Goal: Task Accomplishment & Management: Manage account settings

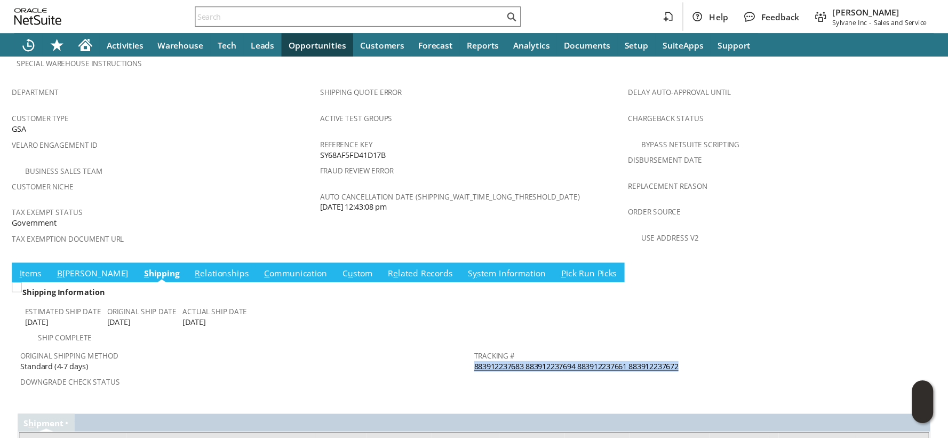
scroll to position [655, 0]
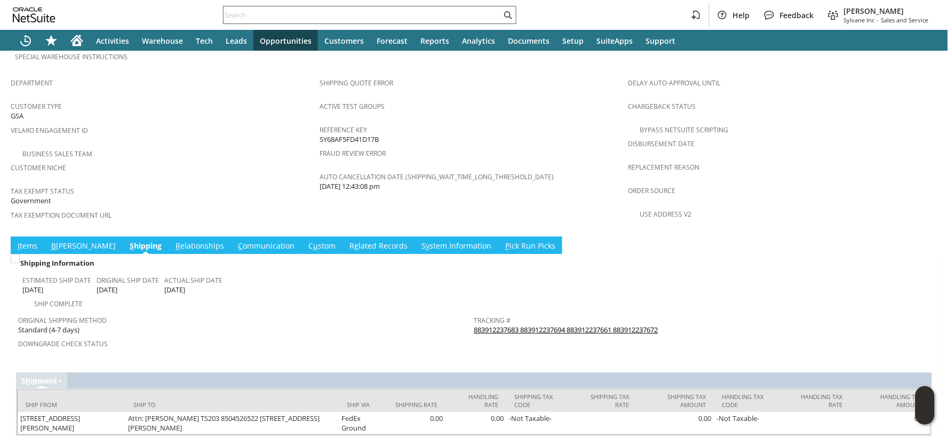
click at [327, 14] on input "text" at bounding box center [362, 15] width 278 height 13
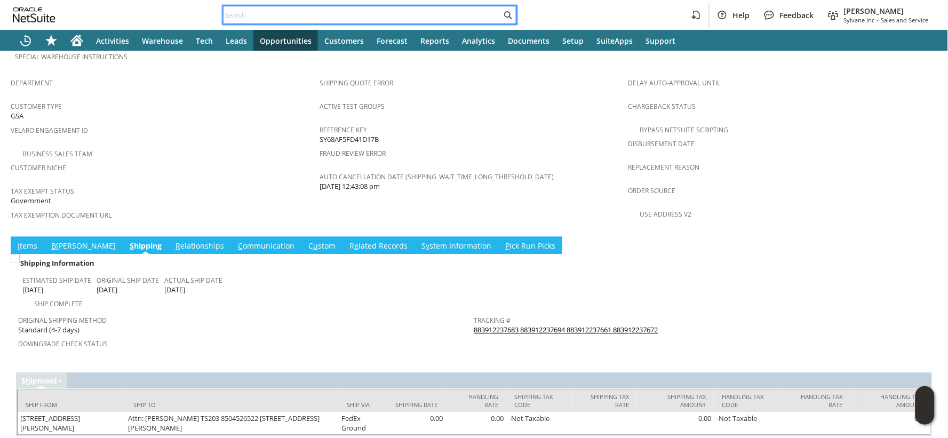
paste input "114-3576049-5349023"
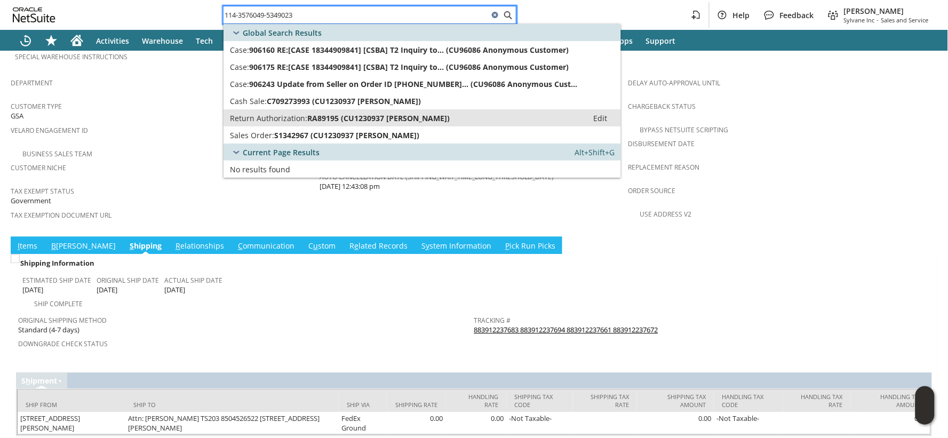
type input "114-3576049-5349023"
click at [345, 115] on span "RA89195 (CU1230937 Kristen Customer)" at bounding box center [378, 118] width 142 height 10
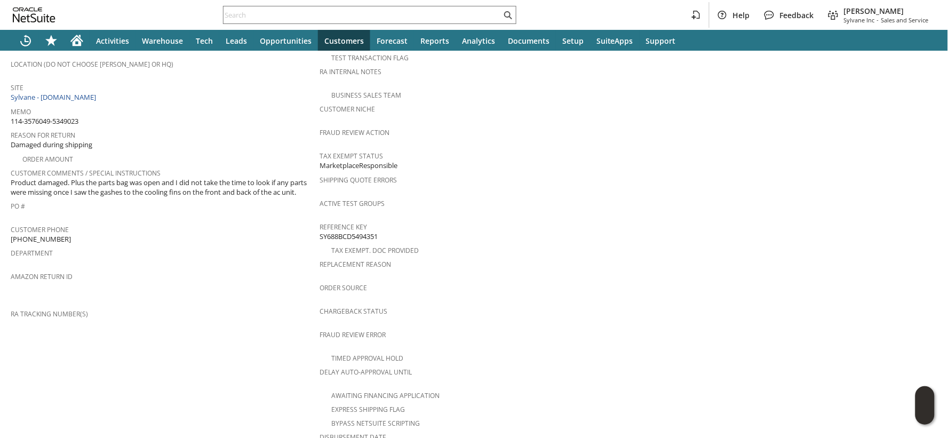
scroll to position [417, 0]
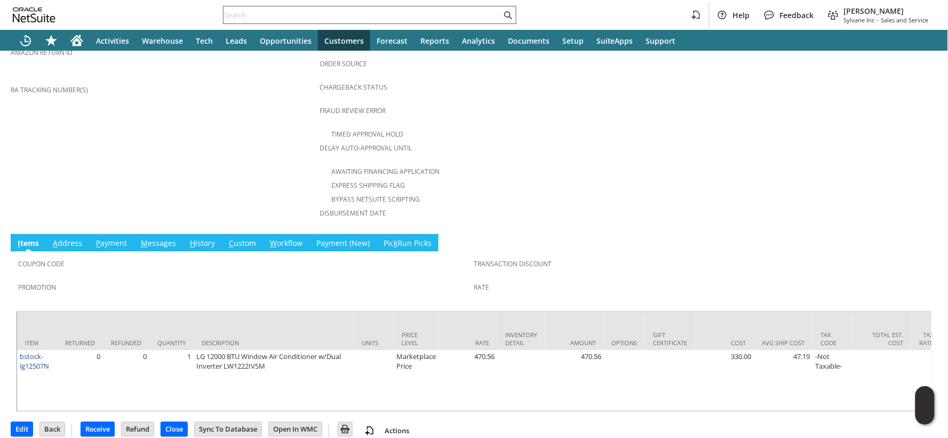
click at [290, 13] on input "text" at bounding box center [362, 15] width 278 height 13
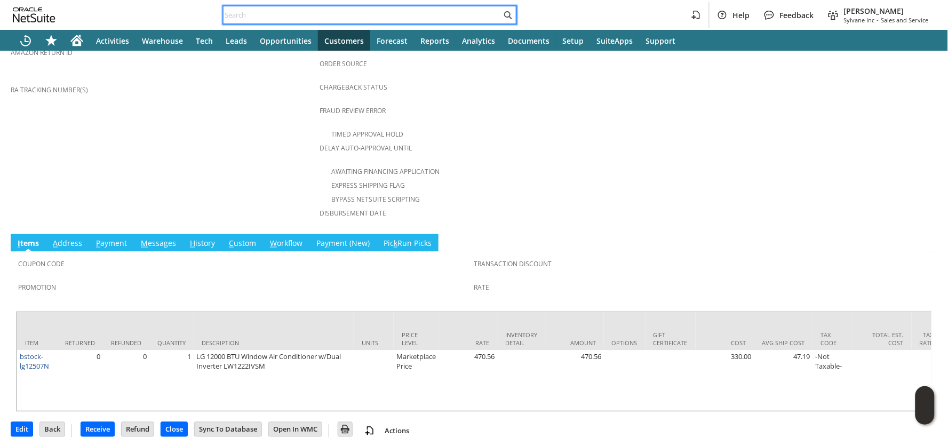
paste input "112-4994311-7574622"
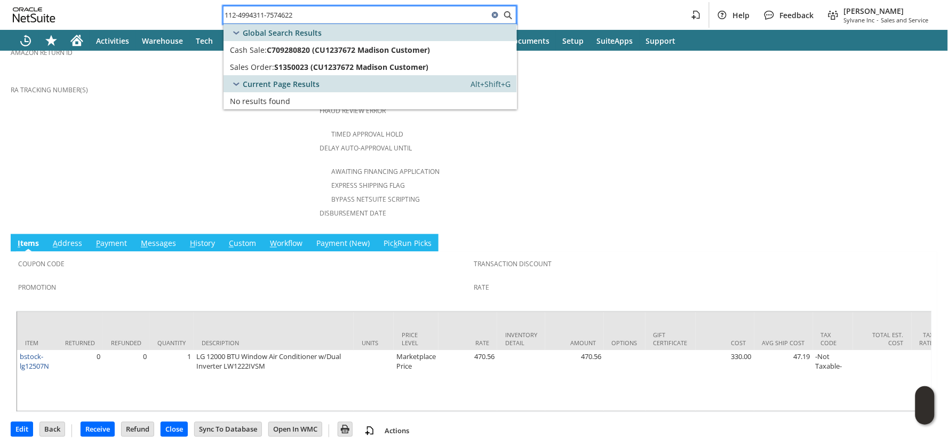
type input "112-4994311-7574622"
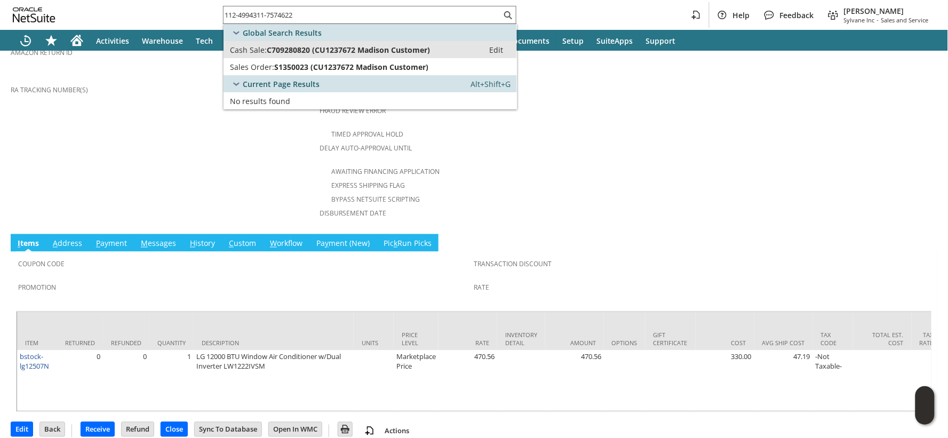
click at [284, 48] on span "C709280820 (CU1237672 Madison Customer)" at bounding box center [348, 50] width 163 height 10
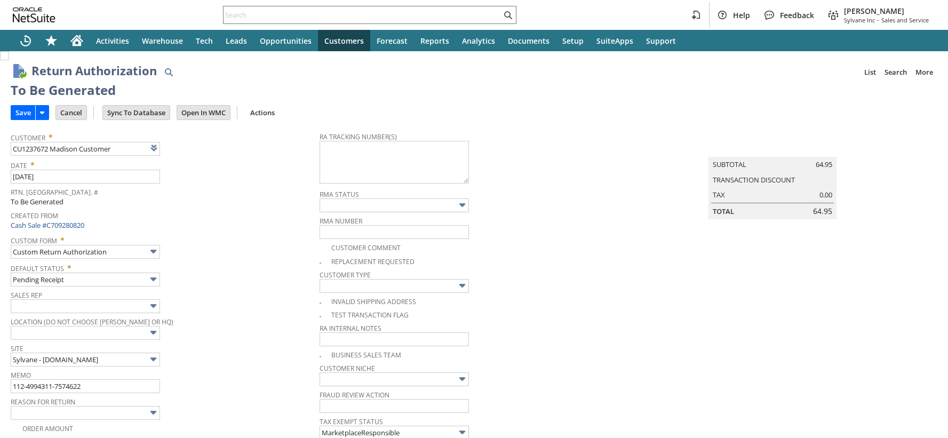
type input "Add"
type input "Copy Previous"
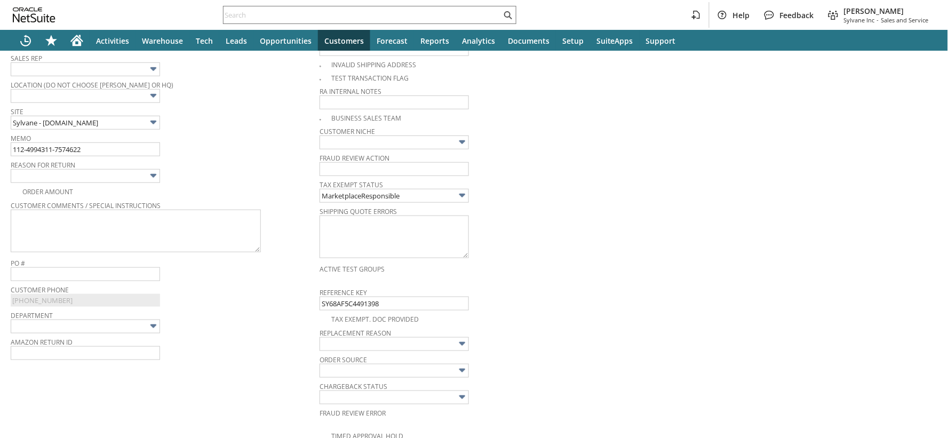
scroll to position [628, 0]
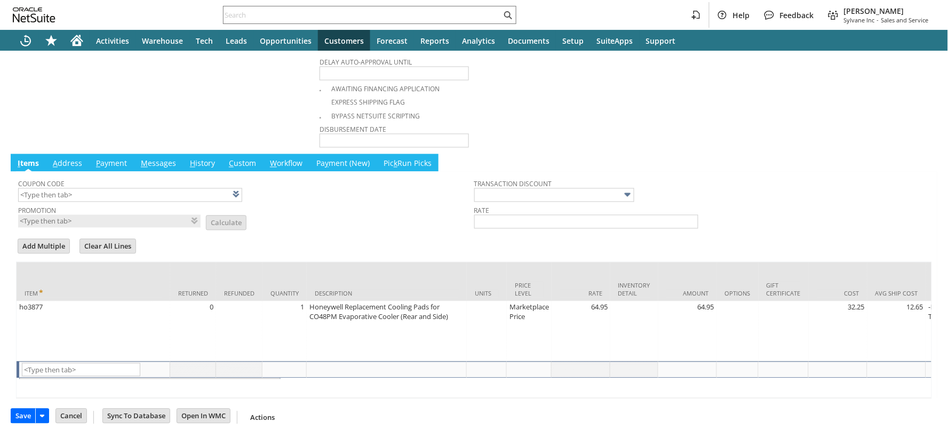
click at [121, 237] on td "Clear All Lines" at bounding box center [111, 247] width 66 height 21
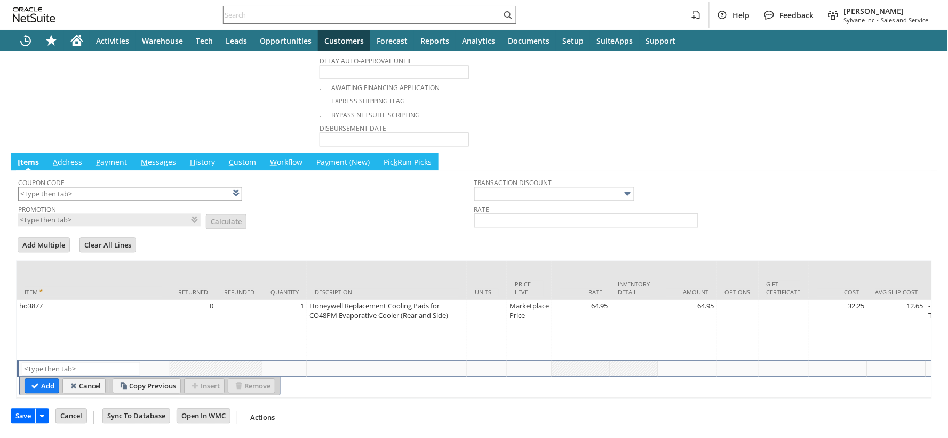
scroll to position [273, 0]
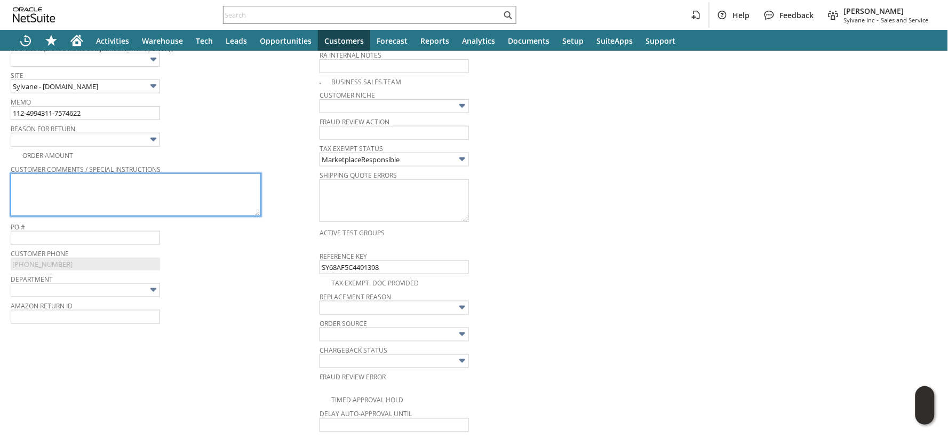
click at [99, 184] on textarea at bounding box center [136, 194] width 250 height 43
paste textarea "Wrong size"
type textarea "Wrong size"
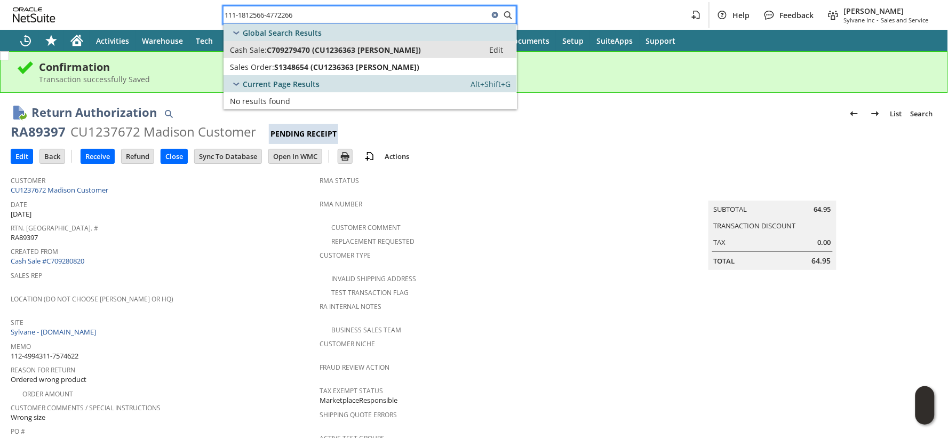
type input "111-1812566-4772266"
click at [290, 47] on span "C709279470 (CU1236363 [PERSON_NAME])" at bounding box center [344, 50] width 154 height 10
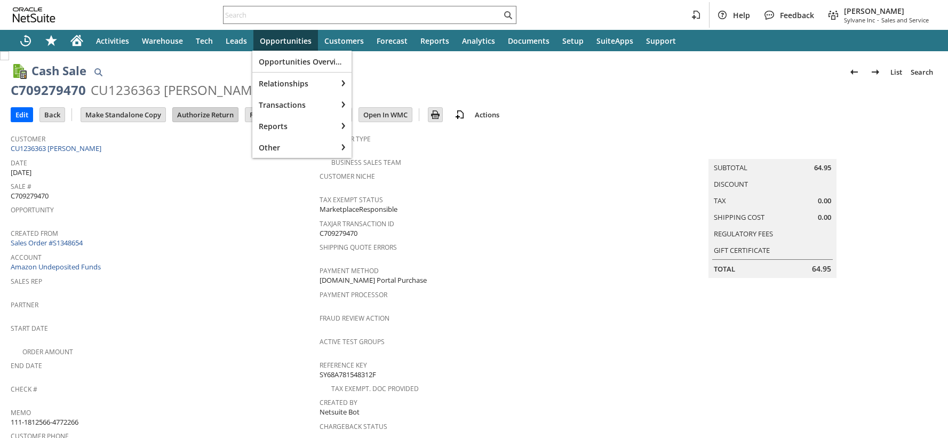
click at [221, 115] on input "Authorize Return" at bounding box center [205, 115] width 65 height 14
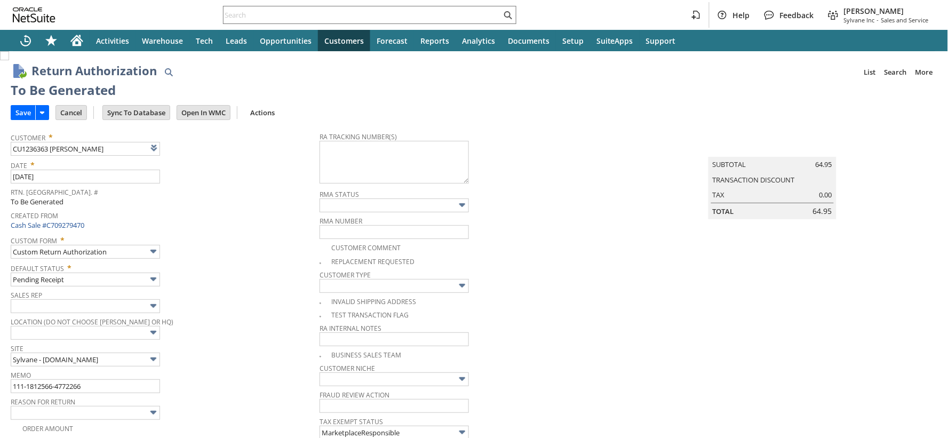
type input "Add"
type input "Copy Previous"
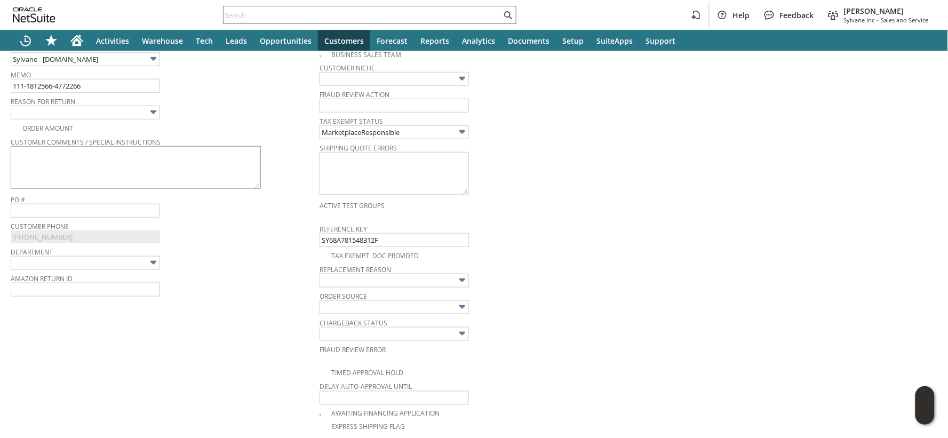
scroll to position [273, 0]
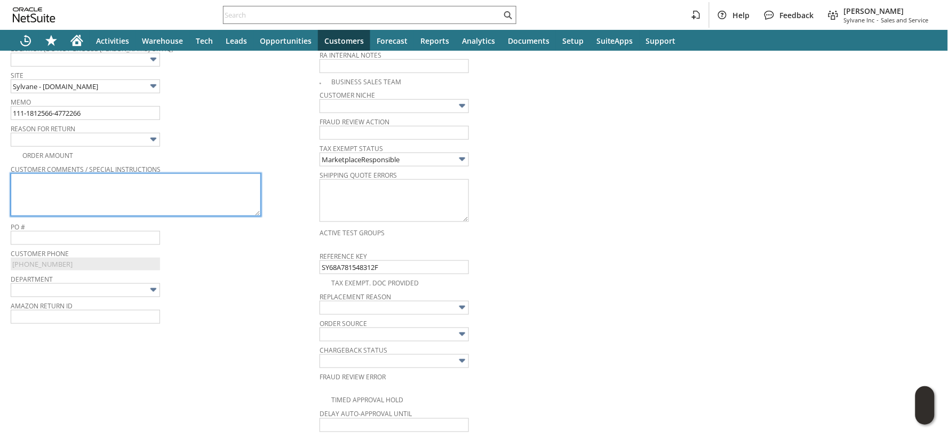
click at [205, 178] on textarea at bounding box center [136, 194] width 250 height 43
paste textarea "Not the right one"
type textarea "Not the right one"
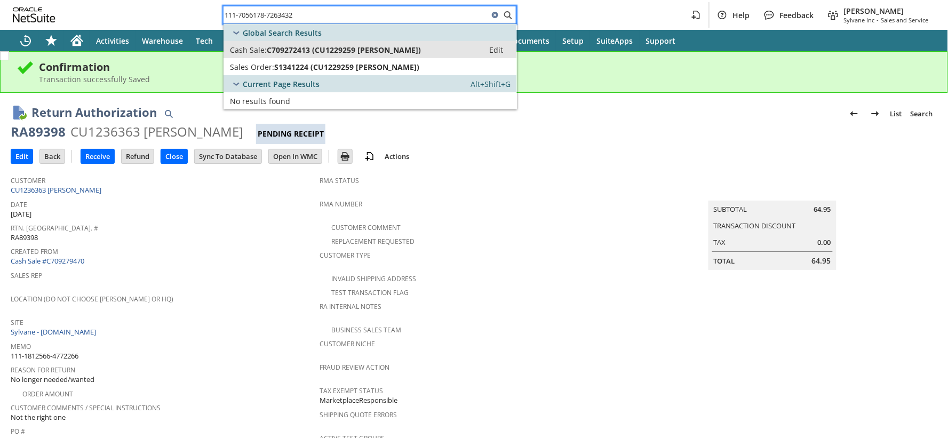
type input "111-7056178-7263432"
click at [280, 50] on span "C709272413 (CU1229259 James Matthewson)" at bounding box center [344, 50] width 154 height 10
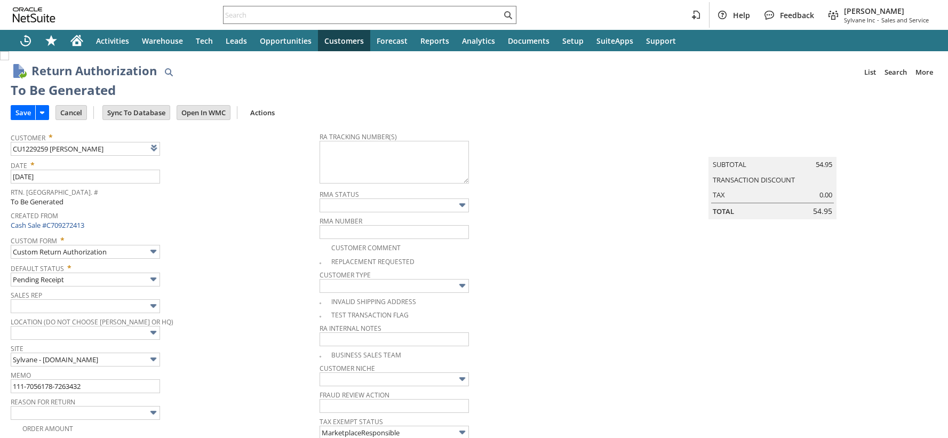
type input "Add"
type input "Copy Previous"
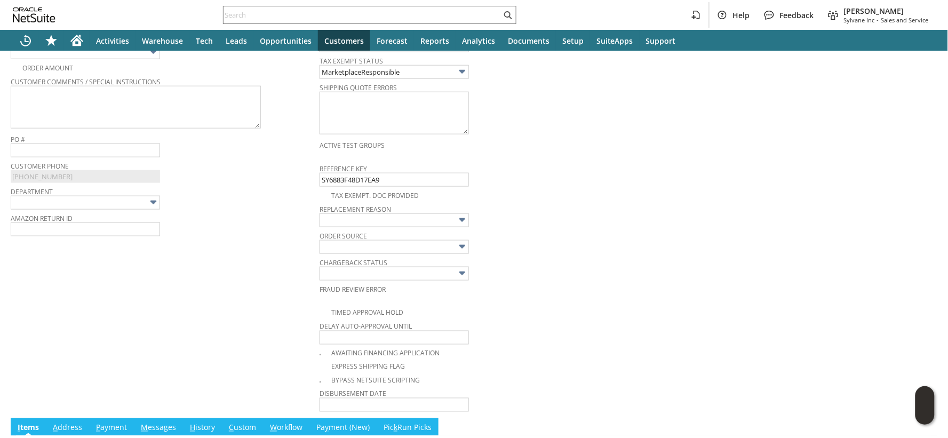
scroll to position [273, 0]
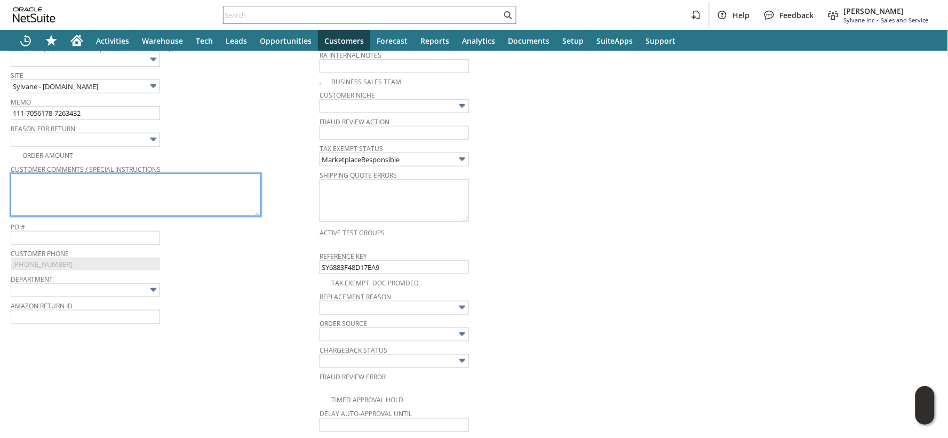
click at [177, 182] on textarea at bounding box center [136, 194] width 250 height 43
paste textarea "The evap cooler it was going into broke while trying to install new filter… had…"
type textarea "The evap cooler it was going into broke while trying to install new filter… had…"
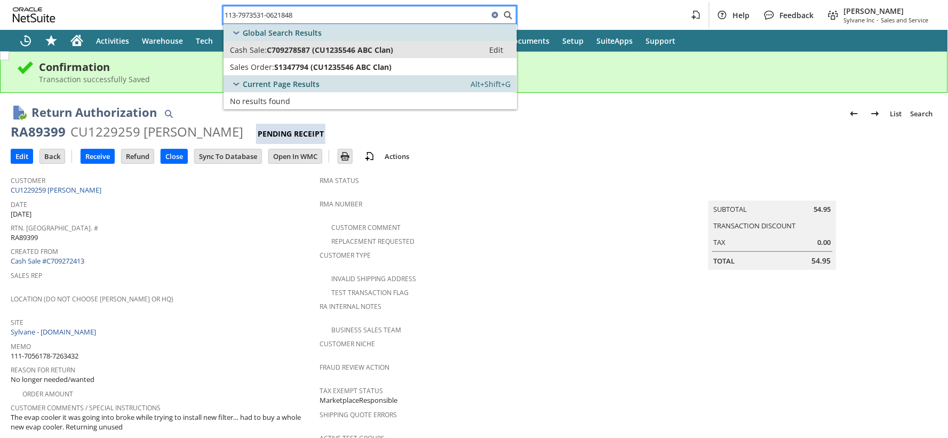
type input "113-7973531-0621848"
click at [255, 51] on span "Cash Sale:" at bounding box center [248, 50] width 37 height 10
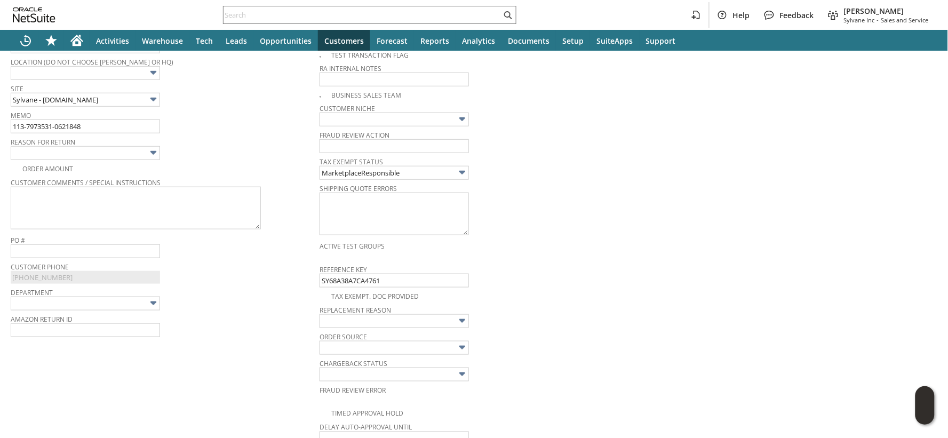
scroll to position [204, 0]
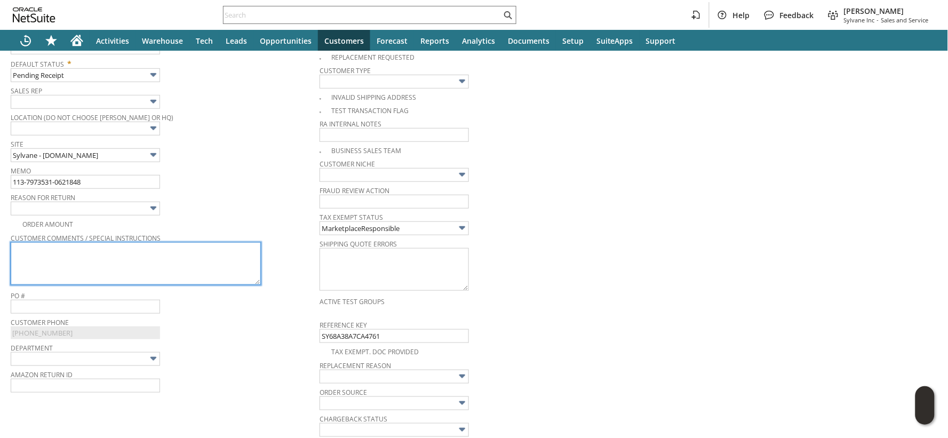
click at [217, 261] on textarea at bounding box center [136, 263] width 250 height 43
paste textarea "Wrong Model - Fan did not have light."
type textarea "Wrong Model - Fan did not have light."
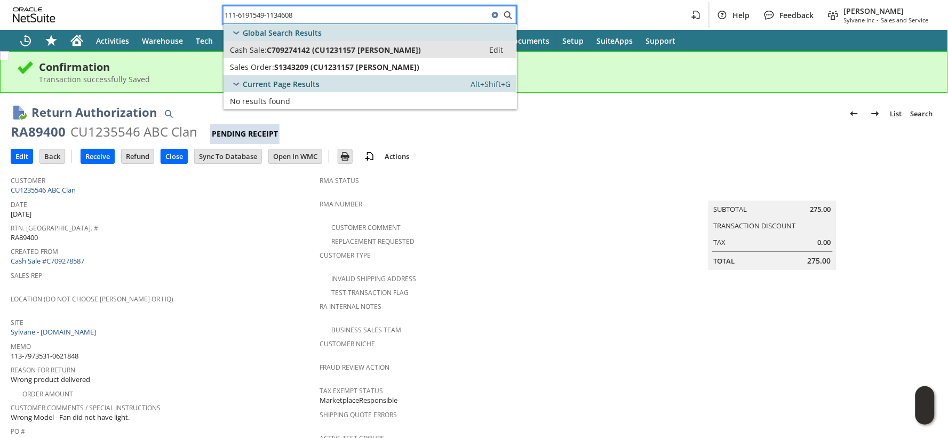
type input "111-6191549-1134608"
click at [265, 50] on span "Cash Sale:" at bounding box center [248, 50] width 37 height 10
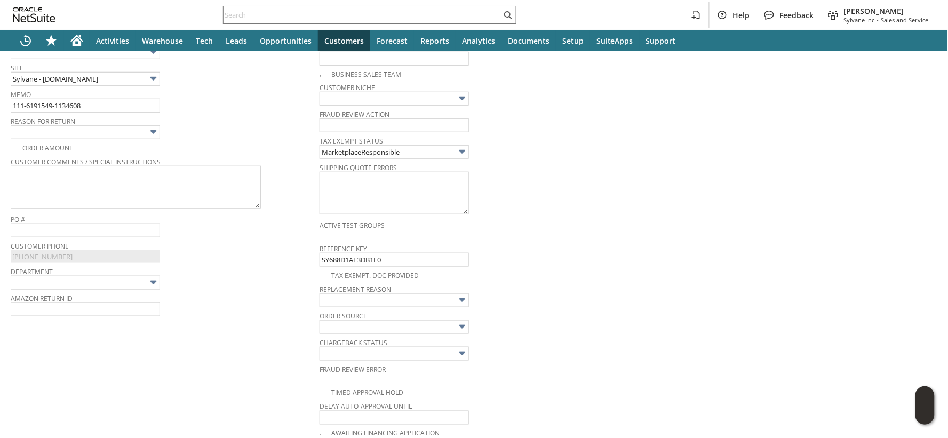
scroll to position [214, 0]
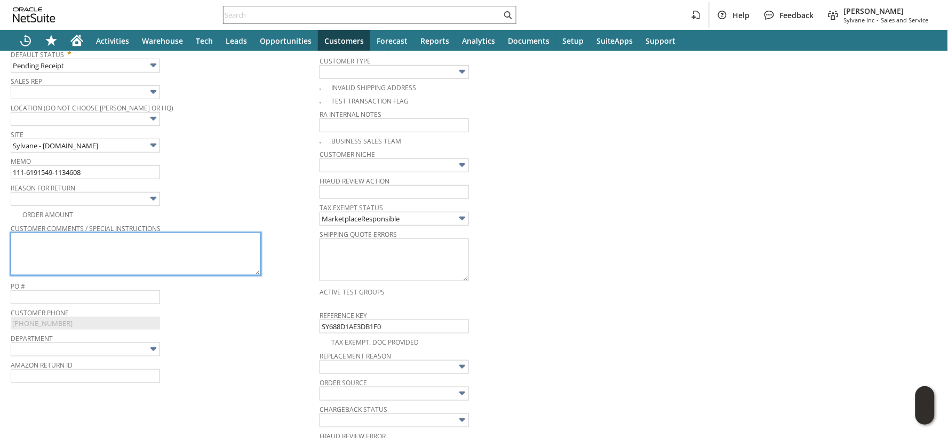
click at [164, 271] on textarea at bounding box center [136, 254] width 250 height 43
paste textarea "doesn't fit window"
type textarea "doesn't fit window"
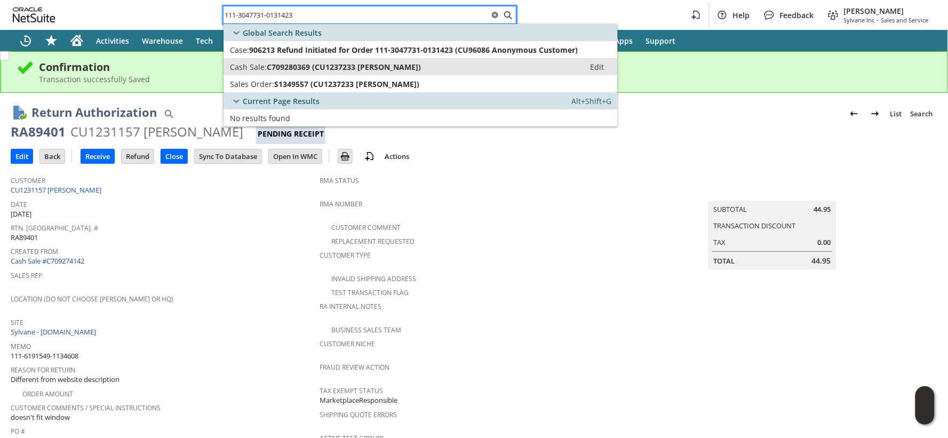
type input "111-3047731-0131423"
click at [260, 66] on span "Cash Sale:" at bounding box center [248, 67] width 37 height 10
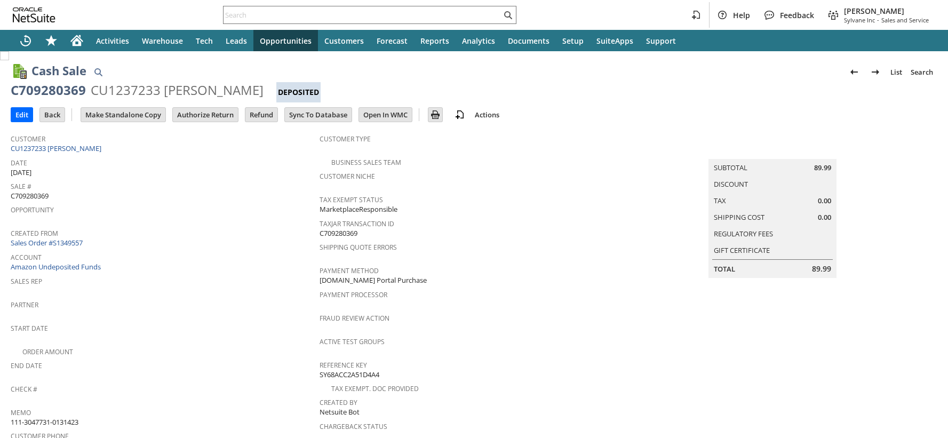
click at [218, 114] on input "Authorize Return" at bounding box center [205, 115] width 65 height 14
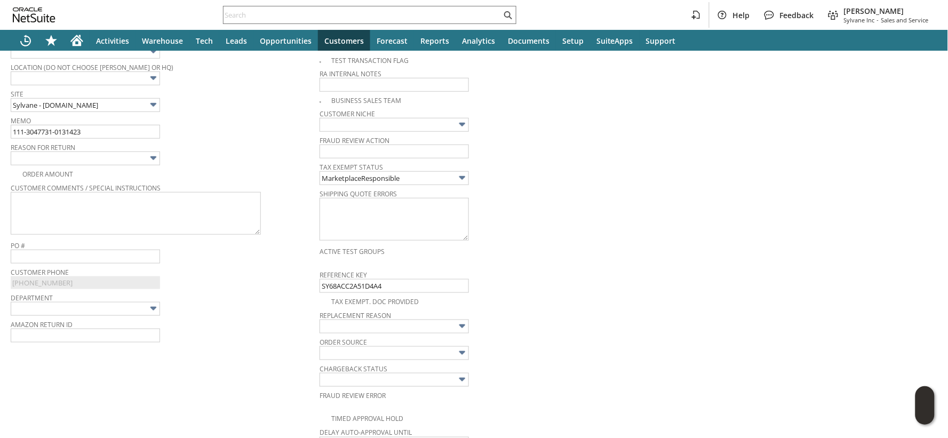
scroll to position [254, 0]
click at [203, 217] on textarea at bounding box center [136, 214] width 250 height 43
paste textarea "Ordered wrong size air filter"
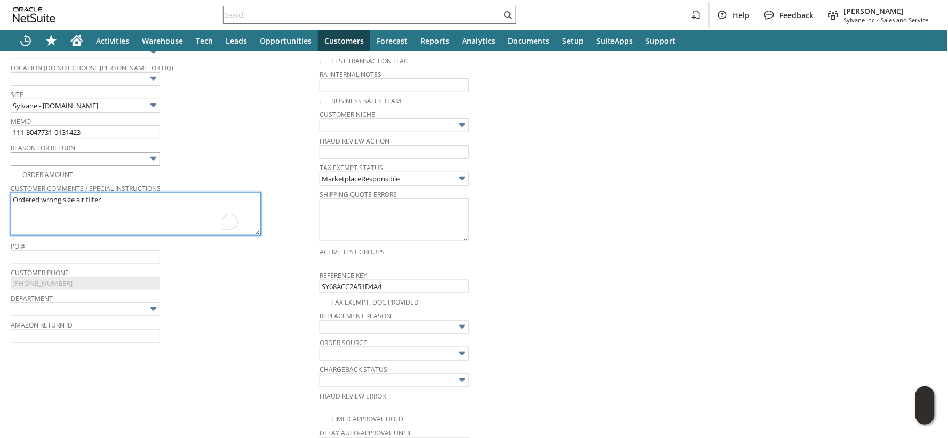
type textarea "Ordered wrong size air filter"
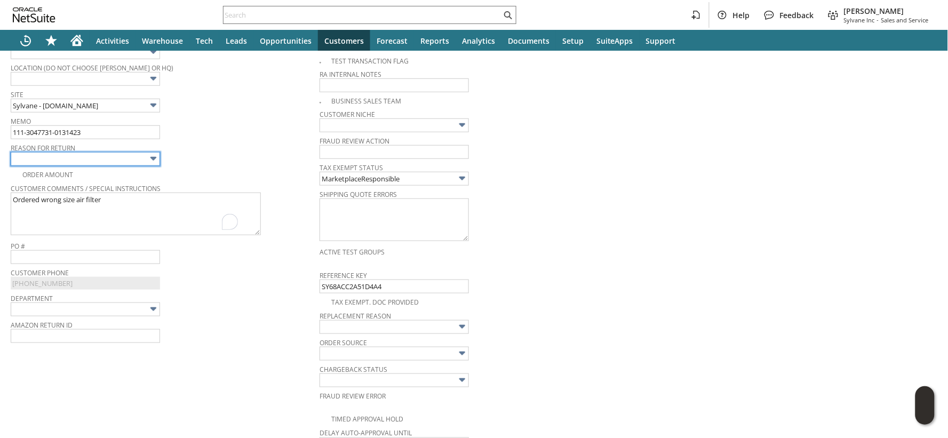
click at [140, 161] on input "text" at bounding box center [85, 159] width 149 height 14
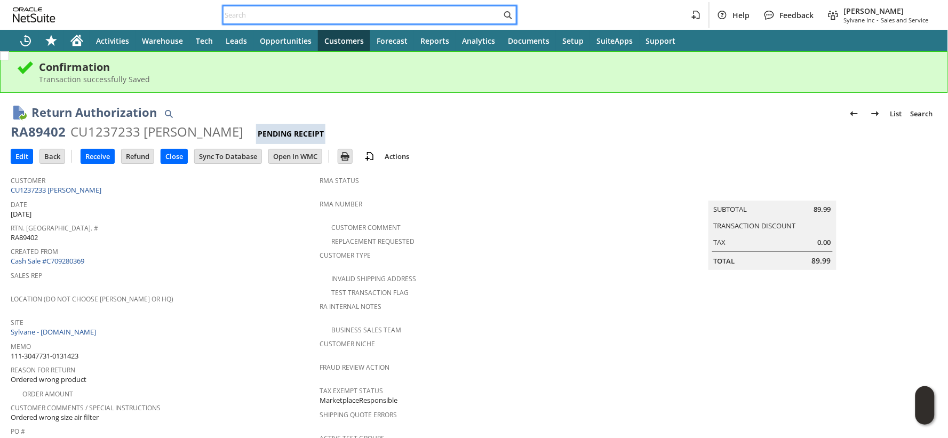
click at [239, 16] on input "text" at bounding box center [362, 15] width 278 height 13
paste input "114-4100676-6930604"
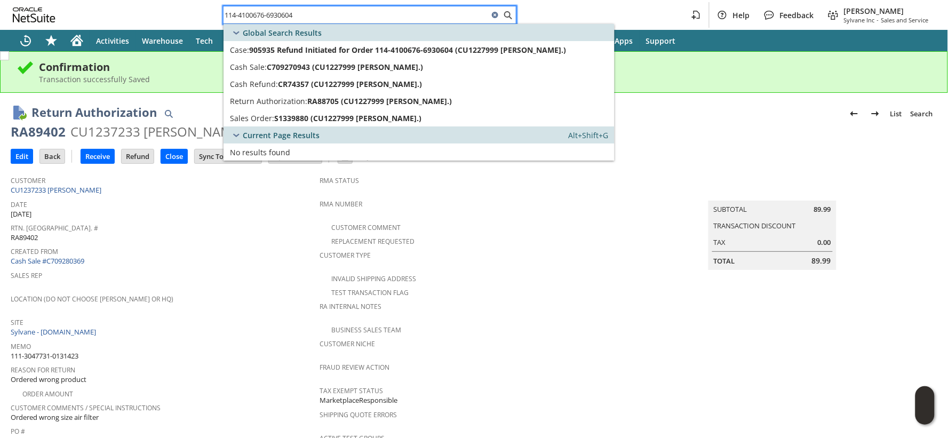
click at [294, 14] on input "114-4100676-6930604" at bounding box center [355, 15] width 265 height 13
paste input "2400431-5884265"
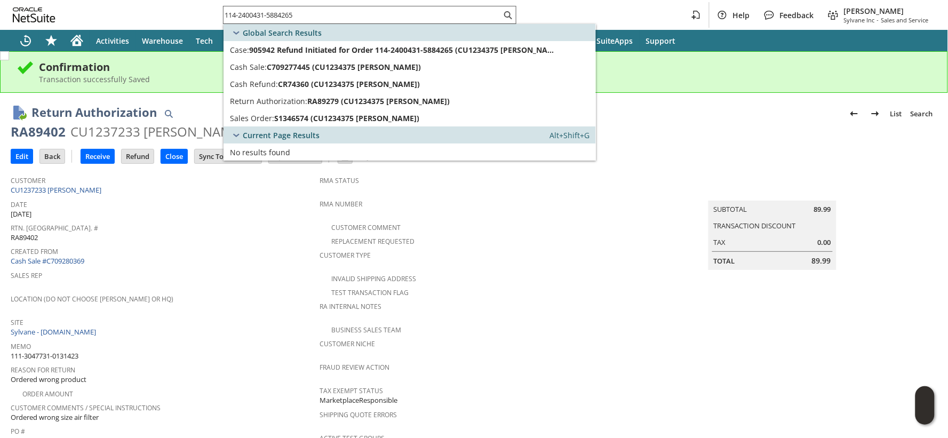
click at [251, 14] on input "114-2400431-5884265" at bounding box center [362, 15] width 278 height 13
click at [251, 14] on input "114-2400431-5884265" at bounding box center [355, 15] width 265 height 13
click at [252, 14] on input "114-2400431-5884265" at bounding box center [355, 15] width 265 height 13
paste input "2-3644674-0331423"
click at [285, 13] on input "112-3644674-0331423" at bounding box center [362, 15] width 278 height 13
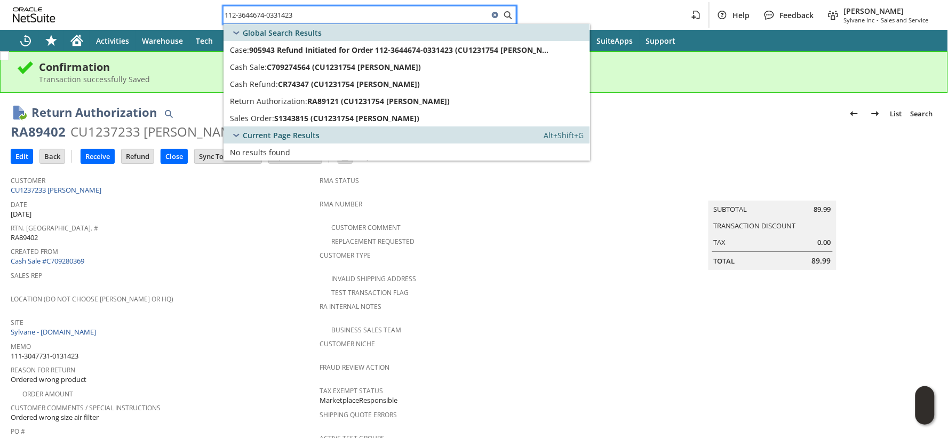
click at [285, 13] on input "112-3644674-0331423" at bounding box center [355, 15] width 265 height 13
paste input "1-2817150-5797865"
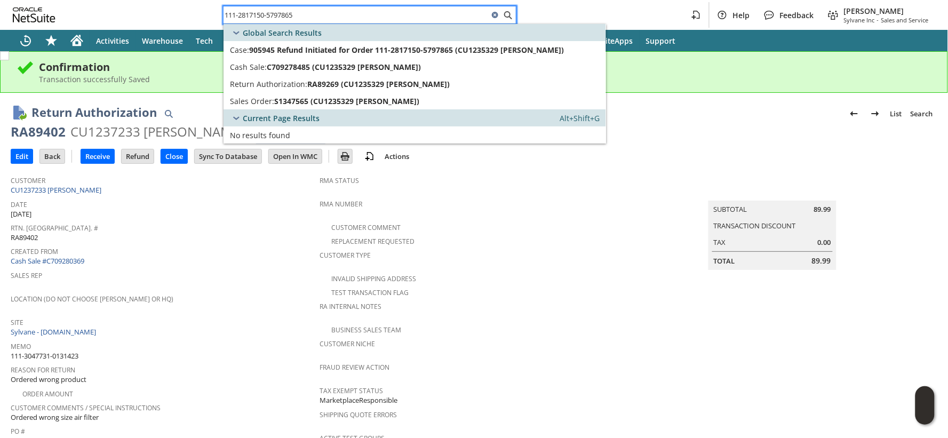
click at [267, 12] on input "111-2817150-5797865" at bounding box center [355, 15] width 265 height 13
paste input "2-1254042-1159407"
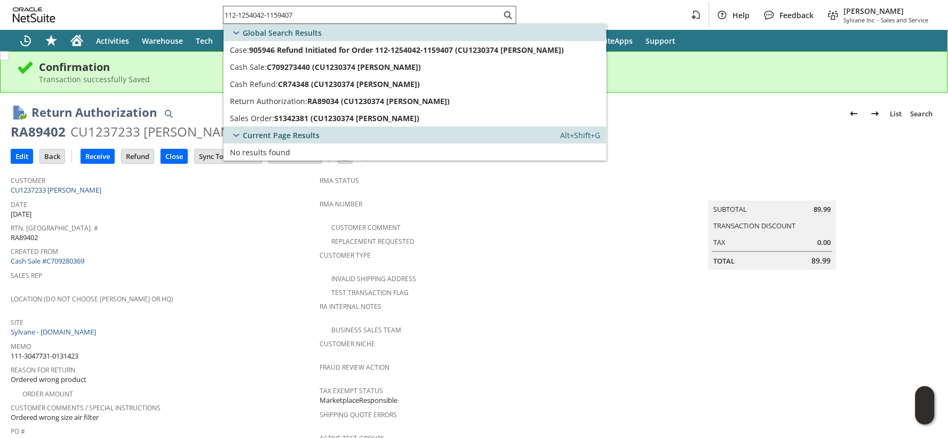
click at [278, 15] on input "112-1254042-1159407" at bounding box center [362, 15] width 278 height 13
click at [278, 15] on input "112-1254042-1159407" at bounding box center [355, 15] width 265 height 13
paste input "4-8875737-2099402"
click at [275, 12] on input "114-8875737-2099402" at bounding box center [362, 15] width 278 height 13
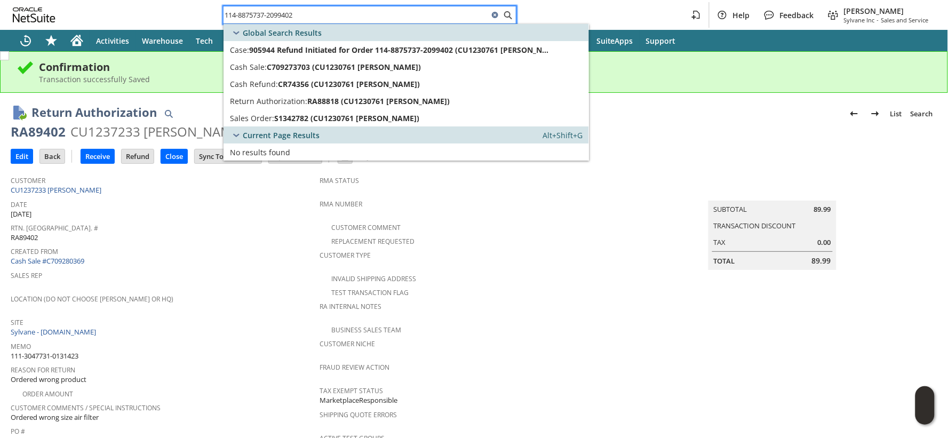
click at [275, 12] on input "114-8875737-2099402" at bounding box center [355, 15] width 265 height 13
paste input "9007488-7596233"
click at [283, 14] on input "114-9007488-7596233" at bounding box center [362, 15] width 278 height 13
click at [283, 14] on input "114-9007488-7596233" at bounding box center [355, 15] width 265 height 13
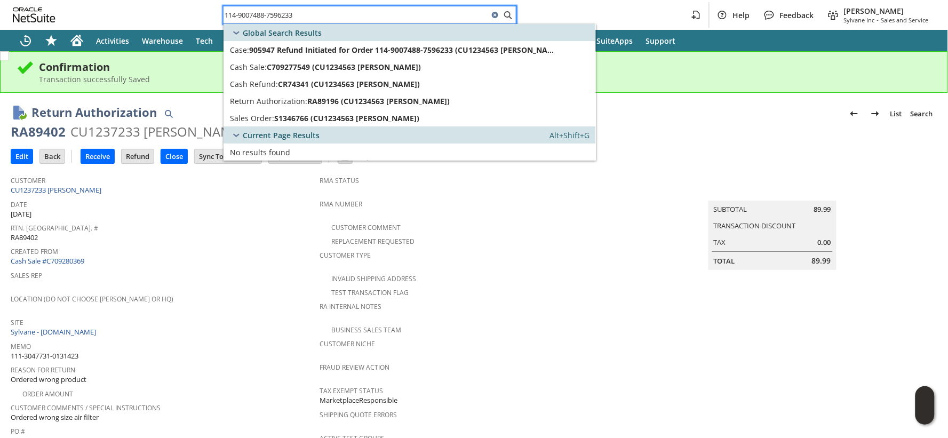
click at [283, 14] on input "114-9007488-7596233" at bounding box center [355, 15] width 265 height 13
paste input "1-2236018-1535412"
click at [287, 13] on input "111-2236018-1535412" at bounding box center [355, 15] width 265 height 13
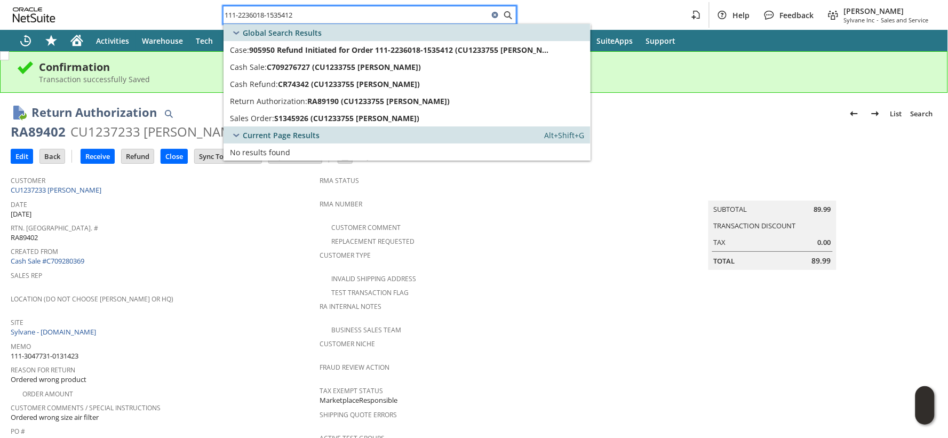
paste input "2-5591014-7039421"
click at [247, 13] on input "112-5591014-7039421" at bounding box center [355, 15] width 265 height 13
paste input "4-4513994-1938632"
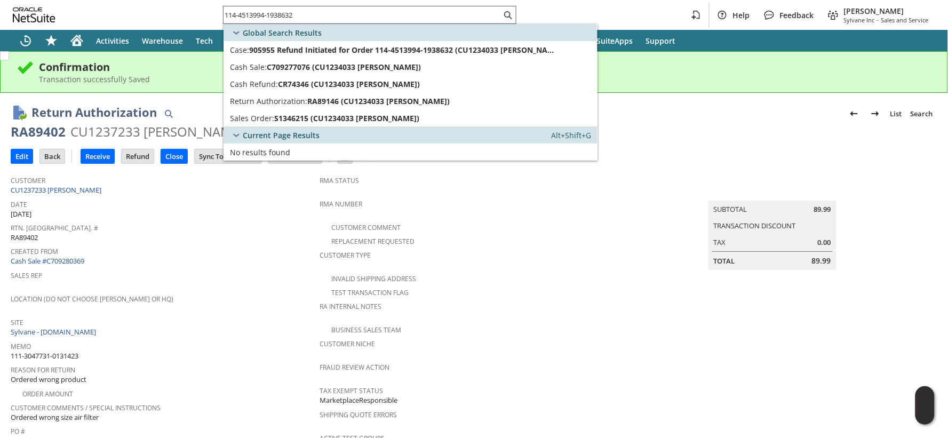
click at [283, 13] on input "114-4513994-1938632" at bounding box center [362, 15] width 278 height 13
click at [283, 13] on input "114-4513994-1938632" at bounding box center [355, 15] width 265 height 13
paste input "2-8907474-4005823"
click at [284, 15] on input "112-8907474-4005823" at bounding box center [362, 15] width 278 height 13
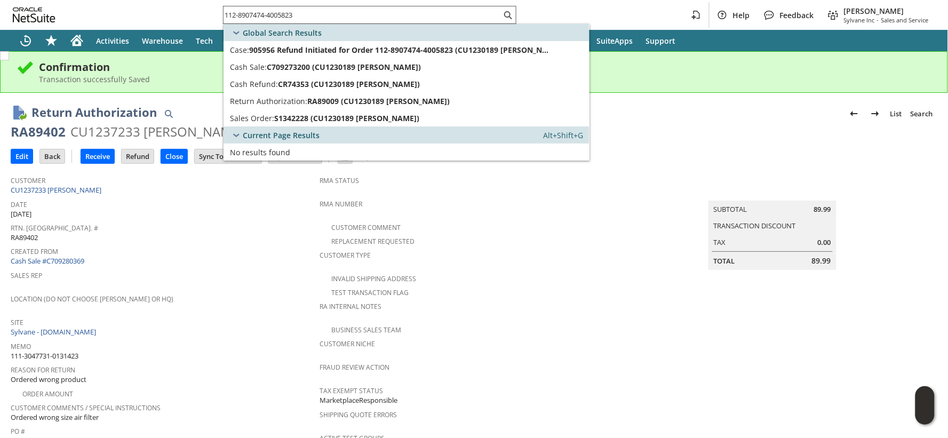
click at [284, 15] on input "112-8907474-4005823" at bounding box center [362, 15] width 278 height 13
click at [284, 15] on input "112-8907474-4005823" at bounding box center [355, 15] width 265 height 13
paste input "3-4633689-3286659"
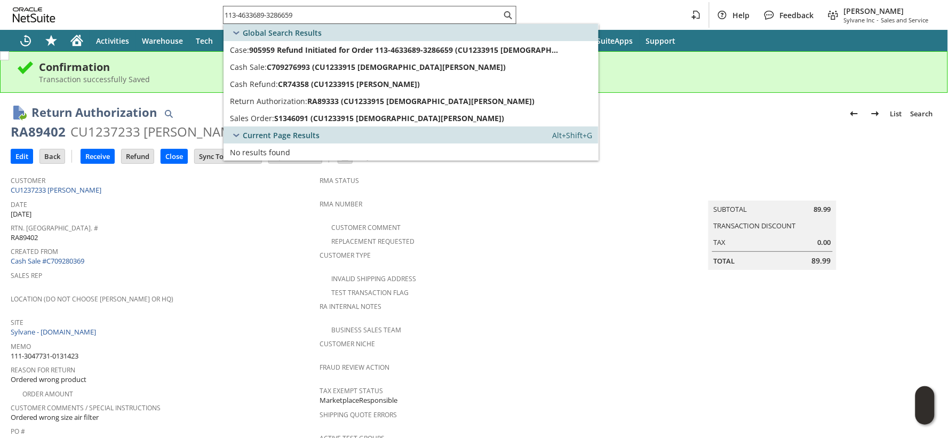
click at [286, 16] on input "113-4633689-3286659" at bounding box center [362, 15] width 278 height 13
click at [286, 16] on input "113-4633689-3286659" at bounding box center [355, 15] width 265 height 13
paste input "2-3819103-0859401"
click at [270, 15] on input "112-3819103-0859401" at bounding box center [362, 15] width 278 height 13
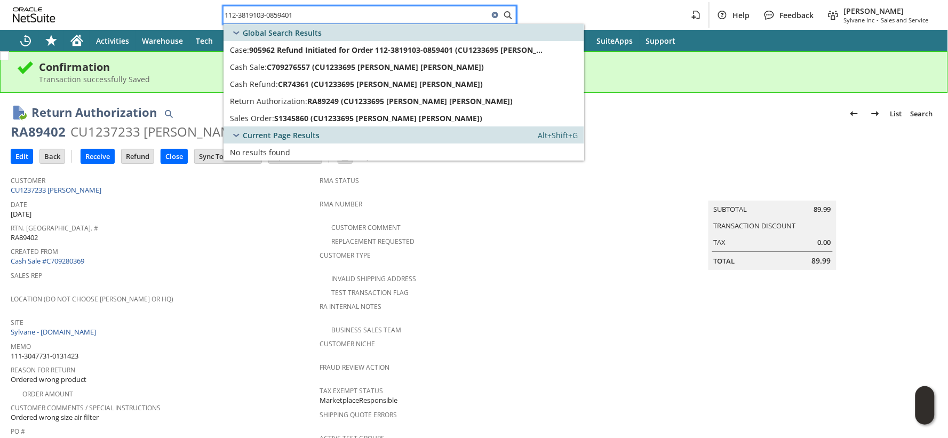
click at [270, 15] on input "112-3819103-0859401" at bounding box center [355, 15] width 265 height 13
paste input "1547947-469464"
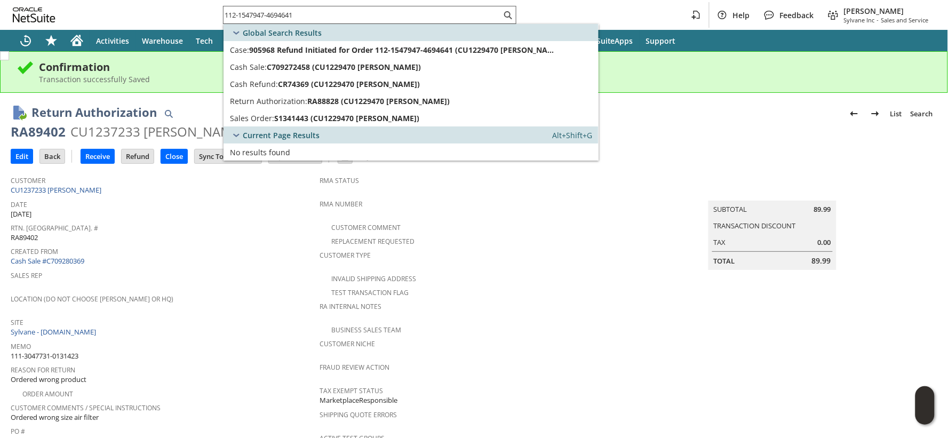
click at [265, 14] on input "112-1547947-4694641" at bounding box center [362, 15] width 278 height 13
click at [265, 14] on input "112-1547947-4694641" at bounding box center [355, 15] width 265 height 13
paste input "3-2577120-0387402"
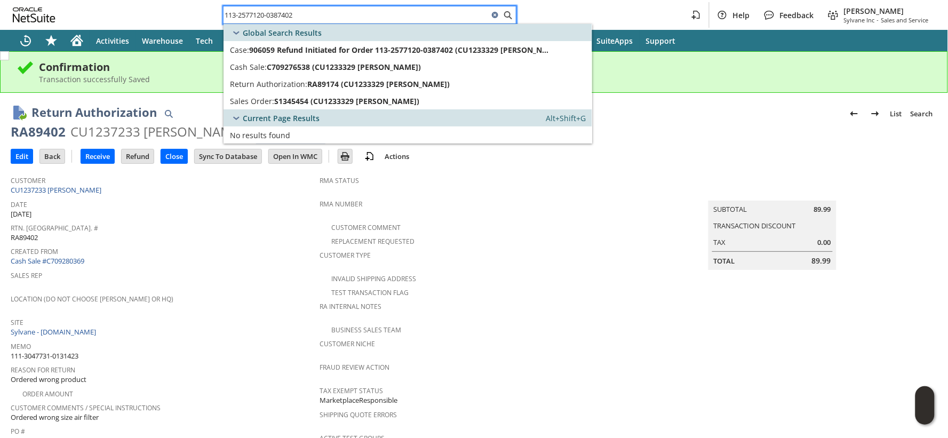
click at [250, 16] on input "113-2577120-0387402" at bounding box center [355, 15] width 265 height 13
paste input "4-8023912-9940258"
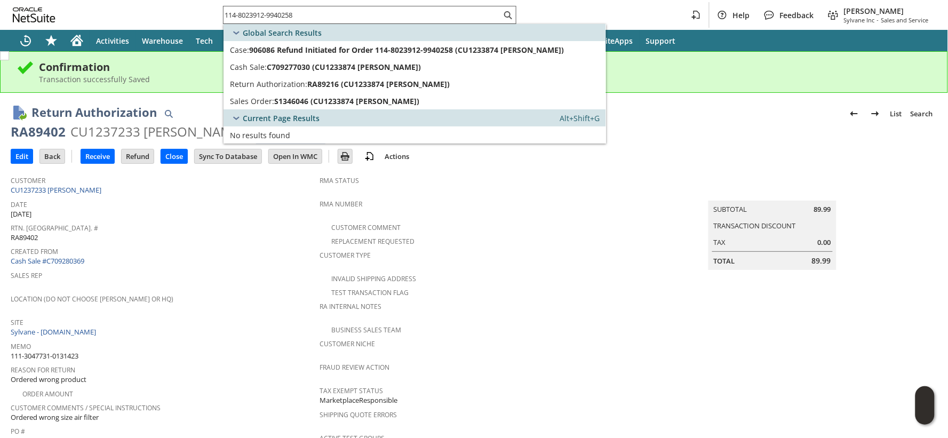
click at [250, 21] on div "114-8023912-9940258" at bounding box center [369, 15] width 293 height 18
click at [249, 16] on input "114-8023912-9940258" at bounding box center [355, 15] width 265 height 13
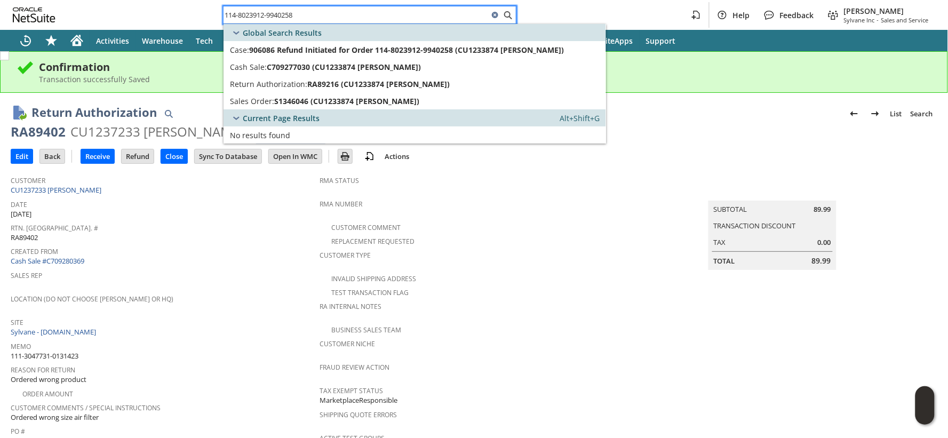
click at [249, 16] on input "114-8023912-9940258" at bounding box center [355, 15] width 265 height 13
paste input "2-6369898-1040234"
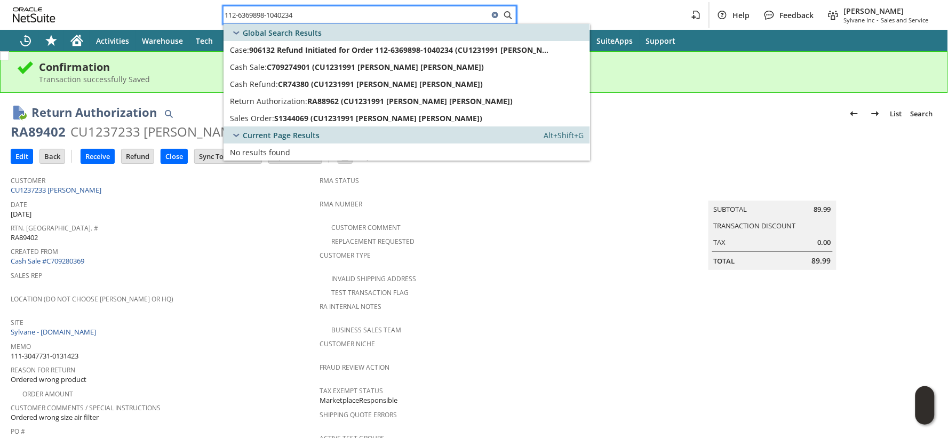
click at [255, 14] on input "112-6369898-1040234" at bounding box center [355, 15] width 265 height 13
paste input "4-2845668-3590602"
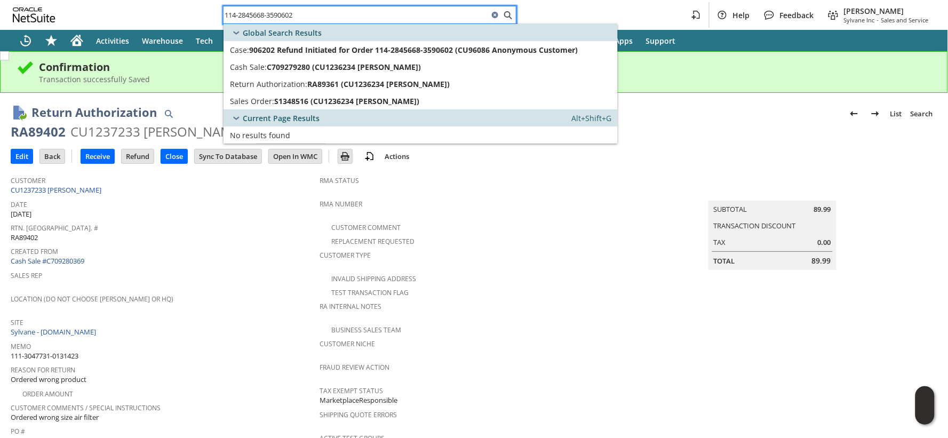
click at [289, 13] on input "114-2845668-3590602" at bounding box center [355, 15] width 265 height 13
paste input "1-3047731-0131423"
click at [281, 14] on input "111-3047731-0131423" at bounding box center [355, 15] width 265 height 13
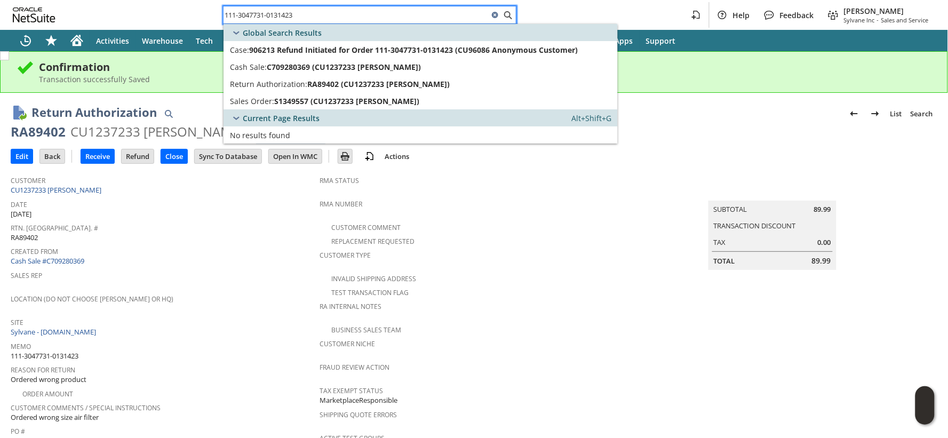
click at [281, 14] on input "111-3047731-0131423" at bounding box center [355, 15] width 265 height 13
paste input "4-3144279-1405819"
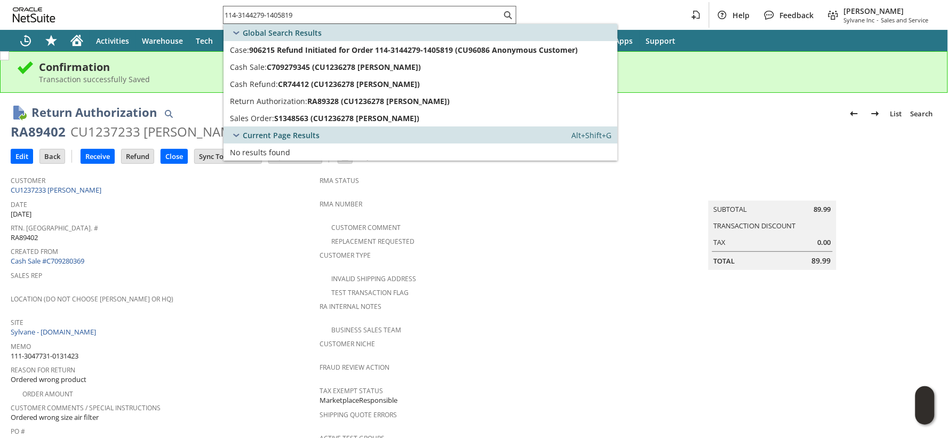
click at [283, 13] on input "114-3144279-1405819" at bounding box center [362, 15] width 278 height 13
click at [283, 13] on input "114-3144279-1405819" at bounding box center [355, 15] width 265 height 13
paste input "3-7899777-6976235"
click at [262, 17] on input "113-7899777-6976235" at bounding box center [362, 15] width 278 height 13
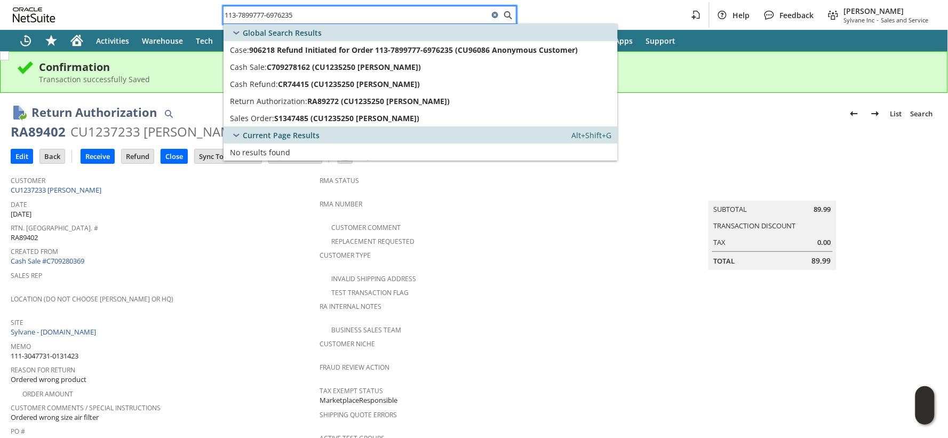
click at [262, 17] on input "113-7899777-6976235" at bounding box center [355, 15] width 265 height 13
paste input "1635892-3677820"
click at [252, 14] on input "113-1635892-3677820" at bounding box center [362, 15] width 278 height 13
click at [252, 14] on input "113-1635892-3677820" at bounding box center [355, 15] width 265 height 13
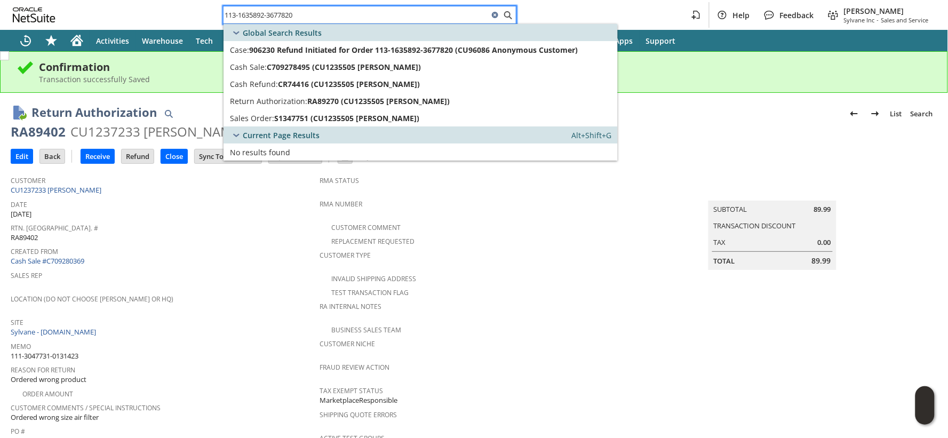
click at [252, 14] on input "113-1635892-3677820" at bounding box center [355, 15] width 265 height 13
paste input "2-0468893-9867427"
click at [250, 13] on input "112-0468893-9867427" at bounding box center [362, 15] width 278 height 13
click at [250, 13] on input "112-0468893-9867427" at bounding box center [355, 15] width 265 height 13
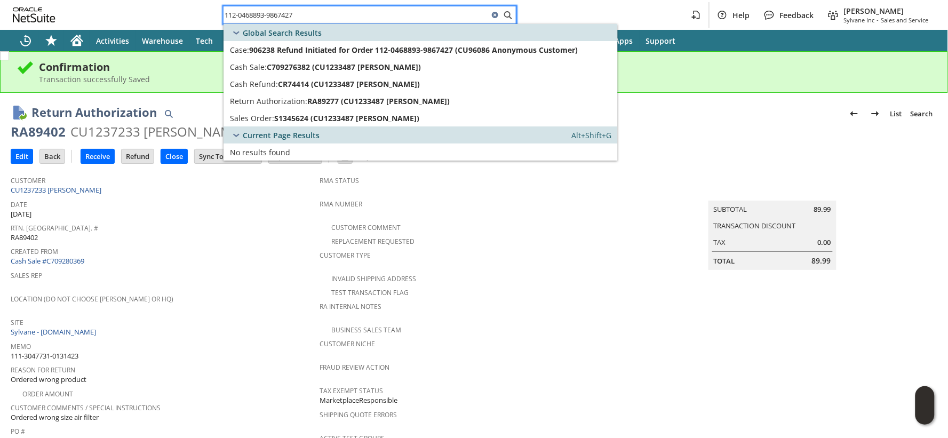
paste input "4-5670352-8576204"
click at [288, 14] on input "114-5670352-8576204" at bounding box center [355, 15] width 265 height 13
paste input "4694782-1945836"
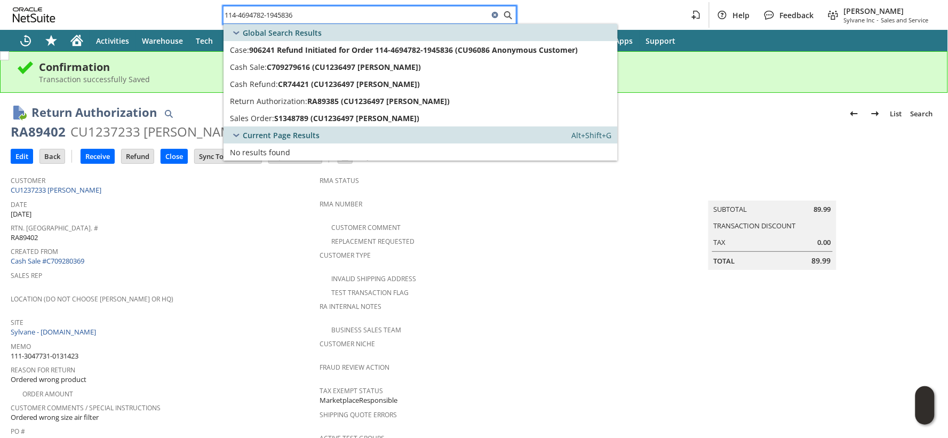
click at [274, 18] on input "114-4694782-1945836" at bounding box center [355, 15] width 265 height 13
paste input "2-6146771-6197845"
click at [247, 12] on input "112-6146771-6197845" at bounding box center [355, 15] width 265 height 13
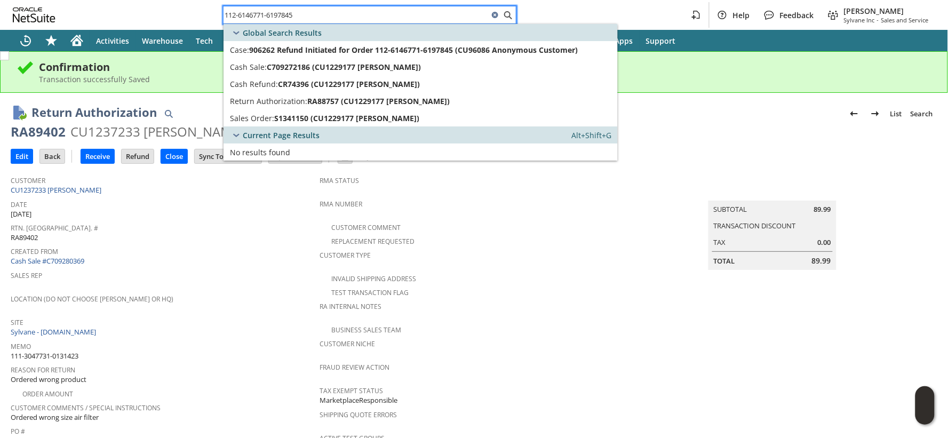
click at [247, 12] on input "112-6146771-6197845" at bounding box center [355, 15] width 265 height 13
paste input "29023566928121"
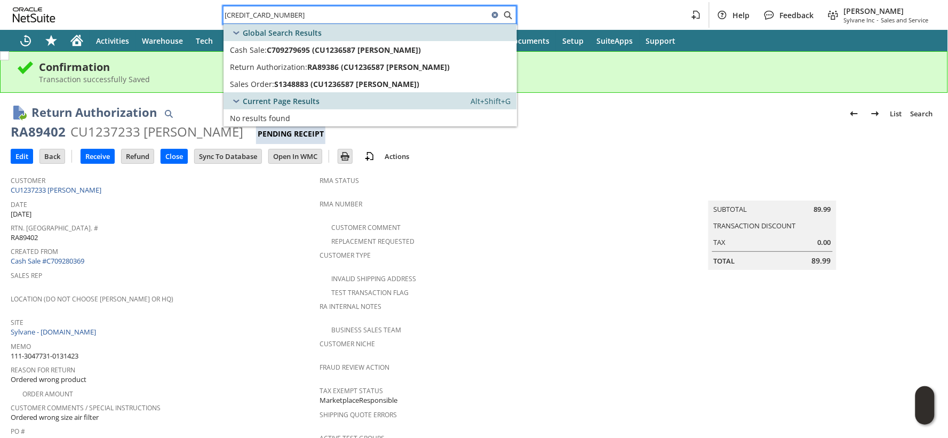
click at [262, 19] on input "129023566928121" at bounding box center [355, 15] width 265 height 13
click at [261, 19] on input "129023566928121" at bounding box center [355, 15] width 265 height 13
paste input "0744398324"
click at [238, 9] on input "129020744398324" at bounding box center [362, 15] width 278 height 13
click at [238, 9] on input "129020744398324" at bounding box center [355, 15] width 265 height 13
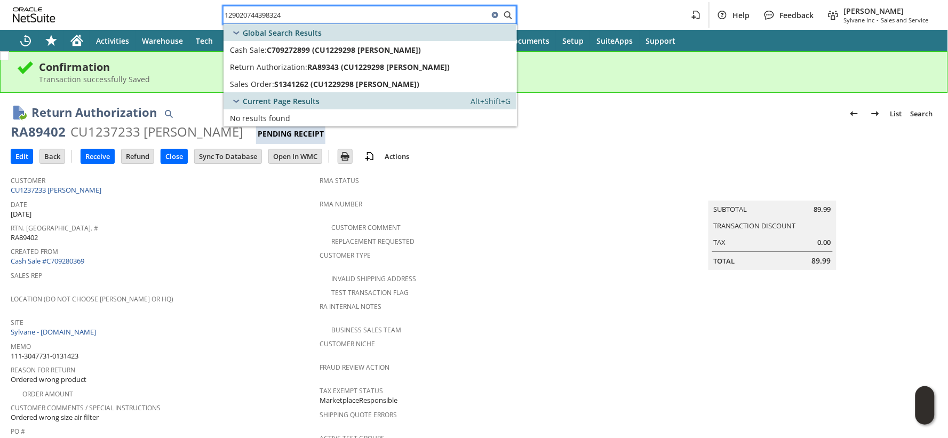
paste input "167994480"
click at [280, 13] on input "129021679944804" at bounding box center [362, 15] width 278 height 13
paste input "2733347828"
click at [253, 19] on input "129022733347828" at bounding box center [362, 15] width 278 height 13
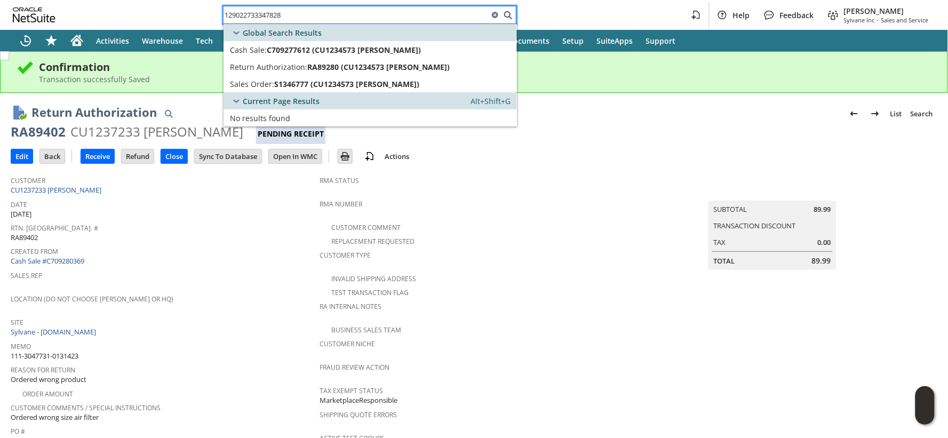
click at [253, 19] on input "129022733347828" at bounding box center [355, 15] width 265 height 13
paste input "319038319"
click at [251, 16] on input "129022319038319" at bounding box center [355, 15] width 265 height 13
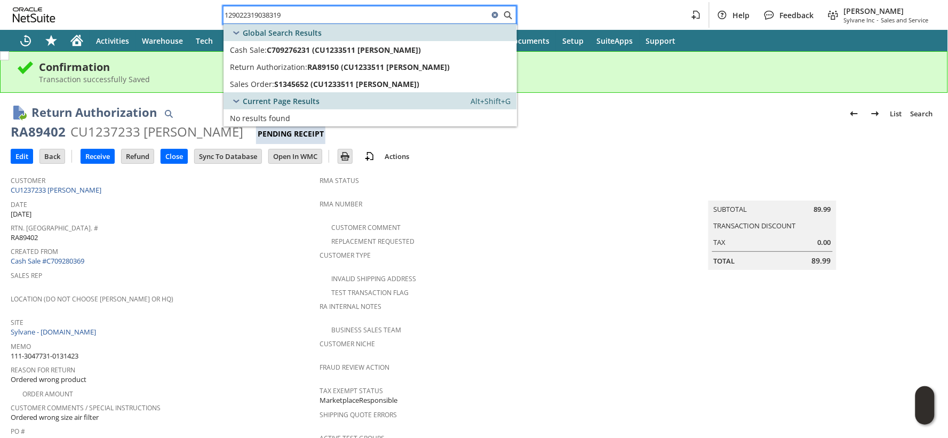
paste input "3461471267"
click at [262, 17] on input "129023461471267" at bounding box center [355, 15] width 265 height 13
paste input "358820019"
type input "129023358820019"
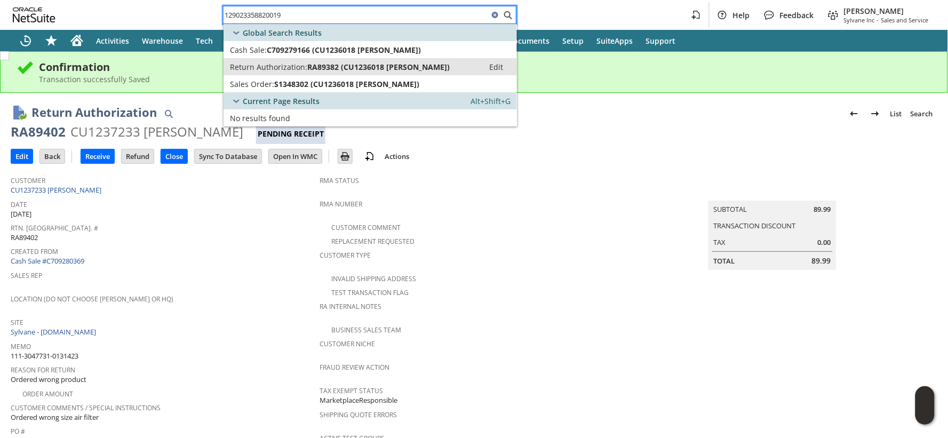
click at [265, 67] on span "Return Authorization:" at bounding box center [268, 67] width 77 height 10
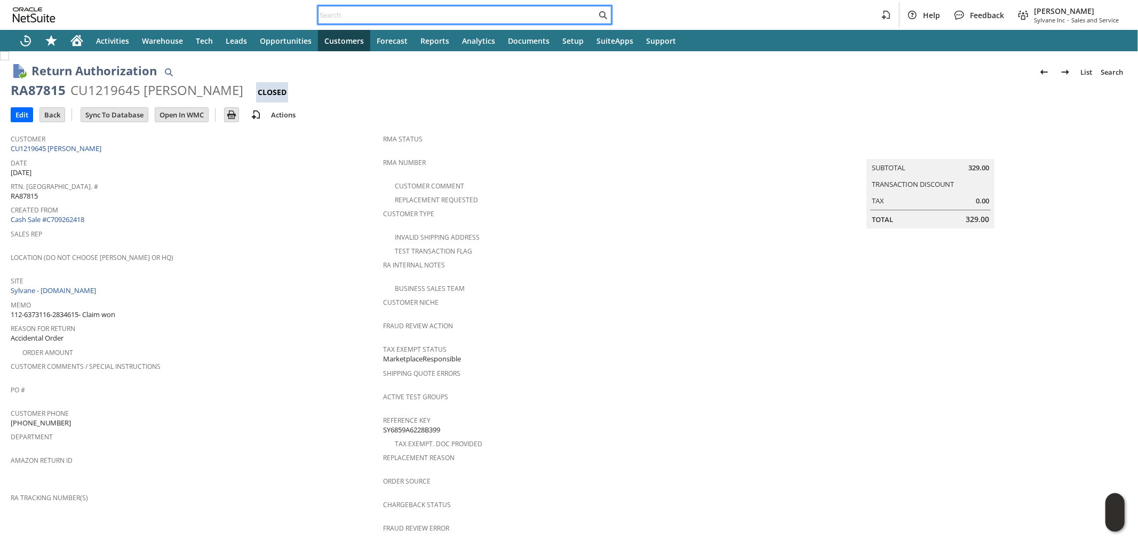
click at [527, 15] on input "text" at bounding box center [457, 15] width 278 height 13
paste input "112-9400711-4733869"
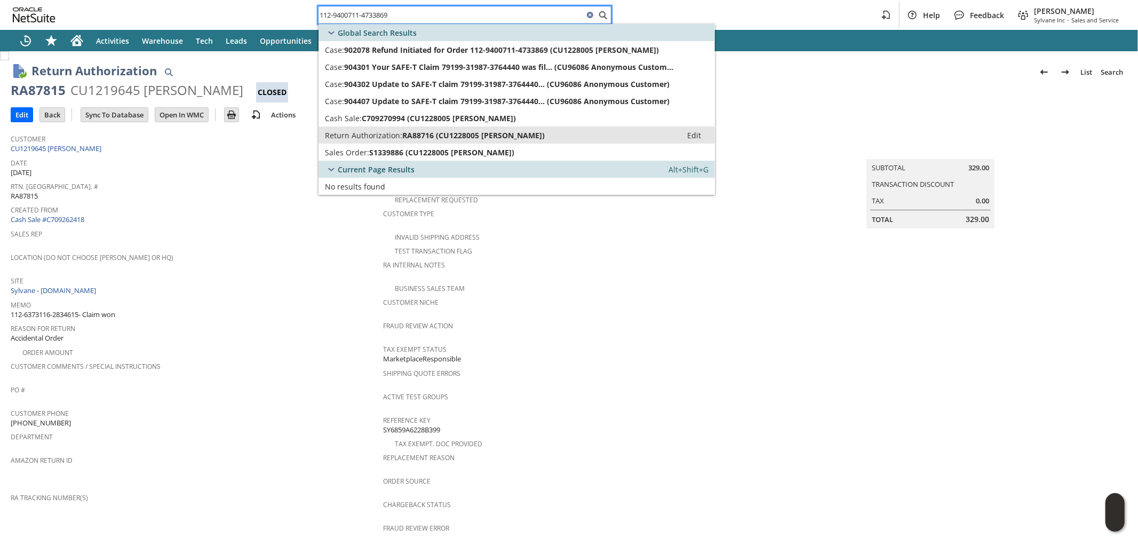
type input "112-9400711-4733869"
click at [512, 131] on span "RA88716 (CU1228005 Rita McColgin)" at bounding box center [473, 135] width 142 height 10
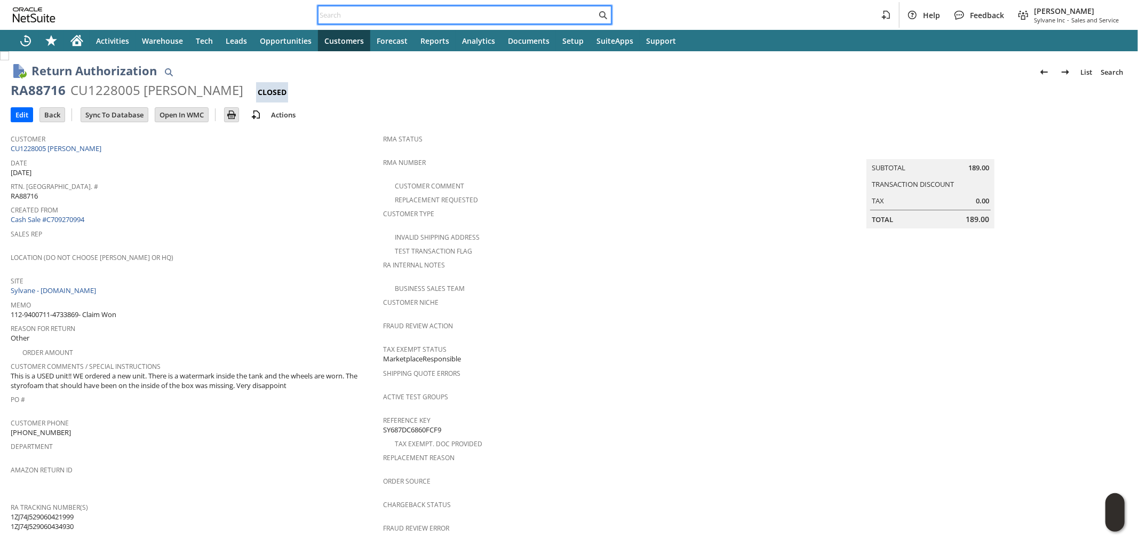
click at [542, 14] on input "text" at bounding box center [457, 15] width 278 height 13
paste input "114-3820415-7268264"
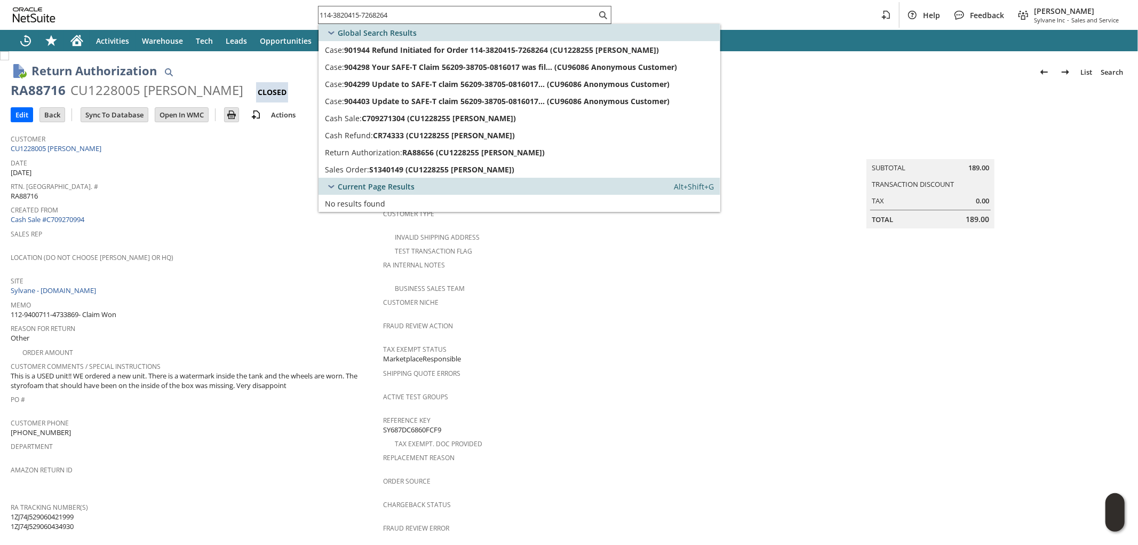
click at [471, 14] on input "114-3820415-7268264" at bounding box center [457, 15] width 278 height 13
click at [470, 14] on input "114-3820415-7268264" at bounding box center [450, 15] width 265 height 13
paste input "3-8583967-6168251"
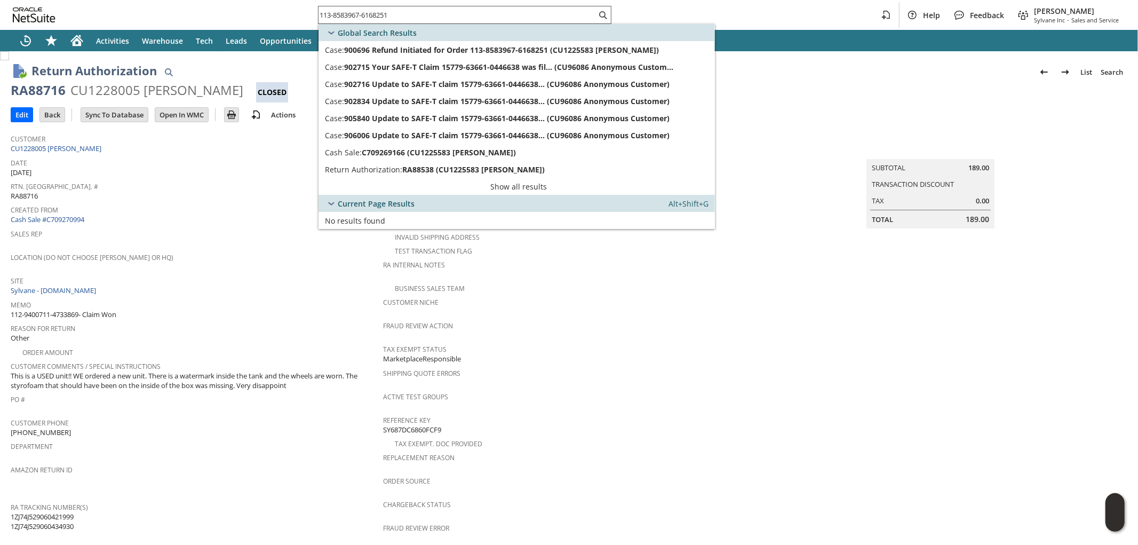
click at [443, 14] on input "113-8583967-6168251" at bounding box center [457, 15] width 278 height 13
click at [443, 15] on input "113-8583967-6168251" at bounding box center [450, 15] width 265 height 13
paste input "4-9631677-2796220"
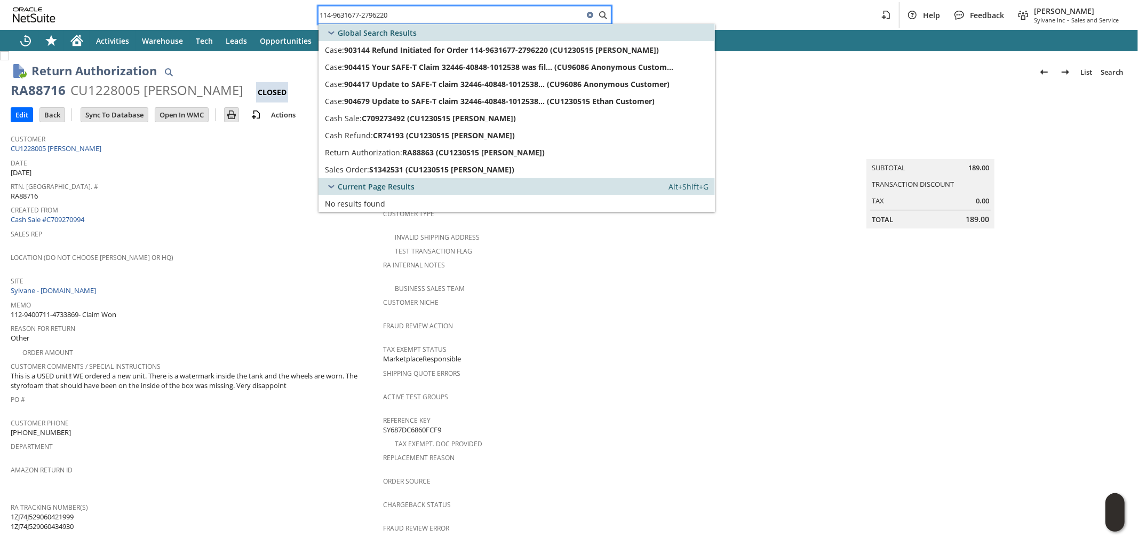
click at [484, 16] on input "114-9631677-2796220" at bounding box center [450, 15] width 265 height 13
paste input "2885580-9457004"
click at [473, 16] on input "114-2885580-9457004" at bounding box center [457, 15] width 278 height 13
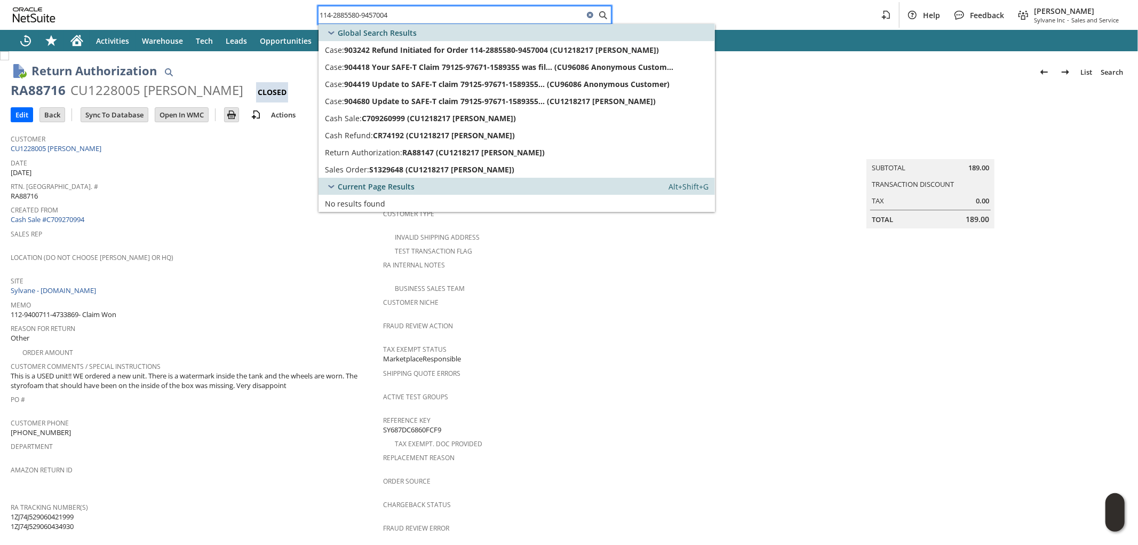
click at [471, 16] on input "114-2885580-9457004" at bounding box center [450, 15] width 265 height 13
click at [470, 16] on input "114-2885580-9457004" at bounding box center [450, 15] width 265 height 13
paste input "113-1175622-8152226"
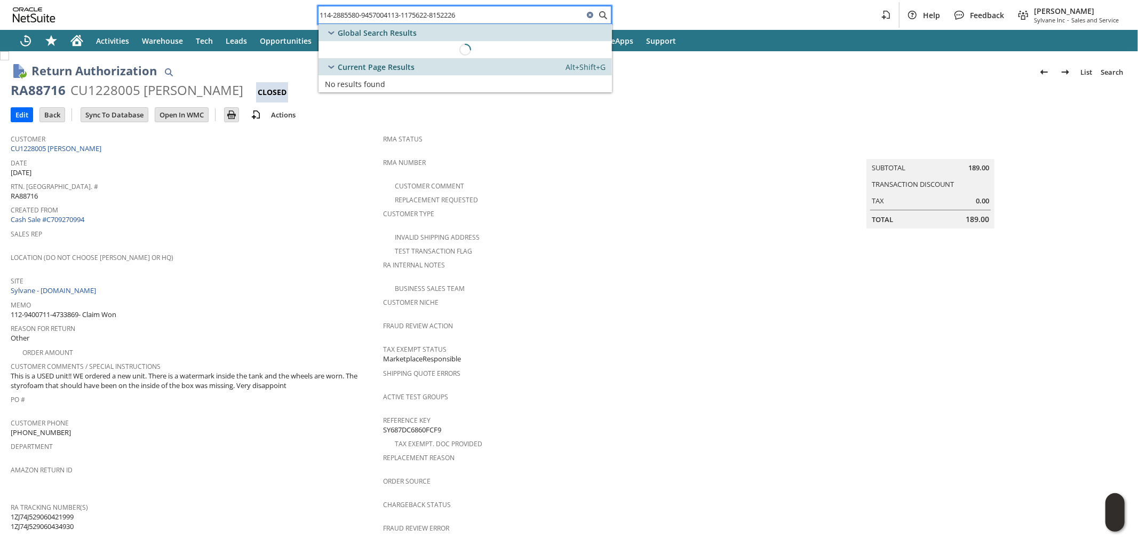
click at [467, 16] on input "114-2885580-9457004113-1175622-8152226" at bounding box center [450, 15] width 265 height 13
paste input "text"
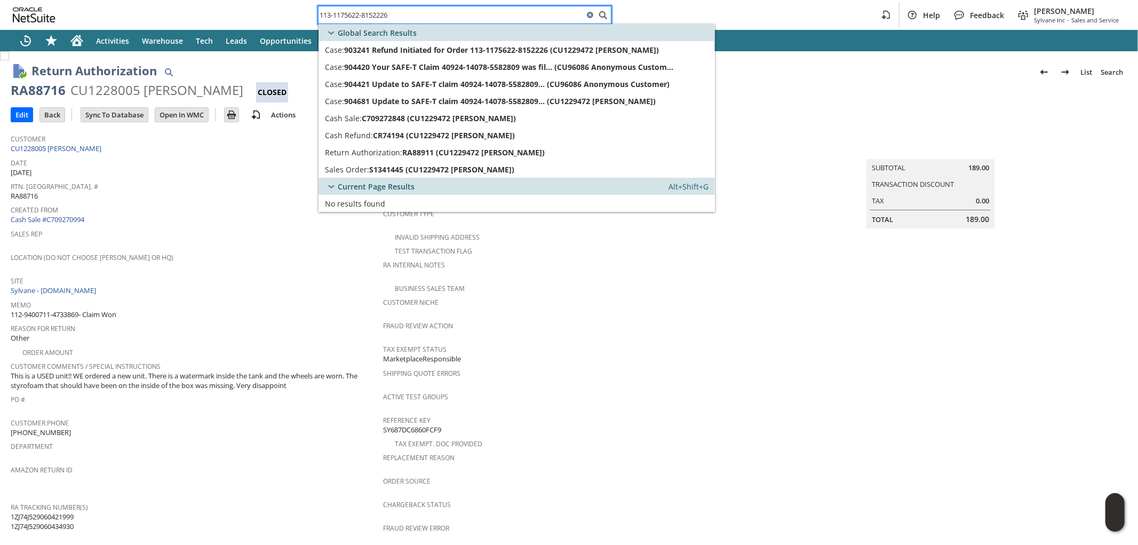
click at [477, 18] on input "113-1175622-8152226" at bounding box center [450, 15] width 265 height 13
paste input "2-0506262-4071438"
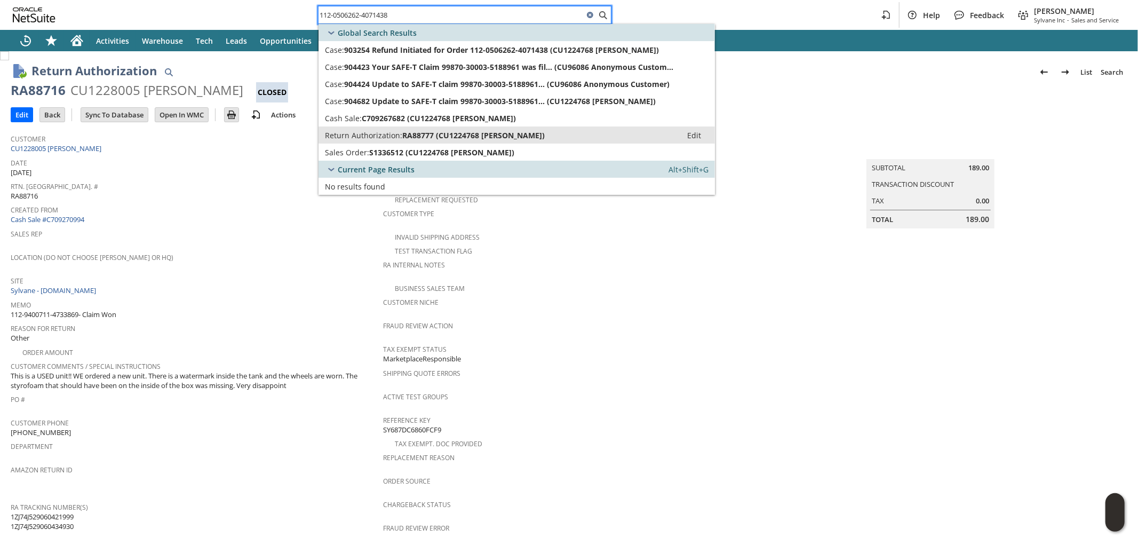
type input "112-0506262-4071438"
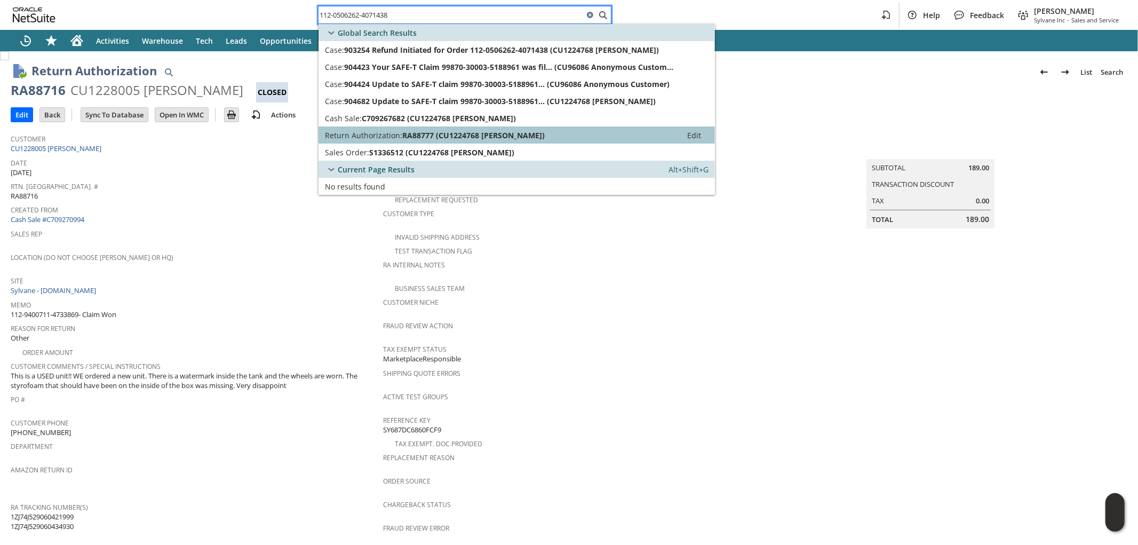
click at [462, 135] on span "RA88777 (CU1224768 CAROLYN YOUNG)" at bounding box center [473, 135] width 142 height 10
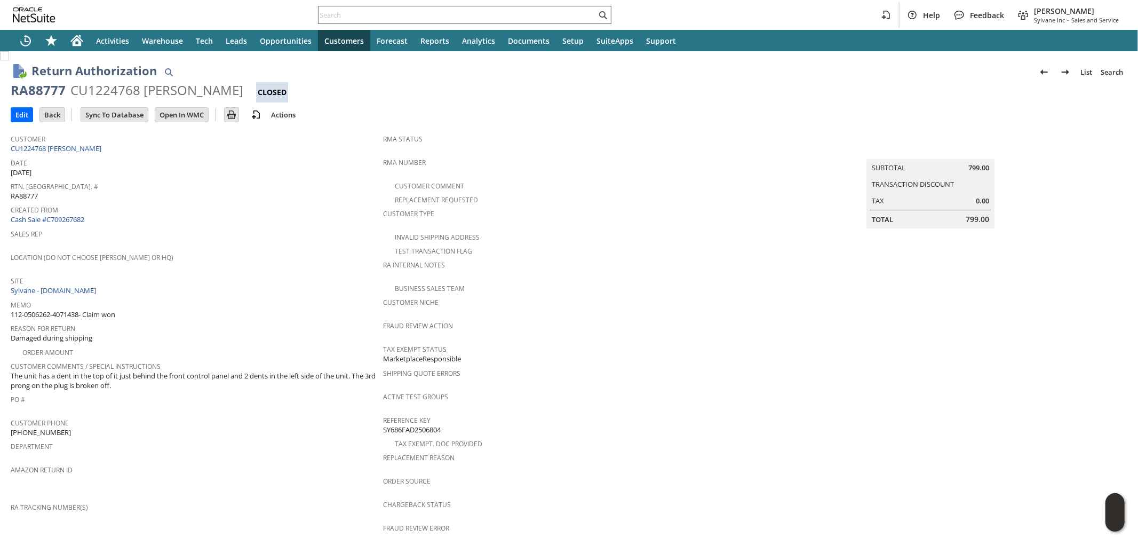
click at [435, 17] on input "text" at bounding box center [457, 15] width 278 height 13
paste input "113-0534983-3895428"
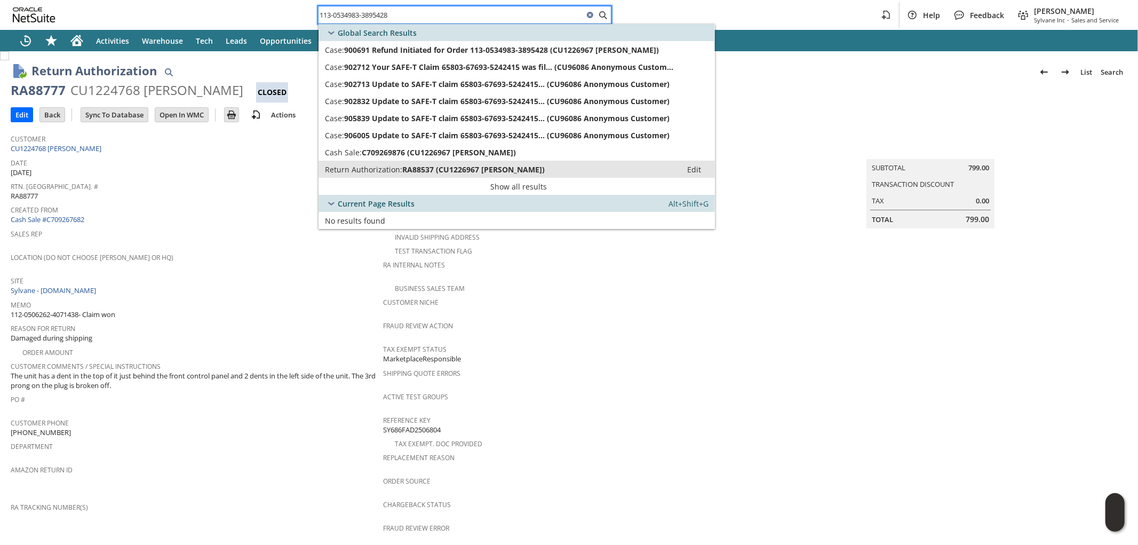
type input "113-0534983-3895428"
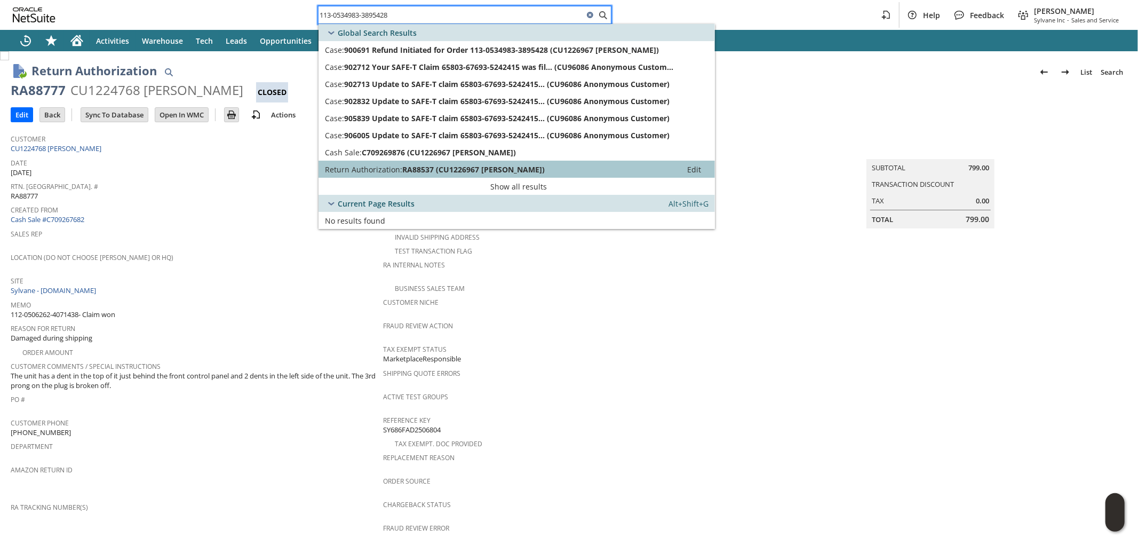
click at [503, 169] on span "RA88537 (CU1226967 Taylor Husted)" at bounding box center [473, 169] width 142 height 10
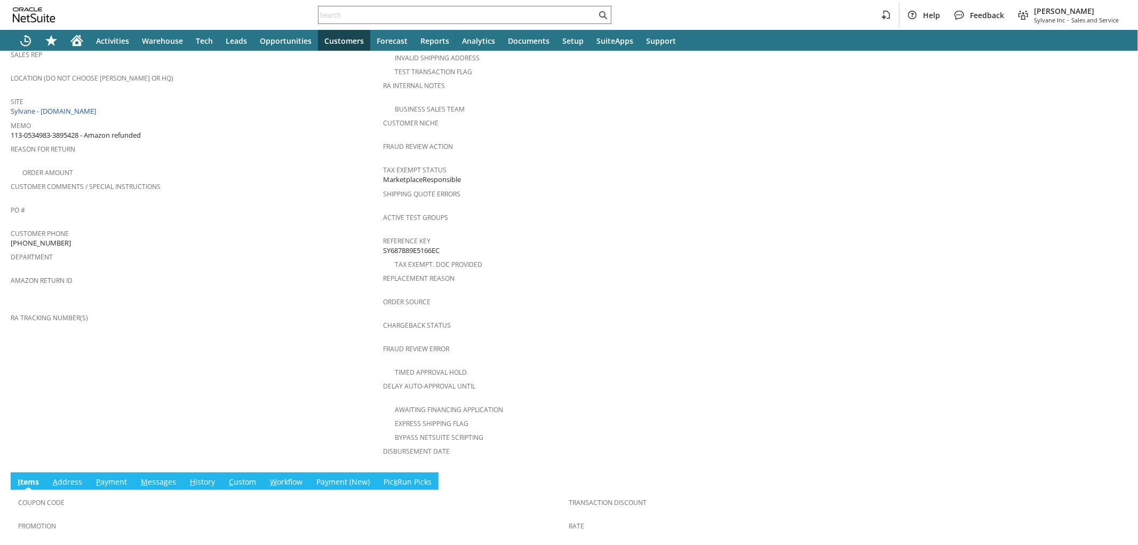
scroll to position [421, 0]
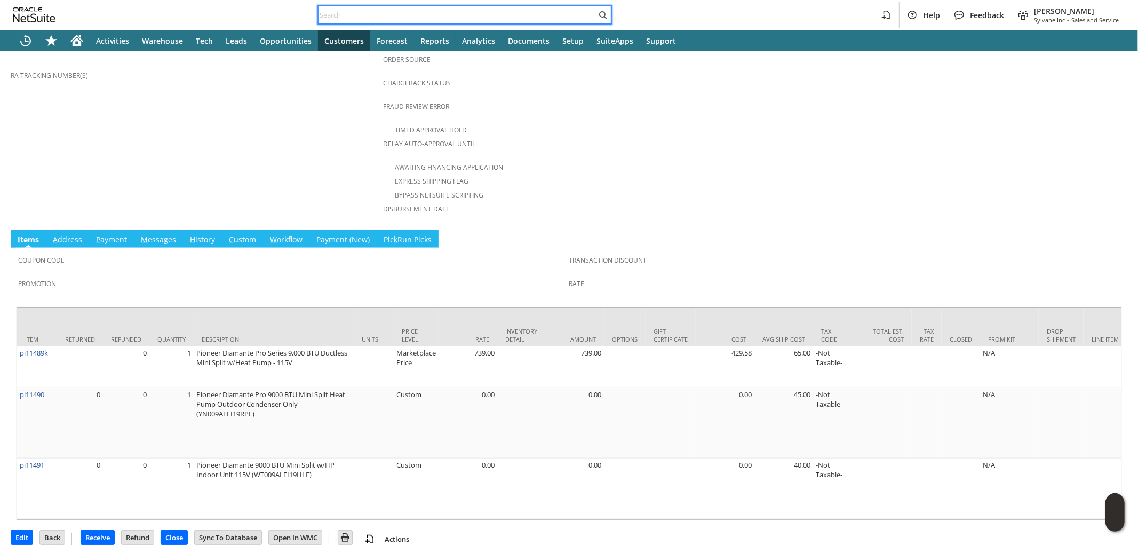
click at [554, 14] on input "text" at bounding box center [457, 15] width 278 height 13
paste input "114-3970299-7501818"
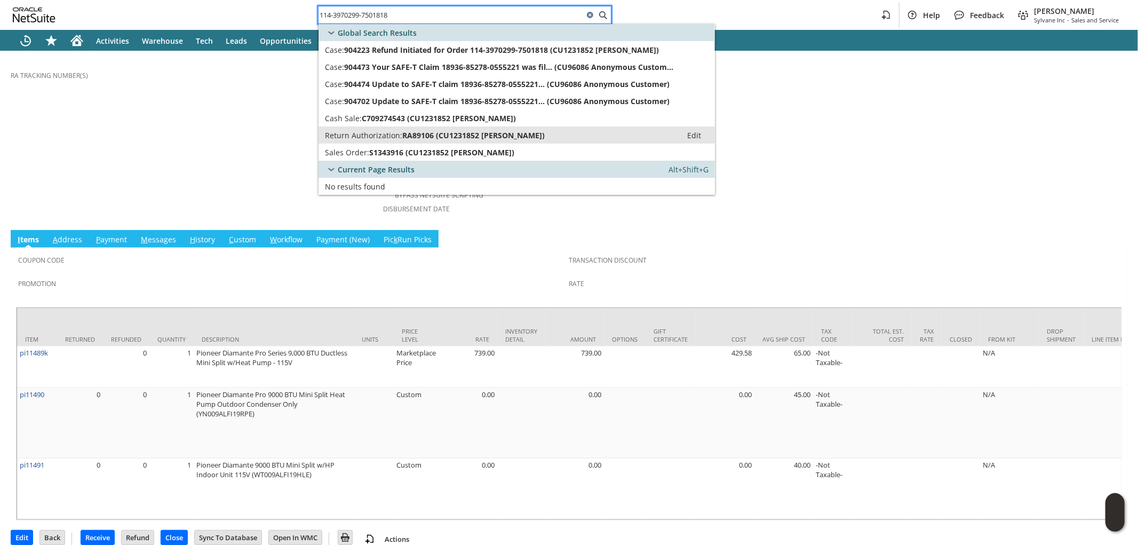
type input "114-3970299-7501818"
click at [476, 133] on span "RA89106 (CU1231852 Tifani Gelfman)" at bounding box center [473, 135] width 142 height 10
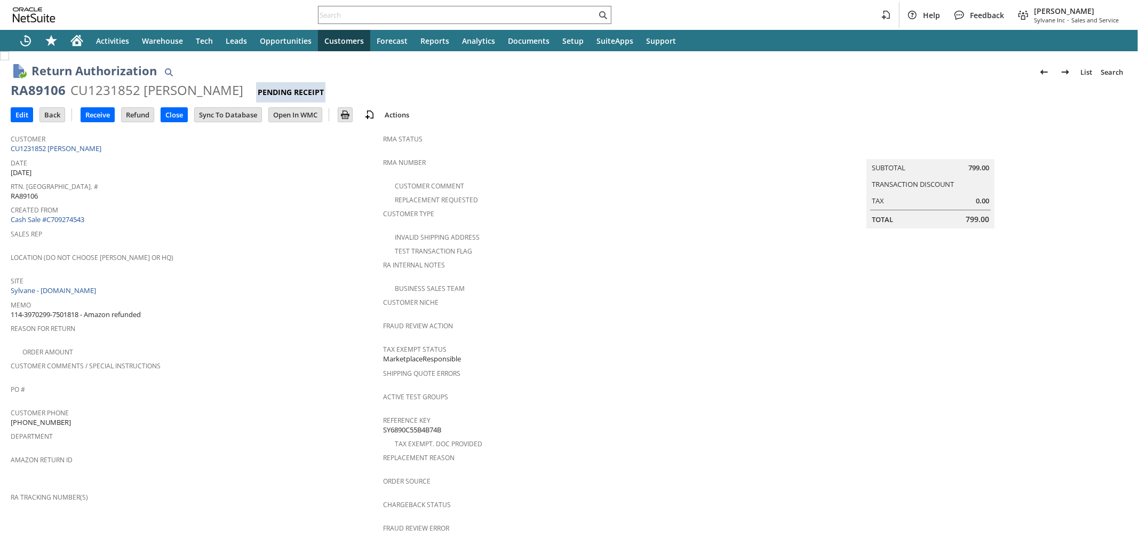
scroll to position [402, 0]
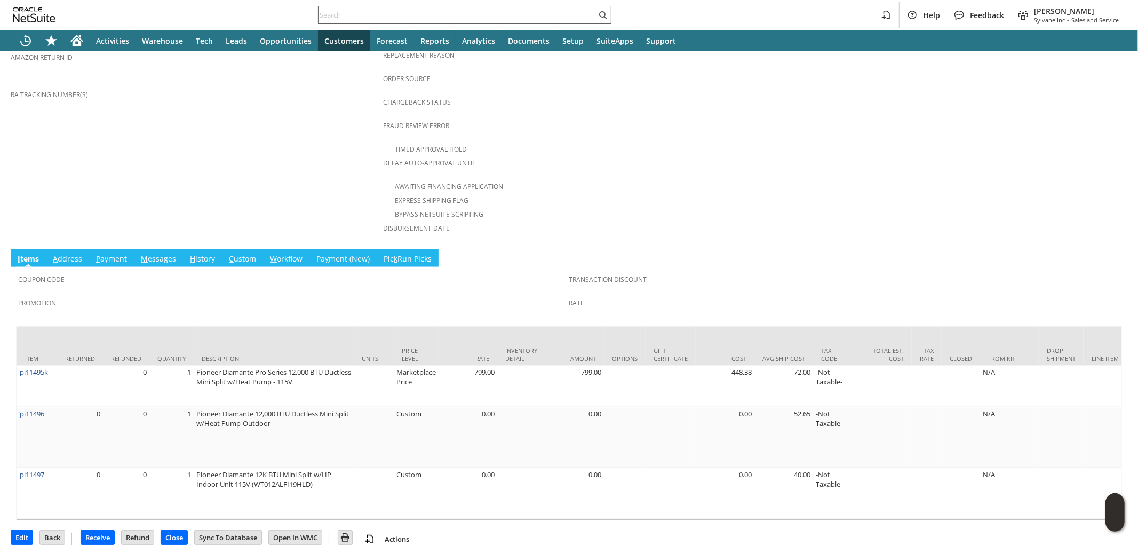
click at [508, 18] on input "text" at bounding box center [457, 15] width 278 height 13
paste input "111-2324515-4490628"
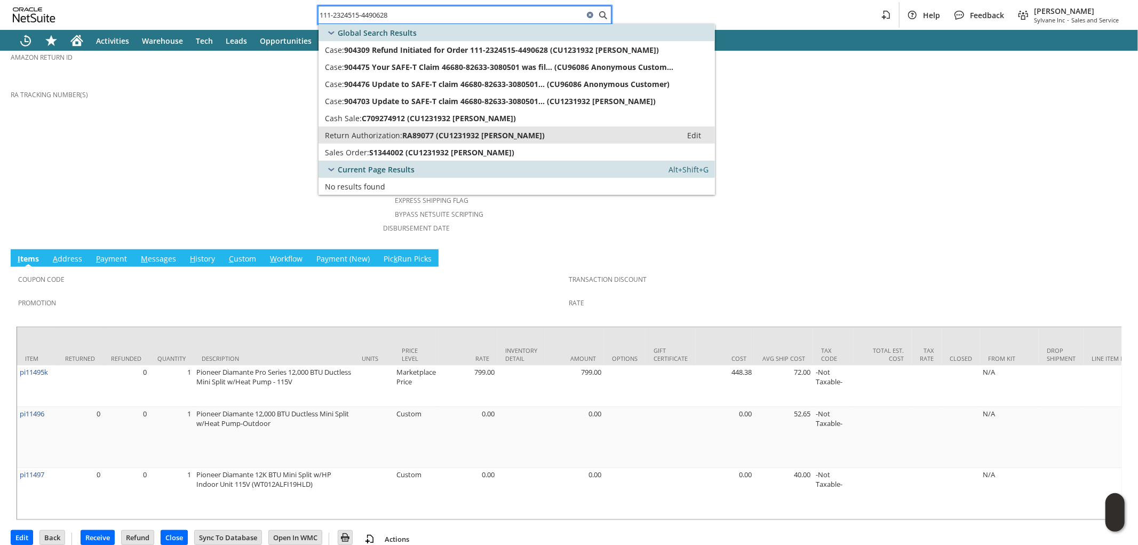
type input "111-2324515-4490628"
click at [446, 134] on span "RA89077 (CU1231932 gail vilardo)" at bounding box center [473, 135] width 142 height 10
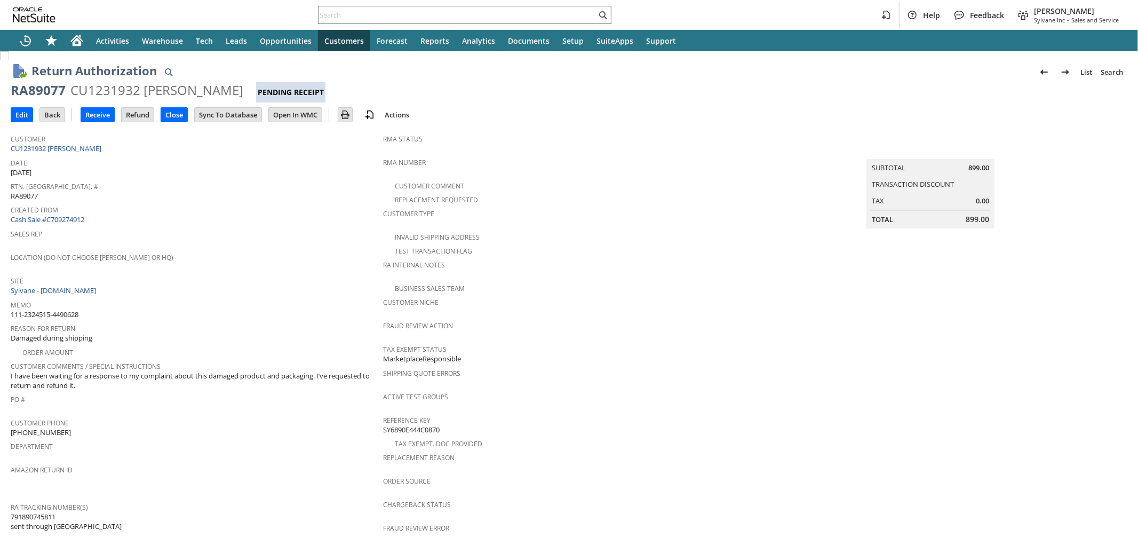
scroll to position [301, 0]
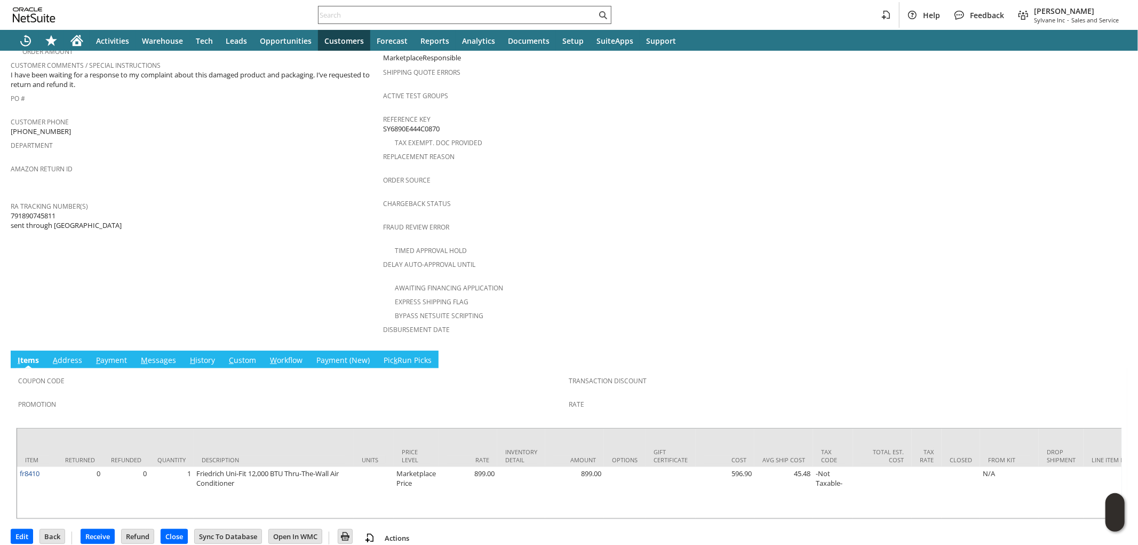
click at [433, 14] on input "text" at bounding box center [457, 15] width 278 height 13
paste input "114-0225878-8303455"
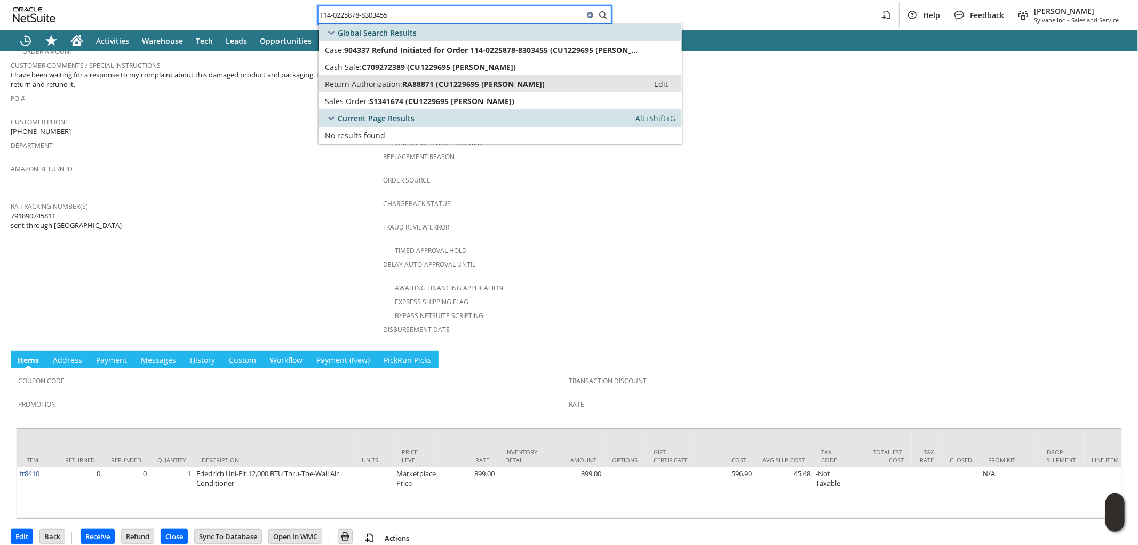
type input "114-0225878-8303455"
click at [429, 82] on span "RA88871 (CU1229695 Ricardo Paz)" at bounding box center [473, 84] width 142 height 10
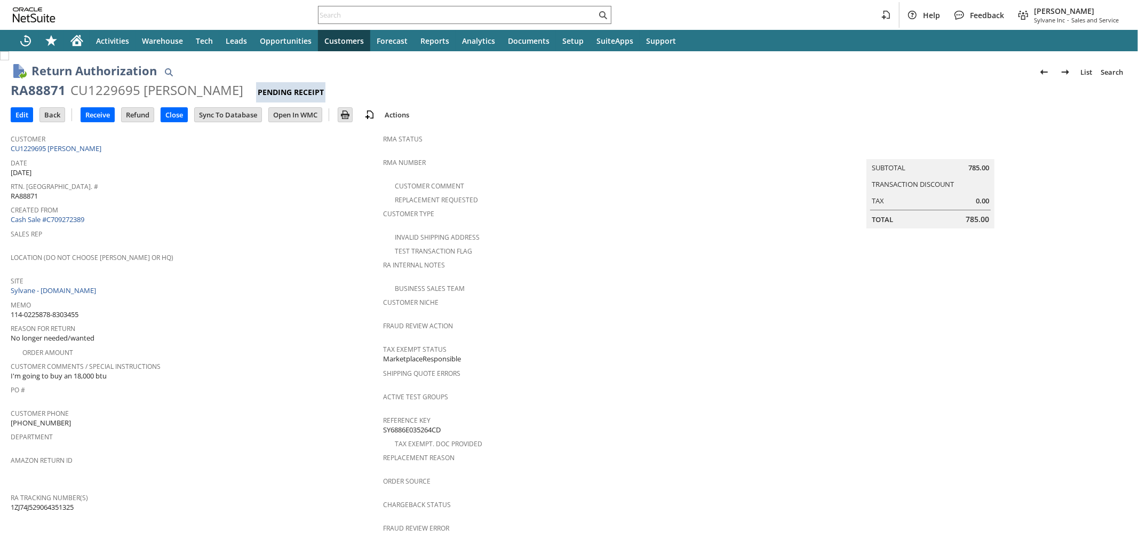
scroll to position [402, 0]
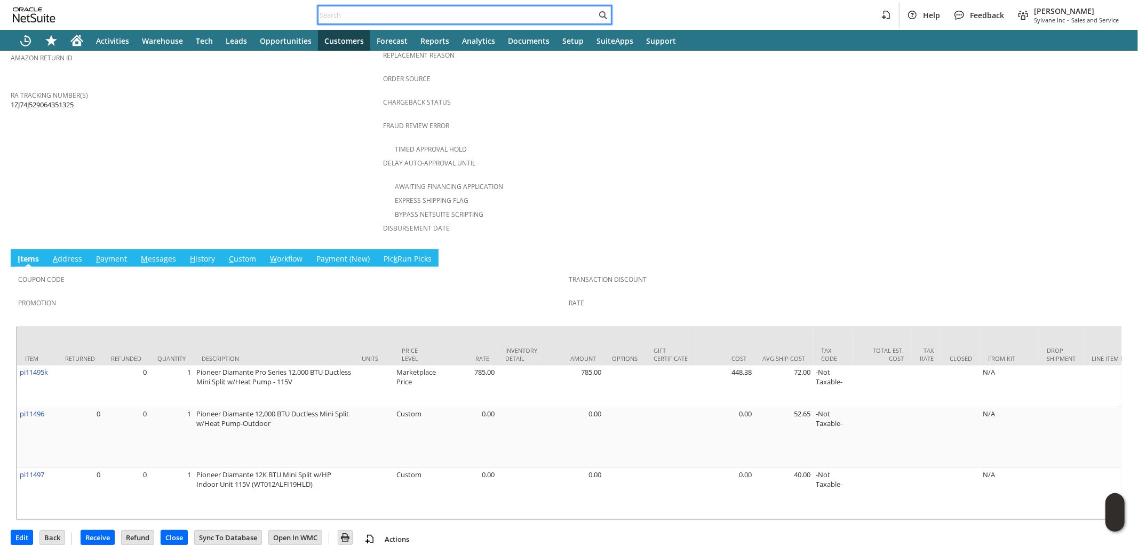
click at [409, 13] on input "text" at bounding box center [457, 15] width 278 height 13
paste input "114-3496189-0185006"
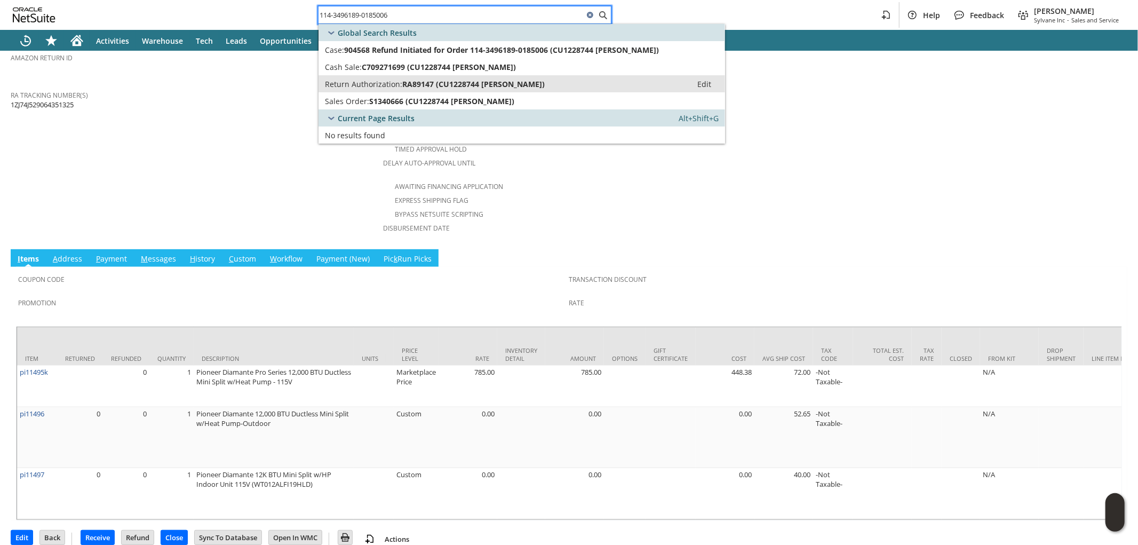
type input "114-3496189-0185006"
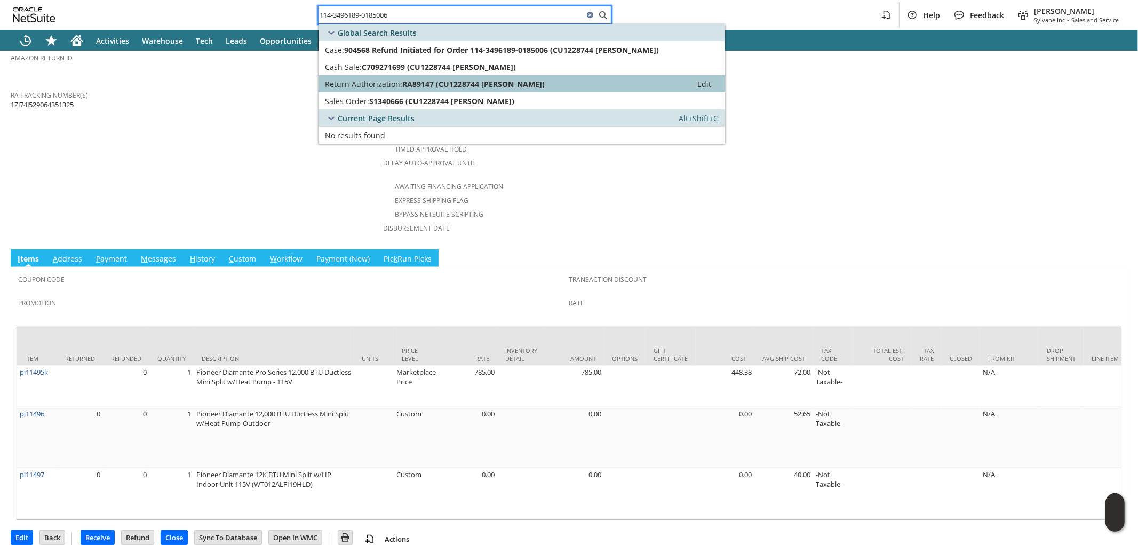
click at [430, 87] on span "RA89147 (CU1228744 Paige Lester-Goeminne)" at bounding box center [473, 84] width 142 height 10
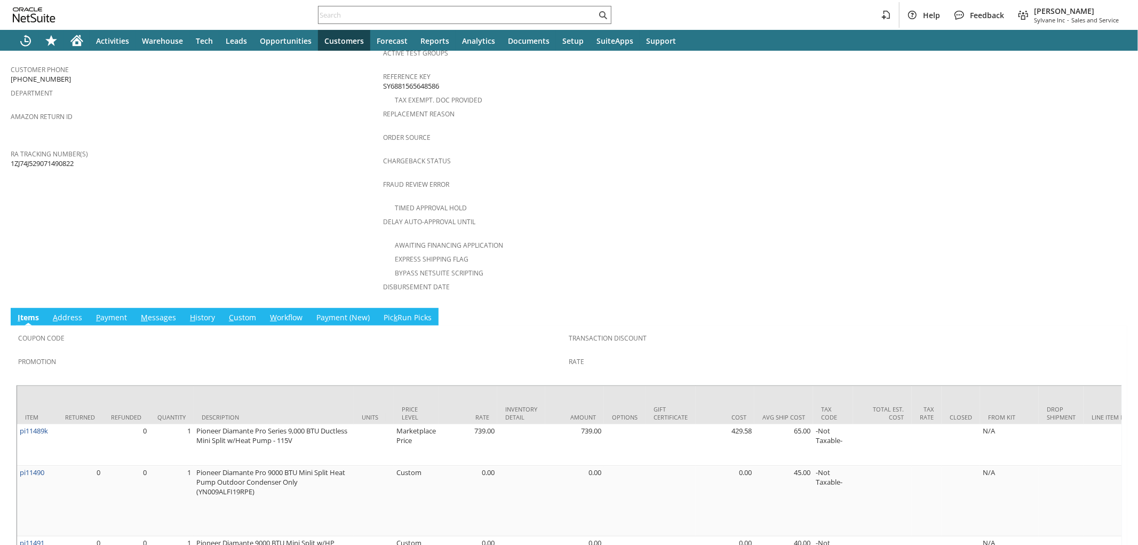
scroll to position [421, 0]
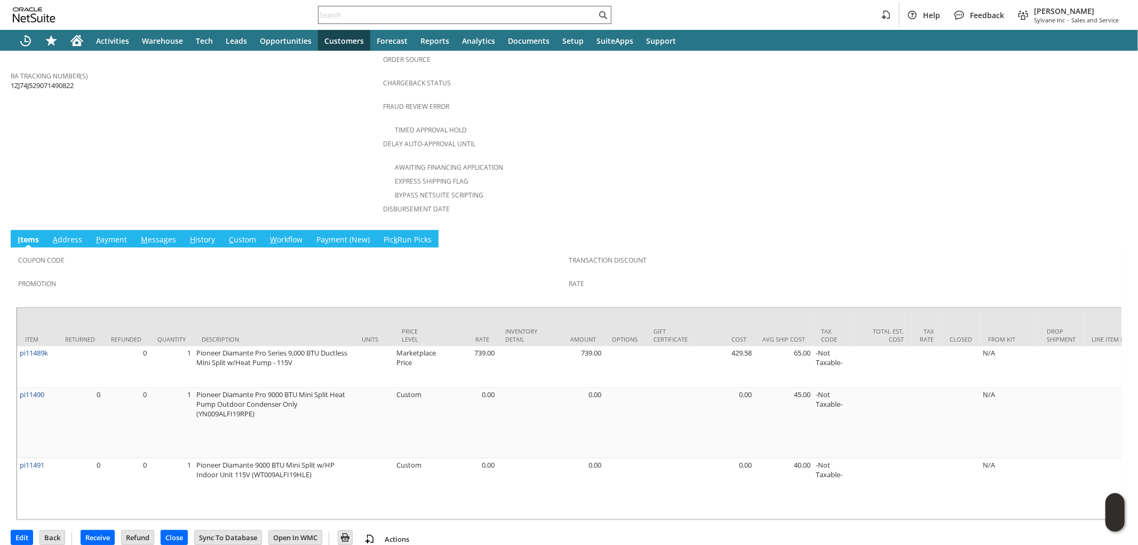
click at [516, 14] on input "text" at bounding box center [457, 15] width 278 height 13
paste input "111-0796698-7815430"
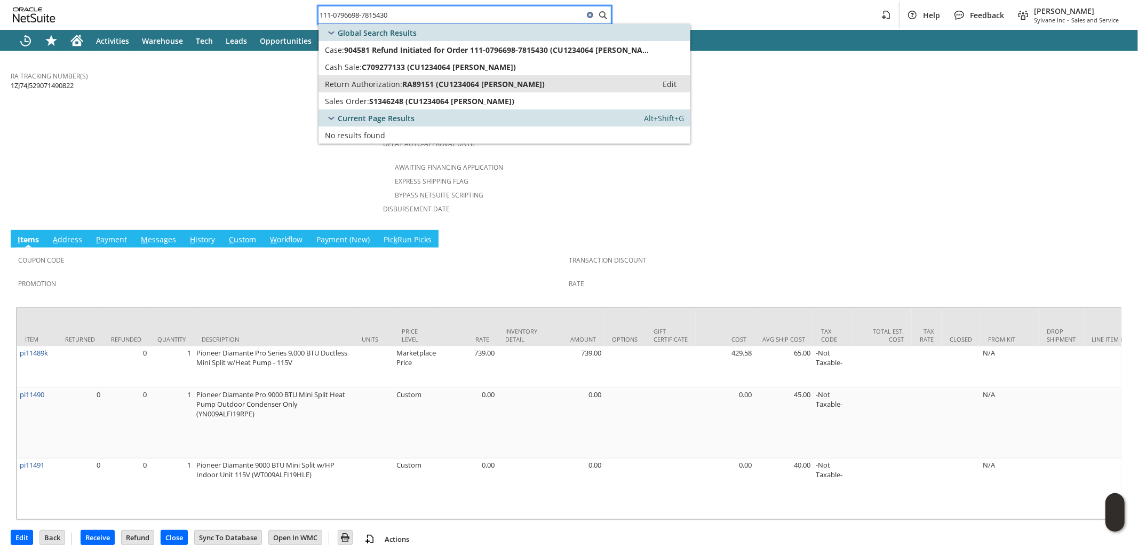
type input "111-0796698-7815430"
click at [467, 83] on span "RA89151 (CU1234064 Carla Linehan)" at bounding box center [473, 84] width 142 height 10
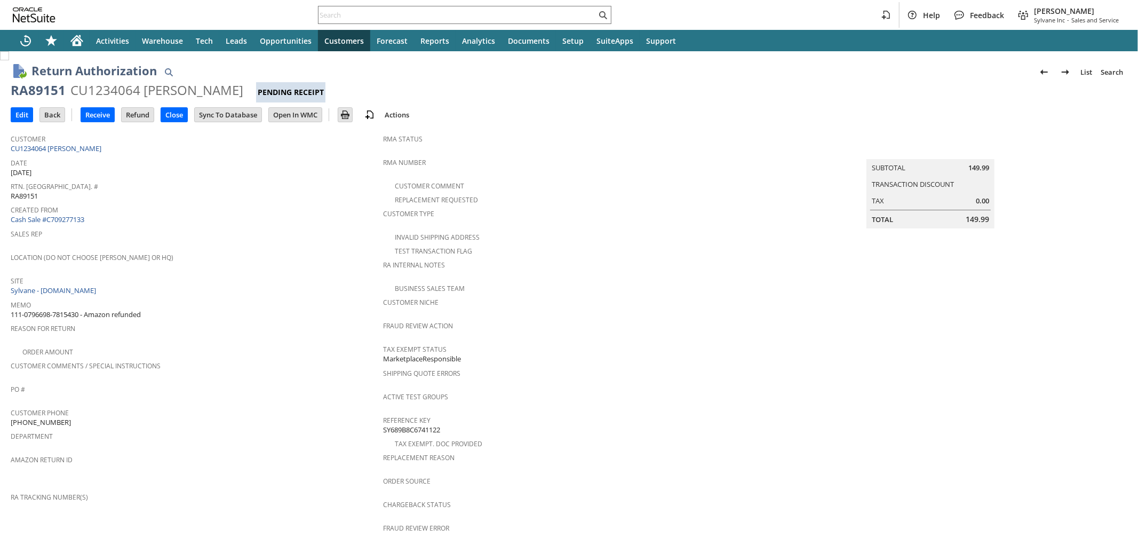
scroll to position [291, 0]
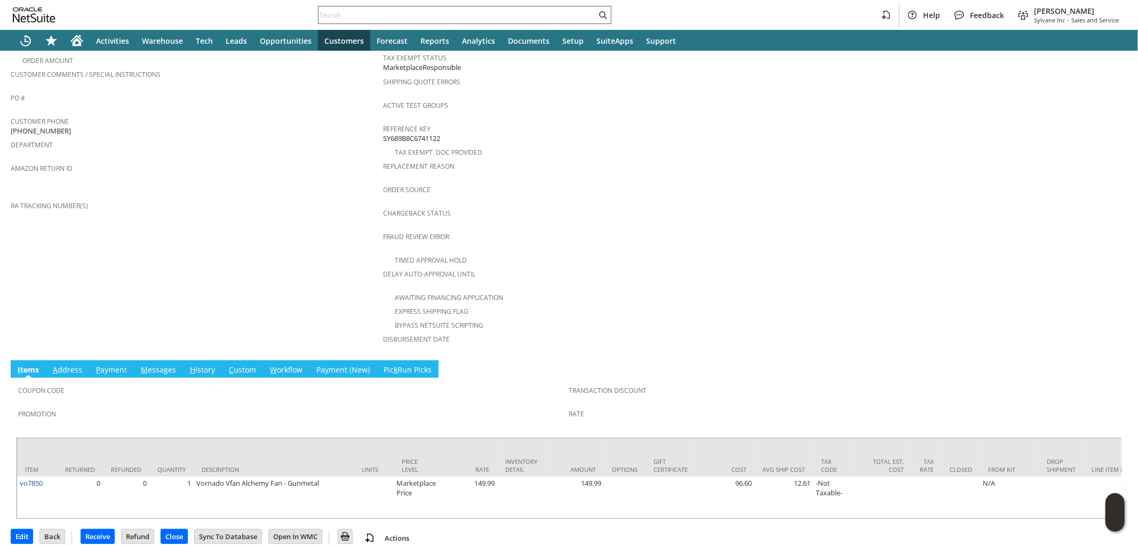
click at [559, 14] on input "text" at bounding box center [457, 15] width 278 height 13
paste input "112-3070676-9093846"
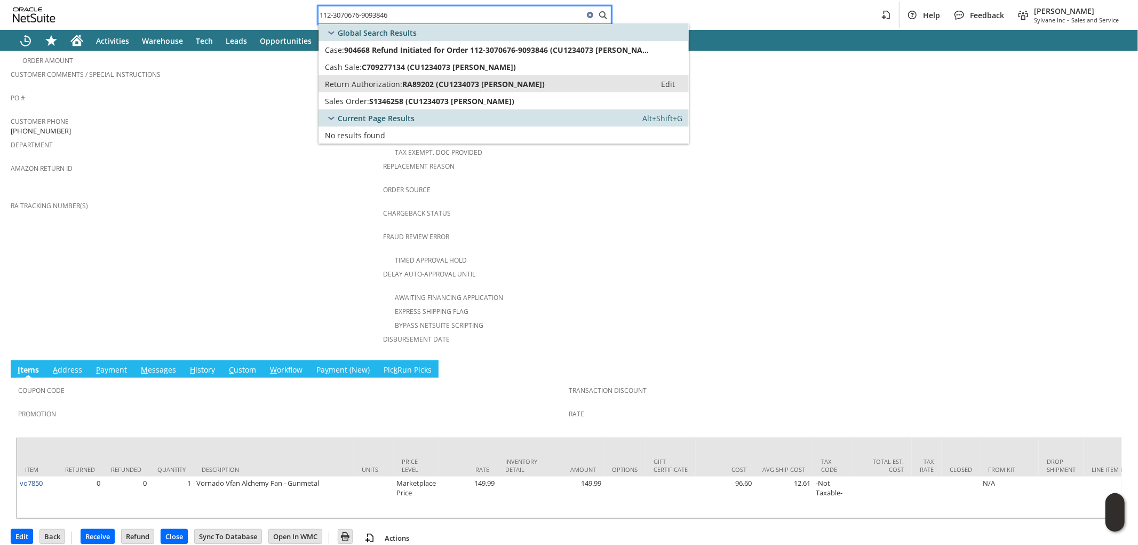
type input "112-3070676-9093846"
click at [506, 79] on span "RA89202 (CU1234073 Alex Caldwell)" at bounding box center [473, 84] width 142 height 10
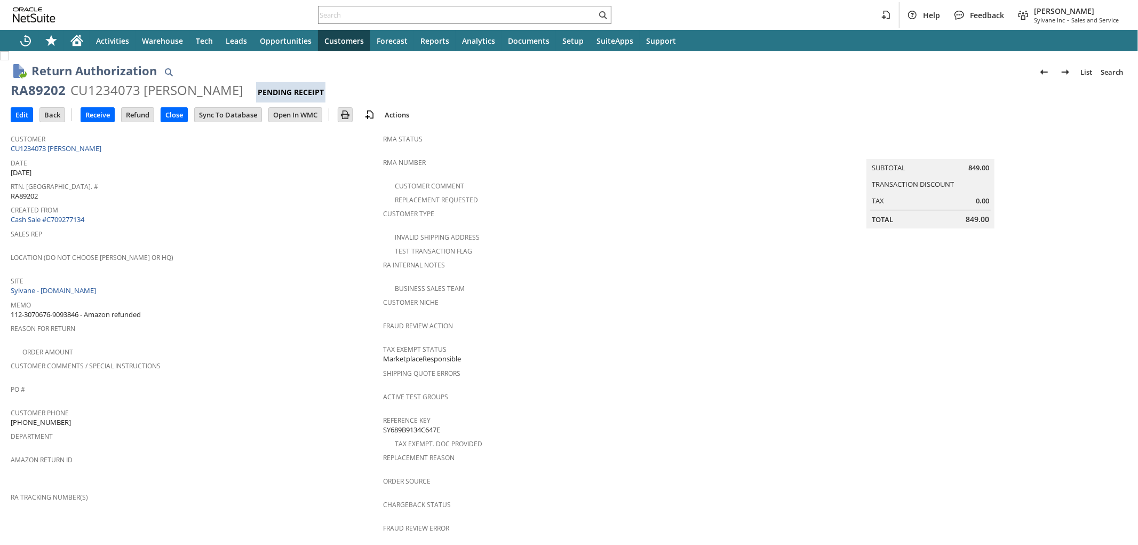
scroll to position [402, 0]
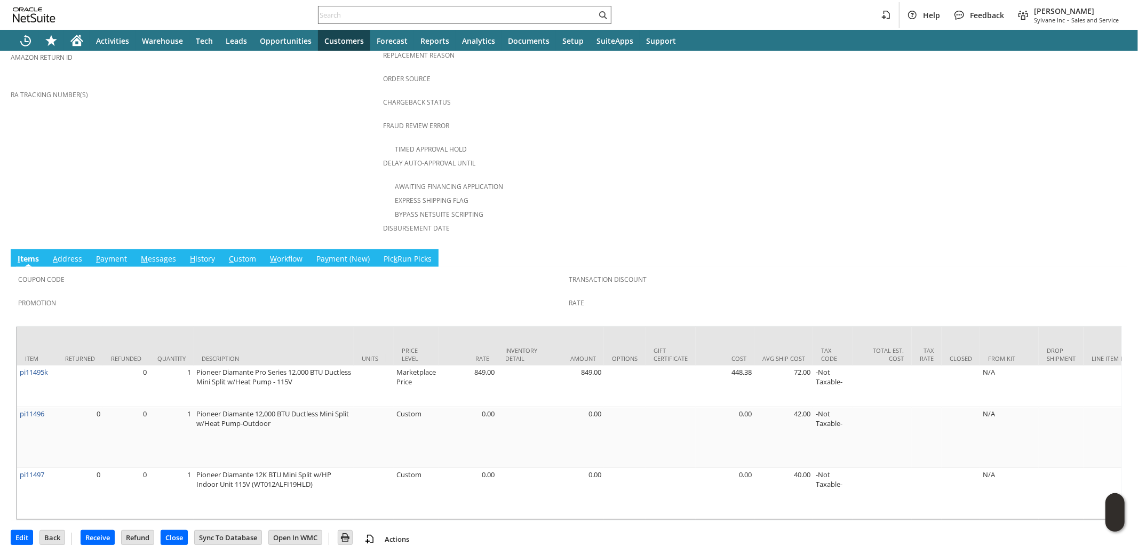
click at [491, 15] on input "text" at bounding box center [457, 15] width 278 height 13
paste input "114-2057589-9073004"
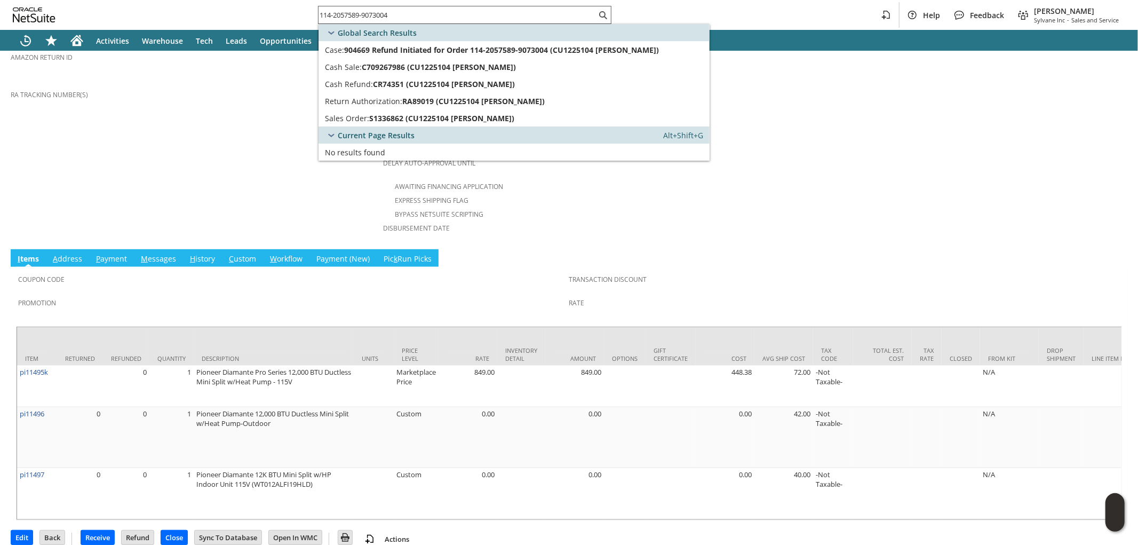
click at [515, 17] on input "114-2057589-9073004" at bounding box center [457, 15] width 278 height 13
click at [515, 17] on input "114-2057589-9073004" at bounding box center [450, 15] width 265 height 13
paste input "2-8759896-0610629"
click at [494, 13] on input "112-8759896-0610629" at bounding box center [457, 15] width 278 height 13
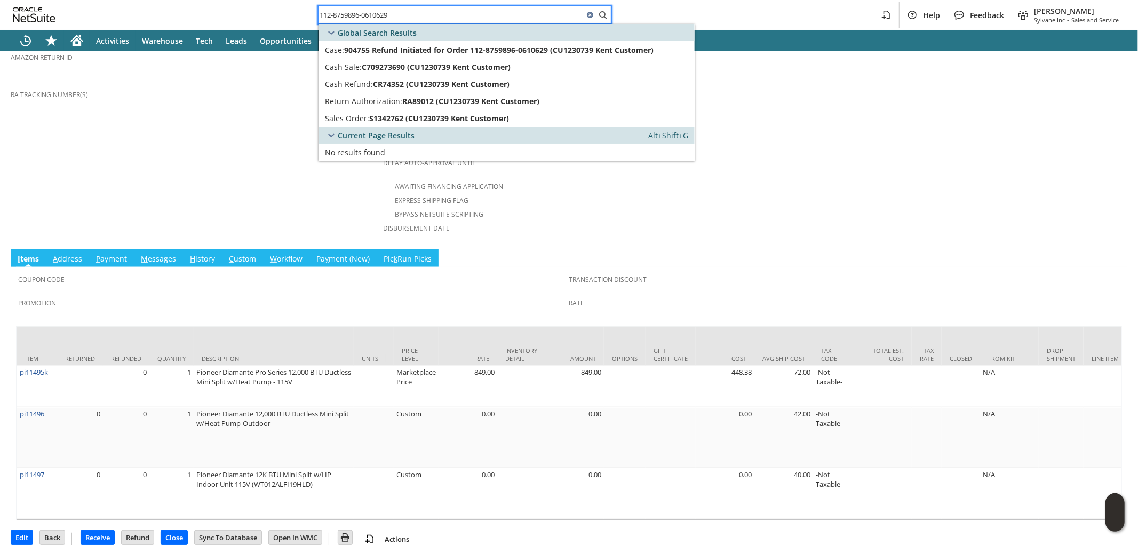
click at [494, 13] on input "112-8759896-0610629" at bounding box center [450, 15] width 265 height 13
click at [493, 13] on input "112-8759896-0610629" at bounding box center [450, 15] width 265 height 13
paste input "3-9796747-7455437"
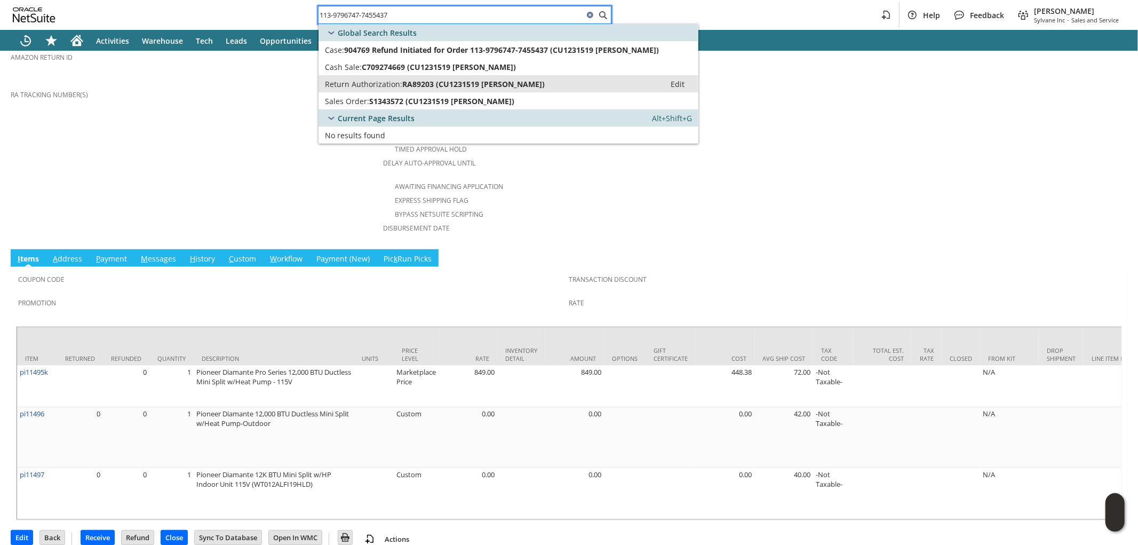
type input "113-9796747-7455437"
click at [490, 86] on span "RA89203 (CU1231519 Leslie Customer)" at bounding box center [473, 84] width 142 height 10
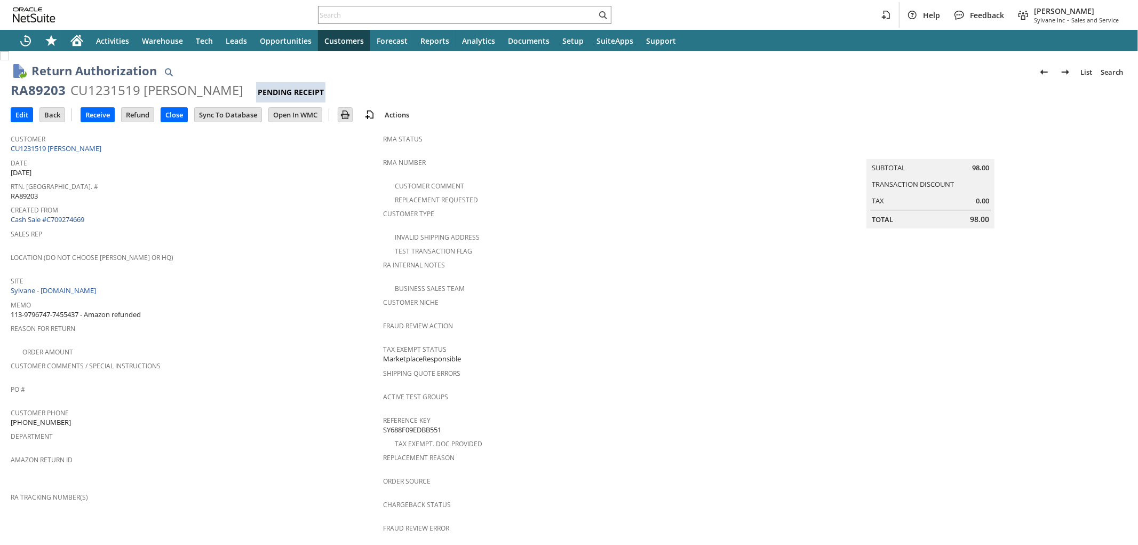
scroll to position [408, 0]
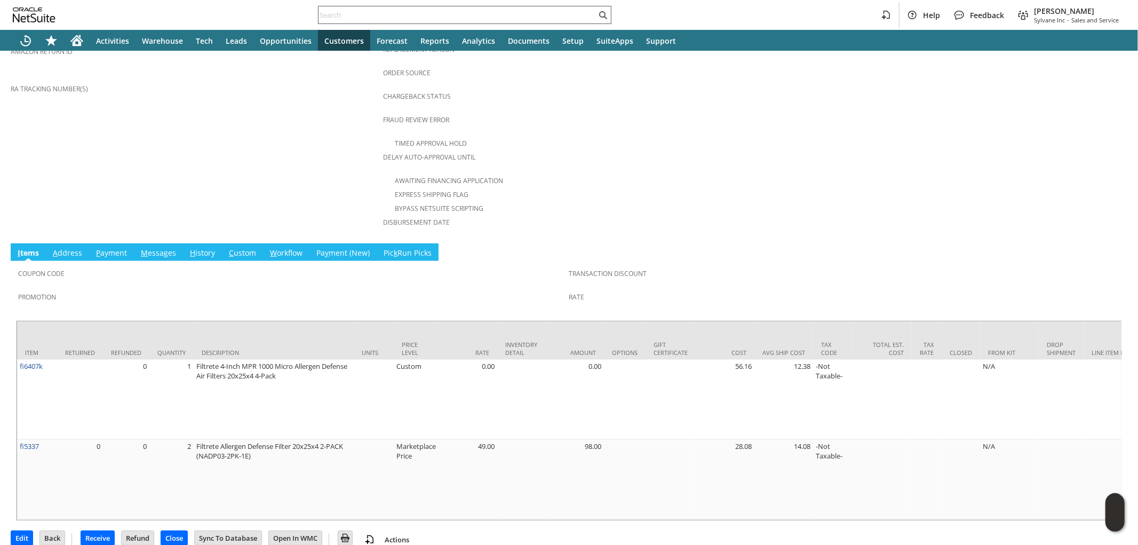
click at [473, 17] on input "text" at bounding box center [457, 15] width 278 height 13
paste input "111-3356465-7317802"
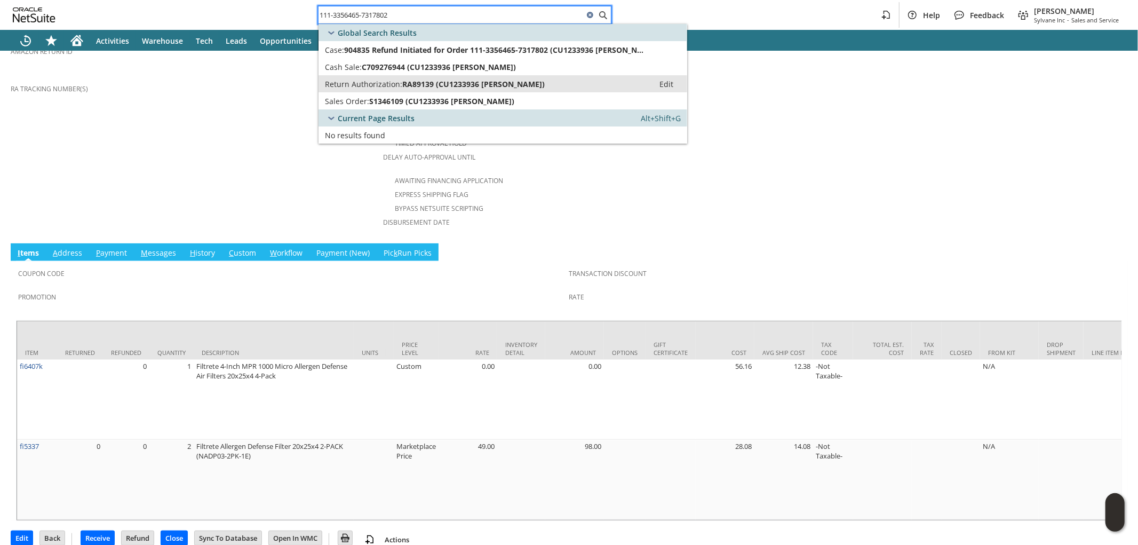
type input "111-3356465-7317802"
click at [445, 83] on span "RA89139 (CU1233936 Justin Powell)" at bounding box center [473, 84] width 142 height 10
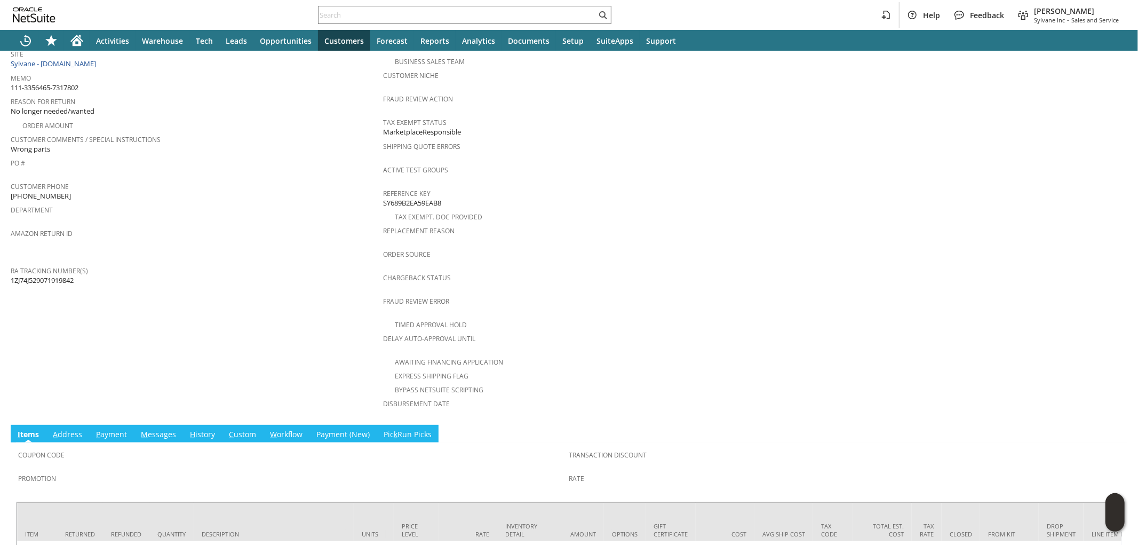
scroll to position [192, 0]
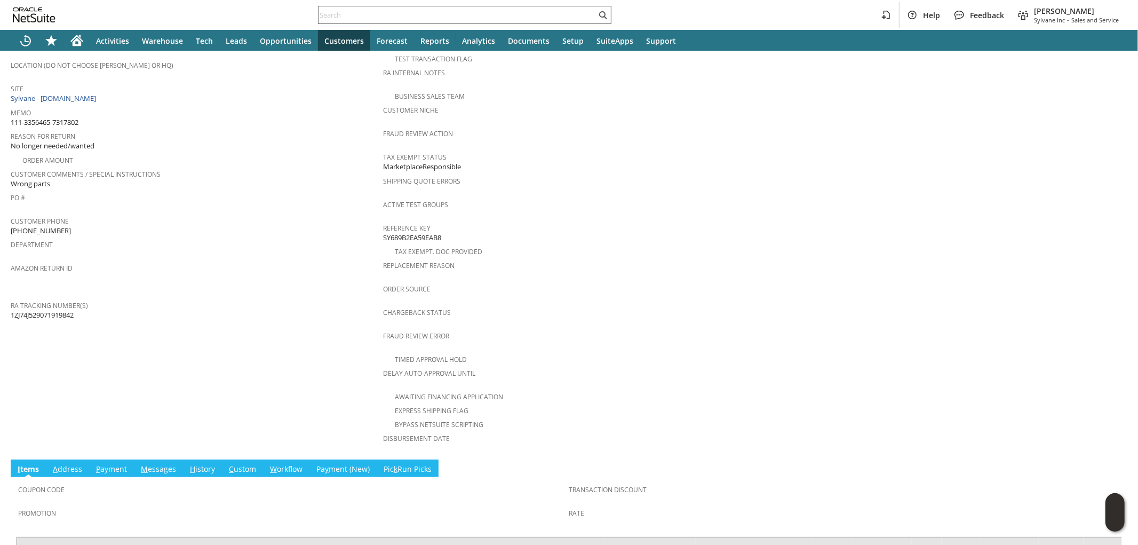
click at [361, 14] on input "text" at bounding box center [457, 15] width 278 height 13
paste input "114-0762269-2055449"
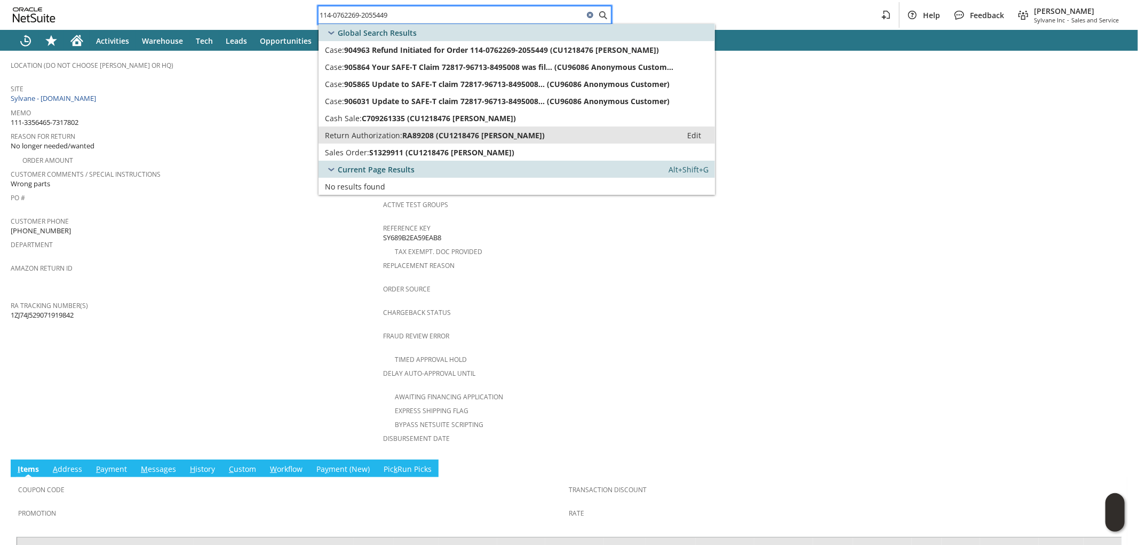
type input "114-0762269-2055449"
click at [380, 135] on span "Return Authorization:" at bounding box center [363, 135] width 77 height 10
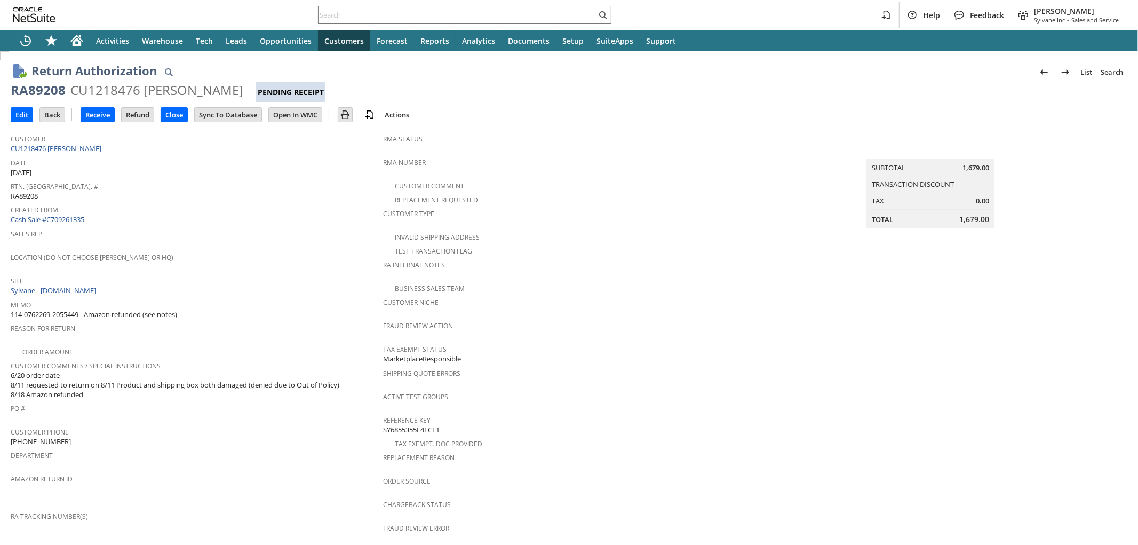
scroll to position [459, 0]
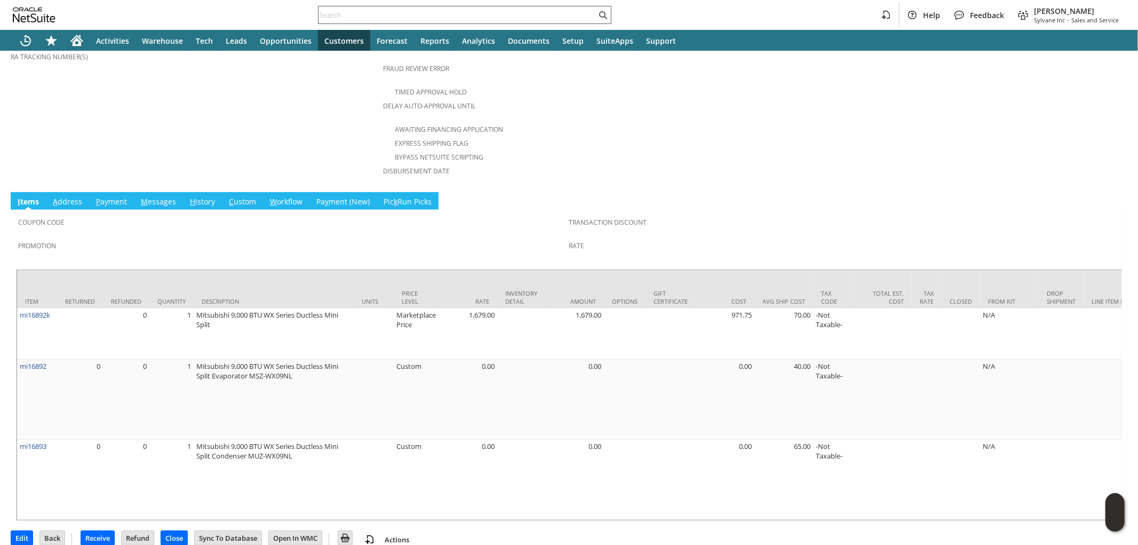
click at [465, 14] on input "text" at bounding box center [457, 15] width 278 height 13
paste input "111-4882281-4384222"
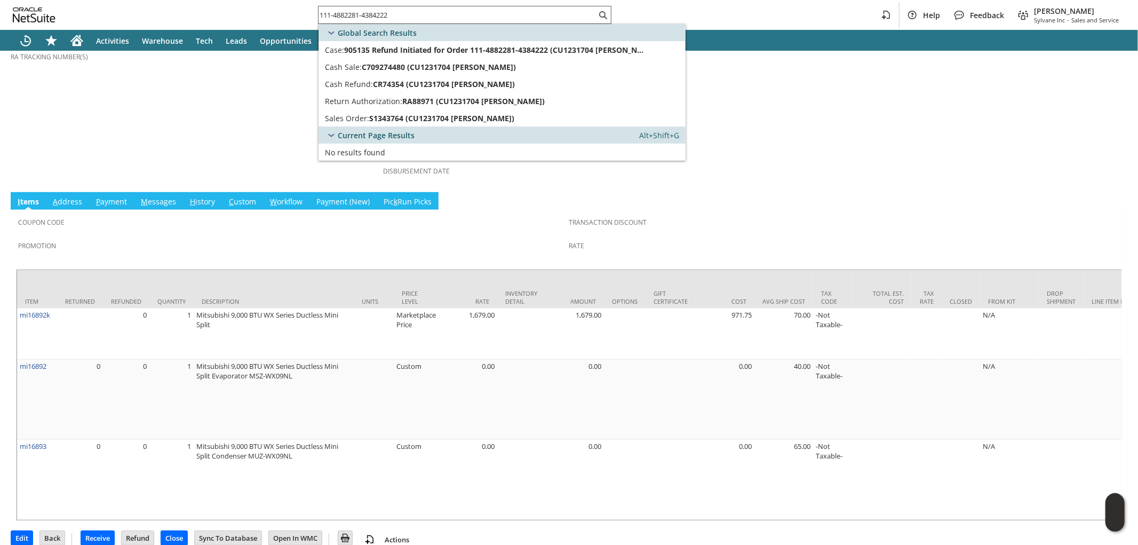
click at [419, 16] on input "111-4882281-4384222" at bounding box center [457, 15] width 278 height 13
click at [419, 16] on input "111-4882281-4384222" at bounding box center [450, 15] width 265 height 13
click at [419, 17] on input "111-4882281-4384222" at bounding box center [450, 15] width 265 height 13
paste input "5076671-1668254"
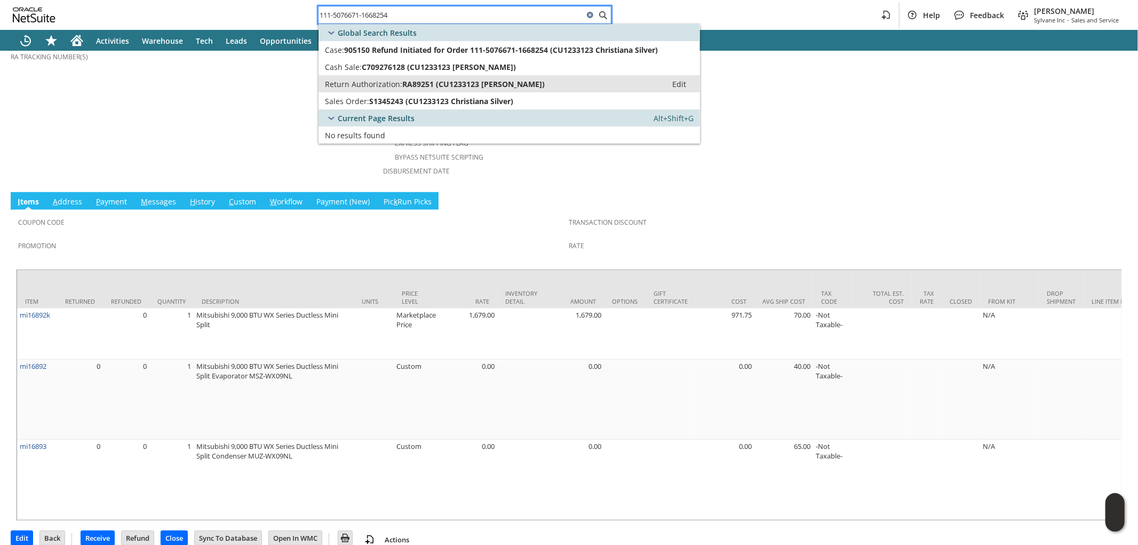
type input "111-5076671-1668254"
click at [460, 81] on span "RA89251 (CU1233123 Christiana Silver)" at bounding box center [473, 84] width 142 height 10
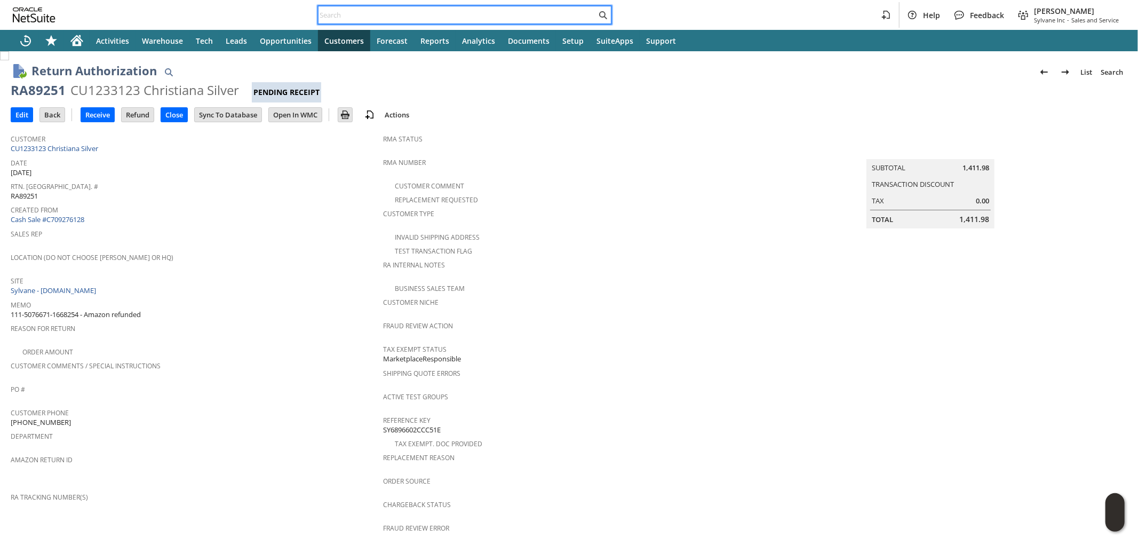
click at [364, 18] on input "text" at bounding box center [457, 15] width 278 height 13
paste input "111-4401911-2546607"
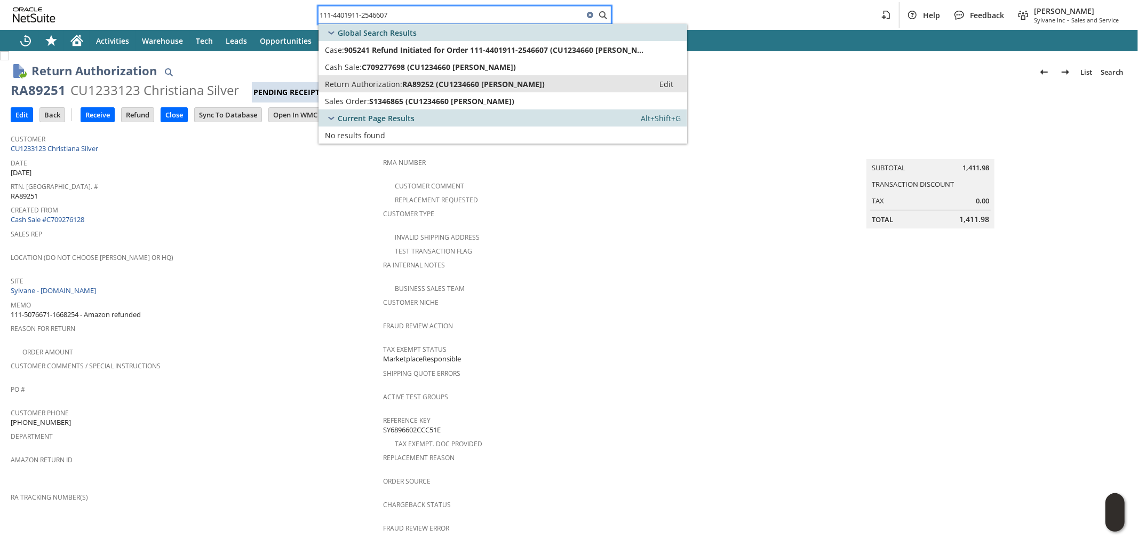
type input "111-4401911-2546607"
click at [375, 82] on span "Return Authorization:" at bounding box center [363, 84] width 77 height 10
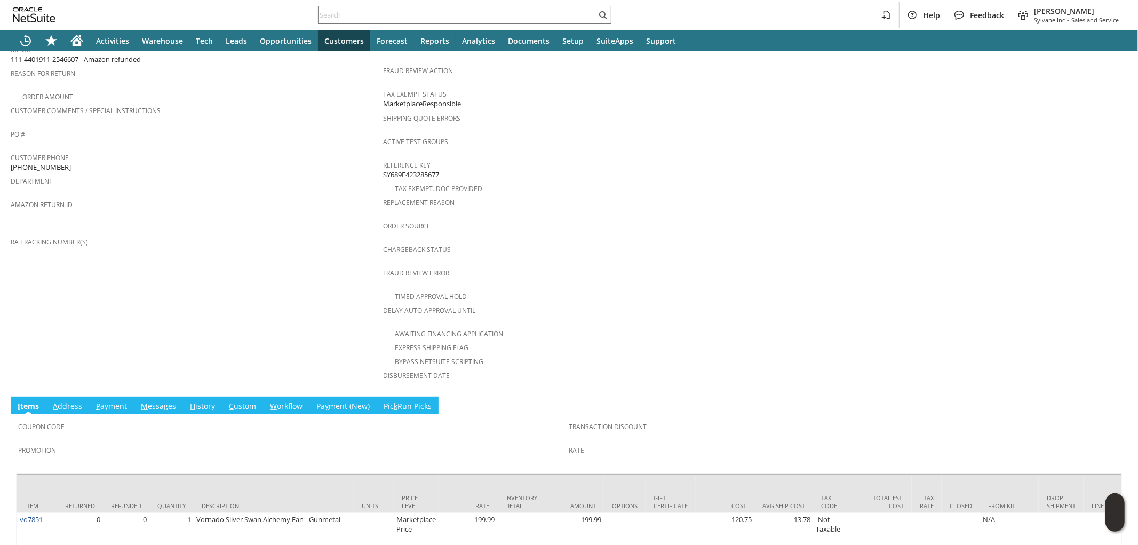
scroll to position [291, 0]
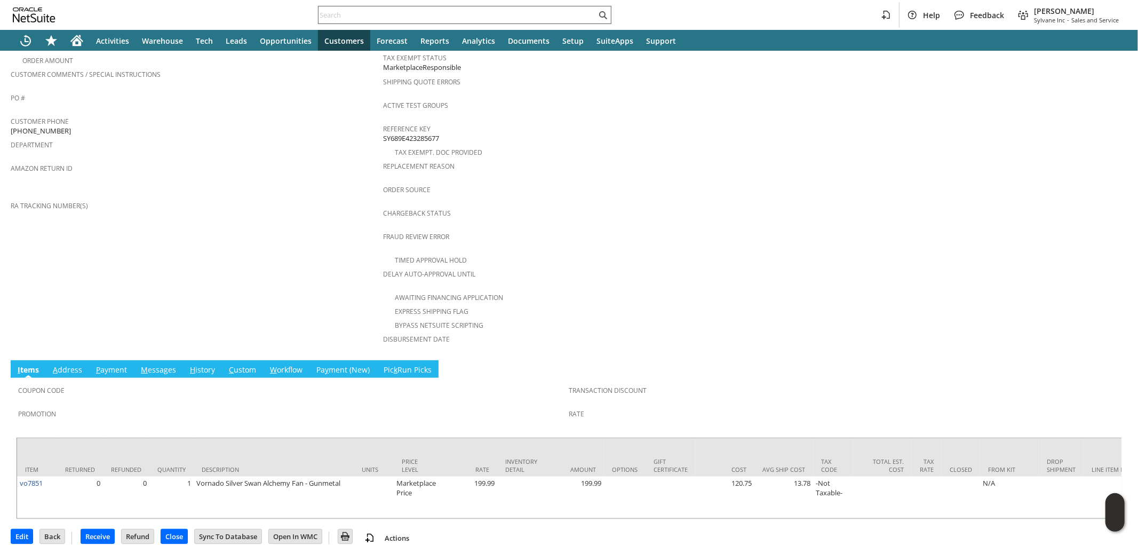
click at [414, 14] on input "text" at bounding box center [457, 15] width 278 height 13
paste input "112-4391625-6605828"
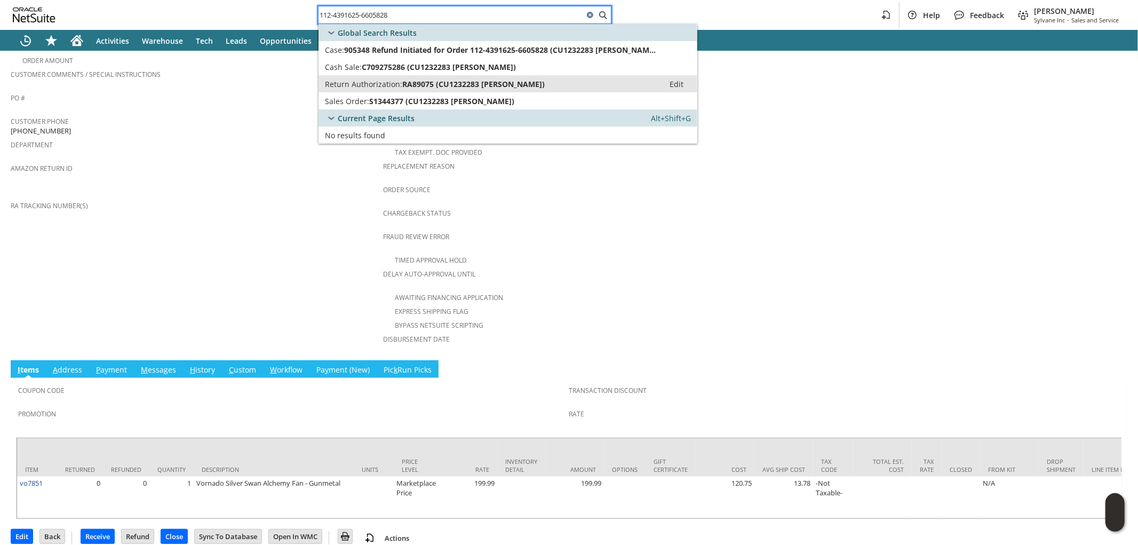
type input "112-4391625-6605828"
click at [451, 81] on span "RA89075 (CU1232283 Lorraine Bedick)" at bounding box center [473, 84] width 142 height 10
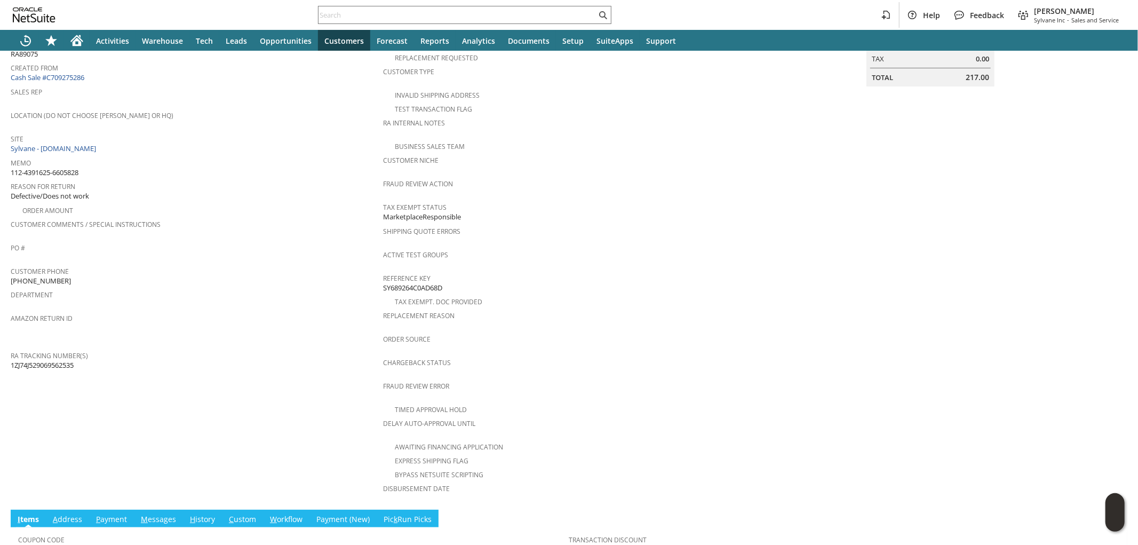
scroll to position [320, 0]
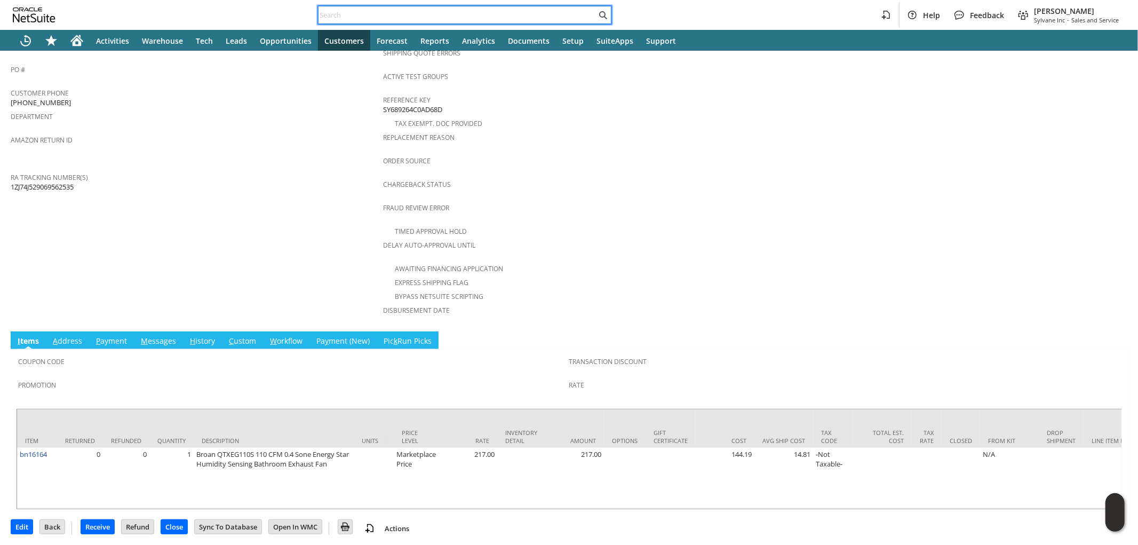
click at [390, 17] on input "text" at bounding box center [457, 15] width 278 height 13
paste input "111-9601415-0657065"
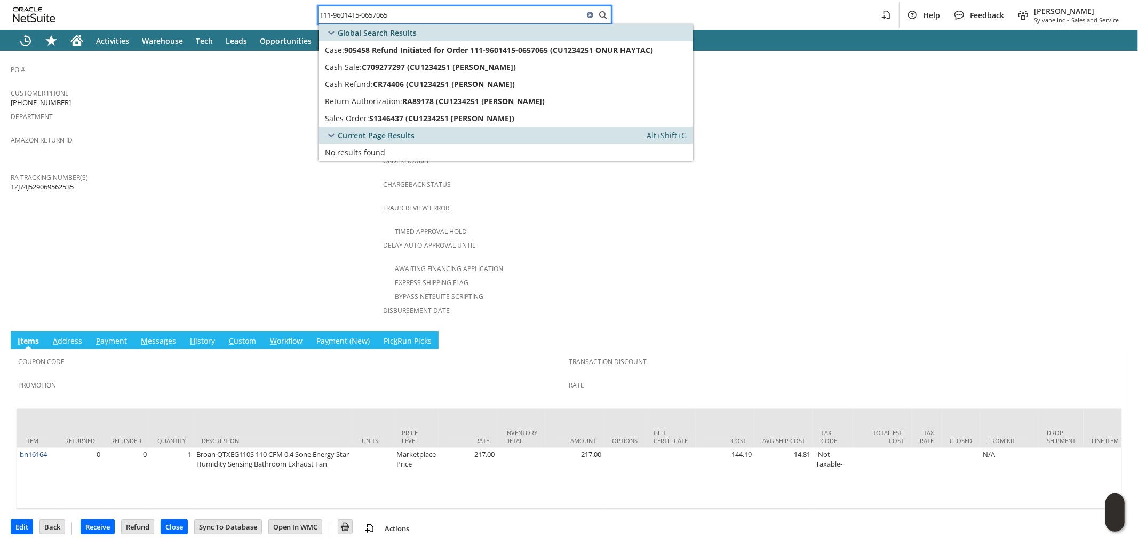
click at [456, 18] on input "111-9601415-0657065" at bounding box center [450, 15] width 265 height 13
paste input "2-6727163-9008229"
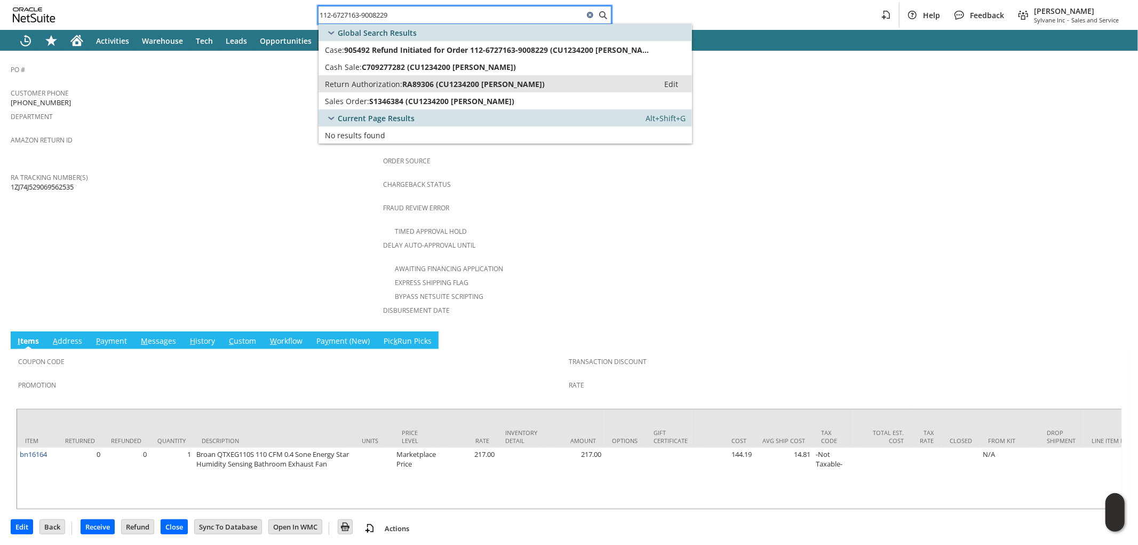
type input "112-6727163-9008229"
click at [470, 86] on span "RA89306 (CU1234200 Jennifer Burks)" at bounding box center [473, 84] width 142 height 10
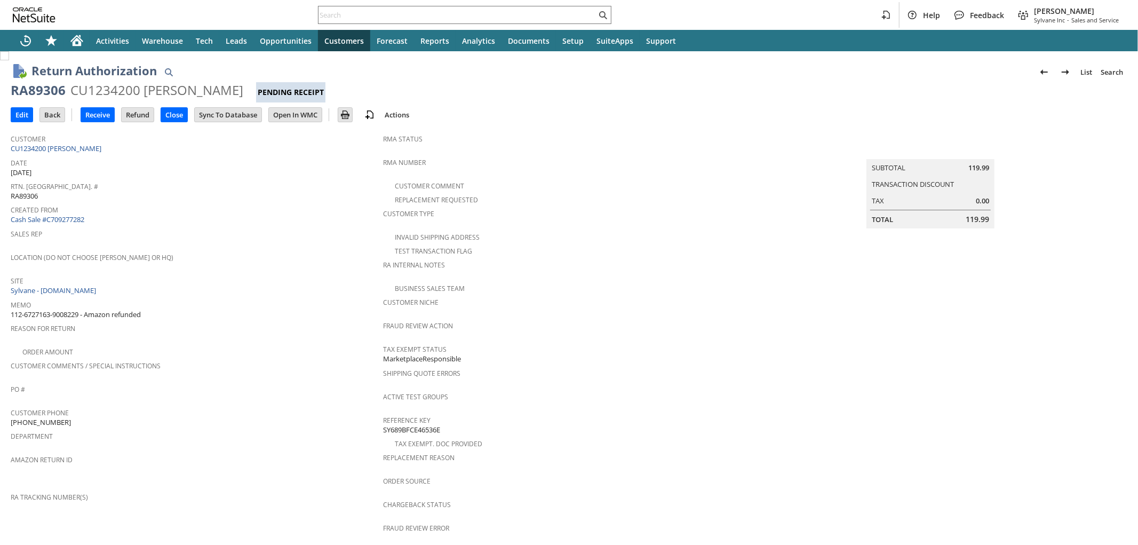
scroll to position [301, 0]
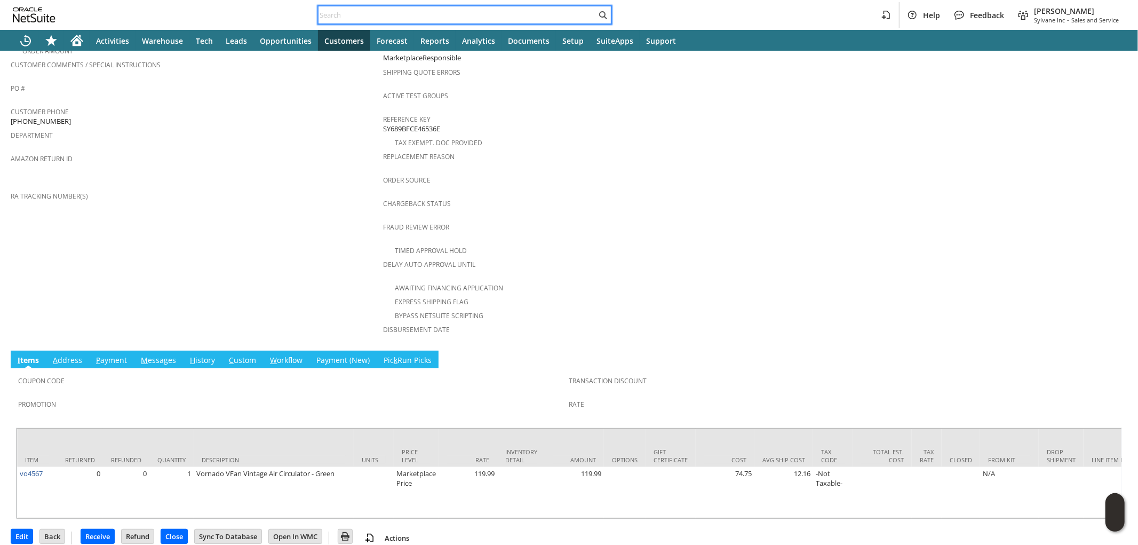
click at [348, 10] on input "text" at bounding box center [457, 15] width 278 height 13
paste input "114-6888491-3557828"
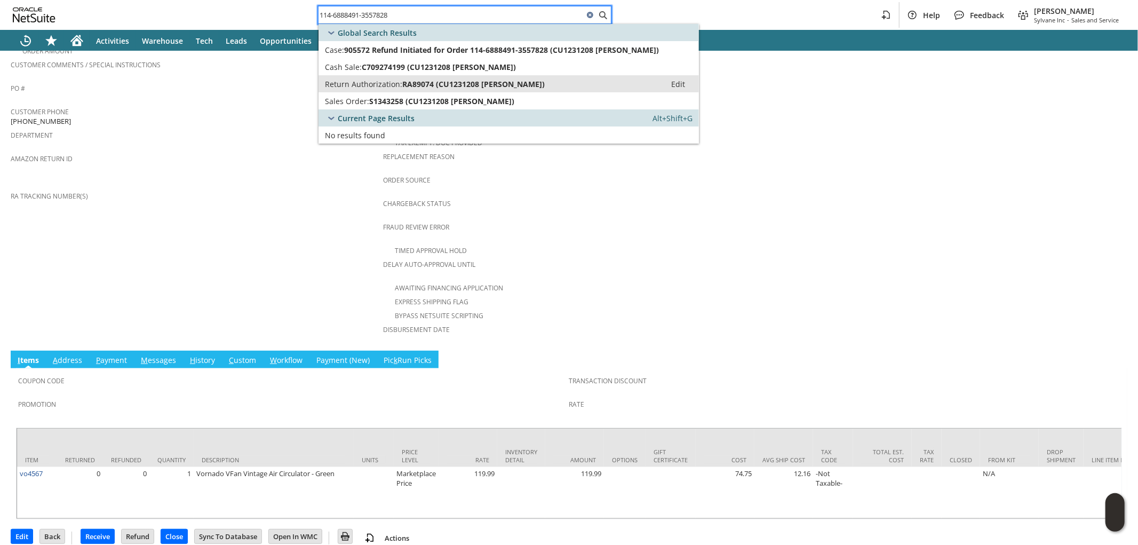
type input "114-6888491-3557828"
click at [372, 82] on span "Return Authorization:" at bounding box center [363, 84] width 77 height 10
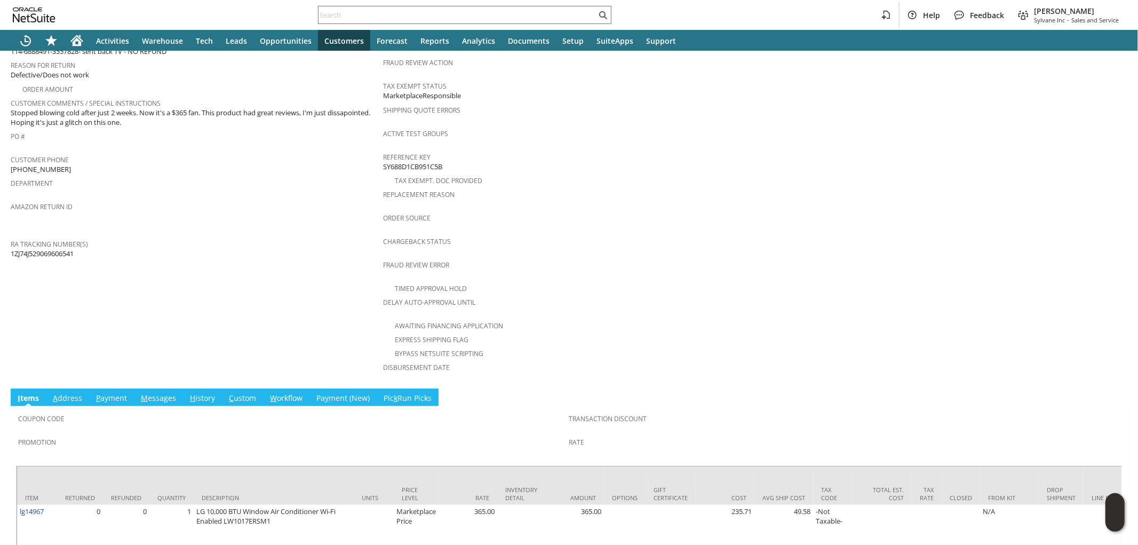
scroll to position [301, 0]
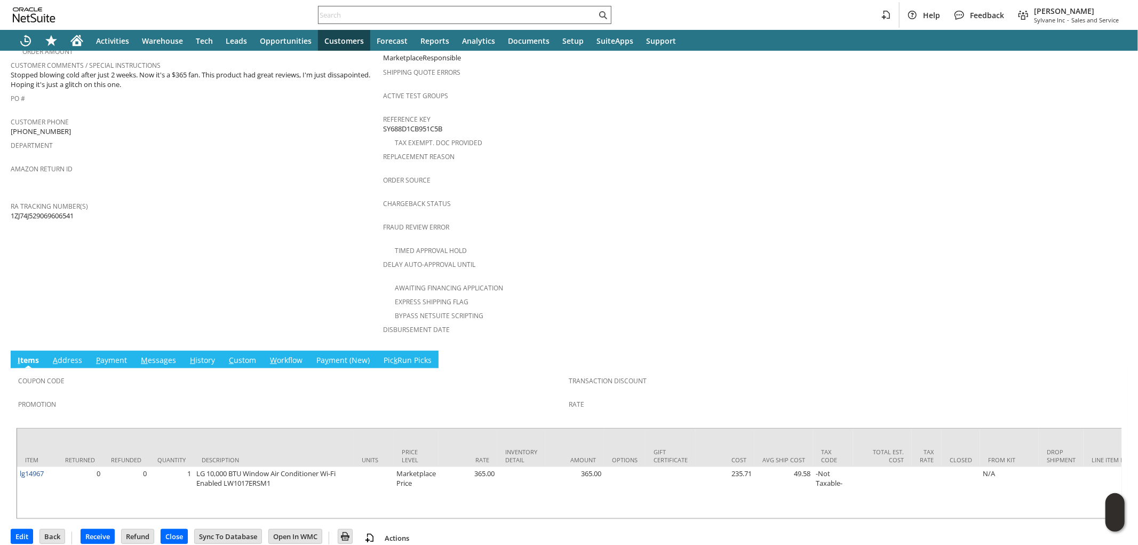
click at [471, 14] on input "text" at bounding box center [457, 15] width 278 height 13
paste input "114-9550417-5373834"
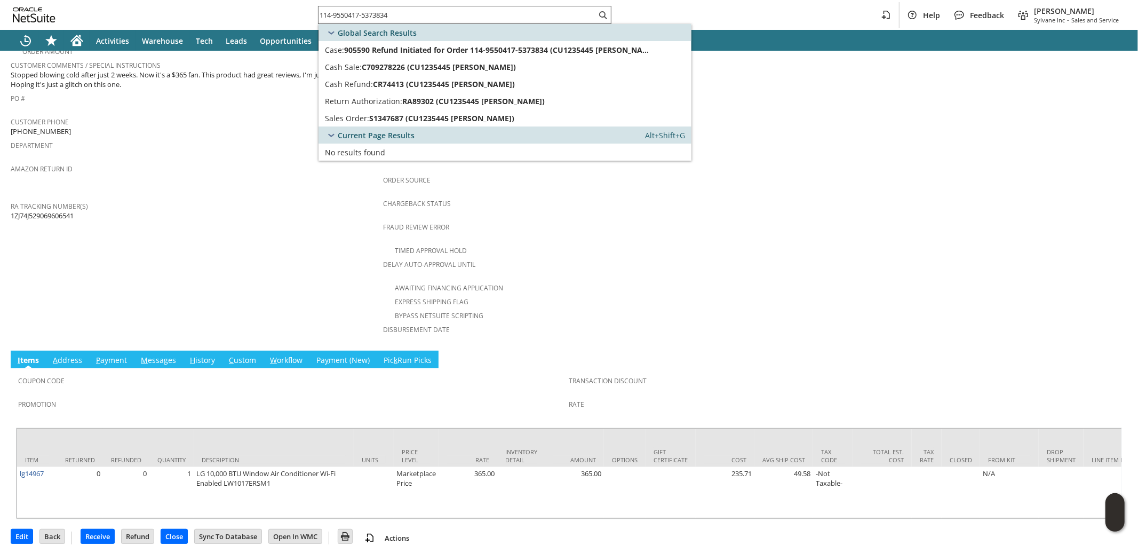
click at [407, 9] on input "114-9550417-5373834" at bounding box center [457, 15] width 278 height 13
click at [407, 9] on input "114-9550417-5373834" at bounding box center [450, 15] width 265 height 13
paste input "2-7846031-1375422"
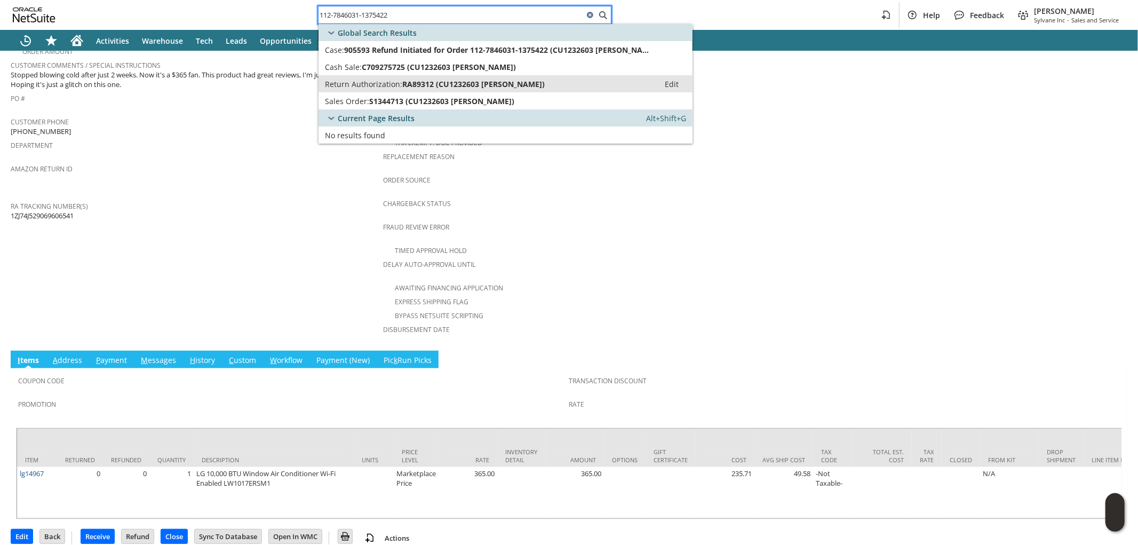
type input "112-7846031-1375422"
click at [511, 84] on span "RA89312 (CU1232603 Kelly Peterson)" at bounding box center [473, 84] width 142 height 10
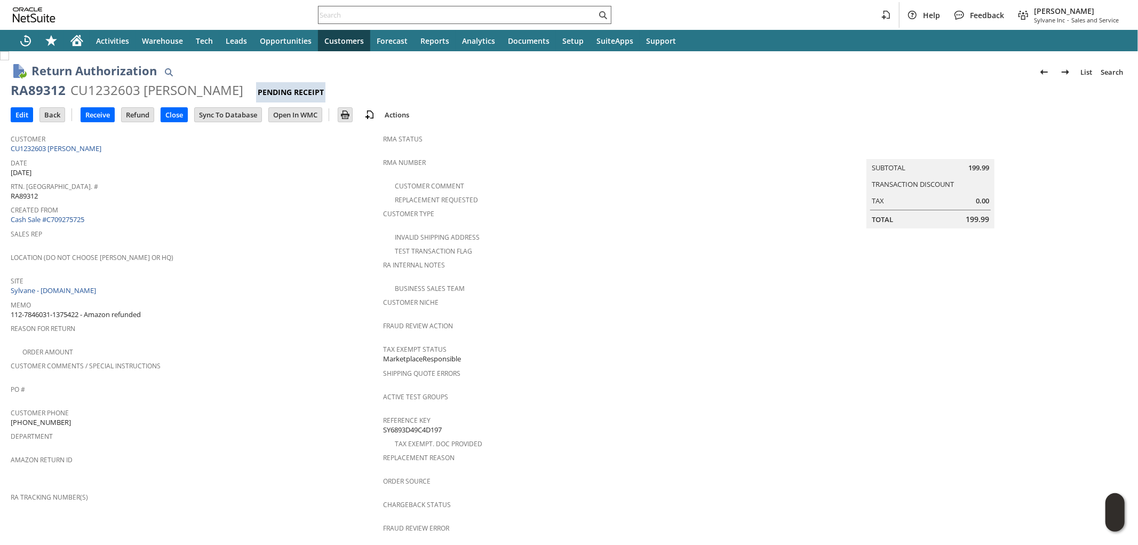
click at [385, 20] on input "text" at bounding box center [457, 15] width 278 height 13
paste input "114-1359077-2620257"
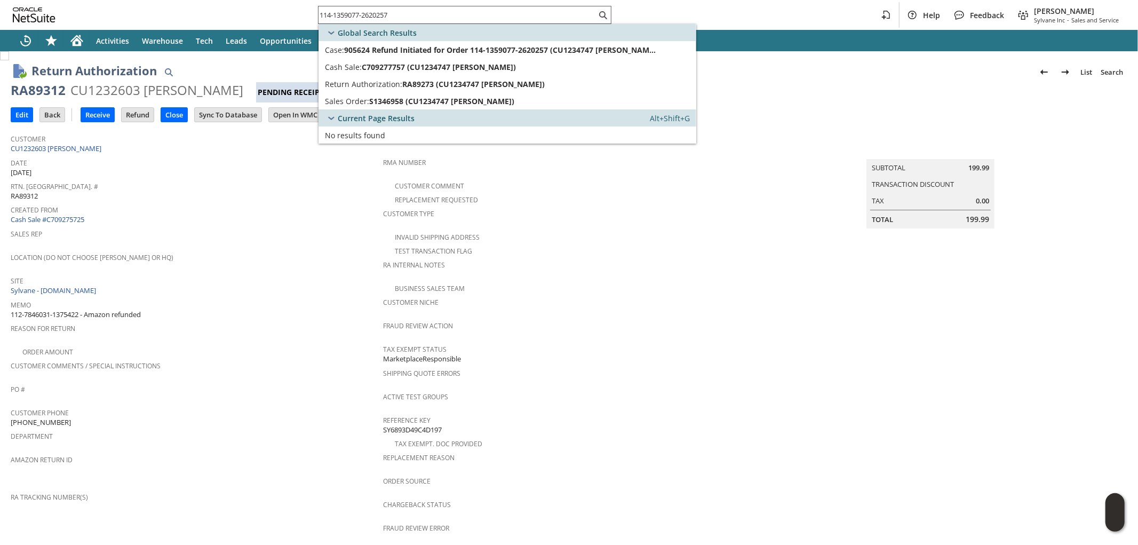
click at [397, 14] on input "114-1359077-2620257" at bounding box center [457, 15] width 278 height 13
click at [397, 14] on input "114-1359077-2620257" at bounding box center [450, 15] width 265 height 13
paste input "9162743-8866663"
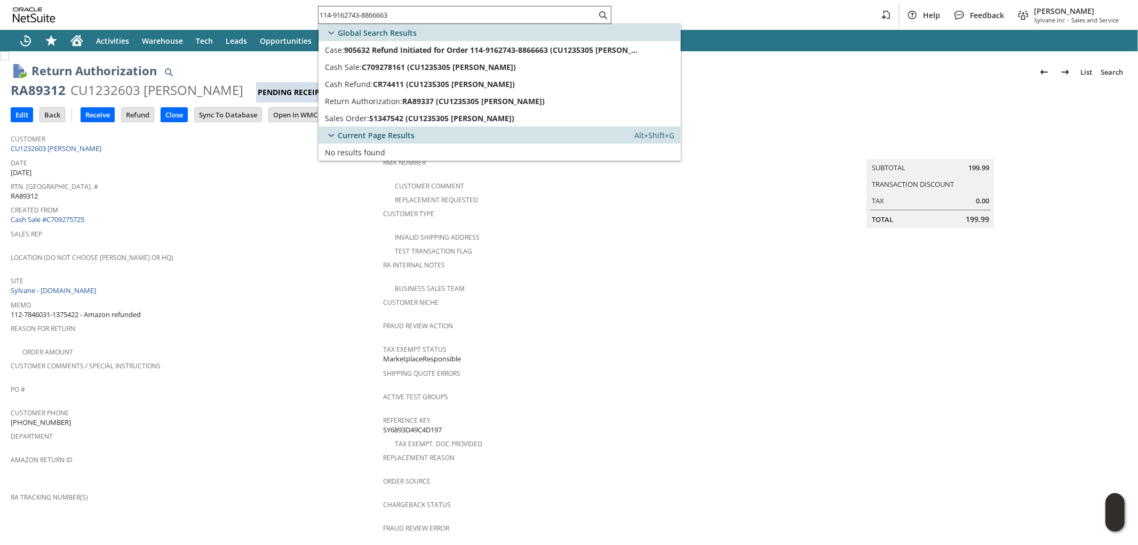
click at [425, 17] on input "114-9162743-8866663" at bounding box center [457, 15] width 278 height 13
click at [425, 17] on input "114-9162743-8866663" at bounding box center [450, 15] width 265 height 13
paste input "1-6767464-7605816"
click at [375, 14] on input "111-6767464-7605816" at bounding box center [450, 15] width 265 height 13
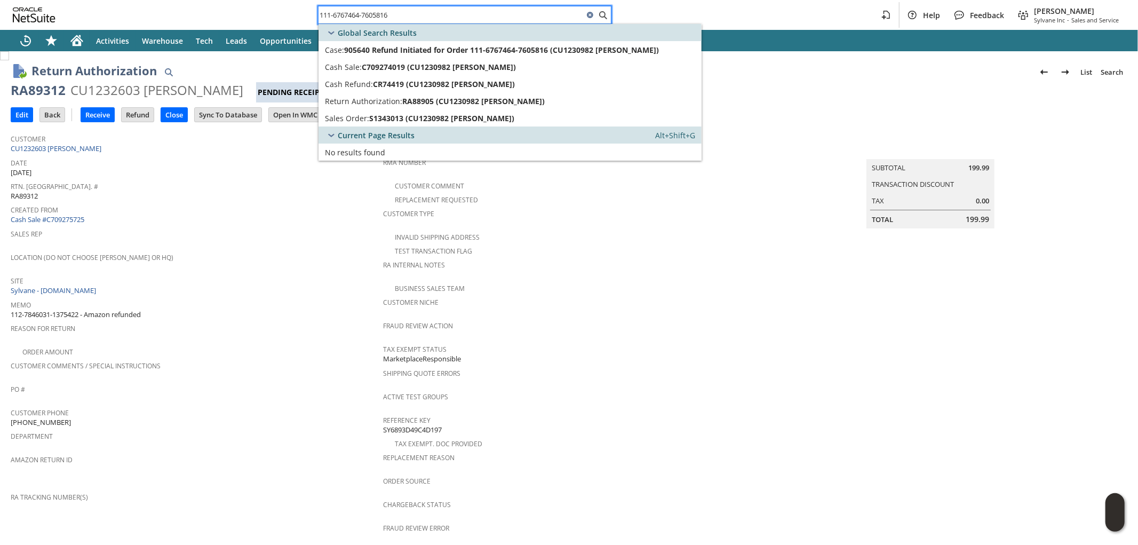
click at [375, 14] on input "111-6767464-7605816" at bounding box center [450, 15] width 265 height 13
paste input "4-5015072-8033034"
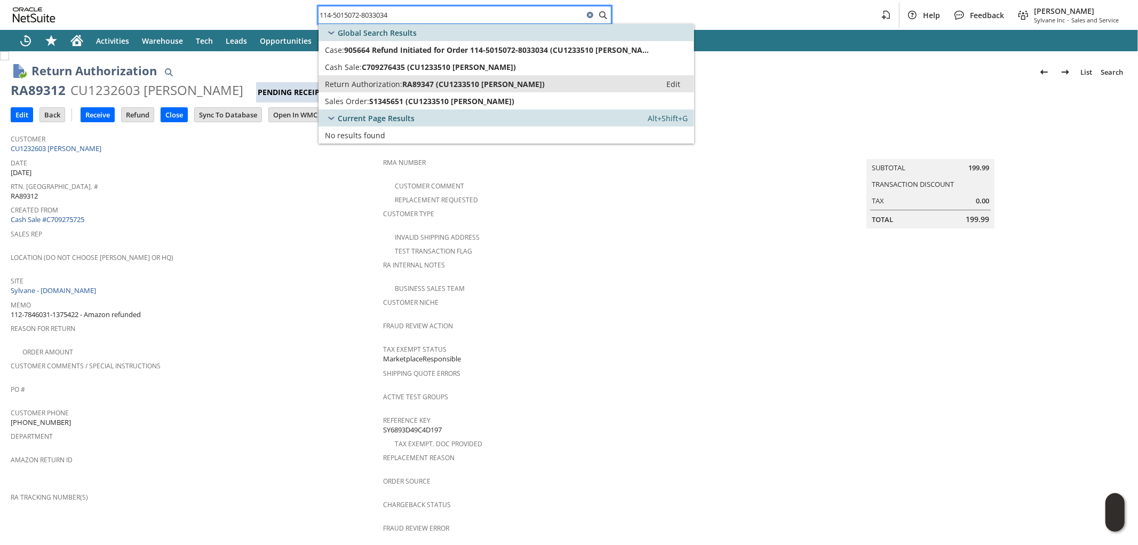
type input "114-5015072-8033034"
click at [477, 87] on span "RA89347 (CU1233510 Cathiana Sylne)" at bounding box center [473, 84] width 142 height 10
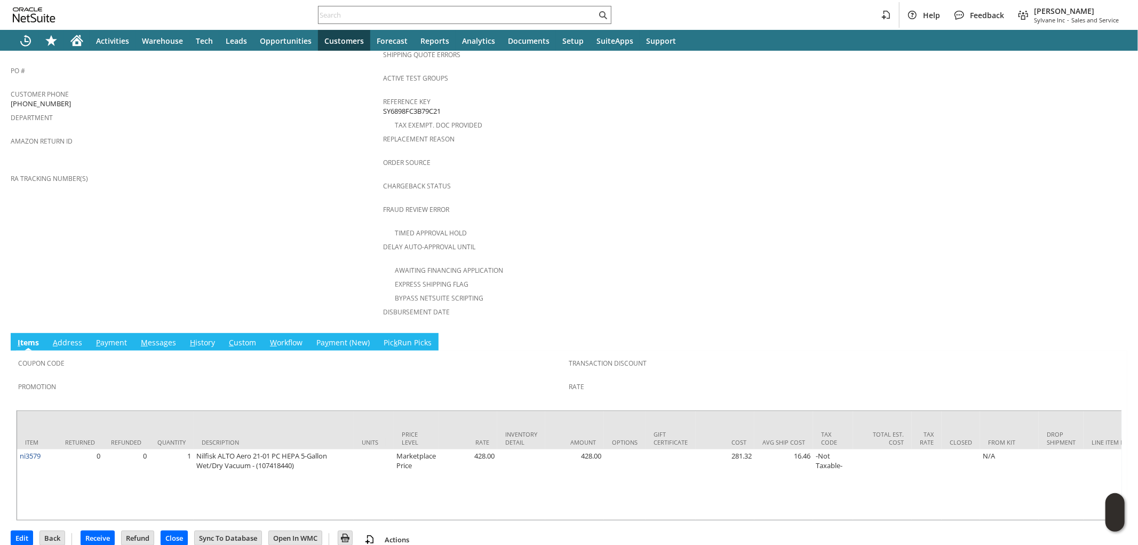
scroll to position [320, 0]
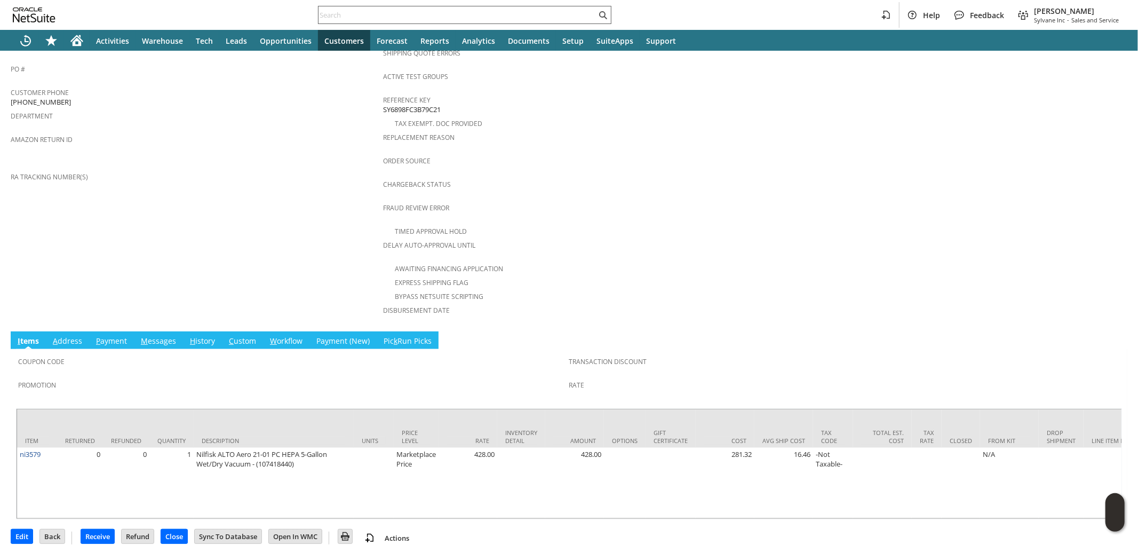
click at [455, 20] on input "text" at bounding box center [457, 15] width 278 height 13
paste input "111-8893448-6155457"
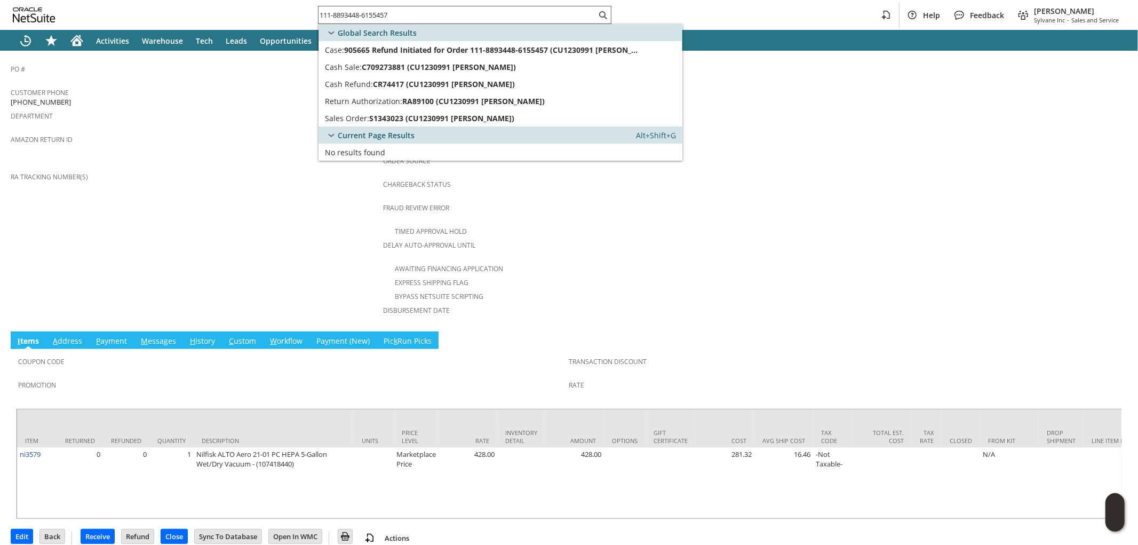
click at [477, 13] on input "111-8893448-6155457" at bounding box center [457, 15] width 278 height 13
click at [476, 13] on input "111-8893448-6155457" at bounding box center [450, 15] width 265 height 13
paste input "2-2450475-6066625"
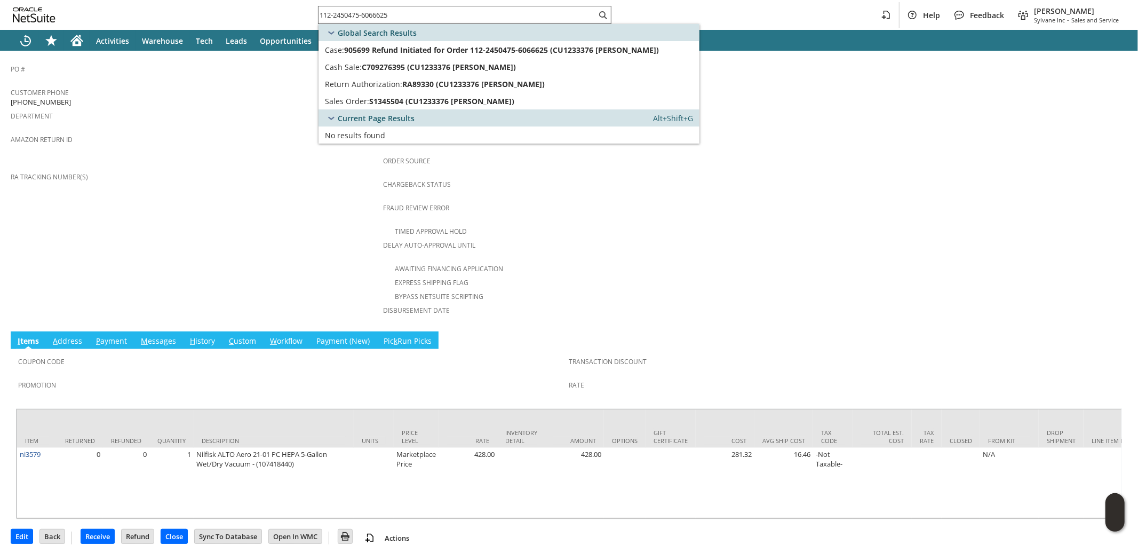
click at [412, 16] on input "112-2450475-6066625" at bounding box center [457, 15] width 278 height 13
click at [412, 15] on input "112-2450475-6066625" at bounding box center [450, 15] width 265 height 13
paste input "1-4786327-6329048"
click at [425, 14] on input "111-4786327-6329048" at bounding box center [457, 15] width 278 height 13
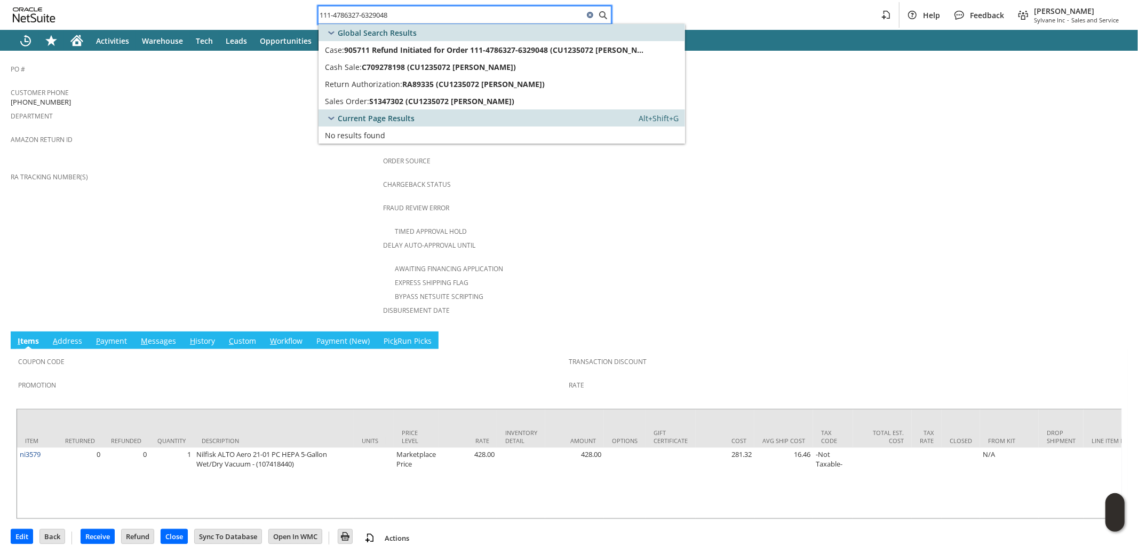
click at [425, 14] on input "111-4786327-6329048" at bounding box center [450, 15] width 265 height 13
paste input "3685956-5353063"
click at [466, 17] on input "111-3685956-5353063" at bounding box center [450, 15] width 265 height 13
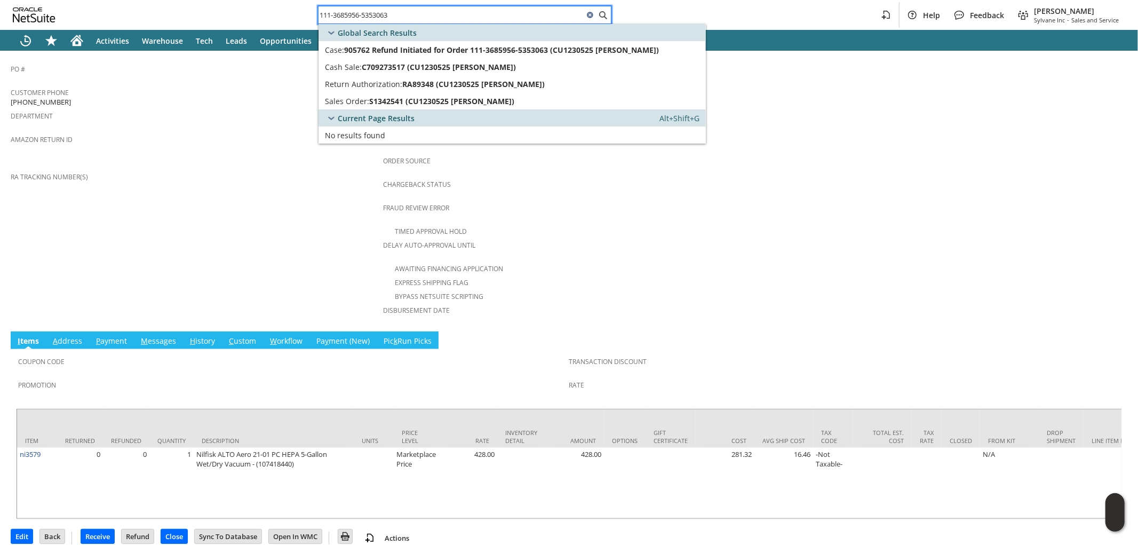
click at [466, 17] on input "111-3685956-5353063" at bounding box center [450, 15] width 265 height 13
paste input "4-8975436-0549837"
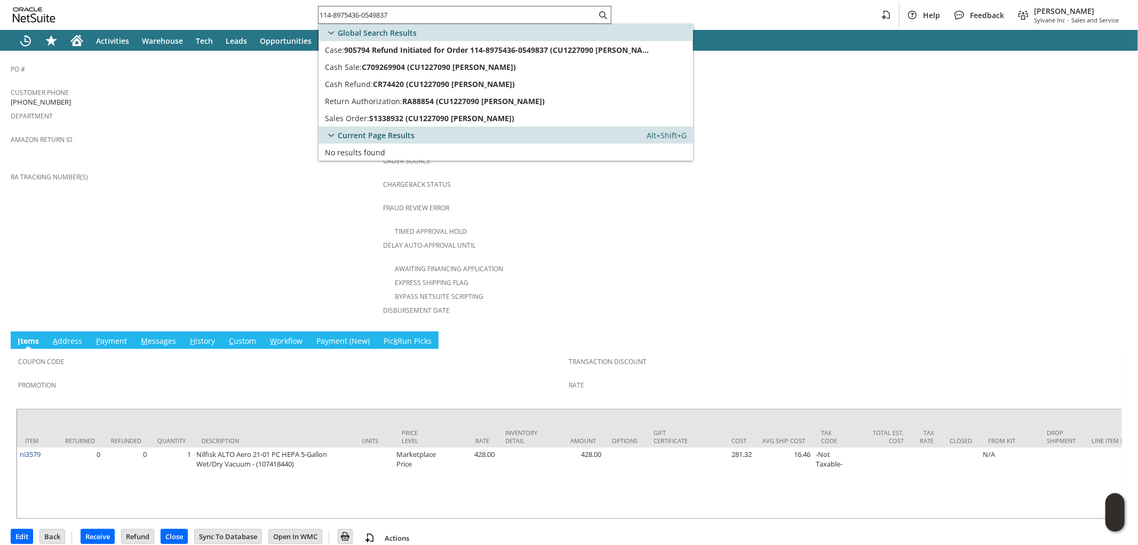
click at [426, 12] on input "114-8975436-0549837" at bounding box center [457, 15] width 278 height 13
click at [425, 12] on input "114-8975436-0549837" at bounding box center [450, 15] width 265 height 13
paste input "1-2817150-5797865"
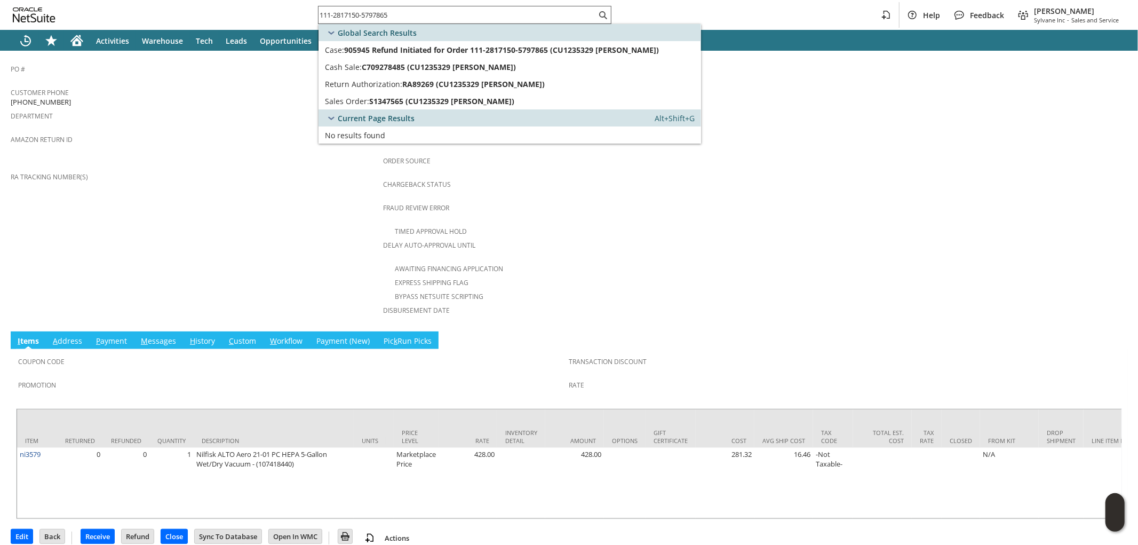
click at [409, 12] on input "111-2817150-5797865" at bounding box center [457, 15] width 278 height 13
click at [409, 12] on input "111-2817150-5797865" at bounding box center [450, 15] width 265 height 13
paste input "3-2577120-0387402"
click at [424, 14] on input "113-2577120-0387402" at bounding box center [457, 15] width 278 height 13
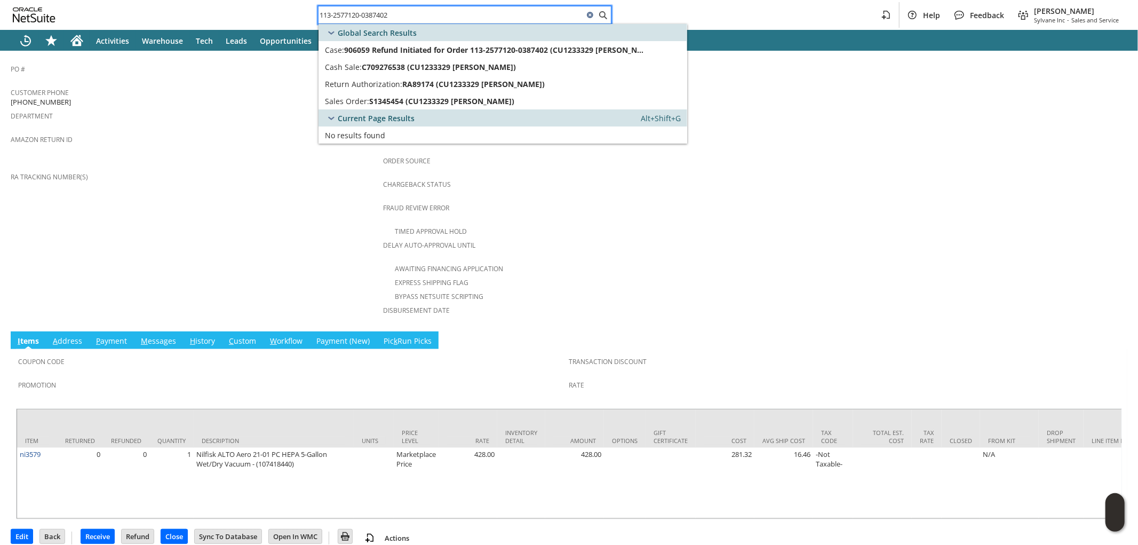
click at [424, 14] on input "113-2577120-0387402" at bounding box center [450, 15] width 265 height 13
paste input "4-8023912-9940258"
click at [426, 14] on input "114-8023912-9940258" at bounding box center [457, 15] width 278 height 13
click at [426, 14] on input "114-8023912-9940258" at bounding box center [450, 15] width 265 height 13
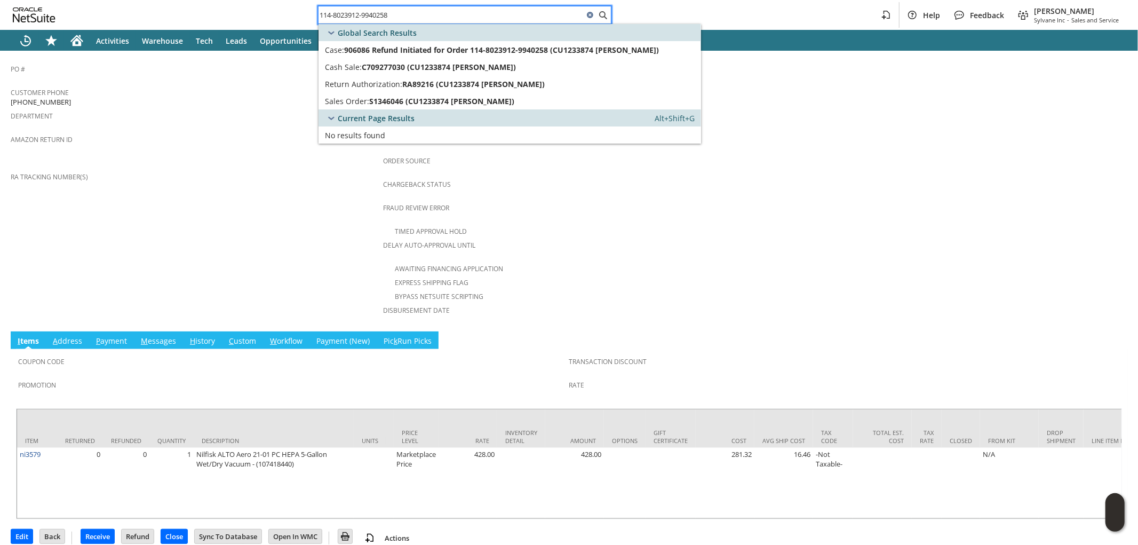
click at [426, 14] on input "114-8023912-9940258" at bounding box center [450, 15] width 265 height 13
paste input "2845668-3590602"
click at [409, 16] on input "114-2845668-3590602" at bounding box center [450, 15] width 265 height 13
click at [408, 16] on input "114-2845668-3590602" at bounding box center [450, 15] width 265 height 13
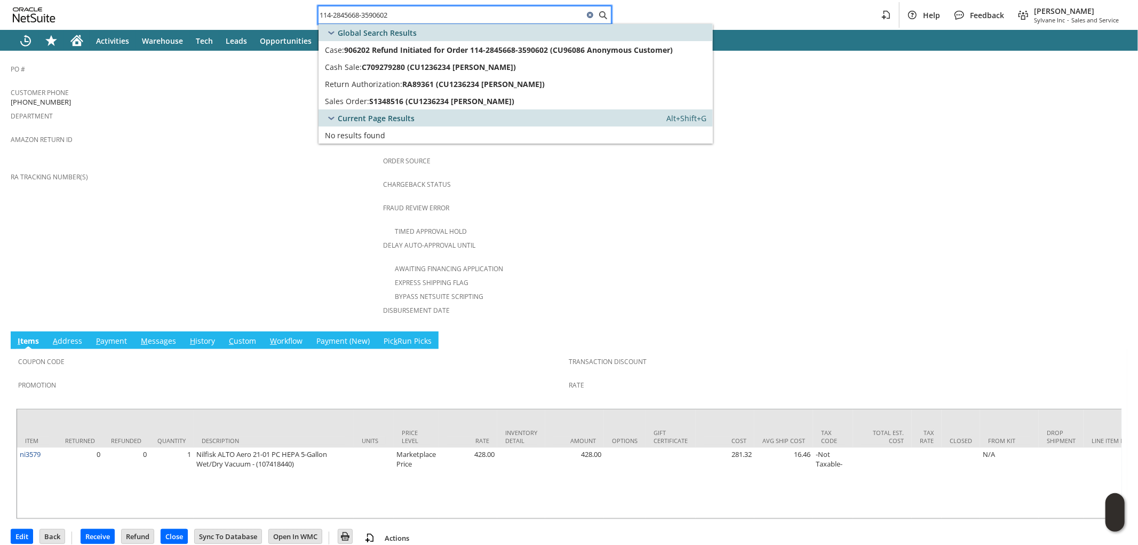
paste input "1-3047731-0131423"
click at [433, 17] on input "111-3047731-0131423" at bounding box center [450, 15] width 265 height 13
click at [432, 16] on input "111-3047731-0131423" at bounding box center [450, 15] width 265 height 13
paste input "09019965118659"
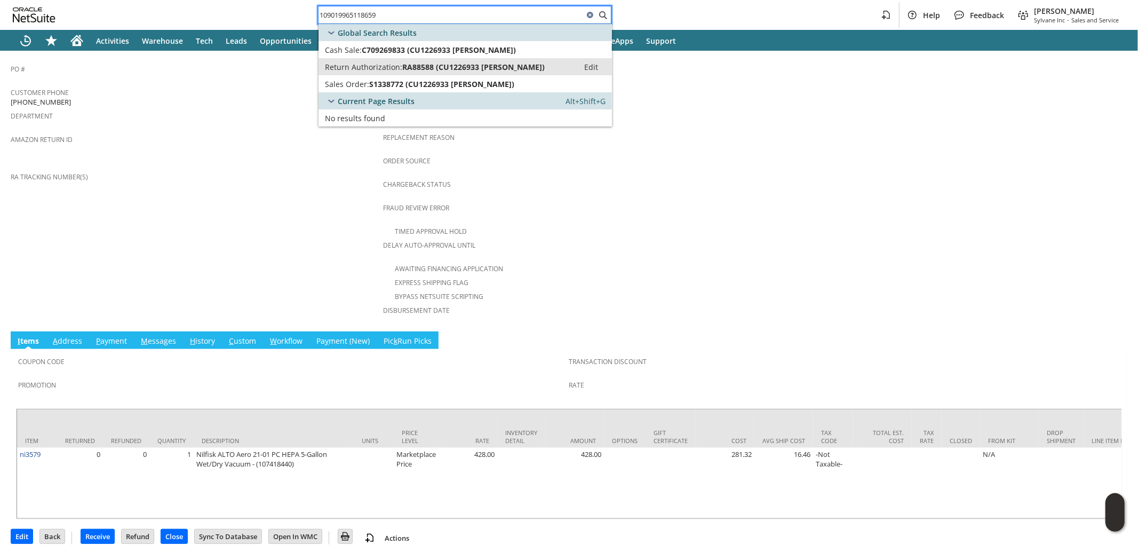
type input "109019965118659"
click at [430, 64] on span "RA88588 (CU1226933 Susan Zepko)" at bounding box center [473, 67] width 142 height 10
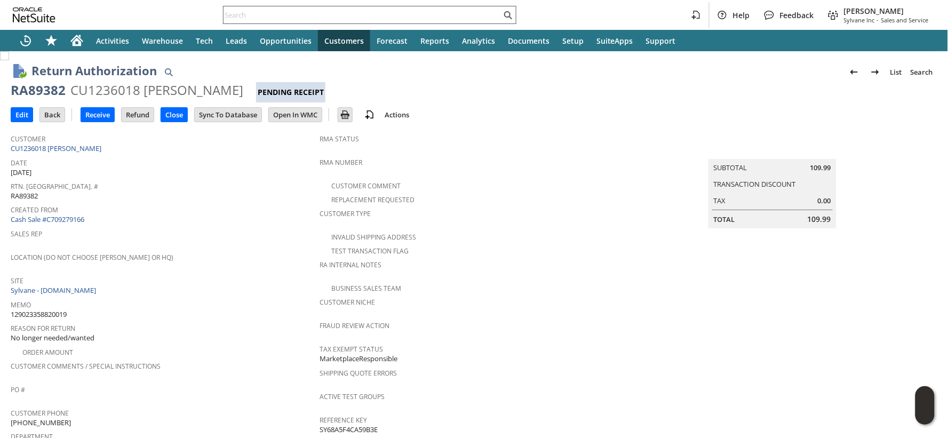
click at [258, 13] on input "text" at bounding box center [362, 15] width 278 height 13
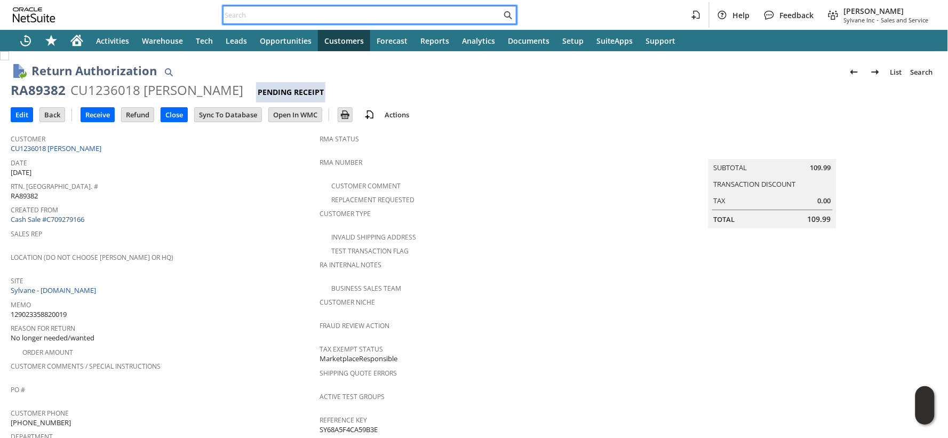
paste input "129023046814600"
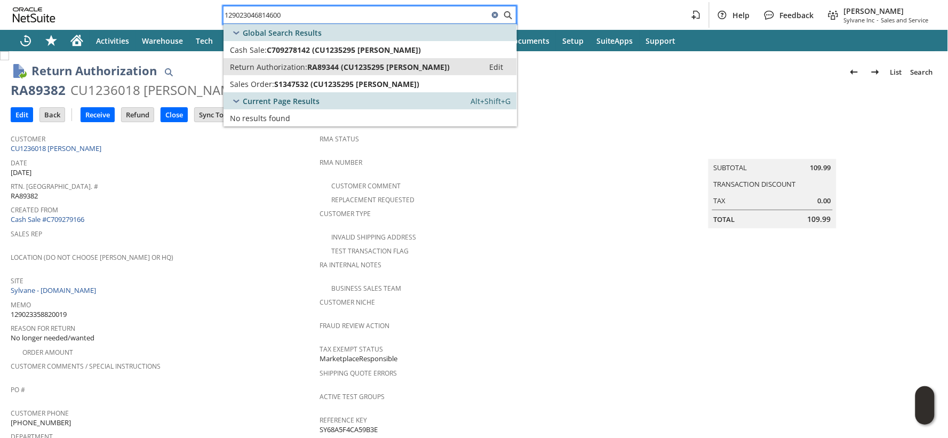
type input "129023046814600"
click at [276, 68] on span "Return Authorization:" at bounding box center [268, 67] width 77 height 10
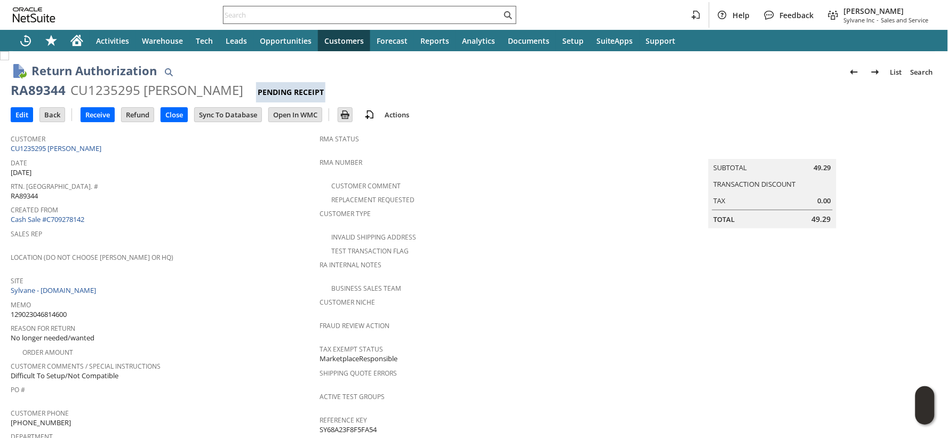
click at [244, 20] on input "text" at bounding box center [362, 15] width 278 height 13
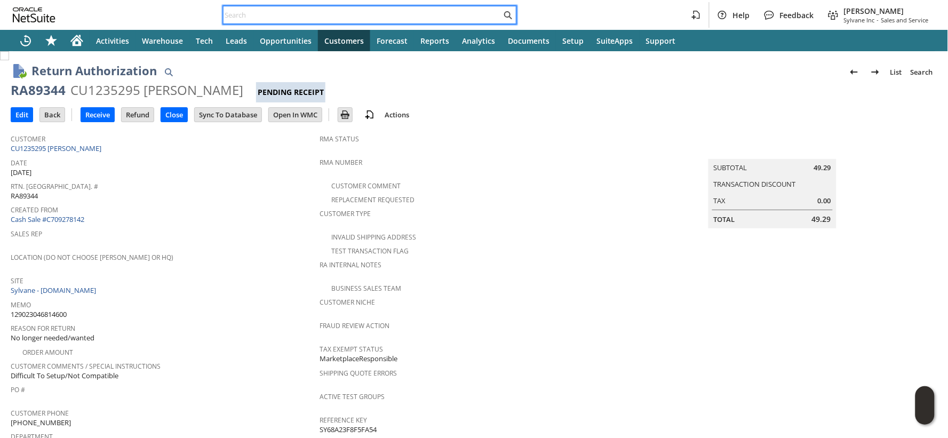
paste input "109017327825070"
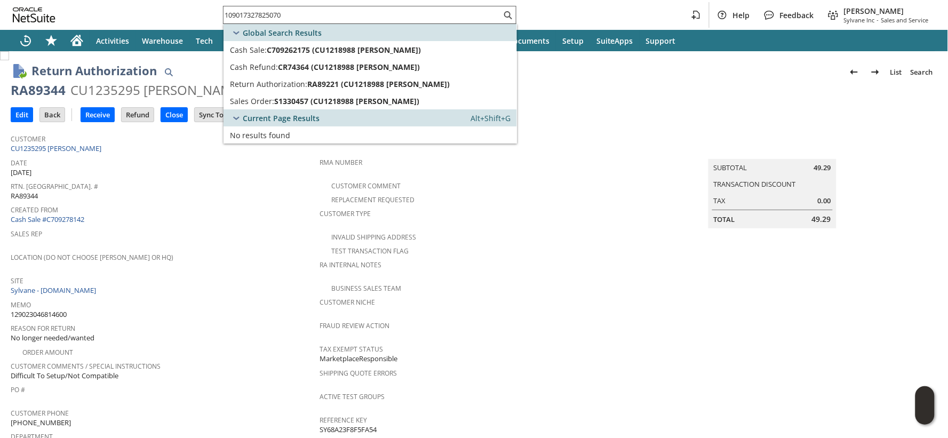
click at [262, 11] on input "109017327825070" at bounding box center [362, 15] width 278 height 13
click at [262, 11] on input "109017327825070" at bounding box center [355, 15] width 265 height 13
paste input "S1349984"
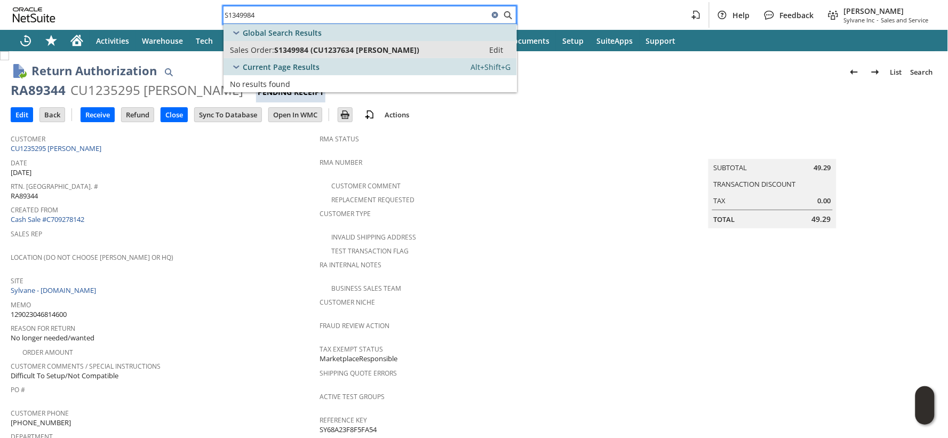
type input "S1349984"
click at [265, 45] on span "Sales Order:" at bounding box center [252, 50] width 44 height 10
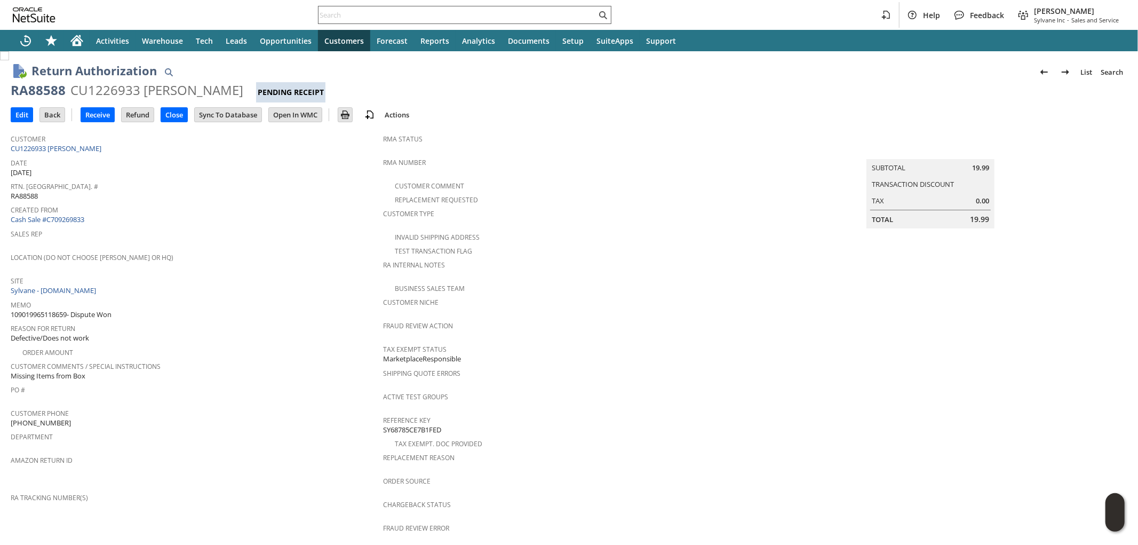
click at [525, 17] on input "text" at bounding box center [457, 15] width 278 height 13
paste input "129020118922851"
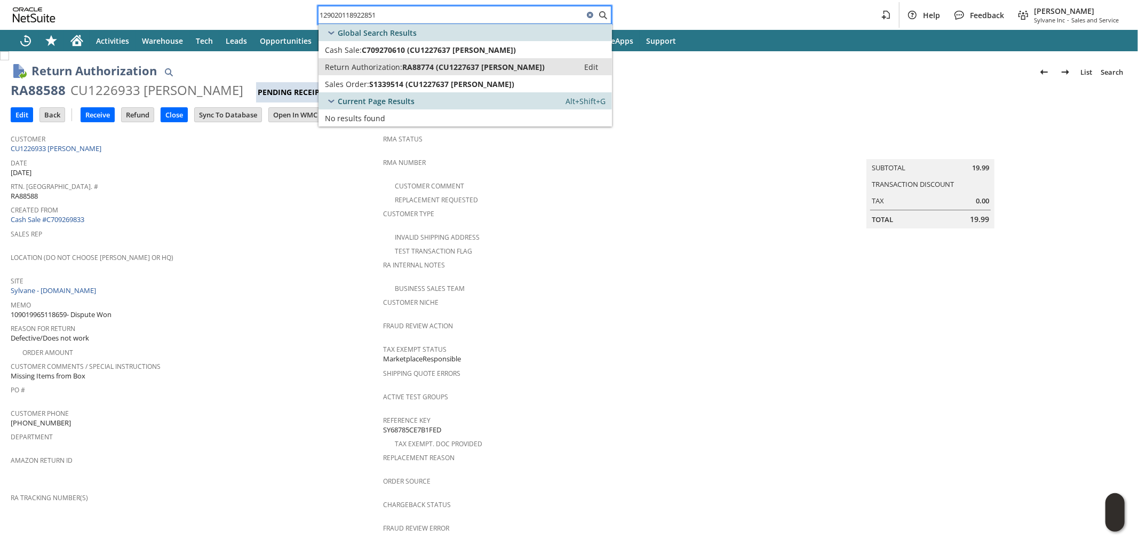
type input "129020118922851"
click at [507, 65] on span "RA88774 (CU1227637 steve west)" at bounding box center [473, 67] width 142 height 10
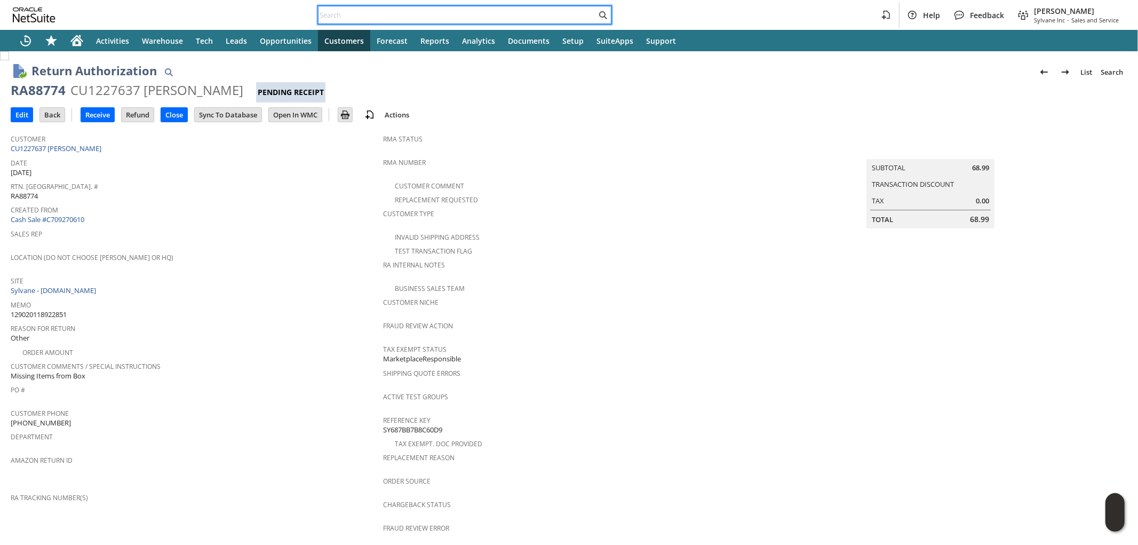
click at [411, 18] on input "text" at bounding box center [457, 15] width 278 height 13
paste input "129020429699910"
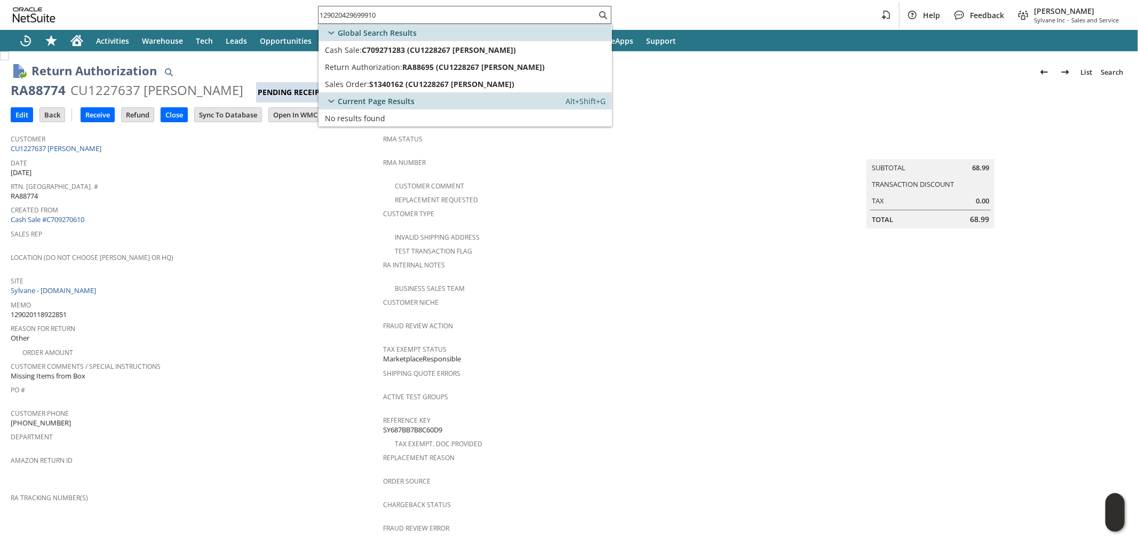
click at [416, 11] on input "129020429699910" at bounding box center [457, 15] width 278 height 13
click at [416, 11] on input "129020429699910" at bounding box center [450, 15] width 265 height 13
paste input "09019549885688"
click at [475, 9] on input "109019549885688" at bounding box center [457, 15] width 278 height 13
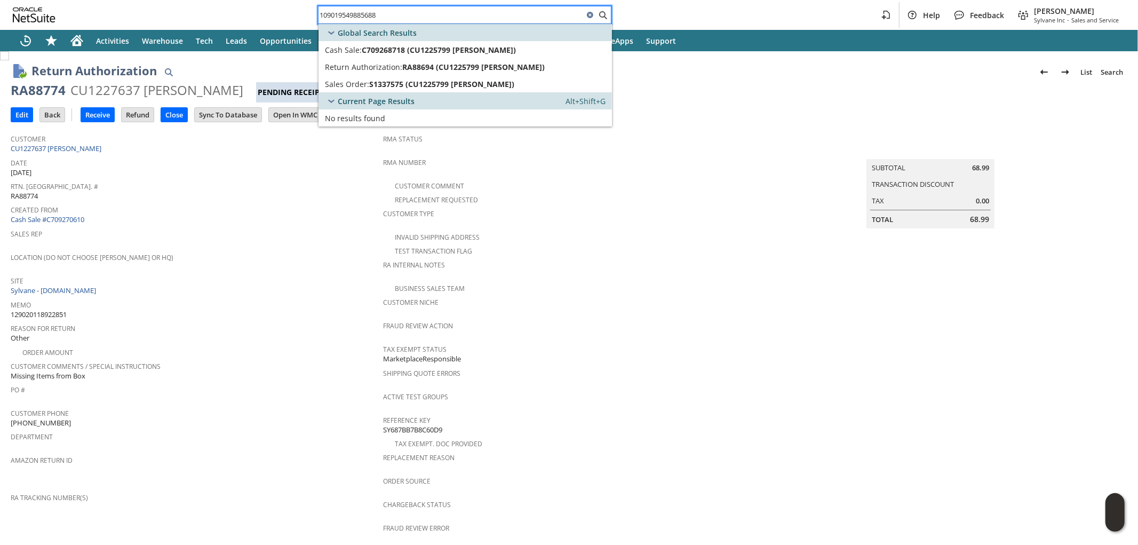
click at [474, 9] on input "109019549885688" at bounding box center [450, 15] width 265 height 13
paste input "758673743"
click at [401, 22] on div "109019758673743" at bounding box center [464, 15] width 293 height 18
click at [400, 21] on div "109019758673743" at bounding box center [464, 15] width 293 height 18
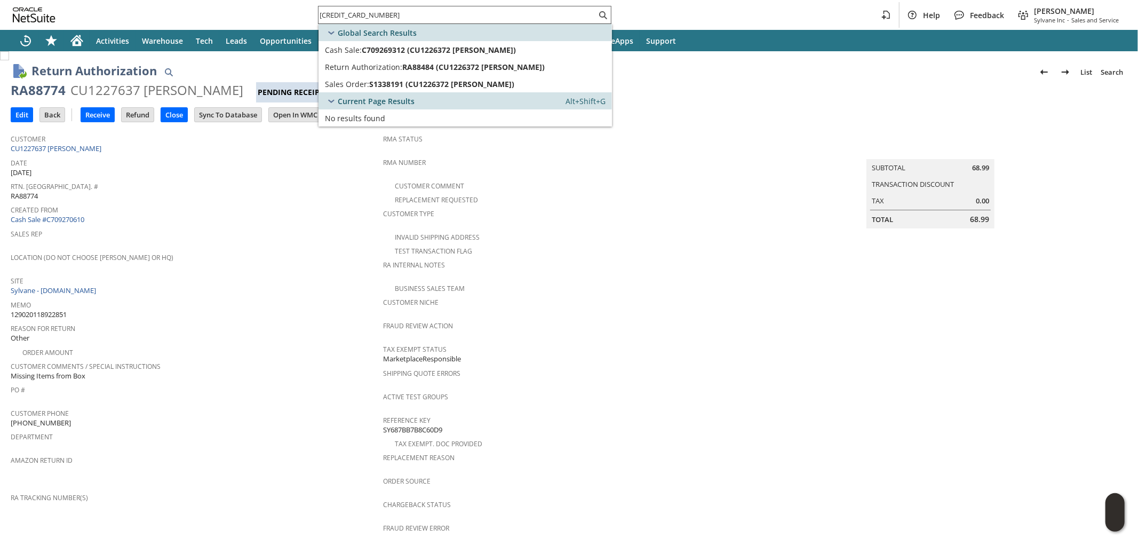
click at [399, 21] on div "109019758673743" at bounding box center [464, 15] width 293 height 18
click at [396, 17] on input "109019758673743" at bounding box center [457, 15] width 278 height 13
click at [396, 17] on input "109019758673743" at bounding box center [450, 15] width 265 height 13
paste input "29021048111411"
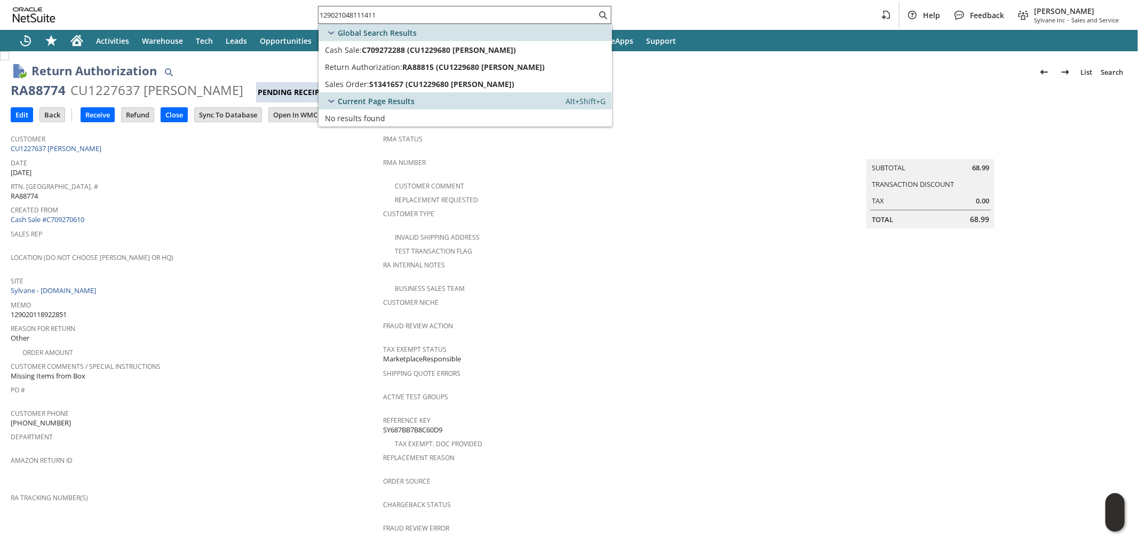
click at [407, 17] on input "129021048111411" at bounding box center [457, 15] width 278 height 13
click at [407, 17] on input "129021048111411" at bounding box center [450, 15] width 265 height 13
paste input "363594722"
click at [416, 13] on input "129021363594722" at bounding box center [457, 15] width 278 height 13
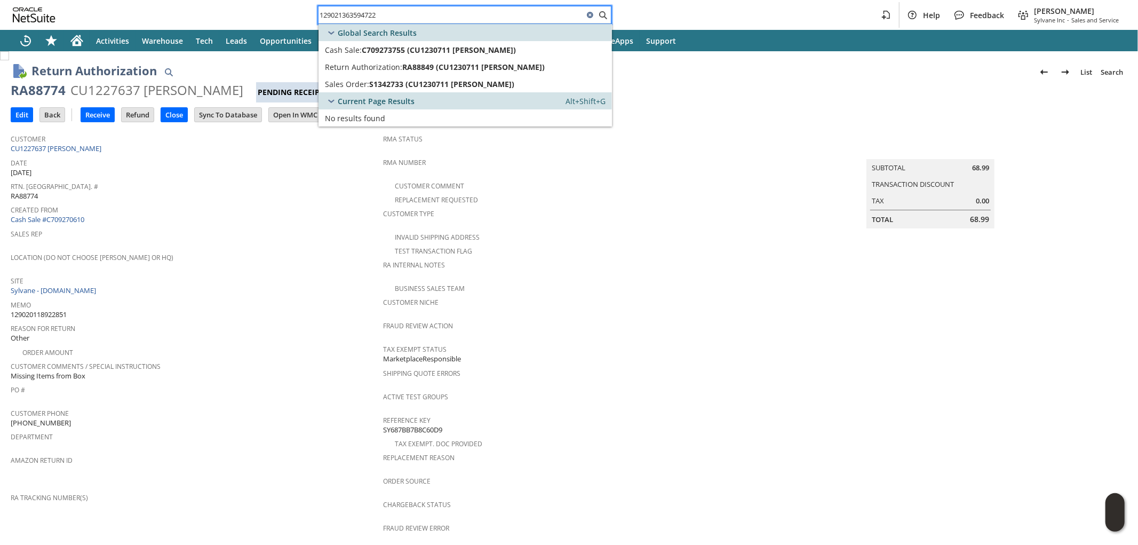
click at [416, 13] on input "129021363594722" at bounding box center [450, 15] width 265 height 13
paste input "2423757824"
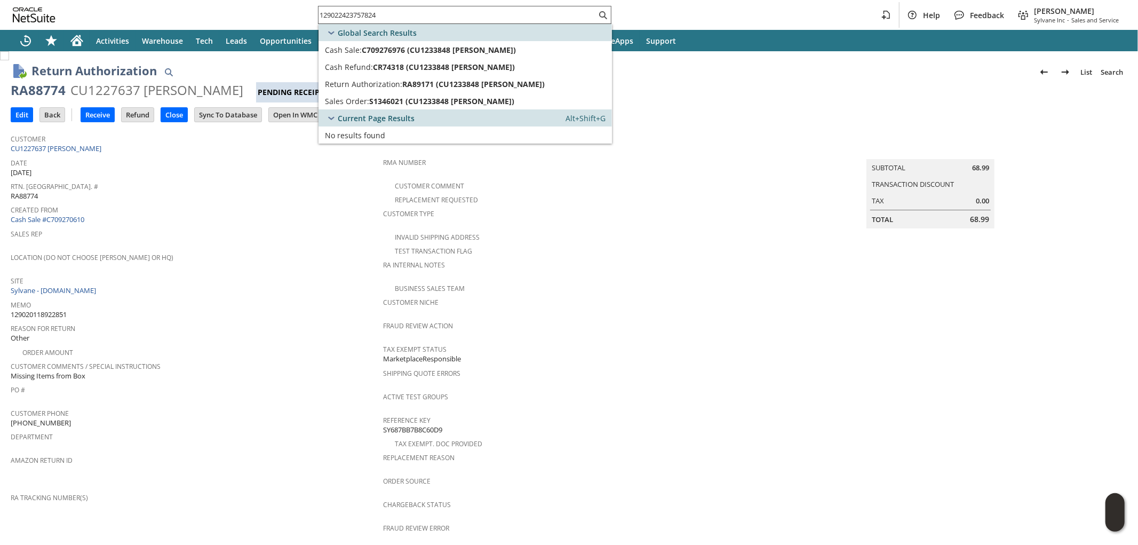
click at [388, 14] on input "129022423757824" at bounding box center [457, 15] width 278 height 13
click at [388, 14] on input "129022423757824" at bounding box center [450, 15] width 265 height 13
paste input "319038319"
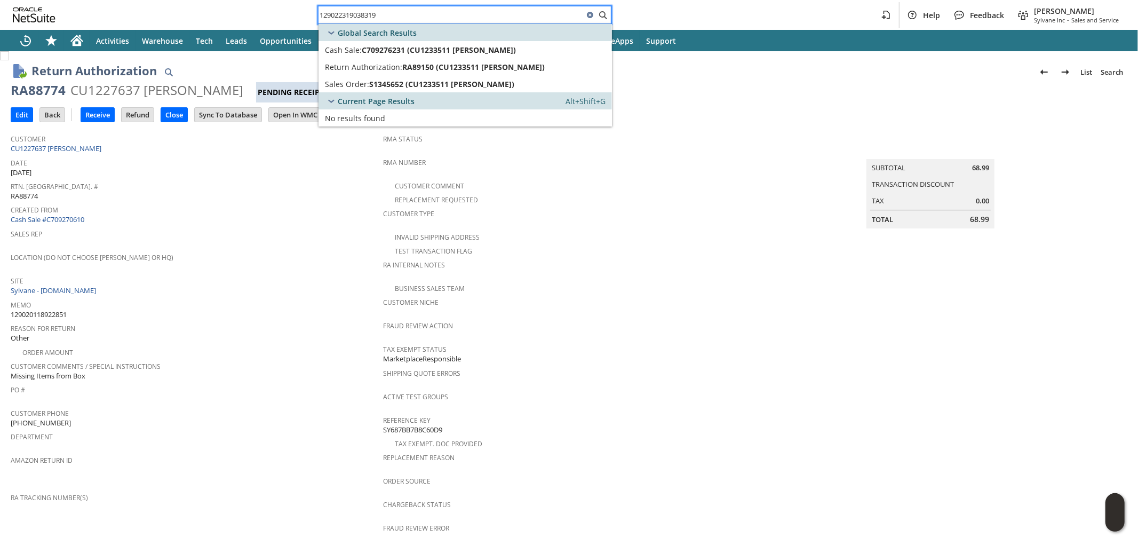
click at [419, 14] on input "129022319038319" at bounding box center [450, 15] width 265 height 13
paste input "1575449038"
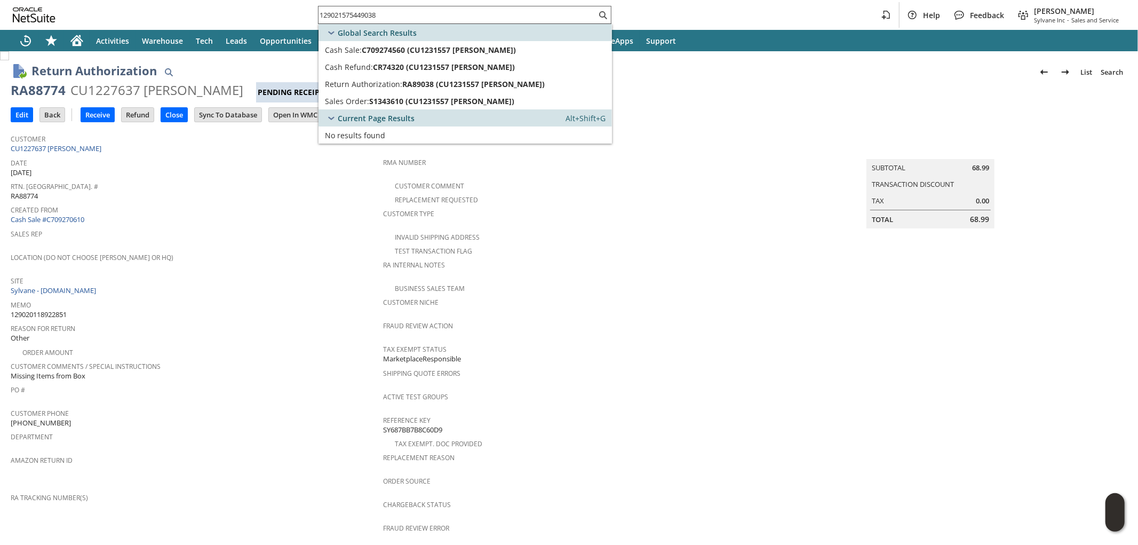
click at [420, 11] on input "129021575449038" at bounding box center [457, 15] width 278 height 13
click at [420, 11] on input "129021575449038" at bounding box center [450, 15] width 265 height 13
click at [419, 11] on input "129021575449038" at bounding box center [450, 15] width 265 height 13
paste input "2316607609"
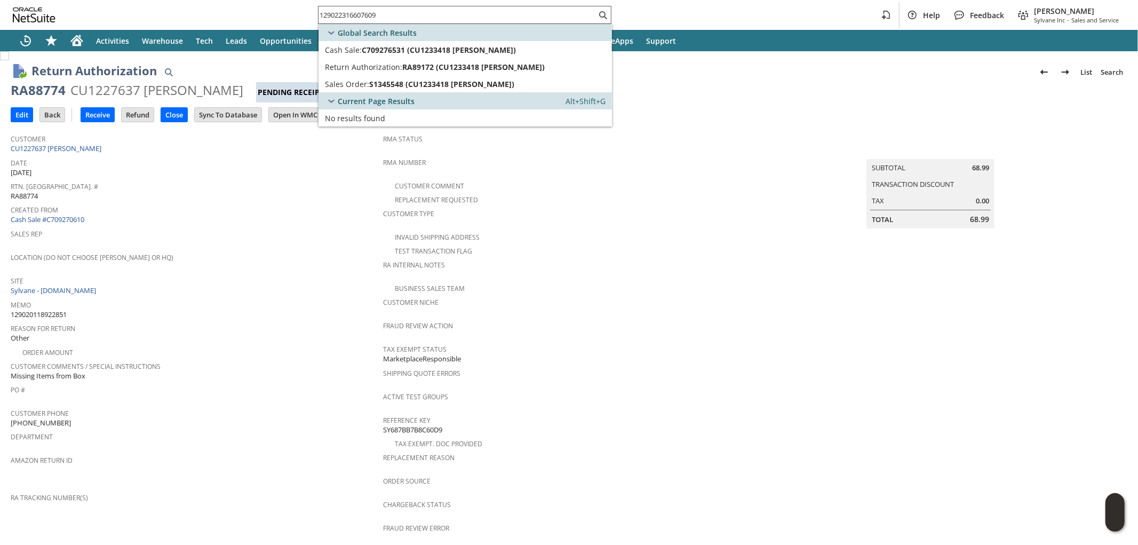
click at [462, 14] on input "129022316607609" at bounding box center [457, 15] width 278 height 13
click at [461, 15] on input "129022316607609" at bounding box center [450, 15] width 265 height 13
paste input "0328991272"
click at [413, 19] on input "129020328991272" at bounding box center [457, 15] width 278 height 13
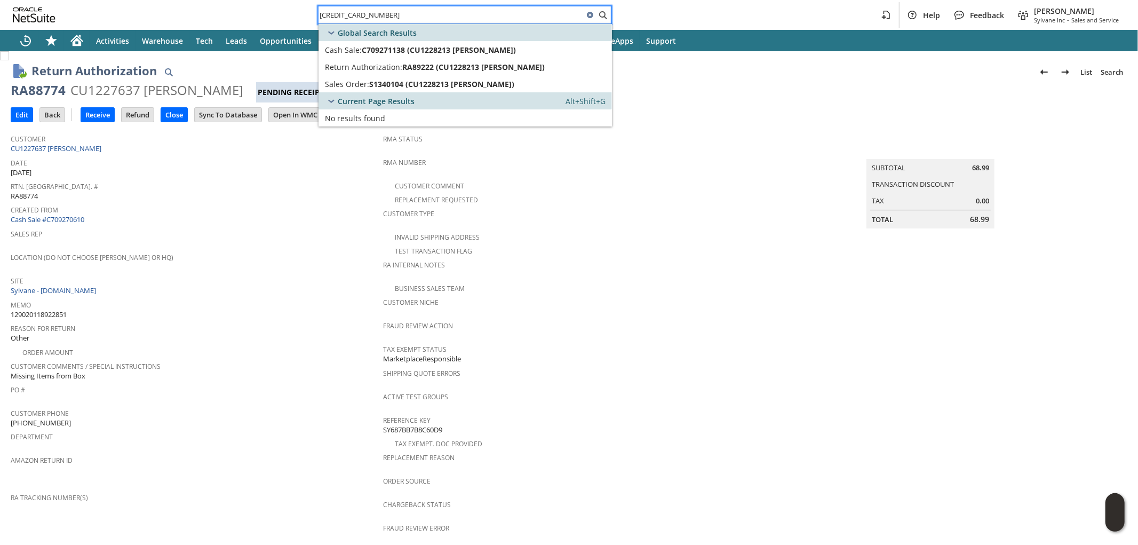
click at [413, 19] on input "129020328991272" at bounding box center [450, 15] width 265 height 13
paste input "1782701108"
click at [418, 17] on input "129021782701108" at bounding box center [457, 15] width 278 height 13
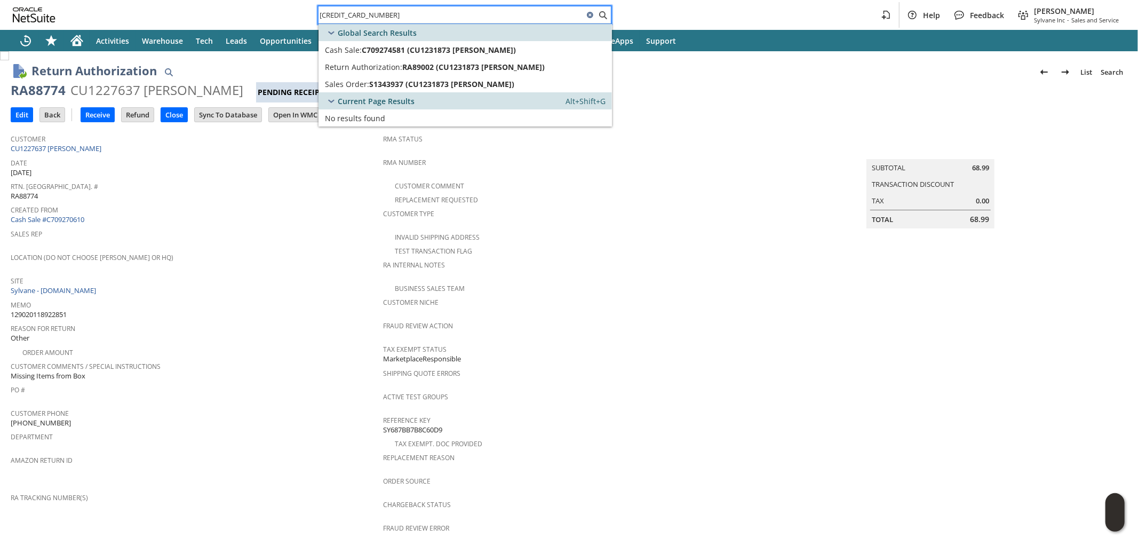
click at [418, 17] on input "129021782701108" at bounding box center [450, 15] width 265 height 13
paste input "3461471267"
click at [423, 17] on input "129023461471267" at bounding box center [450, 15] width 265 height 13
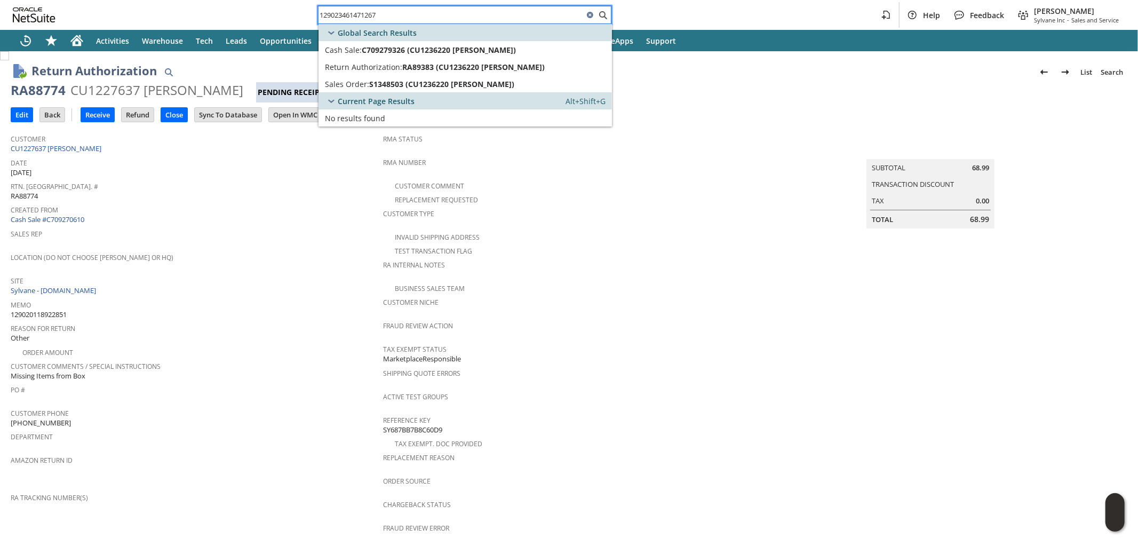
paste input "358820019"
type input "129023358820019"
click at [80, 43] on icon "Home" at bounding box center [77, 42] width 9 height 8
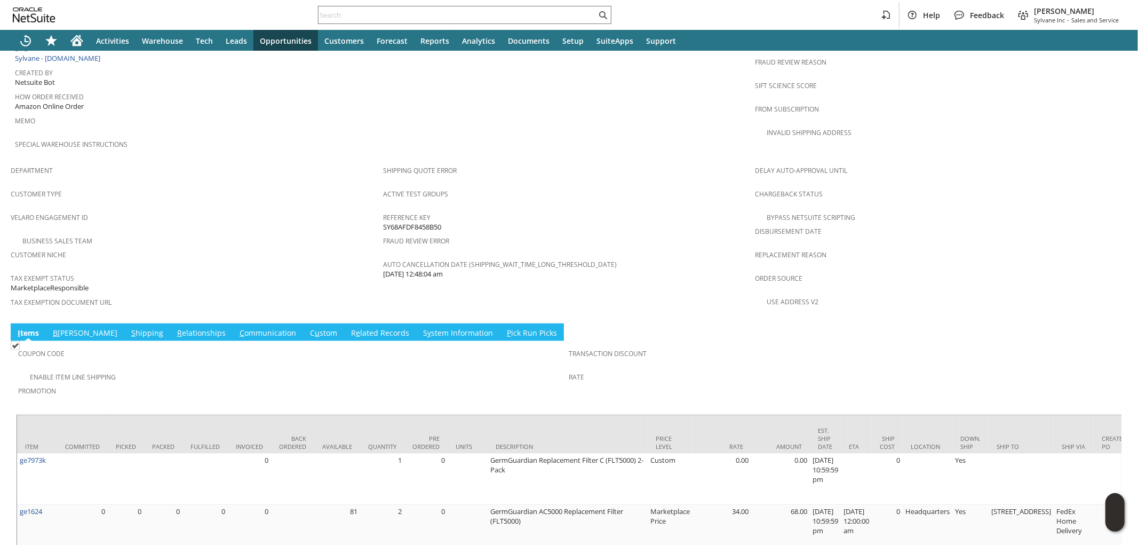
scroll to position [593, 0]
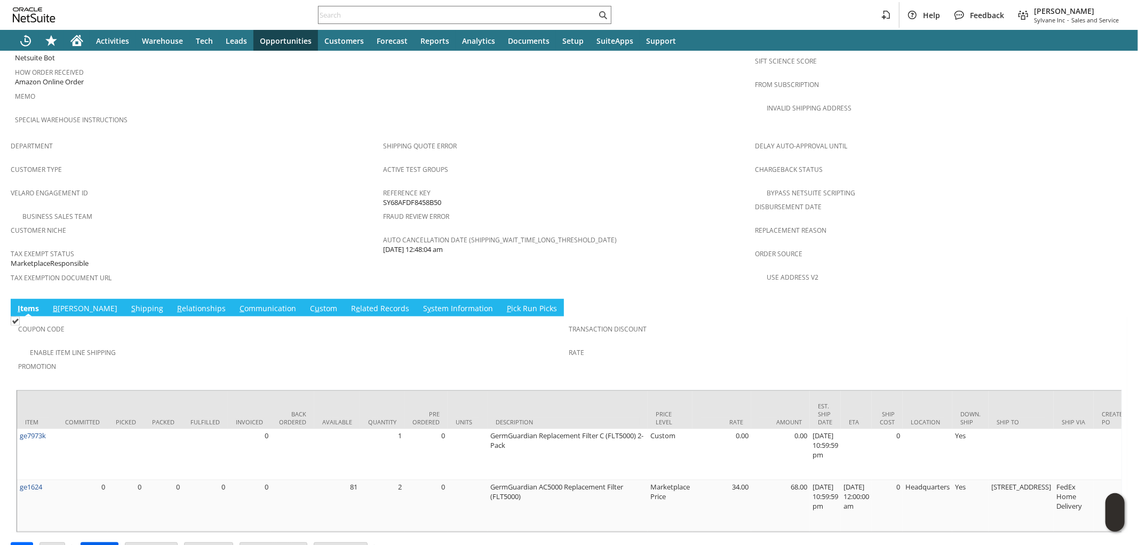
click at [92, 542] on input "Approve" at bounding box center [99, 549] width 37 height 14
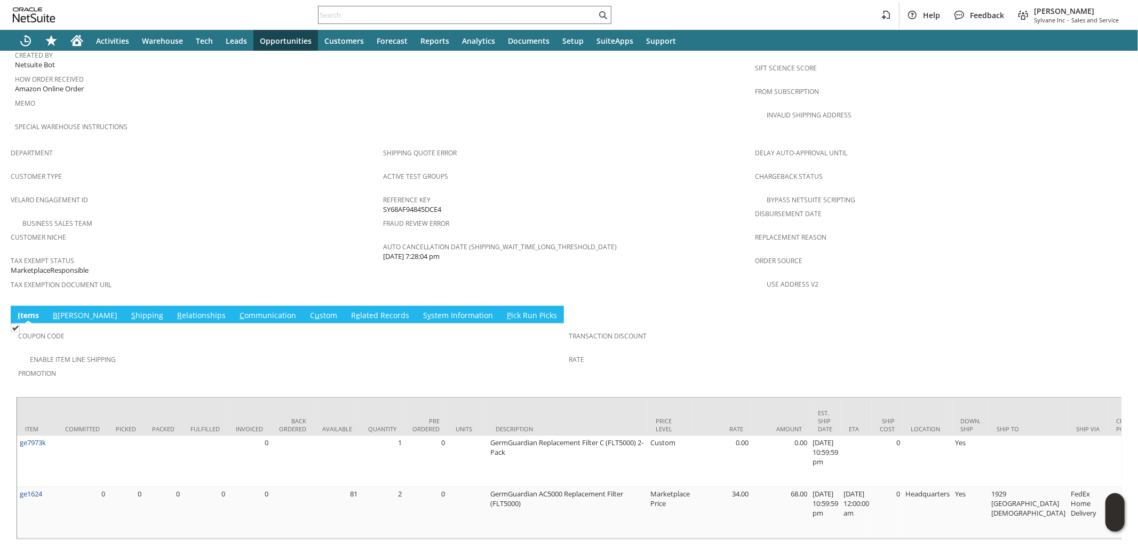
scroll to position [593, 0]
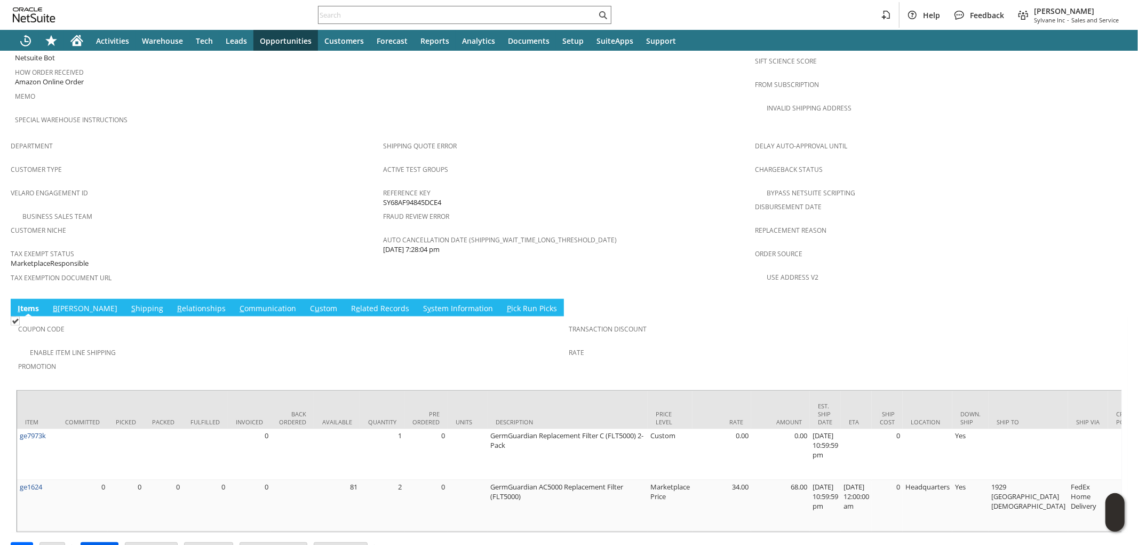
click at [103, 542] on input "Approve" at bounding box center [99, 549] width 37 height 14
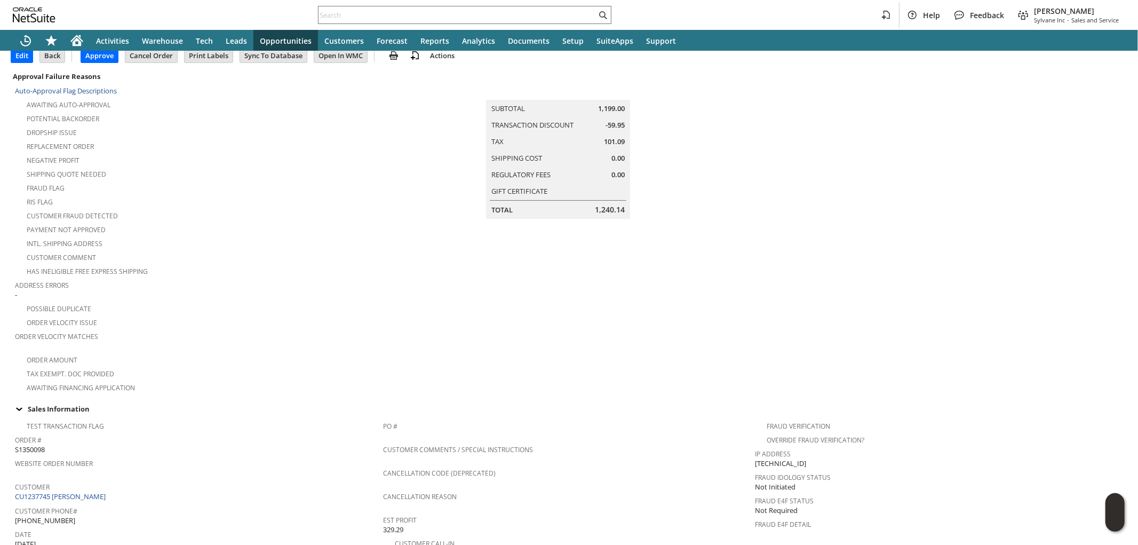
scroll to position [118, 0]
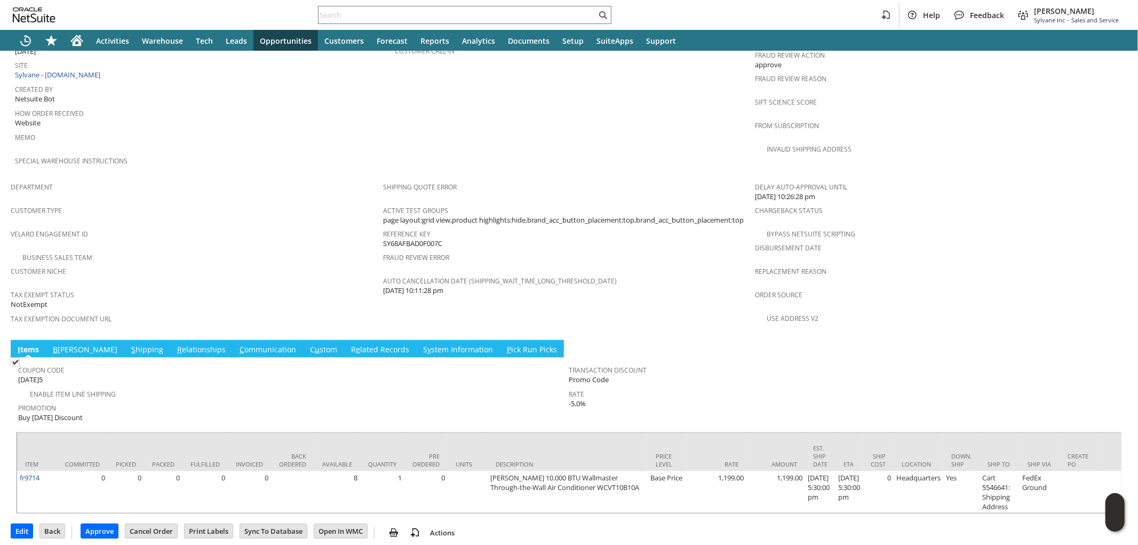
click at [129, 344] on link "S hipping" at bounding box center [147, 350] width 37 height 12
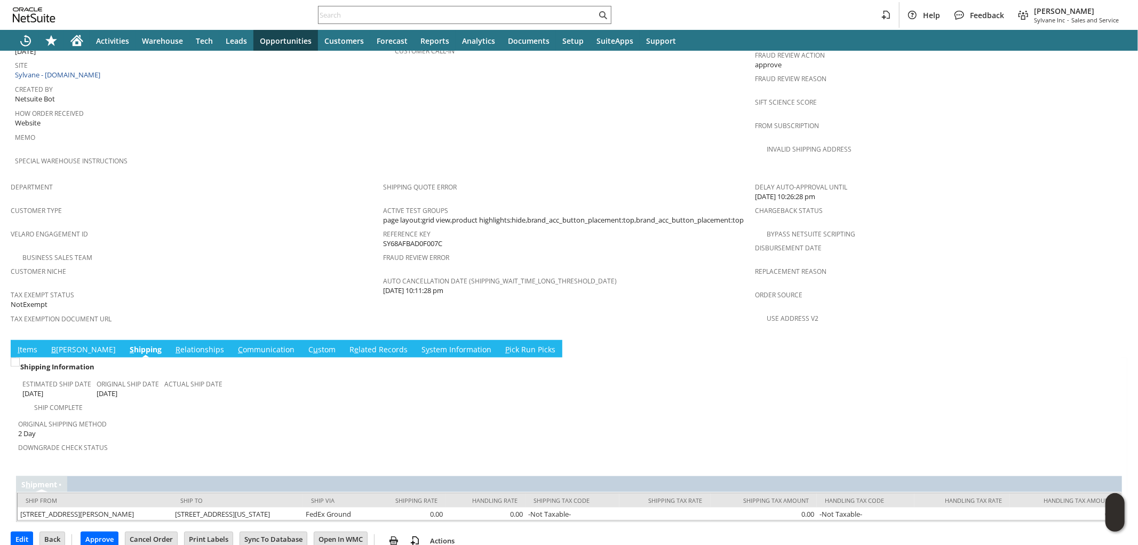
scroll to position [531, 0]
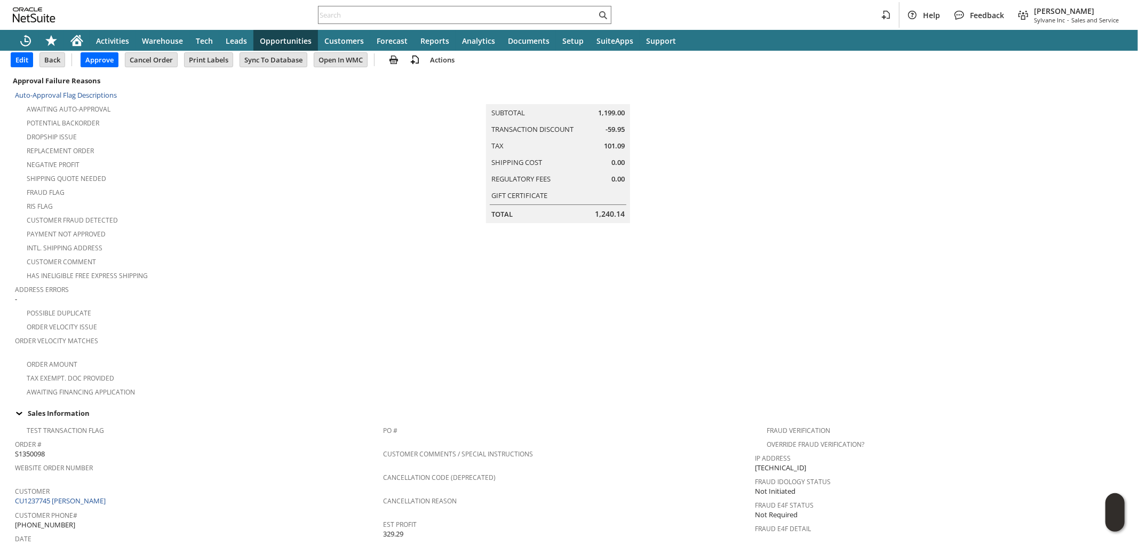
scroll to position [0, 0]
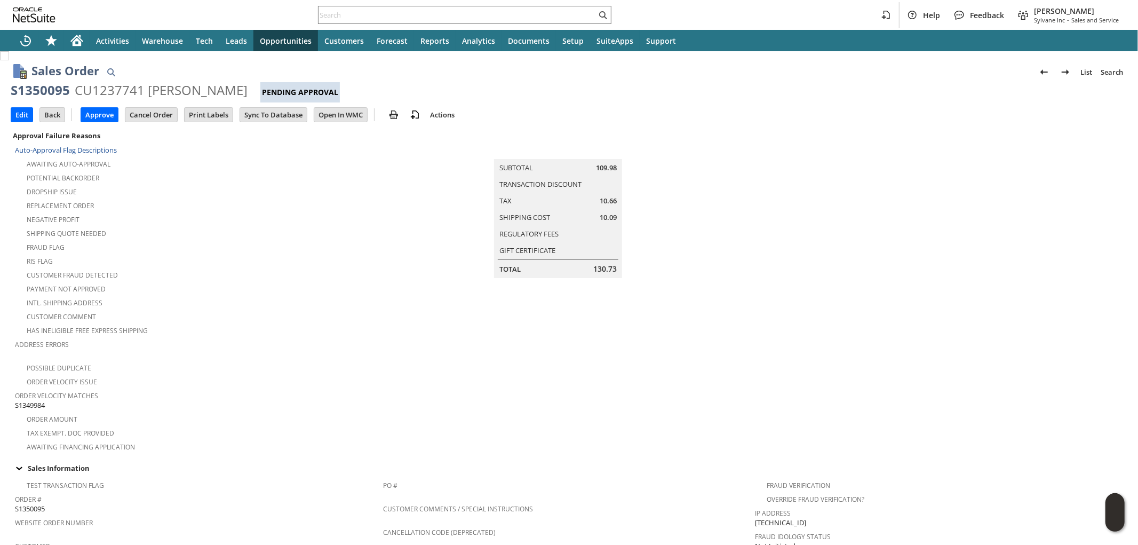
click at [32, 400] on span "S1349984" at bounding box center [30, 405] width 30 height 10
copy span "S1349984"
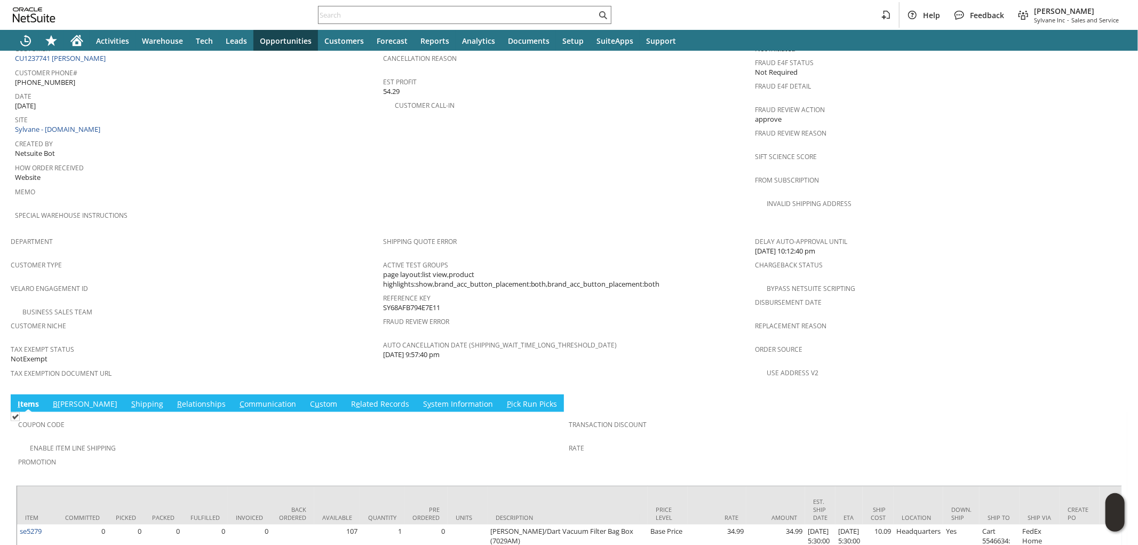
scroll to position [533, 0]
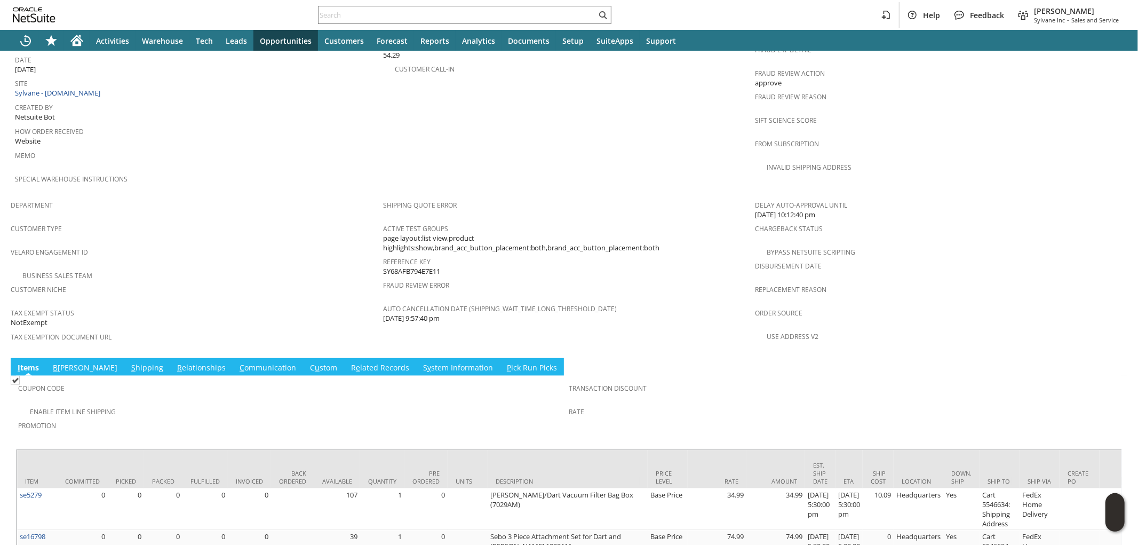
drag, startPoint x: 109, startPoint y: 336, endPoint x: 182, endPoint y: 310, distance: 77.1
click at [129, 362] on link "S hipping" at bounding box center [147, 368] width 37 height 12
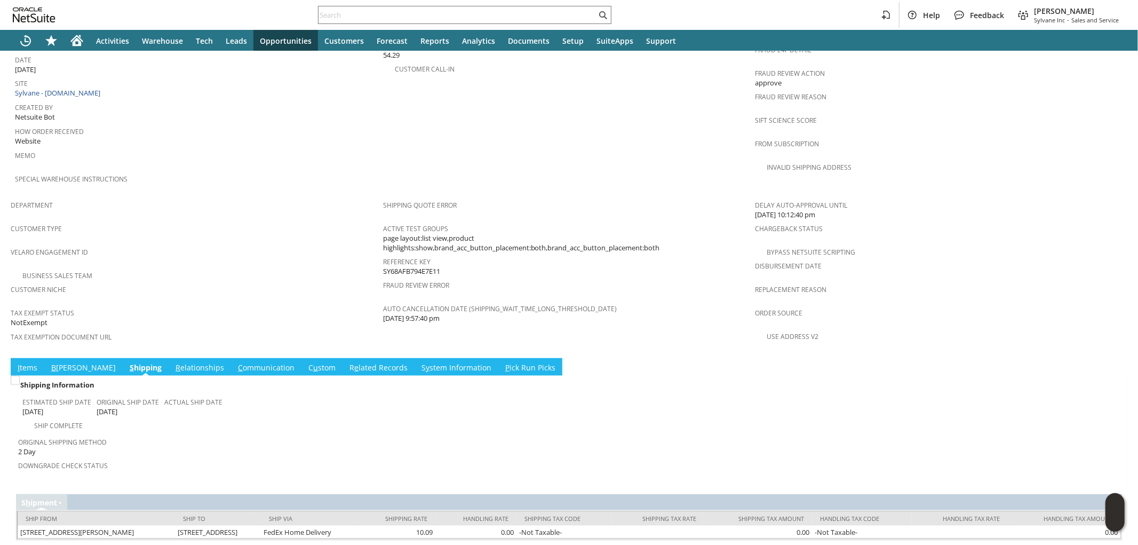
scroll to position [531, 0]
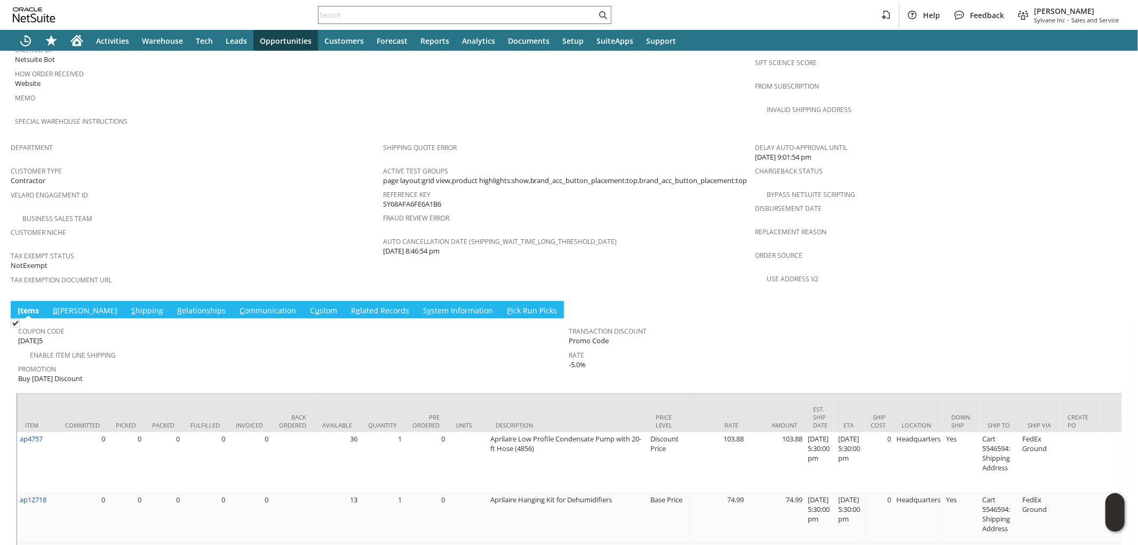
scroll to position [593, 0]
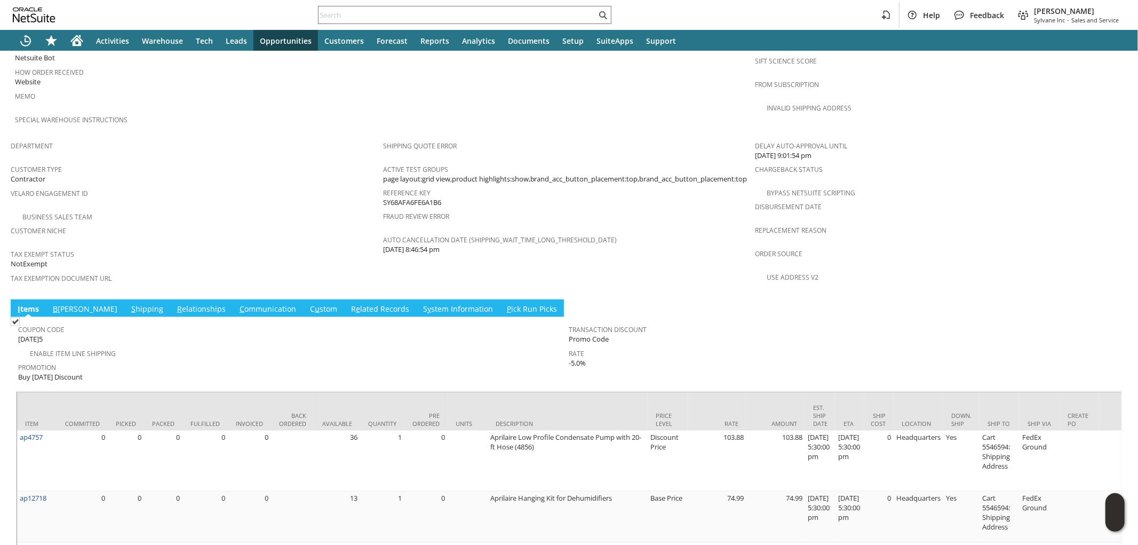
click at [124, 299] on td "S hipping" at bounding box center [147, 308] width 46 height 18
click at [129, 303] on link "S hipping" at bounding box center [147, 309] width 37 height 12
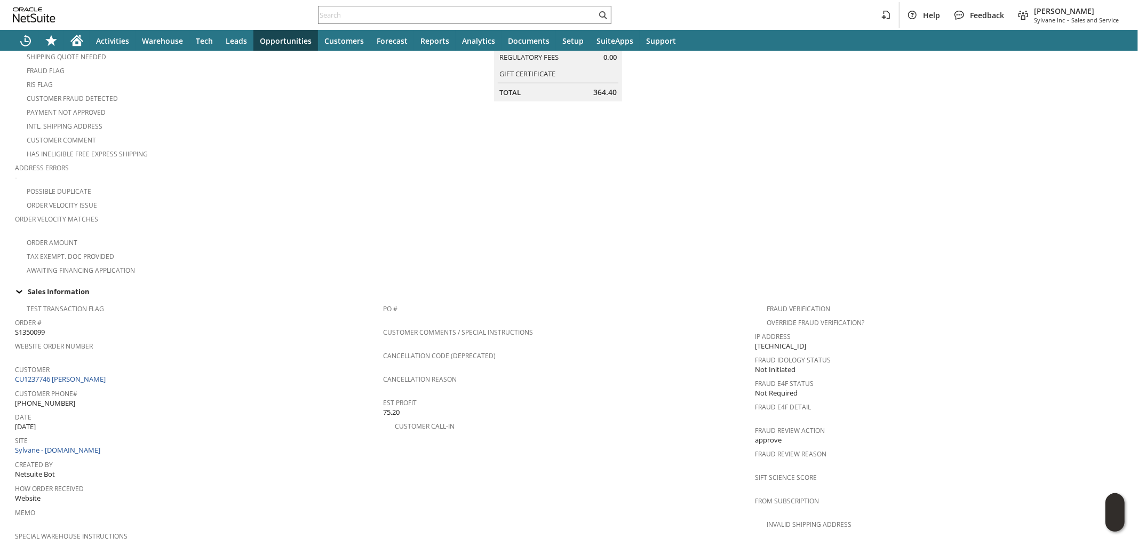
scroll to position [237, 0]
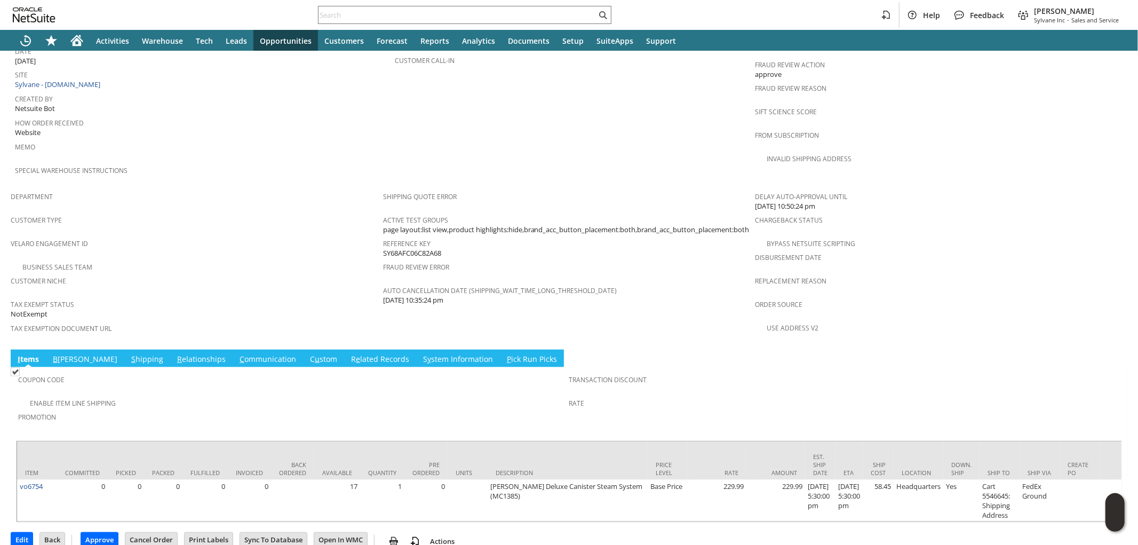
click at [129, 354] on link "S hipping" at bounding box center [147, 360] width 37 height 12
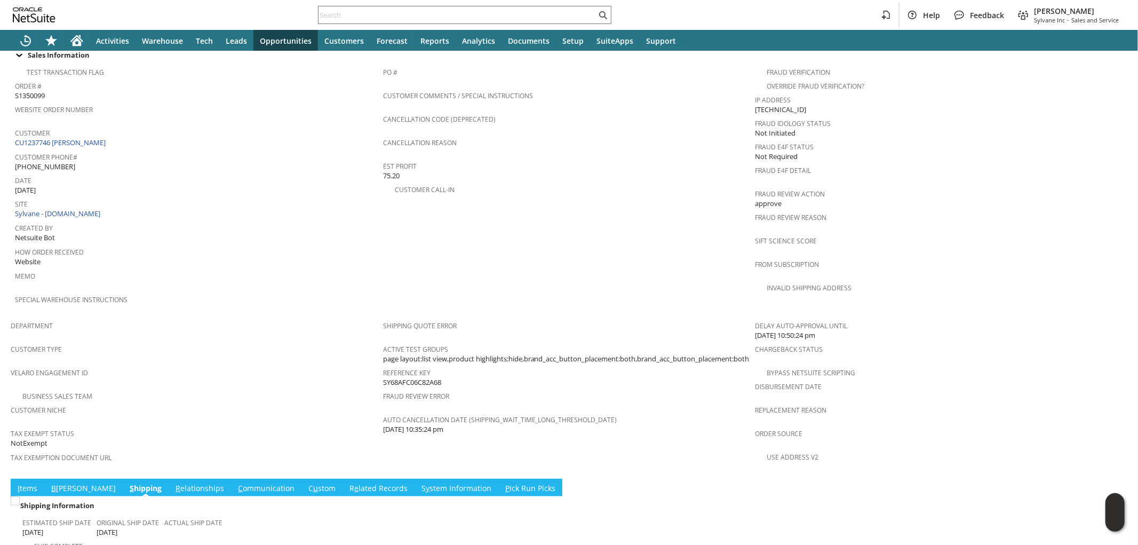
scroll to position [412, 0]
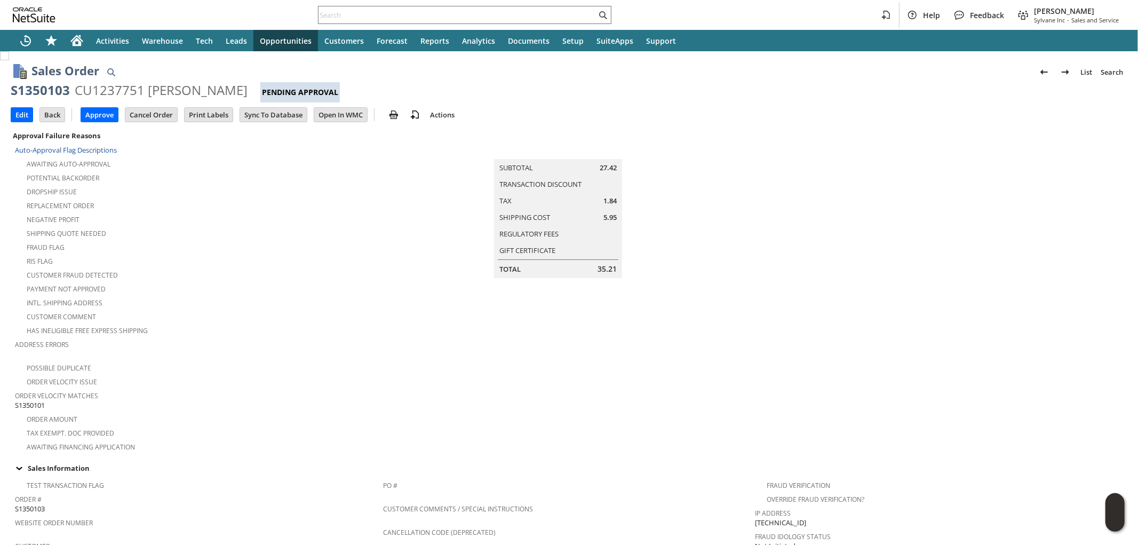
click at [35, 400] on span "S1350101" at bounding box center [30, 405] width 30 height 10
copy span "S1350101"
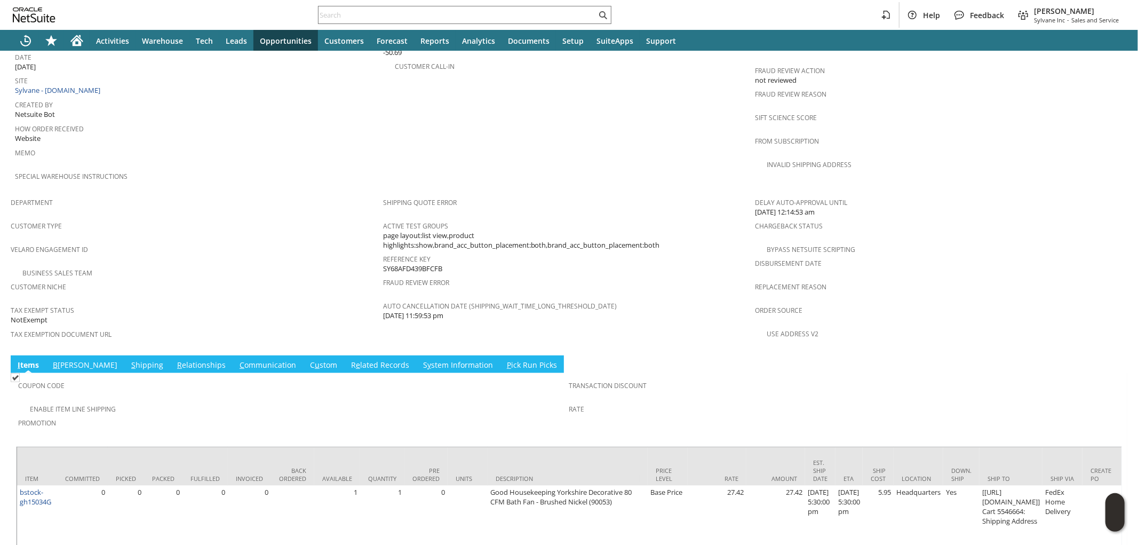
scroll to position [551, 0]
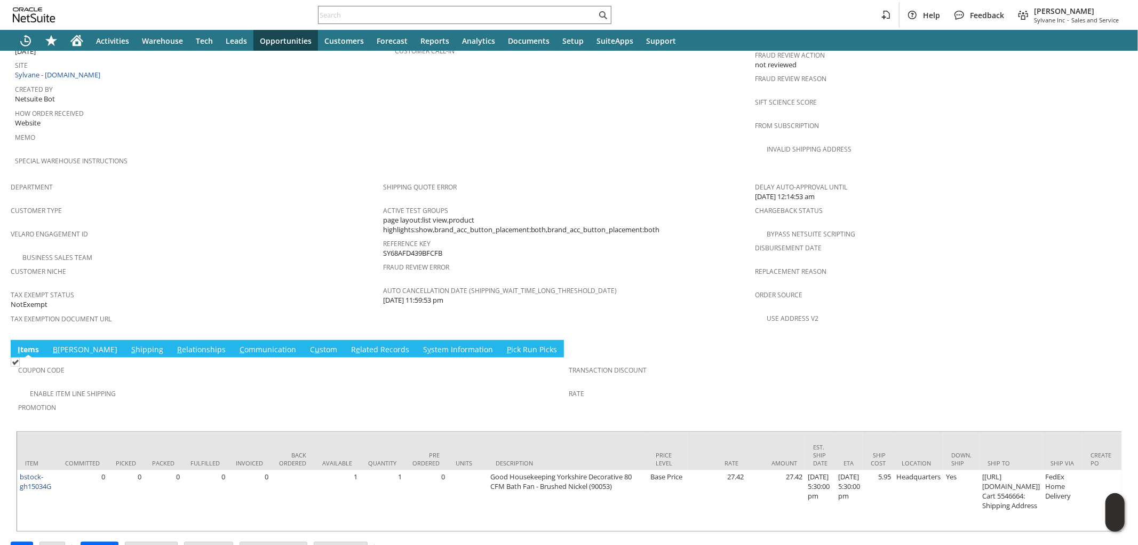
click at [67, 344] on link "B illing" at bounding box center [85, 350] width 70 height 12
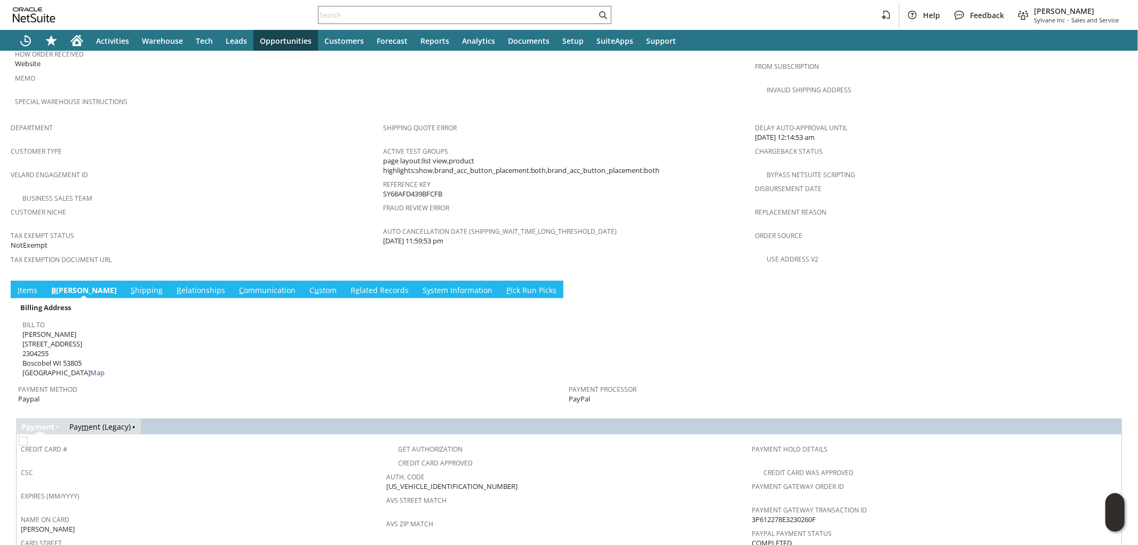
click at [28, 285] on link "I tems" at bounding box center [27, 291] width 25 height 12
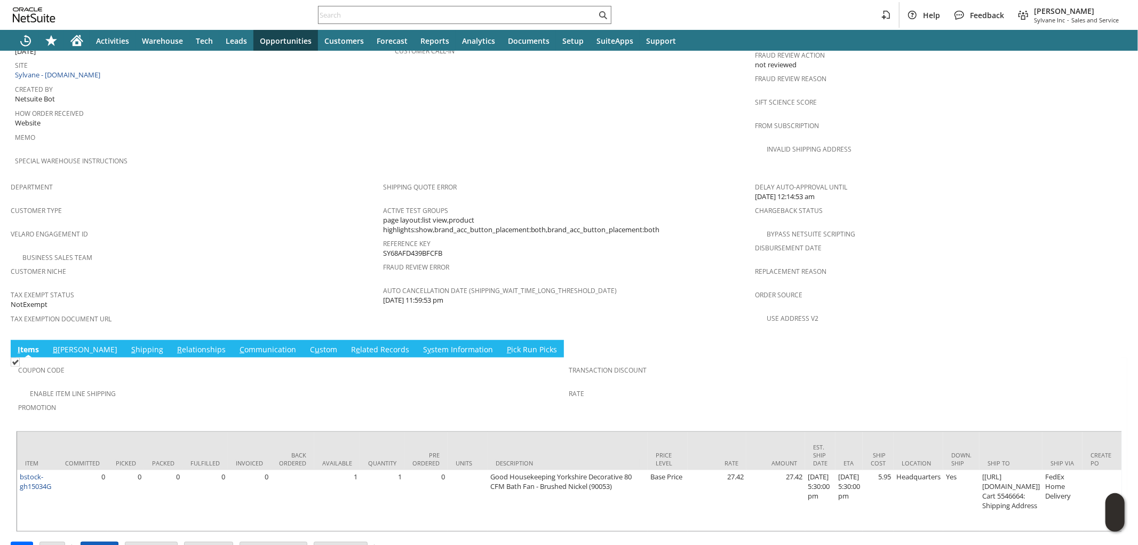
click at [105, 542] on input "Approve" at bounding box center [99, 549] width 37 height 14
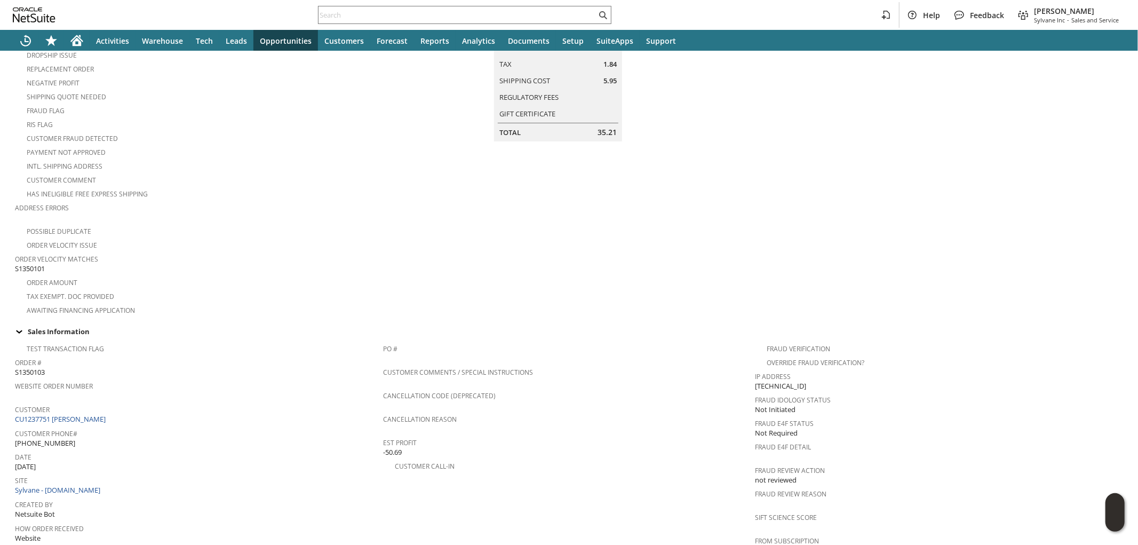
scroll to position [77, 0]
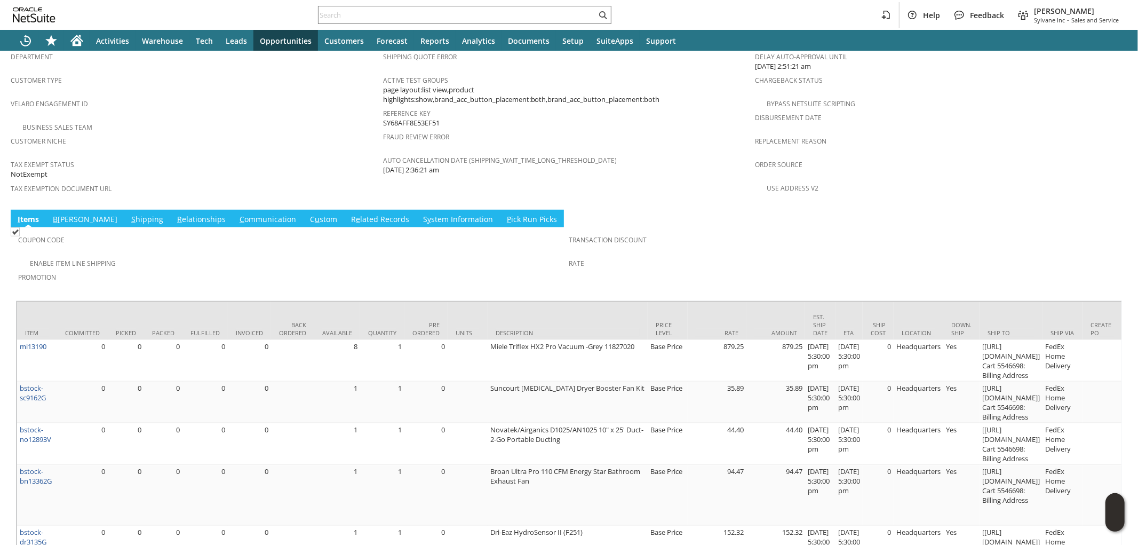
scroll to position [706, 0]
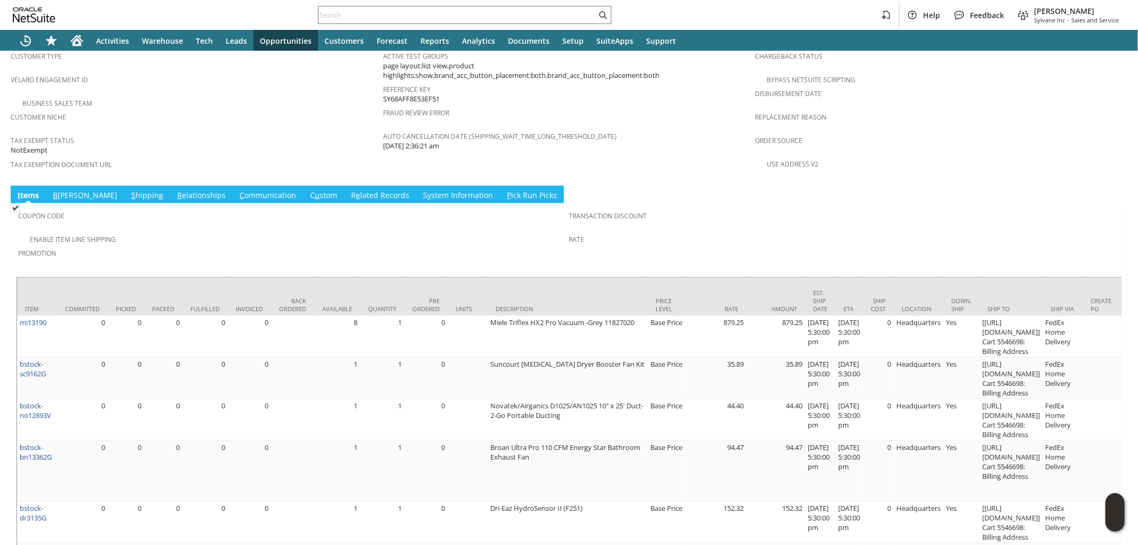
click at [69, 190] on link "B illing" at bounding box center [85, 196] width 70 height 12
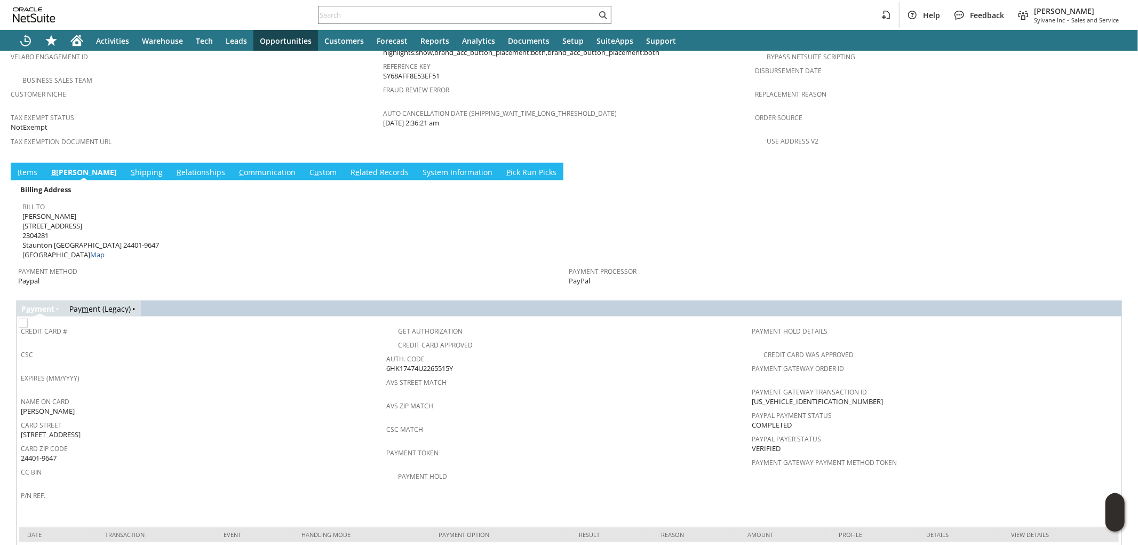
scroll to position [740, 0]
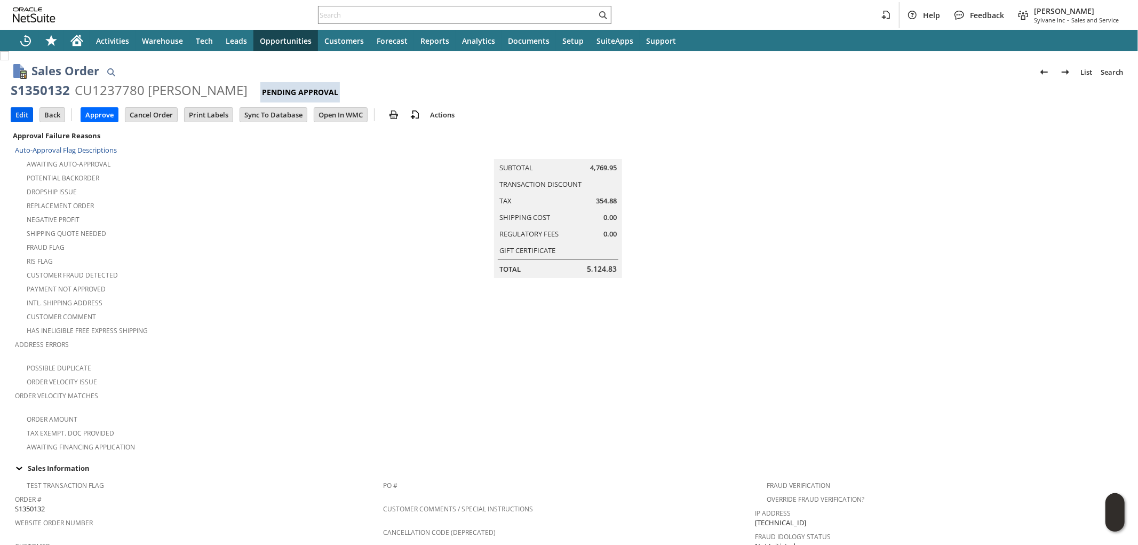
click at [18, 119] on input "Edit" at bounding box center [21, 115] width 21 height 14
click at [38, 400] on span "S1350117" at bounding box center [30, 405] width 30 height 10
copy span "S1350117"
click at [109, 116] on input "Approve" at bounding box center [99, 115] width 37 height 14
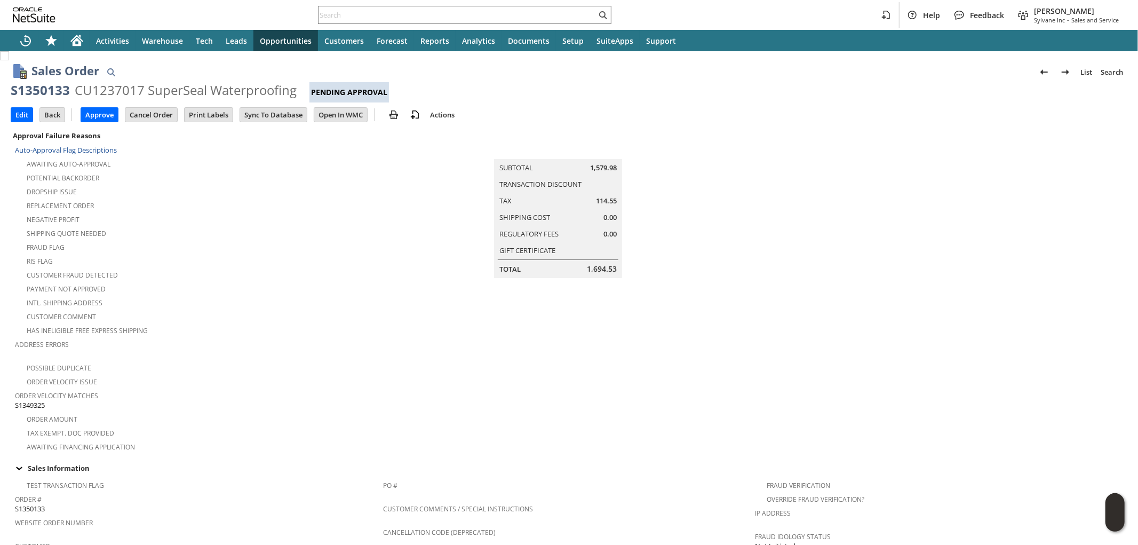
click at [36, 400] on span "S1349325" at bounding box center [30, 405] width 30 height 10
copy span "S1349325"
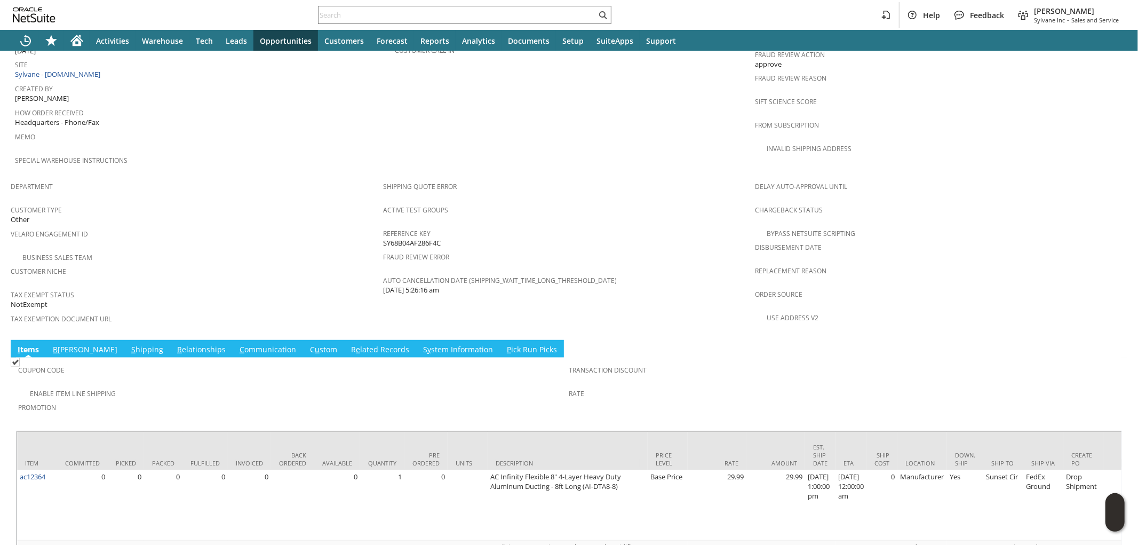
scroll to position [593, 0]
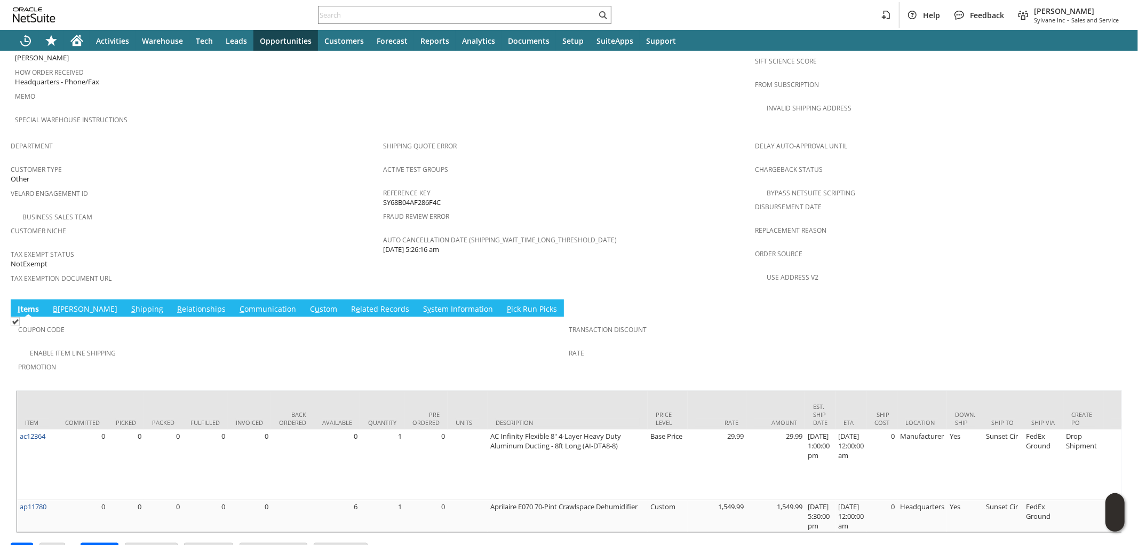
click at [129, 303] on link "S hipping" at bounding box center [147, 309] width 37 height 12
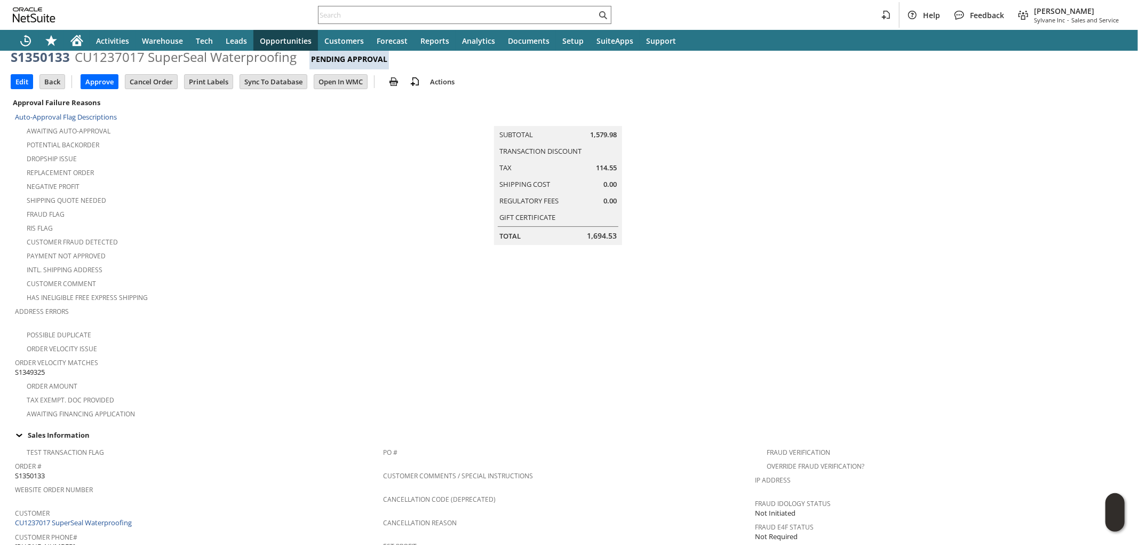
scroll to position [0, 0]
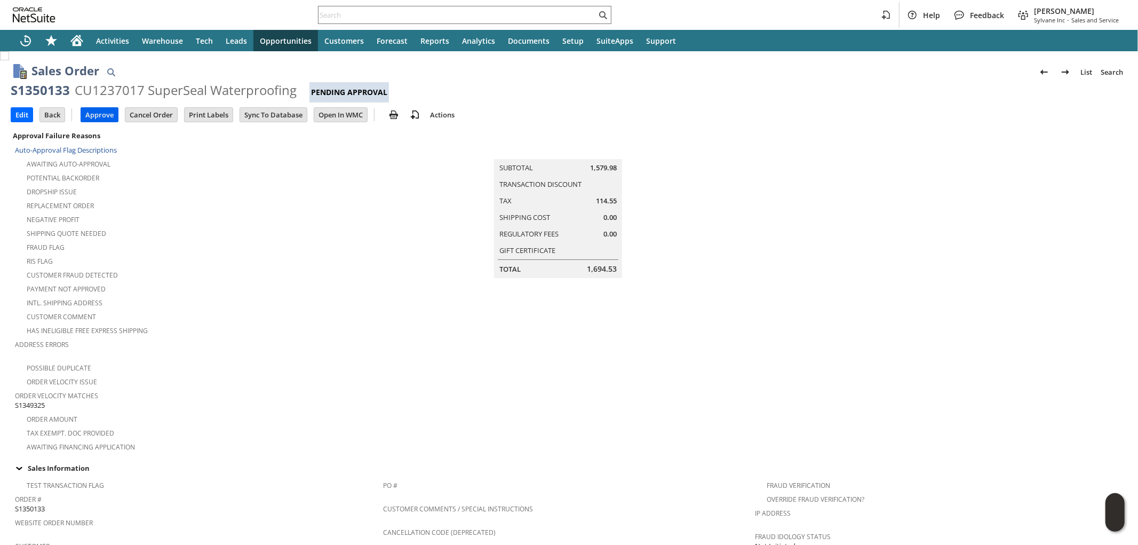
click at [108, 115] on input "Approve" at bounding box center [99, 115] width 37 height 14
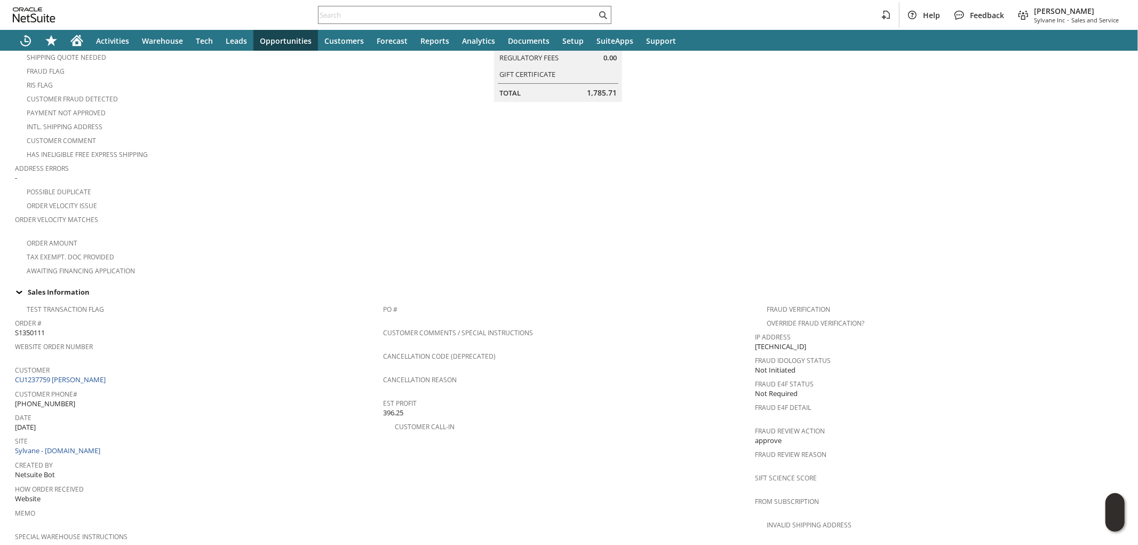
scroll to position [178, 0]
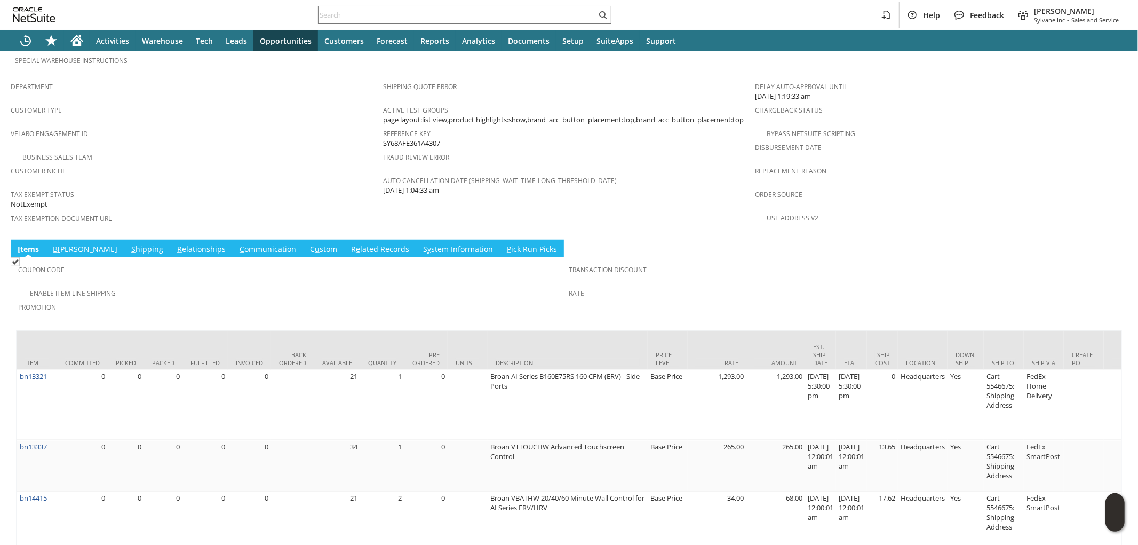
click at [129, 244] on link "S hipping" at bounding box center [147, 250] width 37 height 12
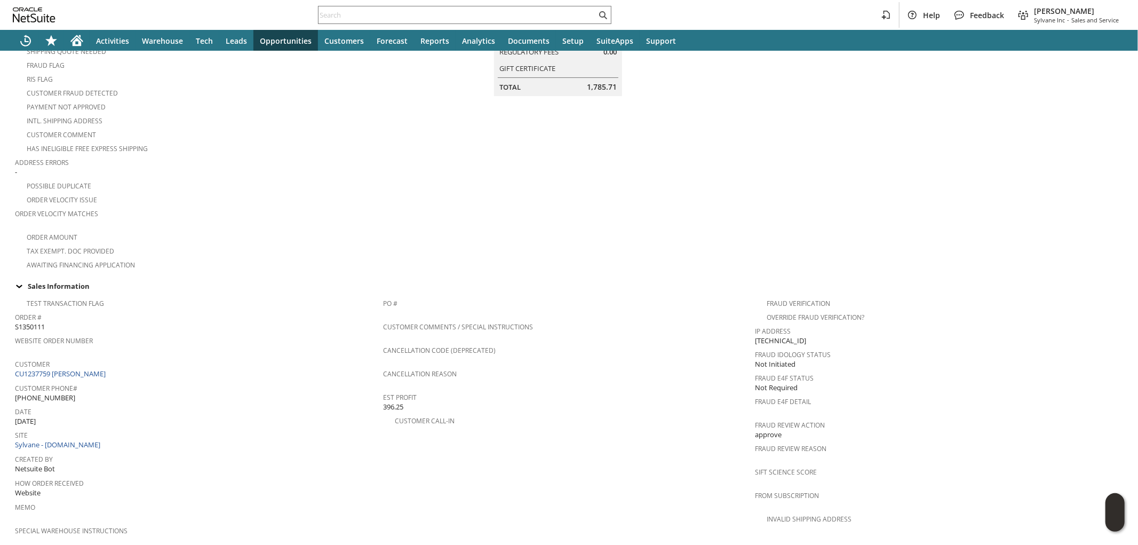
scroll to position [11, 0]
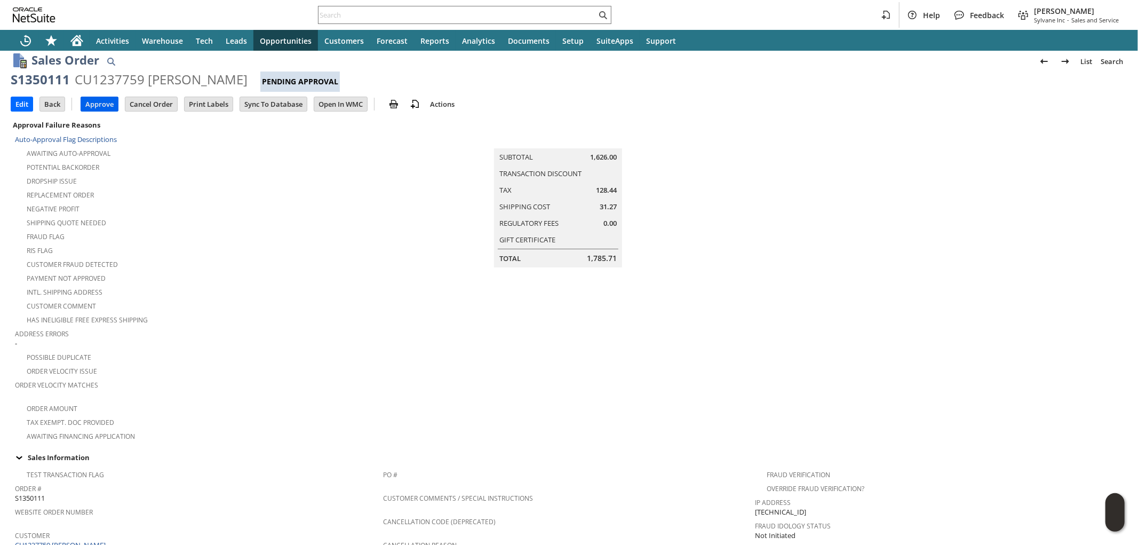
click at [91, 105] on input "Approve" at bounding box center [99, 104] width 37 height 14
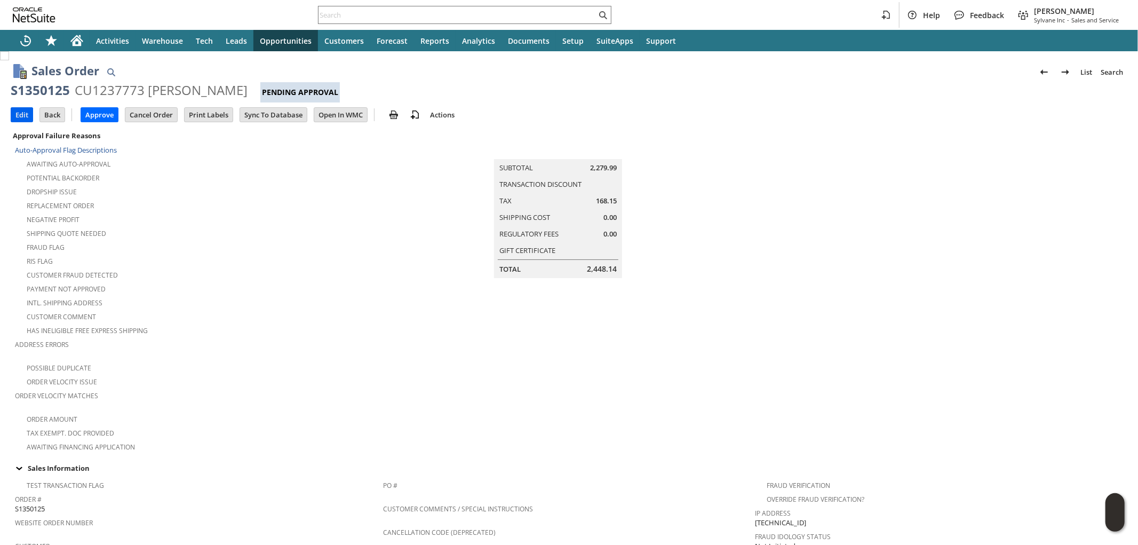
click at [18, 112] on input "Edit" at bounding box center [21, 115] width 21 height 14
click at [25, 116] on input "Edit" at bounding box center [21, 115] width 21 height 14
click at [35, 400] on span "S1350118" at bounding box center [30, 405] width 30 height 10
copy span "S1350118"
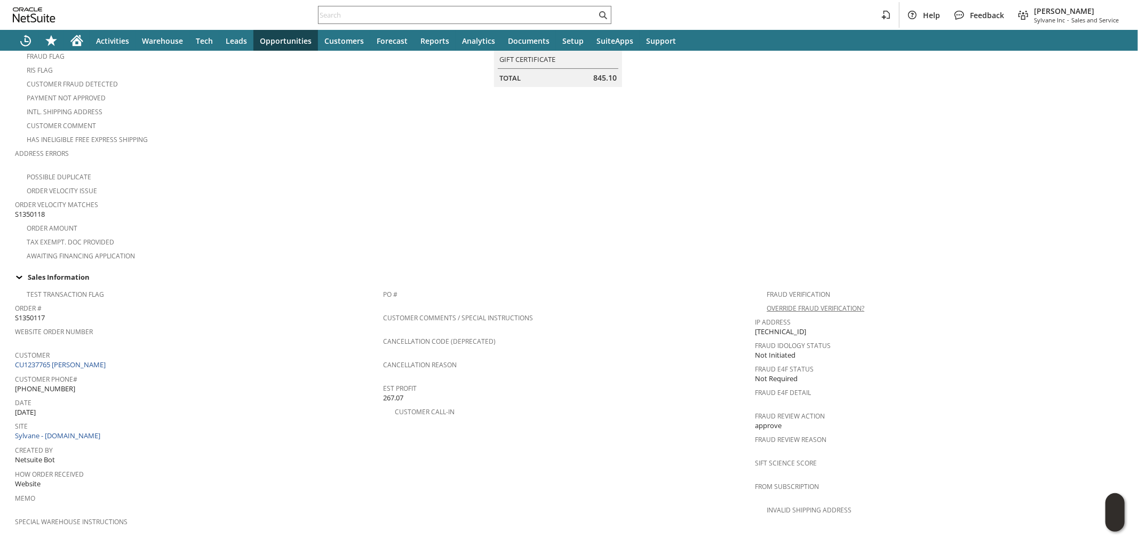
scroll to position [474, 0]
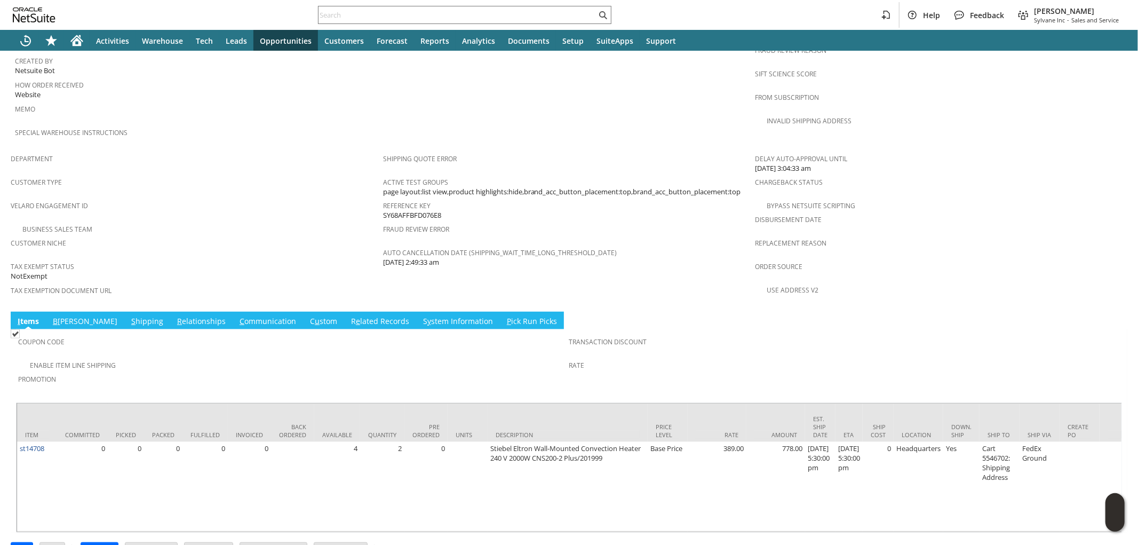
click at [237, 316] on link "C ommunication" at bounding box center [268, 322] width 62 height 12
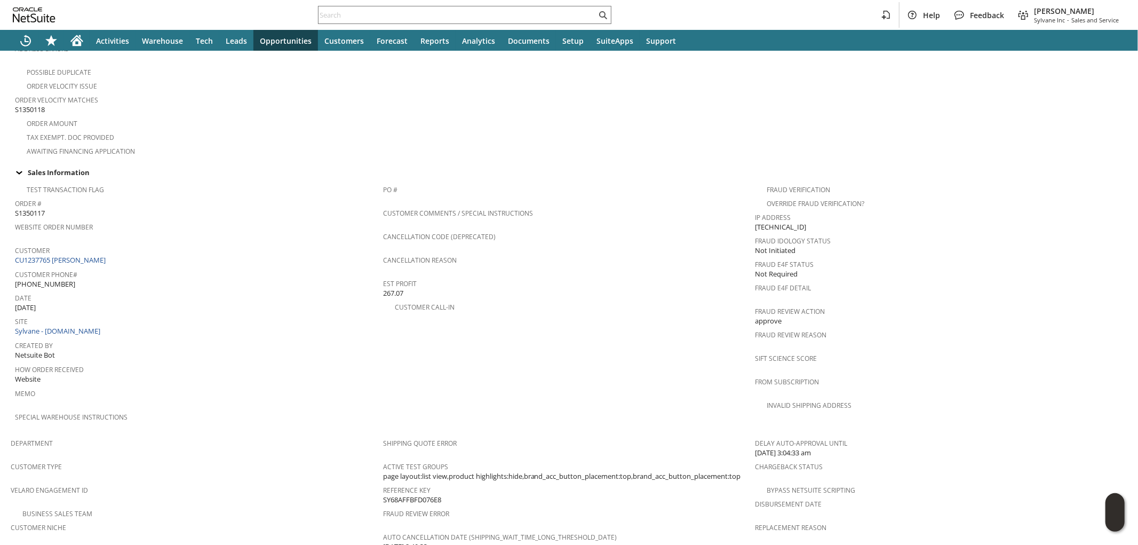
scroll to position [0, 0]
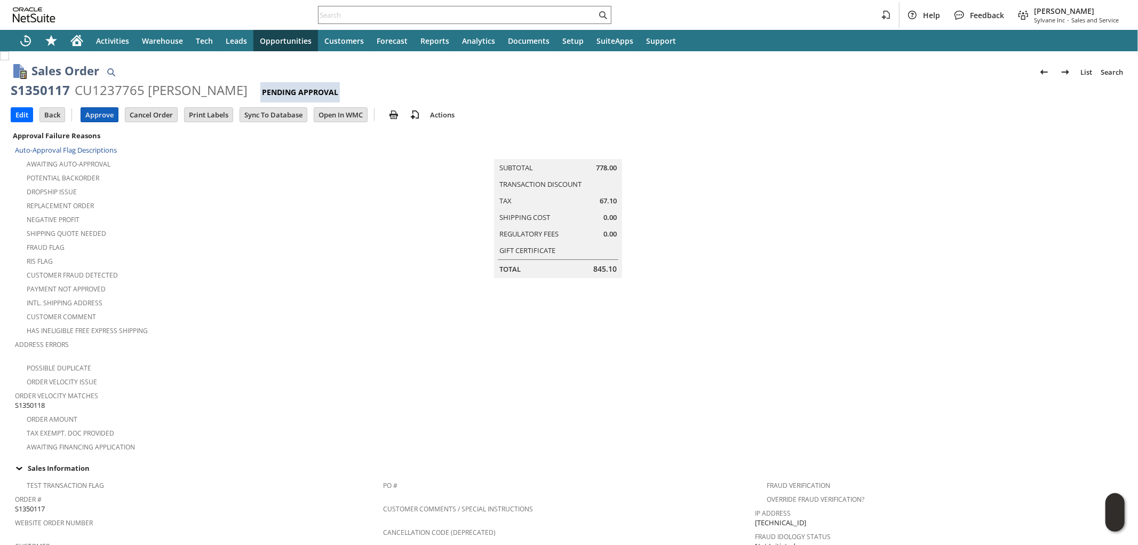
click at [103, 115] on input "Approve" at bounding box center [99, 115] width 37 height 14
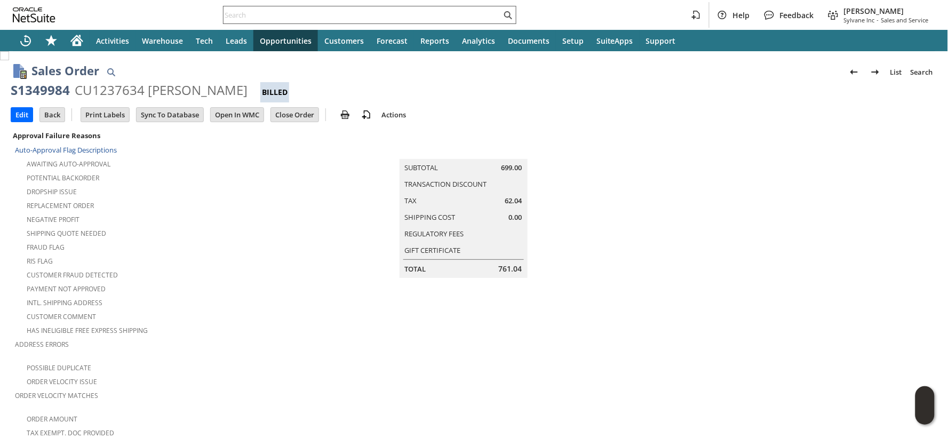
click at [271, 13] on input "text" at bounding box center [362, 15] width 278 height 13
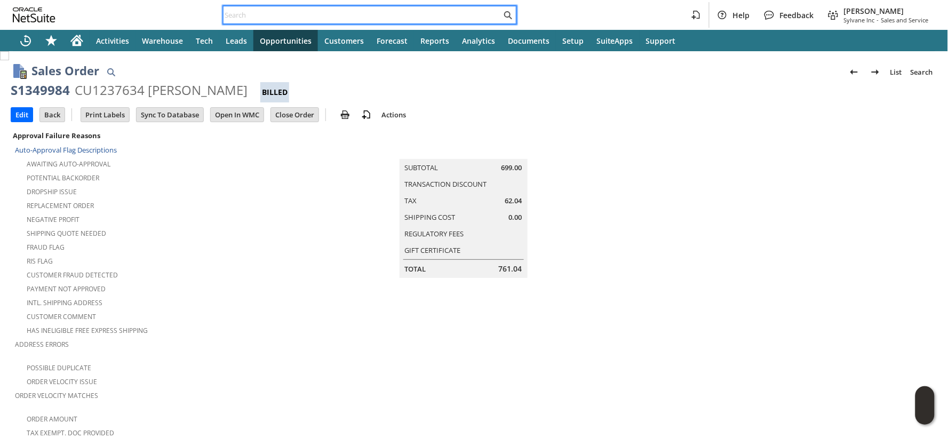
paste input "S1350101"
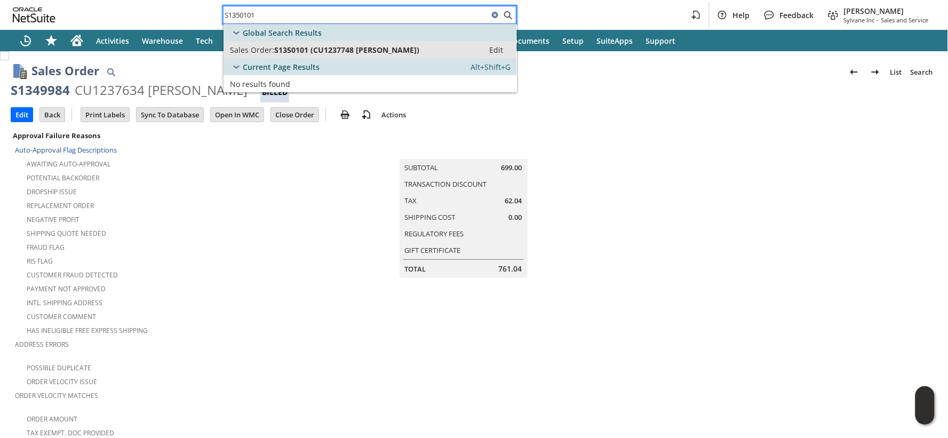
type input "S1350101"
click at [265, 51] on span "Sales Order:" at bounding box center [252, 50] width 44 height 10
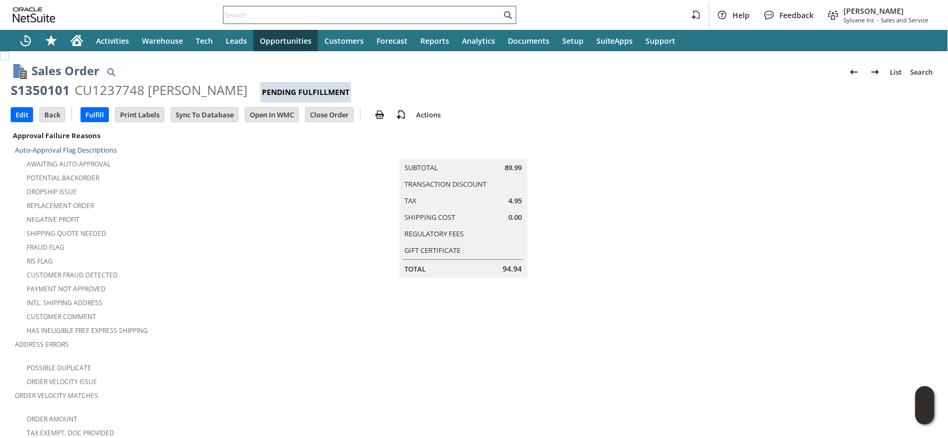
click at [268, 13] on input "text" at bounding box center [362, 15] width 278 height 13
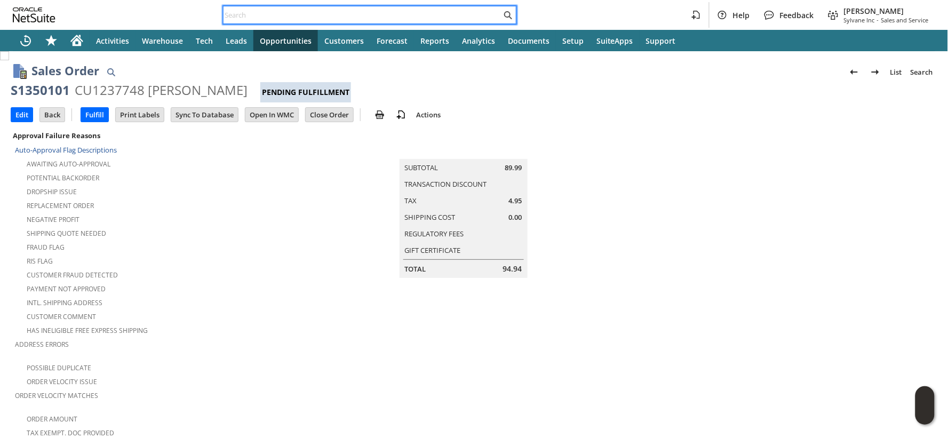
paste input "S1350117"
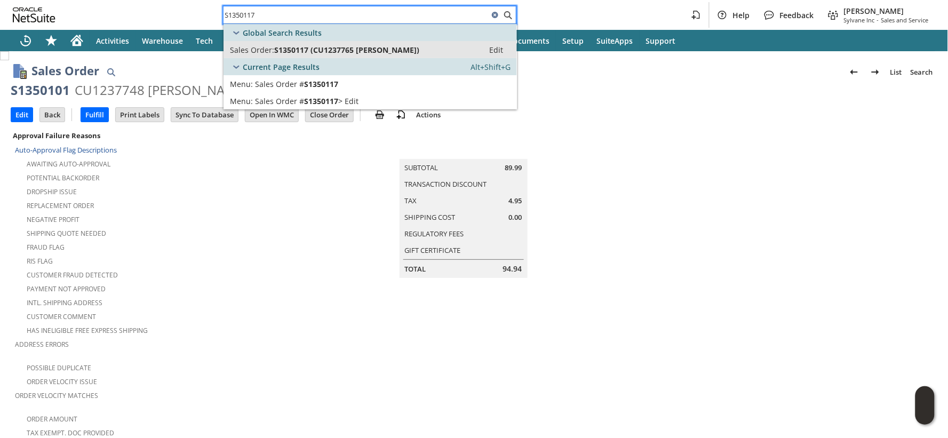
type input "S1350117"
click at [259, 48] on span "Sales Order:" at bounding box center [252, 50] width 44 height 10
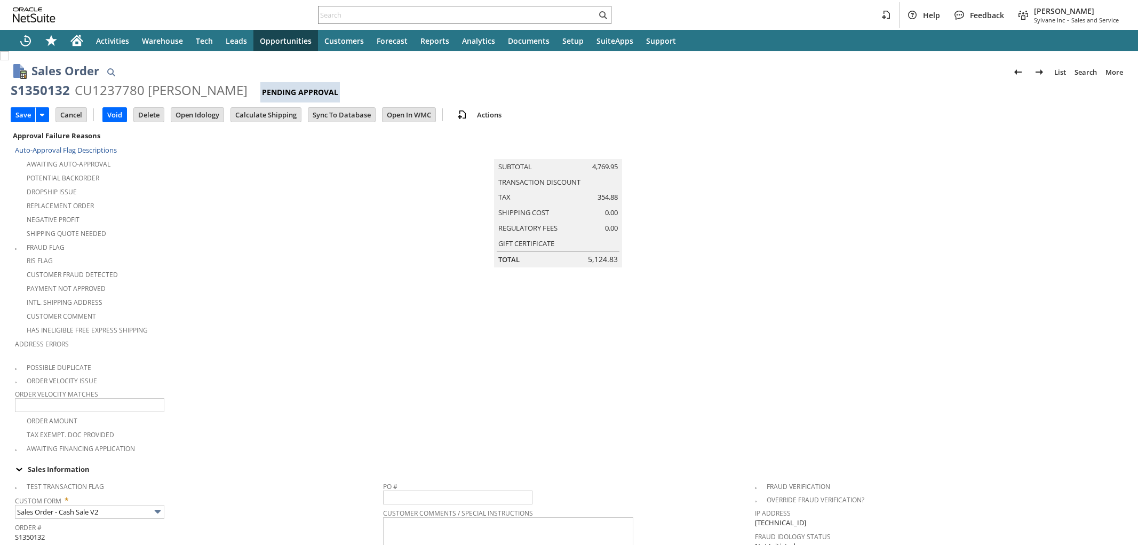
click at [252, 115] on input "Calculate Shipping" at bounding box center [266, 115] width 70 height 14
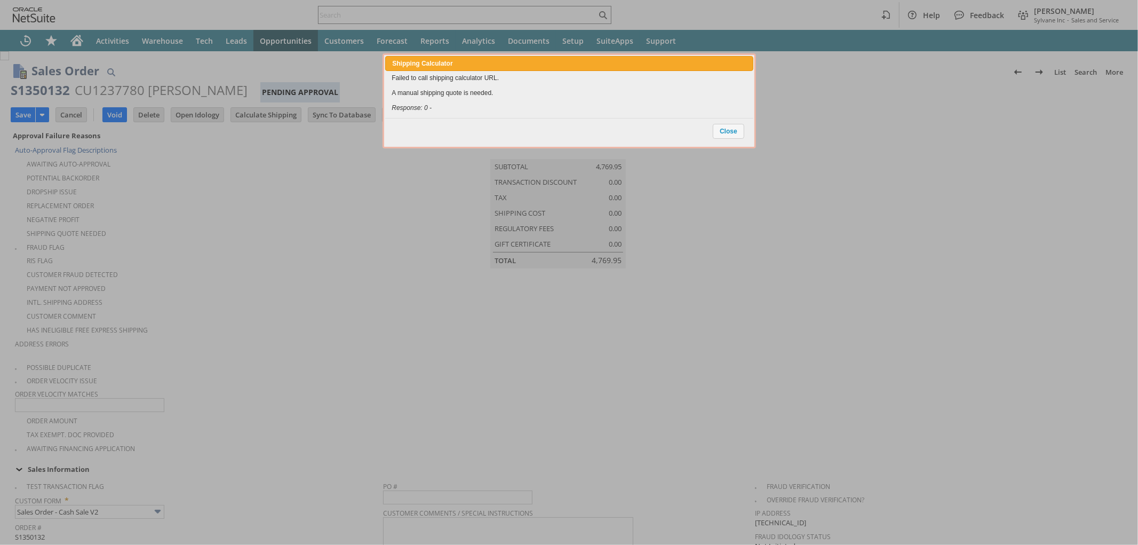
scroll to position [829, 0]
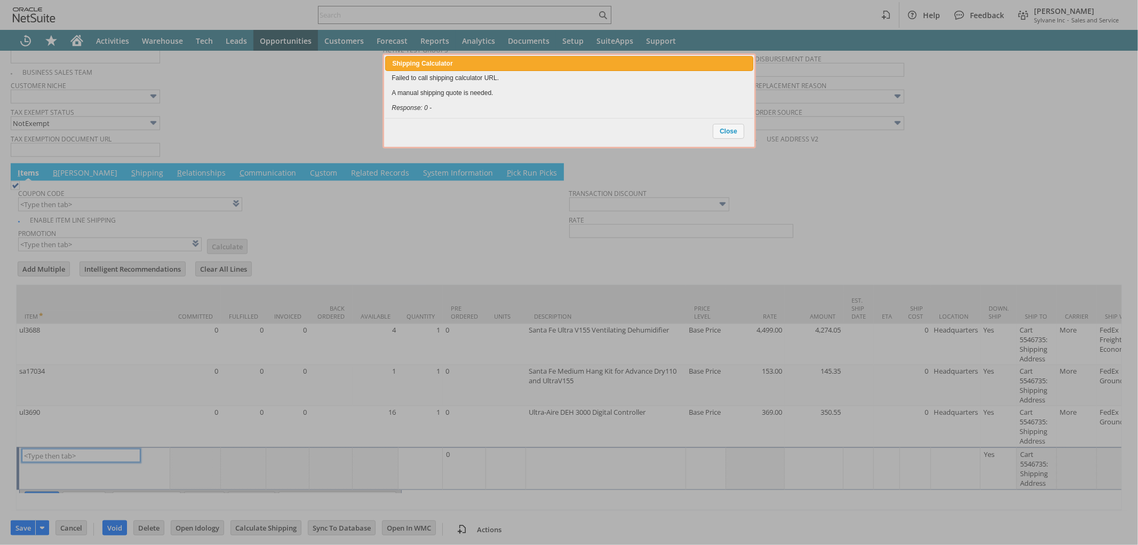
type input "Intelligent Recommendations¹⁰"
click at [721, 126] on span "Close" at bounding box center [728, 131] width 30 height 14
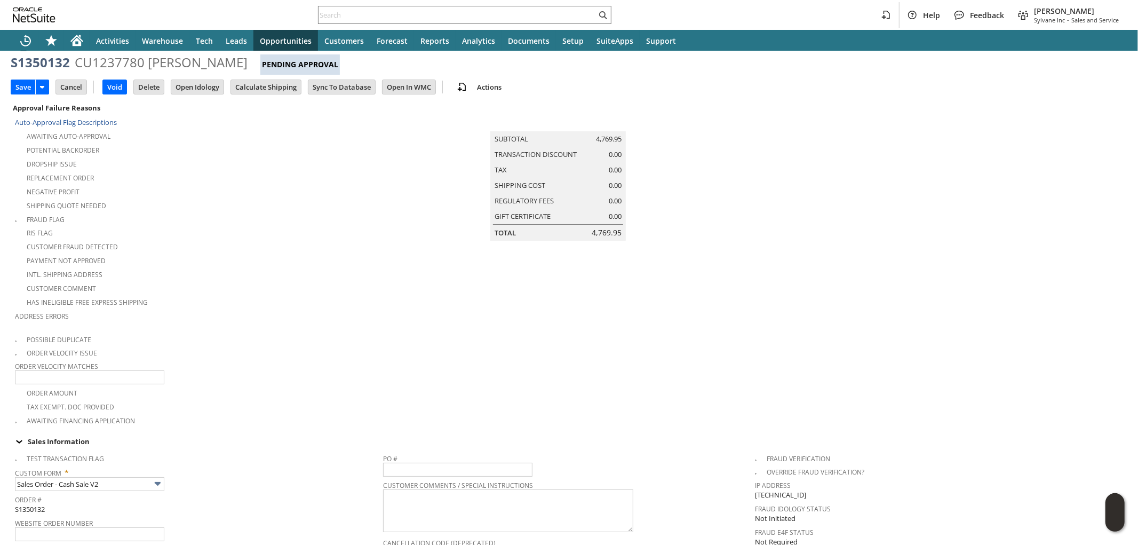
scroll to position [0, 0]
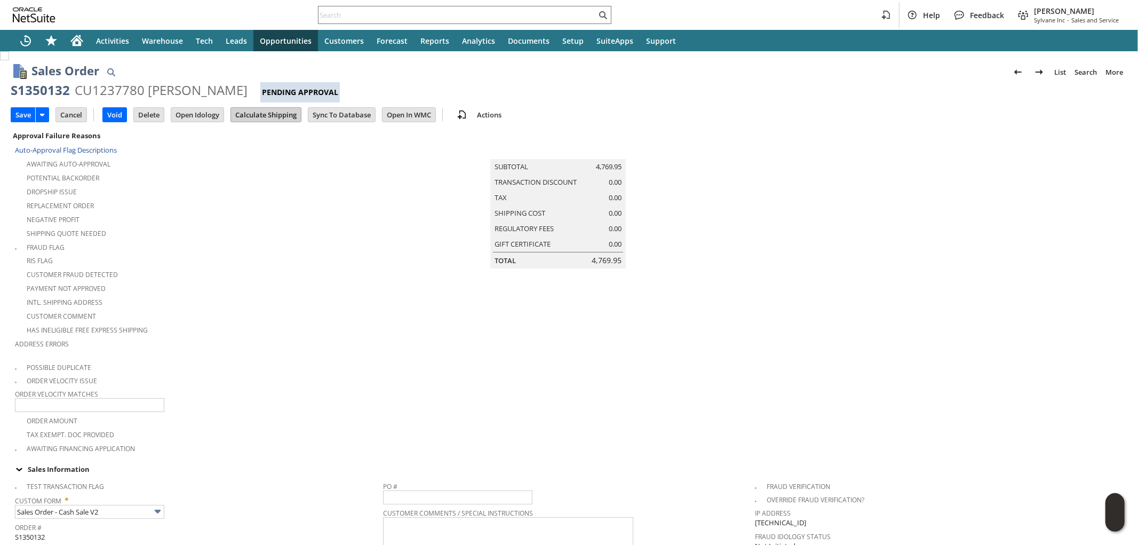
click at [270, 114] on input "Calculate Shipping" at bounding box center [266, 115] width 70 height 14
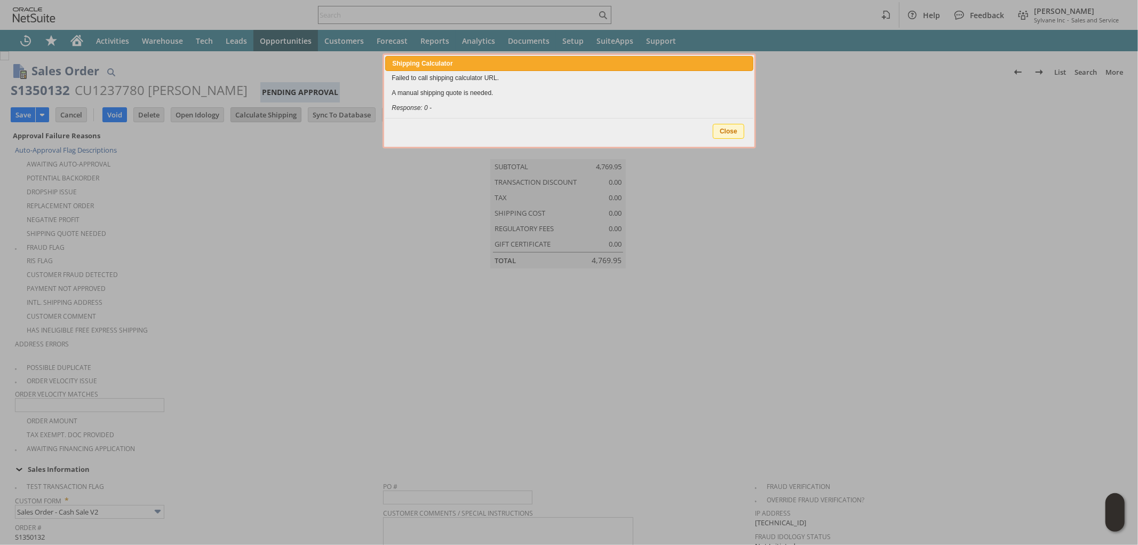
type input "Add"
type input "Copy Previous"
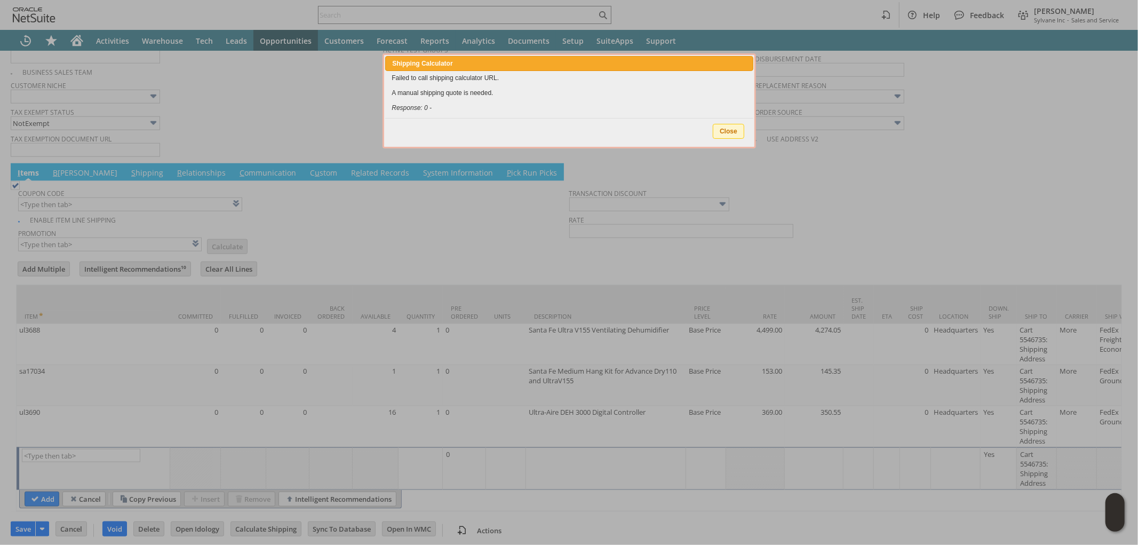
click at [732, 132] on span "Close" at bounding box center [728, 131] width 30 height 14
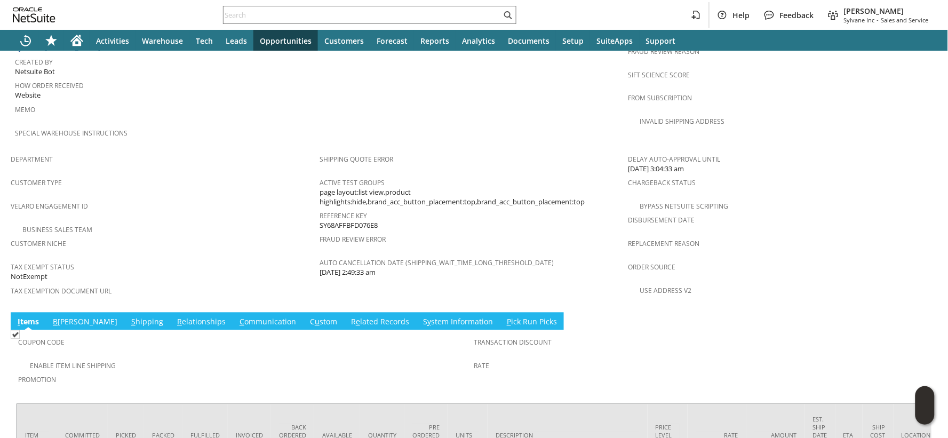
scroll to position [686, 0]
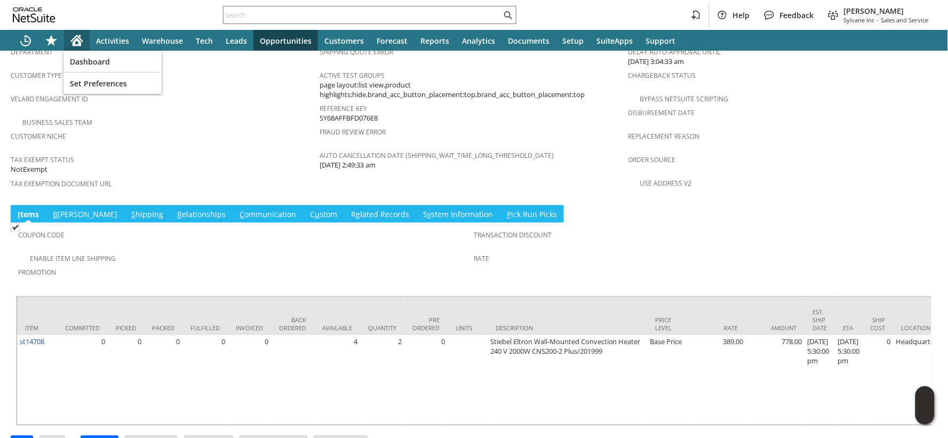
click at [73, 40] on icon "Home" at bounding box center [76, 40] width 13 height 13
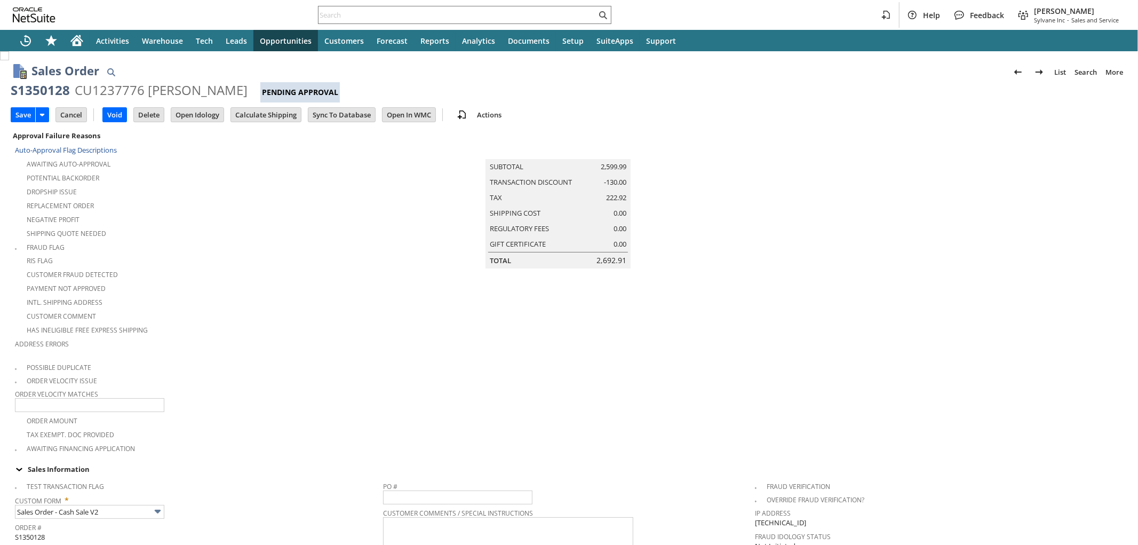
scroll to position [278, 0]
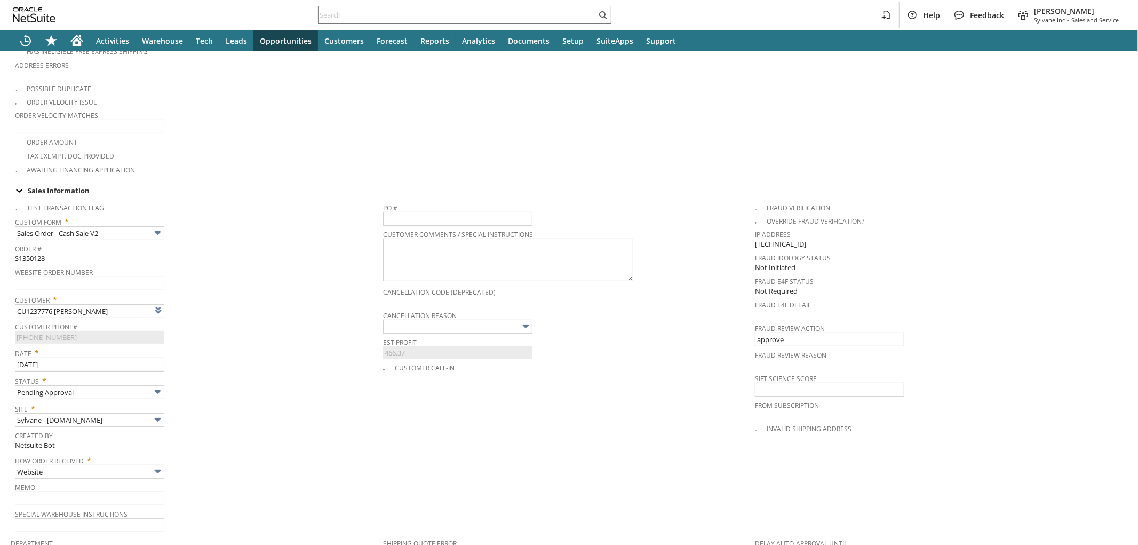
type input "Intelligent Recommendations¹⁰"
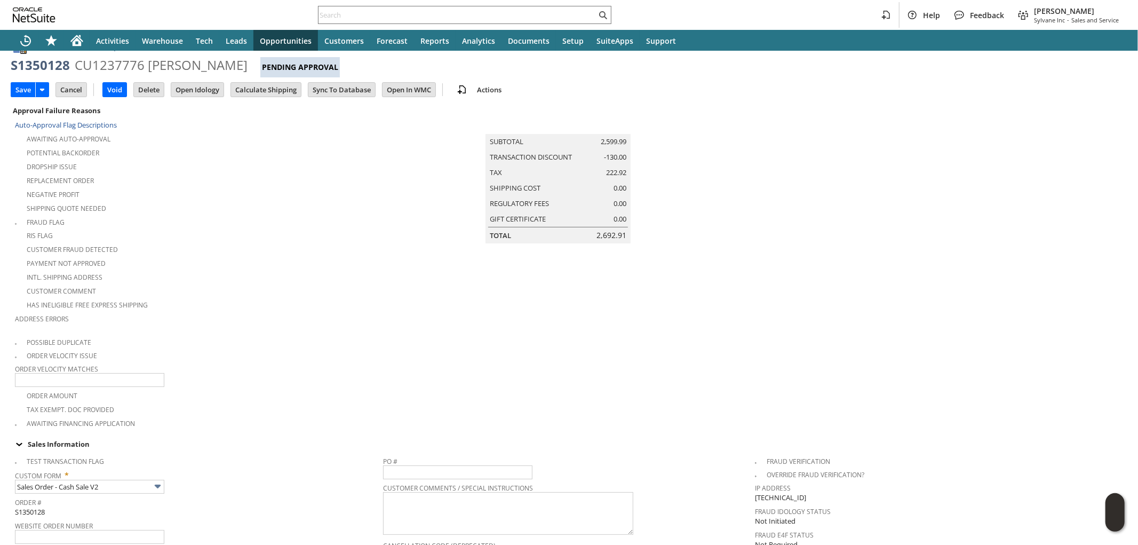
scroll to position [0, 0]
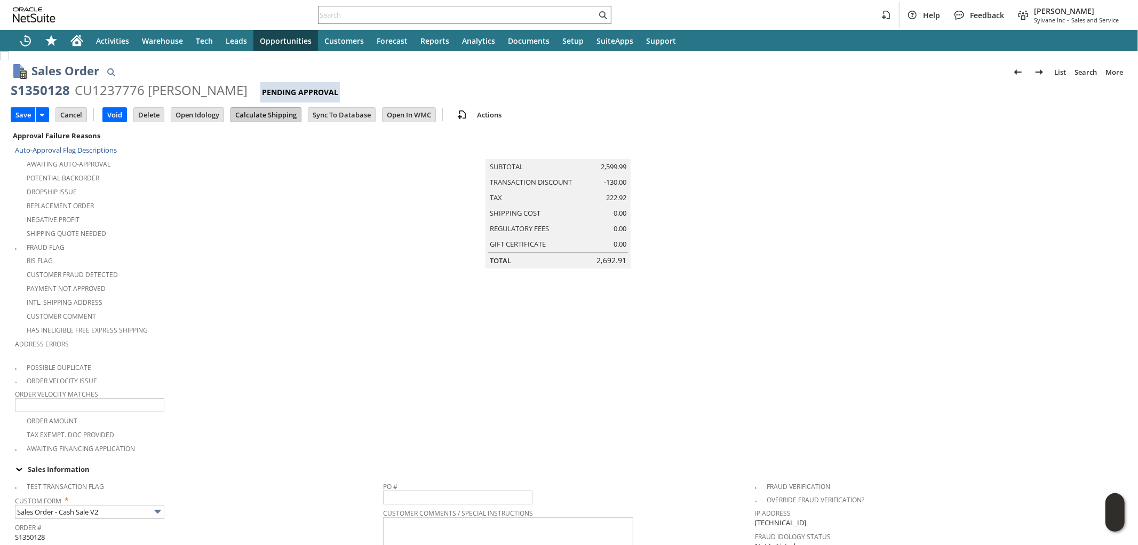
click at [265, 118] on input "Calculate Shipping" at bounding box center [266, 115] width 70 height 14
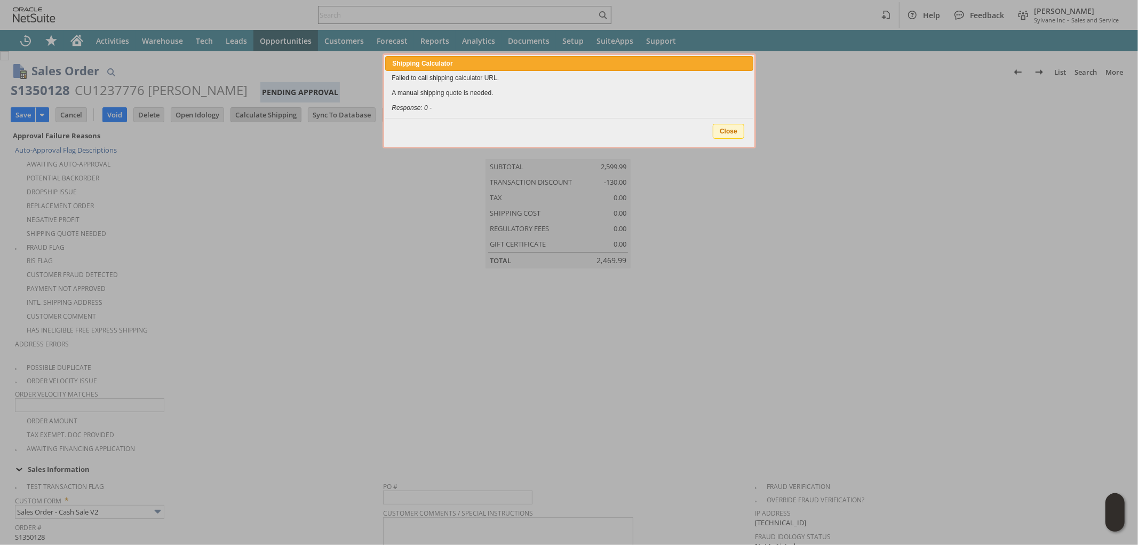
type input "Promo Code"
type input "-5.0%"
type input "Add"
type input "Copy Previous"
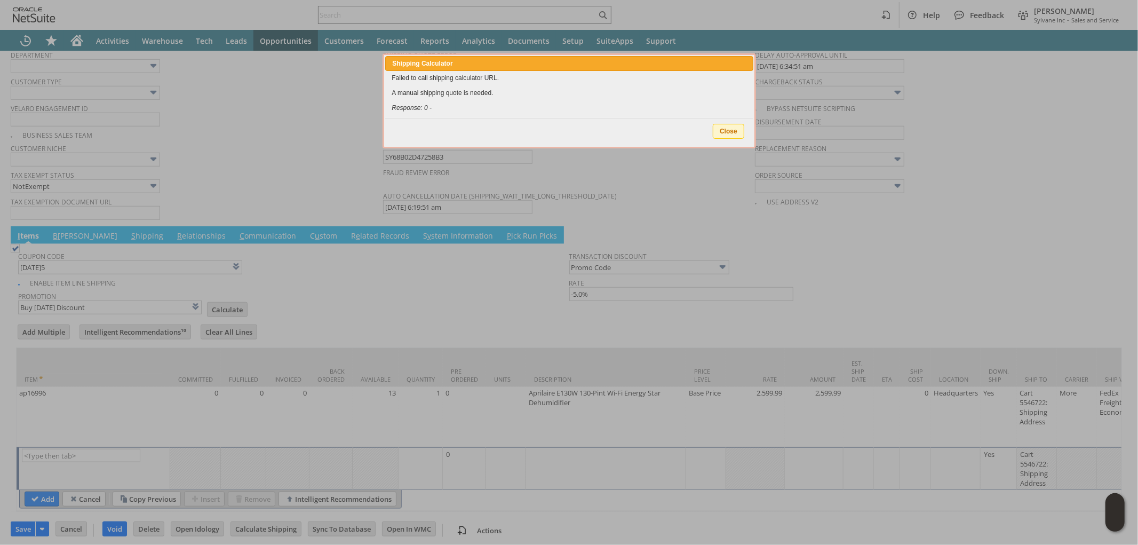
click at [733, 132] on span "Close" at bounding box center [728, 131] width 30 height 14
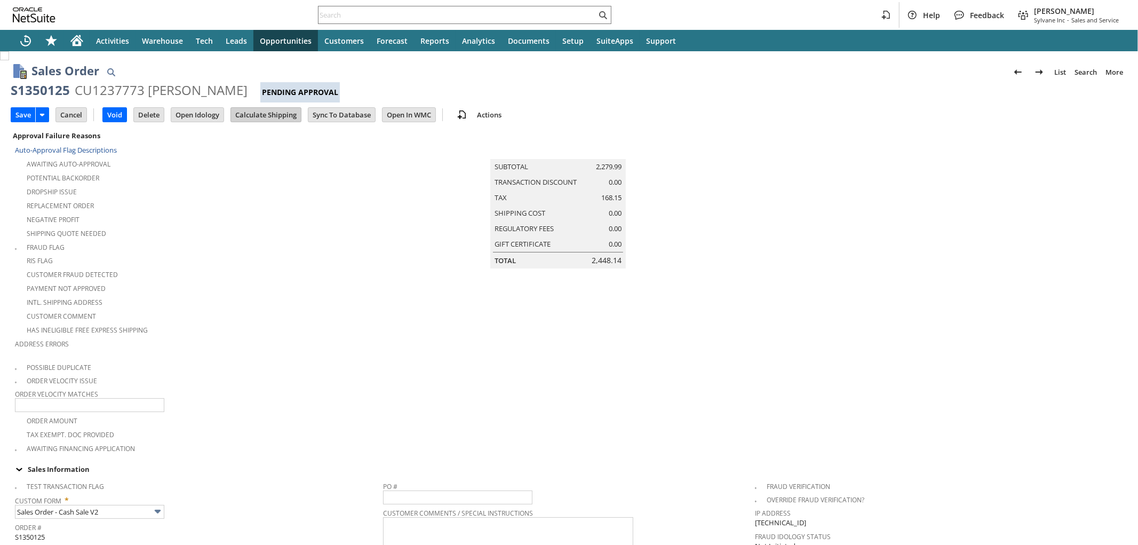
type input "Intelligent Recommendations ⁰"
click at [282, 114] on input "Calculate Shipping" at bounding box center [266, 115] width 70 height 14
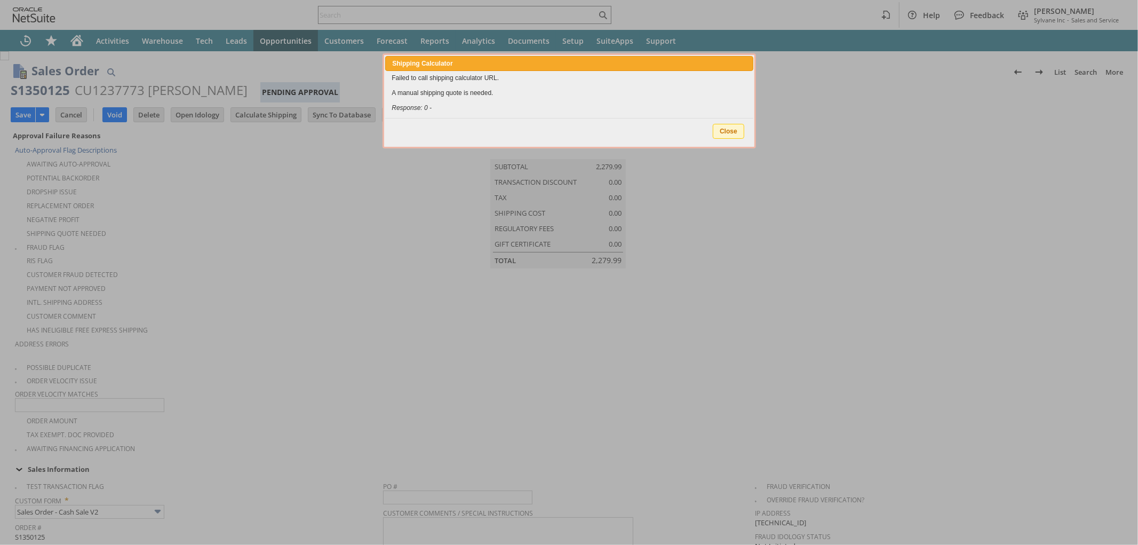
type input "Add"
type input "Copy Previous"
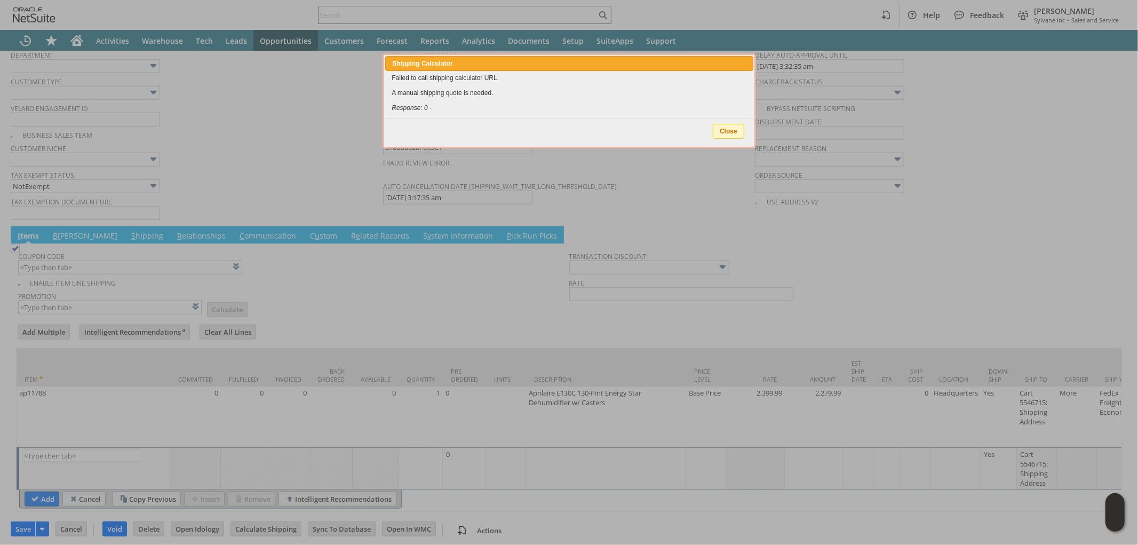
click at [732, 130] on span "Close" at bounding box center [728, 131] width 30 height 14
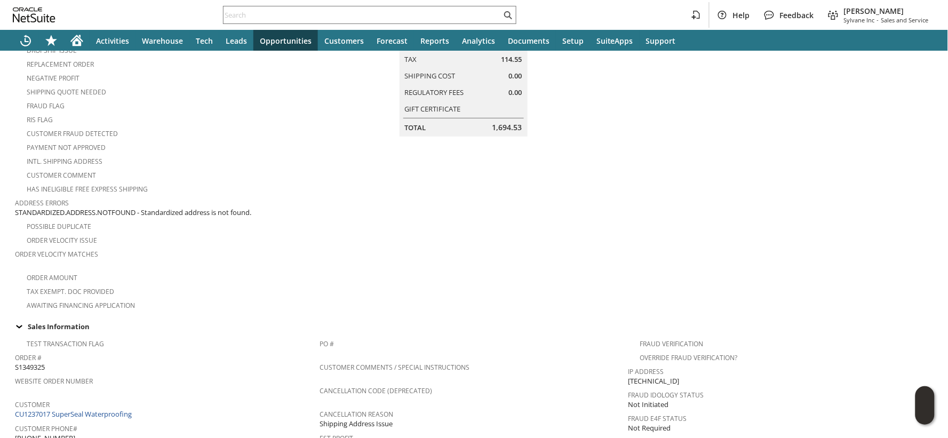
scroll to position [474, 0]
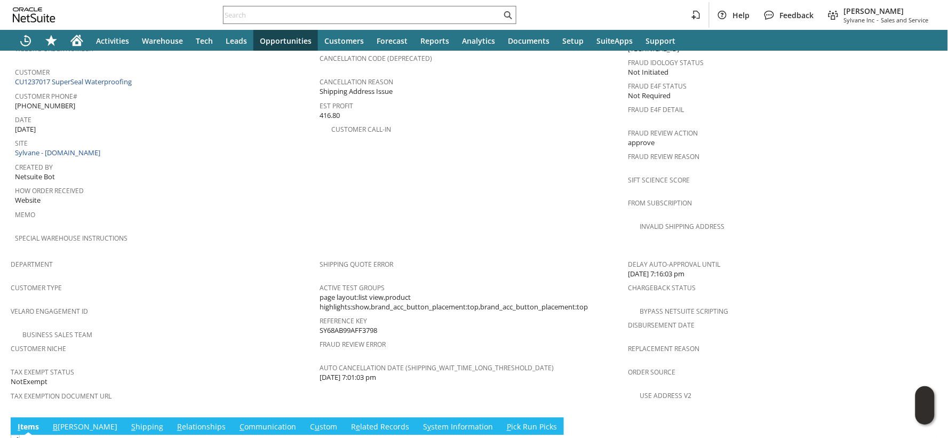
click at [129, 422] on link "S hipping" at bounding box center [147, 428] width 37 height 12
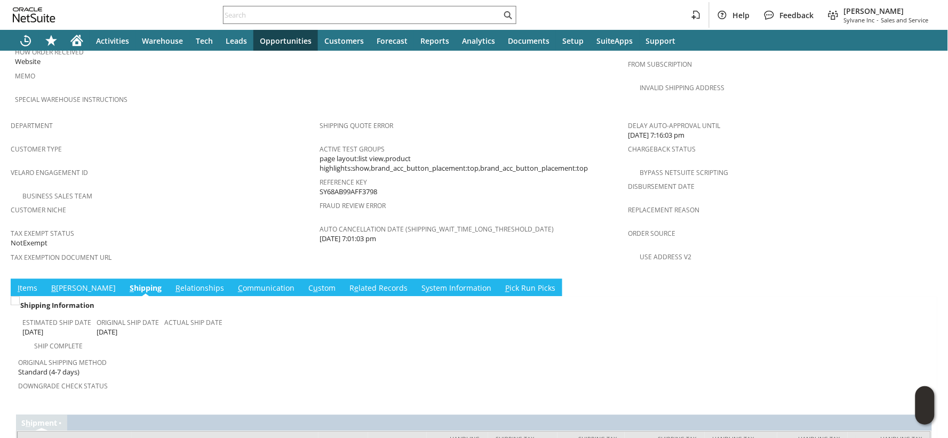
scroll to position [678, 0]
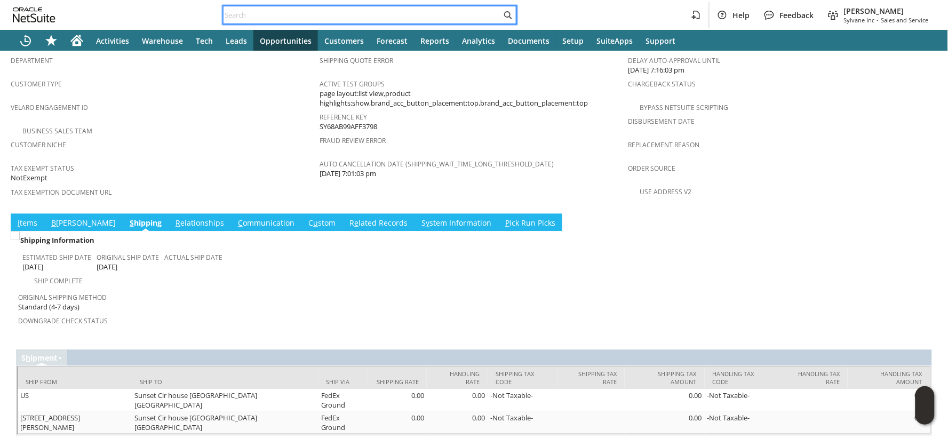
click at [242, 17] on input "text" at bounding box center [362, 15] width 278 height 13
paste input "S1350118"
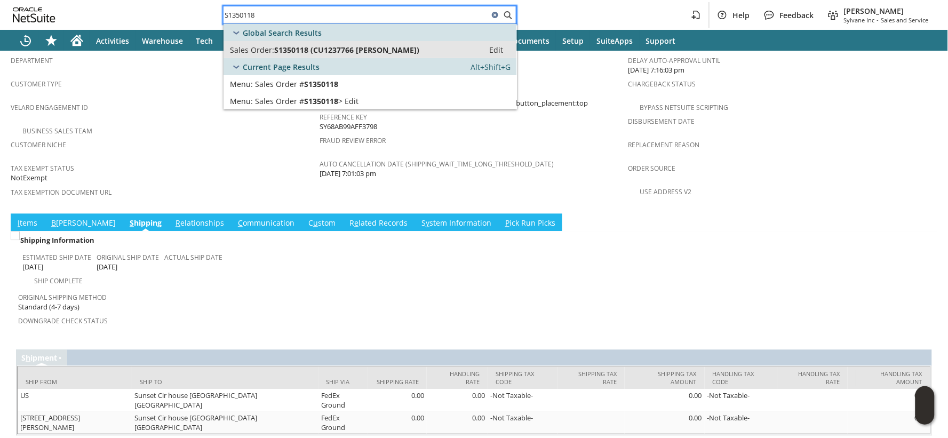
type input "S1350118"
click at [258, 49] on span "Sales Order:" at bounding box center [252, 50] width 44 height 10
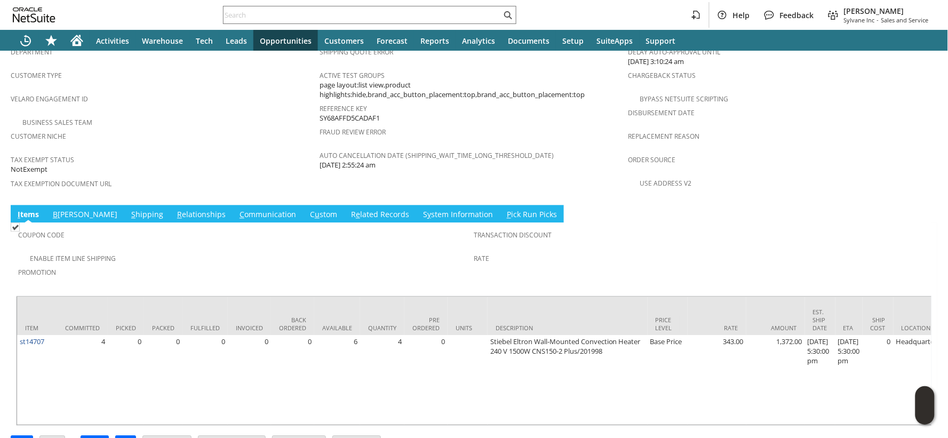
click at [243, 209] on link "C ommunication" at bounding box center [268, 215] width 62 height 12
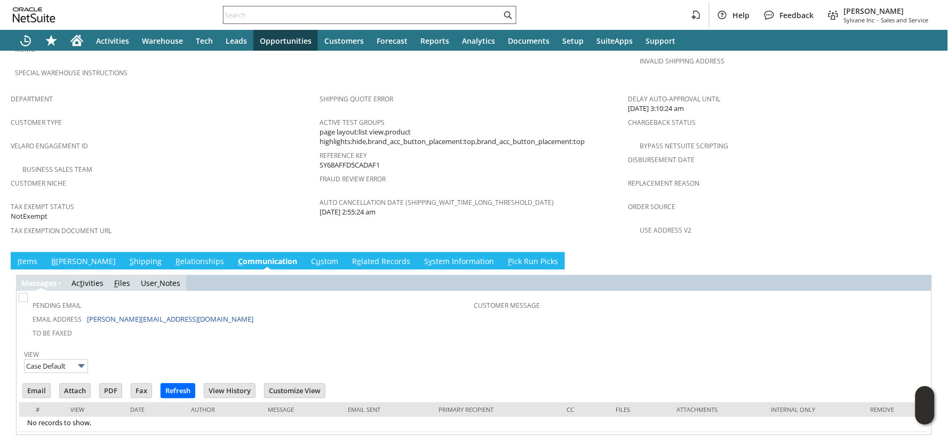
click at [237, 14] on input "text" at bounding box center [362, 15] width 278 height 13
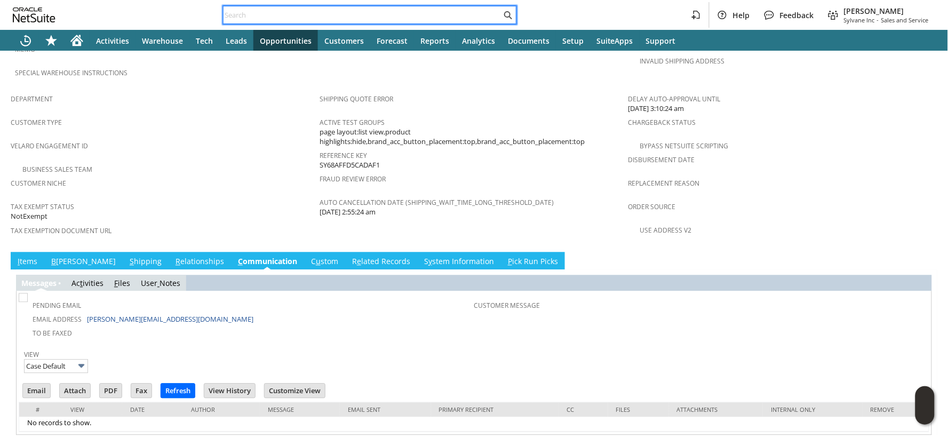
paste input "fi5651"
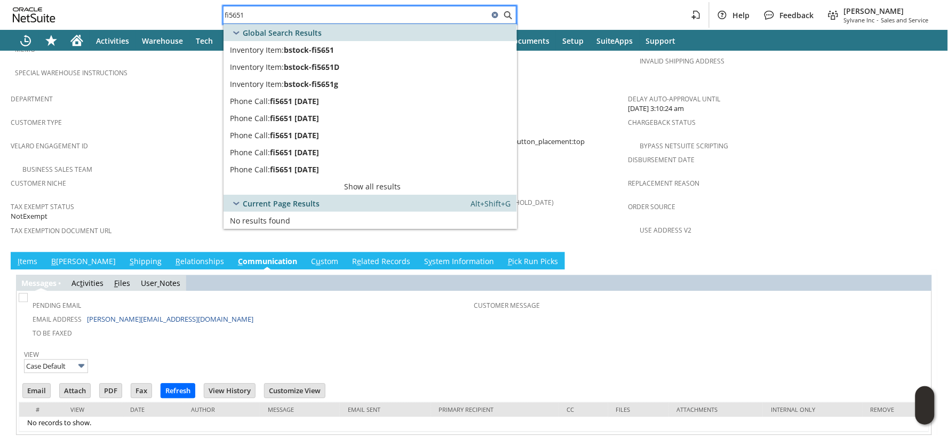
click at [225, 16] on input "fi5651" at bounding box center [355, 15] width 265 height 13
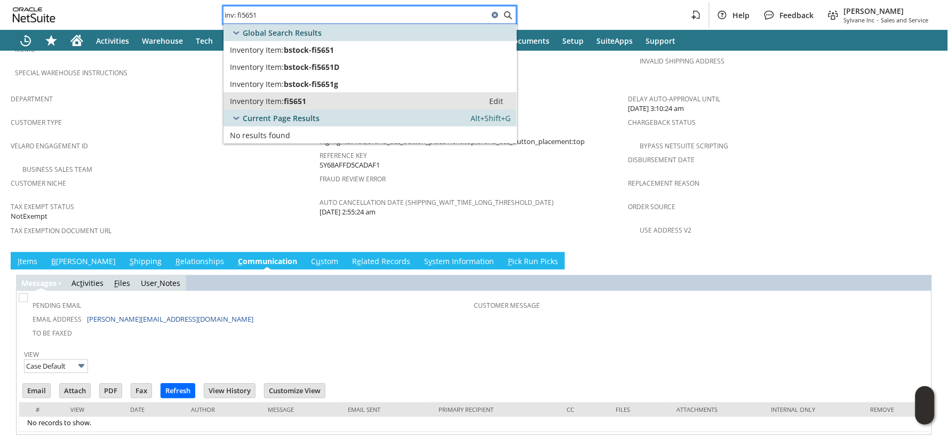
type input "inv: fi5651"
click at [288, 102] on span "fi5651" at bounding box center [295, 101] width 22 height 10
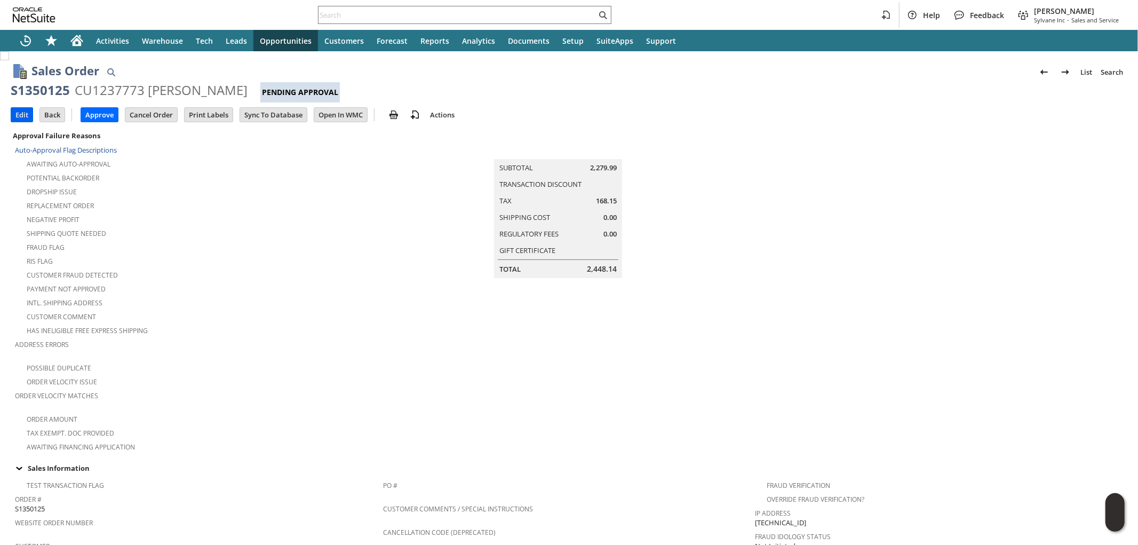
click at [22, 115] on input "Edit" at bounding box center [21, 115] width 21 height 14
click at [15, 116] on input "Edit" at bounding box center [21, 115] width 21 height 14
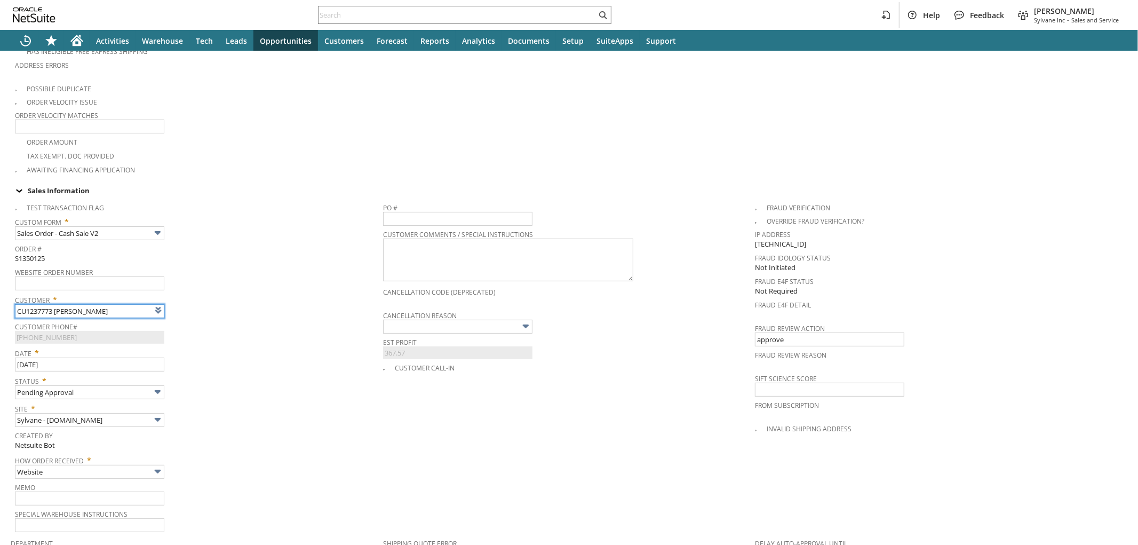
scroll to position [27, 0]
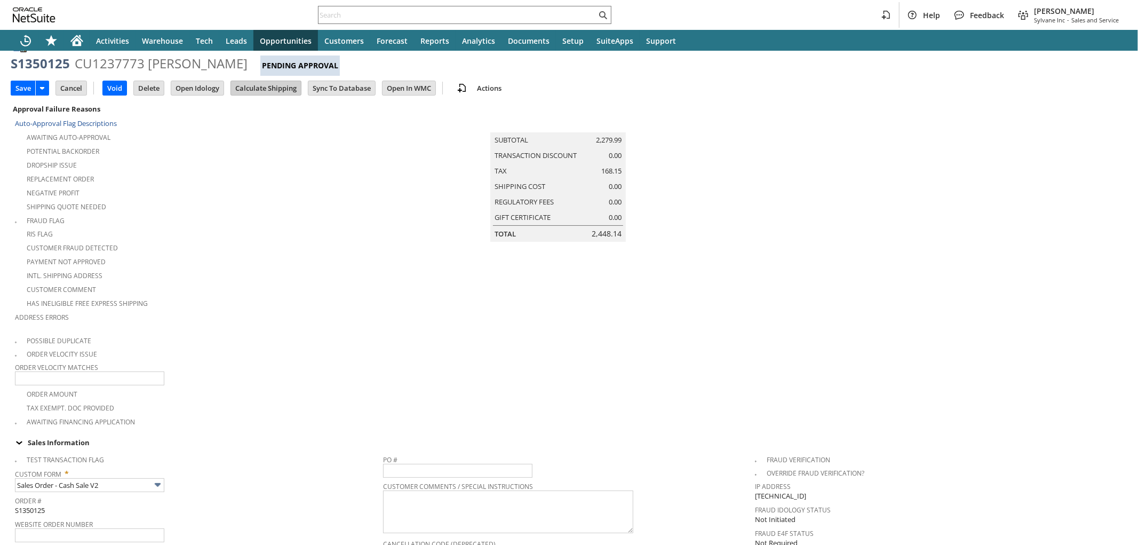
type input "Intelligent Recommendations ⁰"
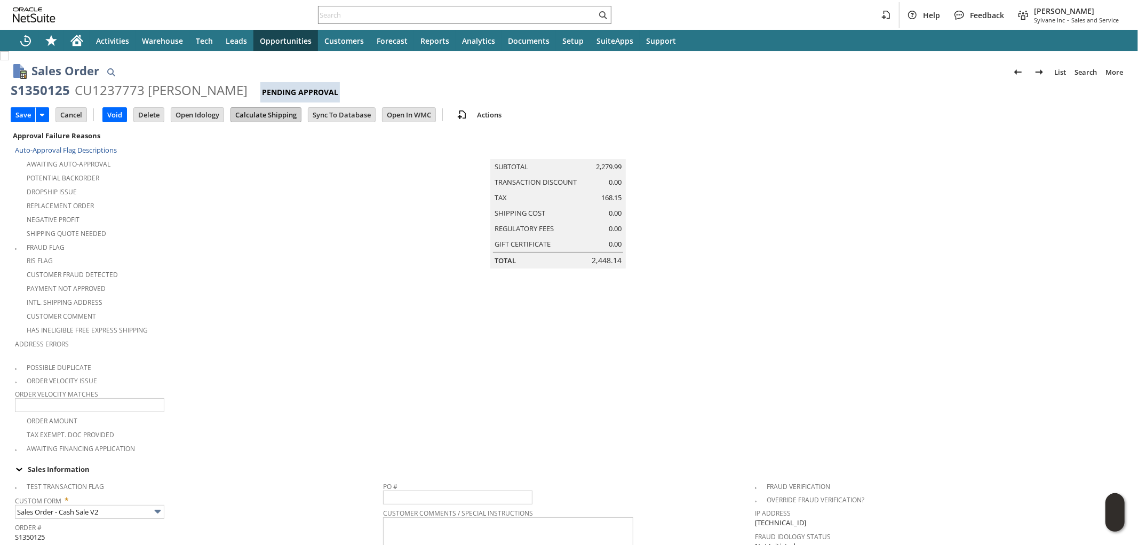
click at [285, 115] on input "Calculate Shipping" at bounding box center [266, 115] width 70 height 14
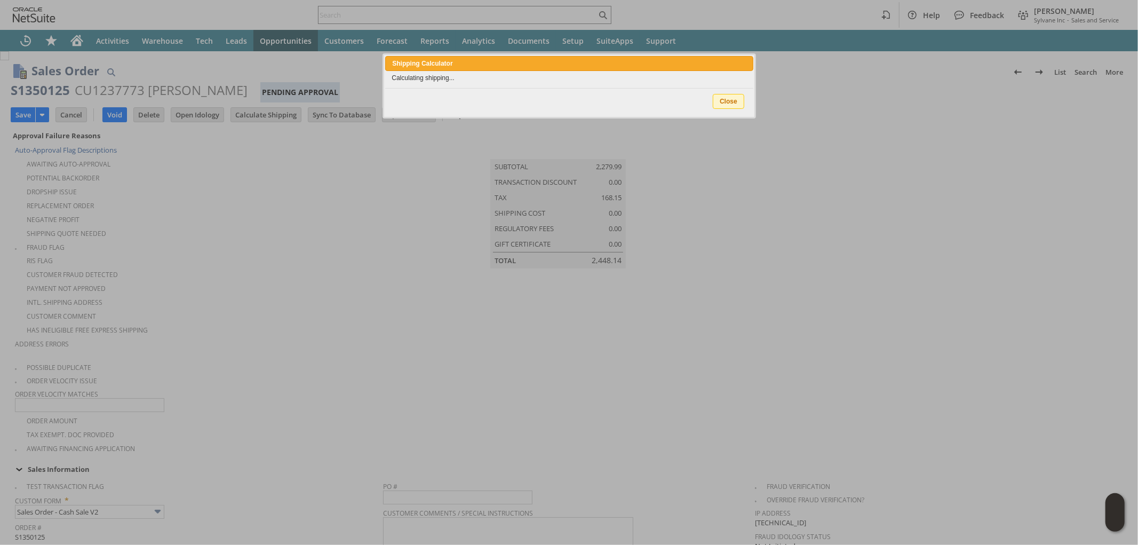
type input "Add"
type input "Copy Previous"
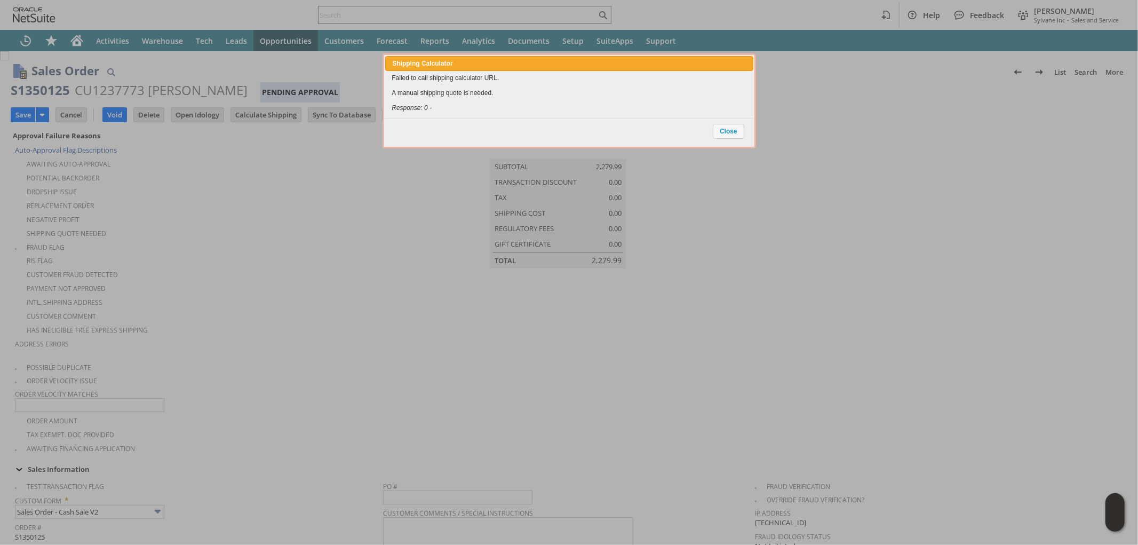
scroll to position [766, 0]
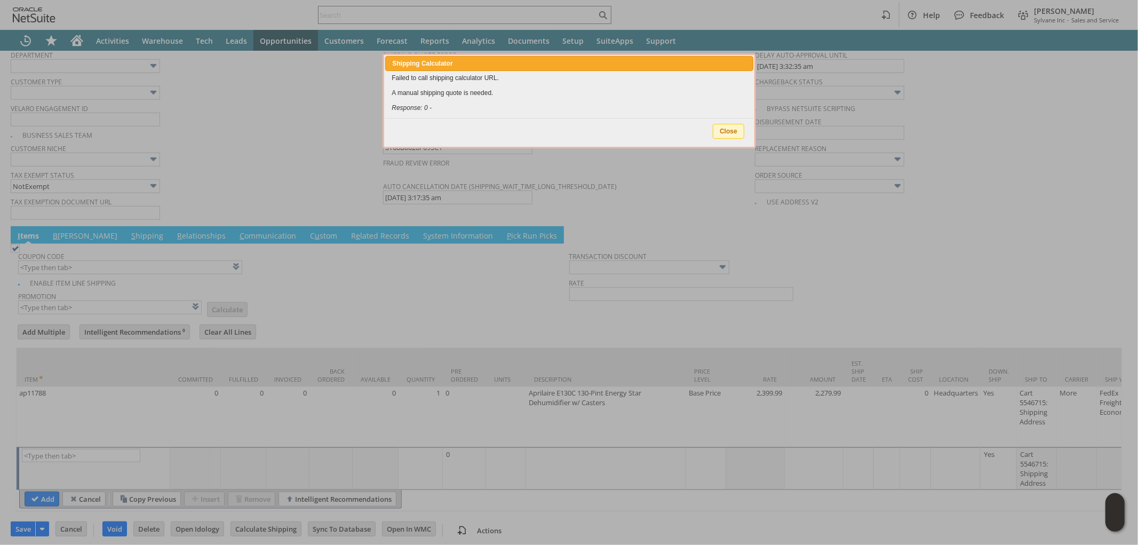
click at [731, 132] on span "Close" at bounding box center [728, 131] width 30 height 14
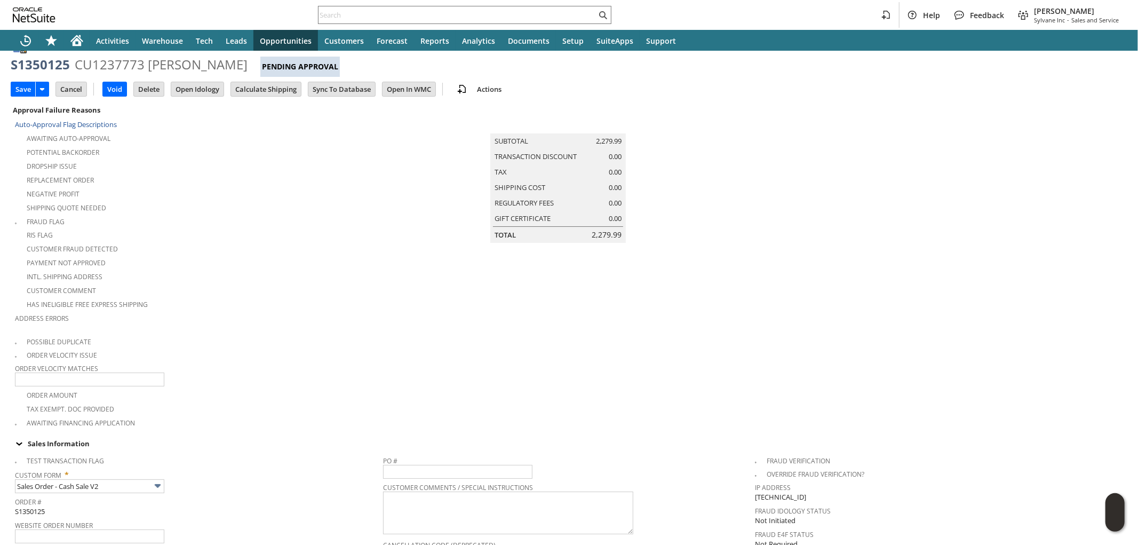
scroll to position [0, 0]
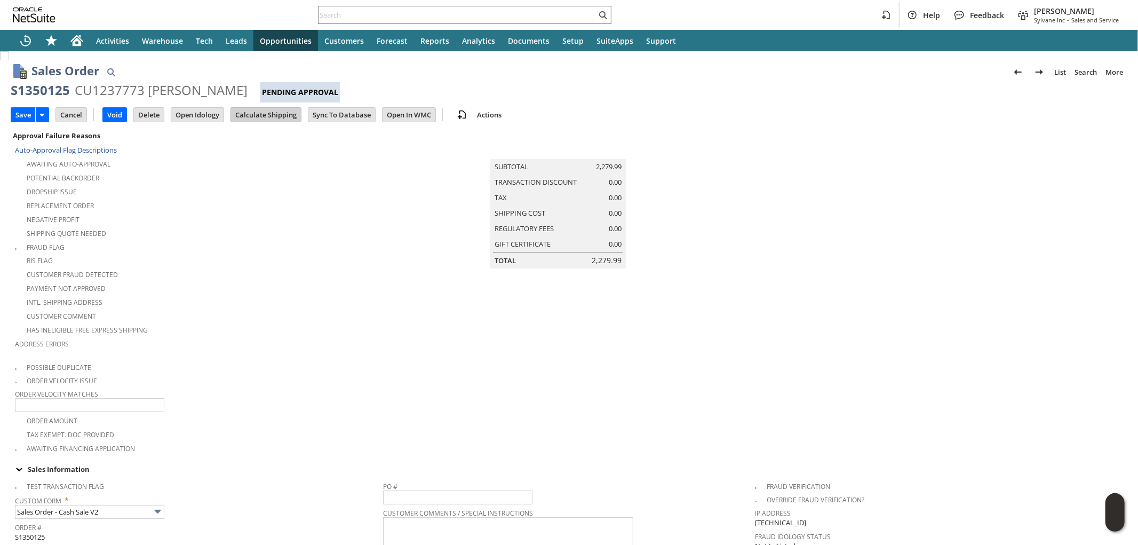
click at [269, 112] on input "Calculate Shipping" at bounding box center [266, 115] width 70 height 14
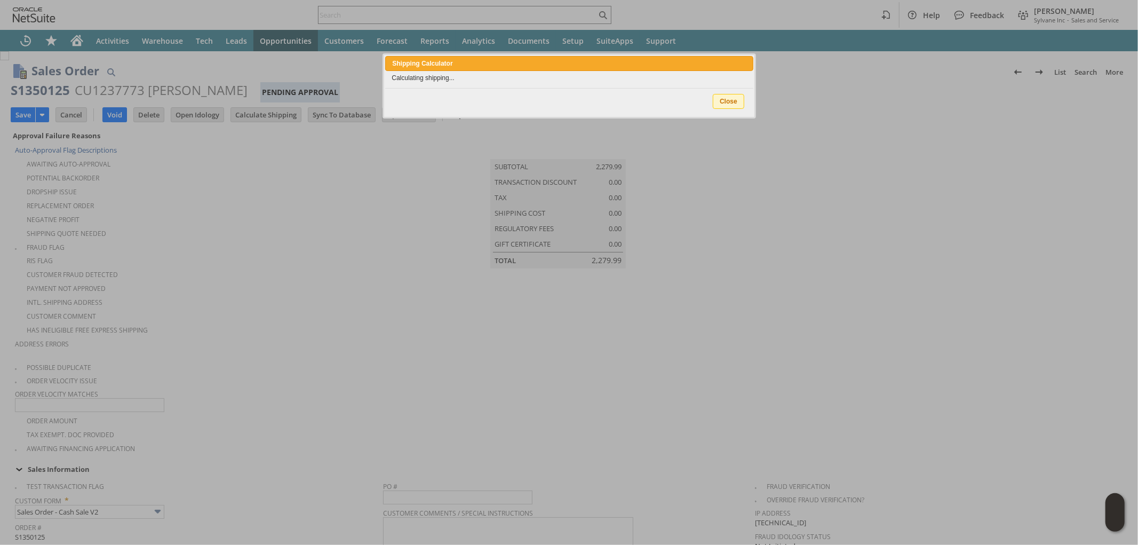
type input "Add"
type input "Copy Previous"
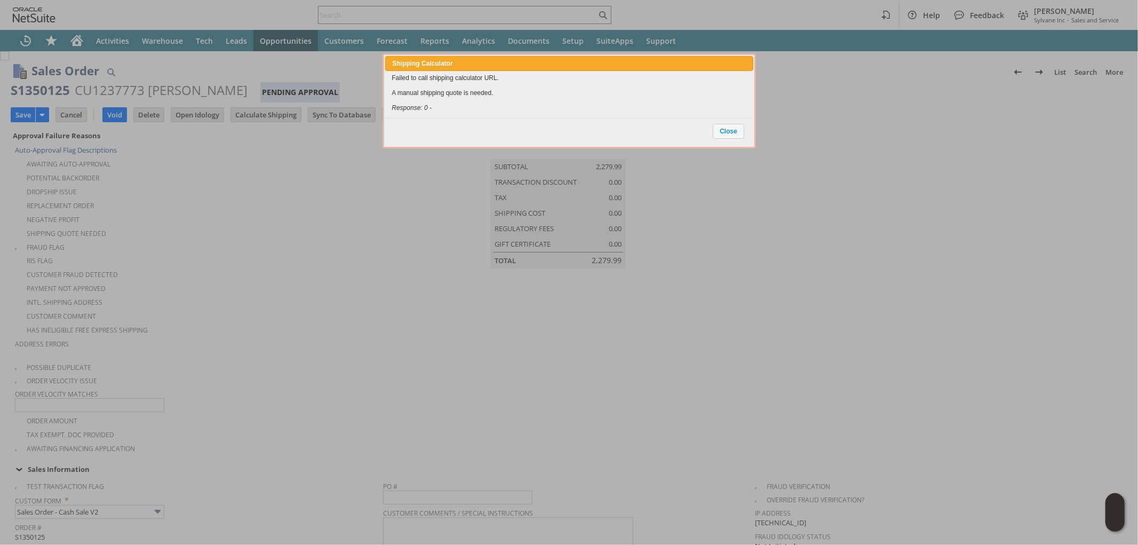
scroll to position [766, 0]
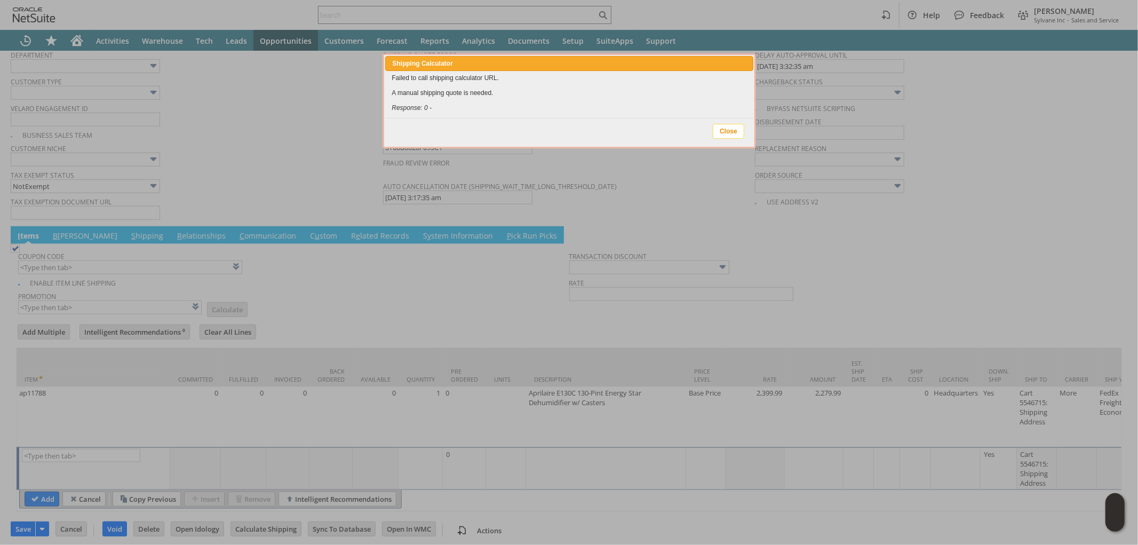
click at [725, 131] on span "Close" at bounding box center [728, 131] width 30 height 14
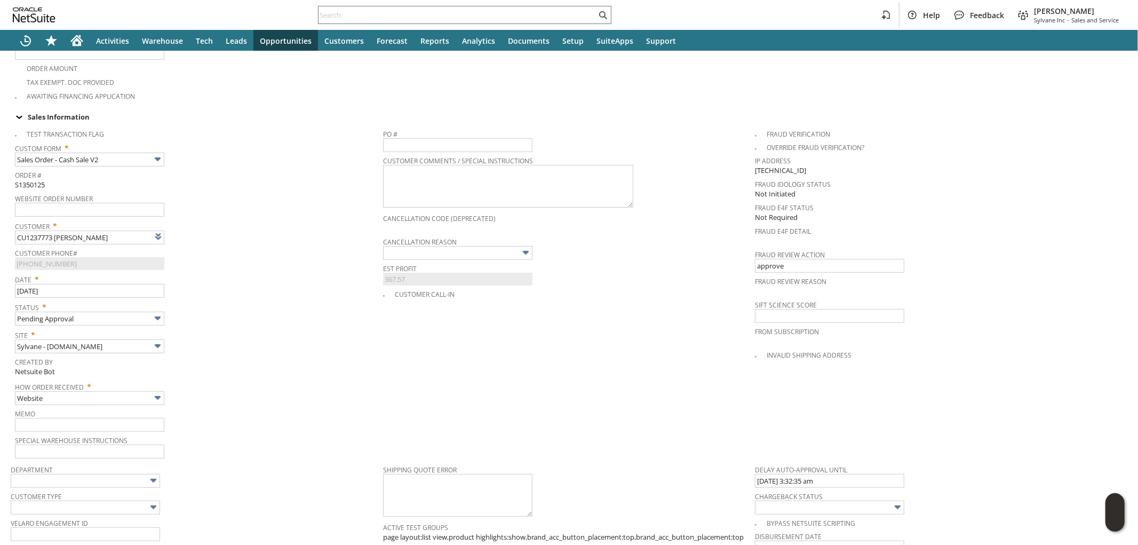
scroll to position [0, 0]
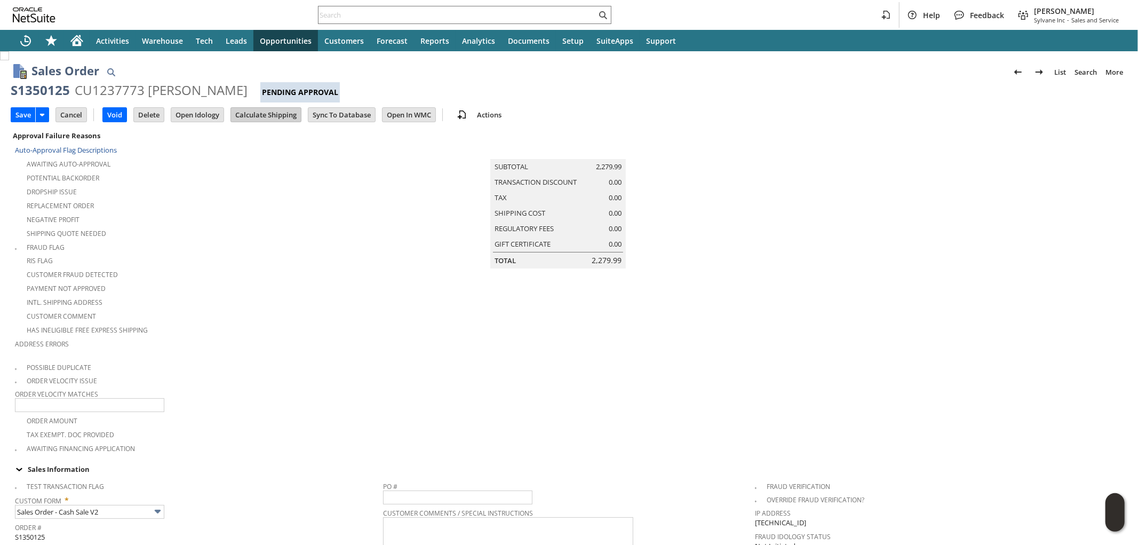
click at [268, 116] on input "Calculate Shipping" at bounding box center [266, 115] width 70 height 14
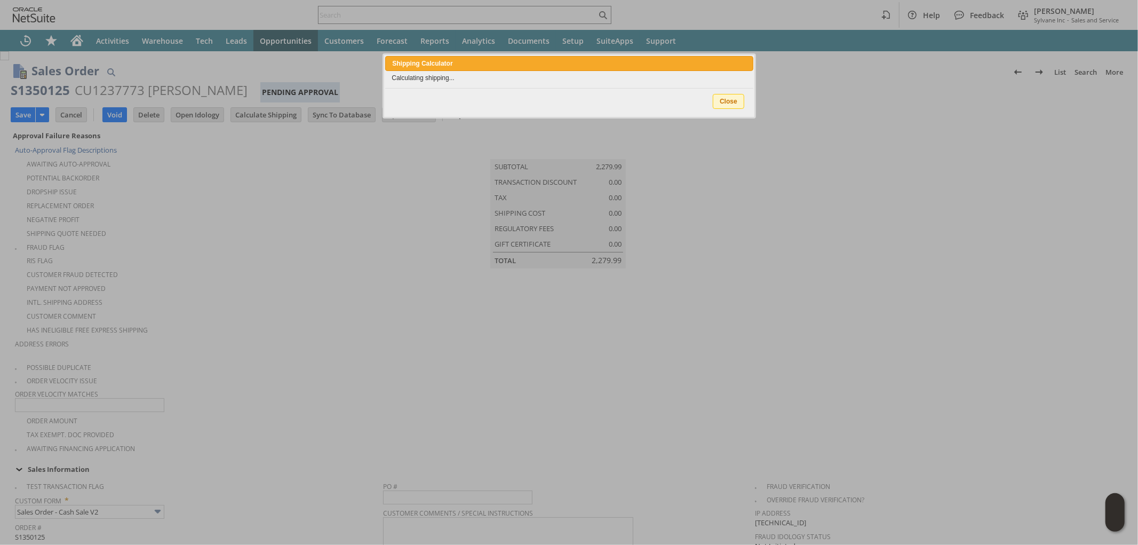
type input "Add"
type input "Copy Previous"
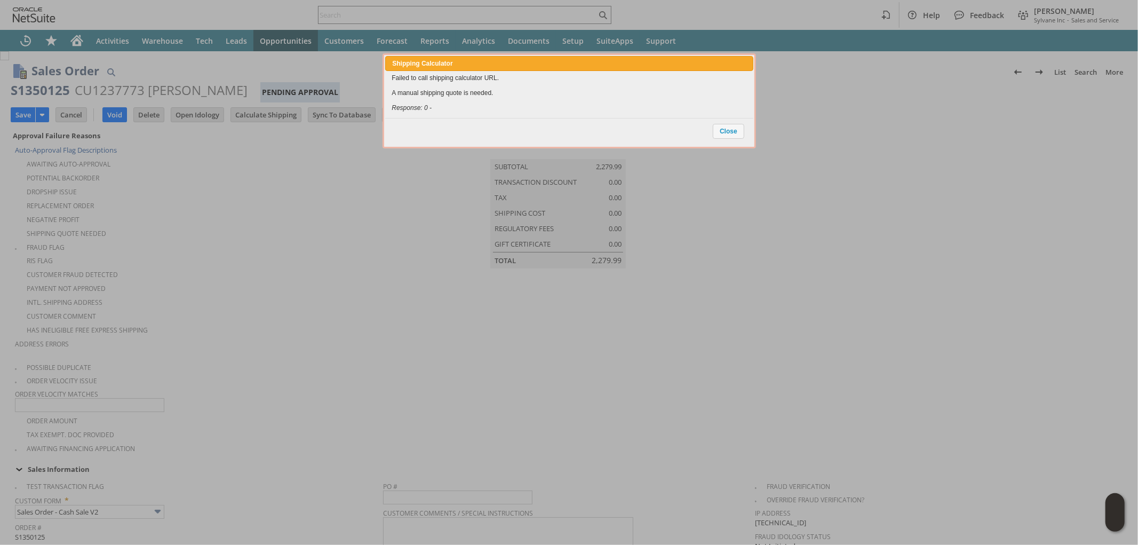
scroll to position [766, 0]
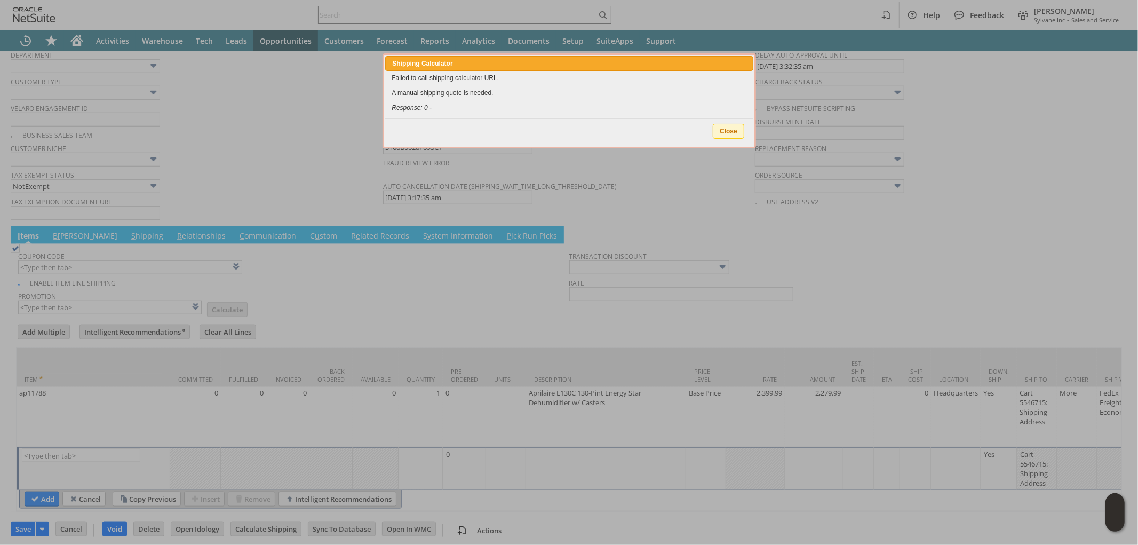
click at [720, 126] on span "Close" at bounding box center [728, 131] width 30 height 14
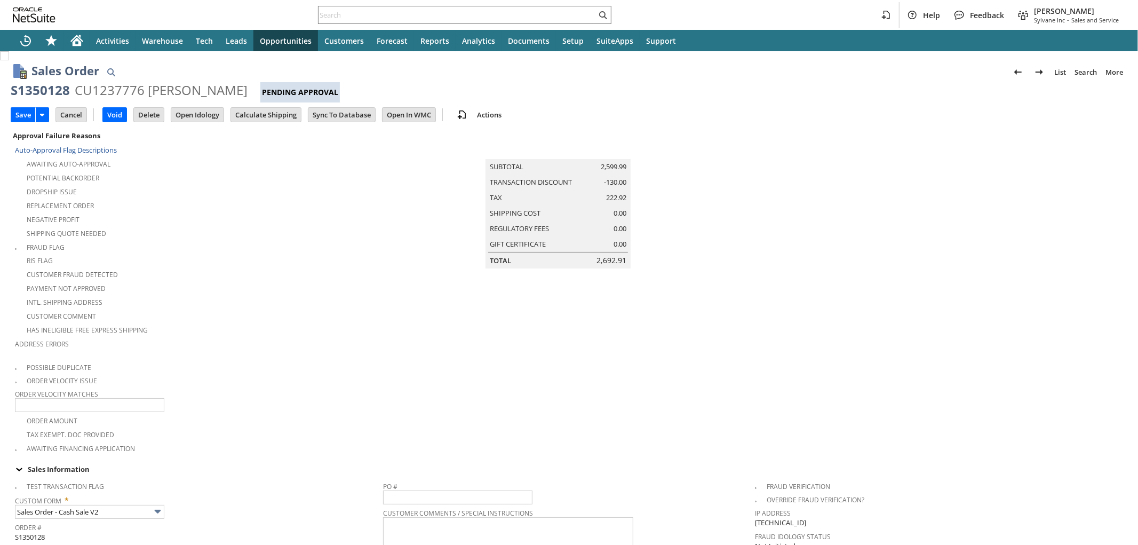
type input "Intelligent Recommendations¹⁰"
click at [284, 117] on input "Calculate Shipping" at bounding box center [266, 115] width 70 height 14
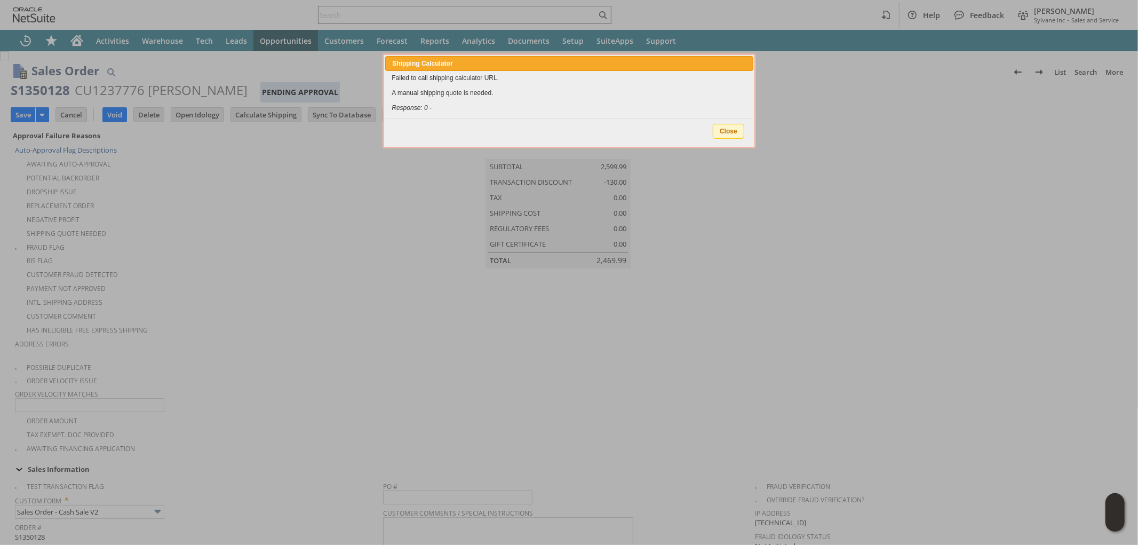
type input "Promo Code"
type input "-5.0%"
type input "Add"
type input "Copy Previous"
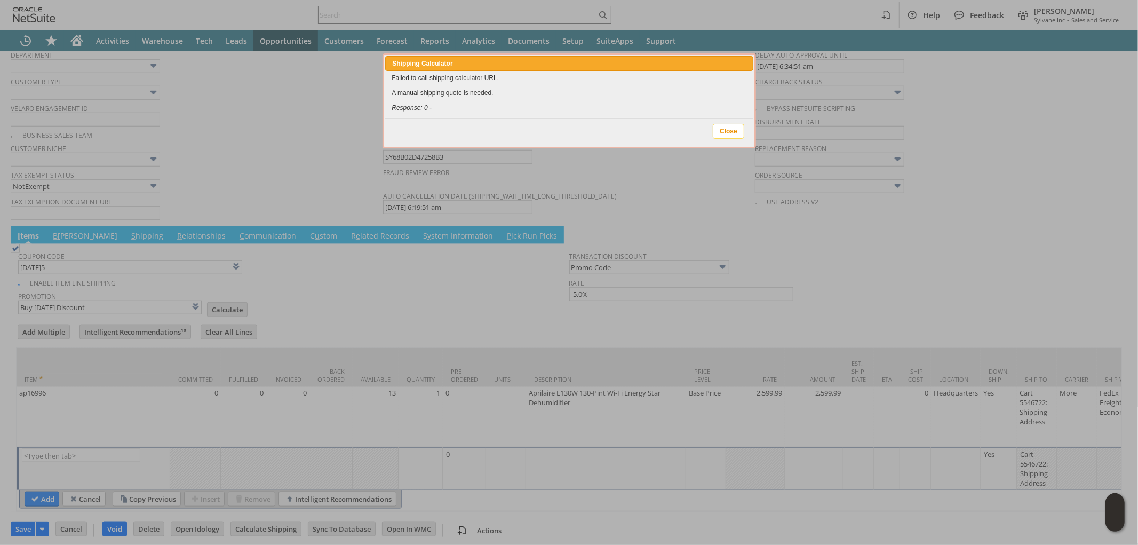
click at [722, 124] on button "Close" at bounding box center [728, 131] width 31 height 15
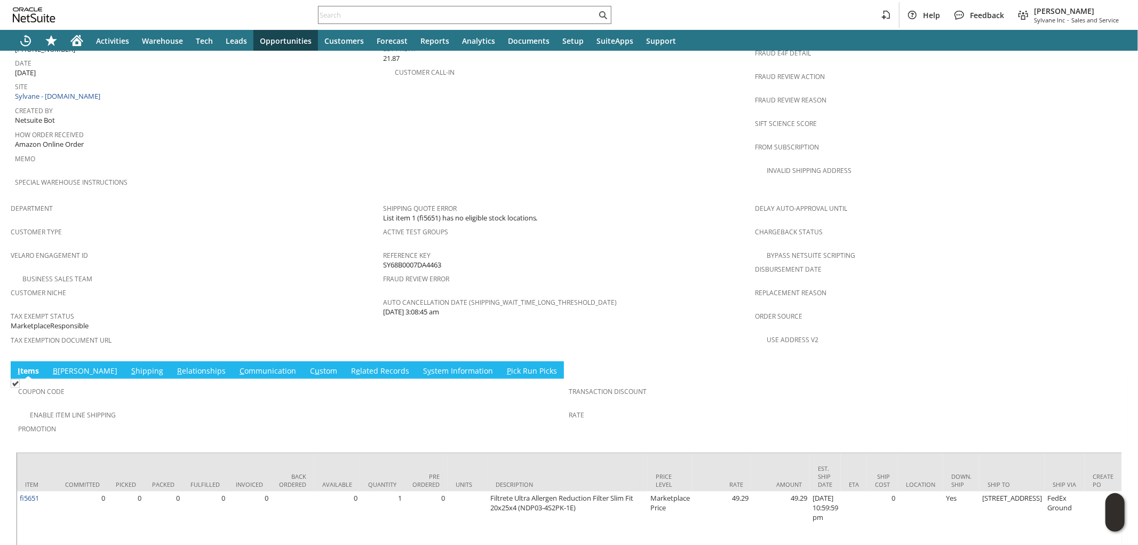
scroll to position [561, 0]
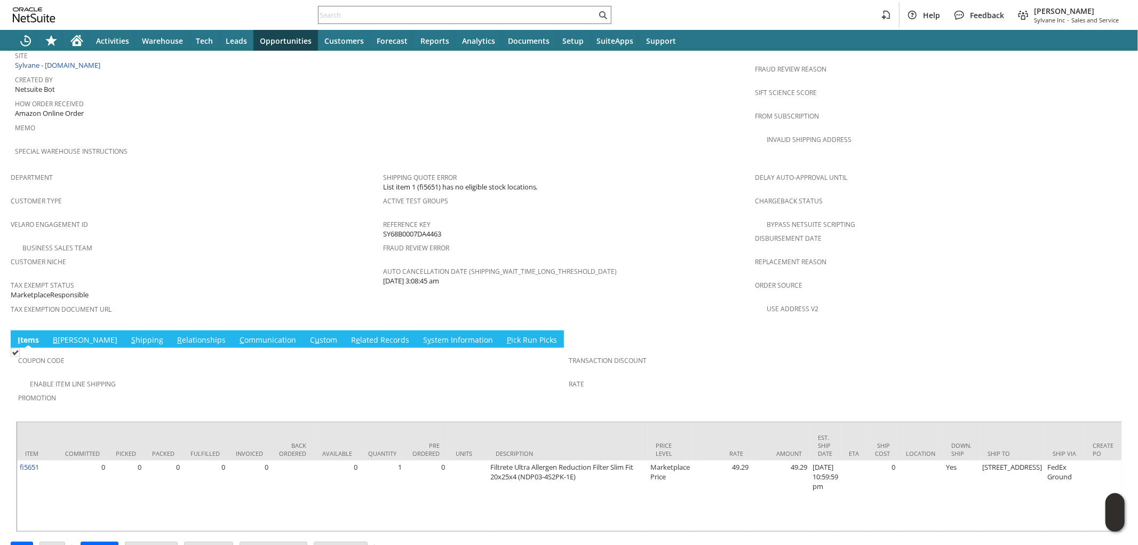
click at [418, 182] on span "List item 1 (fi5651) has no eligible stock locations." at bounding box center [460, 187] width 155 height 10
click at [419, 182] on span "List item 1 (fi5651) has no eligible stock locations." at bounding box center [460, 187] width 155 height 10
copy span "fi5651"
click at [237, 334] on link "C ommunication" at bounding box center [268, 340] width 62 height 12
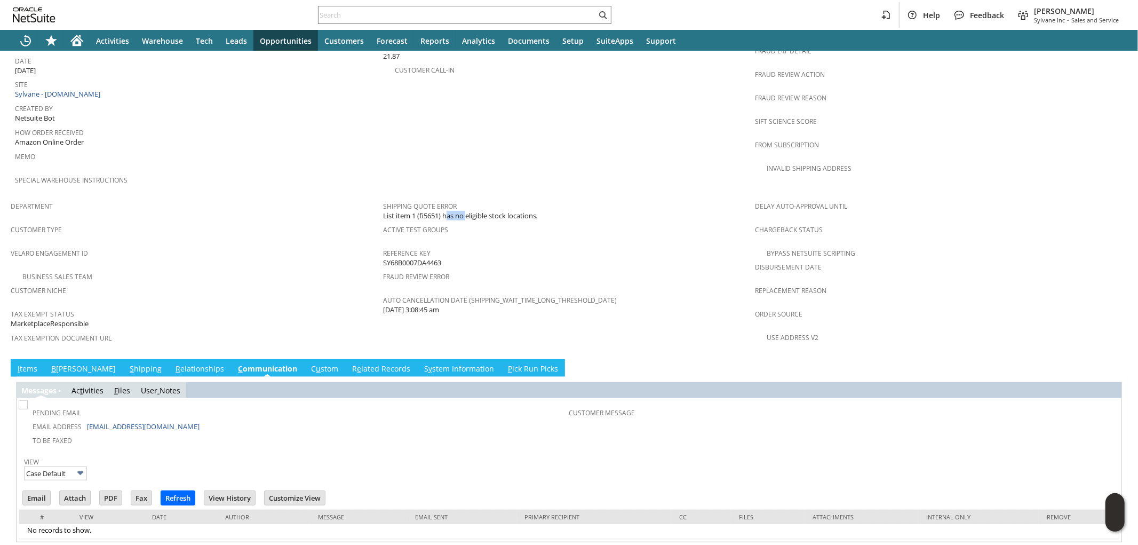
scroll to position [0, 0]
click at [308, 363] on link "[PERSON_NAME]" at bounding box center [324, 369] width 33 height 12
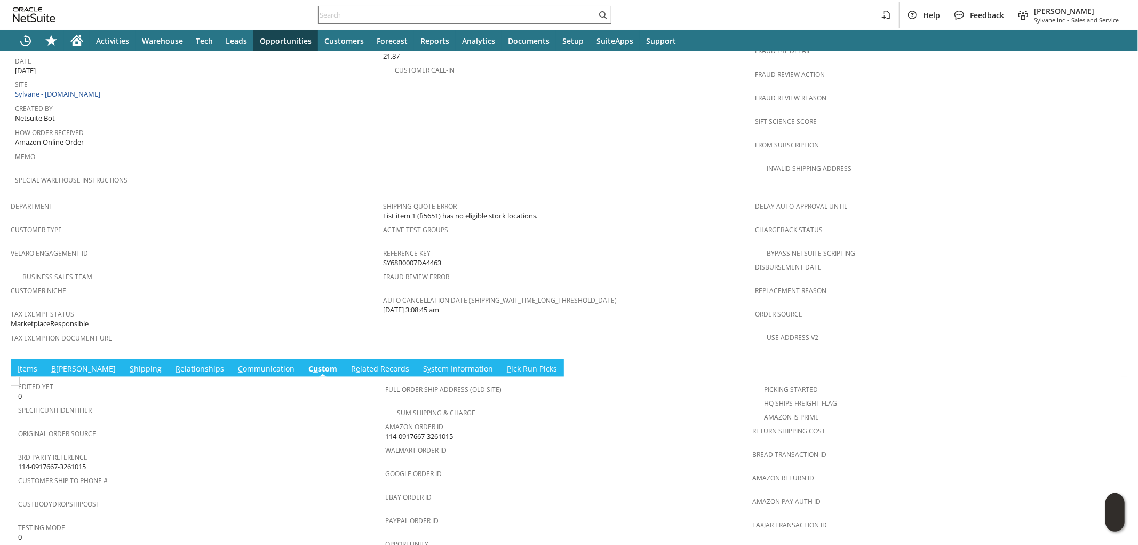
click at [406, 431] on span "114-0917667-3261015" at bounding box center [419, 436] width 68 height 10
copy tbody "114-0917667-3261015"
click at [438, 431] on span "114-0917667-3261015" at bounding box center [419, 436] width 68 height 10
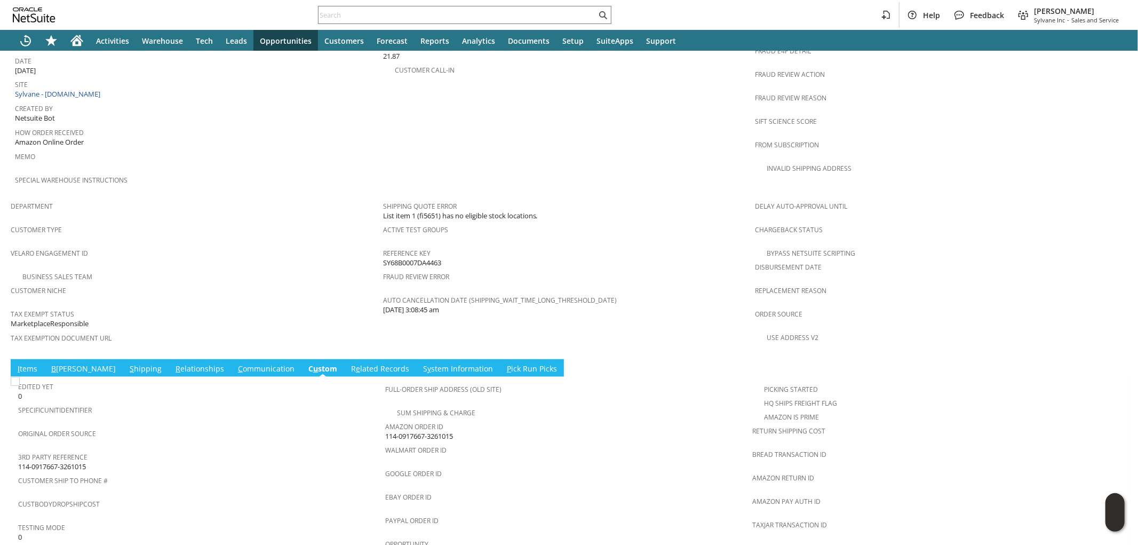
click at [438, 431] on span "114-0917667-3261015" at bounding box center [419, 436] width 68 height 10
click at [29, 363] on link "I tems" at bounding box center [27, 369] width 25 height 12
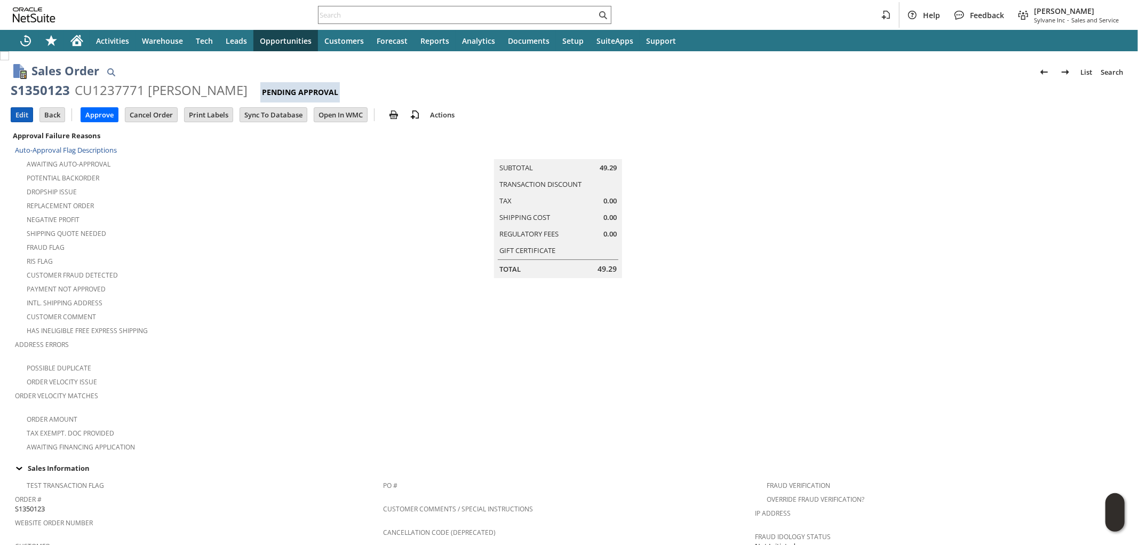
click at [18, 113] on input "Edit" at bounding box center [21, 115] width 21 height 14
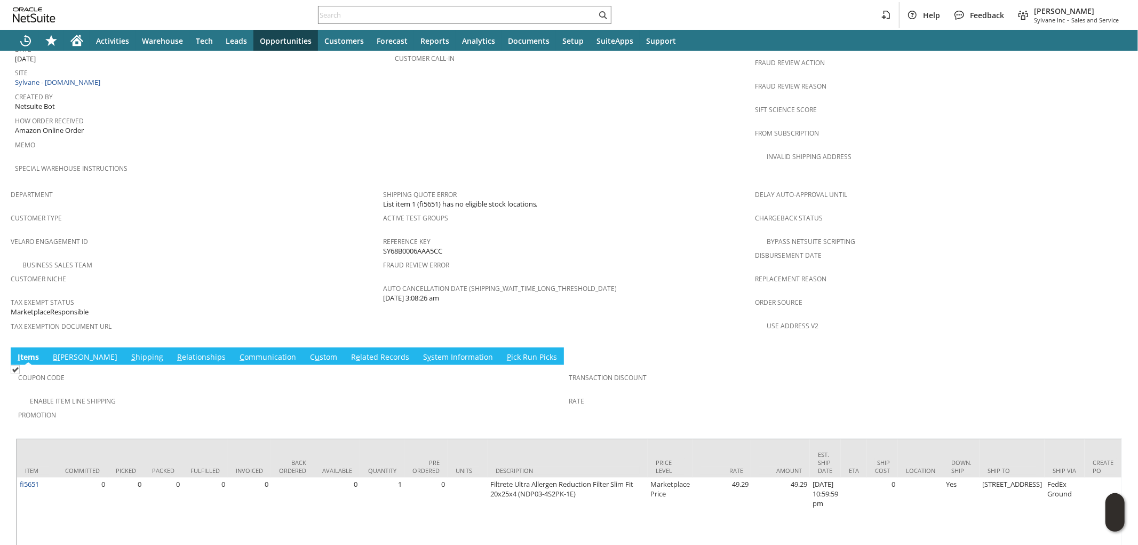
scroll to position [561, 0]
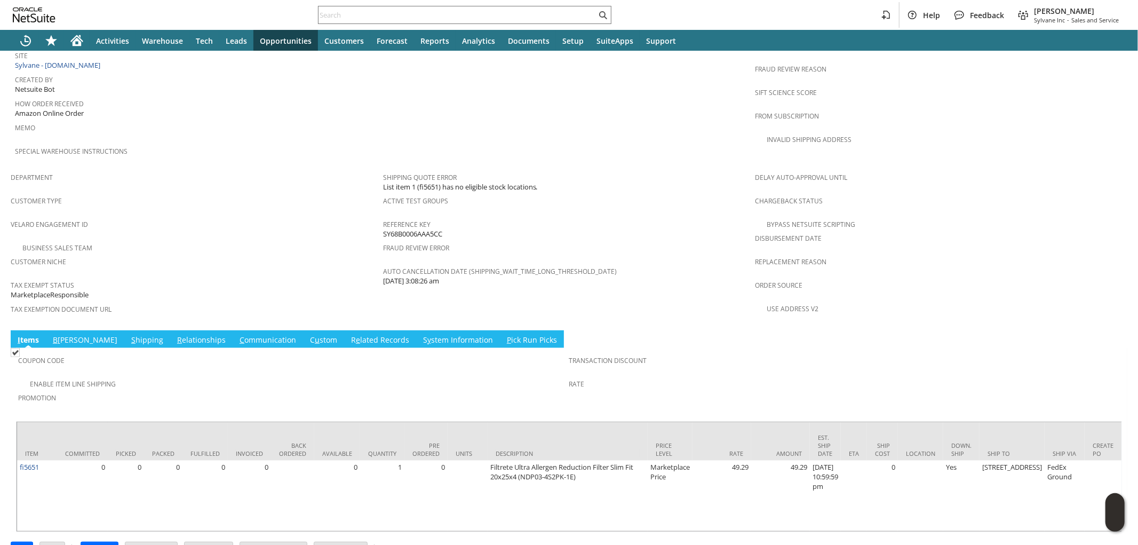
click at [307, 334] on link "[PERSON_NAME]" at bounding box center [323, 340] width 33 height 12
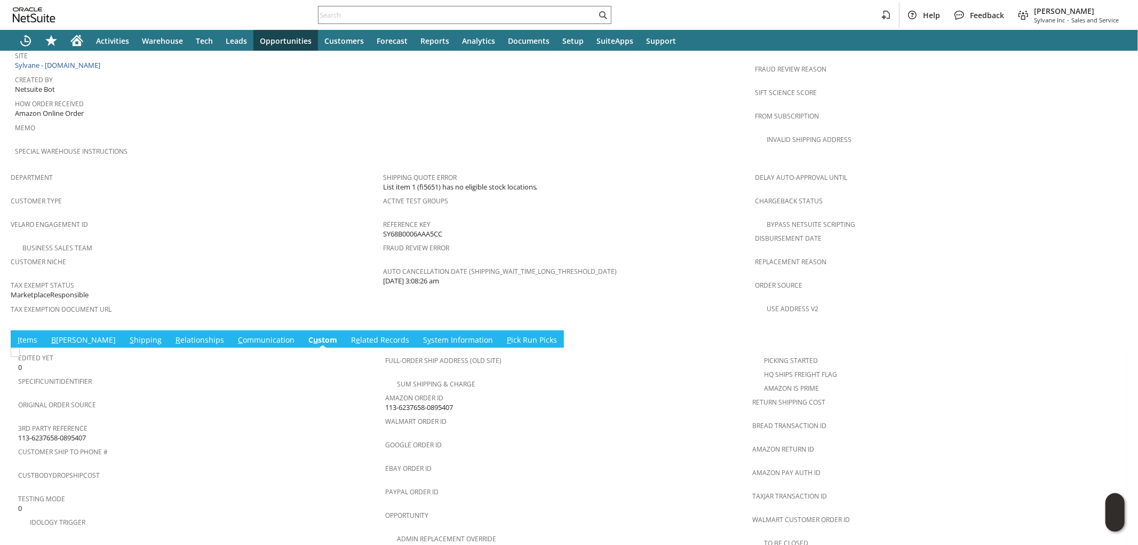
scroll to position [0, 0]
click at [397, 402] on span "113-6237658-0895407" at bounding box center [419, 407] width 68 height 10
copy tbody "113-6237658-0895407"
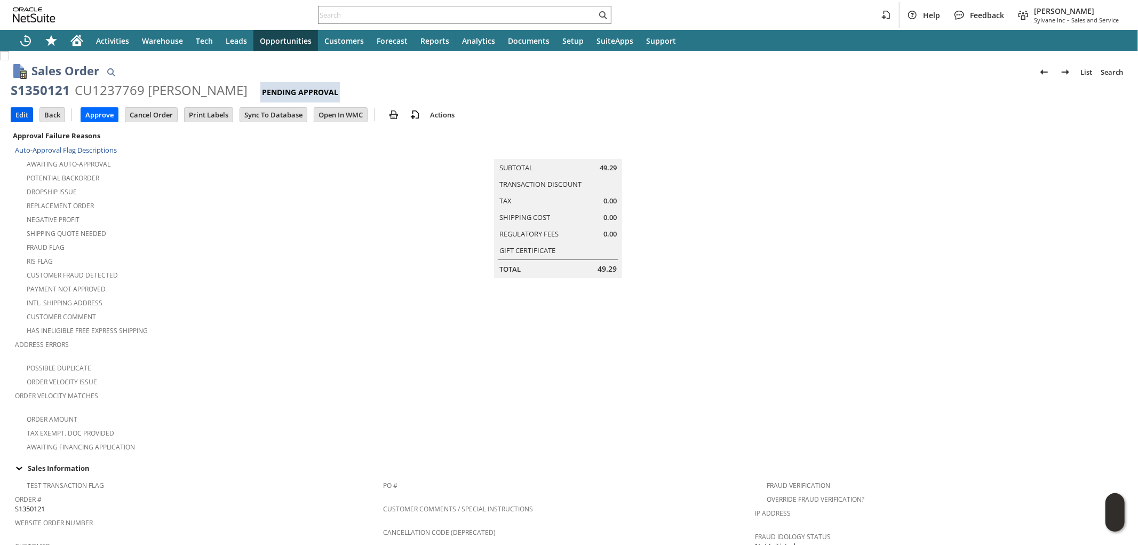
click at [26, 113] on input "Edit" at bounding box center [21, 115] width 21 height 14
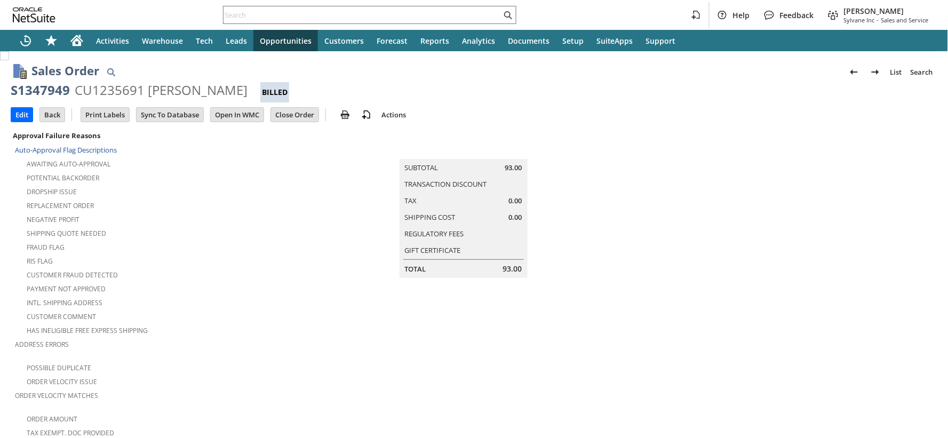
scroll to position [747, 0]
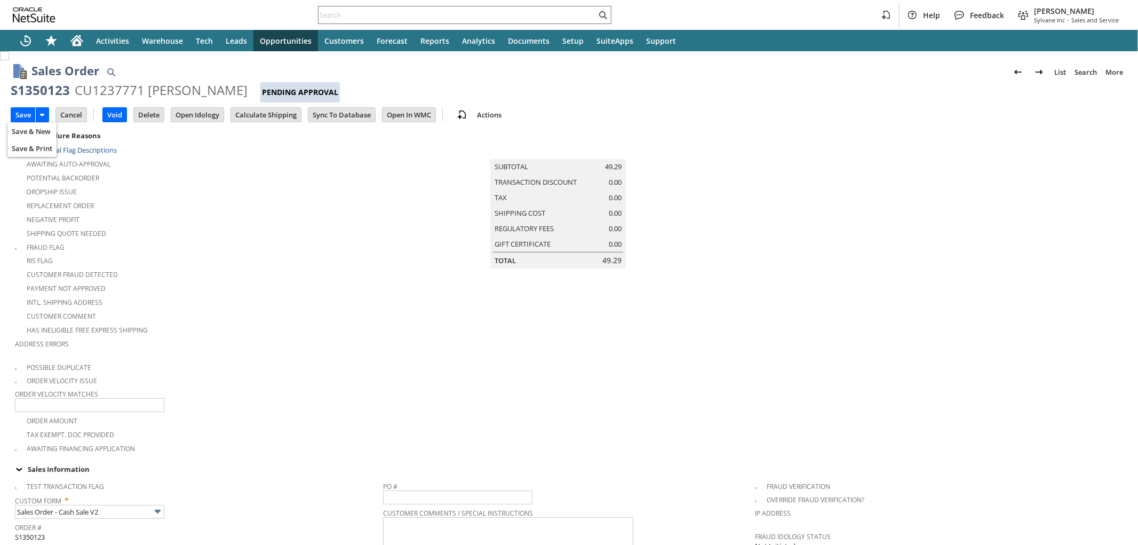
scroll to position [278, 0]
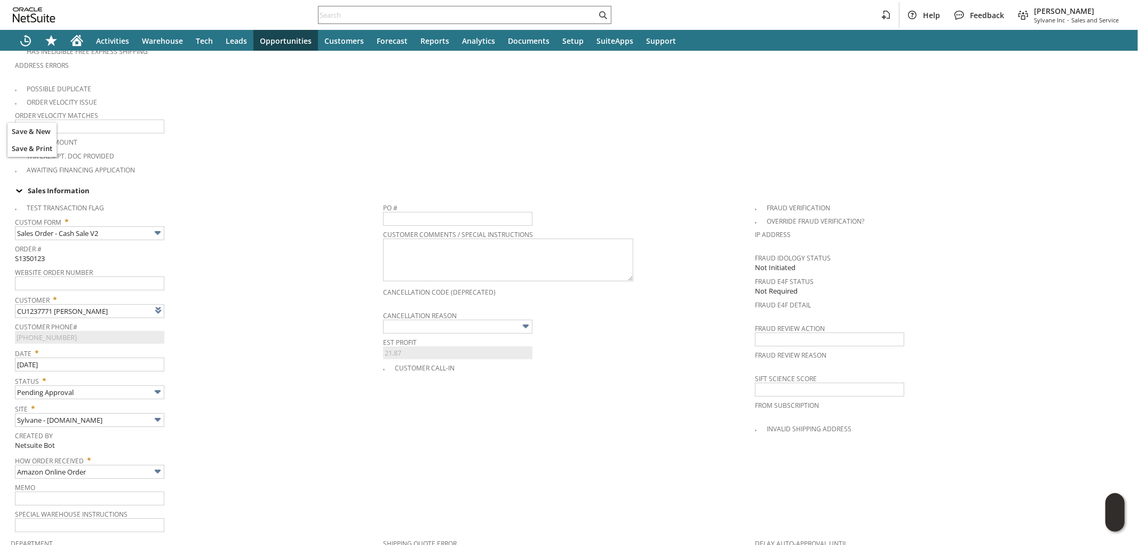
type input "Intelligent Recommendations ⁰"
click at [395, 319] on input "text" at bounding box center [457, 326] width 149 height 14
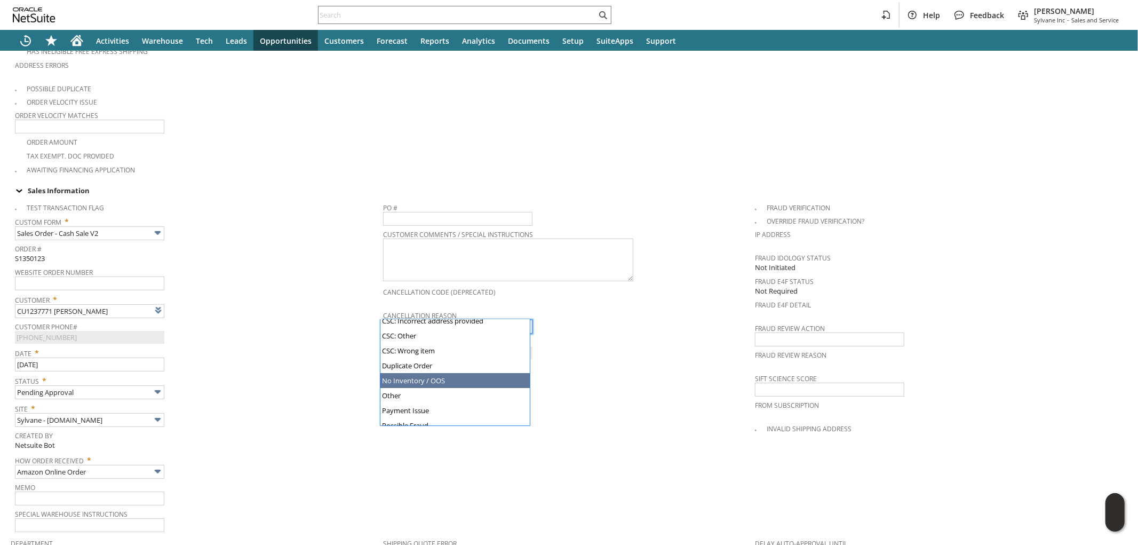
scroll to position [102, 0]
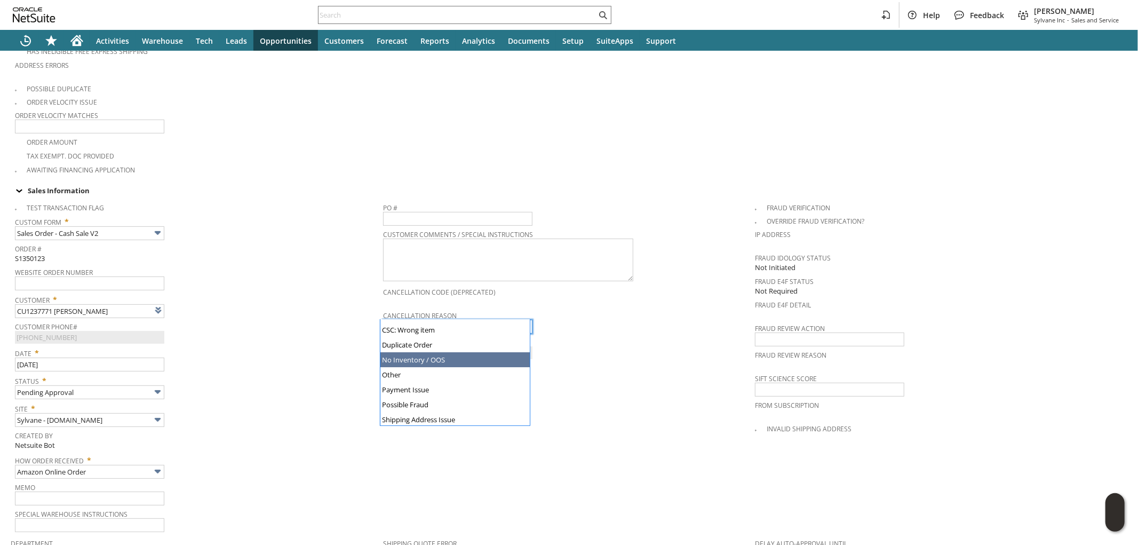
type input "No Inventory / OOS"
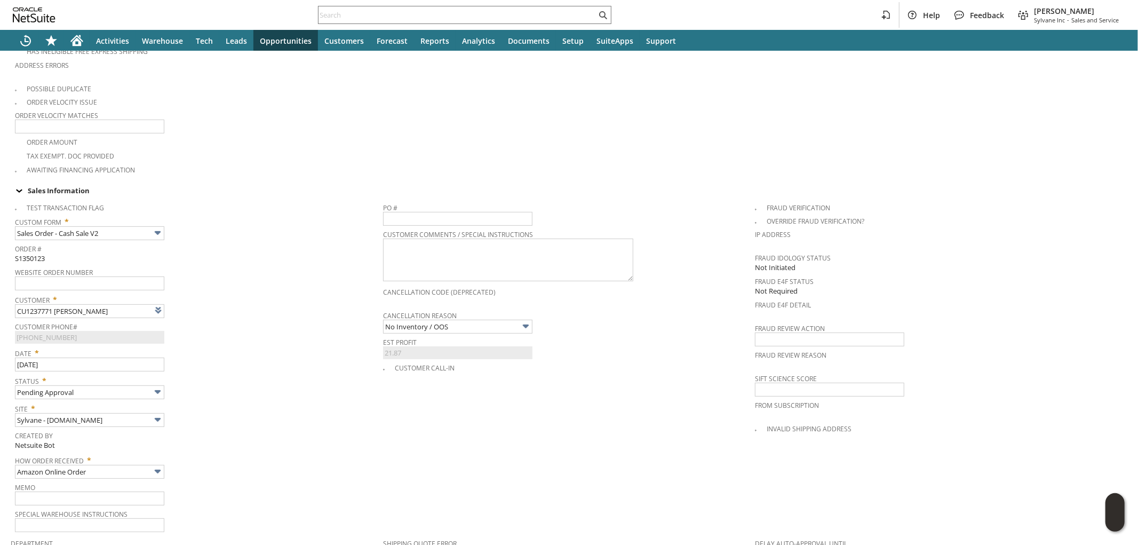
click at [321, 347] on div "Date * 8/17/2025" at bounding box center [196, 358] width 363 height 27
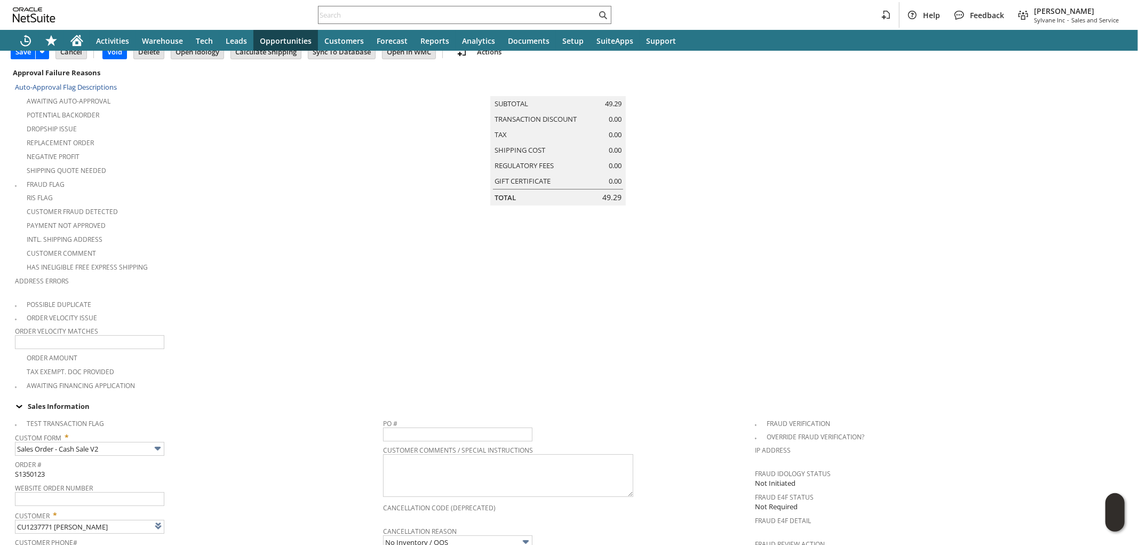
scroll to position [0, 0]
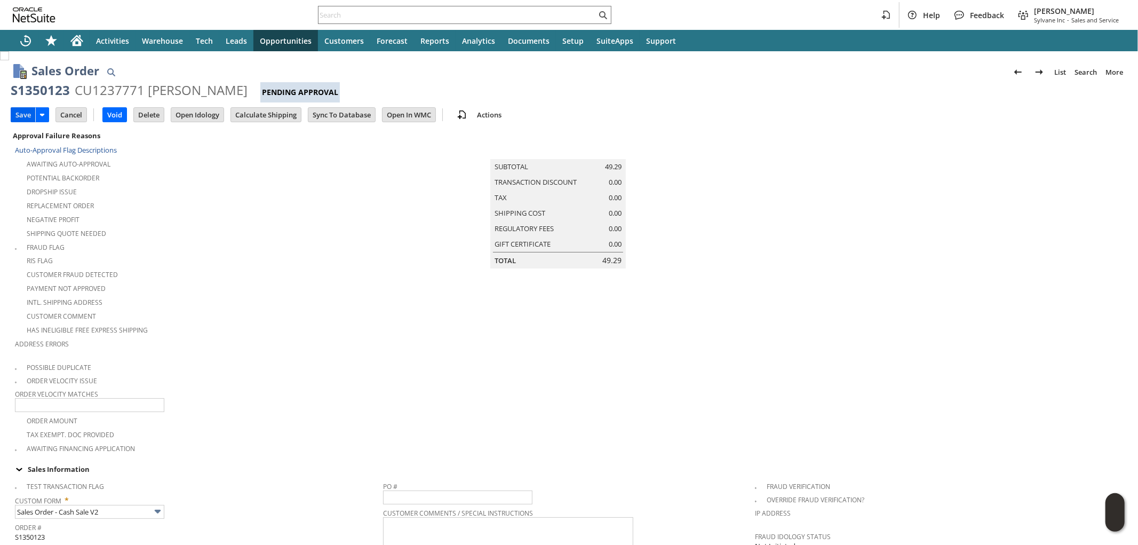
click at [28, 112] on input "Save" at bounding box center [23, 115] width 24 height 14
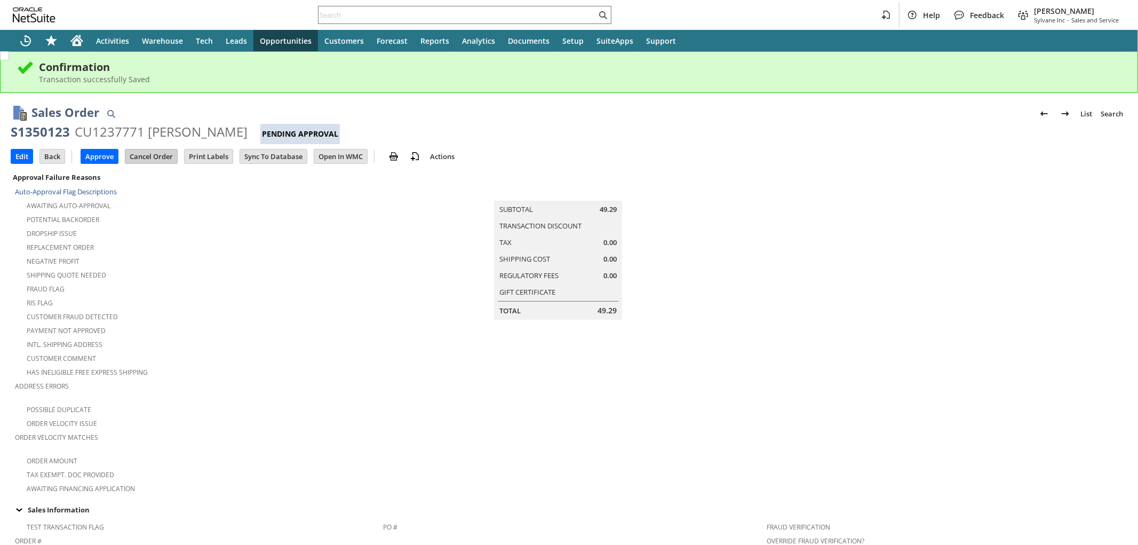
click at [146, 156] on input "Cancel Order" at bounding box center [151, 156] width 52 height 14
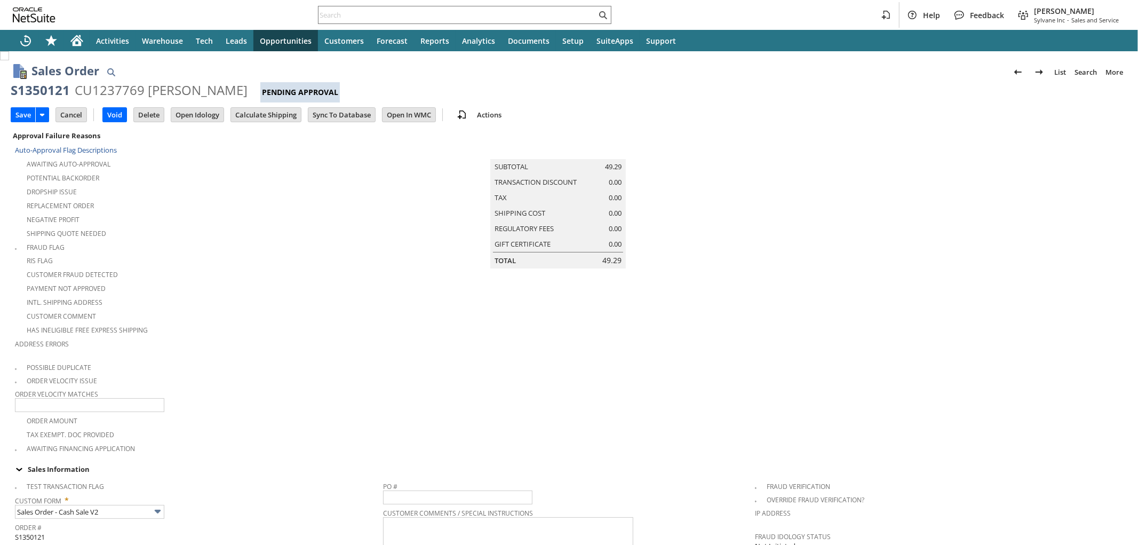
scroll to position [278, 0]
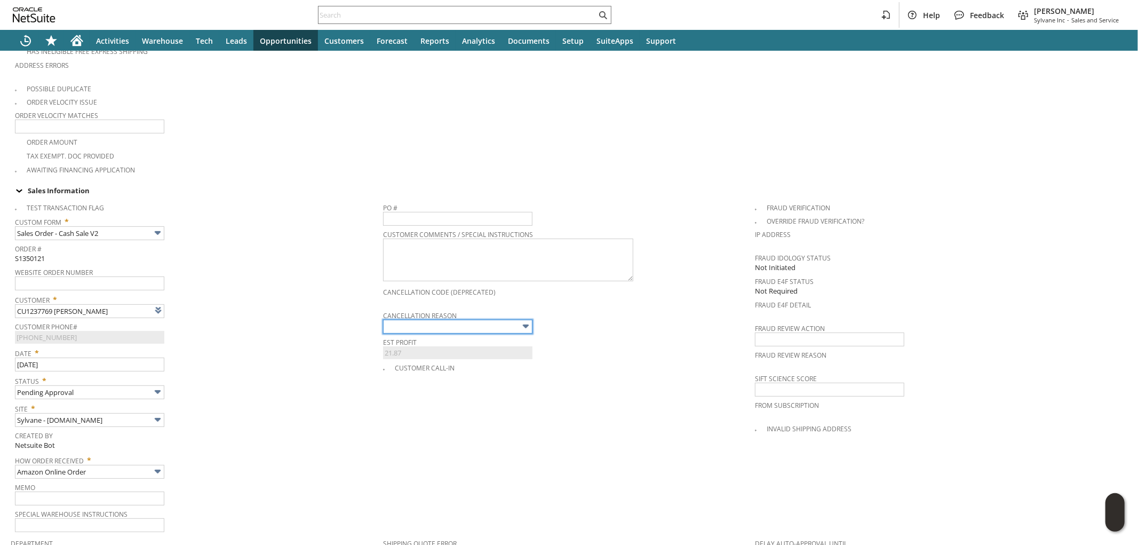
click at [409, 319] on input "text" at bounding box center [457, 326] width 149 height 14
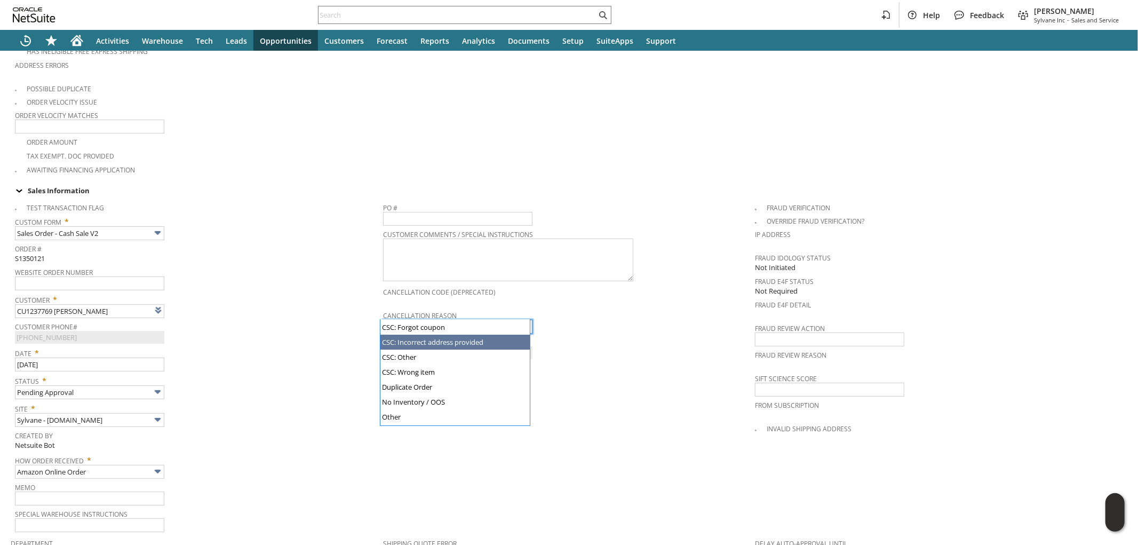
scroll to position [102, 0]
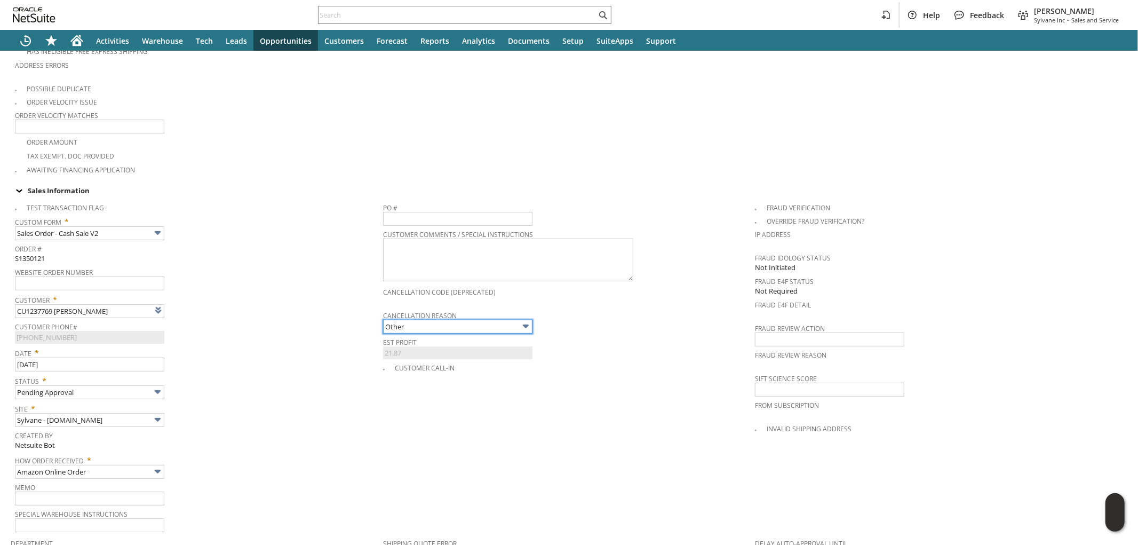
click at [404, 319] on input "Other" at bounding box center [457, 326] width 149 height 14
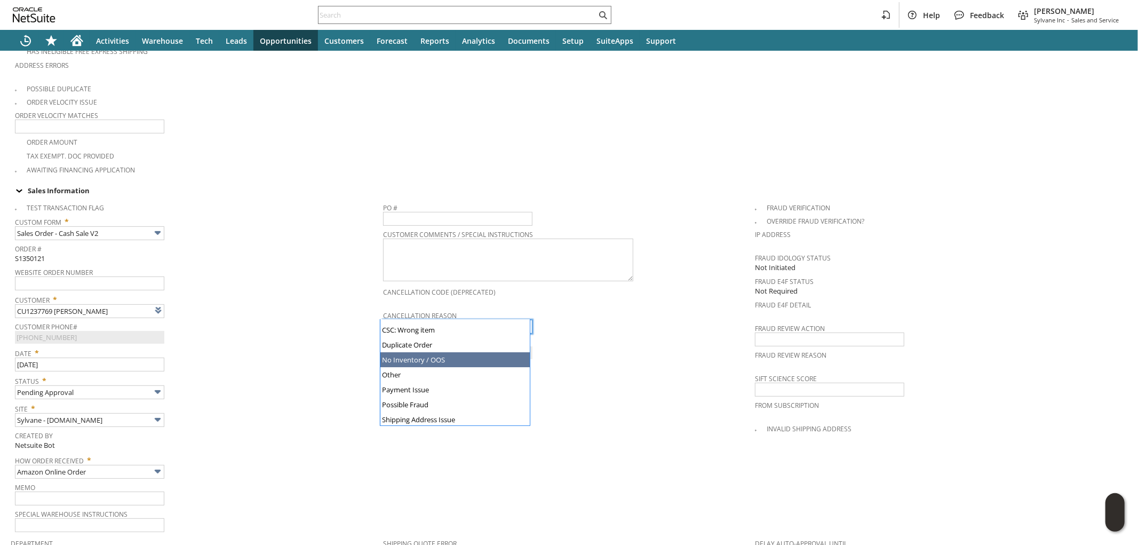
type input "No Inventory / OOS"
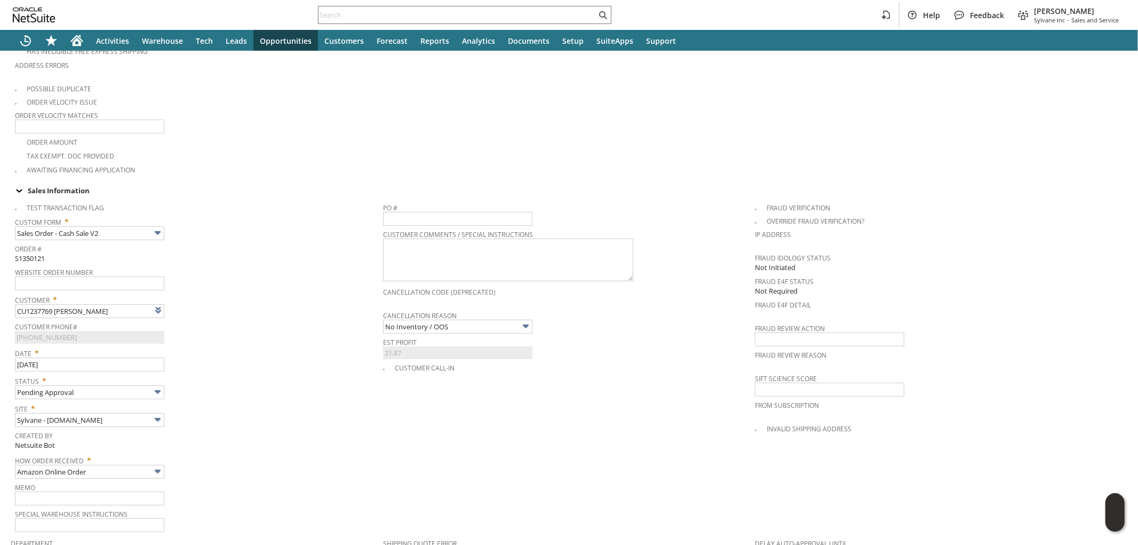
click at [316, 326] on div "Customer Phone# (207) 835-4259 X73655" at bounding box center [196, 331] width 363 height 25
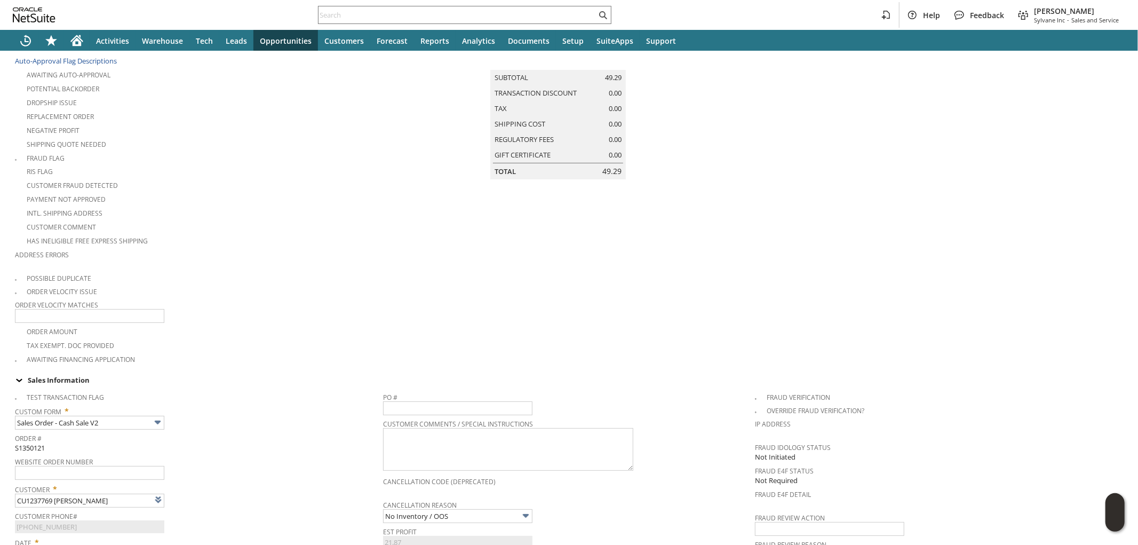
scroll to position [0, 0]
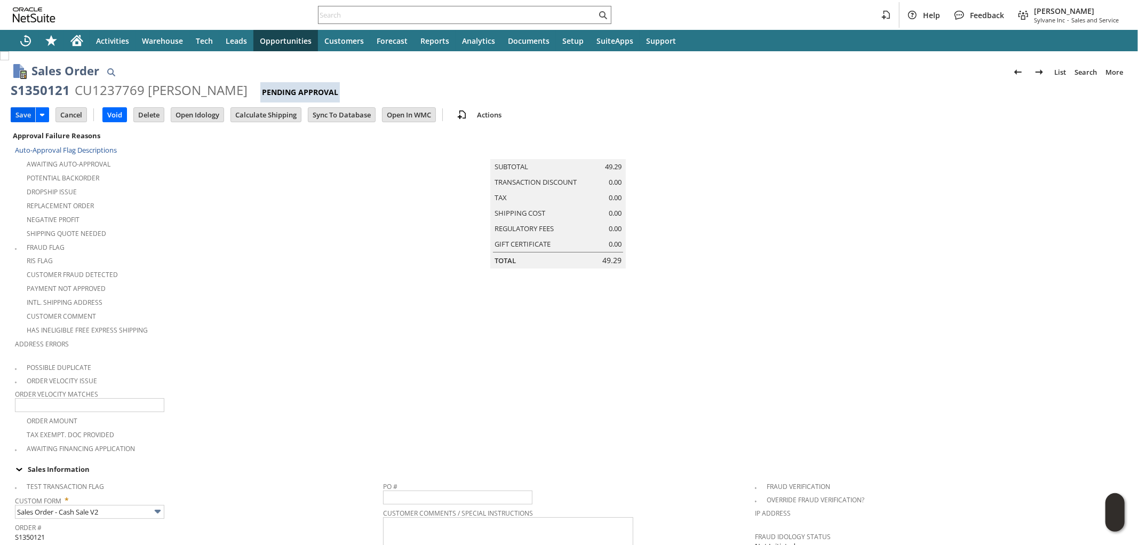
click at [23, 113] on input "Save" at bounding box center [23, 115] width 24 height 14
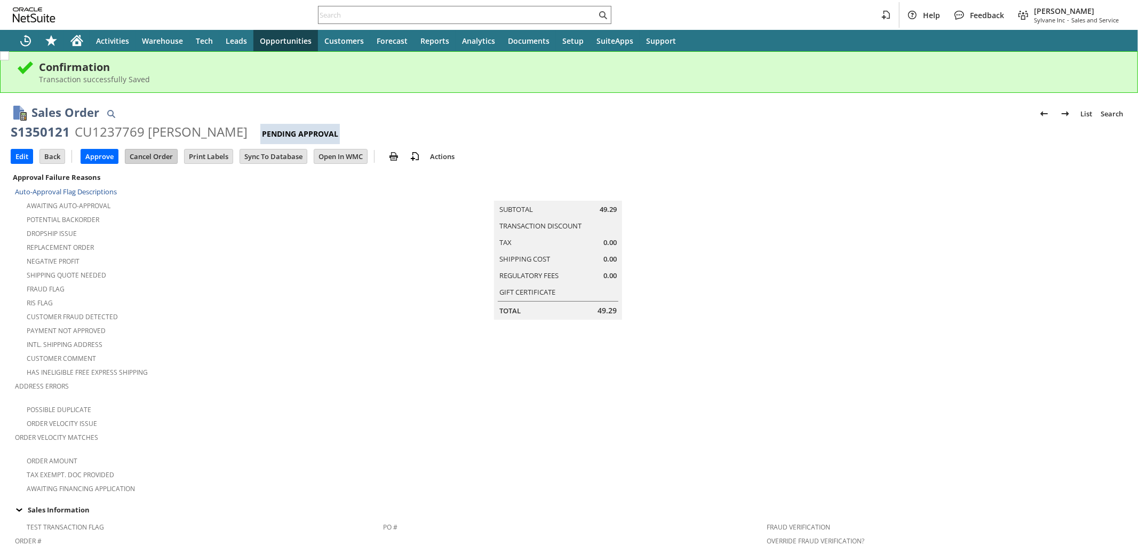
click at [162, 154] on input "Cancel Order" at bounding box center [151, 156] width 52 height 14
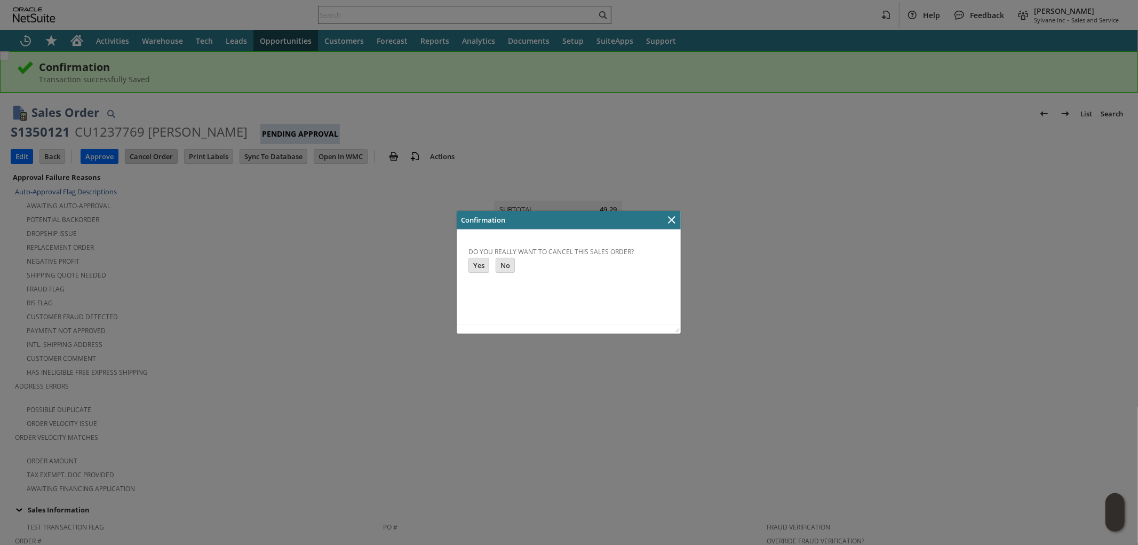
click at [480, 266] on input "Yes" at bounding box center [478, 265] width 20 height 14
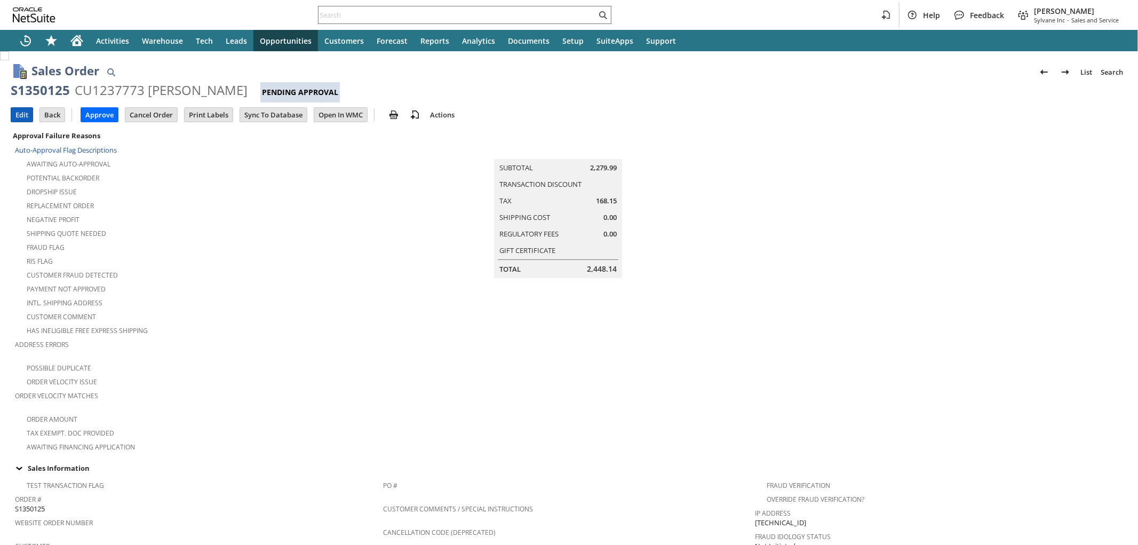
click at [26, 115] on input "Edit" at bounding box center [21, 115] width 21 height 14
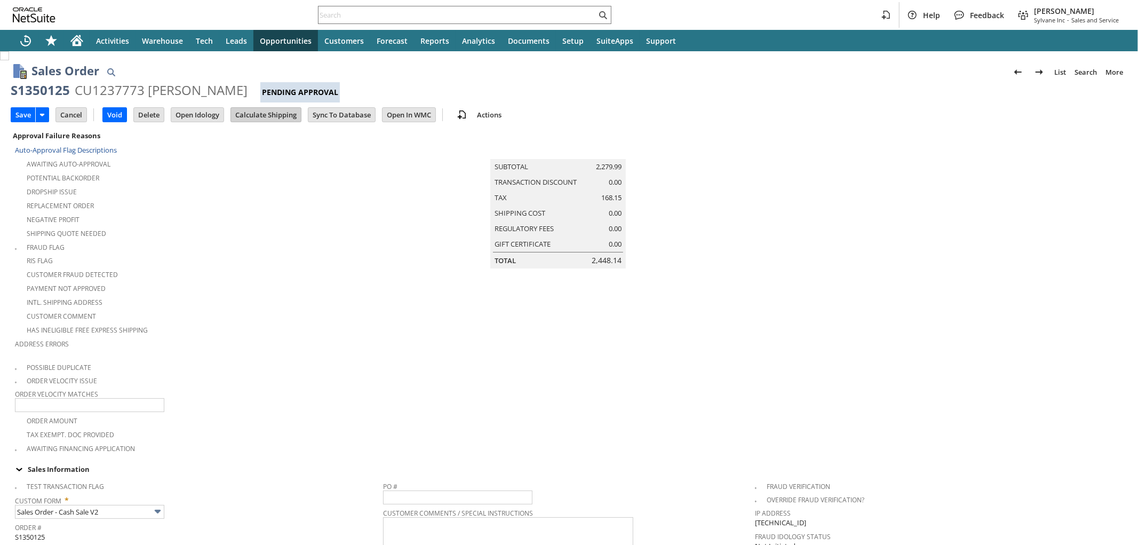
type input "Intelligent Recommendations ⁰"
click at [279, 114] on input "Calculate Shipping" at bounding box center [266, 115] width 70 height 14
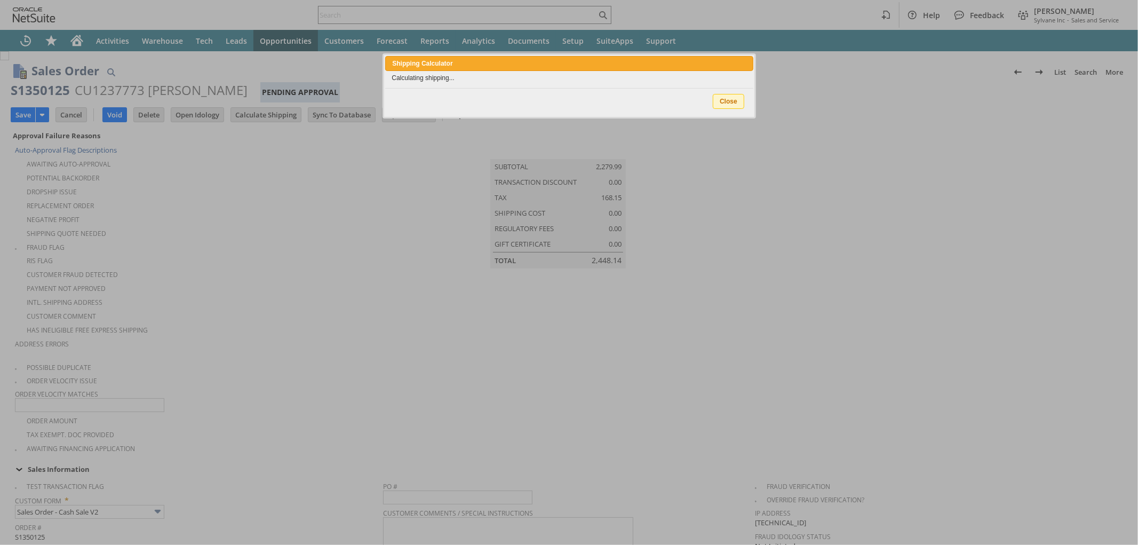
type input "Add"
type input "Copy Previous"
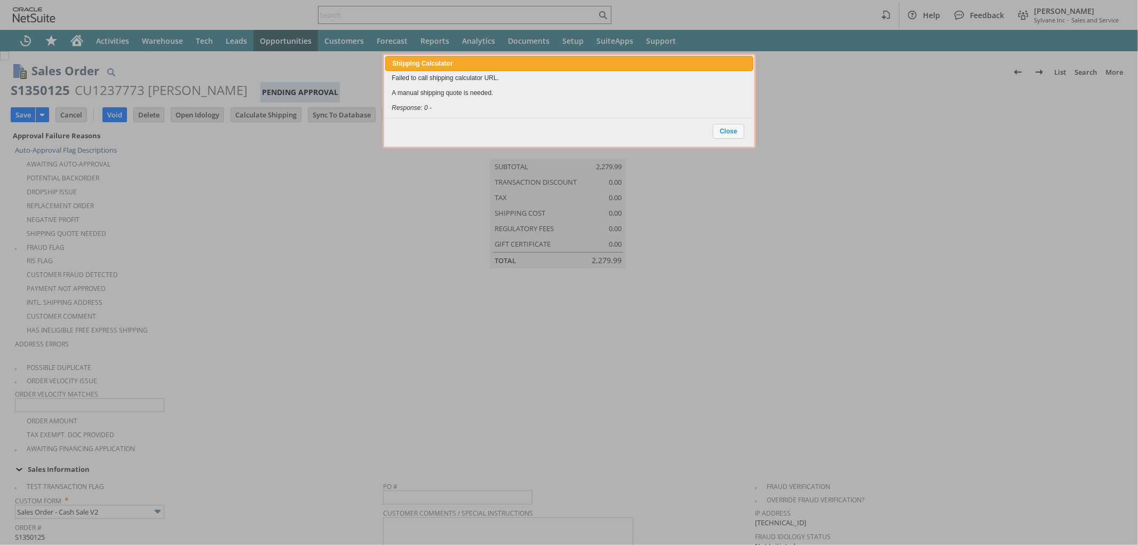
scroll to position [766, 0]
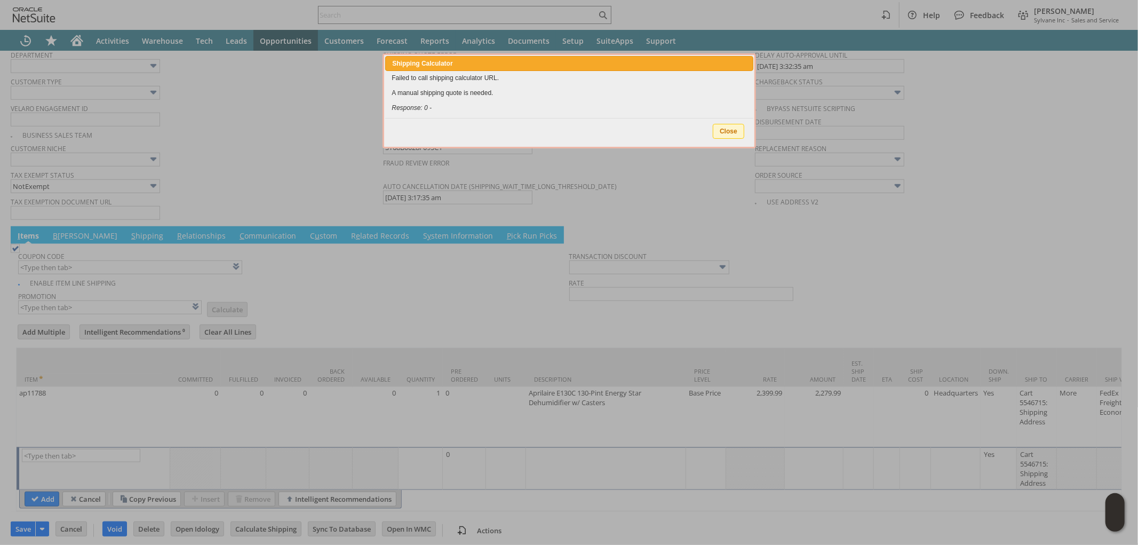
click at [721, 125] on span "Close" at bounding box center [728, 131] width 30 height 14
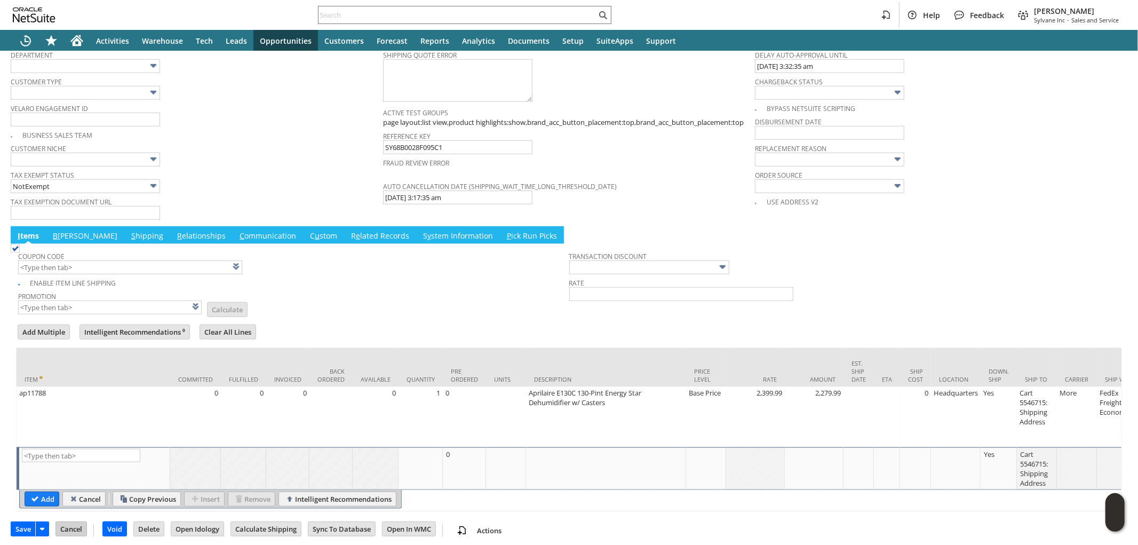
click at [74, 522] on input "Cancel" at bounding box center [71, 529] width 30 height 14
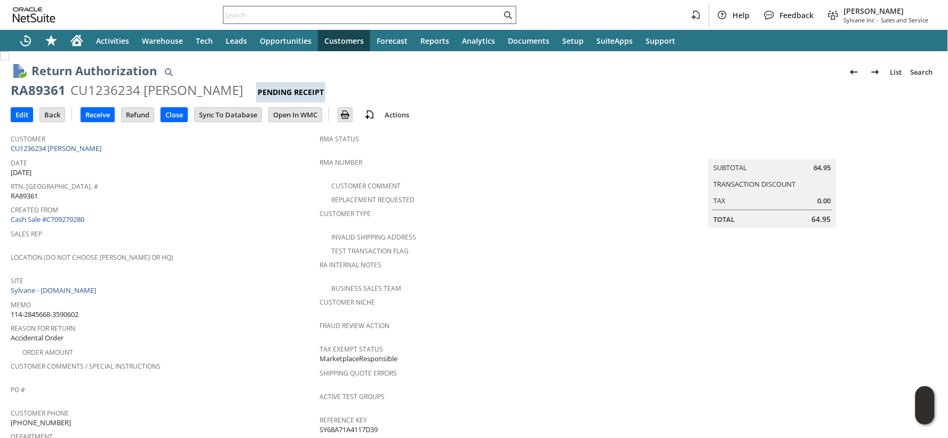
click at [251, 20] on input "text" at bounding box center [362, 15] width 278 height 13
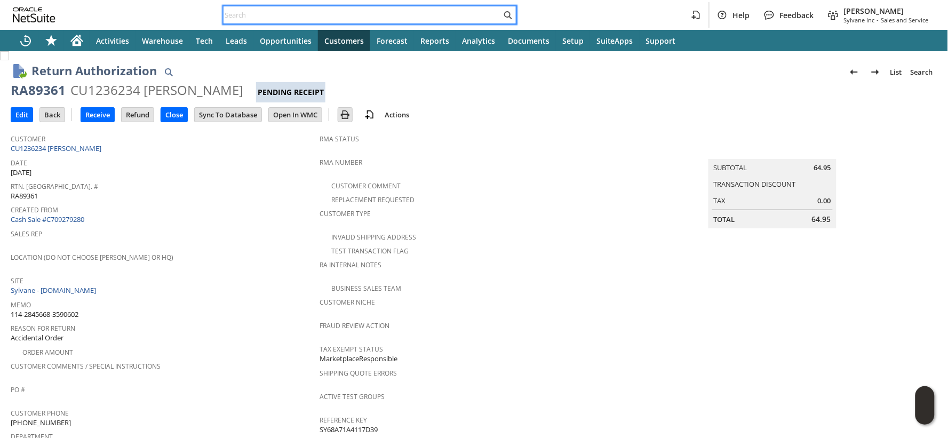
paste input "111-3047731-0131423"
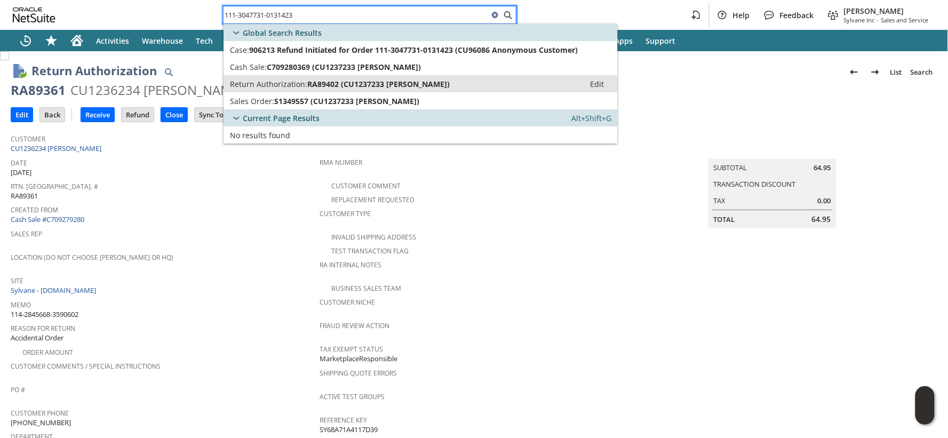
type input "111-3047731-0131423"
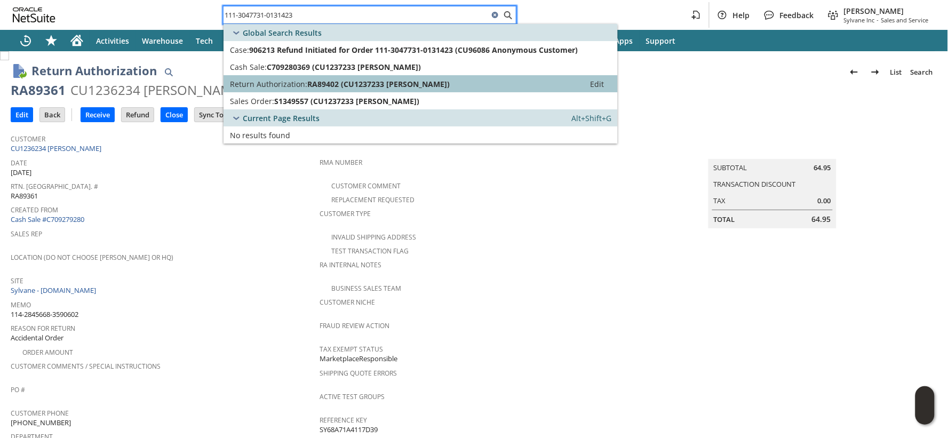
click at [258, 82] on span "Return Authorization:" at bounding box center [268, 84] width 77 height 10
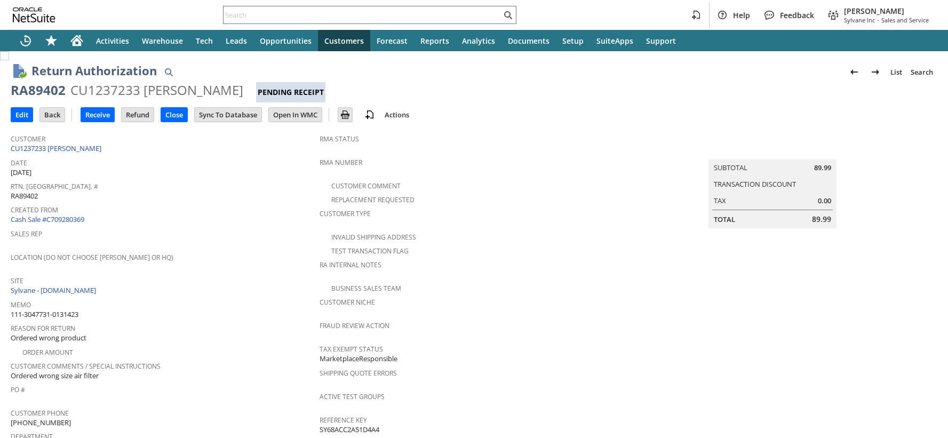
click at [111, 88] on div "CU1237233 [PERSON_NAME]" at bounding box center [156, 90] width 173 height 17
click at [241, 7] on div at bounding box center [369, 15] width 293 height 18
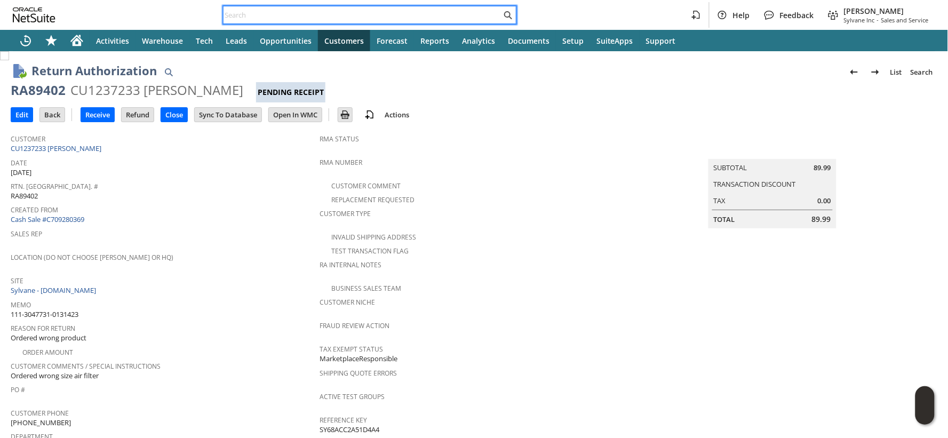
click at [241, 10] on input "text" at bounding box center [362, 15] width 278 height 13
paste input "114-3144279-1405819"
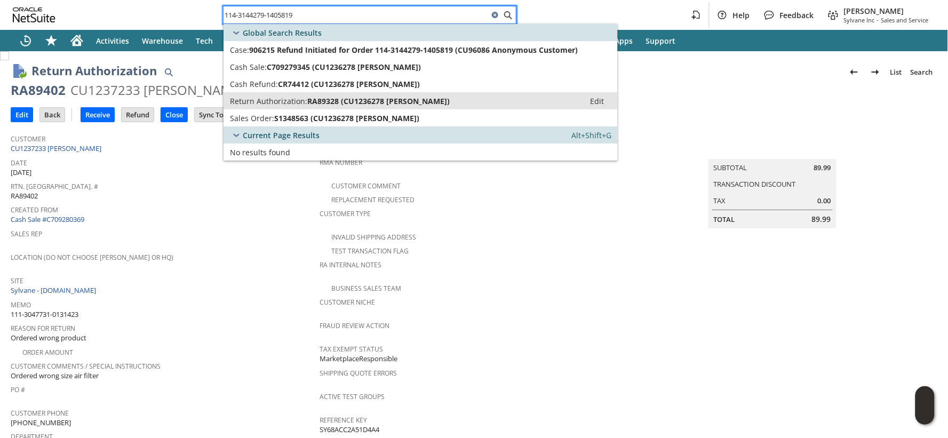
type input "114-3144279-1405819"
click at [269, 103] on span "Return Authorization:" at bounding box center [268, 101] width 77 height 10
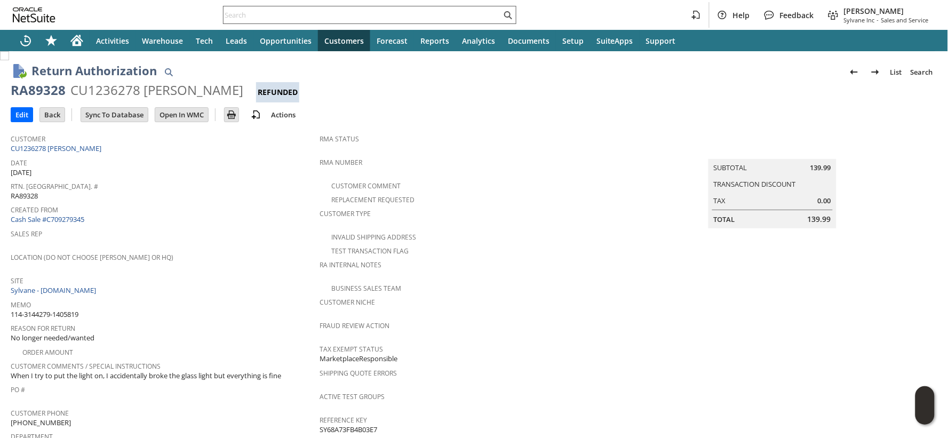
click at [246, 14] on input "text" at bounding box center [362, 15] width 278 height 13
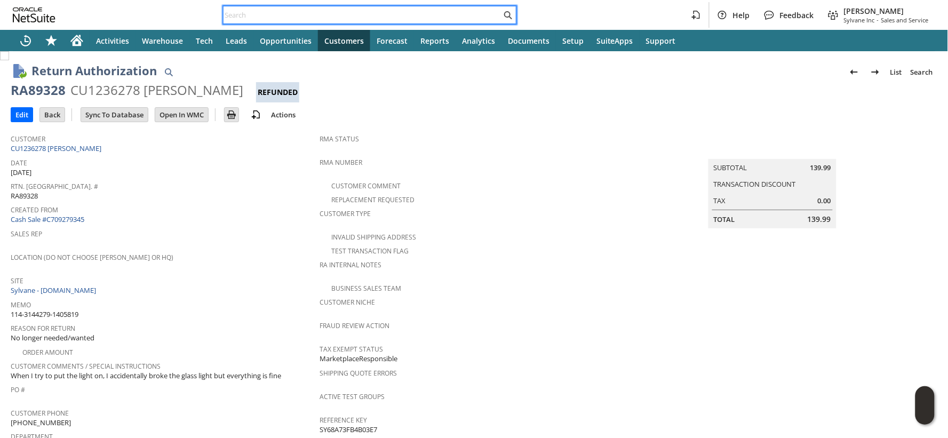
paste input "113-7899777-6976235"
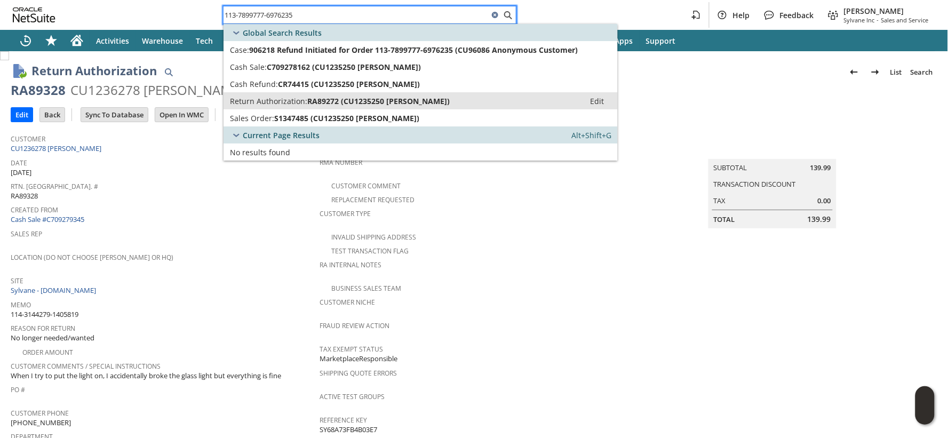
type input "113-7899777-6976235"
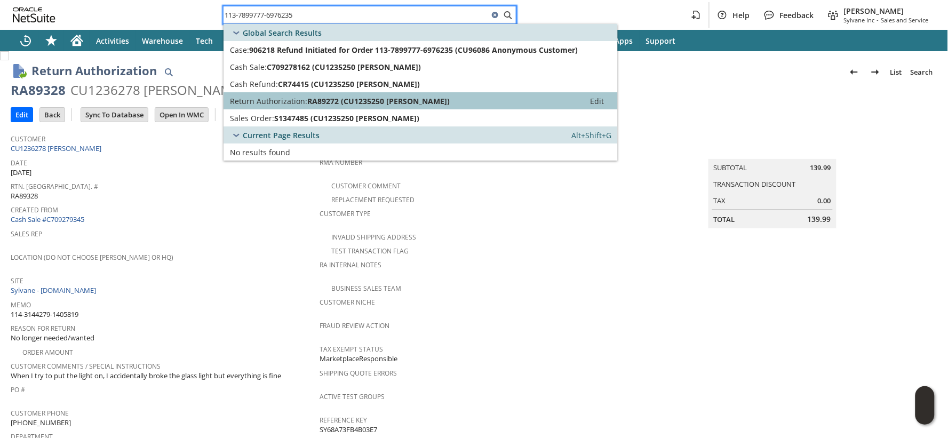
click at [252, 99] on span "Return Authorization:" at bounding box center [268, 101] width 77 height 10
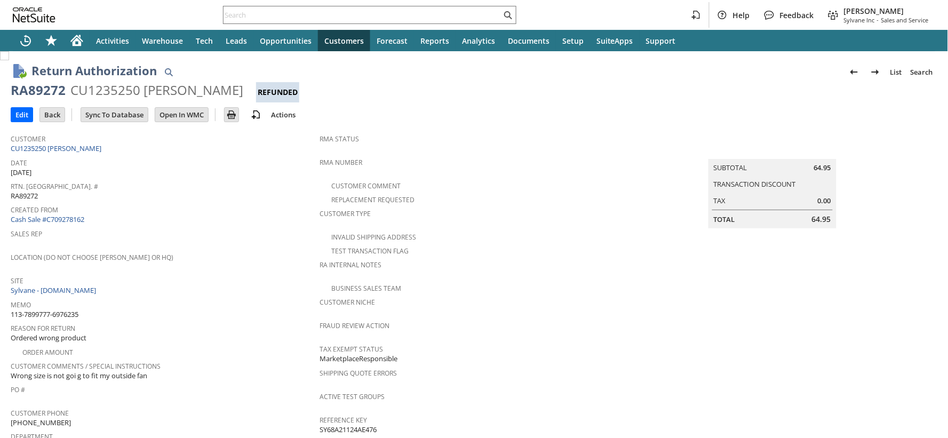
click at [100, 92] on div "CU1235250 June Juarez" at bounding box center [156, 90] width 173 height 17
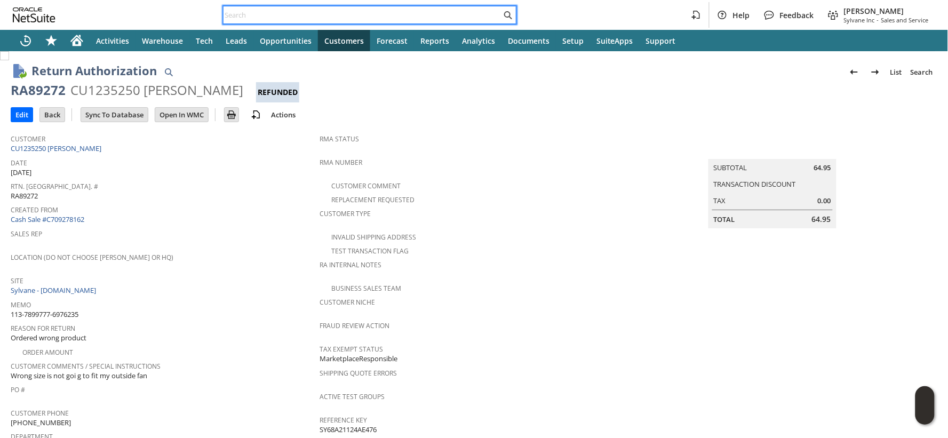
click at [308, 12] on input "text" at bounding box center [362, 15] width 278 height 13
paste input "113-1635892-3677820"
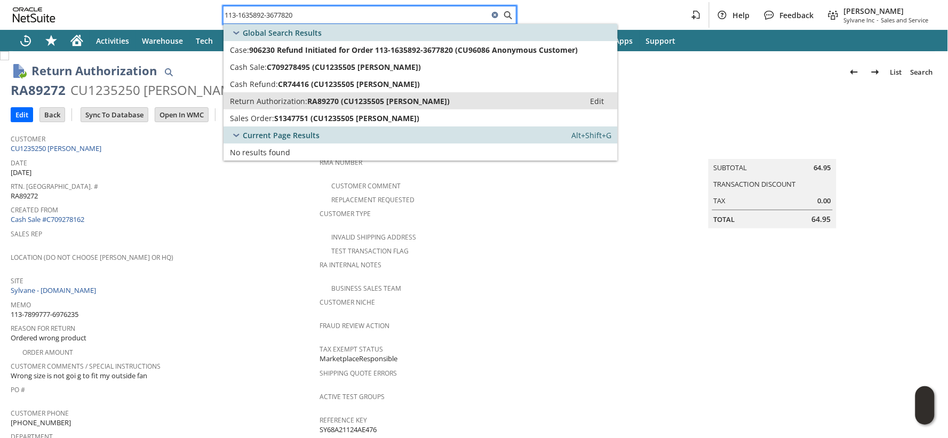
type input "113-1635892-3677820"
click at [293, 99] on span "Return Authorization:" at bounding box center [268, 101] width 77 height 10
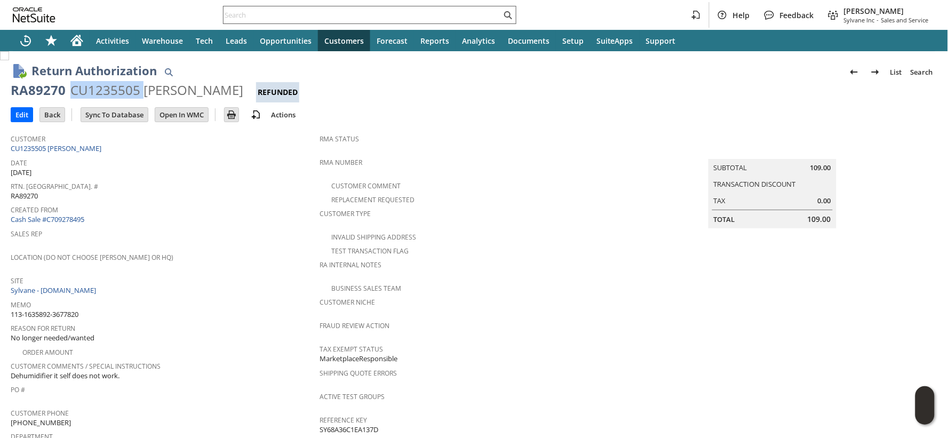
click at [286, 18] on input "text" at bounding box center [362, 15] width 278 height 13
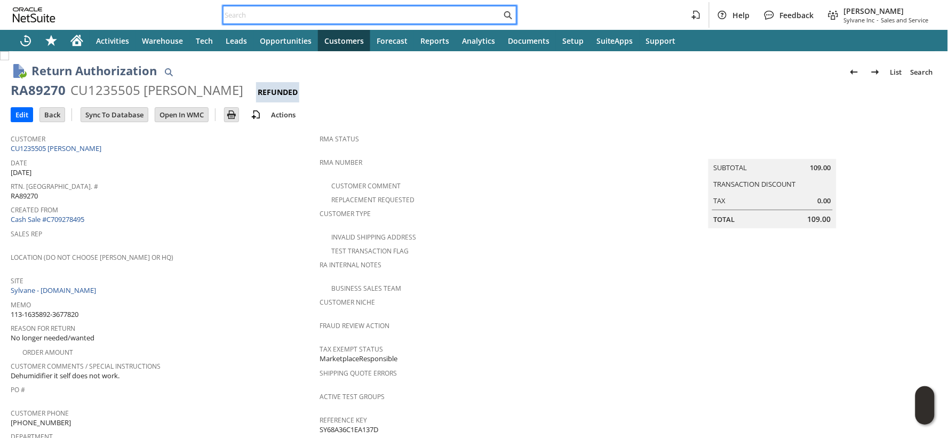
paste input "112-0468893-9867427"
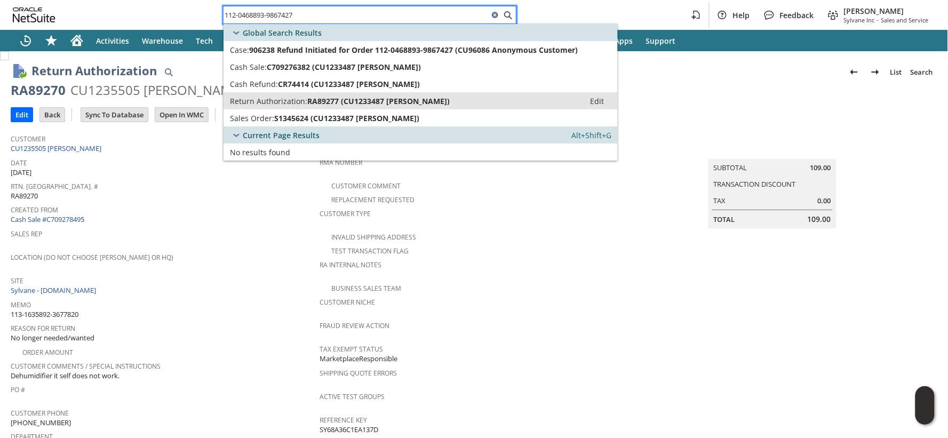
type input "112-0468893-9867427"
click at [272, 98] on span "Return Authorization:" at bounding box center [268, 101] width 77 height 10
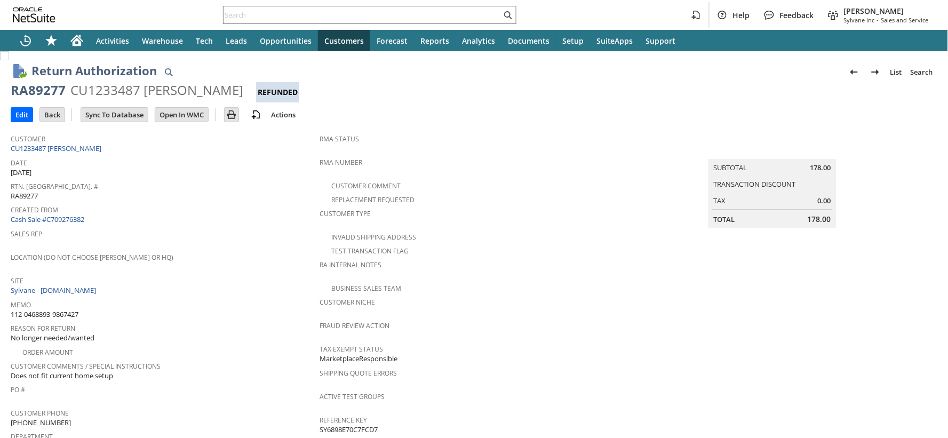
click at [118, 91] on div "CU1233487 Adam Davis" at bounding box center [156, 90] width 173 height 17
copy div "CU1233487"
click at [239, 17] on input "text" at bounding box center [362, 15] width 278 height 13
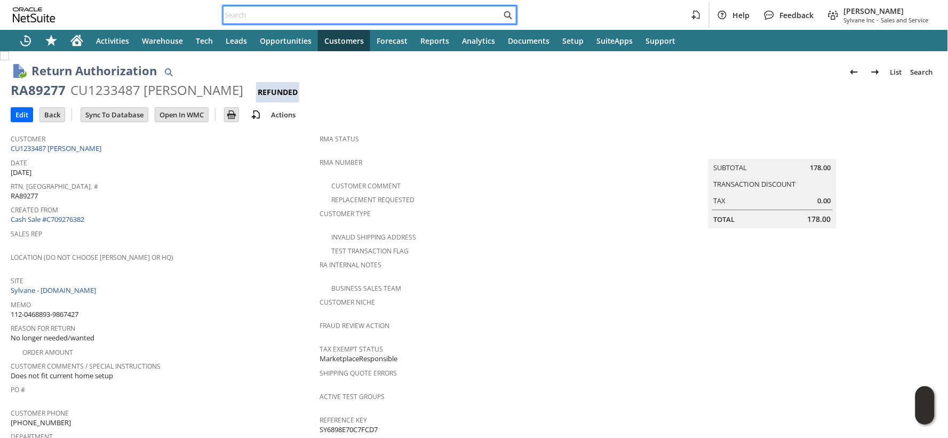
paste input "114-5670352-8576204"
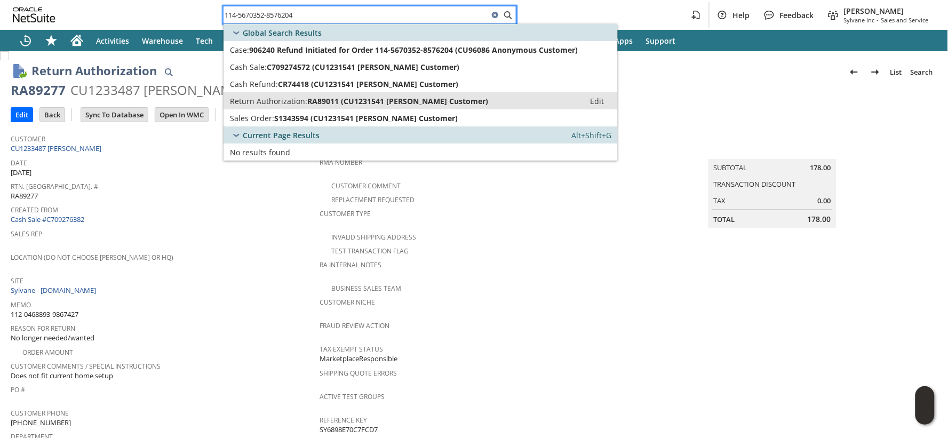
type input "114-5670352-8576204"
click at [258, 98] on span "Return Authorization:" at bounding box center [268, 101] width 77 height 10
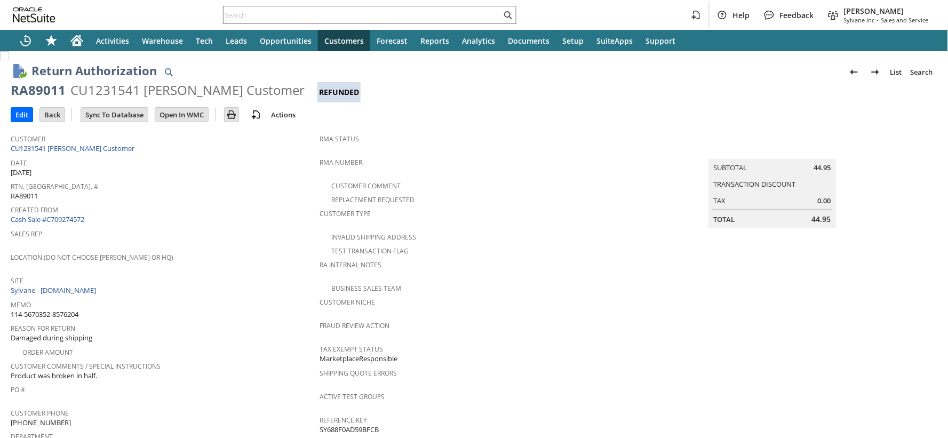
click at [105, 89] on div "CU1231541 calvin Customer" at bounding box center [187, 90] width 234 height 17
click at [238, 12] on input "text" at bounding box center [362, 15] width 278 height 13
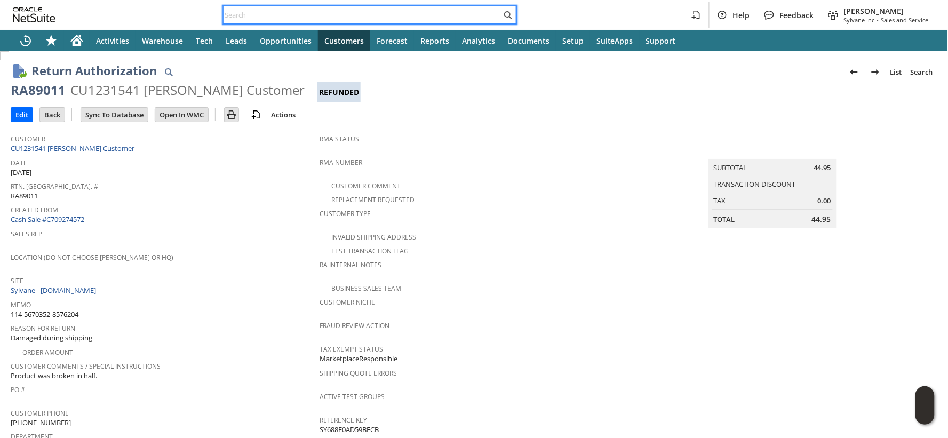
paste input "114-4694782-1945836"
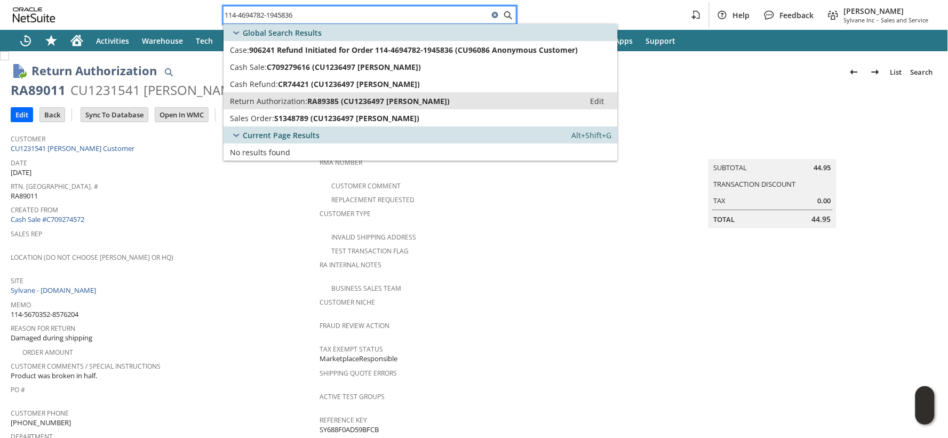
type input "114-4694782-1945836"
click at [257, 98] on span "Return Authorization:" at bounding box center [268, 101] width 77 height 10
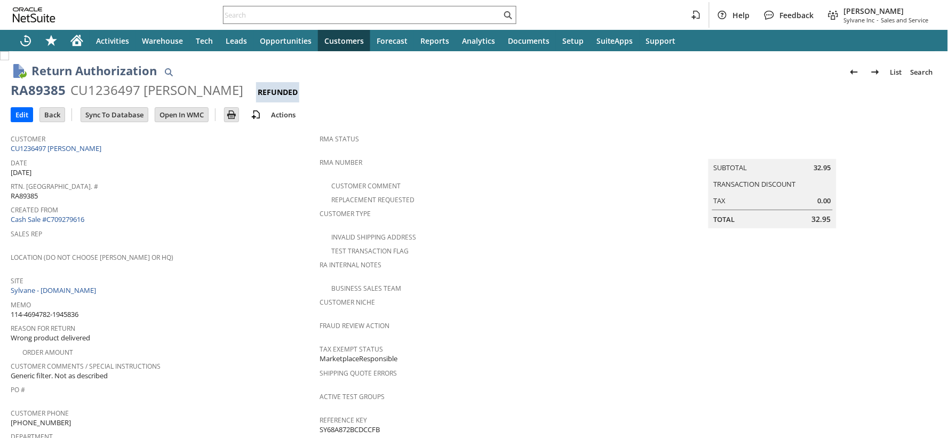
click at [121, 93] on div "CU1236497 [PERSON_NAME]" at bounding box center [156, 90] width 173 height 17
click at [237, 14] on input "text" at bounding box center [362, 15] width 278 height 13
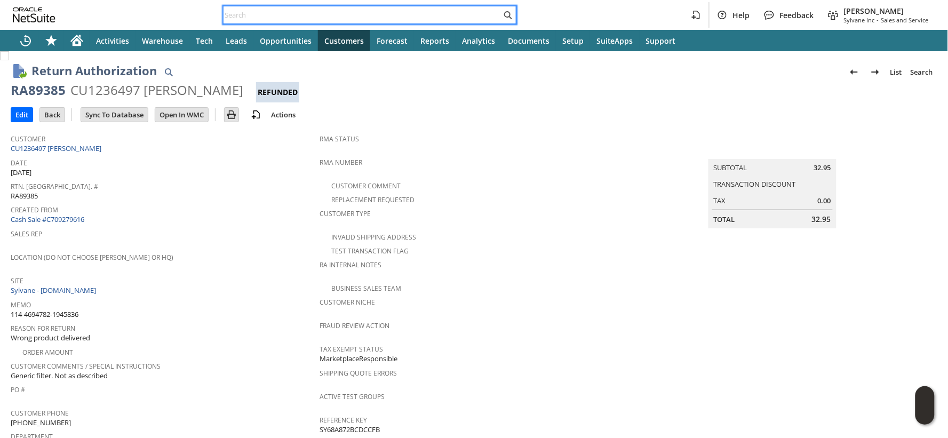
paste input "112-6146771-6197845"
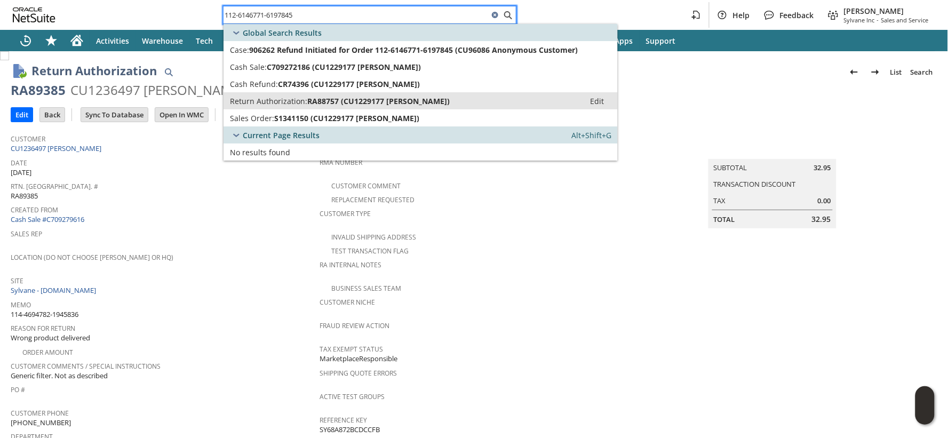
type input "112-6146771-6197845"
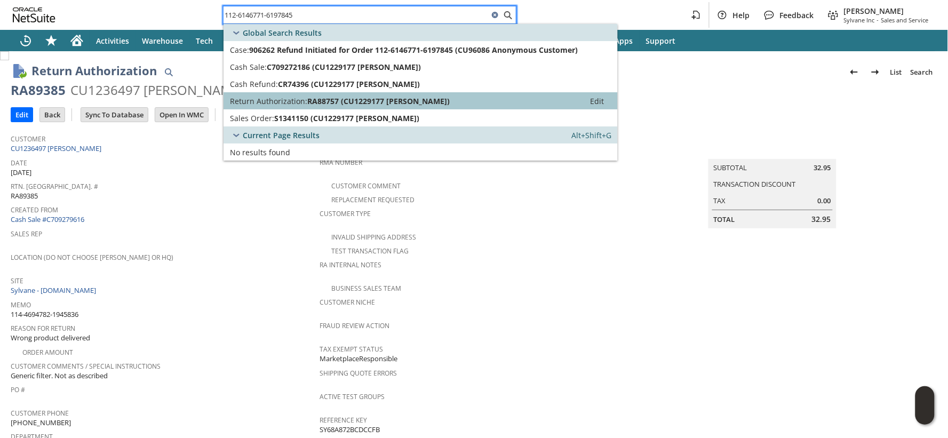
click at [286, 98] on span "Return Authorization:" at bounding box center [268, 101] width 77 height 10
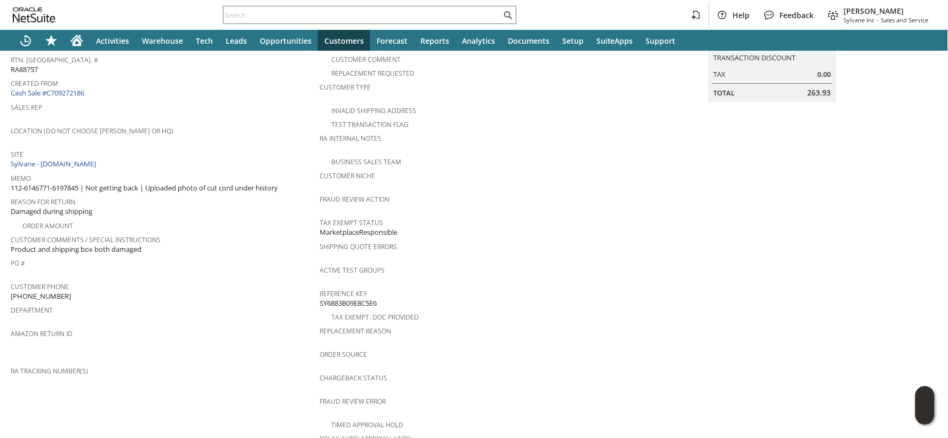
scroll to position [407, 0]
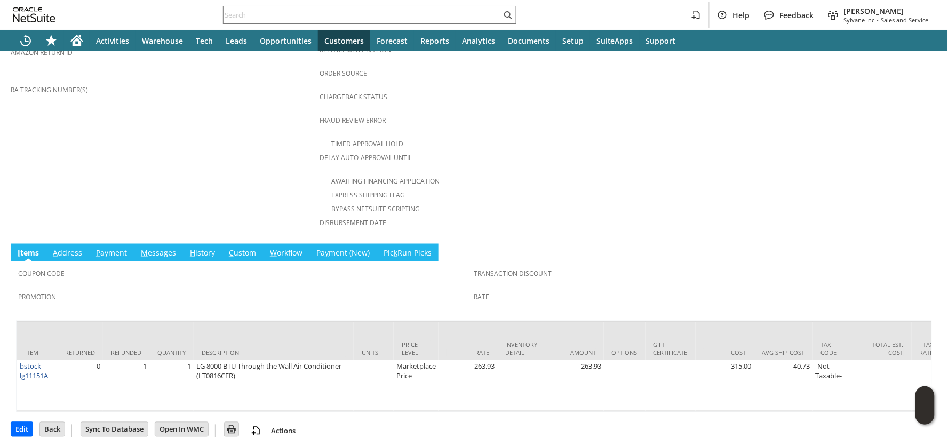
click at [201, 248] on link "H istory" at bounding box center [202, 254] width 30 height 12
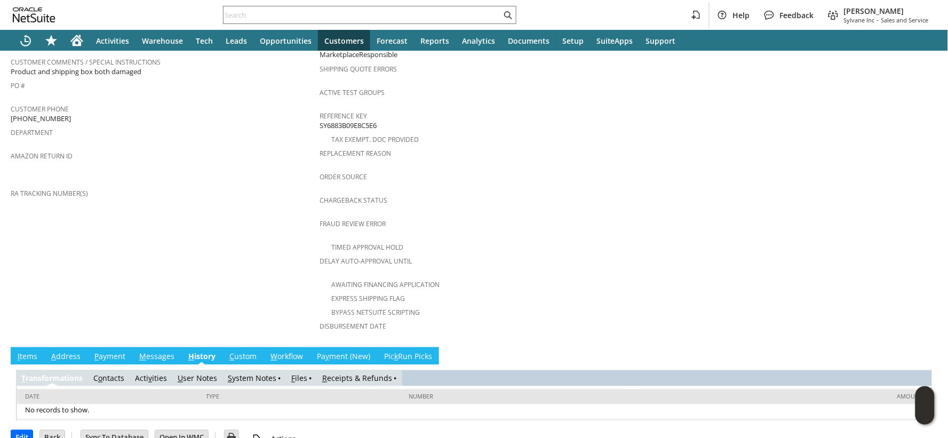
scroll to position [0, 0]
click at [243, 373] on link "S ystem Notes" at bounding box center [252, 378] width 49 height 10
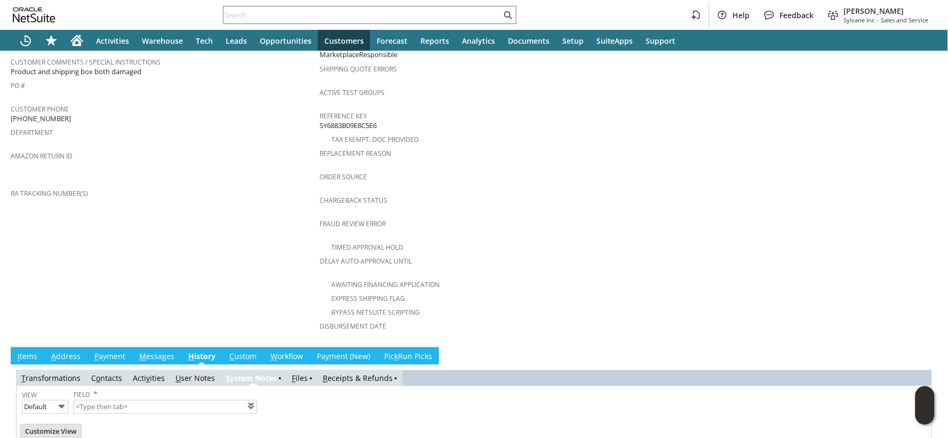
type input "1 to 25 of 68"
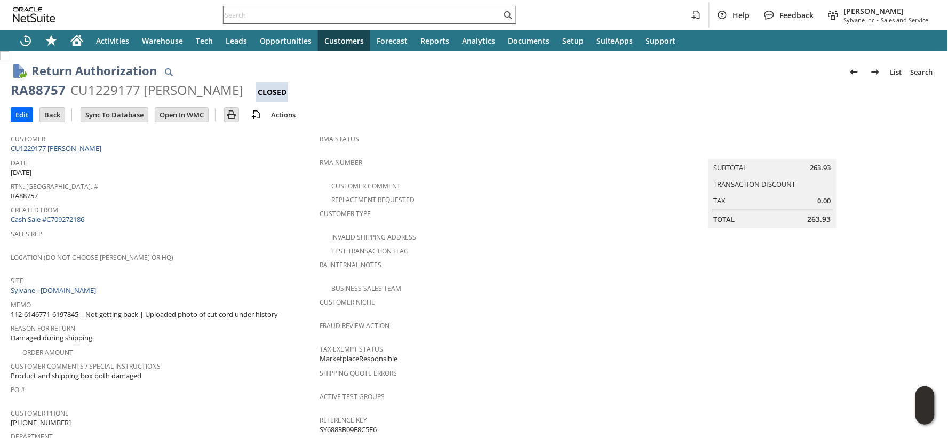
click at [248, 12] on input "text" at bounding box center [362, 15] width 278 height 13
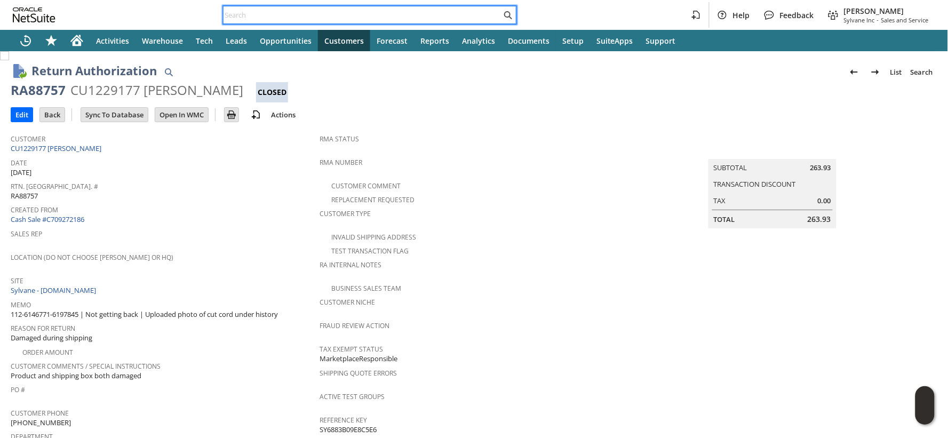
paste input "S1347700"
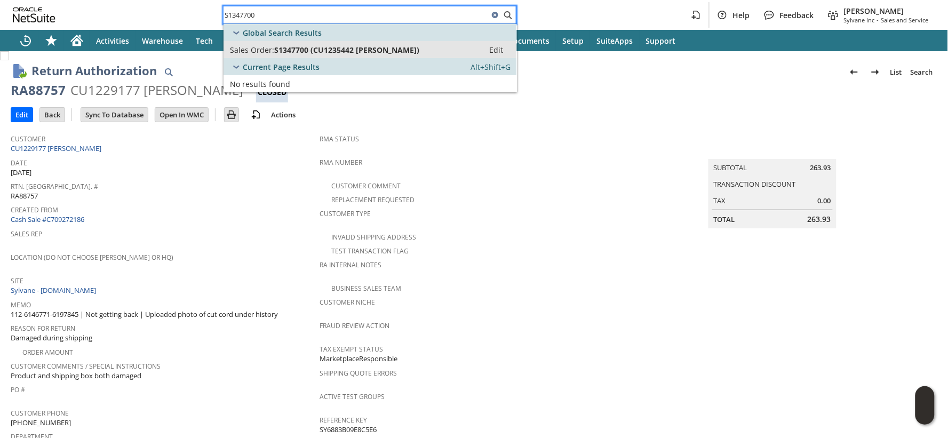
type input "S1347700"
click at [277, 49] on span "S1347700 (CU1235442 Charlcie E Sherrill)" at bounding box center [346, 50] width 145 height 10
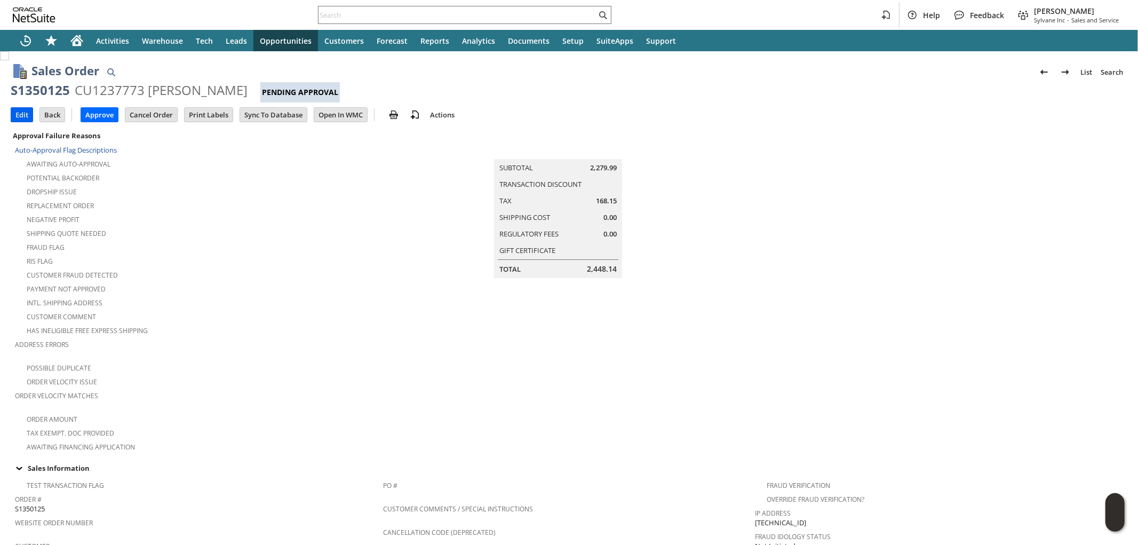
click at [22, 119] on input "Edit" at bounding box center [21, 115] width 21 height 14
click at [24, 116] on input "Edit" at bounding box center [21, 115] width 21 height 14
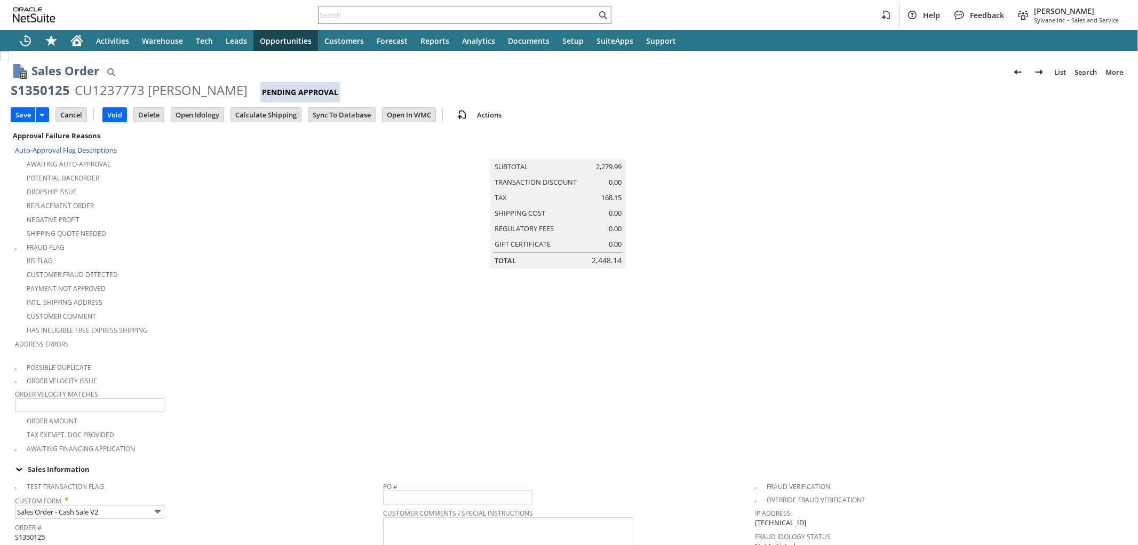
scroll to position [278, 0]
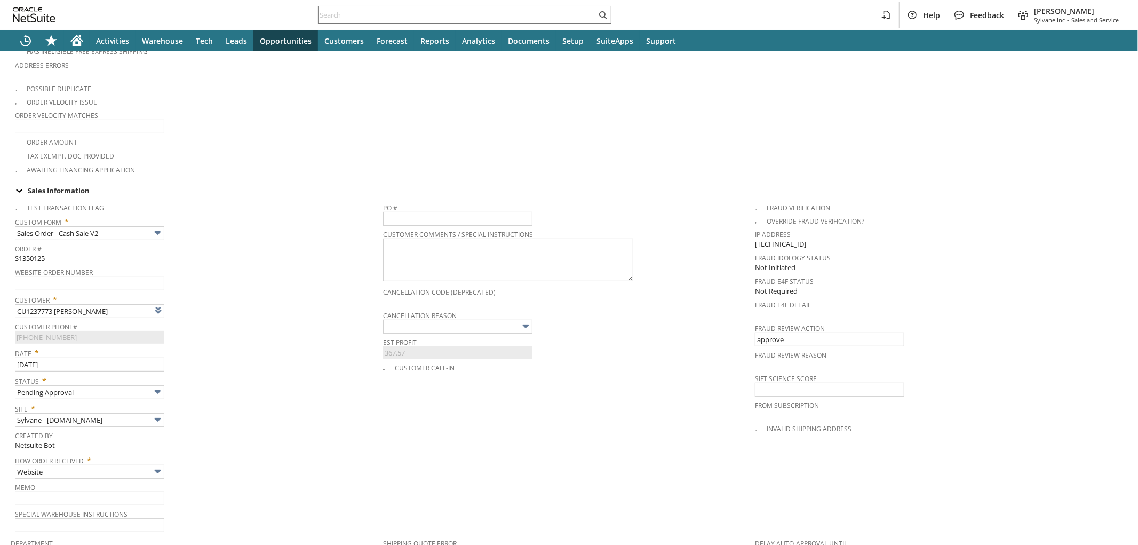
type input "Intelligent Recommendations ⁰"
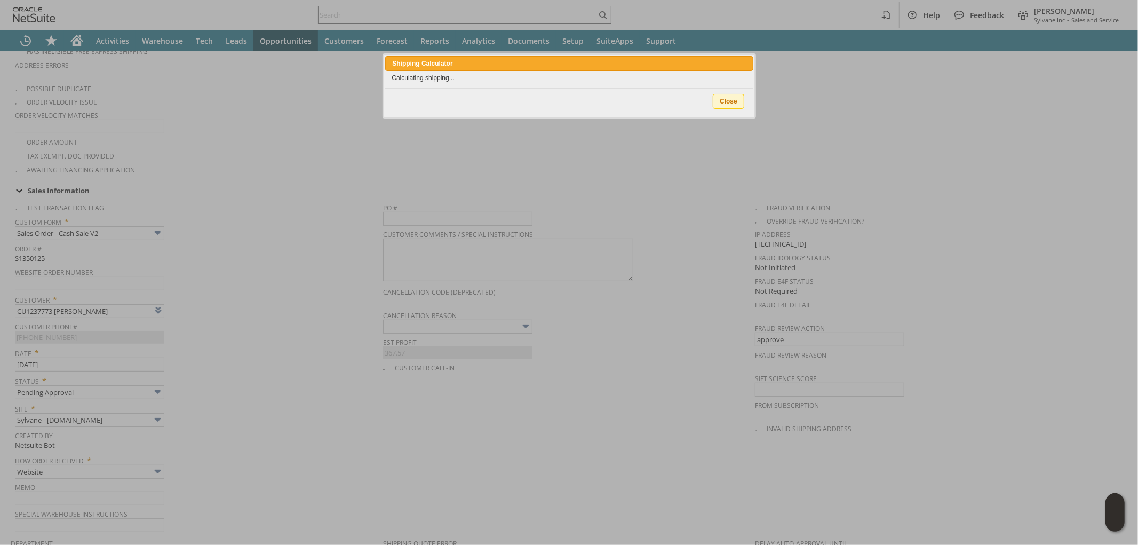
scroll to position [0, 0]
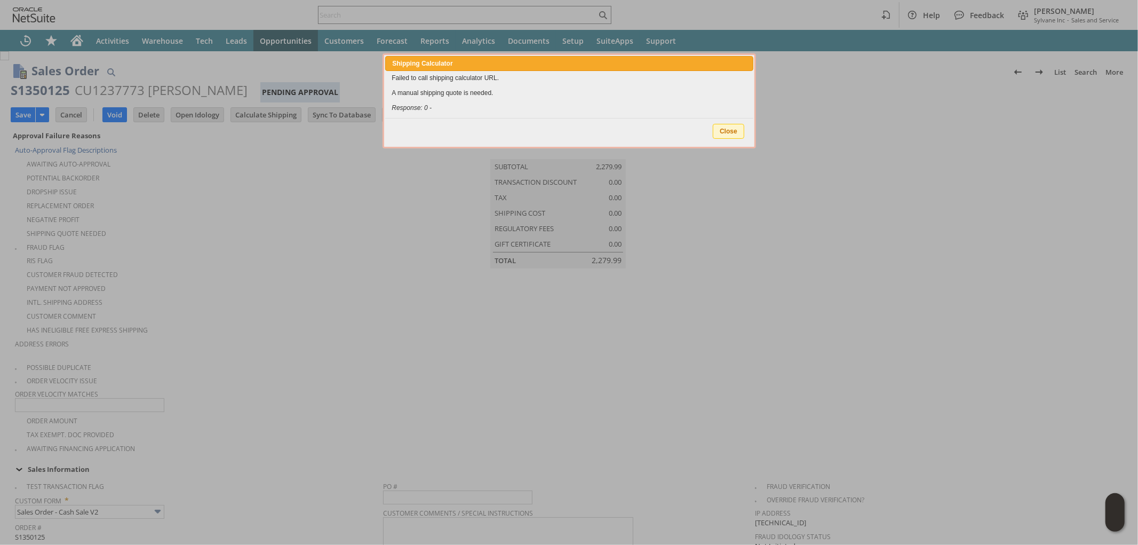
type input "Add"
type input "Copy Previous"
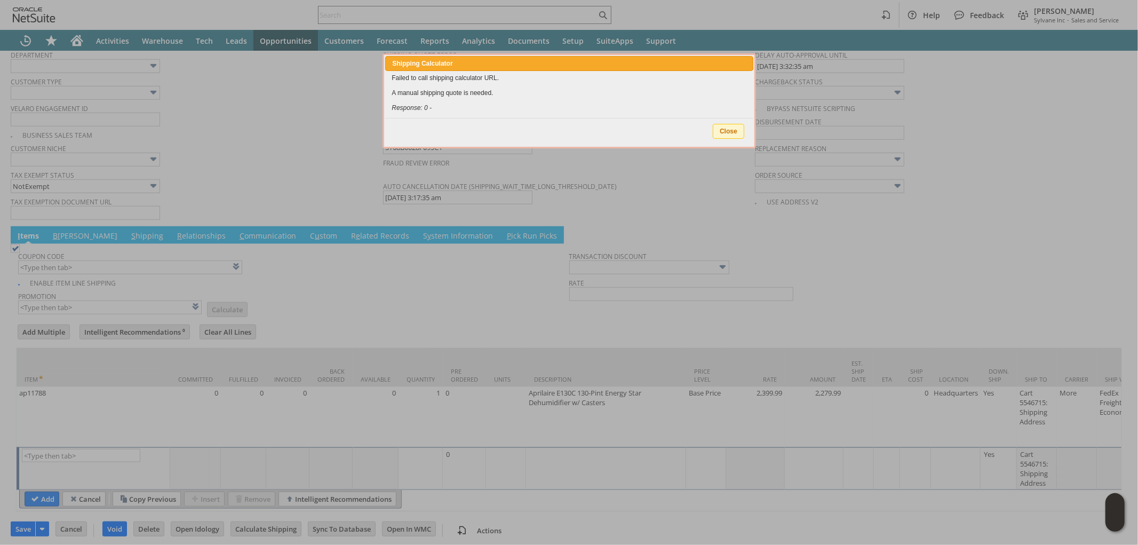
click at [728, 124] on span "Close" at bounding box center [728, 131] width 30 height 14
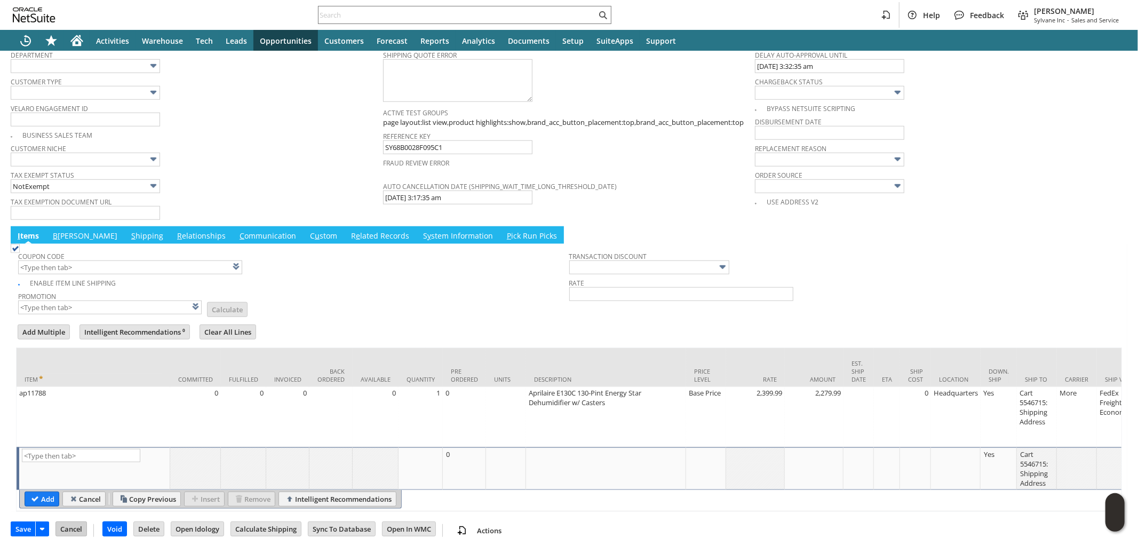
click at [75, 525] on input "Cancel" at bounding box center [71, 529] width 30 height 14
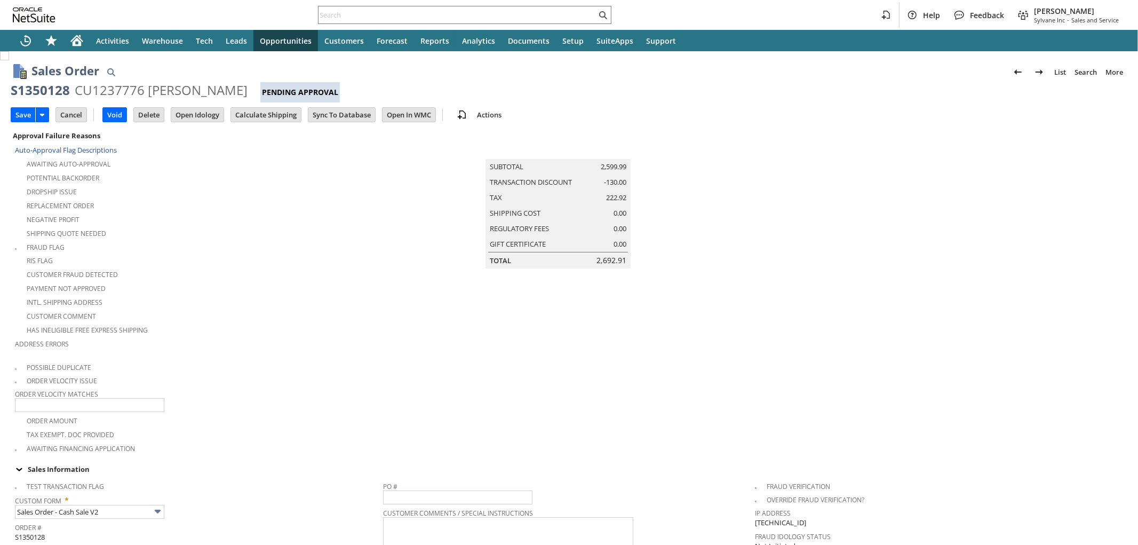
type input "Intelligent Recommendations¹⁰"
click at [250, 114] on input "Calculate Shipping" at bounding box center [266, 115] width 70 height 14
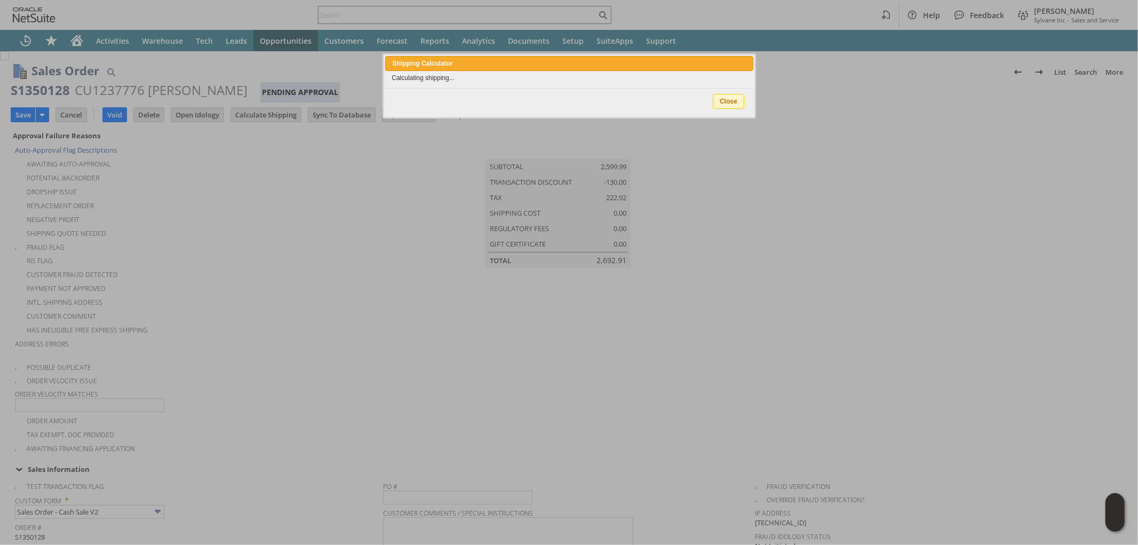
type input "Promo Code"
type input "-5.0%"
type input "Add"
type input "Copy Previous"
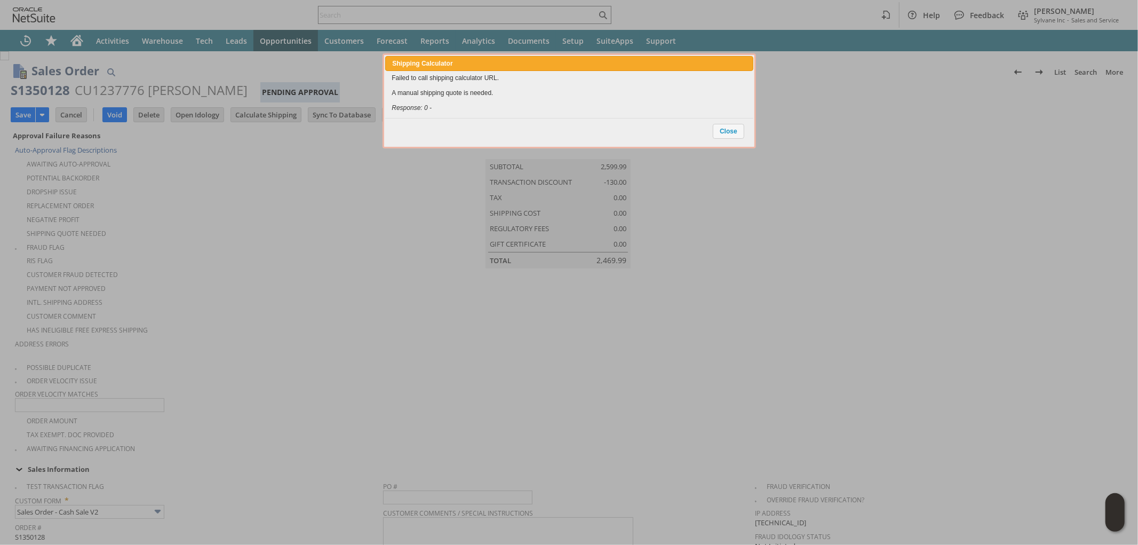
scroll to position [766, 0]
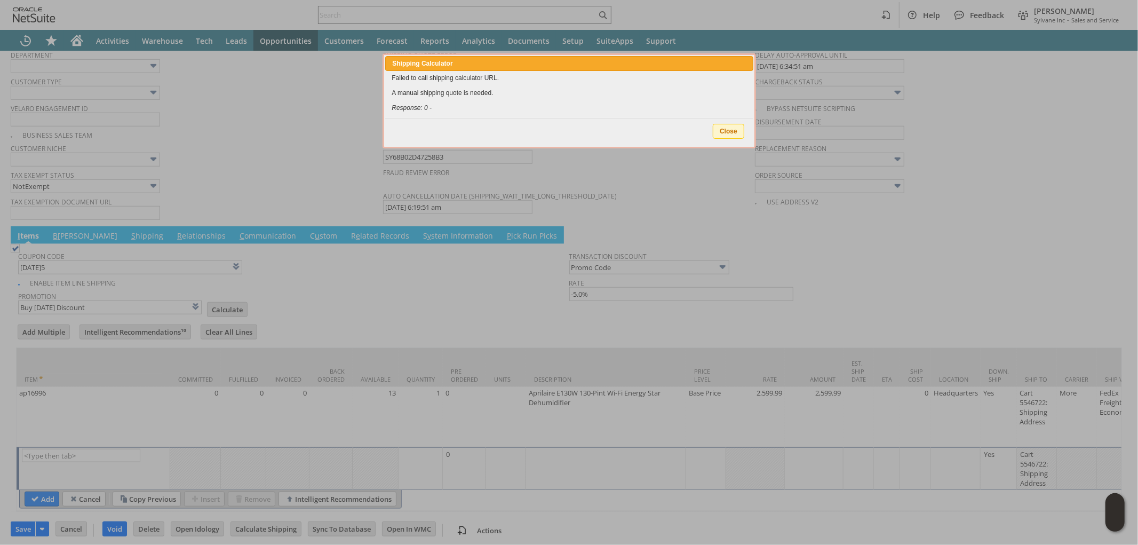
click at [725, 126] on span "Close" at bounding box center [728, 131] width 30 height 14
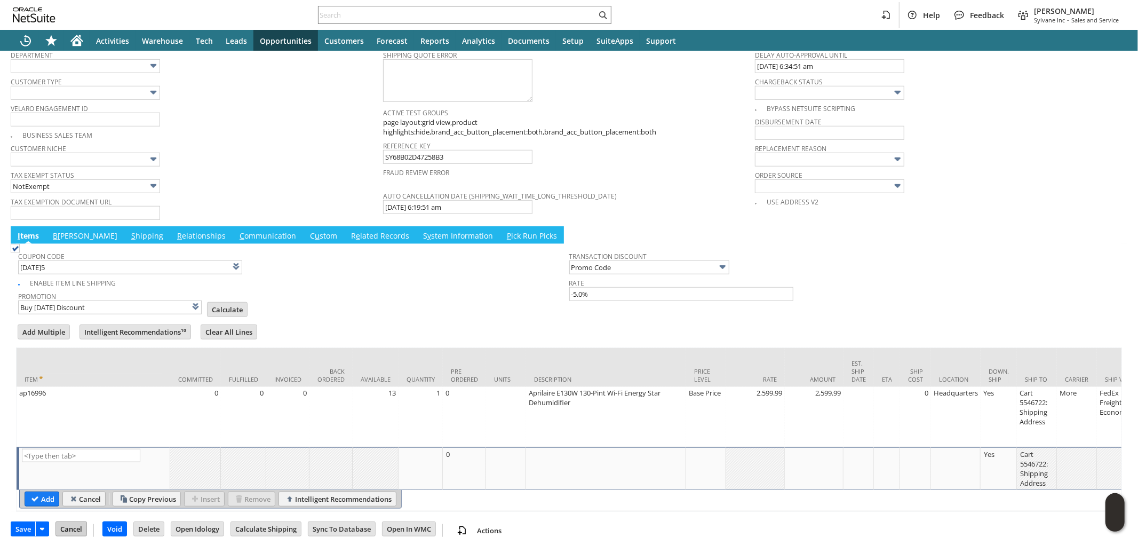
click at [71, 527] on input "Cancel" at bounding box center [71, 529] width 30 height 14
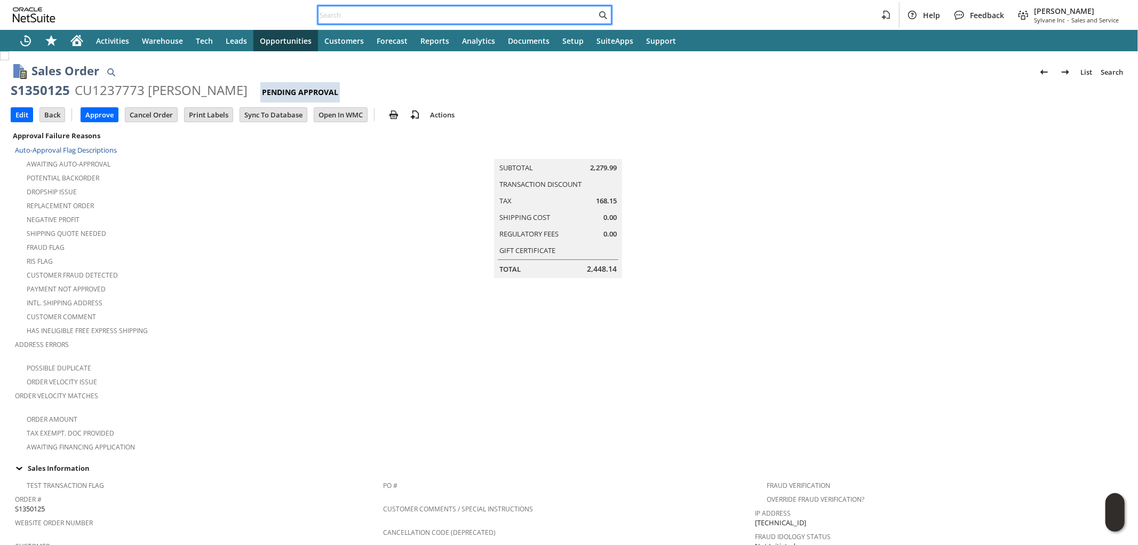
click at [549, 13] on input "text" at bounding box center [457, 15] width 278 height 13
paste input "S1345857"
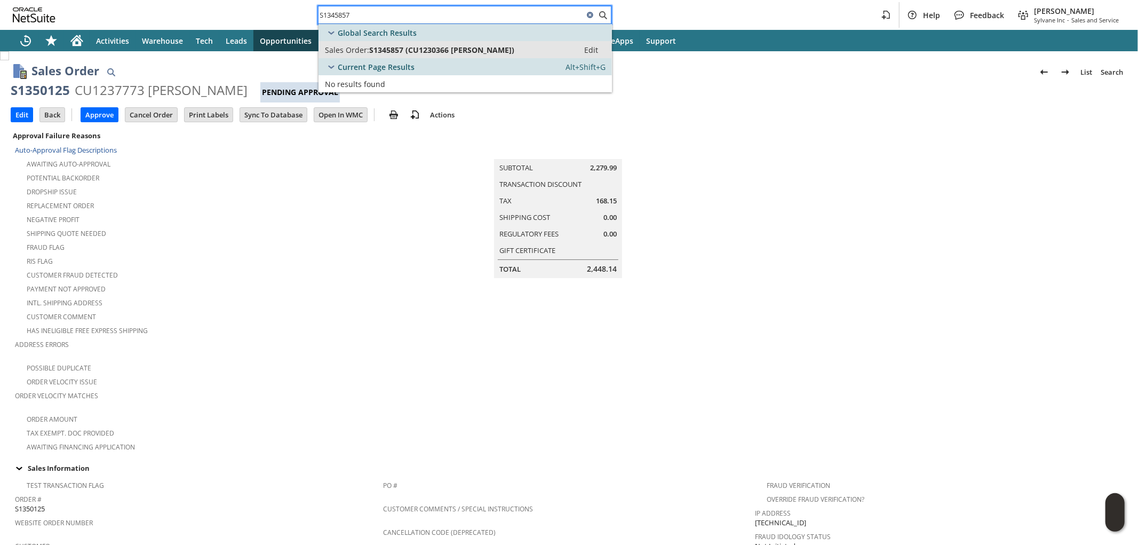
type input "S1345857"
click at [480, 51] on span "S1345857 (CU1230366 [PERSON_NAME])" at bounding box center [441, 50] width 145 height 10
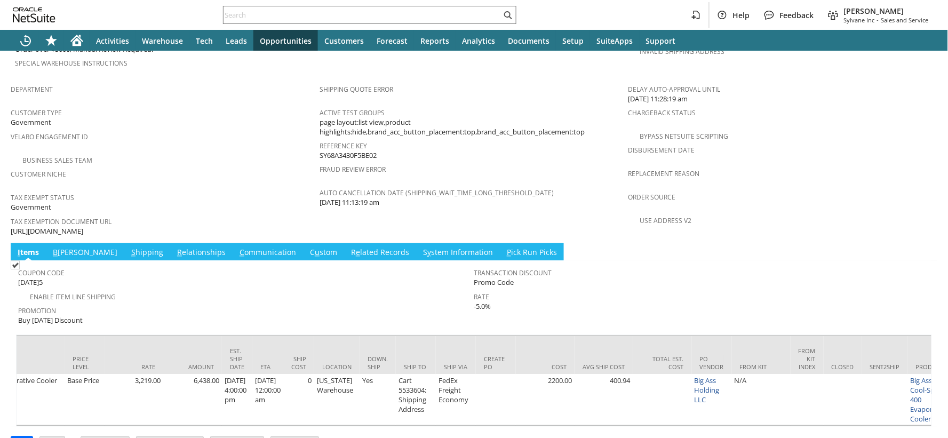
scroll to position [0, 1772]
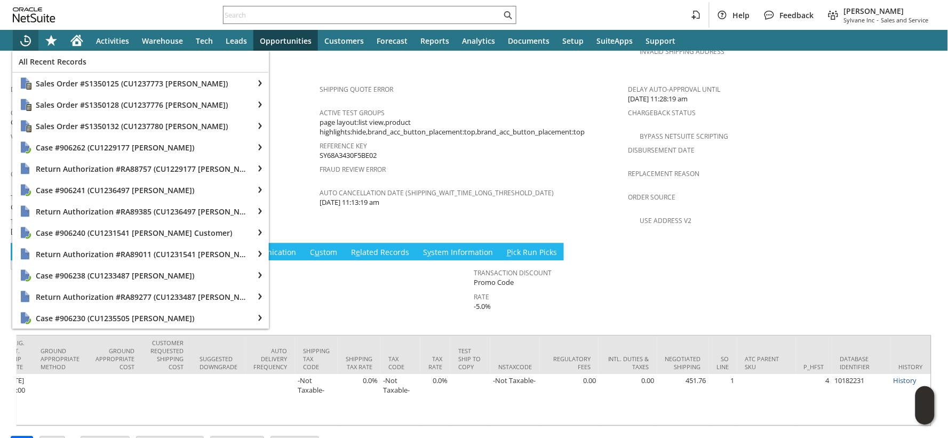
click at [25, 38] on polygon "Recent Records" at bounding box center [27, 40] width 4 height 4
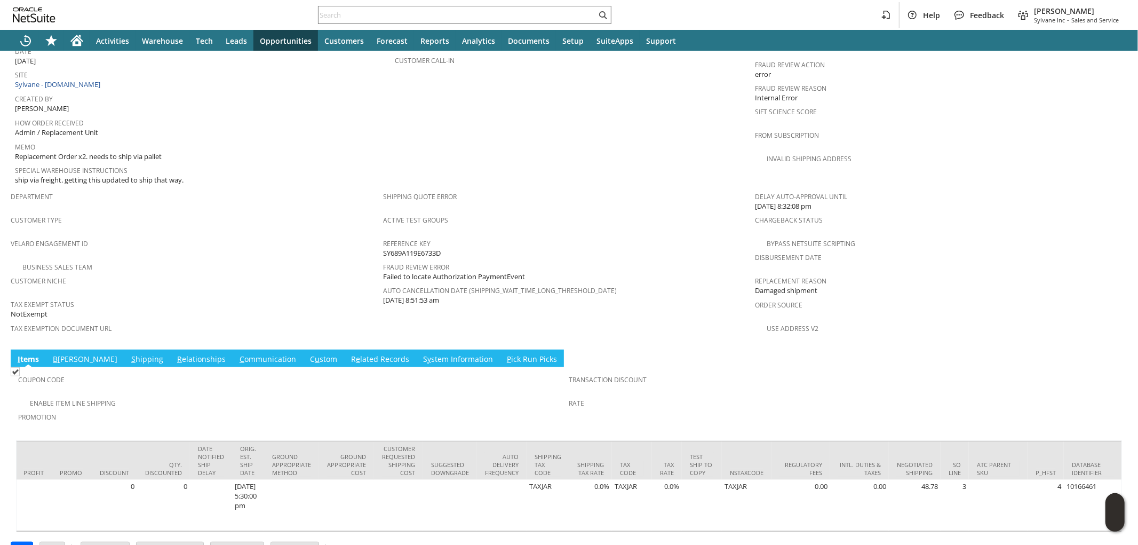
scroll to position [0, 1586]
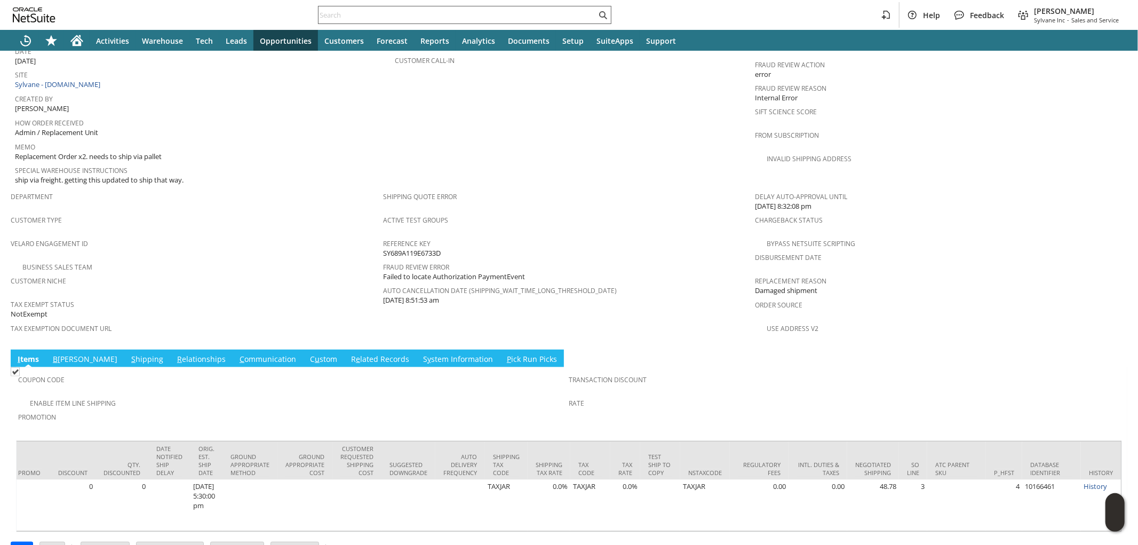
click at [506, 13] on input "text" at bounding box center [457, 15] width 278 height 13
paste input "S1345867"
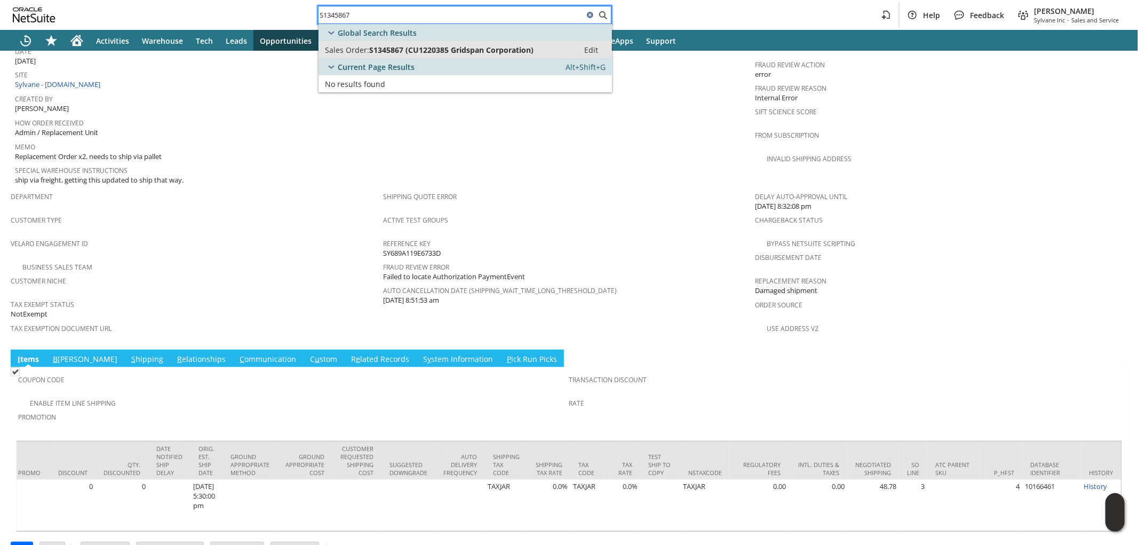
type input "S1345867"
click at [493, 44] on link "Sales Order: S1345867 (CU1220385 Gridspan Corporation) Edit" at bounding box center [464, 49] width 293 height 17
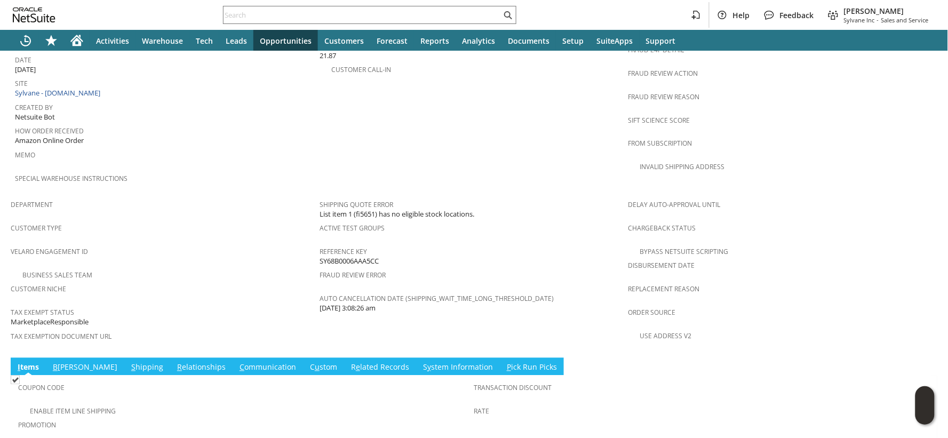
scroll to position [668, 0]
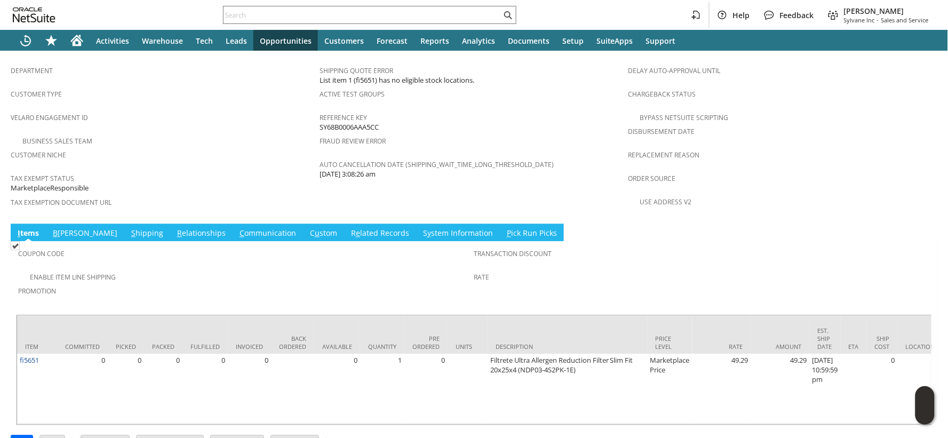
click at [307, 228] on link "[PERSON_NAME]" at bounding box center [323, 234] width 33 height 12
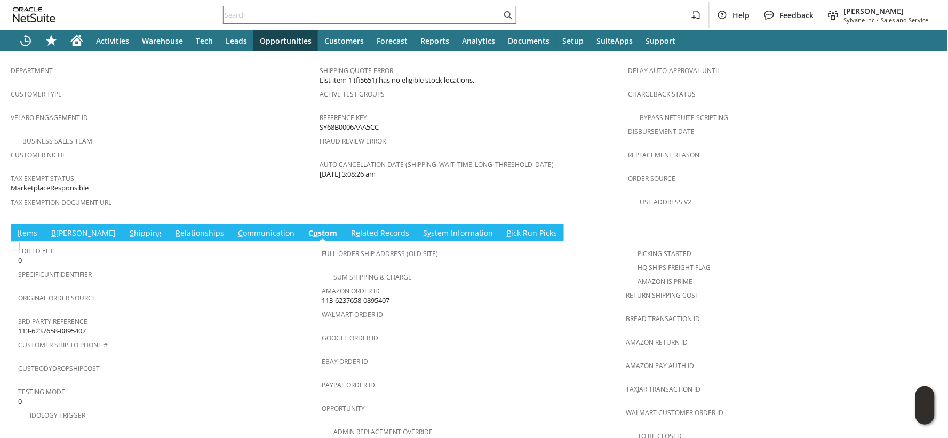
scroll to position [0, 0]
click at [342, 295] on span "113-6237658-0895407" at bounding box center [356, 300] width 68 height 10
copy tbody "113-6237658-0895407"
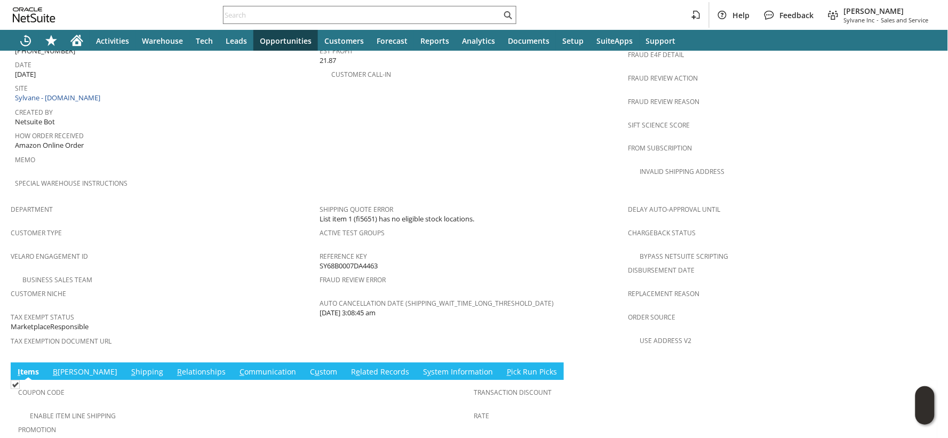
scroll to position [668, 0]
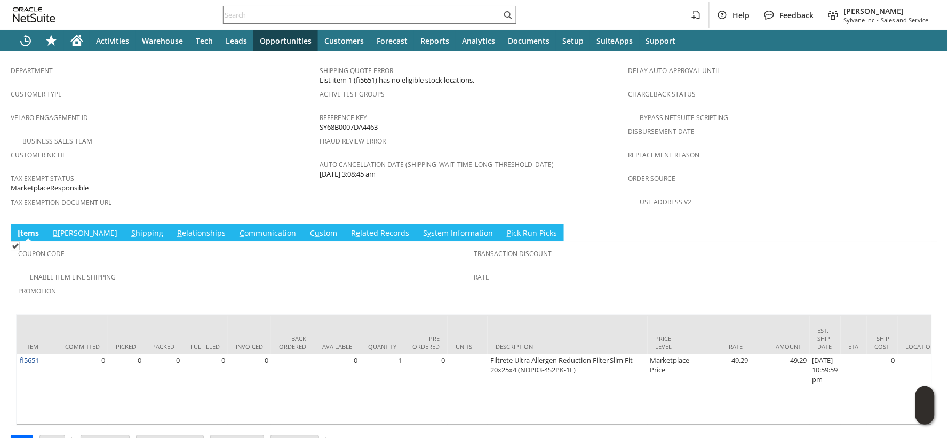
click at [237, 228] on link "C ommunication" at bounding box center [268, 234] width 62 height 12
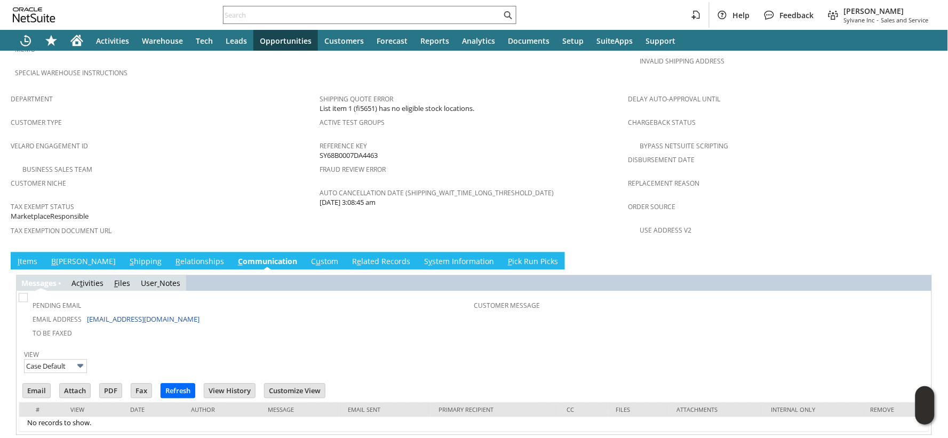
scroll to position [0, 0]
click at [316, 257] on span "u" at bounding box center [318, 262] width 5 height 10
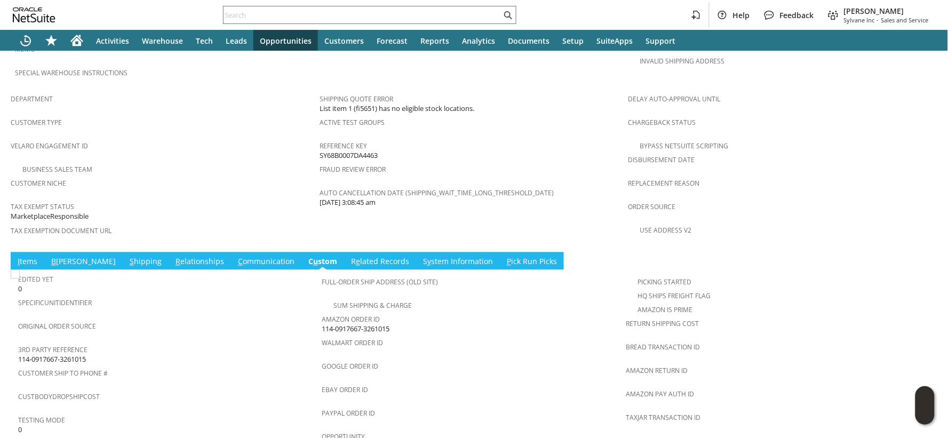
click at [336, 324] on span "114-0917667-3261015" at bounding box center [356, 329] width 68 height 10
copy tbody "114-0917667-3261015"
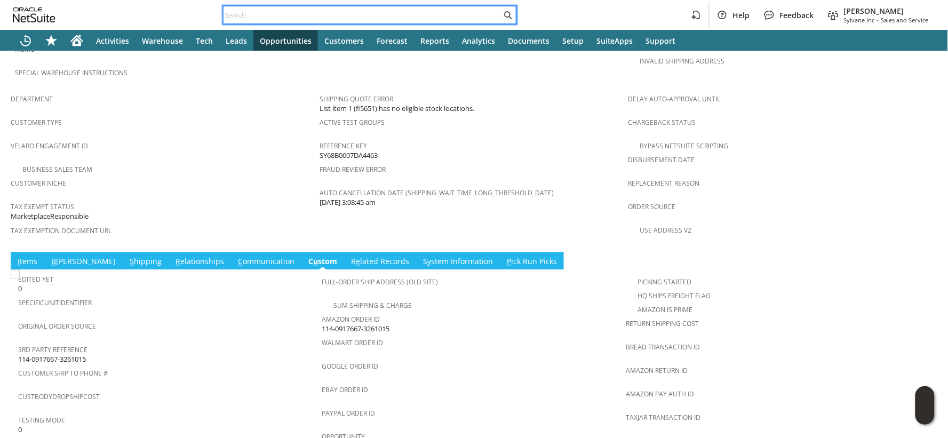
click at [243, 17] on input "text" at bounding box center [362, 15] width 278 height 13
paste input "P218711"
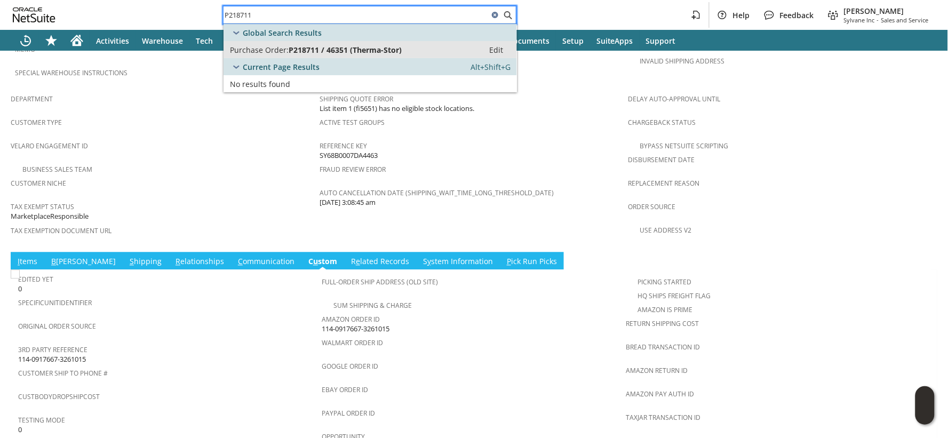
type input "P218711"
click at [267, 48] on span "Purchase Order:" at bounding box center [259, 50] width 59 height 10
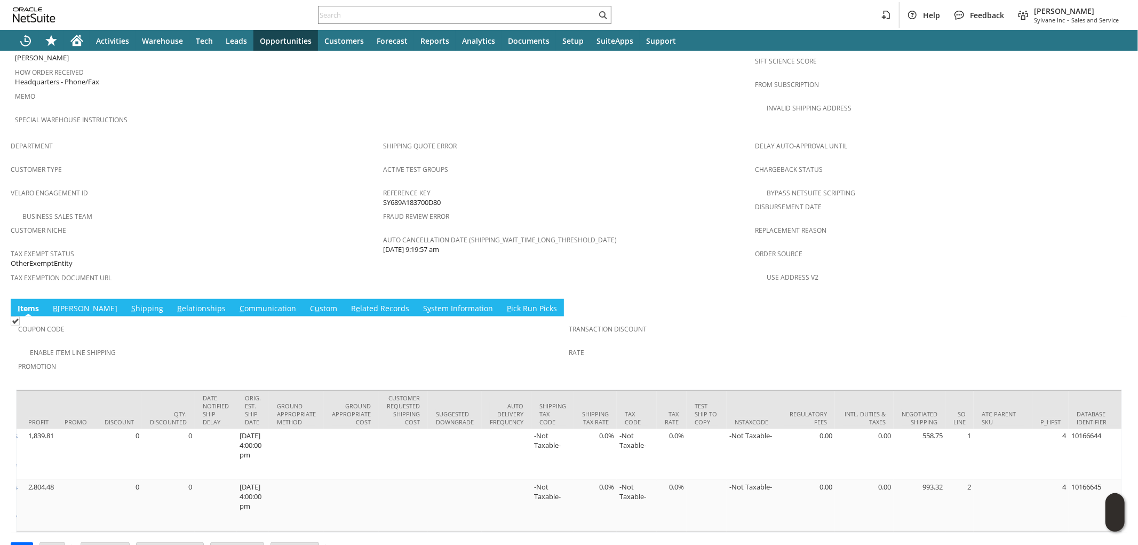
scroll to position [0, 1582]
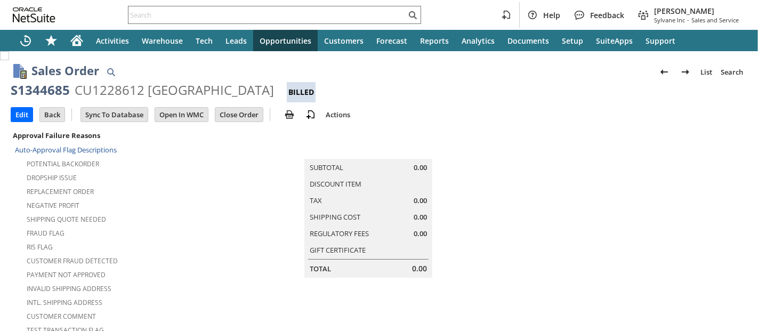
click at [47, 96] on div "S1344685" at bounding box center [40, 90] width 59 height 17
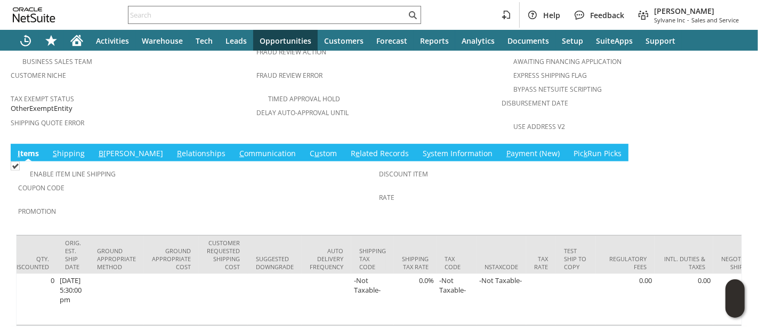
scroll to position [0, 2067]
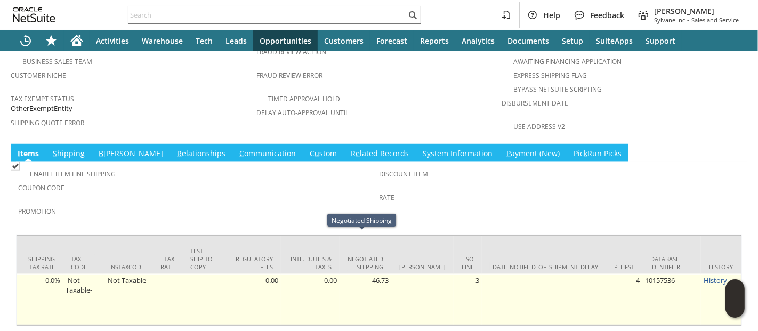
click at [374, 274] on td "46.73" at bounding box center [366, 299] width 52 height 51
copy td "46.73"
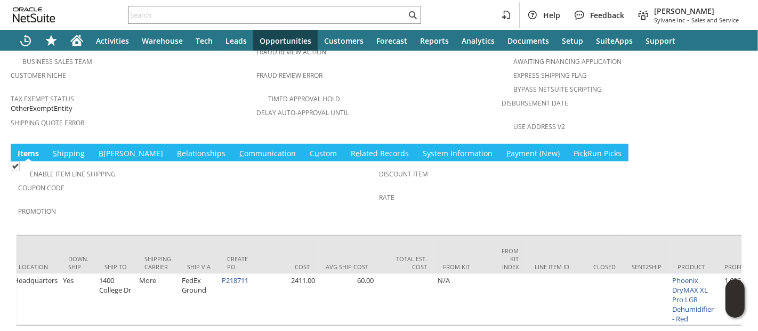
scroll to position [0, 809]
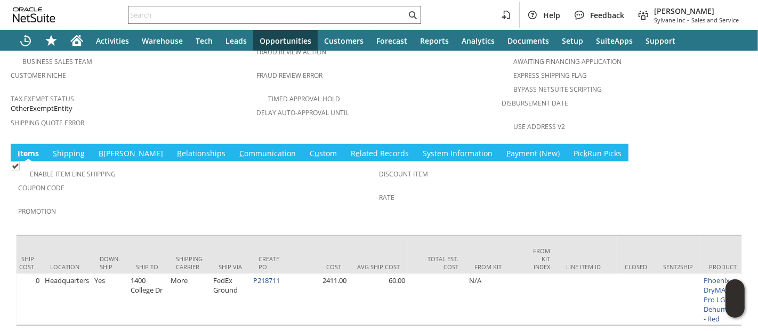
click at [347, 14] on input "text" at bounding box center [268, 15] width 278 height 13
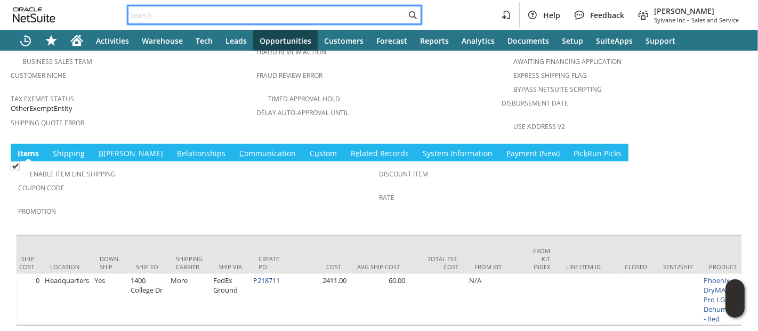
paste input "RA89138"
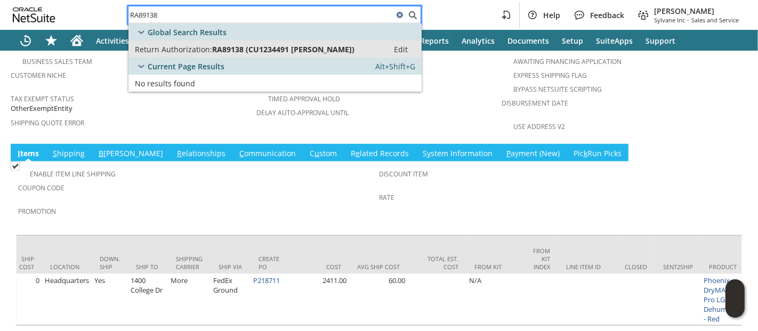
type input "RA89138"
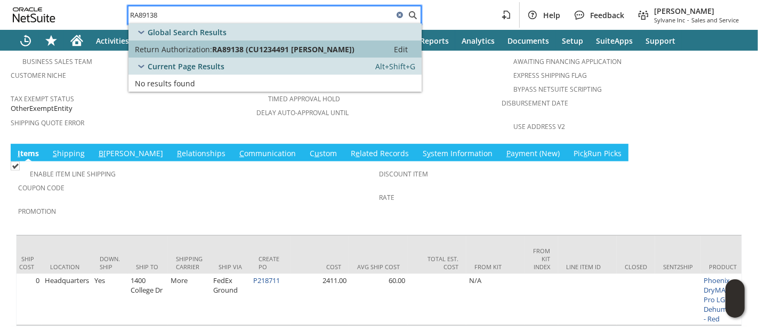
click at [309, 51] on span "RA89138 (CU1234491 brandon gallagher)" at bounding box center [283, 49] width 142 height 10
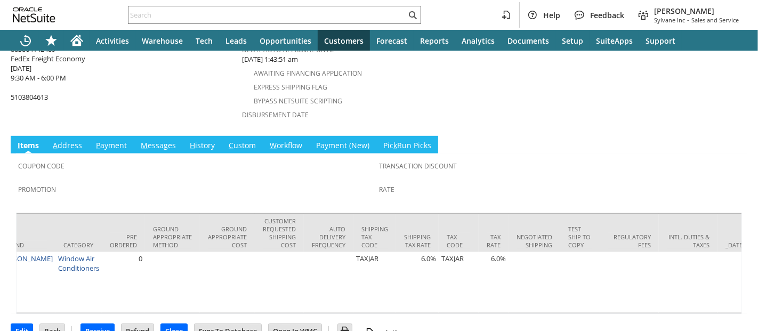
scroll to position [0, 1777]
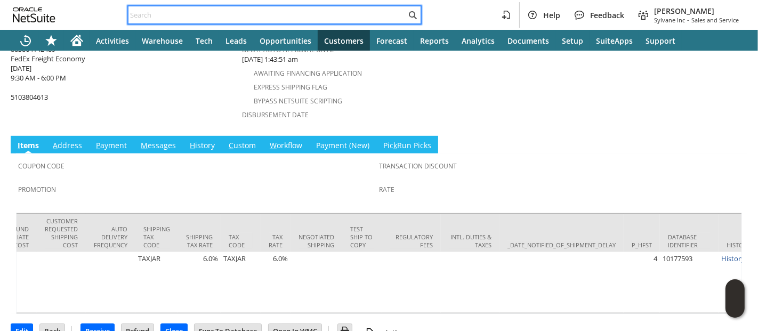
click at [271, 15] on input "text" at bounding box center [268, 15] width 278 height 13
paste input "P218401"
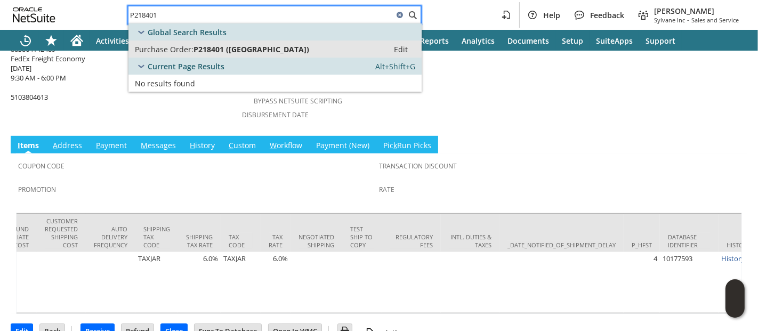
type input "P218401"
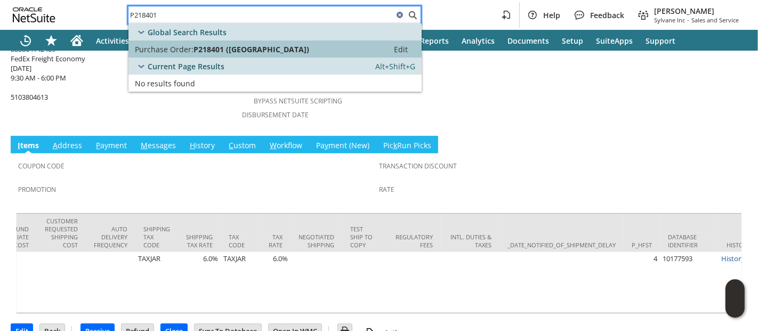
click at [255, 46] on span "P218401 (Senville)" at bounding box center [252, 49] width 116 height 10
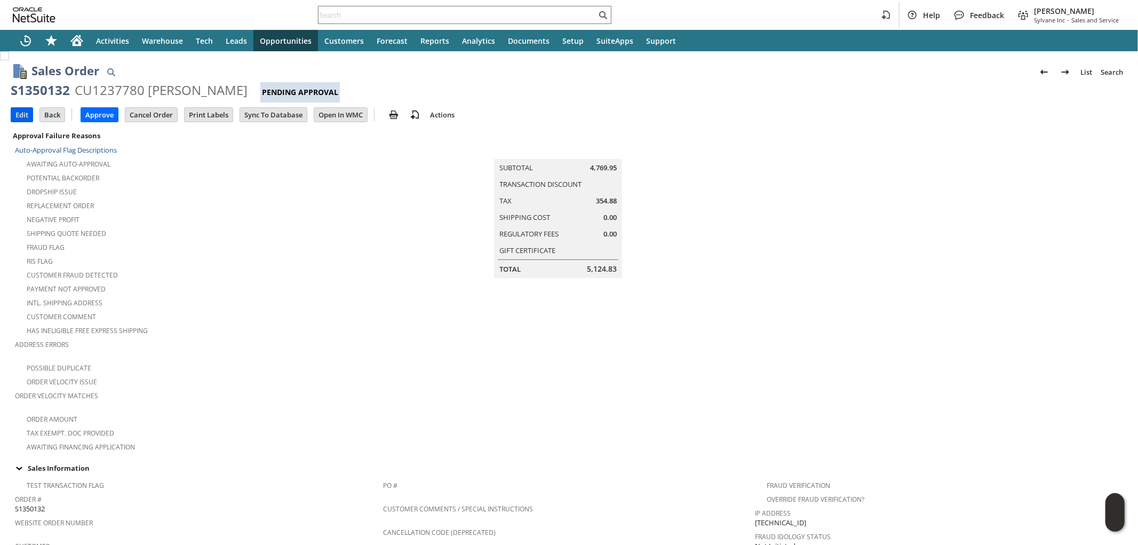
click at [23, 119] on input "Edit" at bounding box center [21, 115] width 21 height 14
click at [20, 114] on input "Edit" at bounding box center [21, 115] width 21 height 14
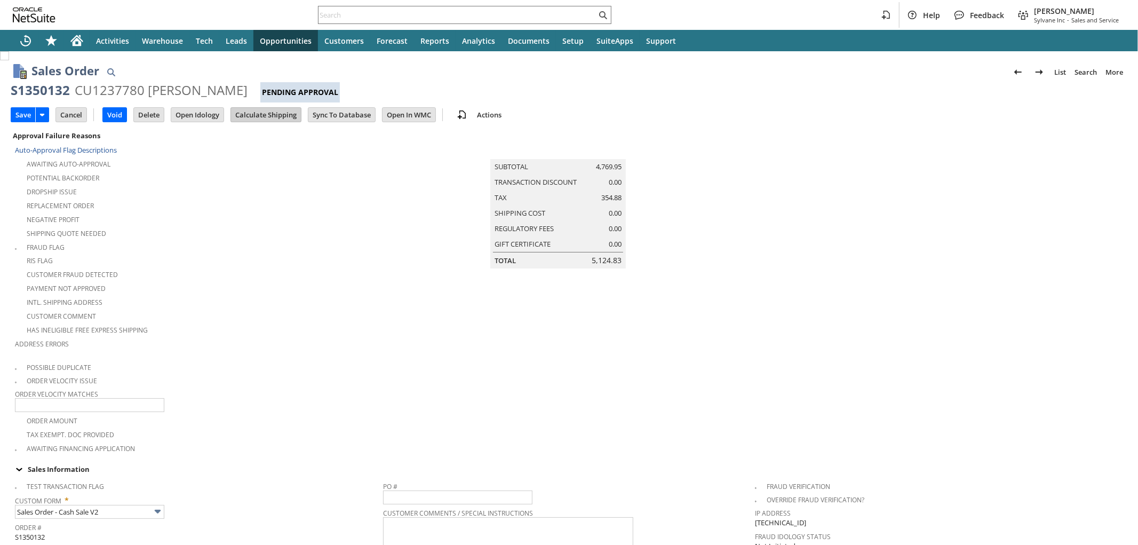
type input "Intelligent Recommendations¹⁰"
click at [278, 118] on input "Calculate Shipping" at bounding box center [266, 115] width 70 height 14
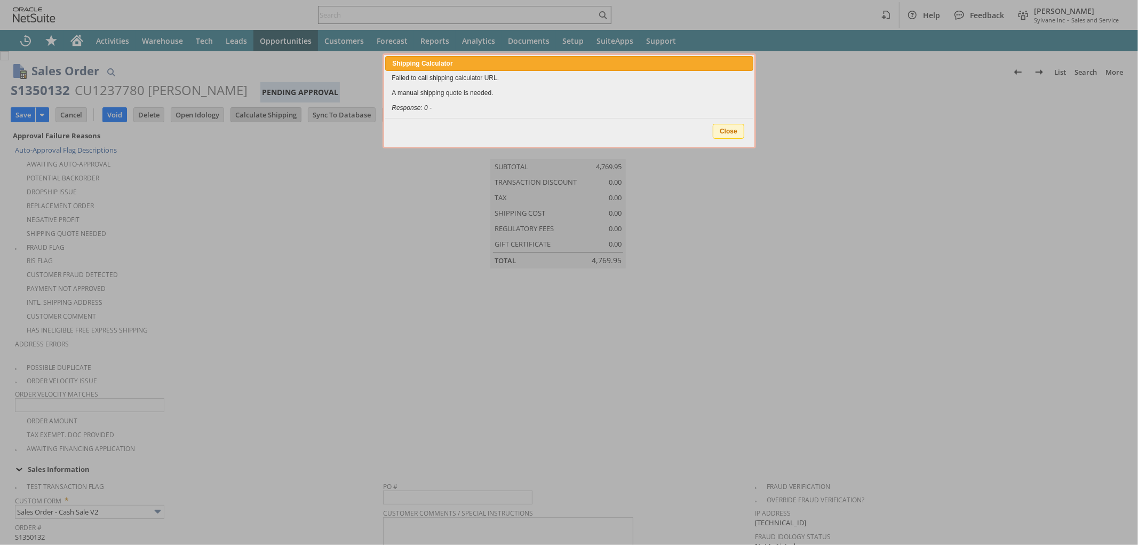
type input "Add"
type input "Copy Previous"
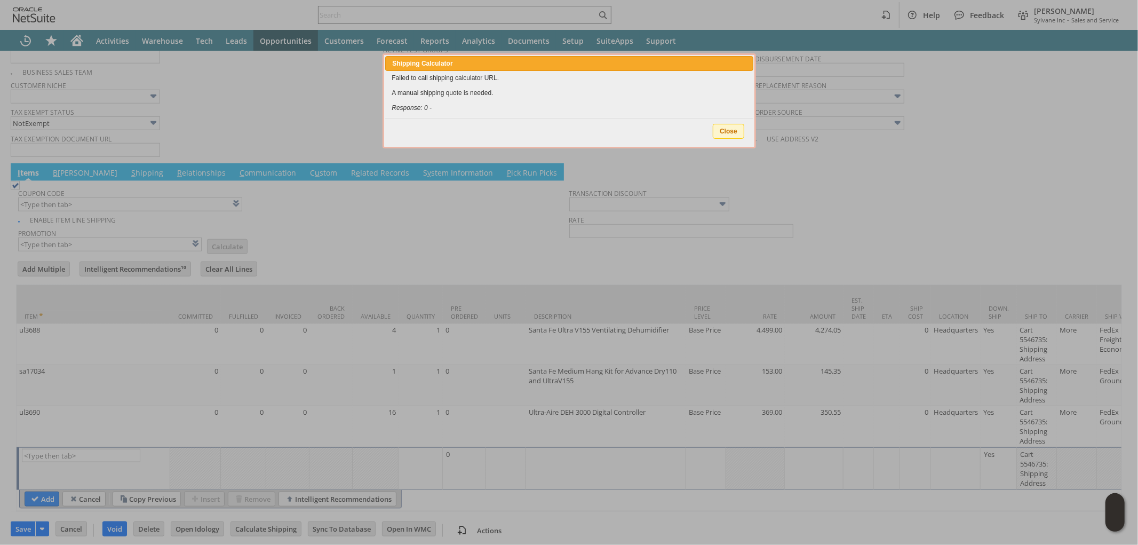
click at [729, 126] on span "Close" at bounding box center [728, 131] width 30 height 14
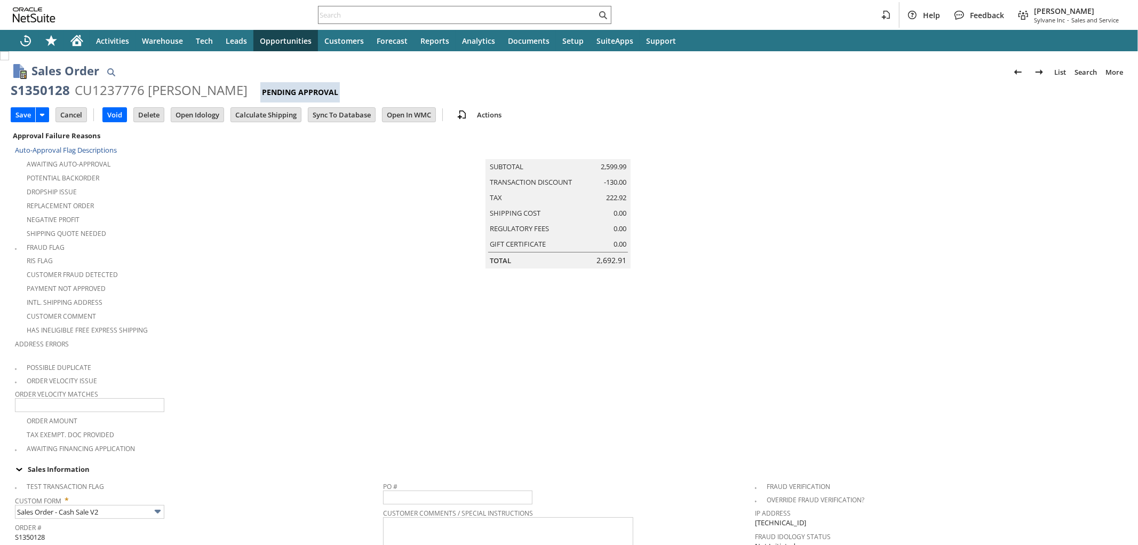
scroll to position [278, 0]
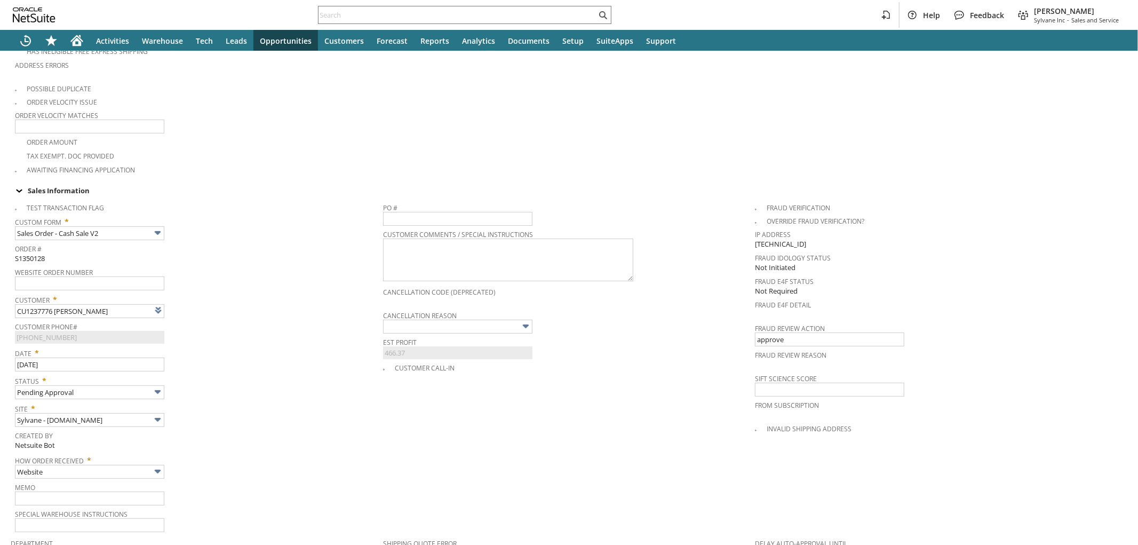
type input "Intelligent Recommendations¹⁰"
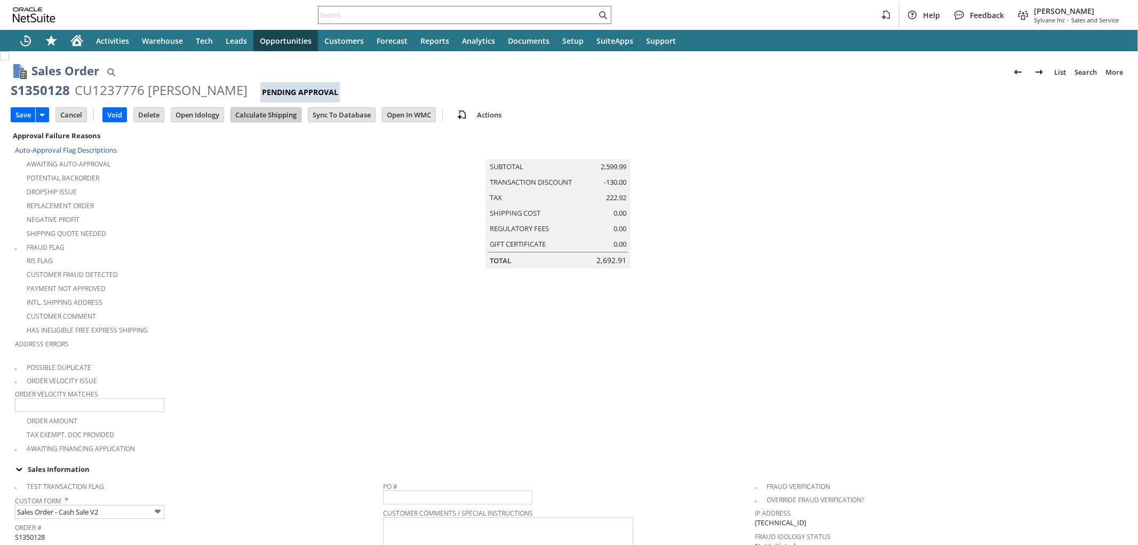
click at [277, 116] on input "Calculate Shipping" at bounding box center [266, 115] width 70 height 14
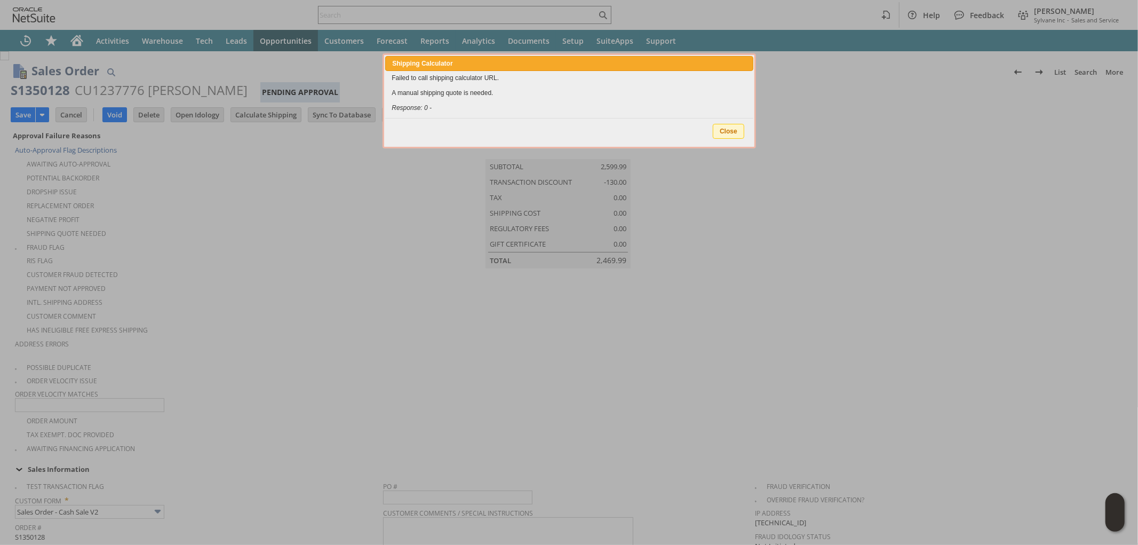
type input "Promo Code"
type input "-5.0%"
type input "Add"
type input "Copy Previous"
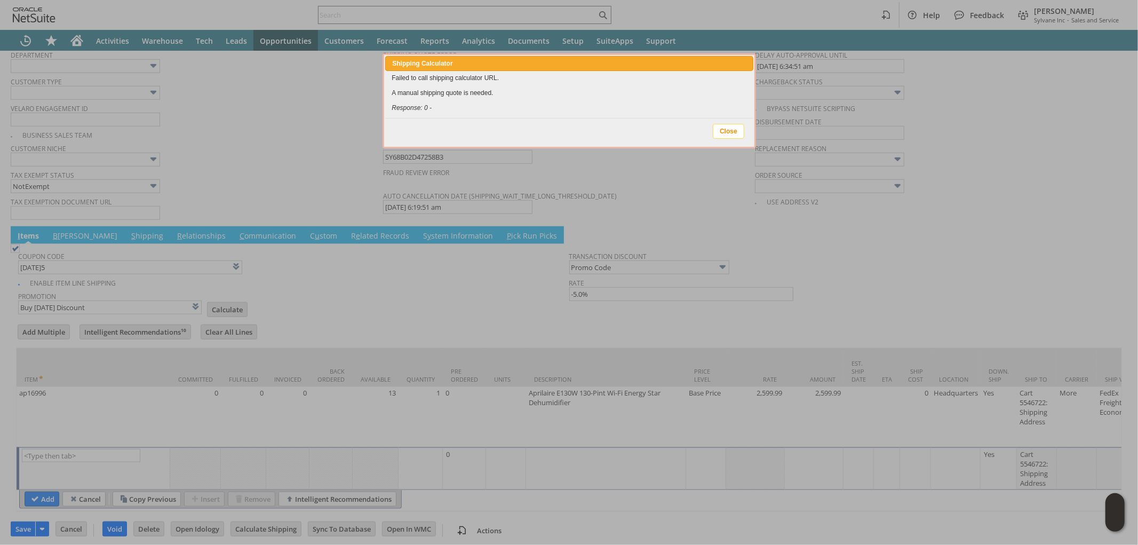
click at [725, 133] on span "Close" at bounding box center [728, 131] width 30 height 14
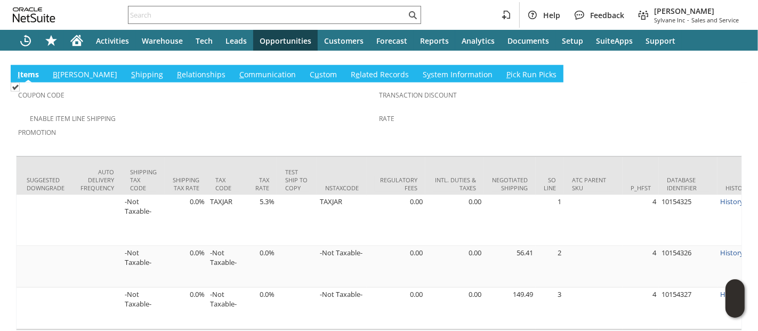
scroll to position [0, 1967]
click at [247, 11] on input "text" at bounding box center [268, 15] width 278 height 13
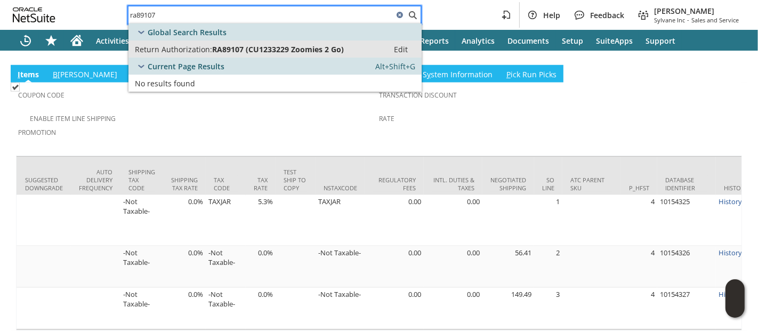
type input "ra89107"
click at [252, 45] on span "RA89107 (CU1233229 Zoomies 2 Go)" at bounding box center [278, 49] width 132 height 10
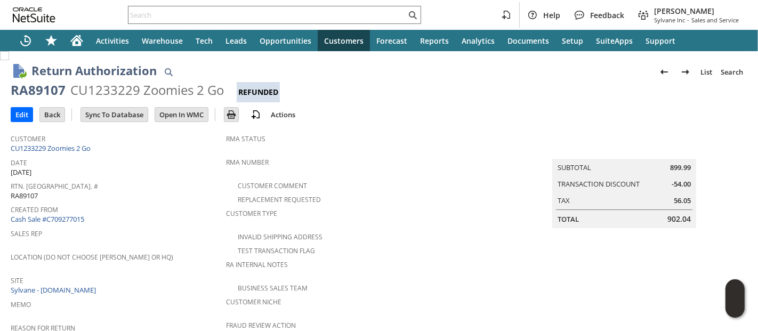
click at [44, 87] on div "RA89107" at bounding box center [38, 90] width 55 height 17
copy div "RA89107"
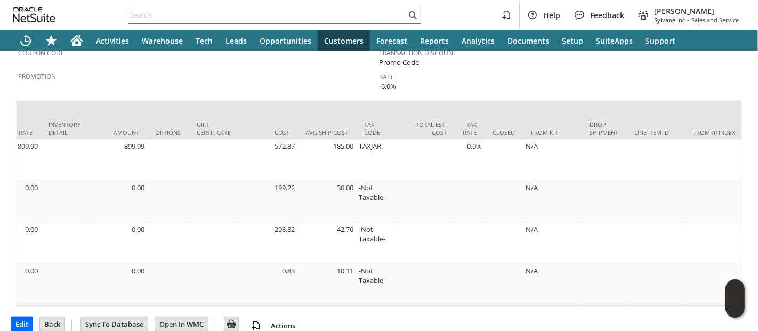
scroll to position [0, 501]
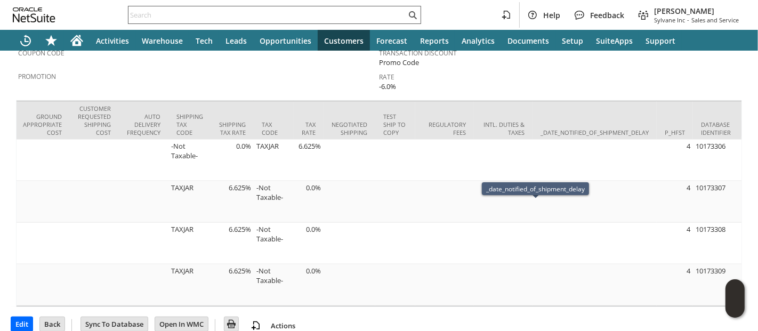
click at [253, 12] on input "text" at bounding box center [268, 15] width 278 height 13
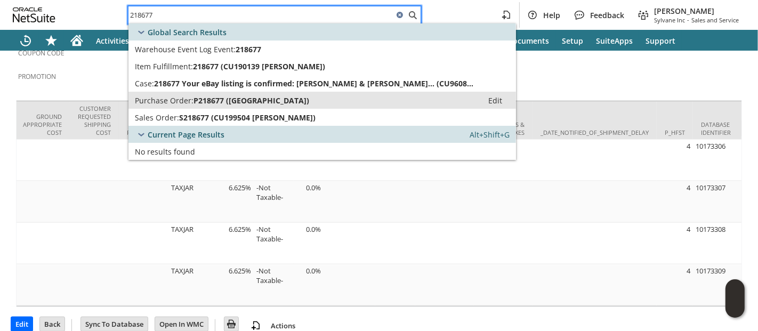
type input "218677"
click at [236, 99] on span "P218677 (Senville)" at bounding box center [252, 100] width 116 height 10
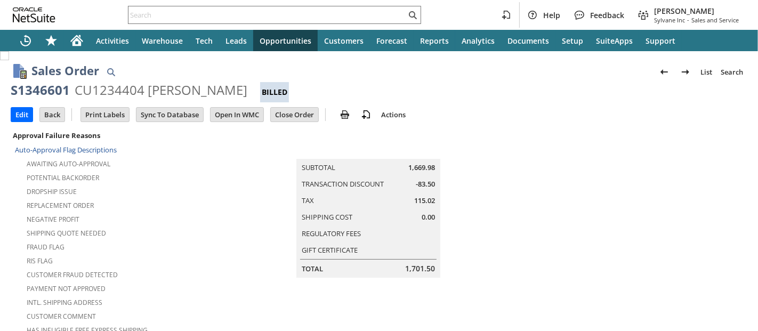
click at [43, 89] on div "S1346601" at bounding box center [40, 90] width 59 height 17
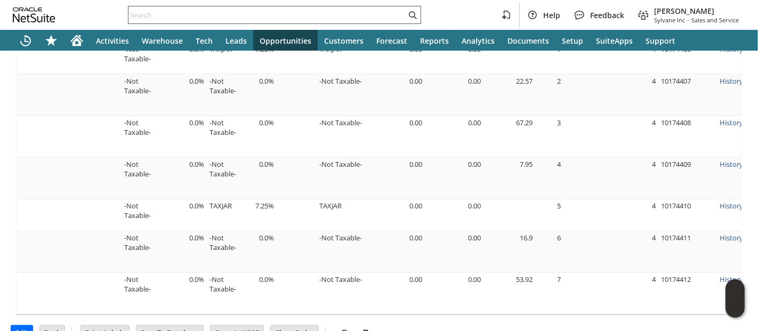
click at [333, 15] on input "text" at bounding box center [268, 15] width 278 height 13
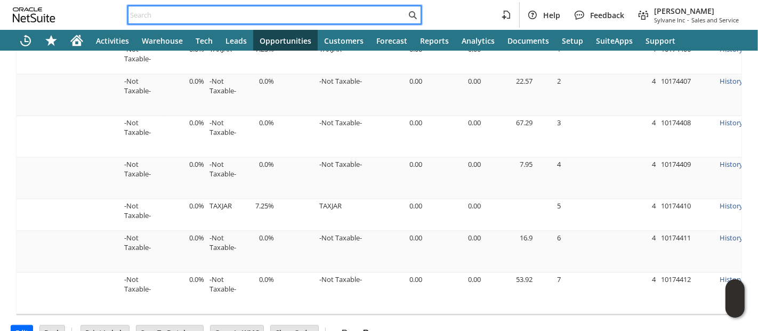
paste input "P218694"
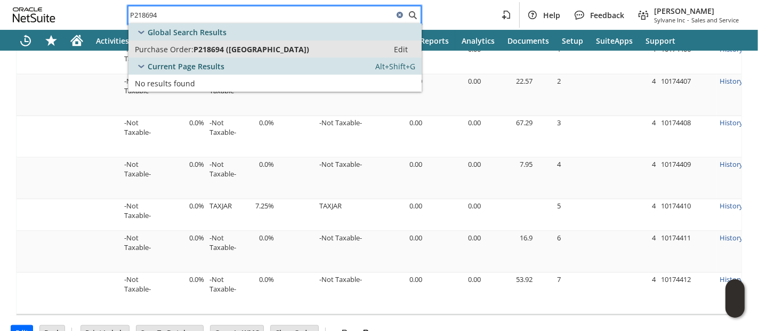
type input "P218694"
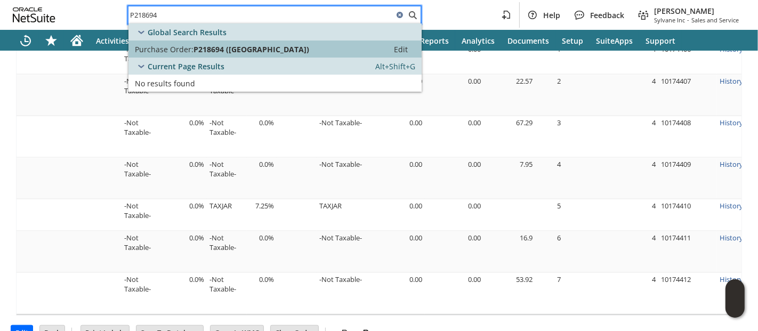
click at [320, 46] on div "Purchase Order: P218694 (Senville)" at bounding box center [258, 49] width 247 height 10
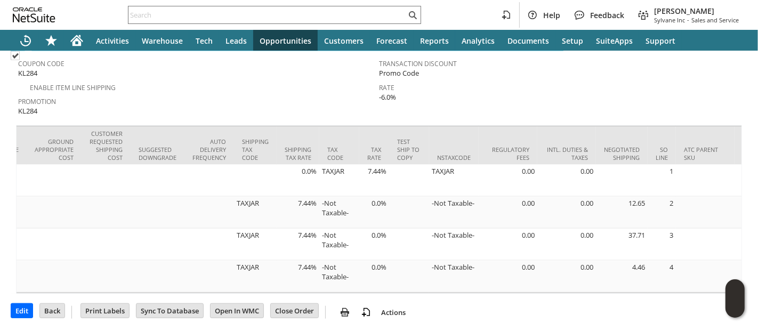
scroll to position [0, 1975]
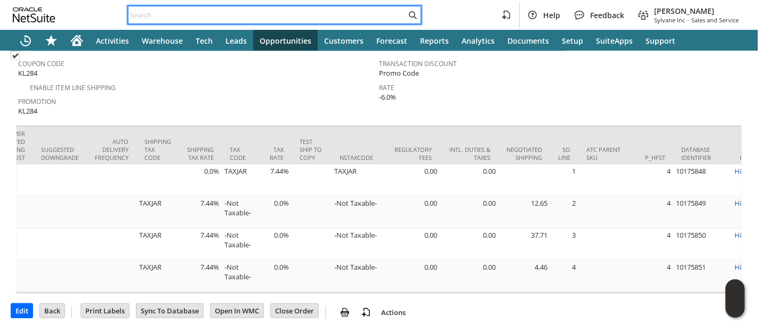
click at [323, 14] on input "text" at bounding box center [268, 15] width 278 height 13
paste input "S1344666"
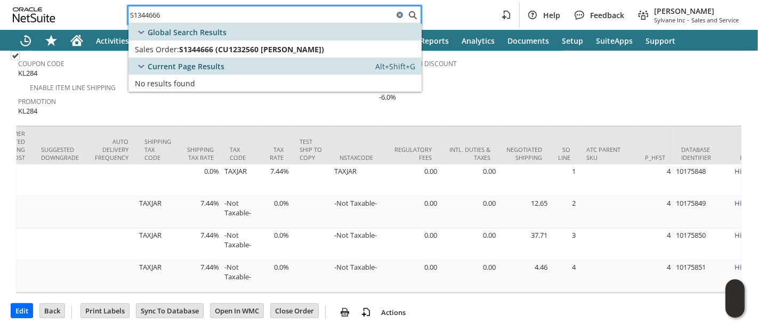
type input "S1344666"
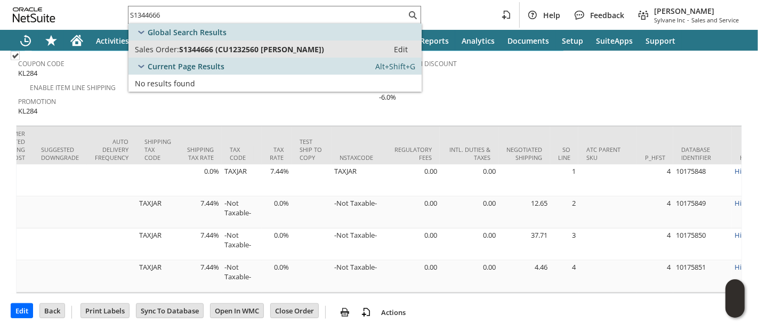
click at [269, 49] on span "S1344666 (CU1232560 Lane Dickey)" at bounding box center [251, 49] width 145 height 10
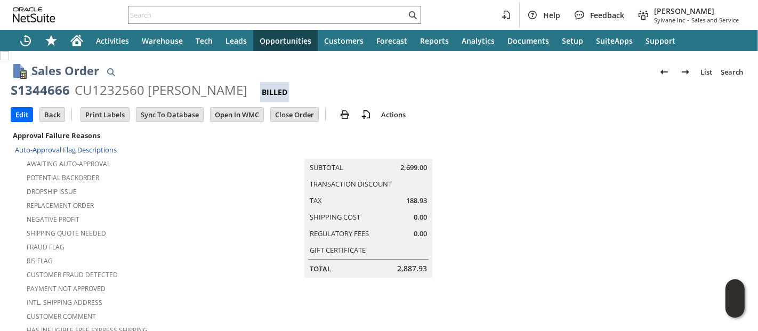
click at [36, 92] on div "S1344666" at bounding box center [40, 90] width 59 height 17
copy div "S1344666"
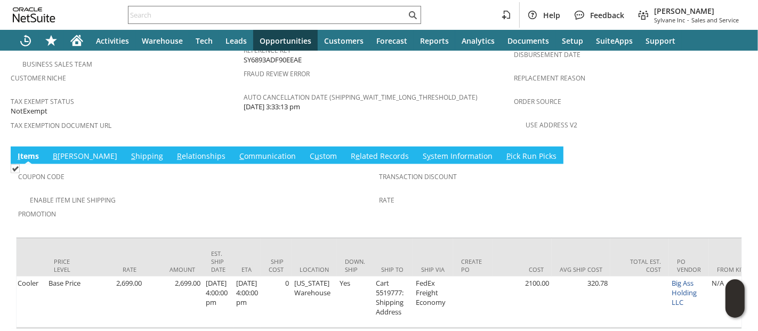
scroll to position [0, 1952]
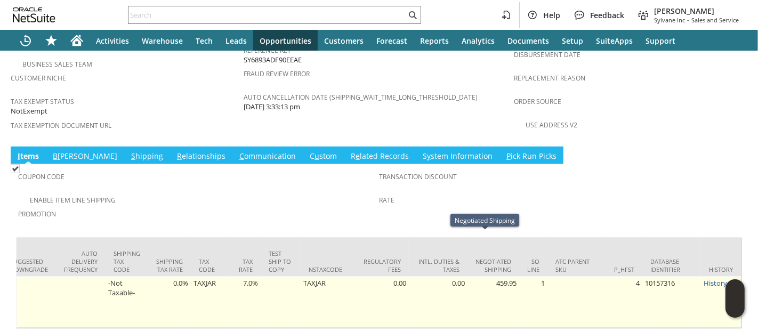
click at [492, 277] on td "459.95" at bounding box center [494, 302] width 52 height 51
copy td "459.95"
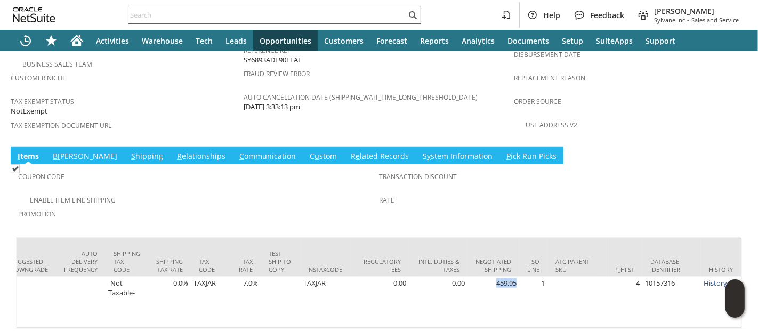
click at [257, 19] on input "text" at bounding box center [268, 15] width 278 height 13
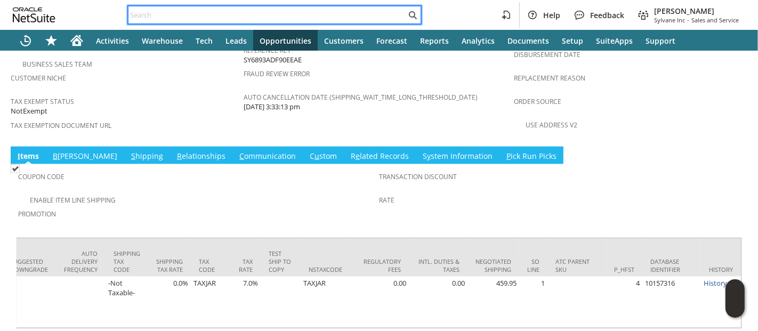
paste input "S1344995"
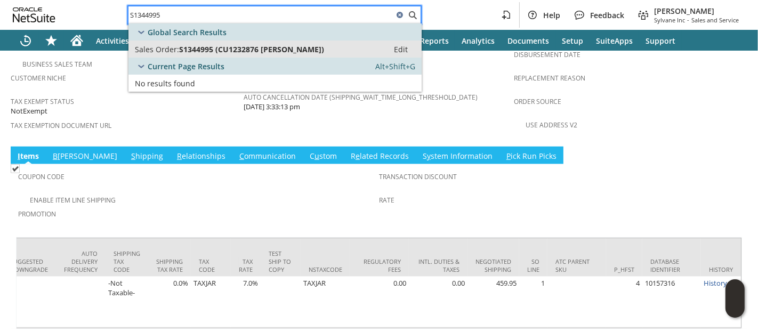
type input "S1344995"
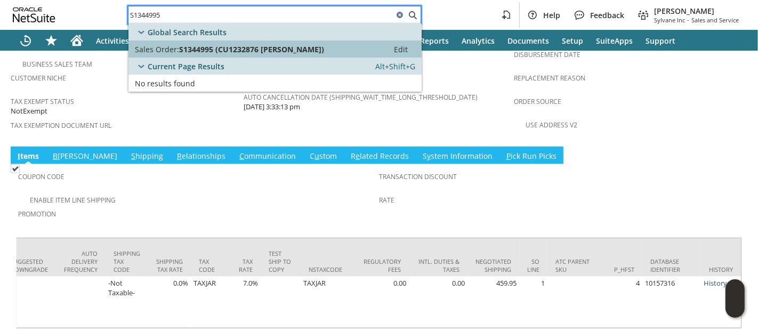
click at [247, 48] on span "S1344995 (CU1232876 victoria lasnier)" at bounding box center [251, 49] width 145 height 10
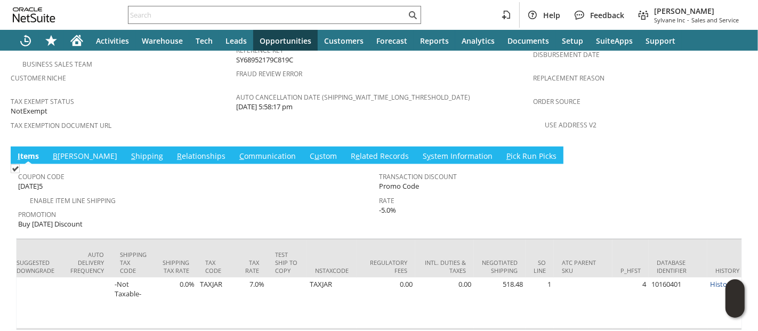
scroll to position [0, 1960]
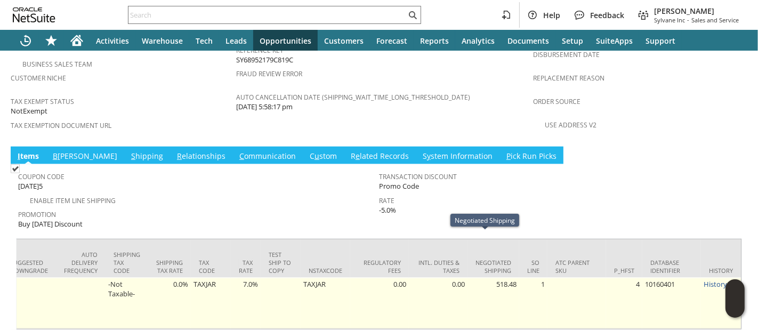
click at [490, 278] on td "518.48" at bounding box center [494, 303] width 52 height 51
copy td "518.48"
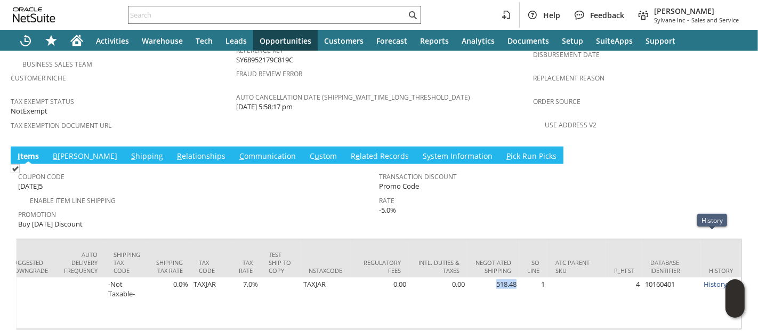
click at [373, 14] on input "text" at bounding box center [268, 15] width 278 height 13
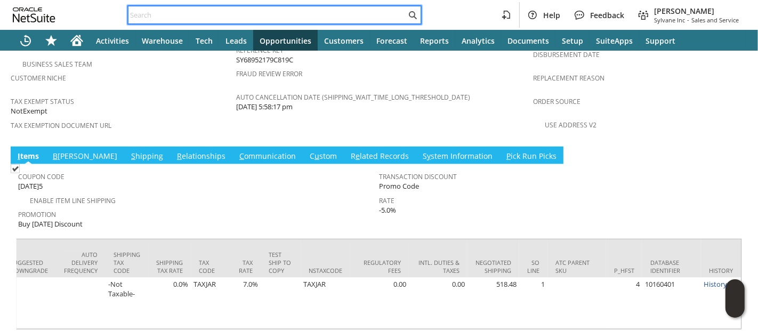
paste input "P216412"
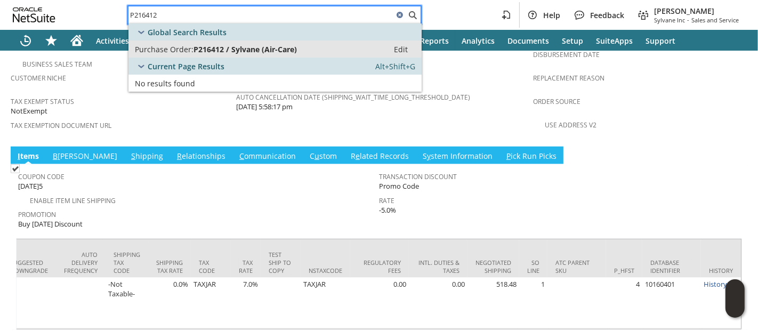
type input "P216412"
click at [287, 47] on span "P216412 / Sylvane (Air-Care)" at bounding box center [245, 49] width 103 height 10
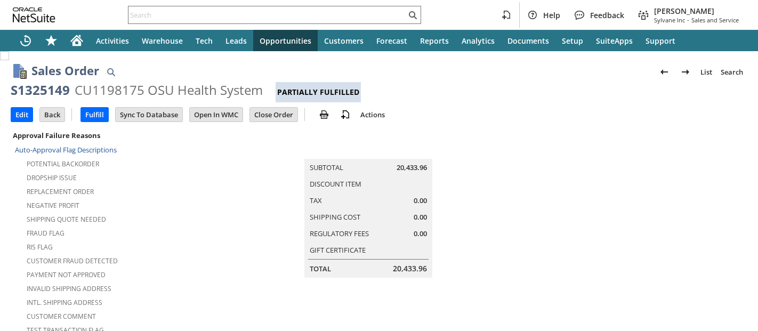
click at [53, 95] on div "S1325149" at bounding box center [40, 90] width 59 height 17
drag, startPoint x: 0, startPoint y: 0, endPoint x: 53, endPoint y: 95, distance: 108.6
click at [53, 95] on div "S1325149" at bounding box center [40, 90] width 59 height 17
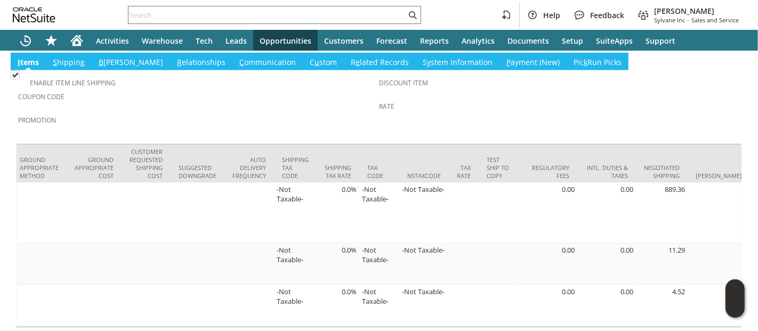
scroll to position [0, 2071]
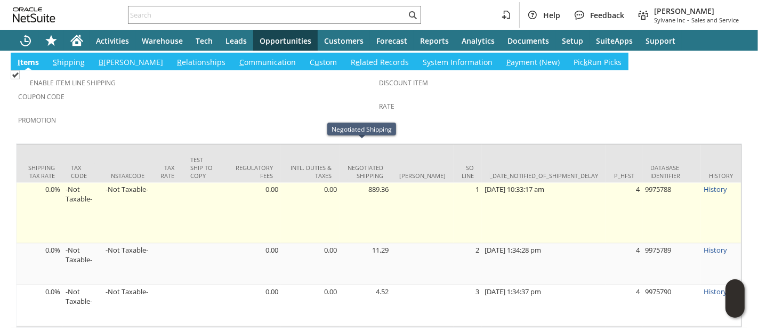
click at [373, 183] on td "889.36" at bounding box center [366, 213] width 52 height 61
copy td "889.36"
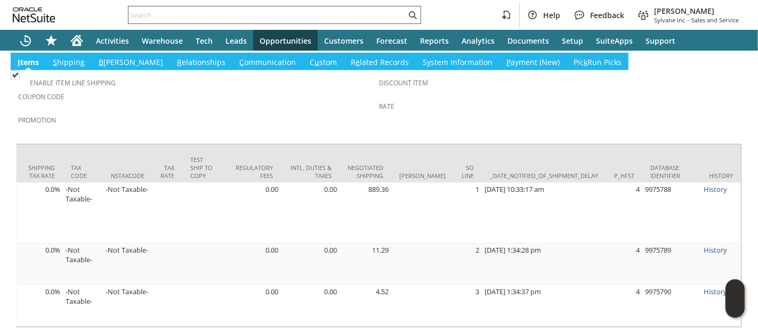
click at [297, 14] on input "text" at bounding box center [268, 15] width 278 height 13
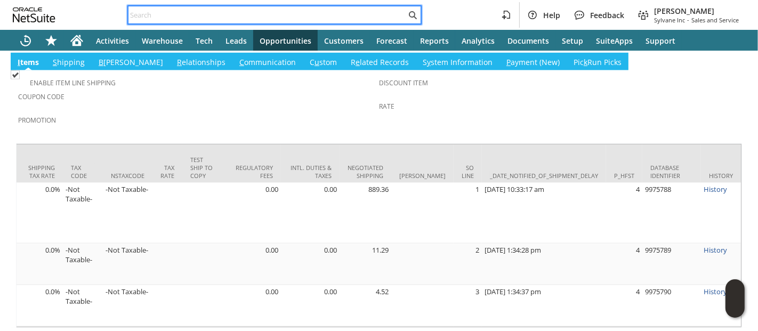
paste input "P215768"
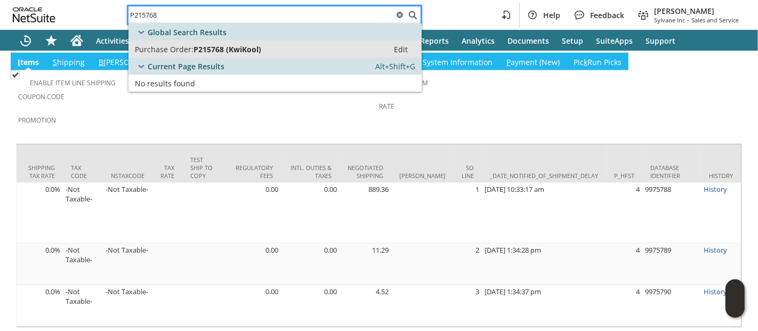
type input "P215768"
click at [224, 47] on span "P215768 (KwiKool)" at bounding box center [228, 49] width 68 height 10
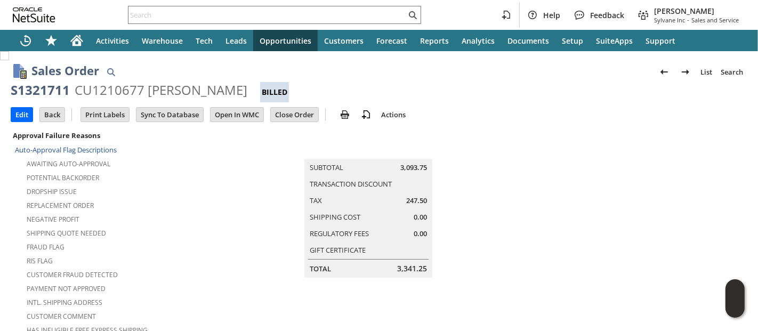
click at [35, 91] on div "S1321711" at bounding box center [40, 90] width 59 height 17
copy div "S1321711"
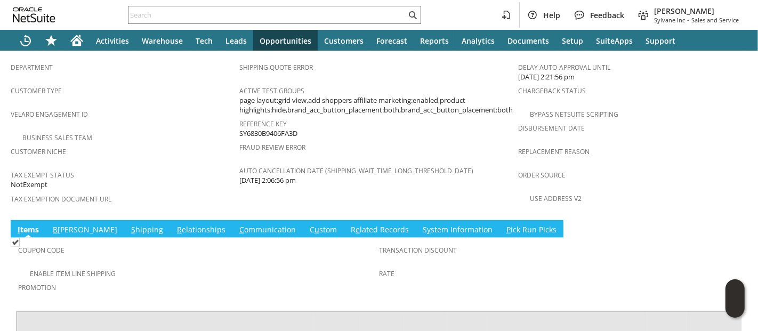
scroll to position [711, 0]
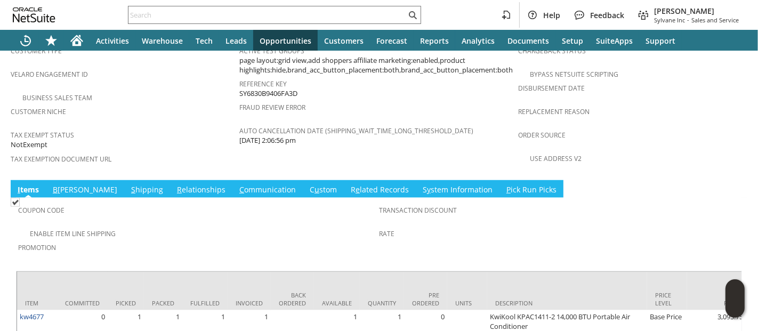
click at [129, 185] on link "S hipping" at bounding box center [147, 191] width 37 height 12
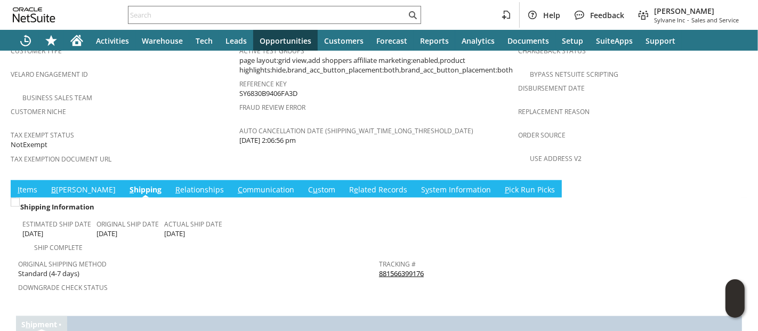
click at [33, 185] on link "I tems" at bounding box center [27, 191] width 25 height 12
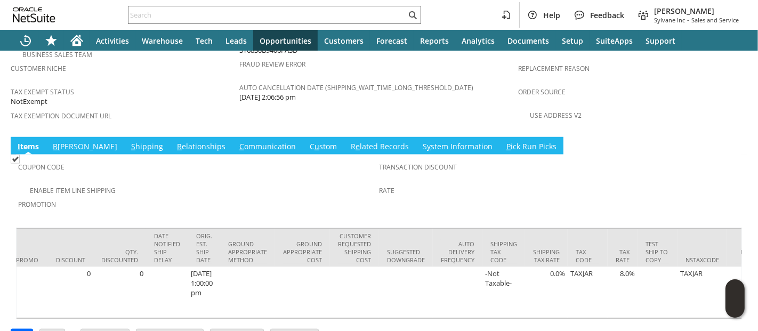
scroll to position [0, 1957]
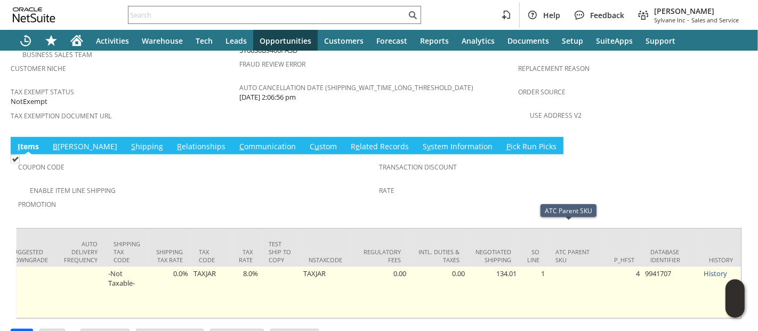
click at [502, 267] on td "134.01" at bounding box center [494, 292] width 52 height 51
copy td "134.01"
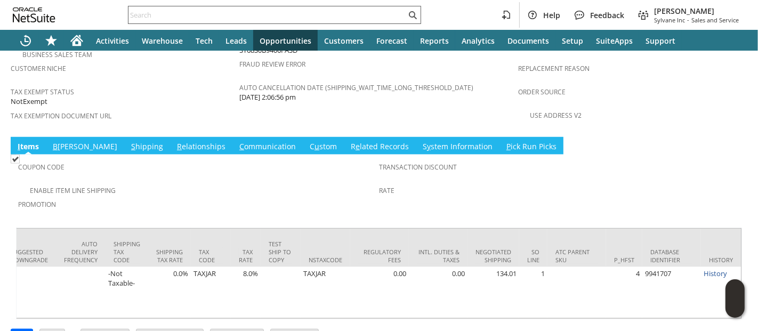
click at [320, 16] on input "text" at bounding box center [268, 15] width 278 height 13
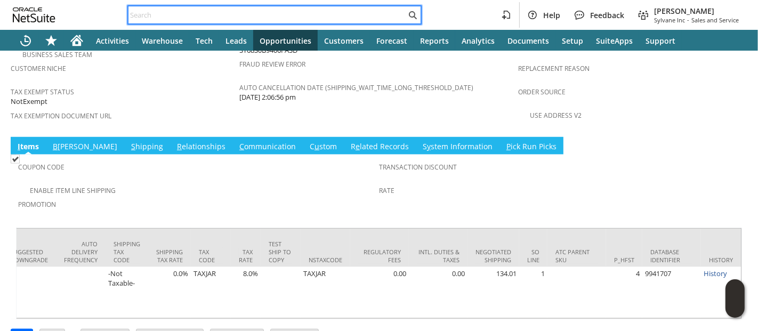
paste input "P218263"
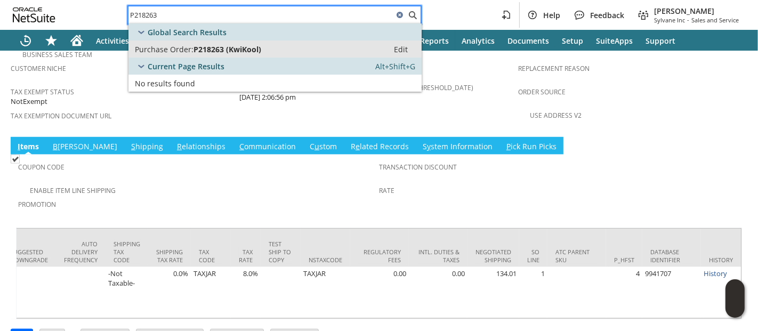
type input "P218263"
click at [250, 49] on span "P218263 (KwiKool)" at bounding box center [228, 49] width 68 height 10
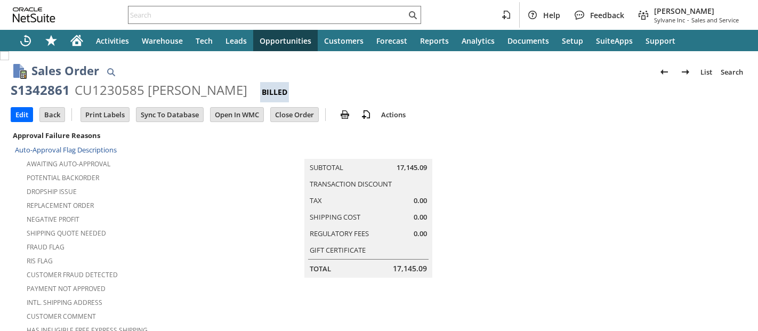
click at [56, 91] on div "S1342861" at bounding box center [40, 90] width 59 height 17
copy div "S1342861"
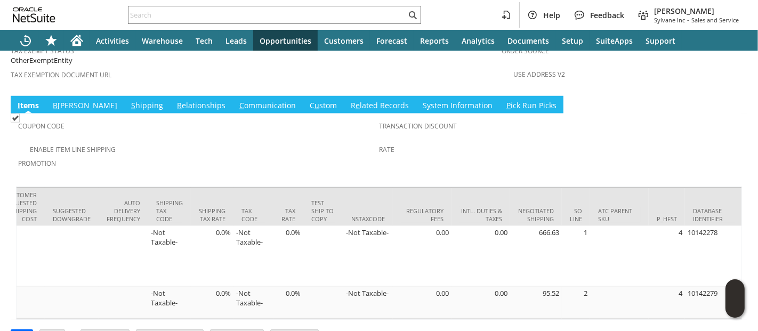
scroll to position [0, 1965]
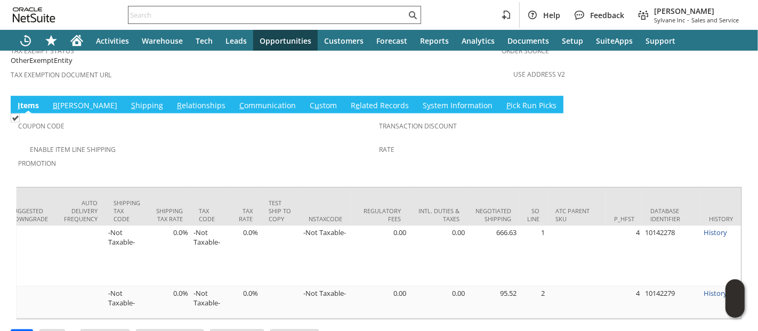
click at [358, 13] on input "text" at bounding box center [268, 15] width 278 height 13
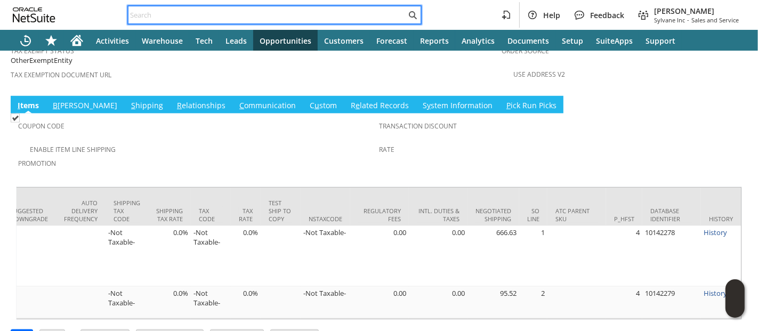
paste input "7327182314"
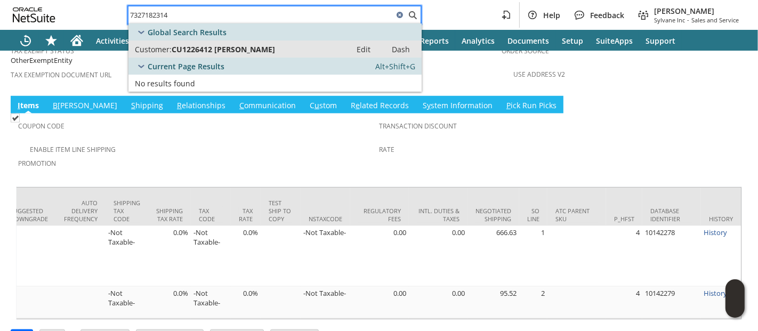
type input "7327182314"
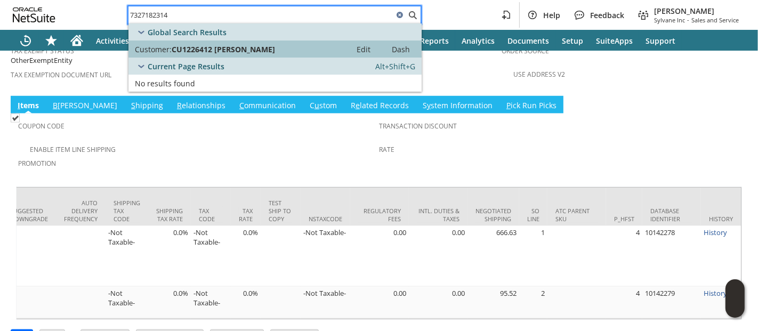
click at [318, 46] on div "Customer: CU1226412 David Lazaro" at bounding box center [240, 49] width 210 height 10
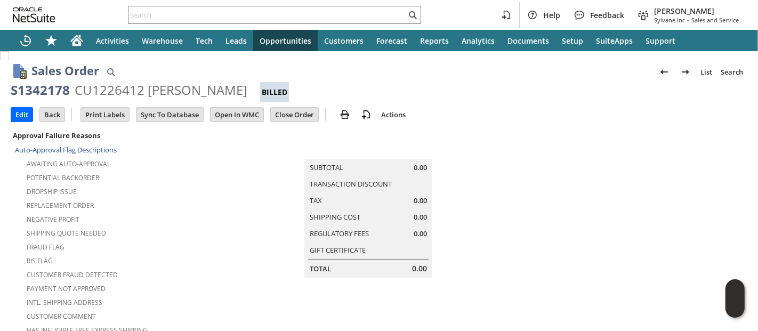
click at [49, 92] on div "S1342178" at bounding box center [40, 90] width 59 height 17
copy div "S1342178"
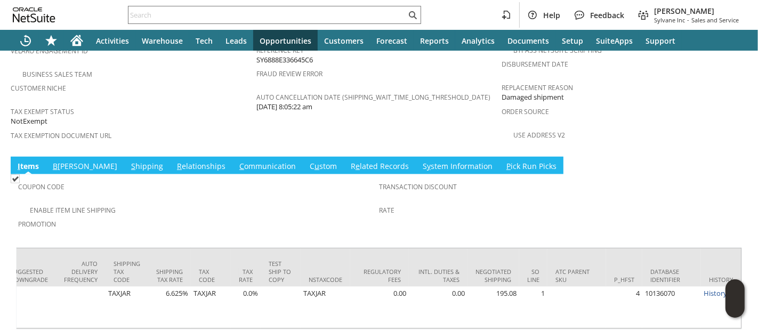
scroll to position [0, 1966]
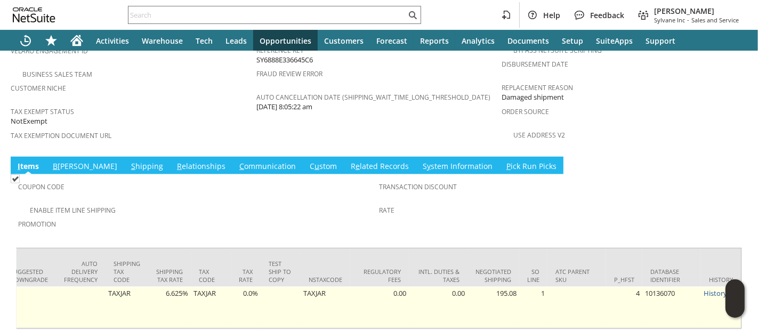
click at [498, 287] on td "195.08" at bounding box center [494, 308] width 52 height 42
click at [497, 287] on td "195.08" at bounding box center [494, 308] width 52 height 42
copy td "195.08"
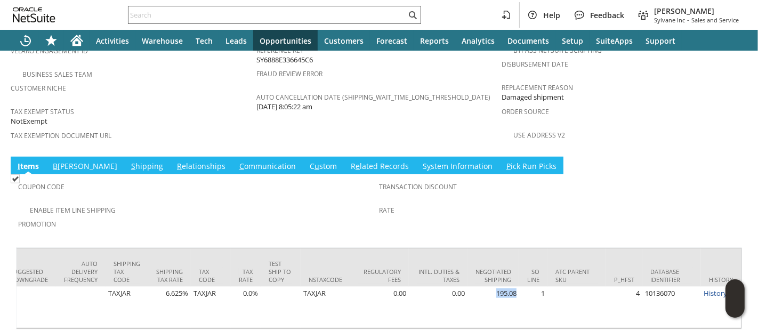
click at [300, 14] on input "text" at bounding box center [268, 15] width 278 height 13
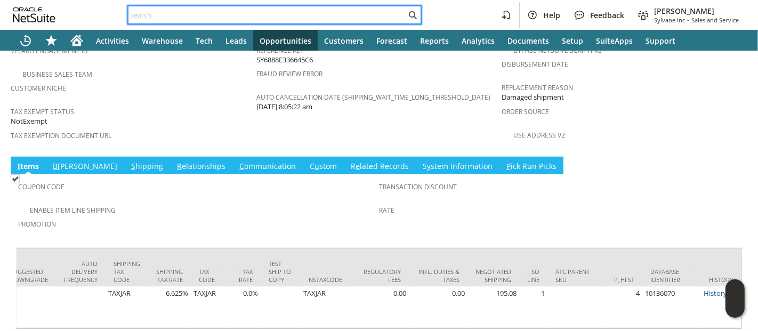
paste input "P218410"
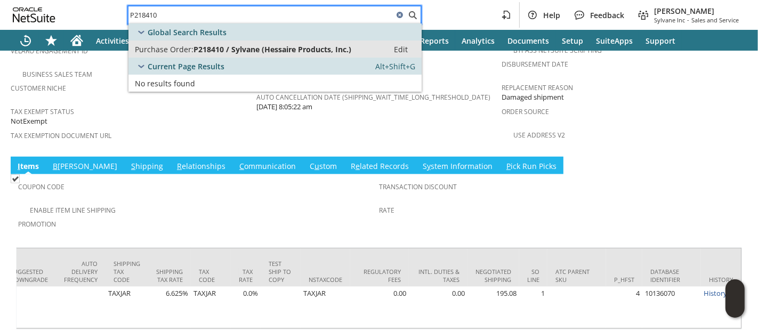
type input "P218410"
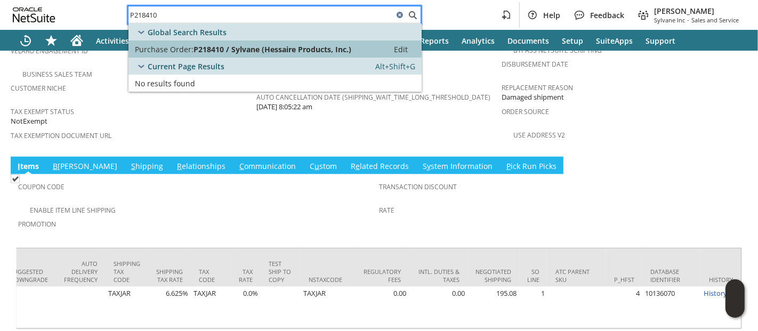
click at [231, 51] on span "P218410 / Sylvane (Hessaire Products, Inc.)" at bounding box center [273, 49] width 158 height 10
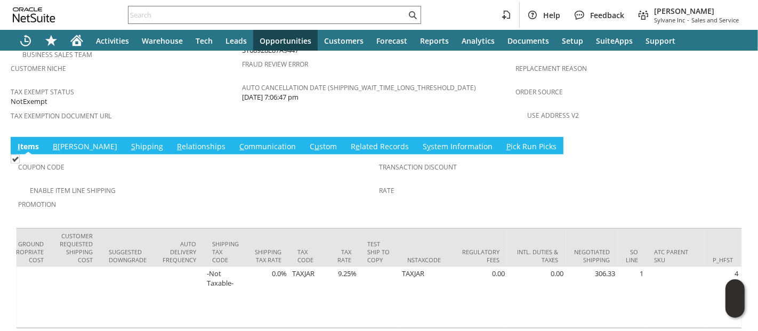
scroll to position [0, 1889]
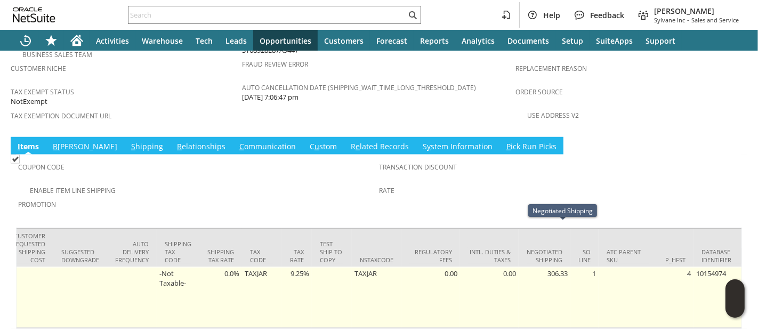
click at [571, 267] on td "306.33" at bounding box center [545, 297] width 52 height 61
copy td "306.33"
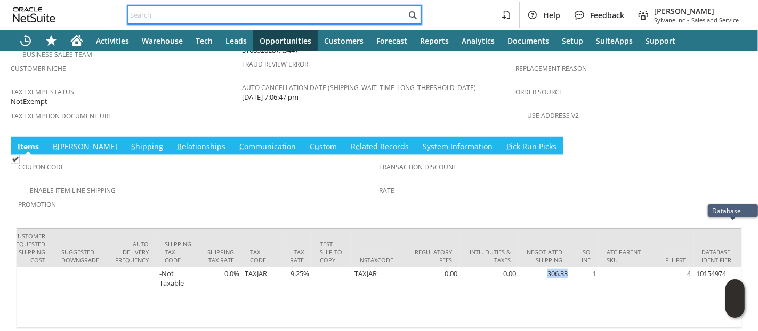
click at [283, 14] on input "text" at bounding box center [268, 15] width 278 height 13
paste input "2063911771"
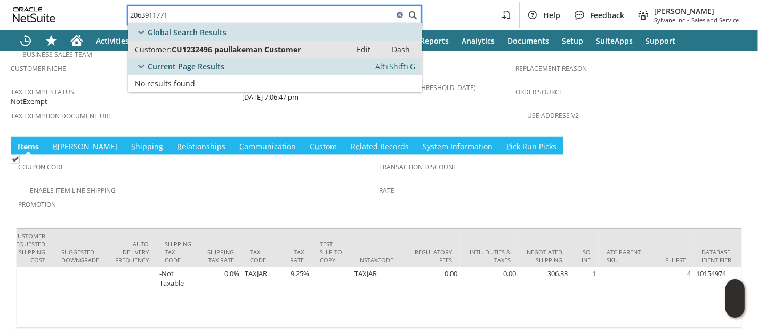
type input "2063911771"
click at [263, 49] on span "CU1232496 paullakeman Customer" at bounding box center [236, 49] width 129 height 10
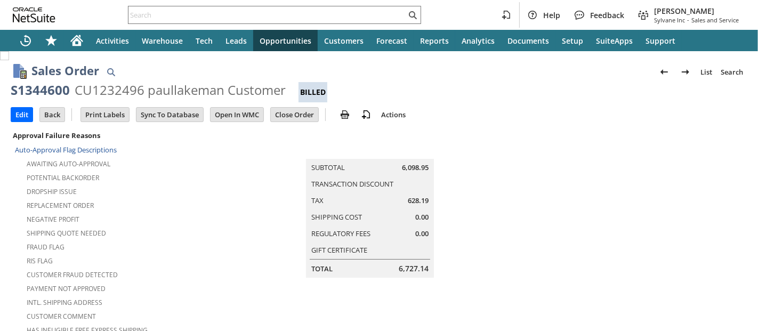
click at [33, 93] on div "S1344600" at bounding box center [40, 90] width 59 height 17
copy div "S1344600"
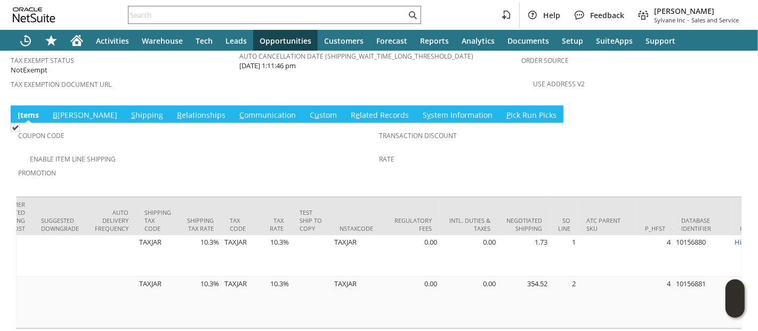
scroll to position [0, 1962]
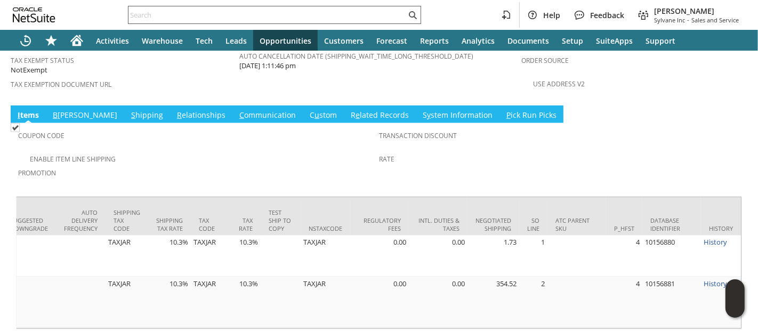
click at [346, 15] on input "text" at bounding box center [268, 15] width 278 height 13
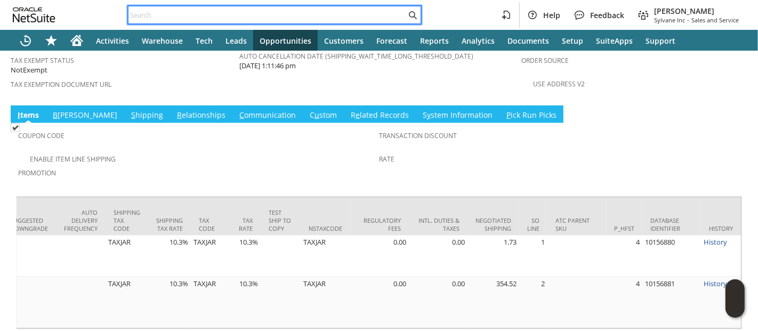
paste input "8607685514"
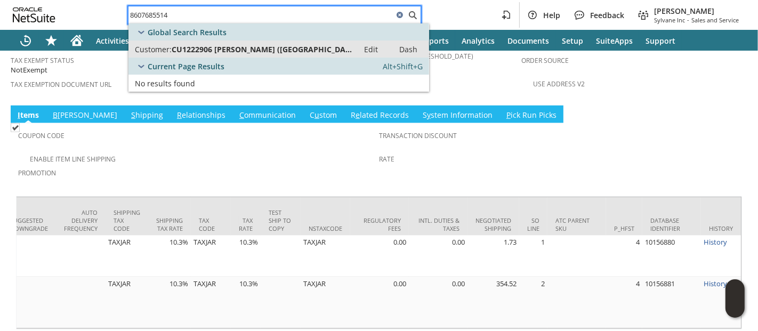
type input "8607685514"
click at [305, 48] on span "CU1222906 Brian Claffey (University of Hartford)" at bounding box center [262, 49] width 181 height 10
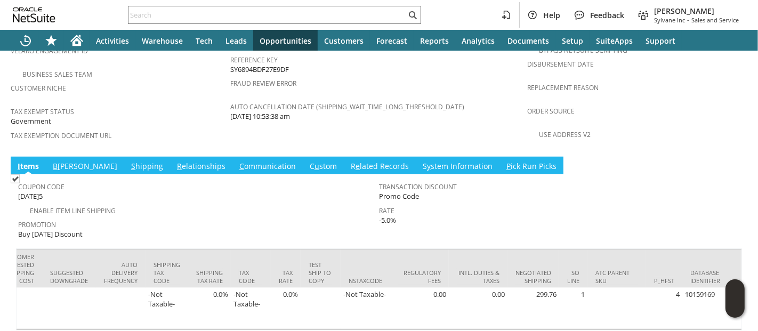
scroll to position [0, 1912]
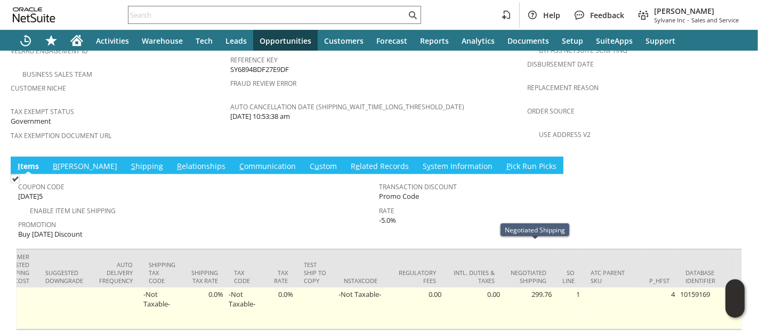
click at [542, 288] on td "299.76" at bounding box center [529, 309] width 52 height 42
copy td "299.76"
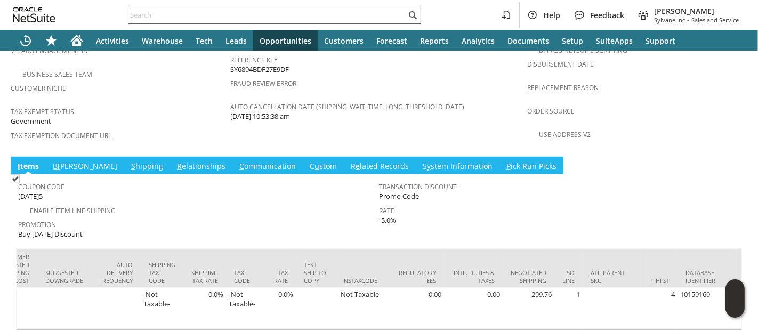
click at [365, 14] on input "text" at bounding box center [268, 15] width 278 height 13
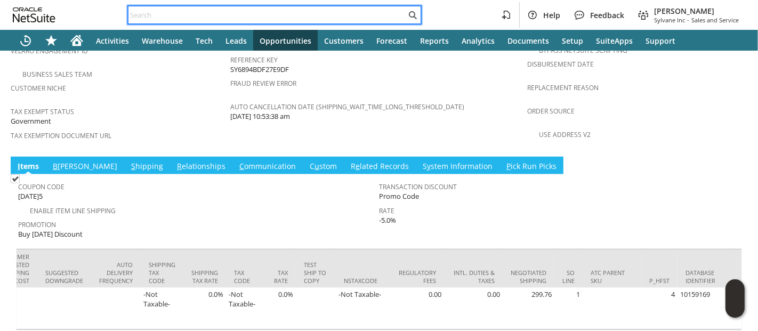
paste input "9294662881"
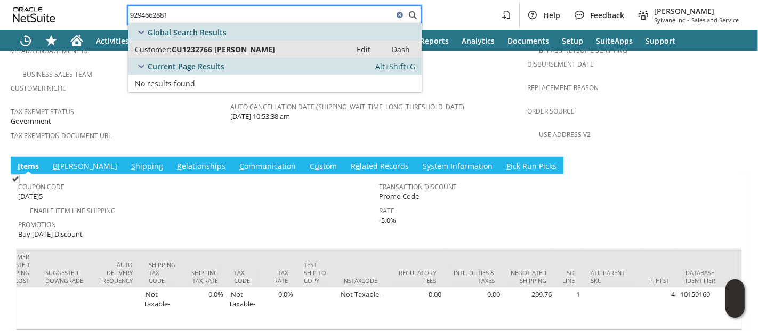
type input "9294662881"
click at [301, 47] on div "Customer: CU1232766 Angela Camello" at bounding box center [240, 49] width 210 height 10
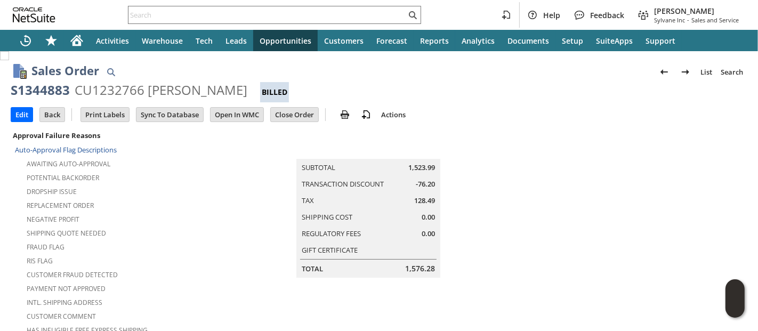
click at [44, 89] on div "S1344883" at bounding box center [40, 90] width 59 height 17
click at [44, 90] on div "S1344883" at bounding box center [40, 90] width 59 height 17
copy div "S1344883"
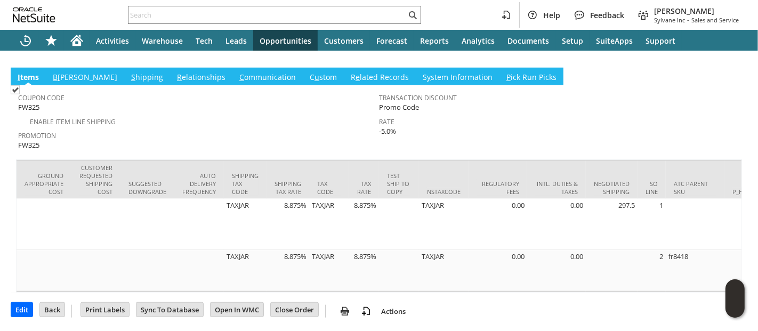
scroll to position [0, 1958]
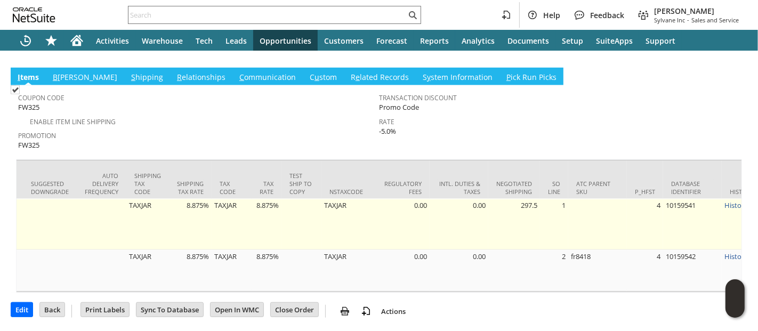
click at [498, 199] on td "297.5" at bounding box center [515, 224] width 52 height 51
copy td "297.5"
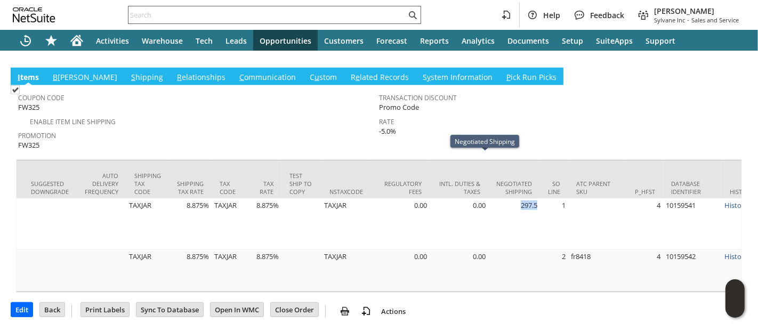
click at [237, 15] on input "text" at bounding box center [268, 15] width 278 height 13
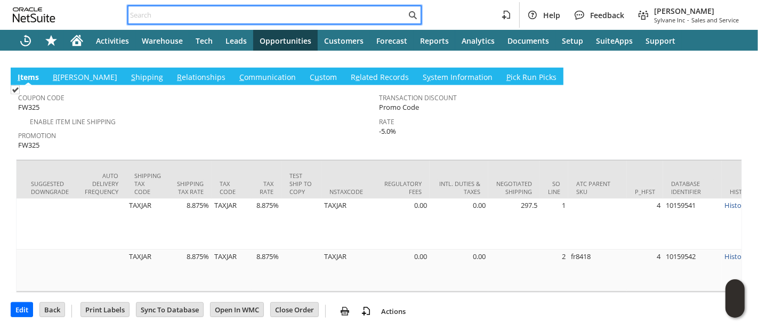
paste input "5152906878"
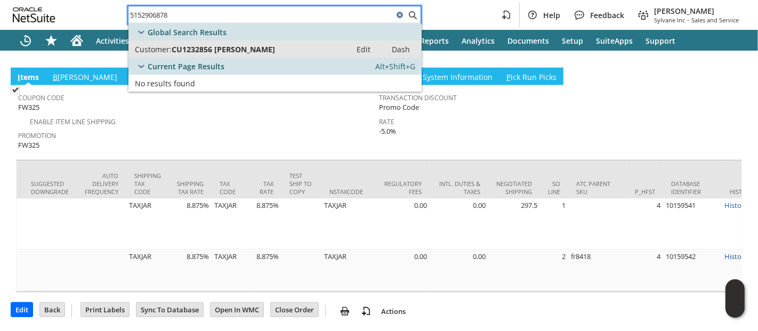
type input "5152906878"
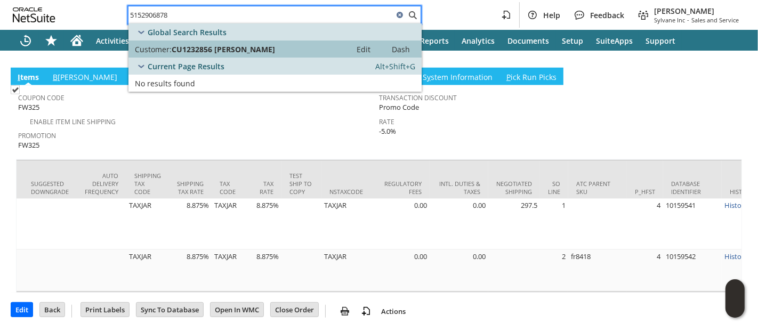
click at [239, 48] on span "CU1232856 Kevin W Cordray" at bounding box center [223, 49] width 103 height 10
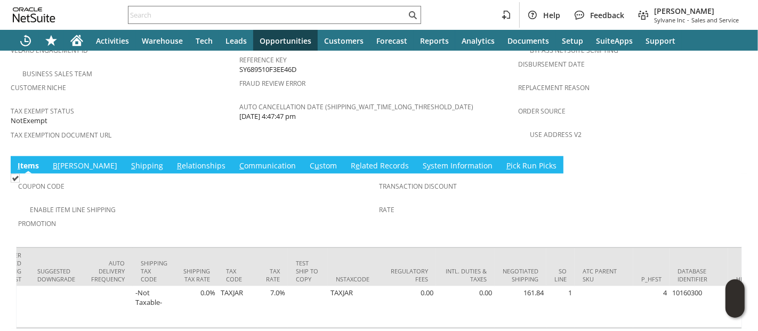
scroll to position [0, 1919]
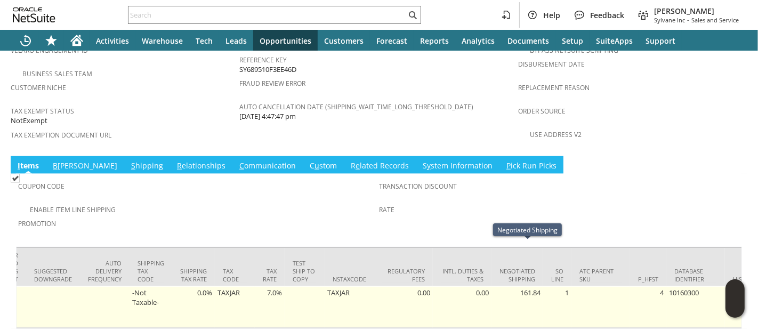
click at [539, 286] on td "161.84" at bounding box center [518, 307] width 52 height 42
copy tr "161.84"
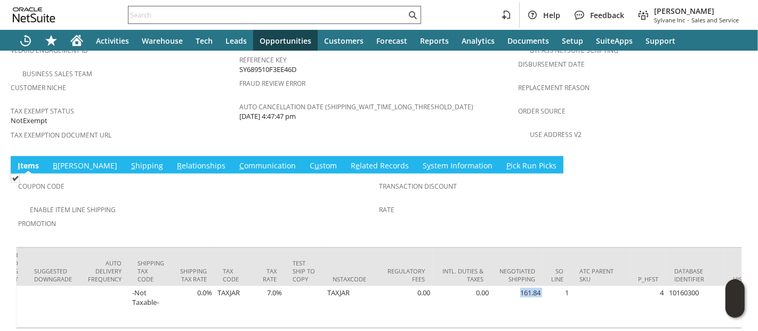
click at [279, 12] on input "text" at bounding box center [268, 15] width 278 height 13
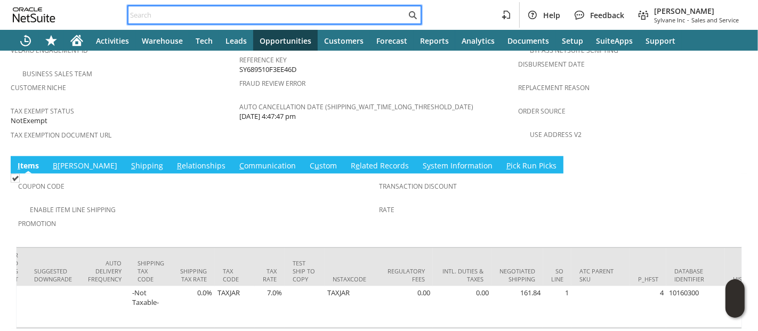
paste input "P218461"
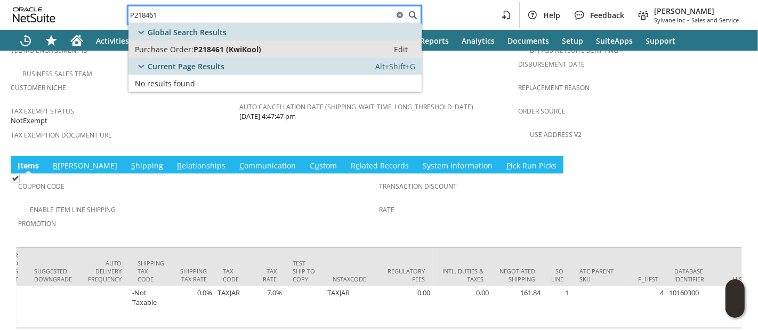
type input "P218461"
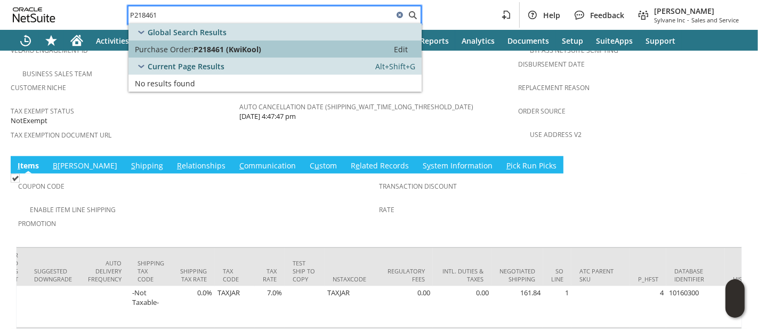
click at [243, 48] on span "P218461 (KwiKool)" at bounding box center [228, 49] width 68 height 10
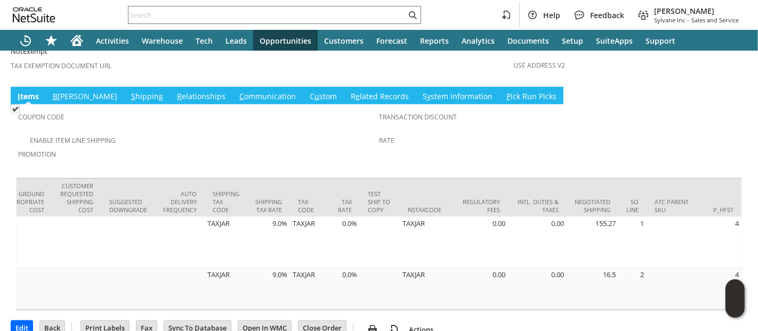
scroll to position [0, 1965]
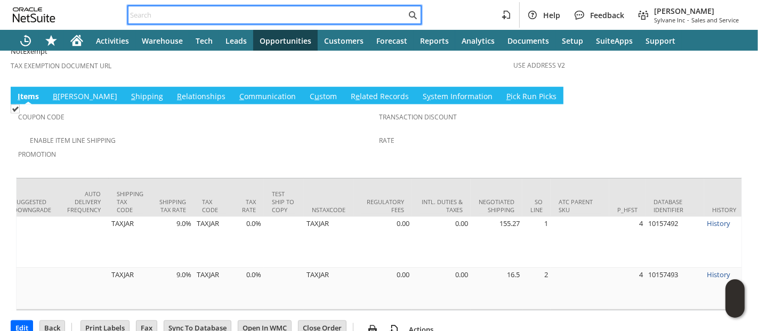
click at [338, 18] on input "text" at bounding box center [268, 15] width 278 height 13
paste input "5417870552"
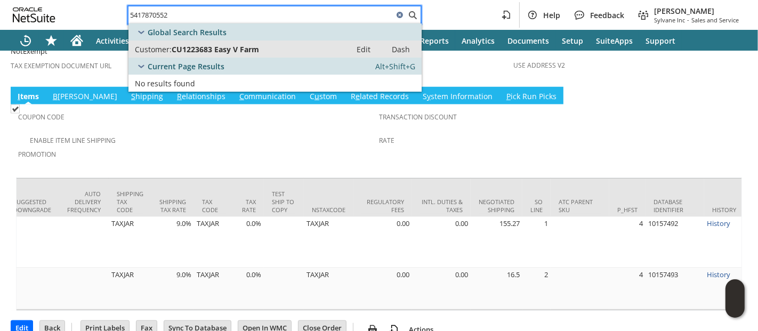
type input "5417870552"
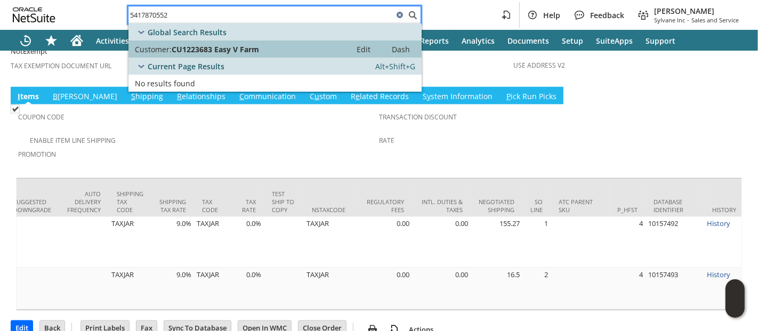
click at [290, 51] on div "Customer: CU1223683 Easy V Farm" at bounding box center [240, 49] width 210 height 10
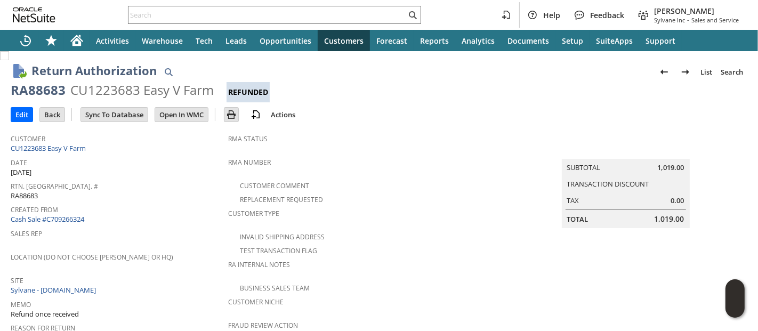
click at [54, 91] on div "RA88683" at bounding box center [38, 90] width 55 height 17
copy div "RA88683"
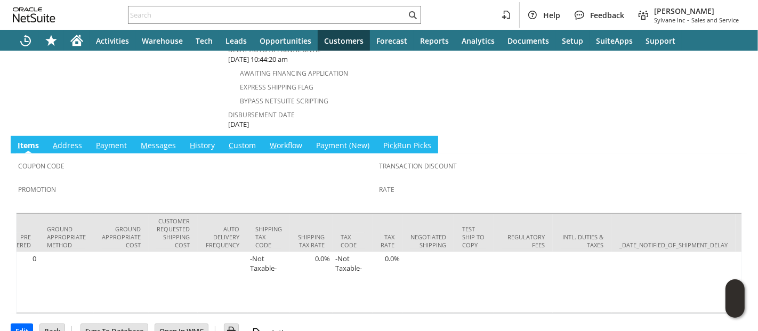
scroll to position [0, 1777]
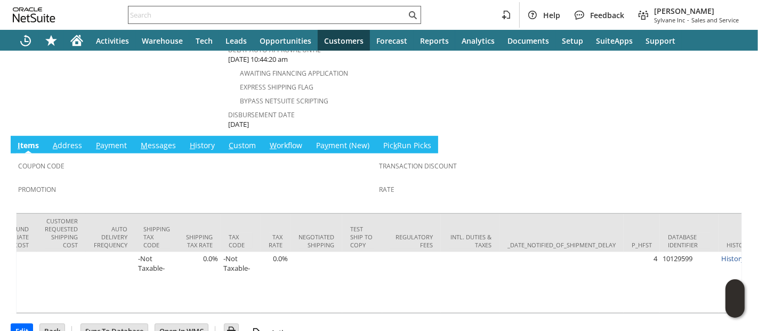
click at [320, 12] on input "text" at bounding box center [268, 15] width 278 height 13
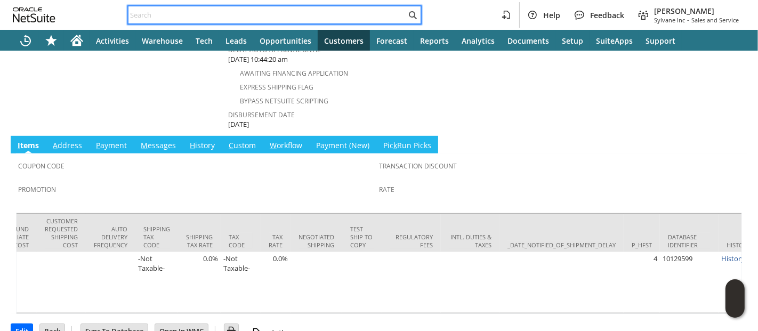
paste input "CU1228541"
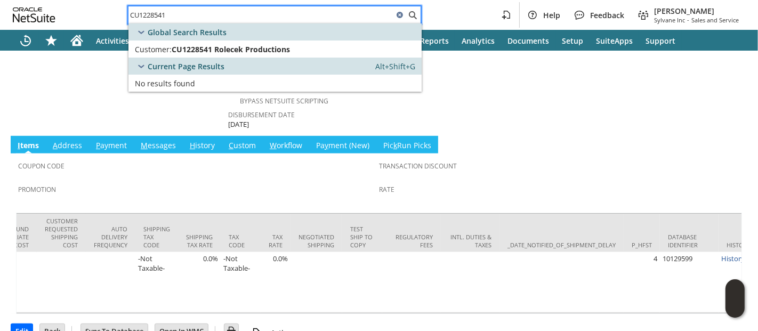
type input "CU1228541"
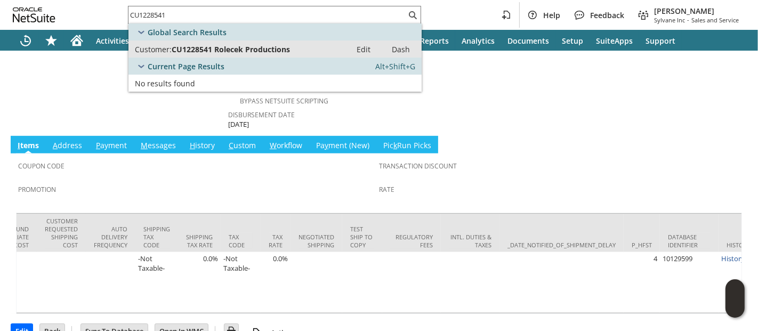
click at [304, 50] on div "Customer: CU1228541 Rolecek Productions" at bounding box center [240, 49] width 210 height 10
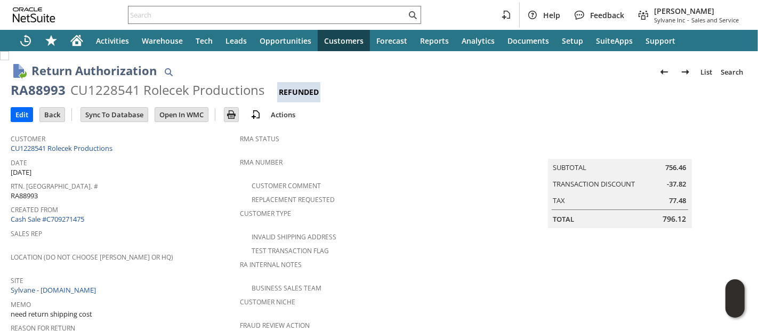
click at [45, 85] on div "RA88993" at bounding box center [38, 90] width 55 height 17
click at [43, 88] on div "RA88993" at bounding box center [38, 90] width 55 height 17
copy div "RA88993"
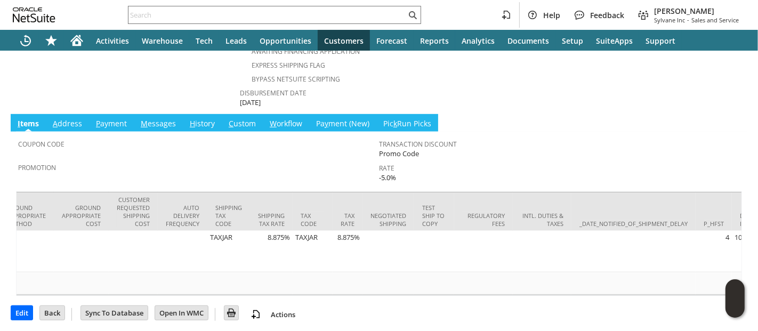
scroll to position [0, 1777]
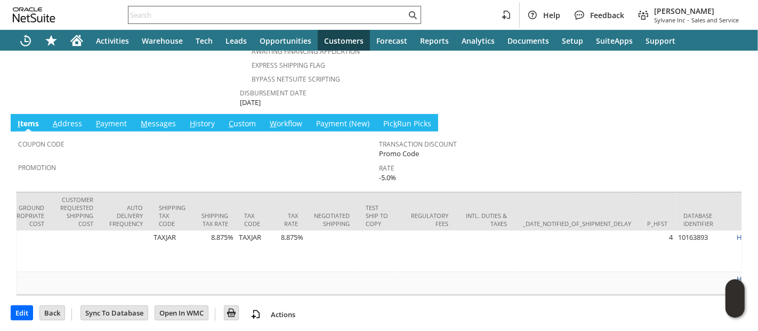
click at [285, 14] on input "text" at bounding box center [268, 15] width 278 height 13
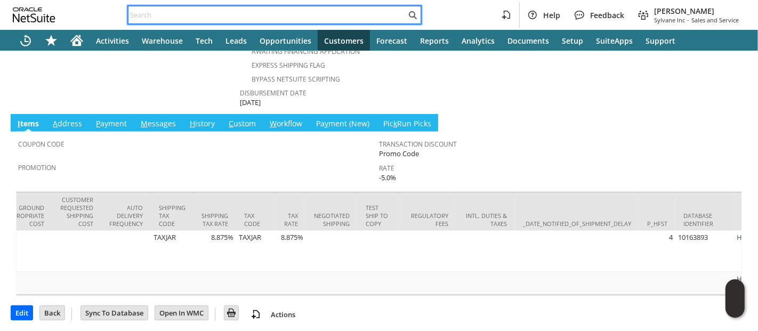
paste input "P218584"
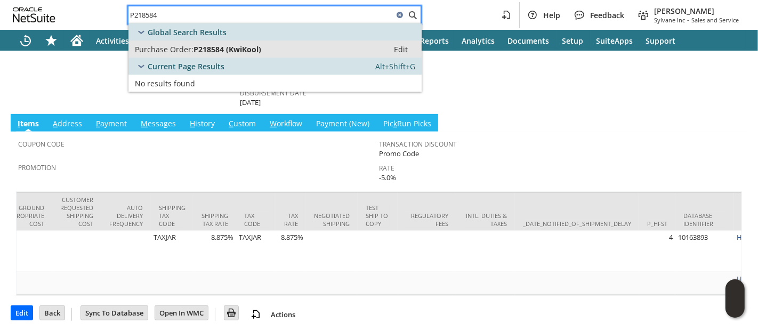
type input "P218584"
click at [231, 46] on span "P218584 (KwiKool)" at bounding box center [228, 49] width 68 height 10
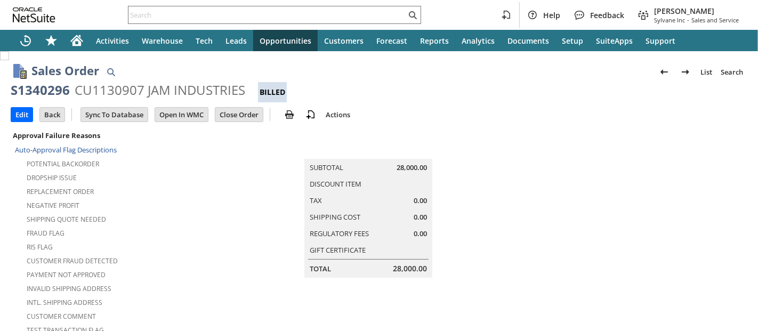
click at [57, 92] on div "S1340296" at bounding box center [40, 90] width 59 height 17
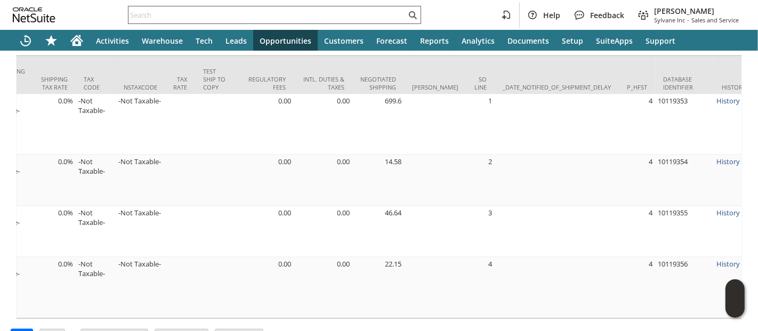
click at [267, 15] on input "text" at bounding box center [268, 15] width 278 height 13
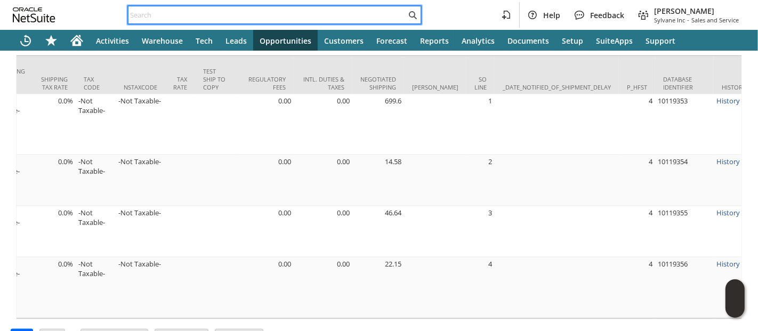
paste input "p218653"
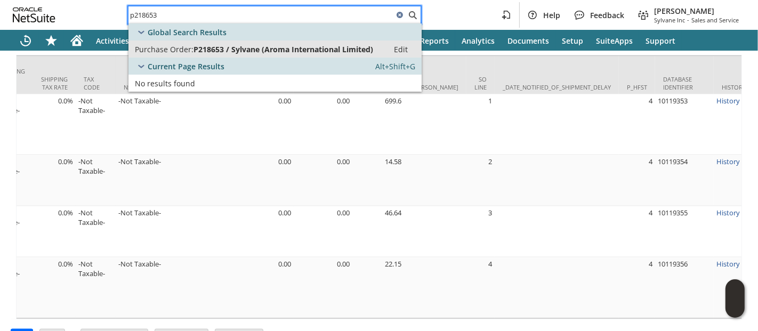
type input "p218653"
click at [230, 45] on span "P218653 / Sylvane (Aroma International Limited)" at bounding box center [284, 49] width 180 height 10
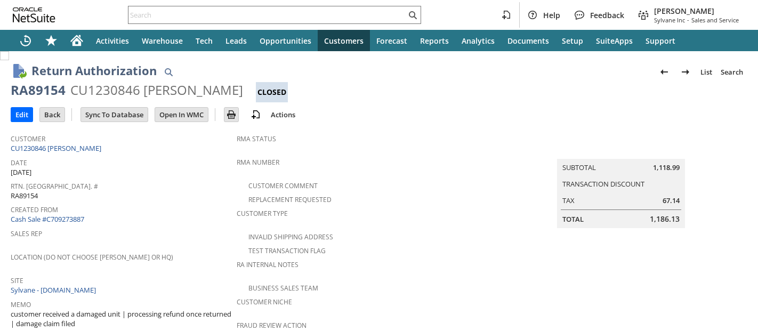
click at [53, 92] on div "RA89154" at bounding box center [38, 90] width 55 height 17
copy div "RA89154"
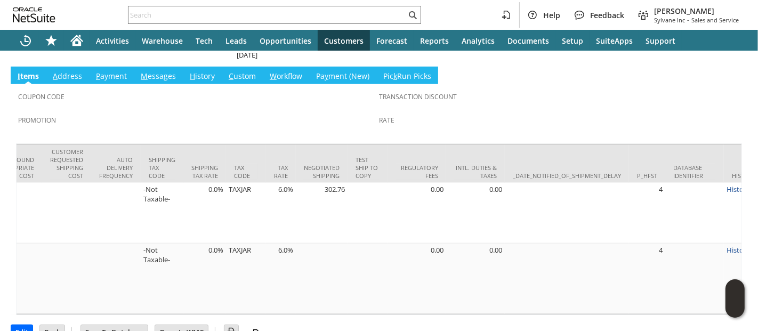
scroll to position [0, 1795]
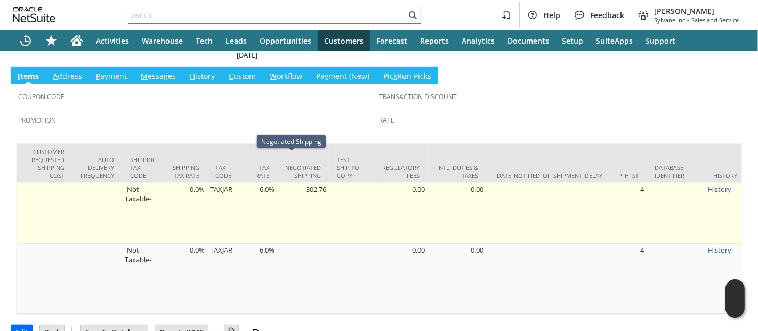
click at [305, 183] on td "302.76" at bounding box center [303, 213] width 52 height 61
copy td "302.76"
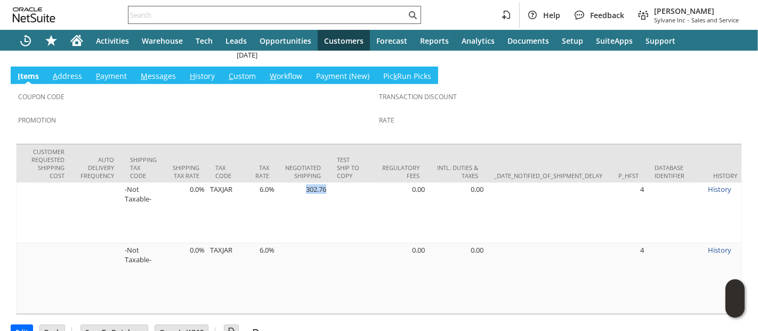
click at [314, 10] on input "text" at bounding box center [268, 15] width 278 height 13
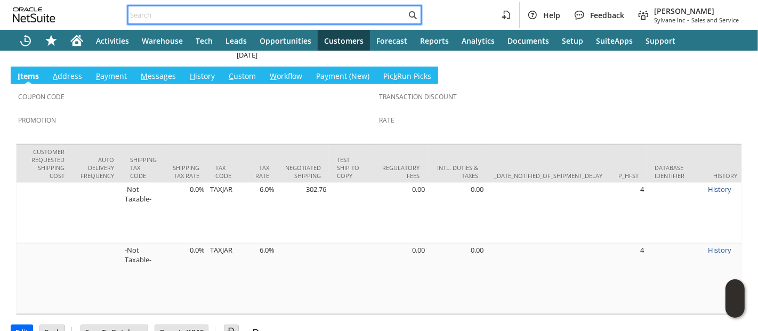
paste input "2194063416"
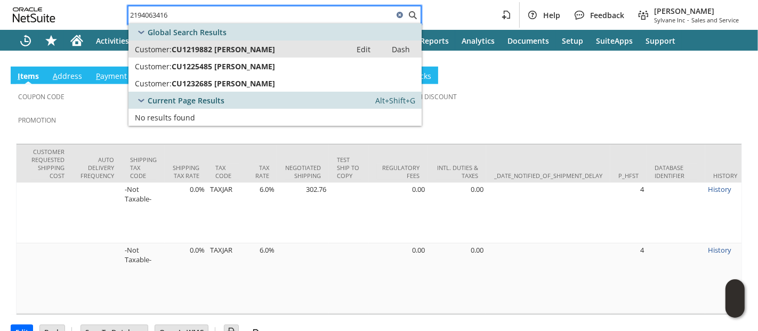
type input "2194063416"
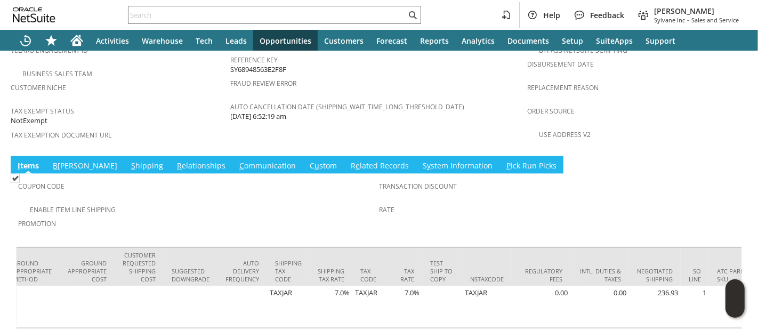
scroll to position [0, 1970]
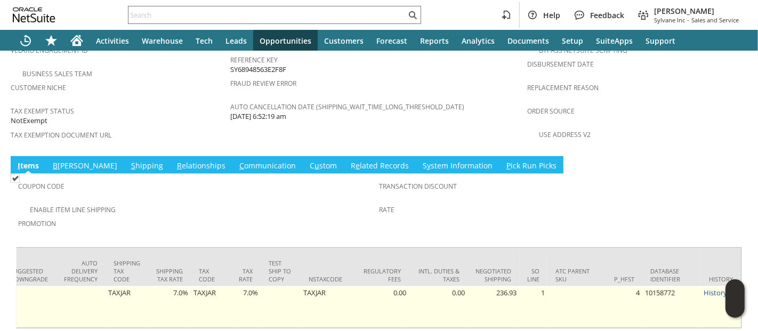
click at [501, 286] on td "236.93" at bounding box center [494, 307] width 52 height 42
copy td "236.93"
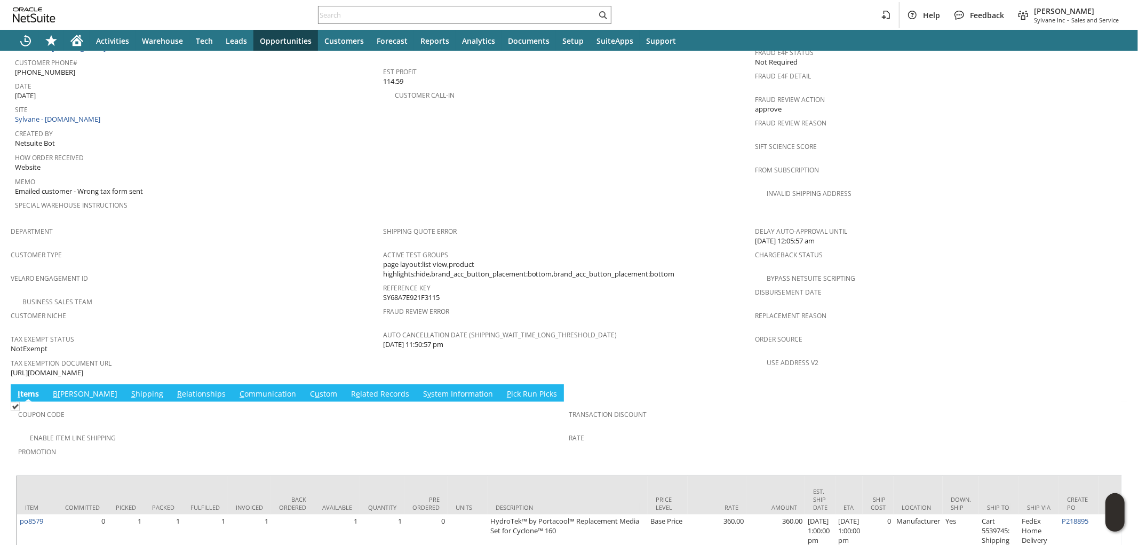
scroll to position [571, 0]
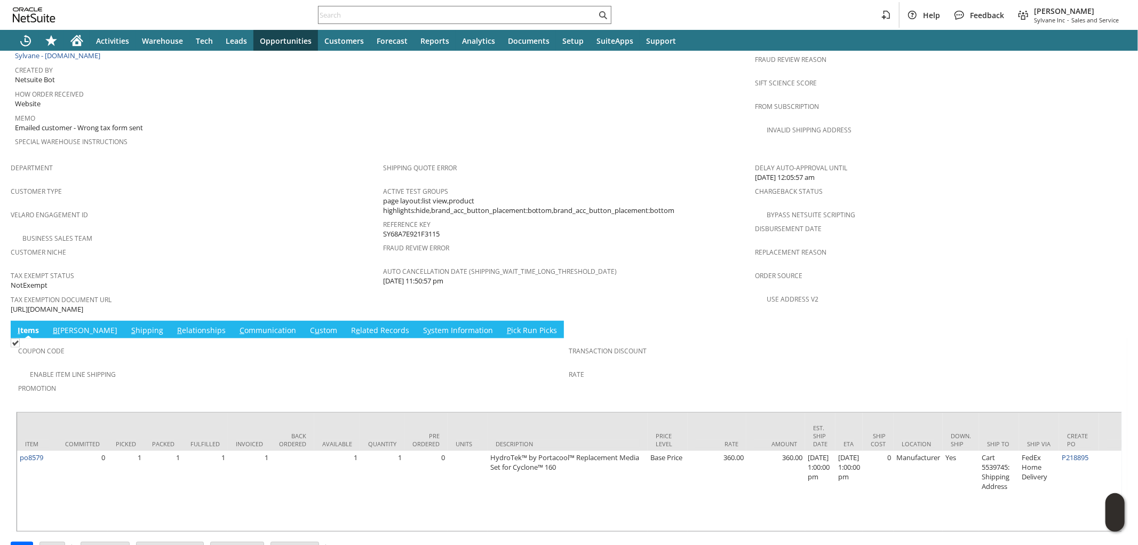
click at [348, 325] on link "R e lated Records" at bounding box center [379, 331] width 63 height 12
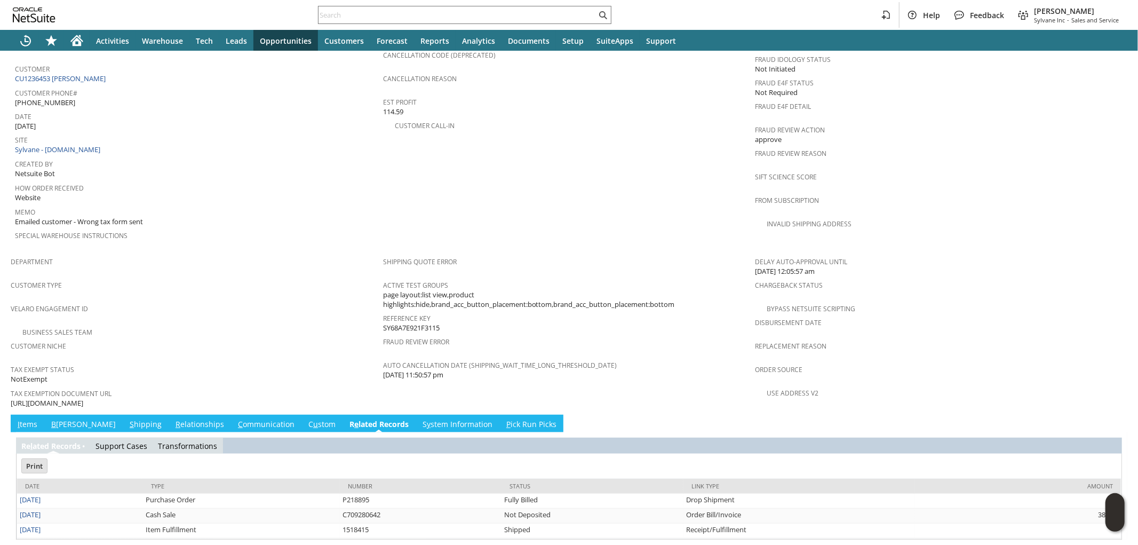
scroll to position [0, 0]
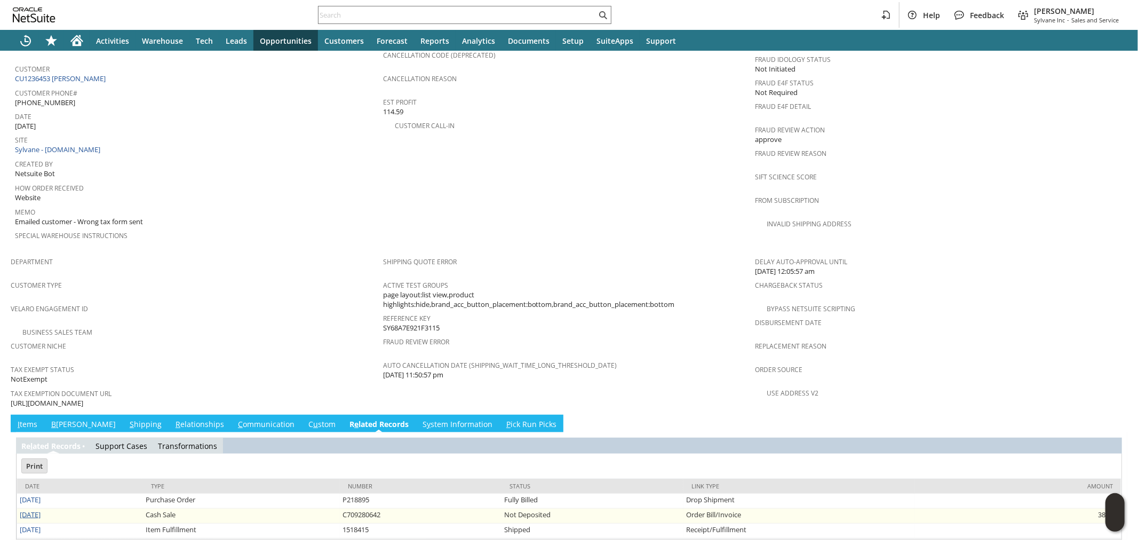
click at [41, 509] on link "8/26/2025" at bounding box center [30, 514] width 21 height 10
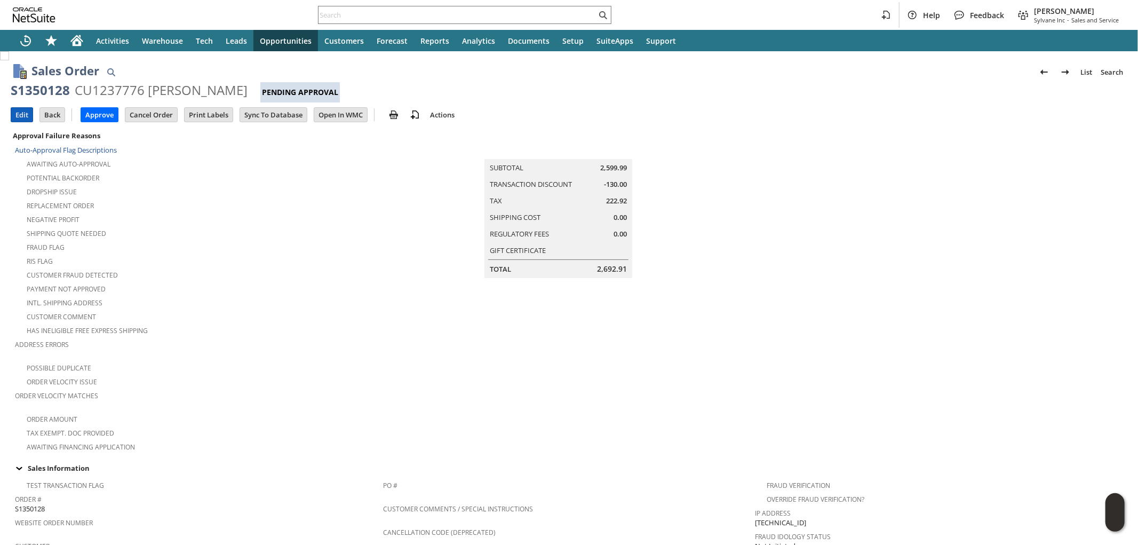
click at [24, 115] on input "Edit" at bounding box center [21, 115] width 21 height 14
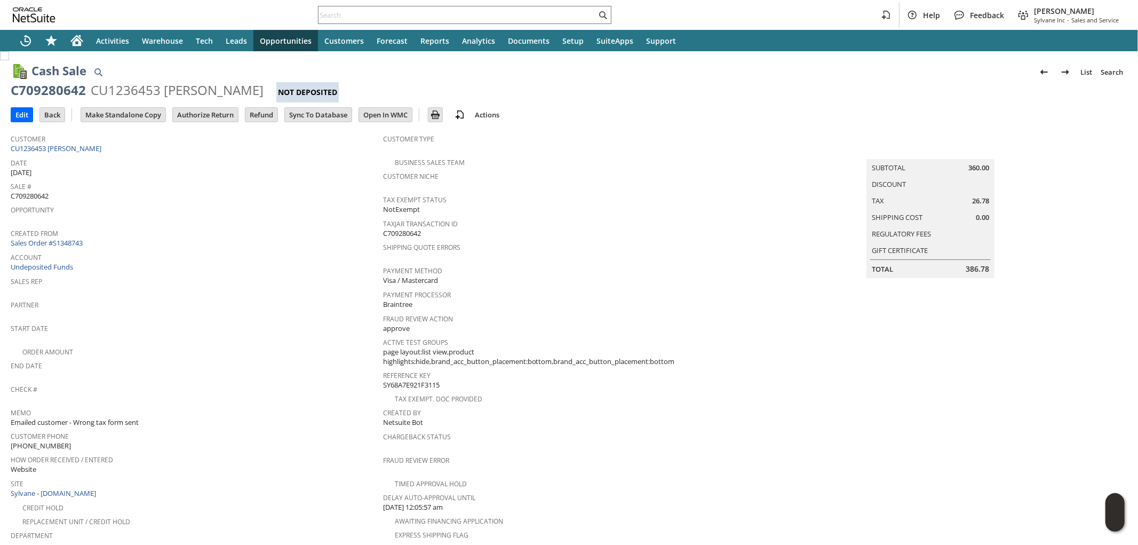
click at [972, 196] on span "26.78" at bounding box center [980, 201] width 17 height 10
copy span "26.78"
click at [260, 117] on input "Refund" at bounding box center [261, 115] width 32 height 14
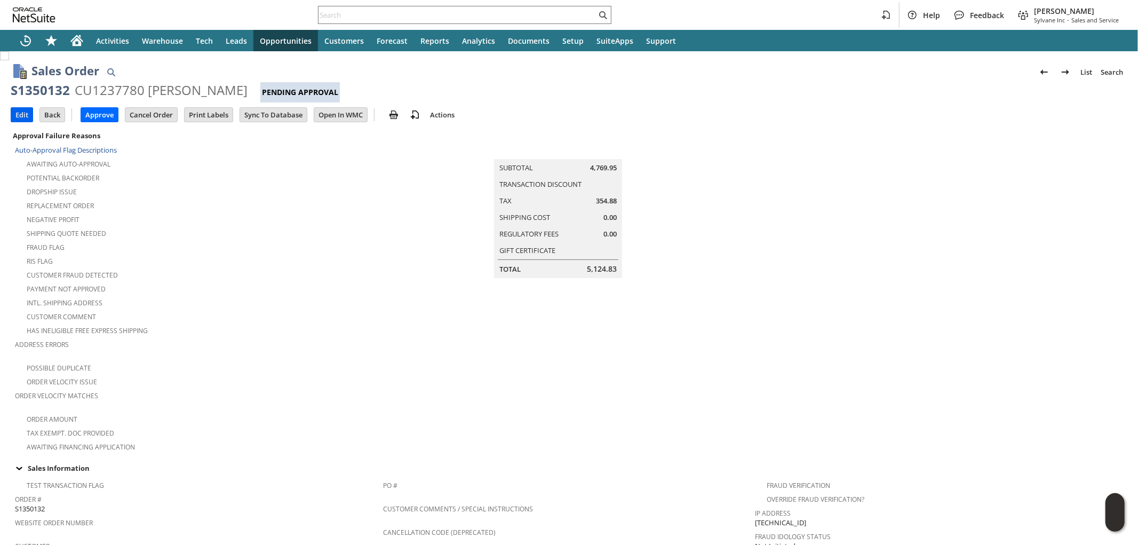
click at [11, 114] on input "Edit" at bounding box center [21, 115] width 21 height 14
click at [23, 114] on input "Edit" at bounding box center [21, 115] width 21 height 14
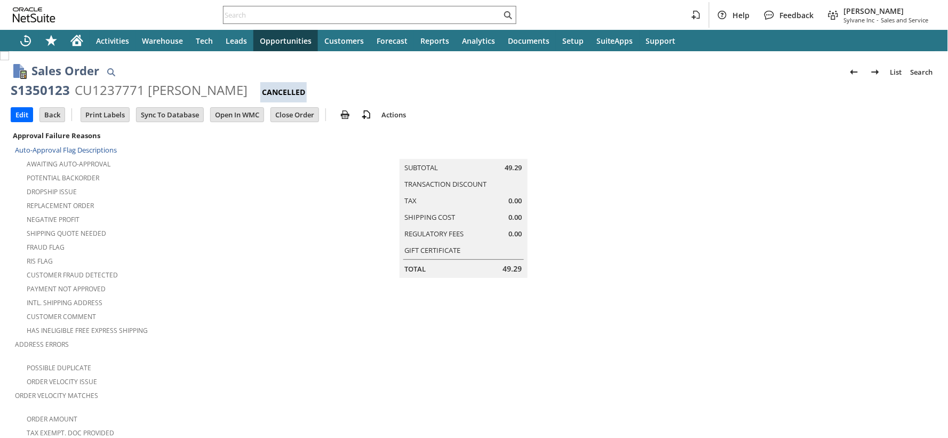
click at [57, 93] on div "S1350123" at bounding box center [40, 90] width 59 height 17
click at [46, 88] on div "S1350121" at bounding box center [40, 90] width 59 height 17
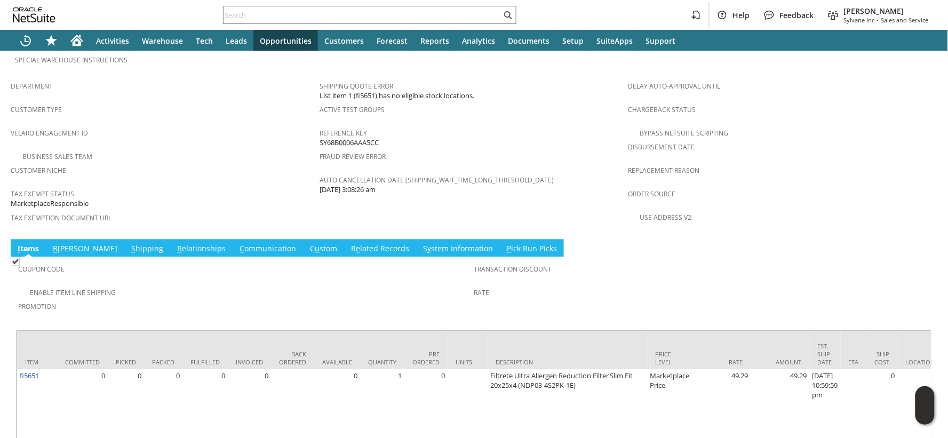
scroll to position [668, 0]
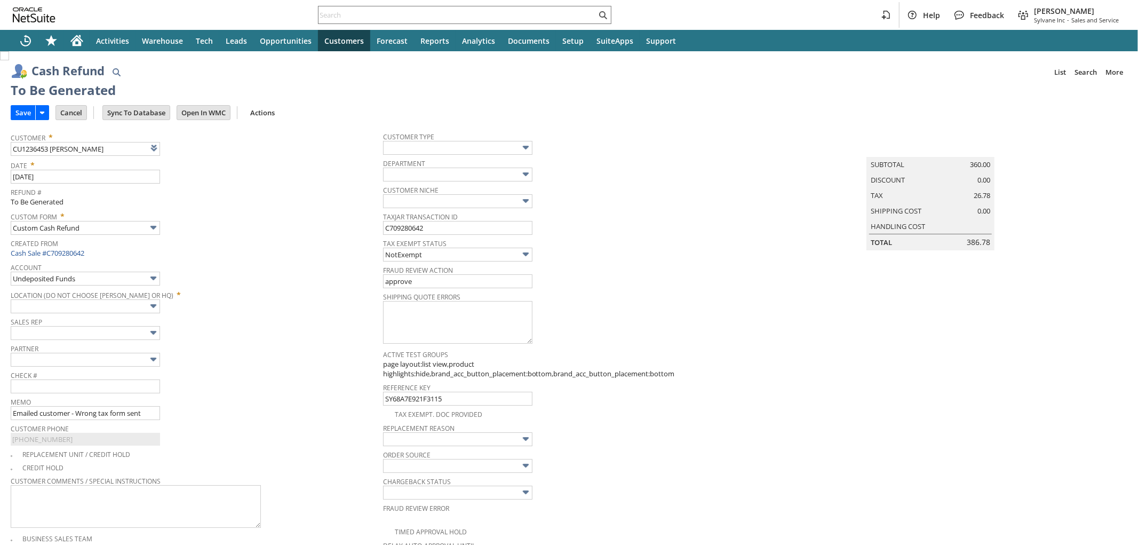
type input "Regions - Merchant 0414"
type input "Headquarters : Head... : Pending Testing"
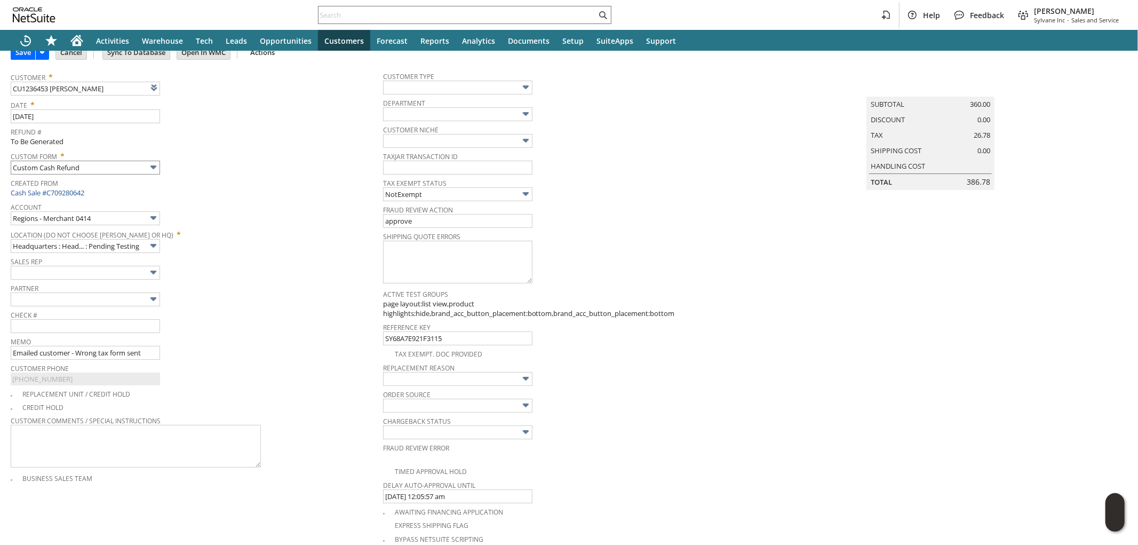
scroll to position [39, 0]
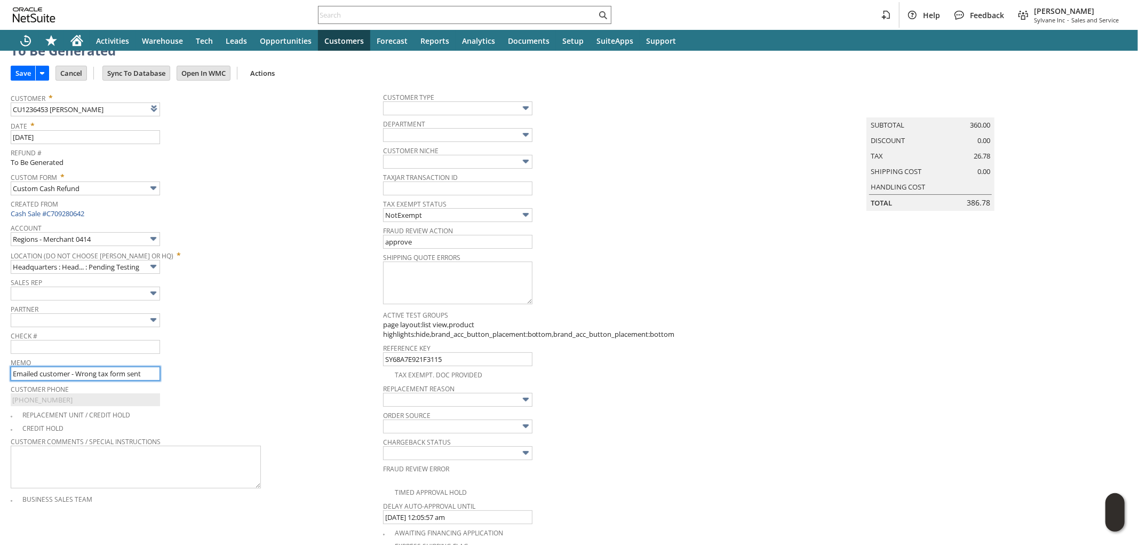
click at [53, 376] on input "Emailed customer - Wrong tax form sent" at bounding box center [85, 373] width 149 height 14
type input "Refund tax"
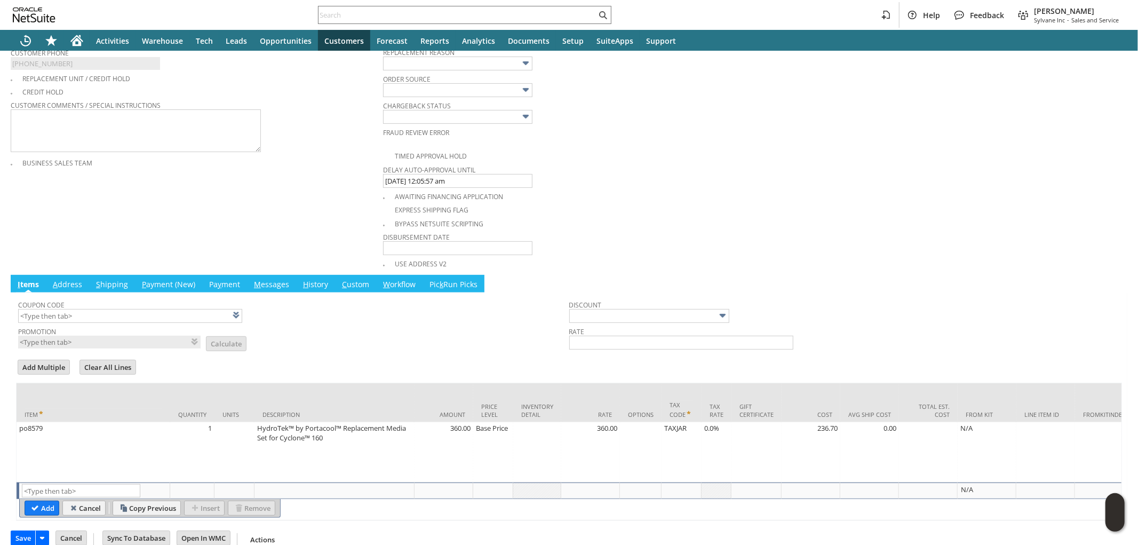
scroll to position [396, 0]
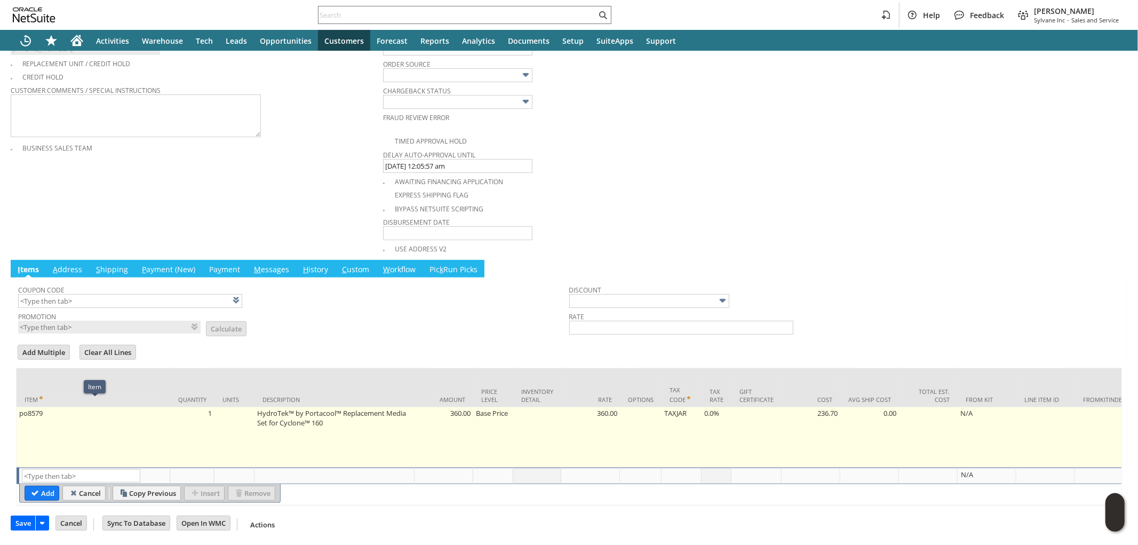
click at [81, 412] on td "po8579" at bounding box center [94, 437] width 154 height 60
type input "po8579"
type input "OK"
type input "Make Copy"
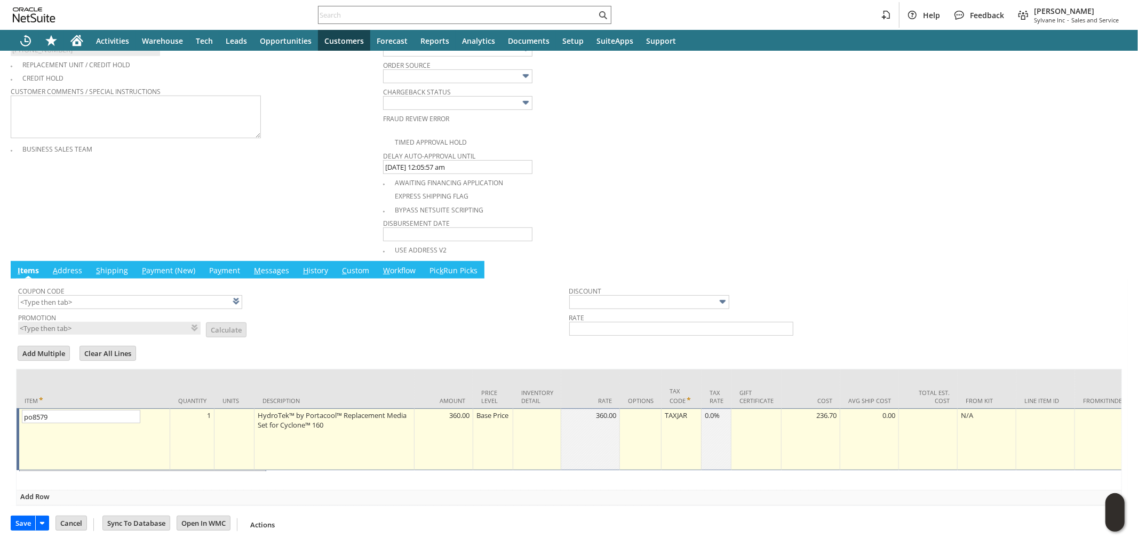
scroll to position [395, 0]
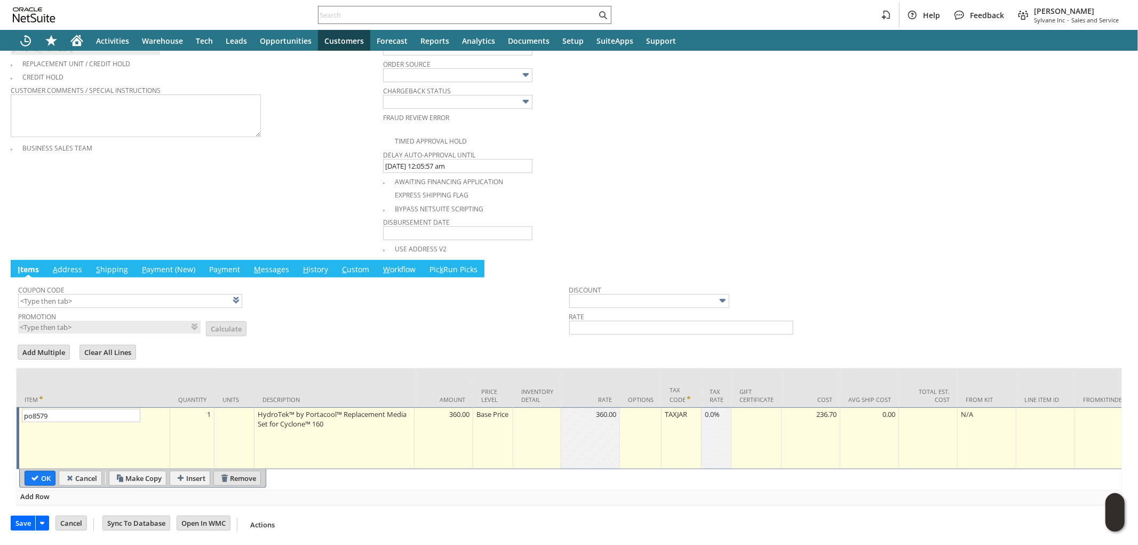
click at [232, 472] on input "Remove" at bounding box center [237, 478] width 46 height 14
type input "Add"
type input "Copy Previous"
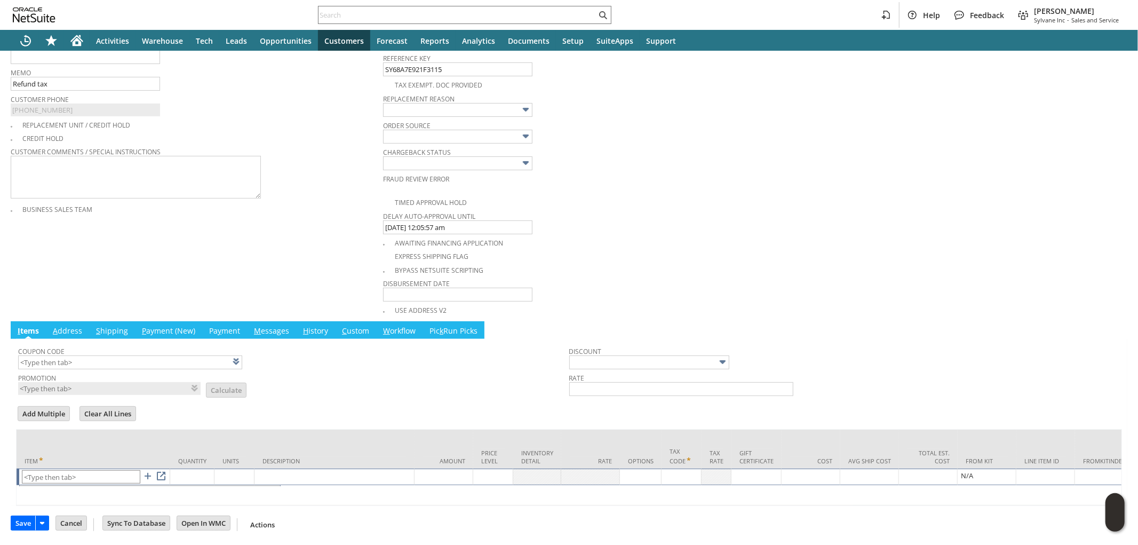
scroll to position [335, 0]
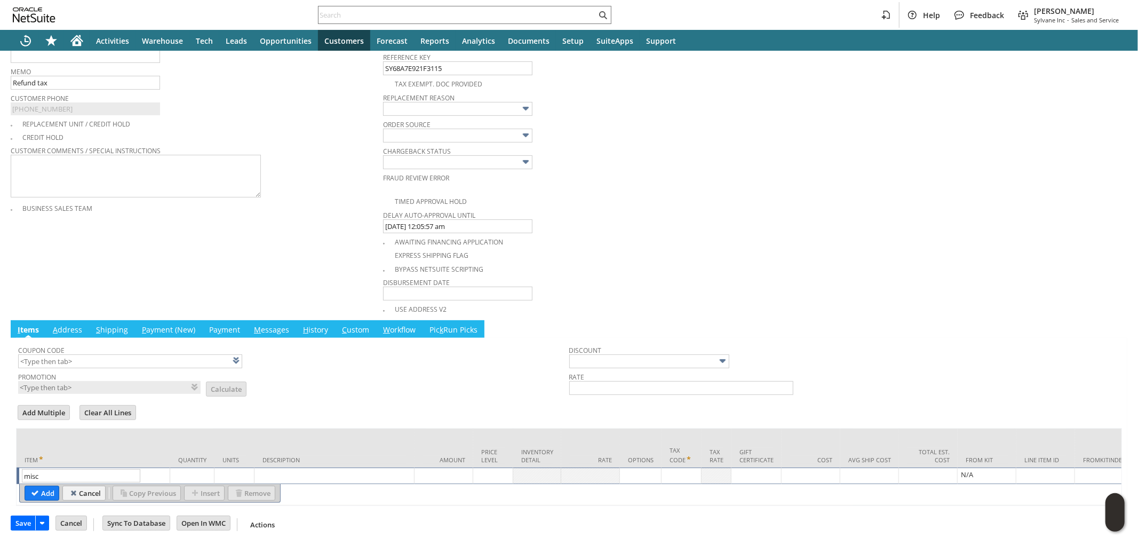
type input "Misc Expense"
type textarea "Misc Expense"
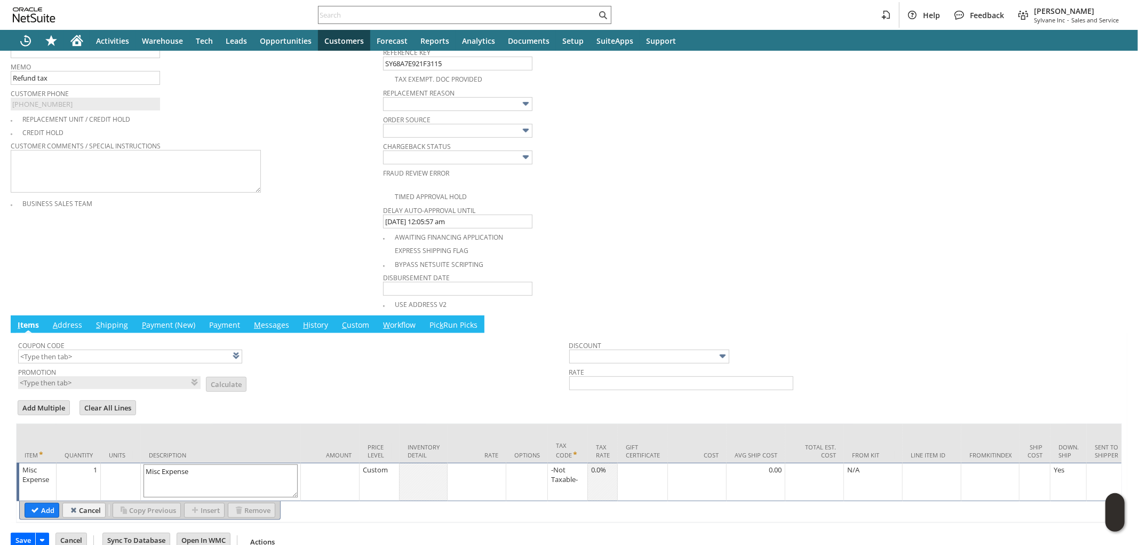
click at [170, 468] on textarea "Misc Expense" at bounding box center [220, 480] width 154 height 33
type textarea "Refund Tax"
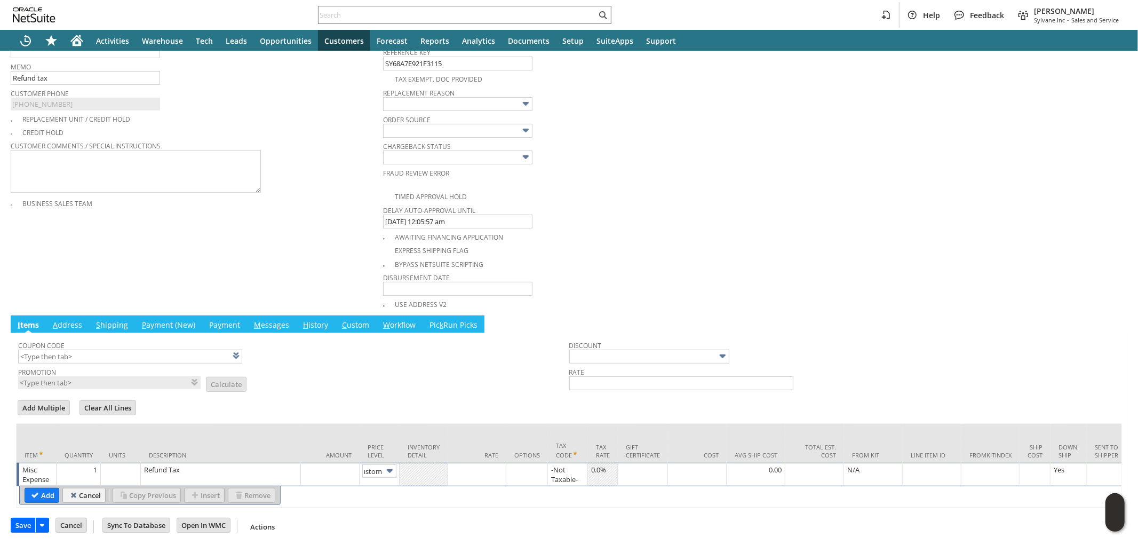
scroll to position [0, 0]
type input "26.78"
click at [39, 492] on input "Add" at bounding box center [42, 495] width 34 height 14
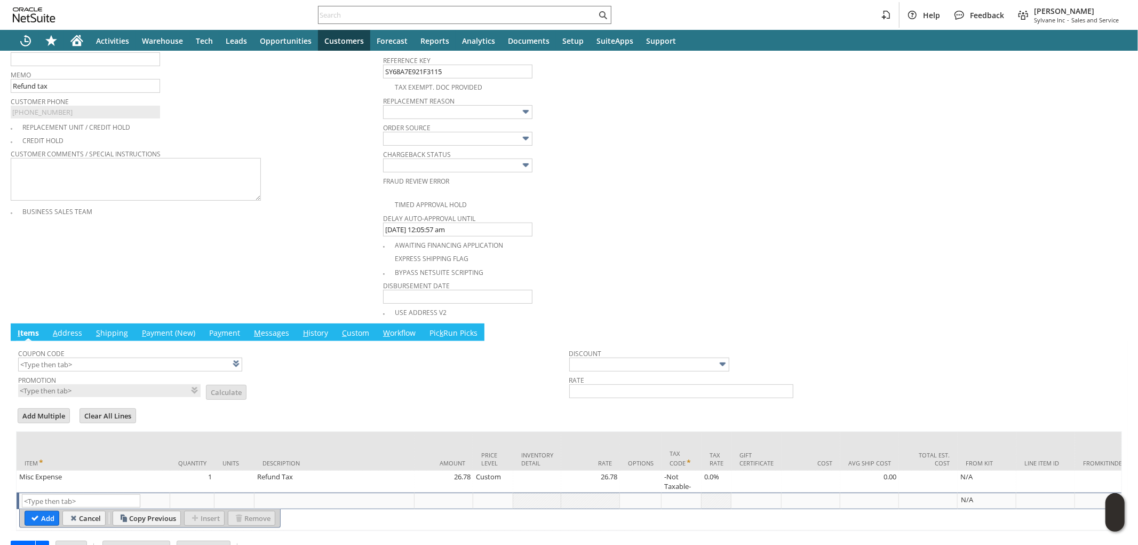
scroll to position [358, 0]
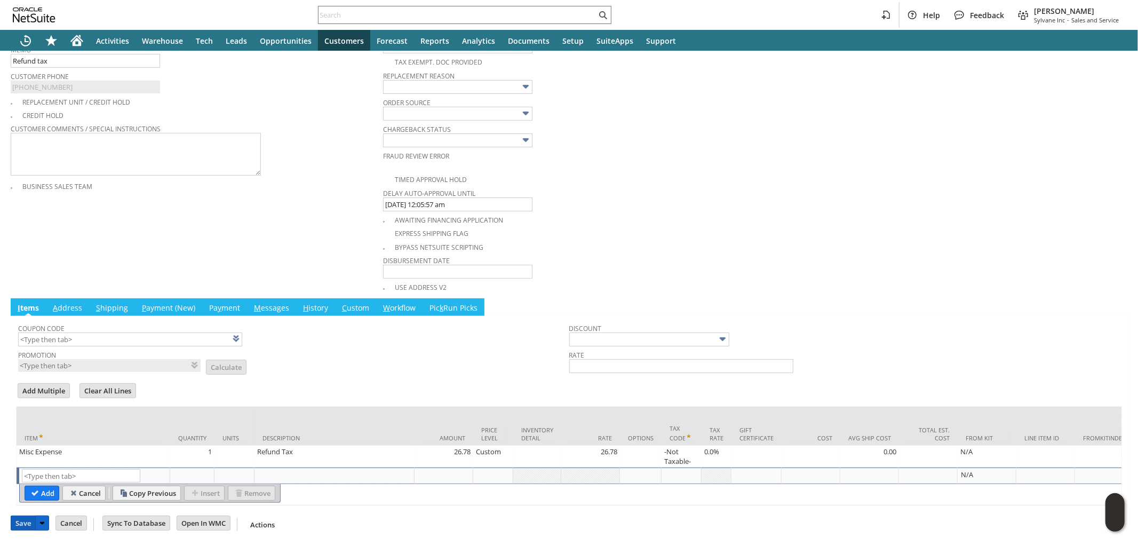
click at [18, 523] on input "Save" at bounding box center [23, 523] width 24 height 14
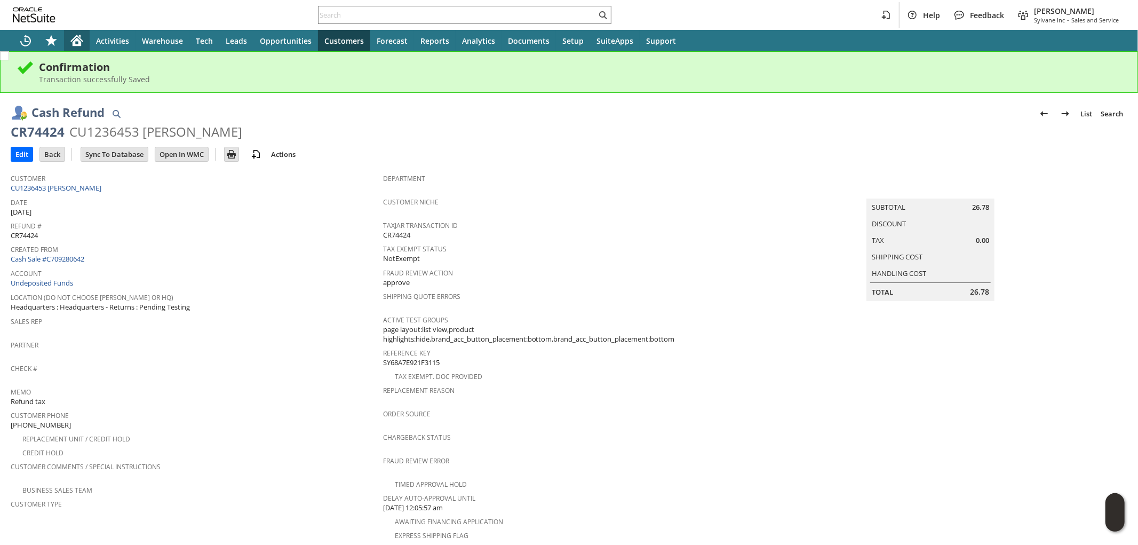
click at [77, 44] on icon "Home" at bounding box center [77, 42] width 9 height 8
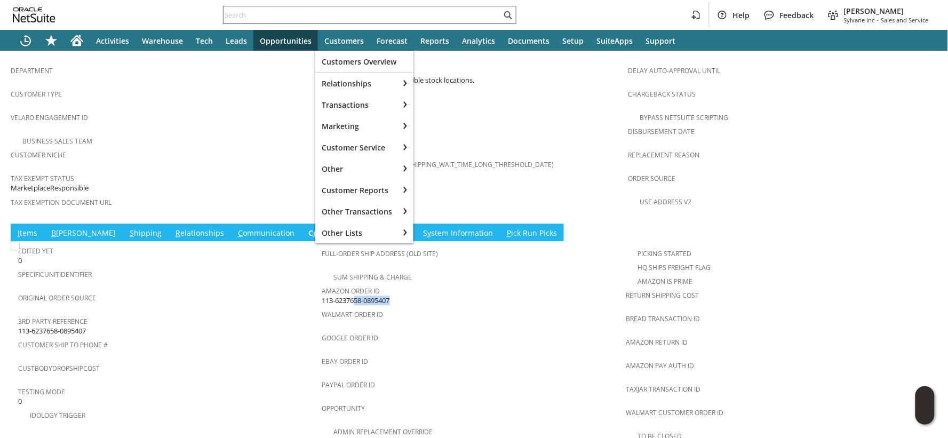
click at [293, 15] on input "text" at bounding box center [362, 15] width 278 height 13
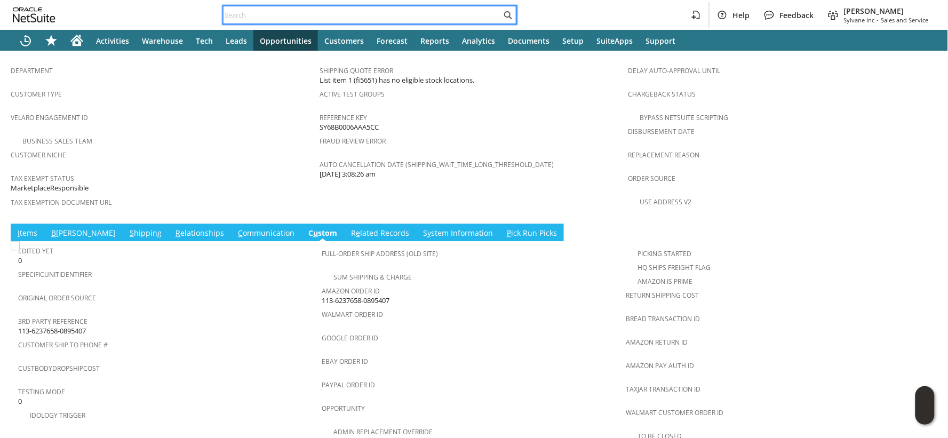
paste input "113-6799470-8236245"
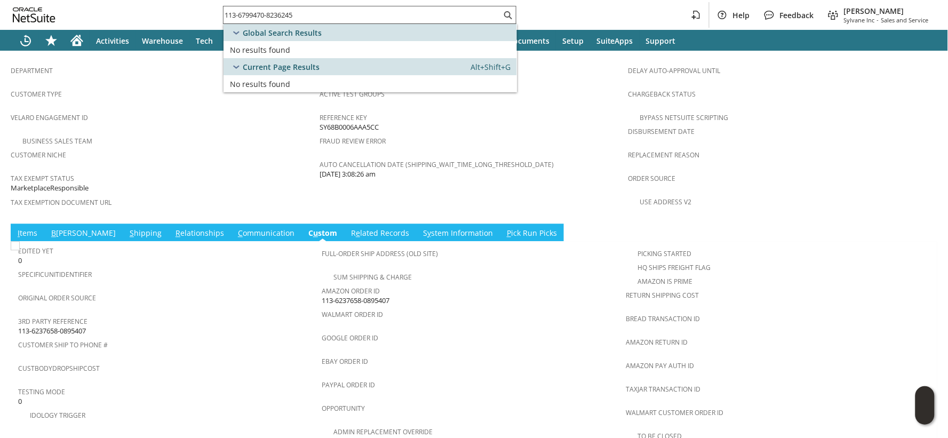
click at [269, 11] on input "113-6799470-8236245" at bounding box center [362, 15] width 278 height 13
click at [269, 11] on input "113-6799470-8236245" at bounding box center [355, 15] width 265 height 13
paste input "1-6406006-6315404"
click at [297, 15] on input "111-6406006-6315404" at bounding box center [362, 15] width 278 height 13
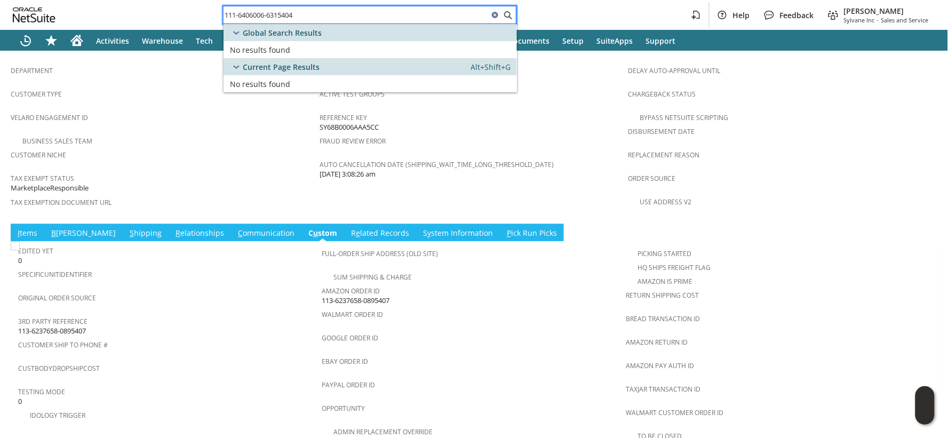
click at [297, 15] on input "111-6406006-6315404" at bounding box center [355, 15] width 265 height 13
paste input "4-8706447-7302653"
type input "114-8706447-7302653"
click at [324, 51] on span "S1349393 (CU1237081 johnny harrison)" at bounding box center [346, 50] width 145 height 10
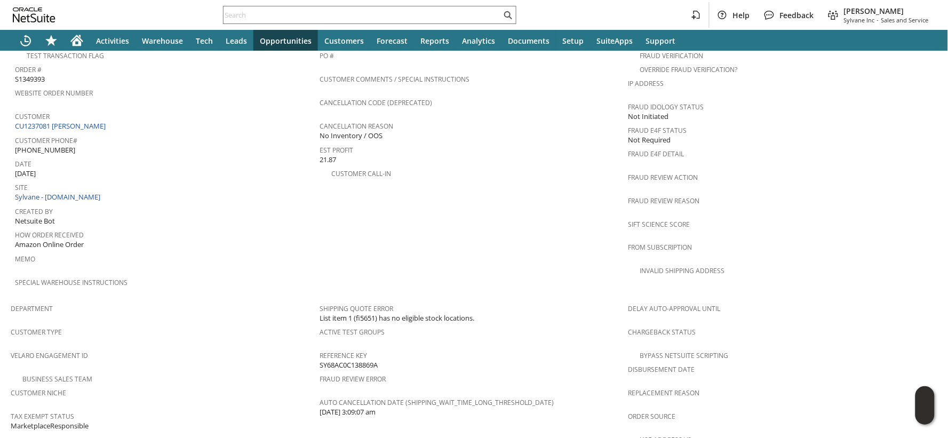
scroll to position [668, 0]
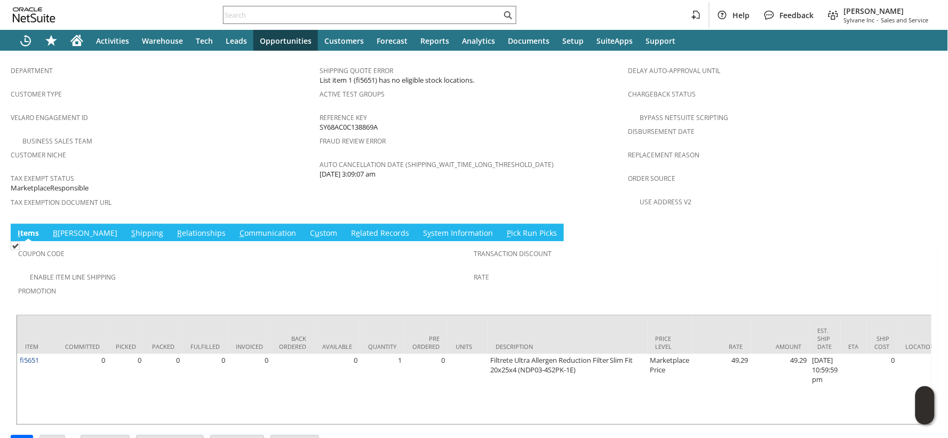
click at [420, 228] on link "S y stem Information" at bounding box center [457, 234] width 75 height 12
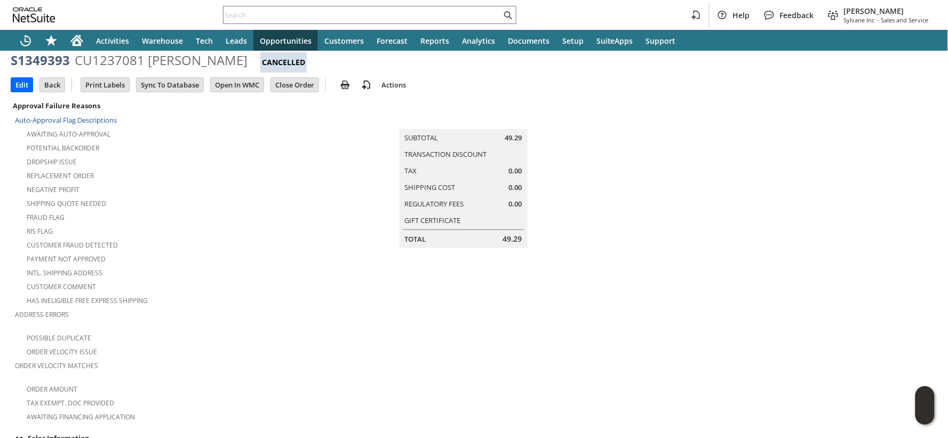
scroll to position [16, 0]
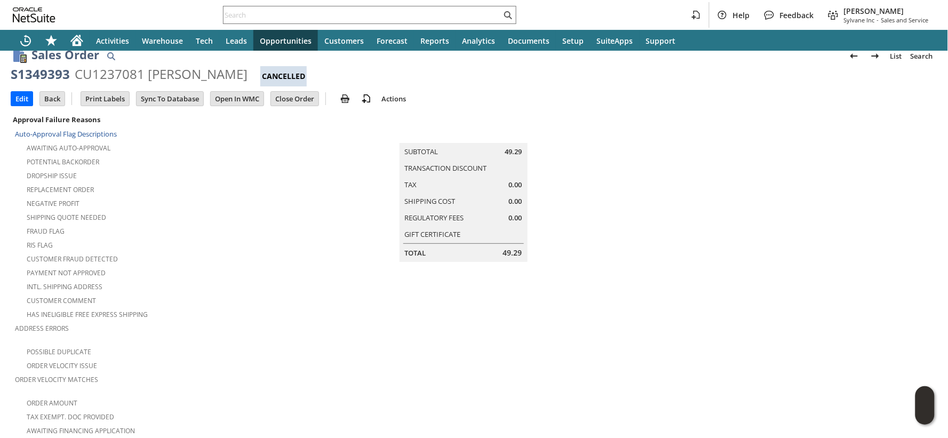
click at [54, 78] on div "S1349393" at bounding box center [40, 74] width 59 height 17
copy div "S1349393"
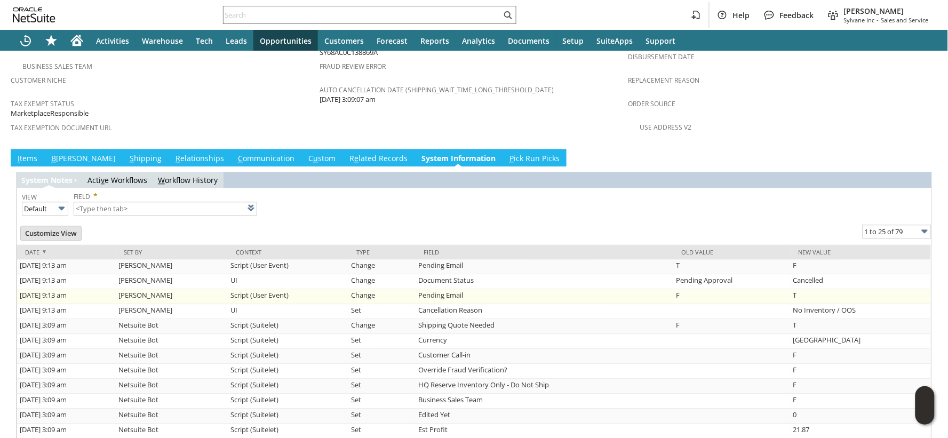
scroll to position [764, 0]
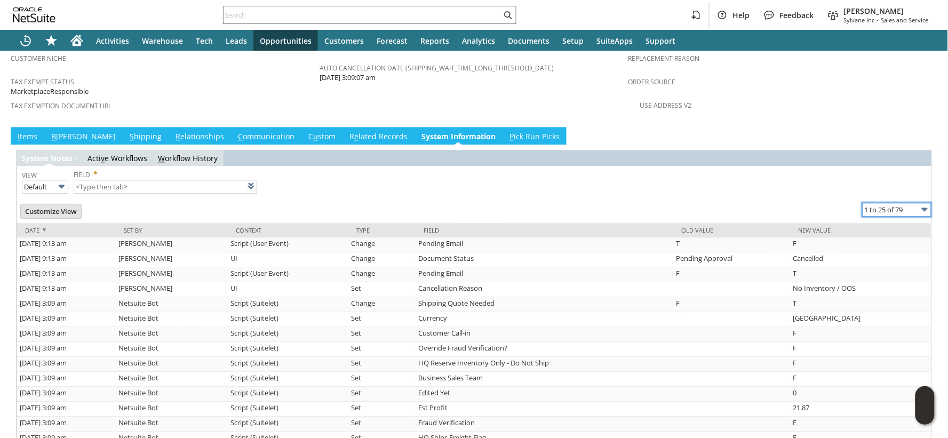
click at [894, 203] on input "1 to 25 of 79" at bounding box center [896, 210] width 69 height 14
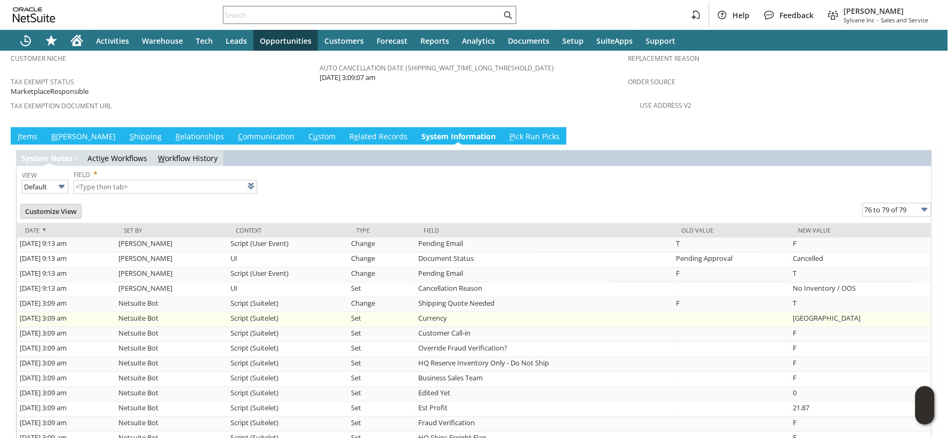
type input "76 to 79 of 79"
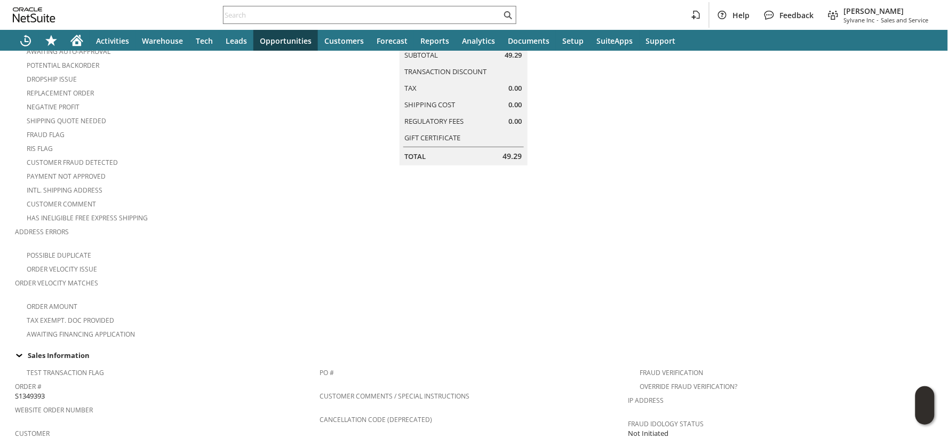
scroll to position [0, 0]
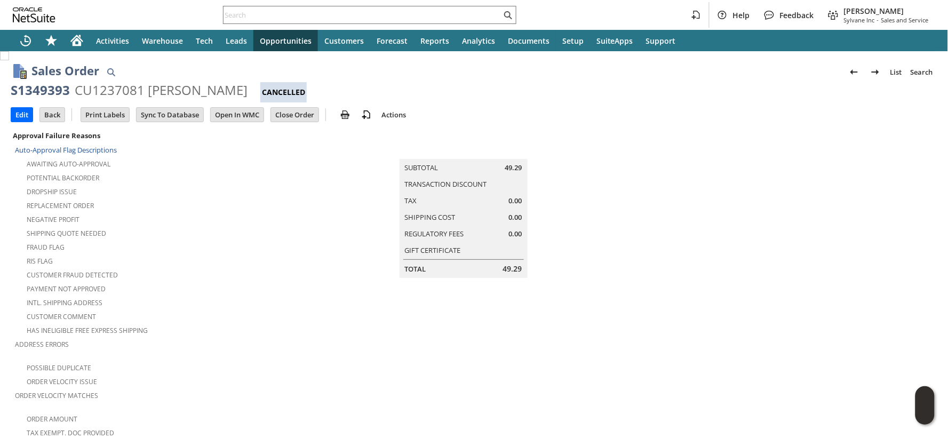
click at [45, 93] on div "S1349393" at bounding box center [40, 90] width 59 height 17
copy div "S1349393"
click at [298, 14] on input "text" at bounding box center [362, 15] width 278 height 13
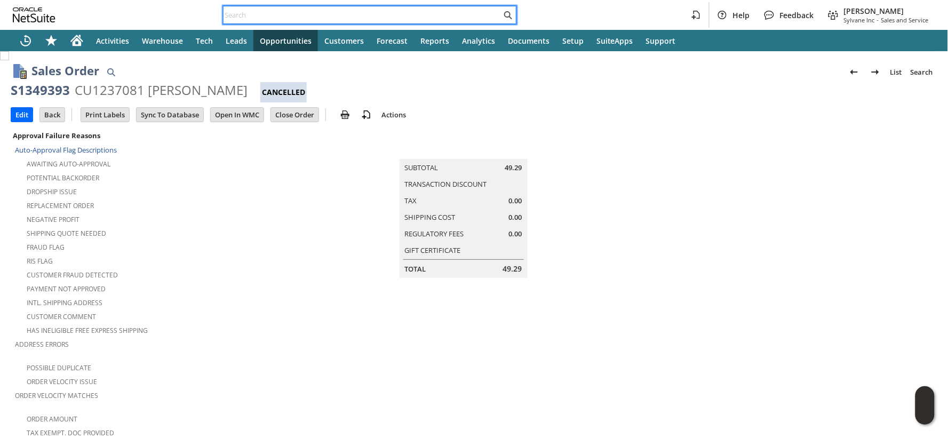
paste input "111-0904144-8232215"
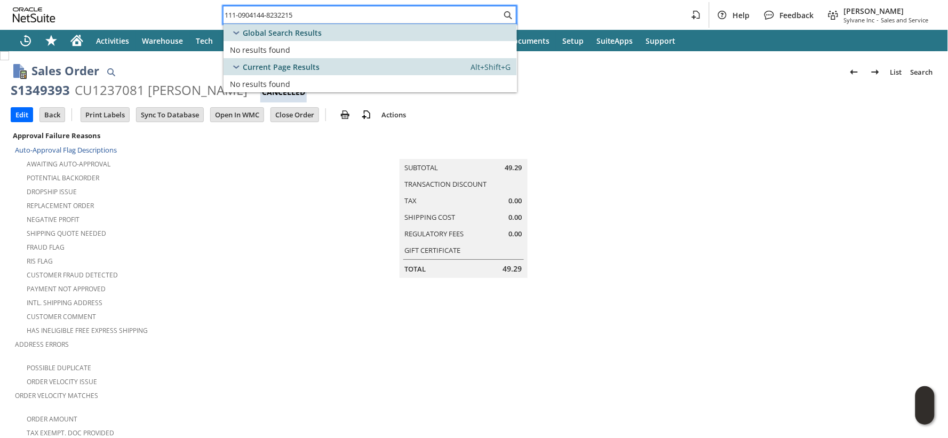
click at [290, 17] on input "111-0904144-8232215" at bounding box center [362, 15] width 278 height 13
click at [290, 17] on input "111-0904144-8232215" at bounding box center [355, 15] width 265 height 13
paste input "3-6749151-8229007"
click at [292, 18] on input "113-6749151-8229007" at bounding box center [362, 15] width 278 height 13
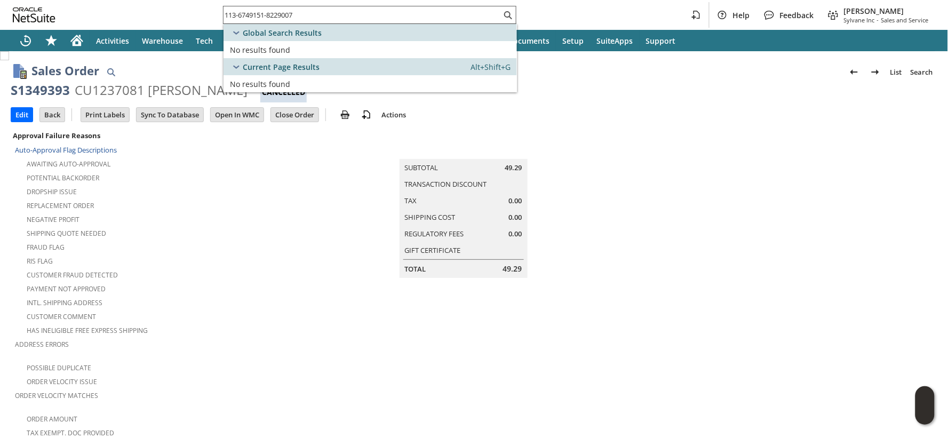
click at [292, 18] on input "113-6749151-8229007" at bounding box center [362, 15] width 278 height 13
click at [292, 18] on input "113-6749151-8229007" at bounding box center [355, 15] width 265 height 13
paste input "99470-8236245"
click at [291, 16] on input "113-6799470-8236245" at bounding box center [362, 15] width 278 height 13
click at [291, 16] on input "113-6799470-8236245" at bounding box center [355, 15] width 265 height 13
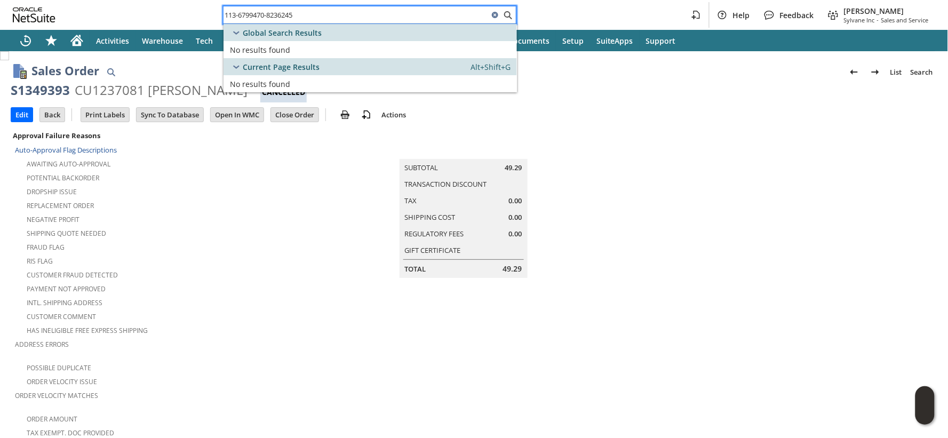
click at [291, 16] on input "113-6799470-8236245" at bounding box center [355, 15] width 265 height 13
paste input "1-6406006-6315404"
click at [247, 13] on input "111-6406006-6315404" at bounding box center [362, 15] width 278 height 13
click at [247, 13] on input "111-6406006-6315404" at bounding box center [355, 15] width 265 height 13
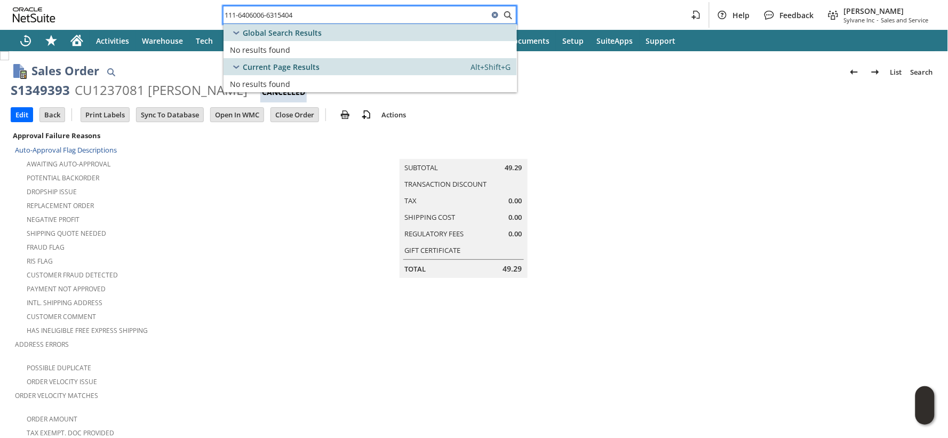
paste input "4-8706447-7302653"
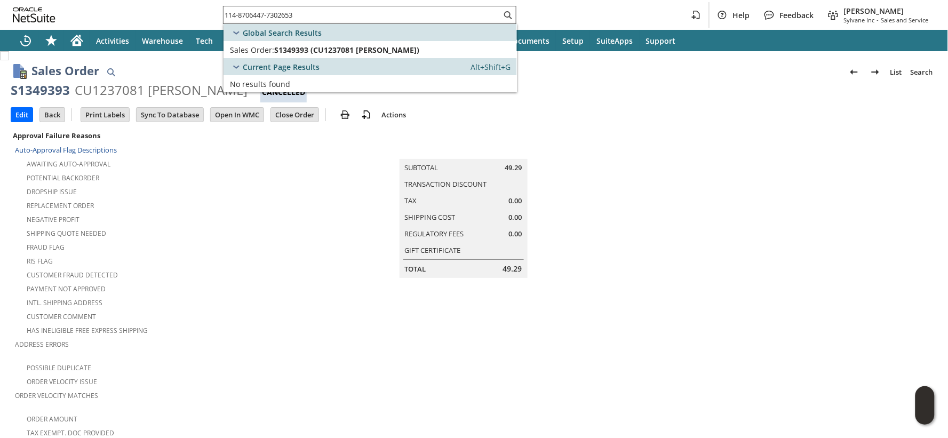
click at [245, 18] on input "114-8706447-7302653" at bounding box center [362, 15] width 278 height 13
click at [245, 18] on input "114-8706447-7302653" at bounding box center [355, 15] width 265 height 13
paste input "3-0336346-8569858"
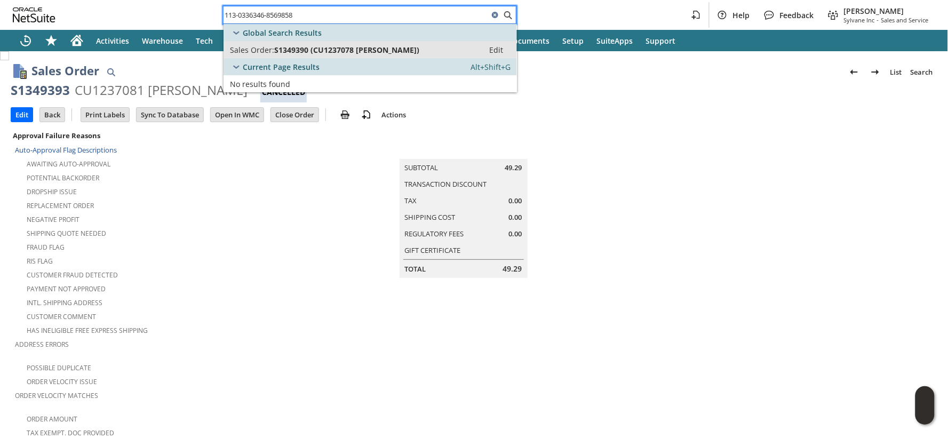
type input "113-0336346-8569858"
click at [266, 49] on span "Sales Order:" at bounding box center [252, 50] width 44 height 10
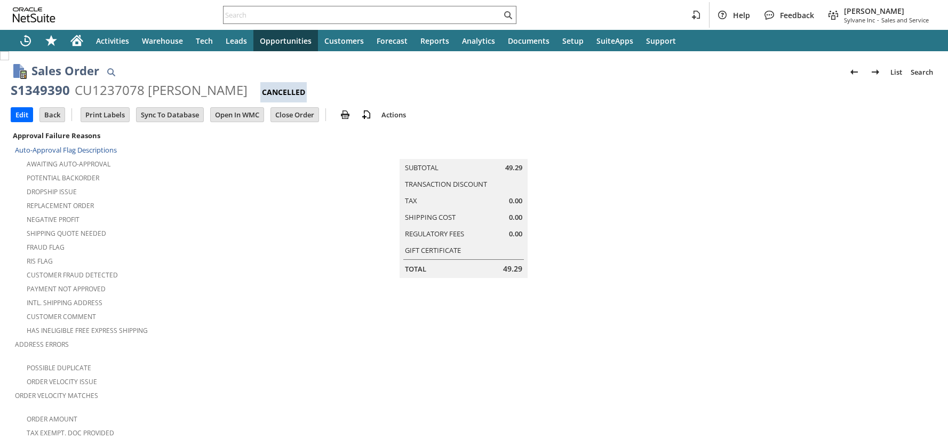
click at [38, 90] on div "S1349390" at bounding box center [40, 90] width 59 height 17
copy div "S1349390"
click at [238, 13] on input "text" at bounding box center [362, 15] width 278 height 13
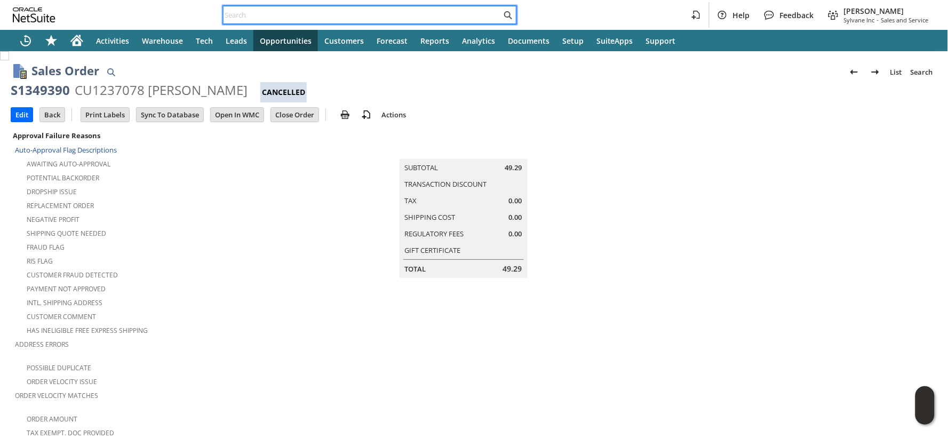
paste input "113-8125307-3837008"
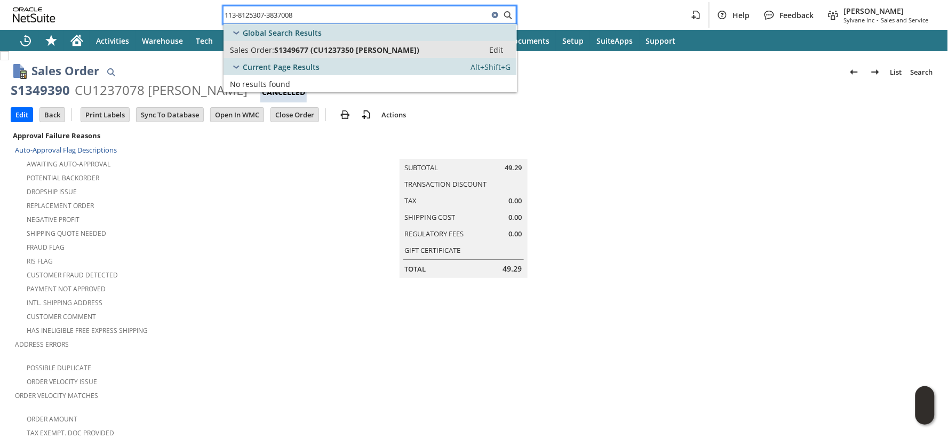
type input "113-8125307-3837008"
click at [254, 45] on span "Sales Order:" at bounding box center [252, 50] width 44 height 10
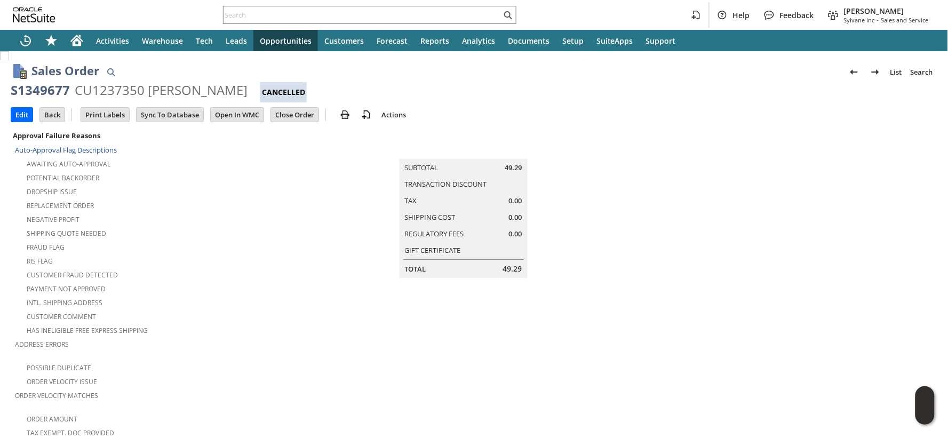
click at [32, 87] on div "S1349677" at bounding box center [40, 90] width 59 height 17
copy div "S1349677"
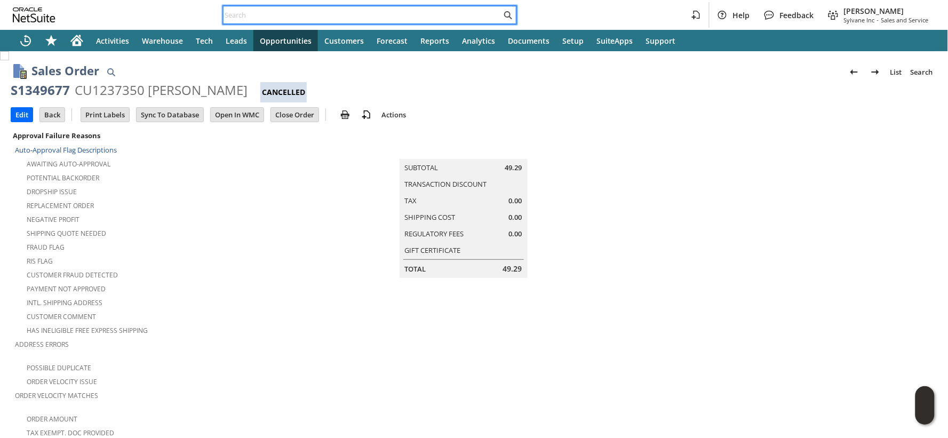
click at [243, 17] on input "text" at bounding box center [362, 15] width 278 height 13
paste input "112-7023102-6416243"
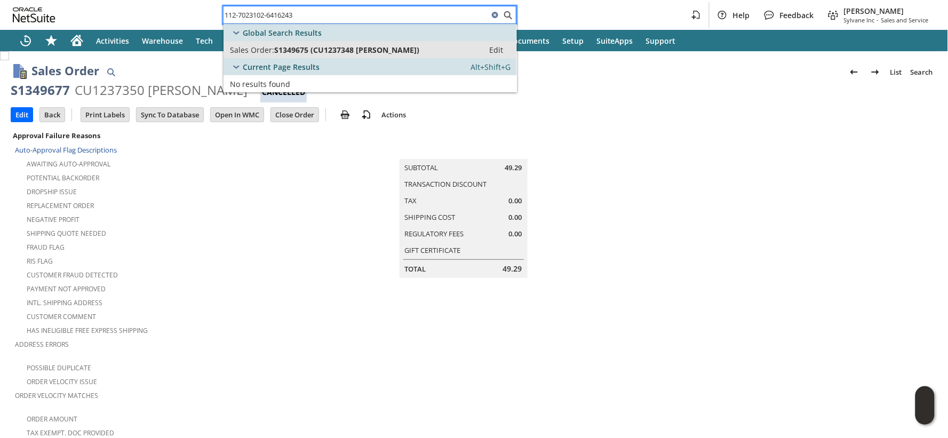
type input "112-7023102-6416243"
click at [260, 49] on span "Sales Order:" at bounding box center [252, 50] width 44 height 10
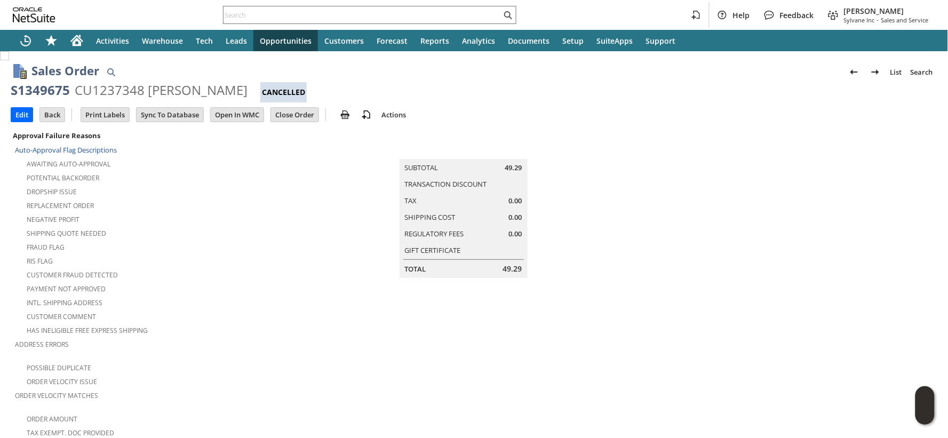
click at [50, 90] on div "S1349675" at bounding box center [40, 90] width 59 height 17
copy div "S1349675"
click at [299, 16] on input "text" at bounding box center [362, 15] width 278 height 13
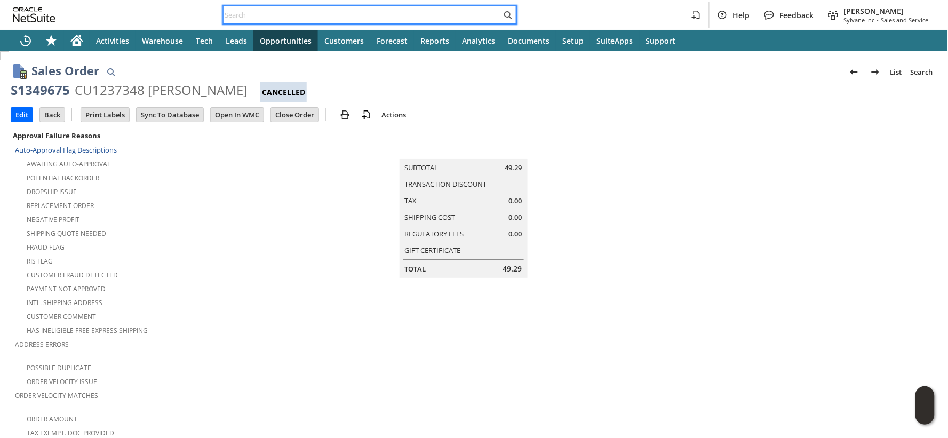
paste input "114-9163836-5253868"
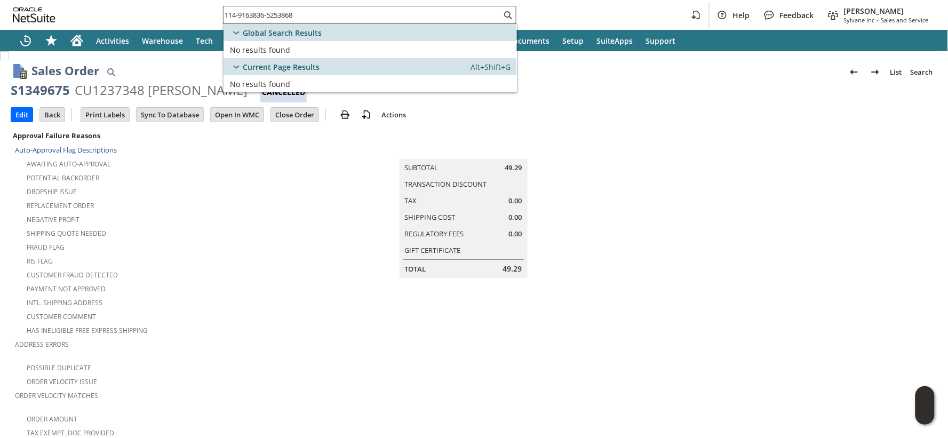
click at [238, 10] on input "114-9163836-5253868" at bounding box center [362, 15] width 278 height 13
click at [238, 10] on input "114-9163836-5253868" at bounding box center [355, 15] width 265 height 13
paste input "2-1869364-991784"
click at [285, 13] on input "112-1869364-9917848" at bounding box center [362, 15] width 278 height 13
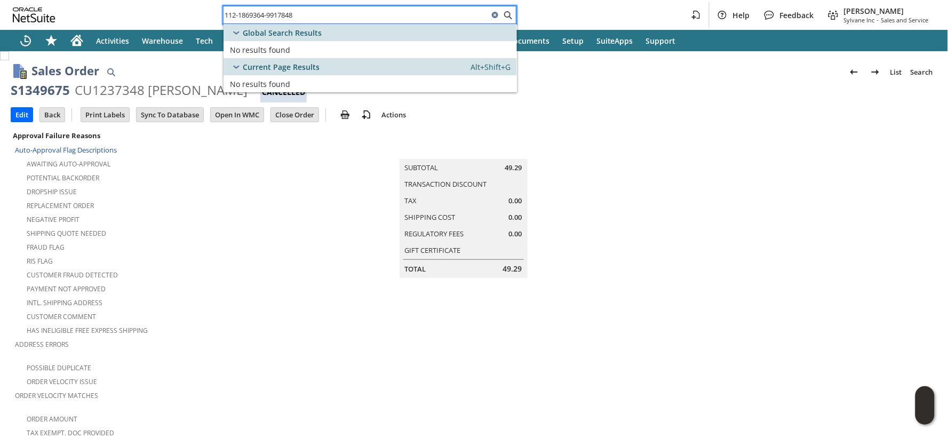
click at [285, 13] on input "112-1869364-9917848" at bounding box center [355, 15] width 265 height 13
paste input "5388914-6609045"
type input "112-5388914-6609045"
click at [279, 46] on span "S1349674 (CU1237347 Jarrod W Marshall)" at bounding box center [346, 50] width 145 height 10
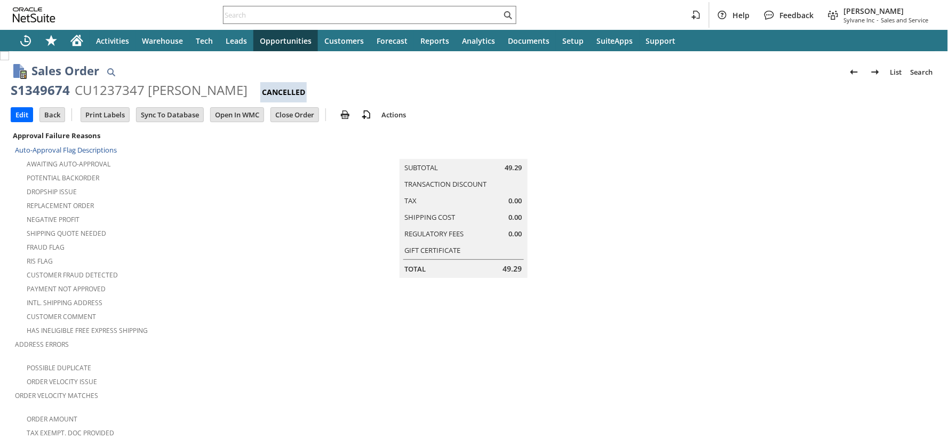
click at [54, 92] on div "S1349674" at bounding box center [40, 90] width 59 height 17
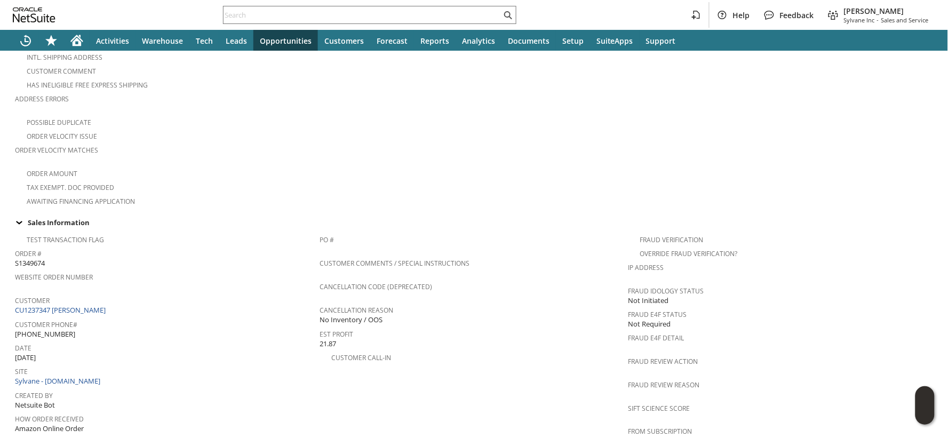
scroll to position [296, 0]
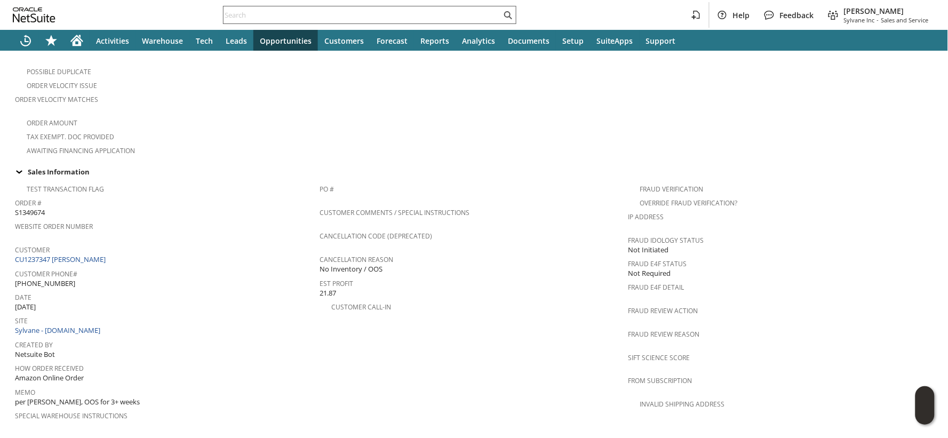
click at [336, 17] on input "text" at bounding box center [362, 15] width 278 height 13
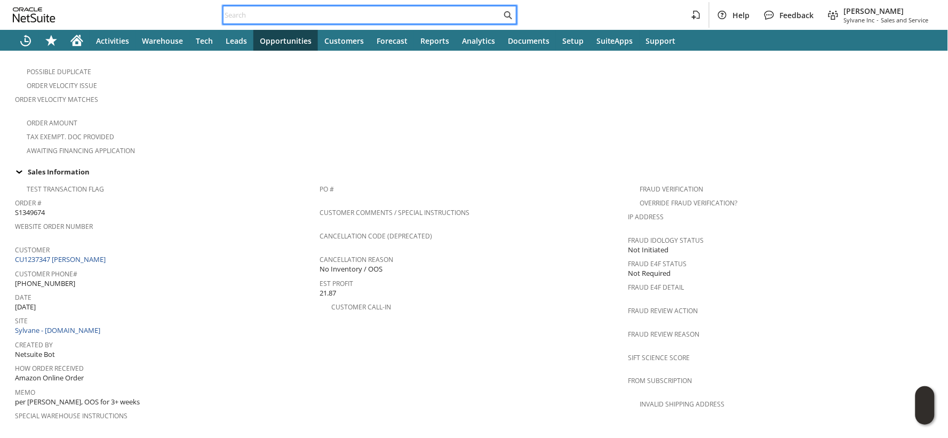
paste input "113-7174169-1204268"
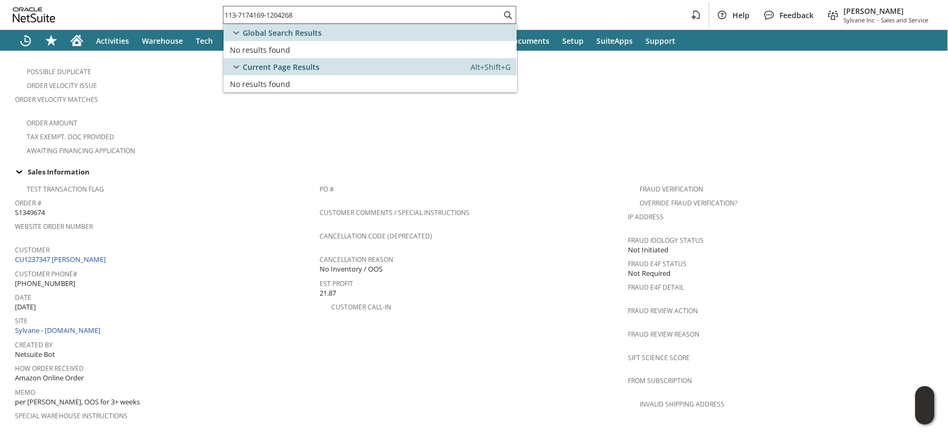
click at [252, 14] on input "113-7174169-1204268" at bounding box center [362, 15] width 278 height 13
click at [252, 14] on input "113-7174169-1204268" at bounding box center [355, 15] width 265 height 13
paste input "5479410-7839426"
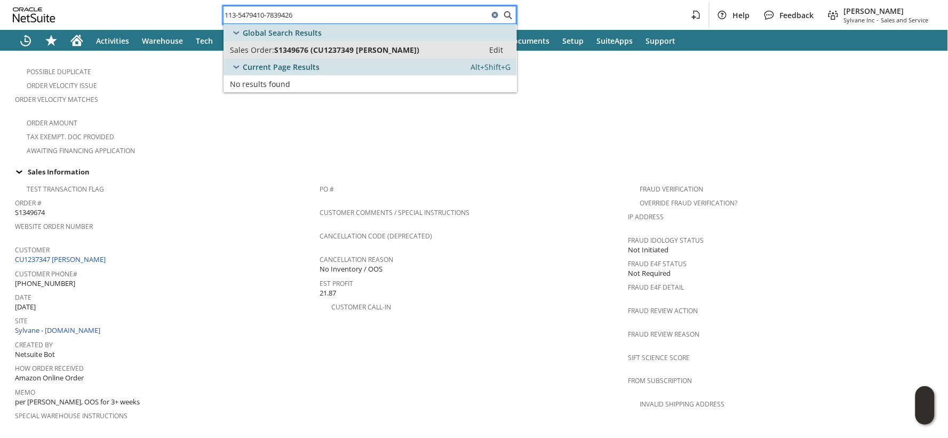
type input "113-5479410-7839426"
click at [259, 47] on span "Sales Order:" at bounding box center [252, 50] width 44 height 10
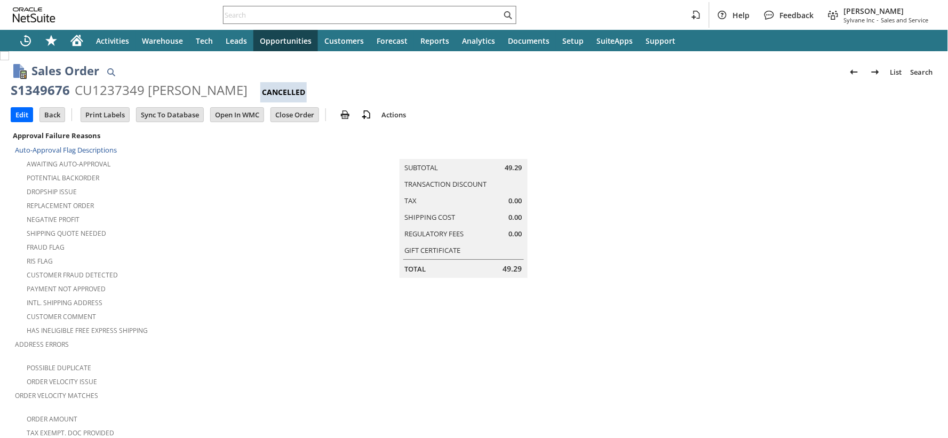
click at [39, 87] on div "S1349676" at bounding box center [40, 90] width 59 height 17
copy div "S1349676"
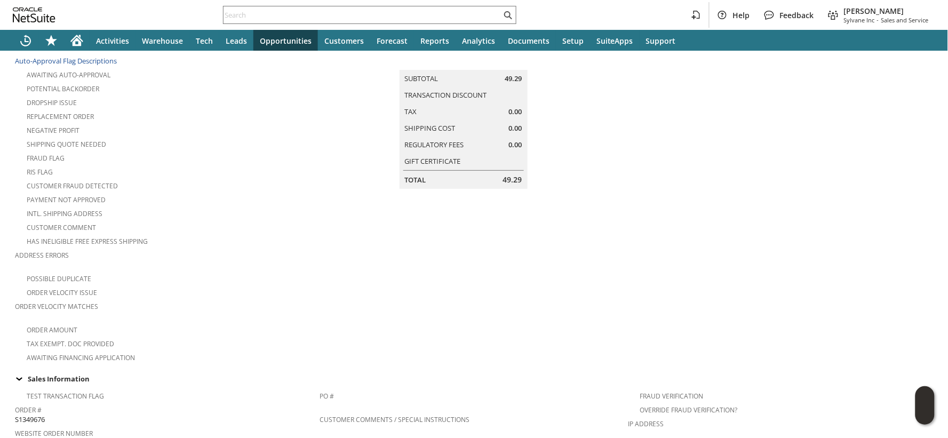
scroll to position [296, 0]
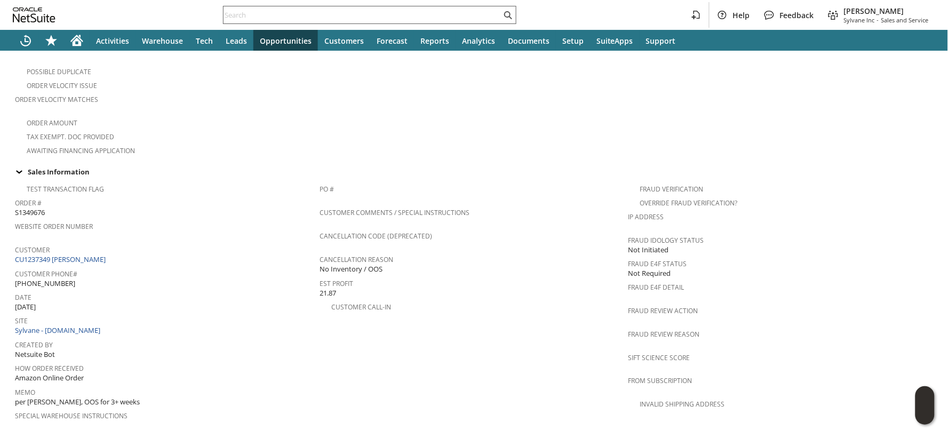
click at [252, 18] on input "text" at bounding box center [362, 15] width 278 height 13
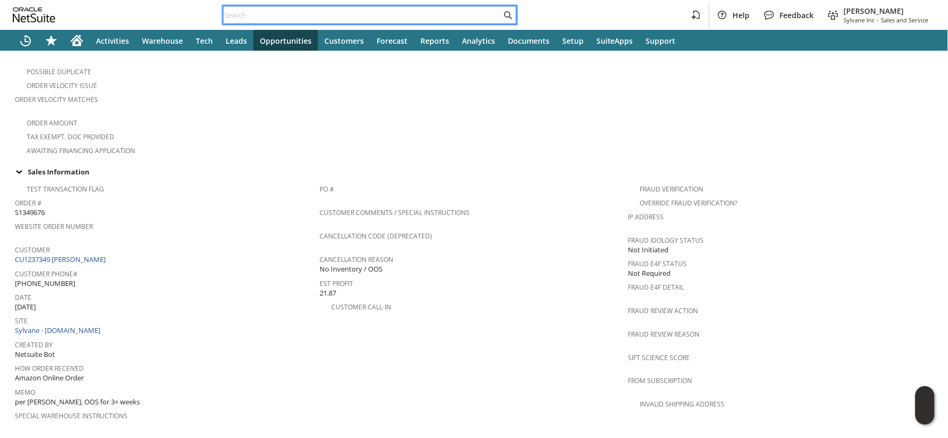
paste input "112-3520247-7242643"
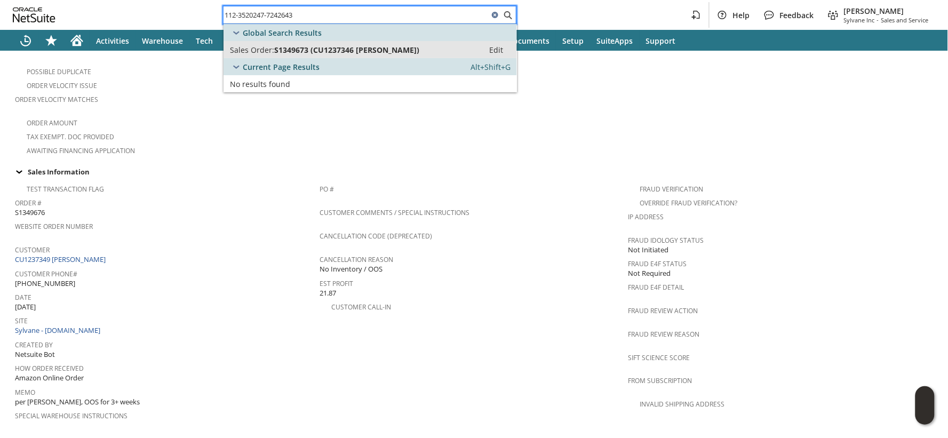
type input "112-3520247-7242643"
click at [263, 49] on span "Sales Order:" at bounding box center [252, 50] width 44 height 10
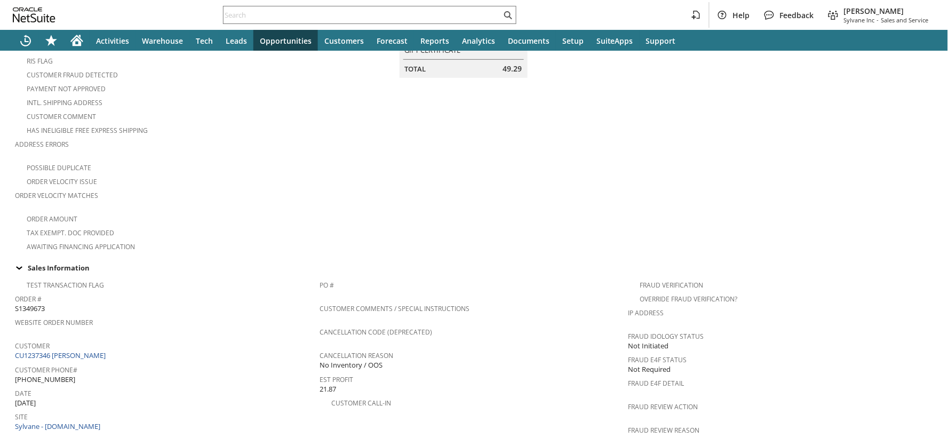
scroll to position [355, 0]
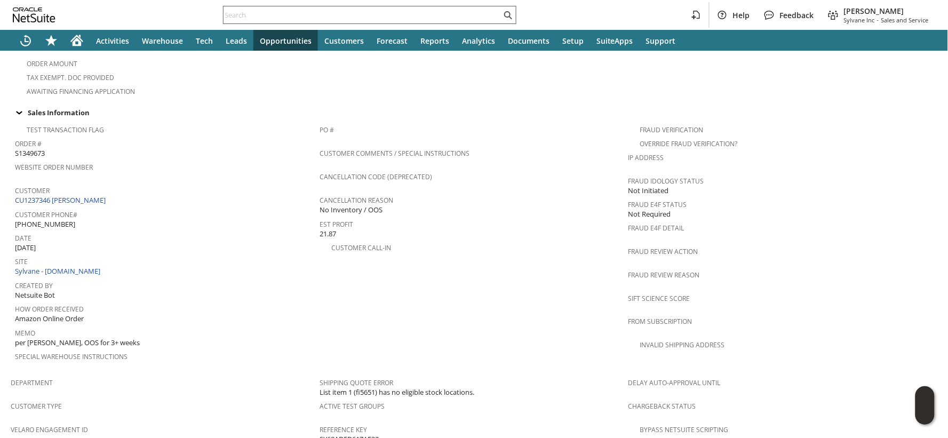
click at [236, 17] on input "text" at bounding box center [362, 15] width 278 height 13
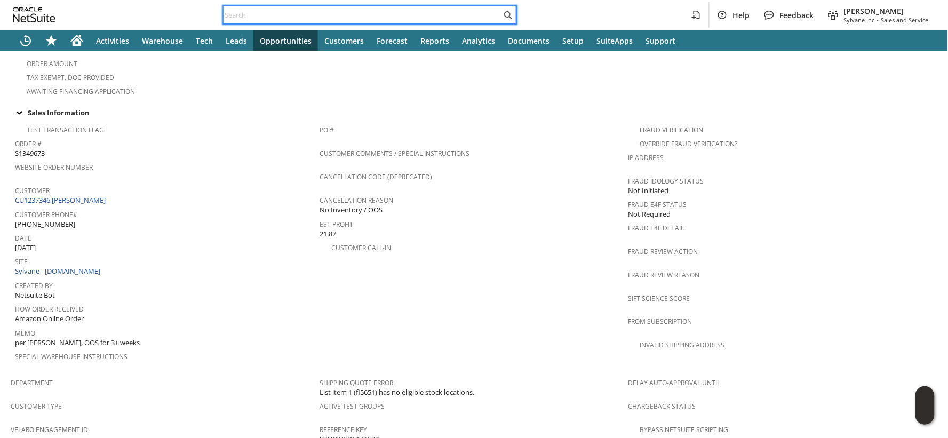
paste input "112-2121862-7371415"
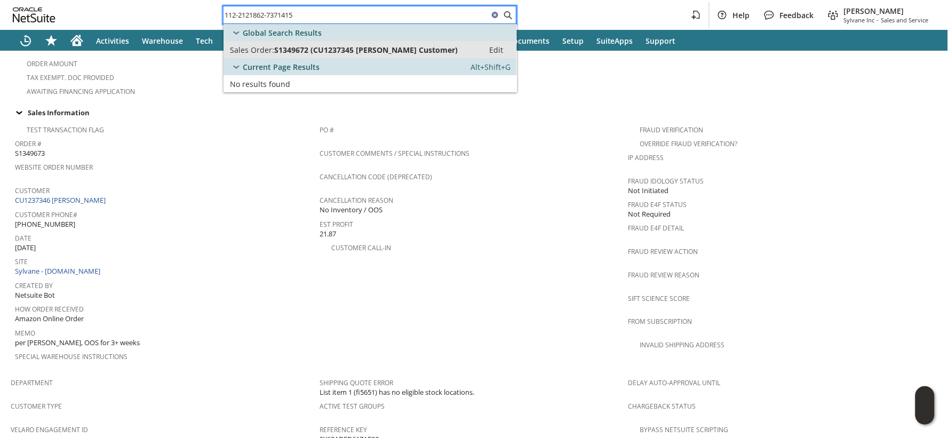
type input "112-2121862-7371415"
click at [253, 46] on span "Sales Order:" at bounding box center [252, 50] width 44 height 10
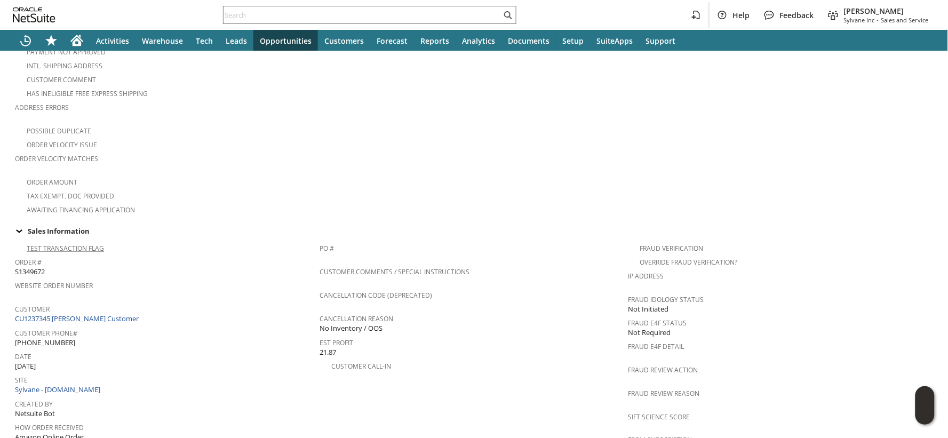
scroll to position [296, 0]
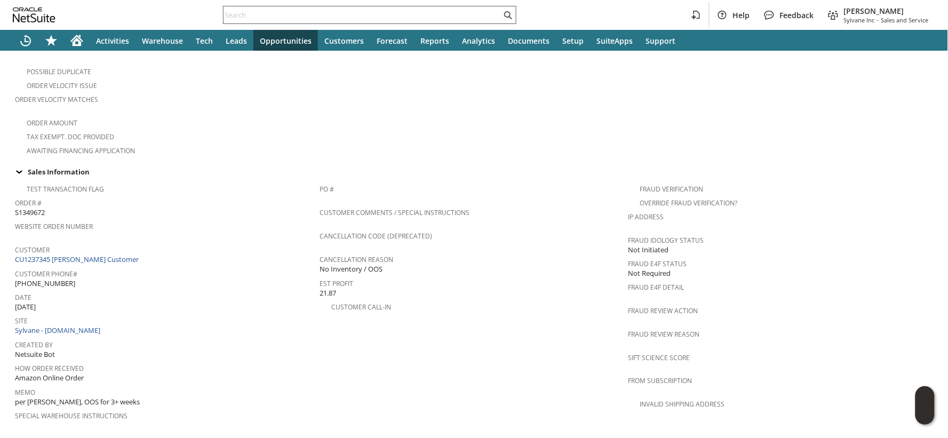
click at [259, 13] on input "text" at bounding box center [362, 15] width 278 height 13
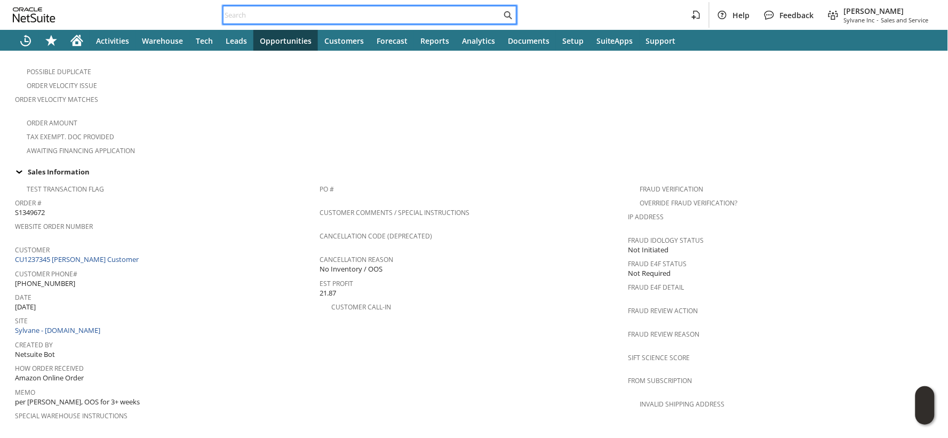
paste input "114-7323325-8032203"
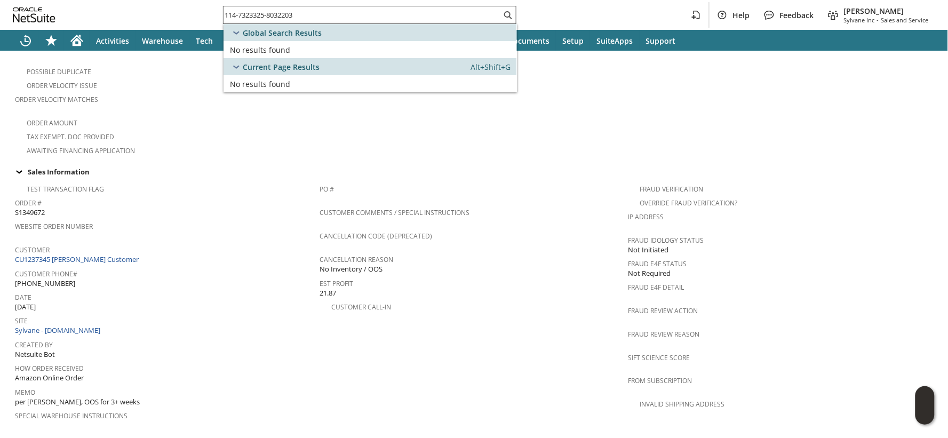
click at [289, 10] on input "114-7323325-8032203" at bounding box center [362, 15] width 278 height 13
click at [289, 10] on input "114-7323325-8032203" at bounding box center [355, 15] width 265 height 13
paste input "3-4757573-8532219"
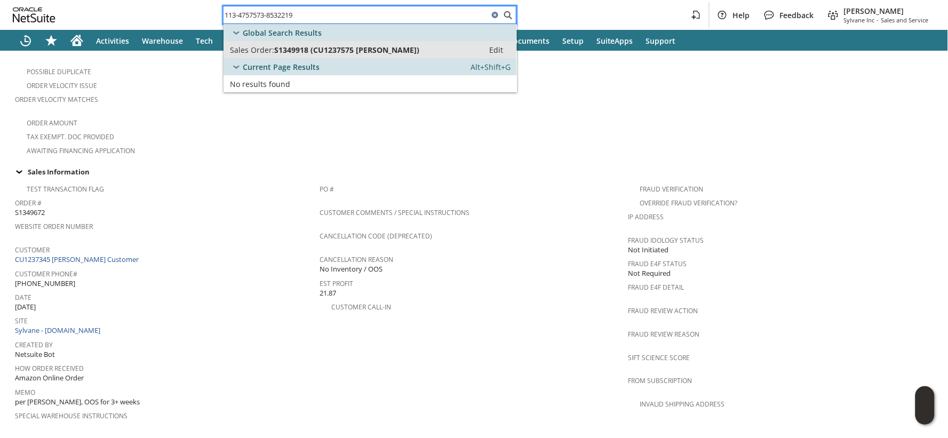
type input "113-4757573-8532219"
click at [292, 45] on span "S1349918 (CU1237575 Suzanne Crim)" at bounding box center [346, 50] width 145 height 10
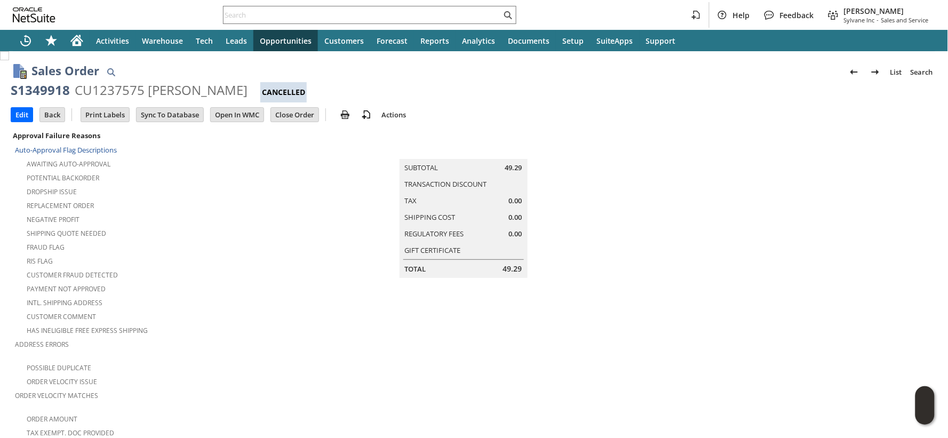
click at [45, 92] on div "S1349918" at bounding box center [40, 90] width 59 height 17
copy div "S1349918"
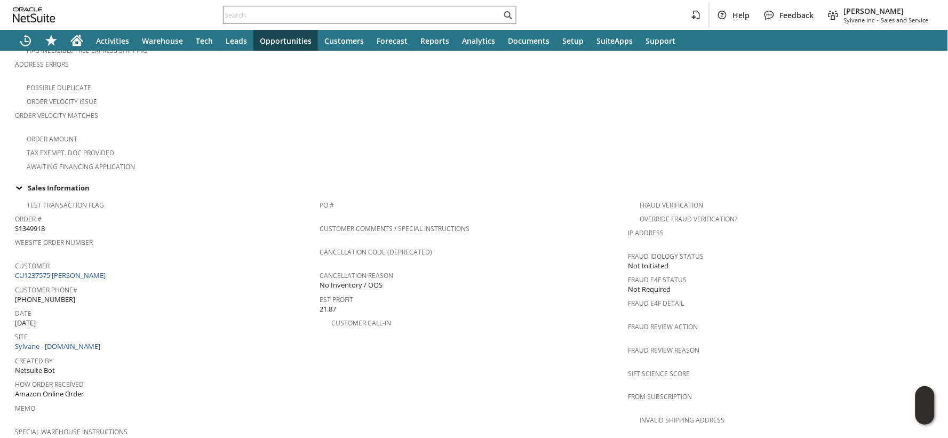
scroll to position [355, 0]
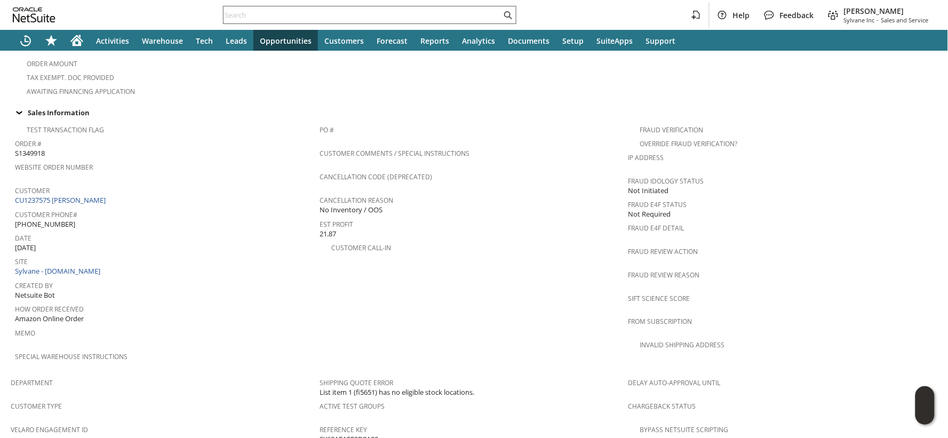
click at [333, 14] on input "text" at bounding box center [362, 15] width 278 height 13
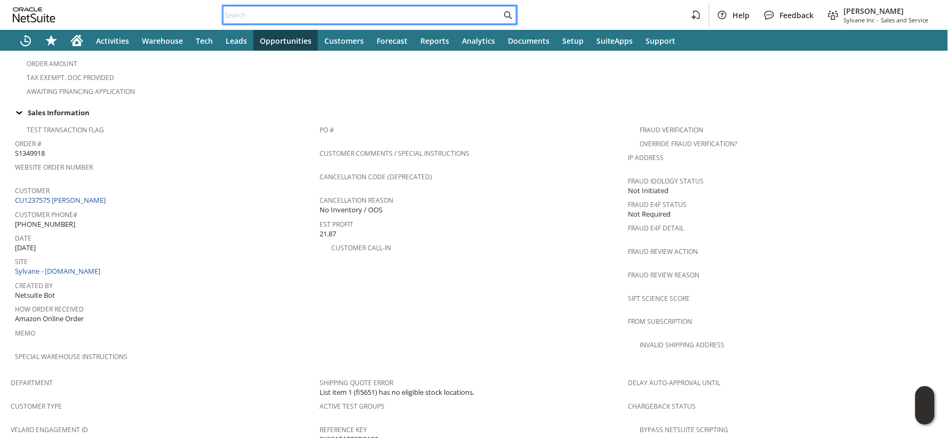
paste input "112-0300403-3620251"
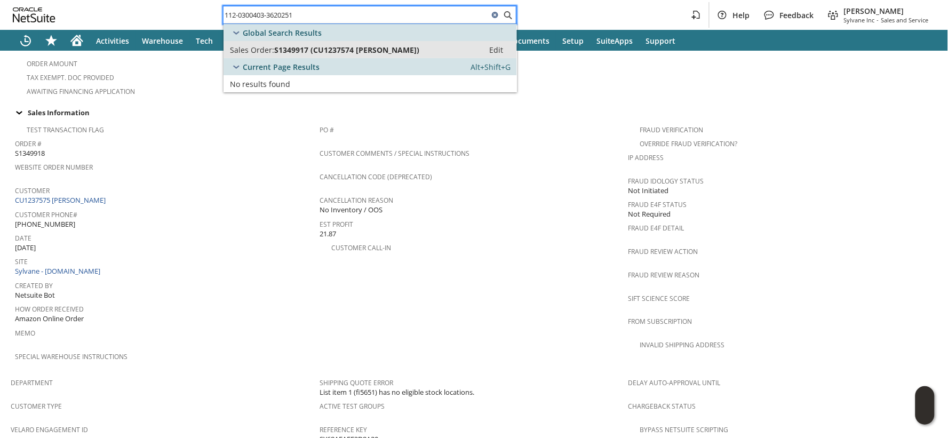
type input "112-0300403-3620251"
click at [334, 46] on span "S1349917 (CU1237574 Christopher Jocson)" at bounding box center [346, 50] width 145 height 10
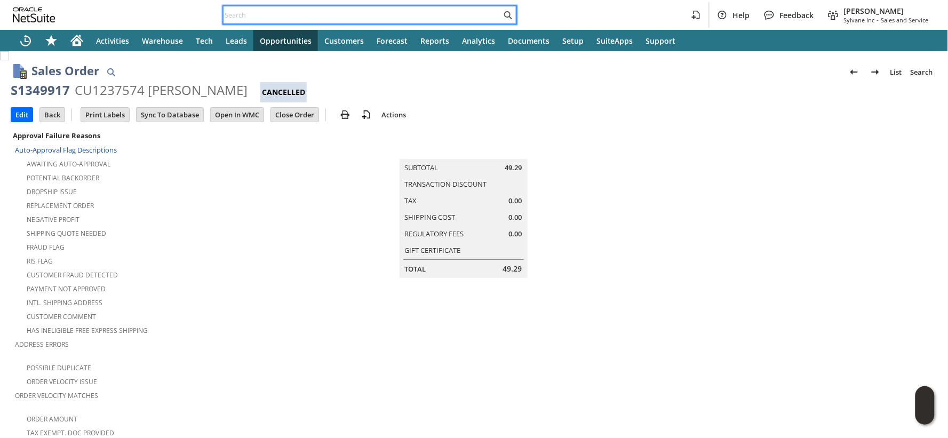
click at [286, 17] on input "text" at bounding box center [362, 15] width 278 height 13
paste input "111-0265352-1438631"
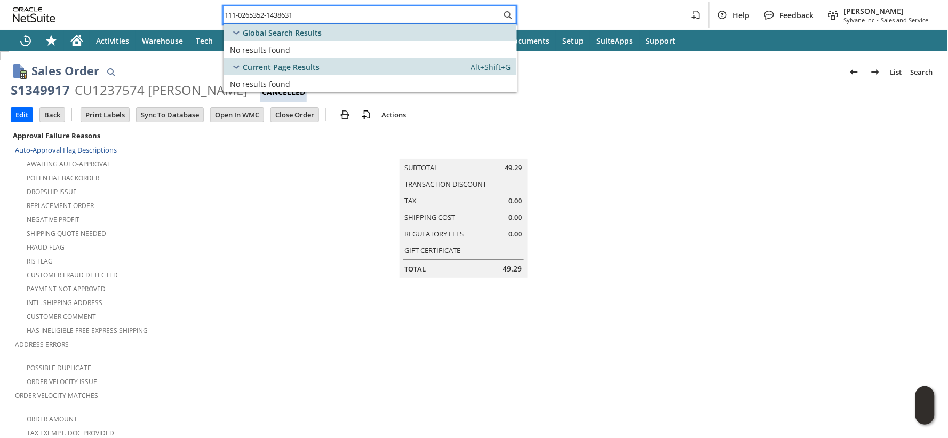
click at [305, 13] on input "111-0265352-1438631" at bounding box center [362, 15] width 278 height 13
click at [305, 13] on input "111-0265352-1438631" at bounding box center [355, 15] width 265 height 13
paste input "3-6237658-0895407"
type input "113-6237658-0895407"
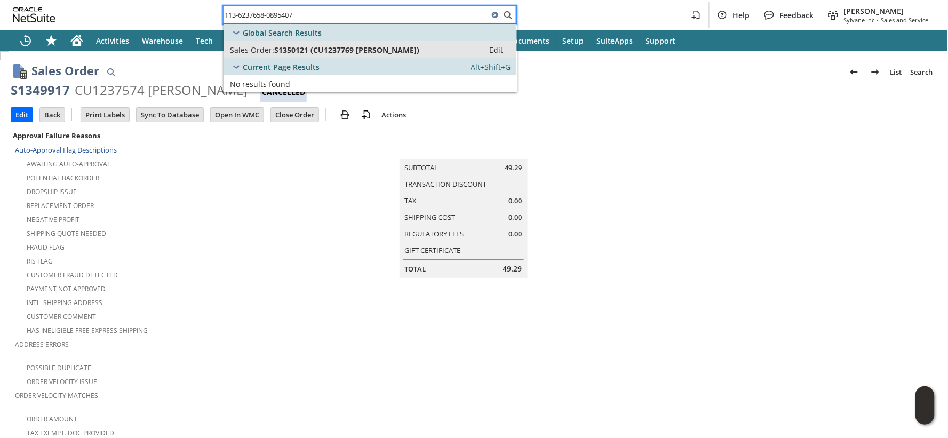
click at [319, 46] on span "S1350121 (CU1237769 Richard S Pozywak)" at bounding box center [346, 50] width 145 height 10
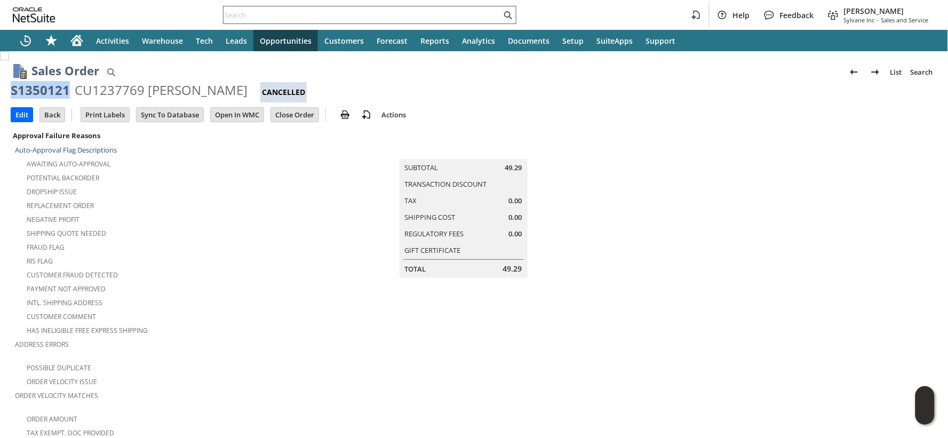
click at [318, 14] on input "text" at bounding box center [362, 15] width 278 height 13
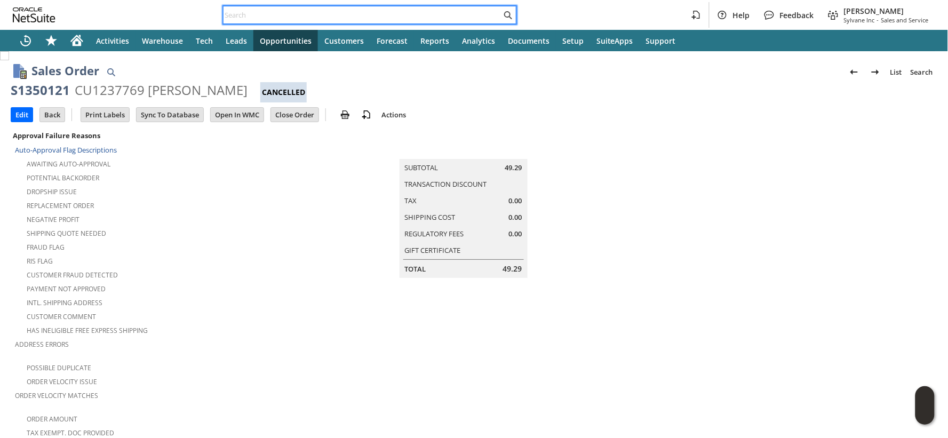
paste input "114-0917667-3261015"
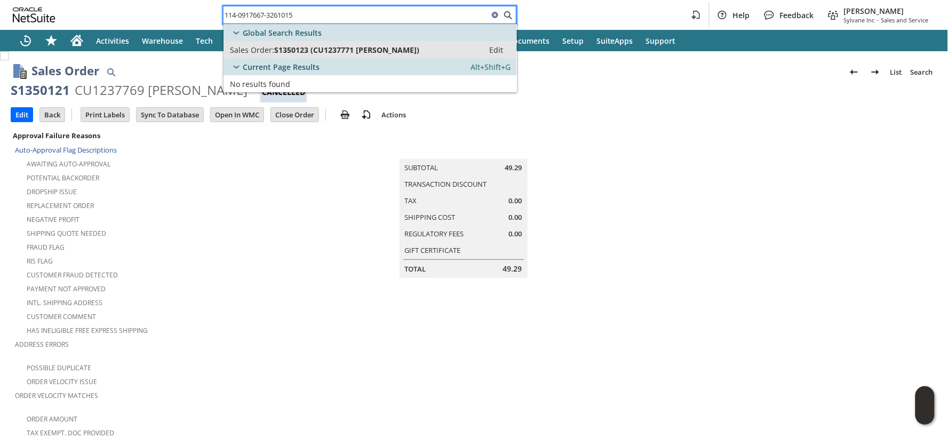
type input "114-0917667-3261015"
click at [327, 50] on span "S1350123 (CU1237771 FLORENCE MUKABETA)" at bounding box center [346, 50] width 145 height 10
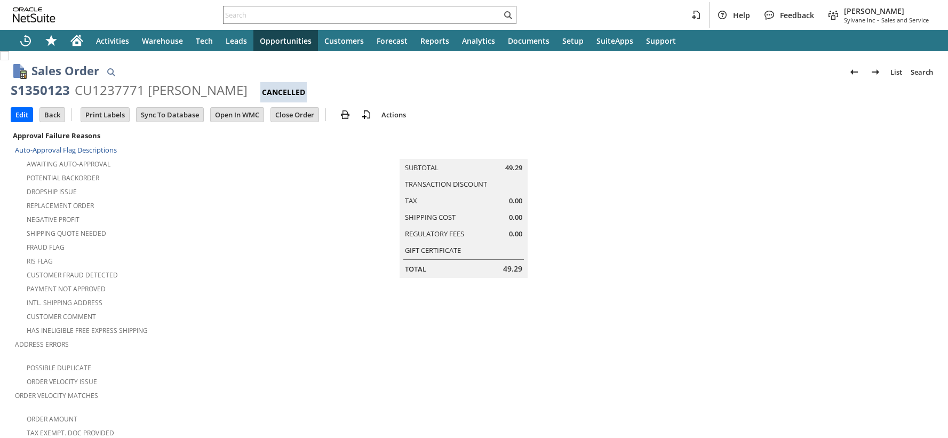
click at [54, 90] on div "S1350123" at bounding box center [40, 90] width 59 height 17
click at [278, 17] on input "text" at bounding box center [362, 15] width 278 height 13
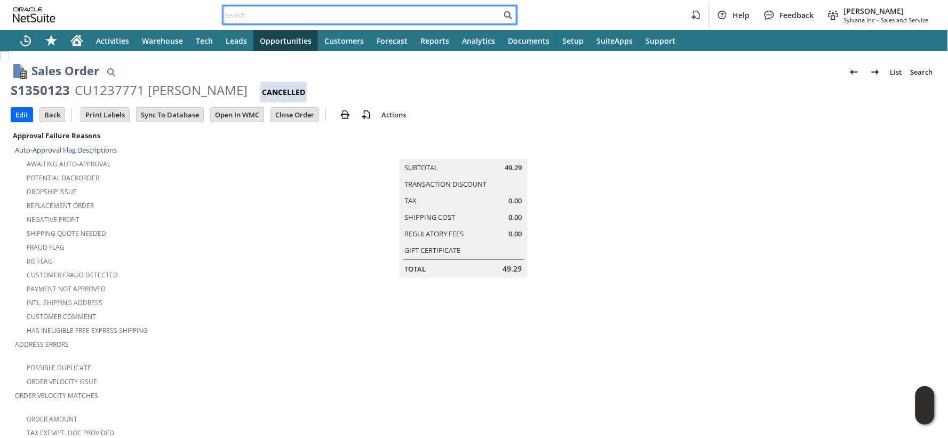
paste input "113-0070557-1202626"
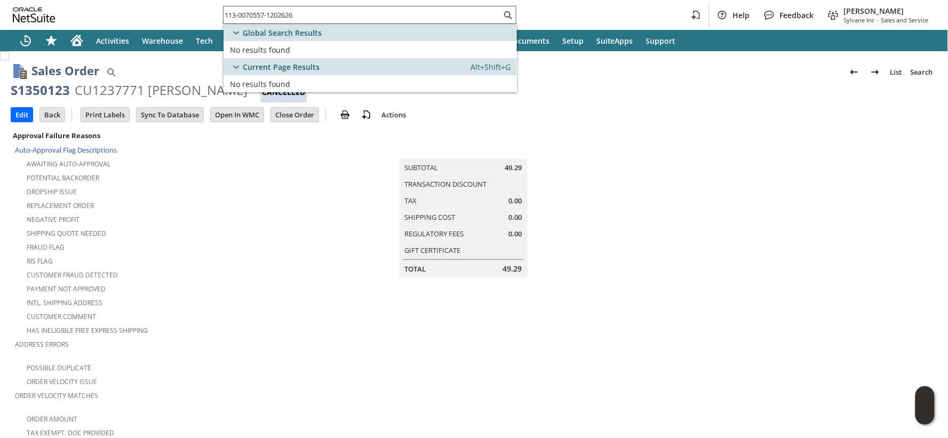
click at [298, 12] on input "113-0070557-1202626" at bounding box center [362, 15] width 278 height 13
click at [296, 12] on input "113-0070557-1202626" at bounding box center [355, 15] width 265 height 13
click at [296, 13] on input "113-0070557-1202626" at bounding box center [355, 15] width 265 height 13
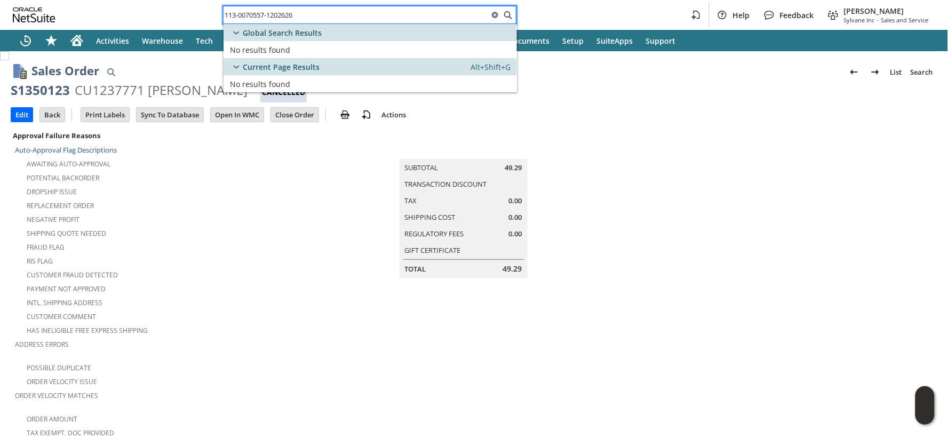
click at [296, 13] on input "113-0070557-1202626" at bounding box center [355, 15] width 265 height 13
paste input "2-5909662-0769003"
click at [281, 19] on input "112-5909662-0769003" at bounding box center [362, 15] width 278 height 13
click at [281, 19] on input "112-5909662-0769003" at bounding box center [355, 15] width 265 height 13
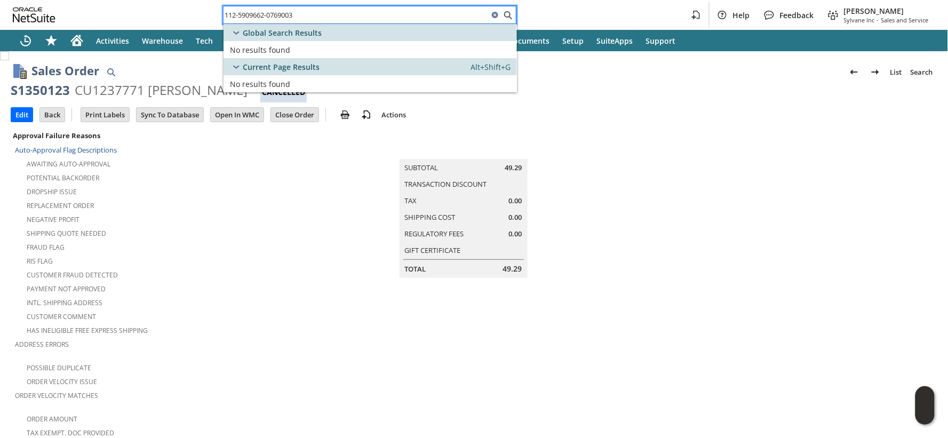
paste input "S1350154"
type input "S1350154"
click at [306, 58] on div "Current Page Results Alt+Shift+G" at bounding box center [369, 66] width 293 height 17
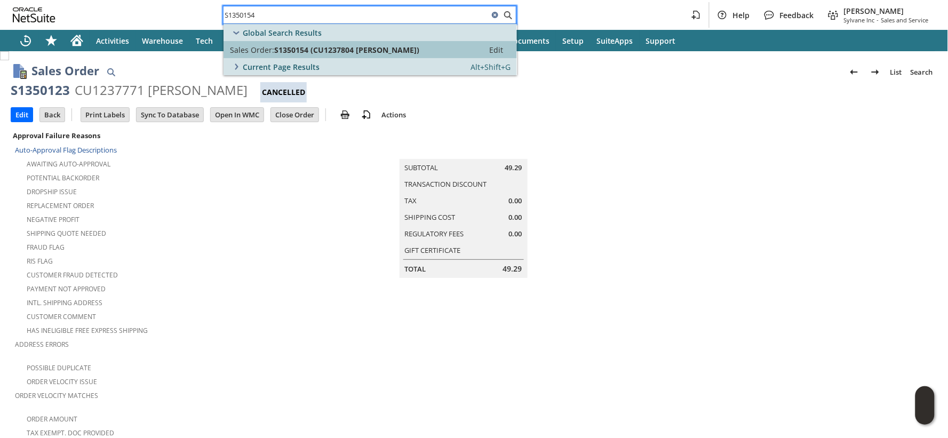
click at [308, 49] on span "S1350154 (CU1237804 Marissa Judge)" at bounding box center [346, 50] width 145 height 10
click at [307, 67] on span "Current Page Results" at bounding box center [281, 67] width 77 height 10
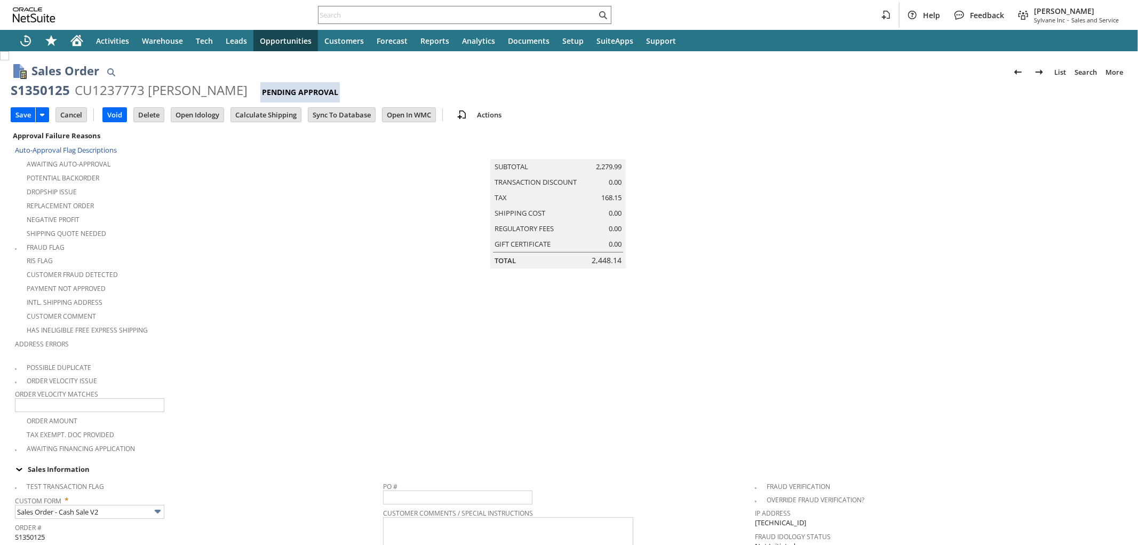
scroll to position [278, 0]
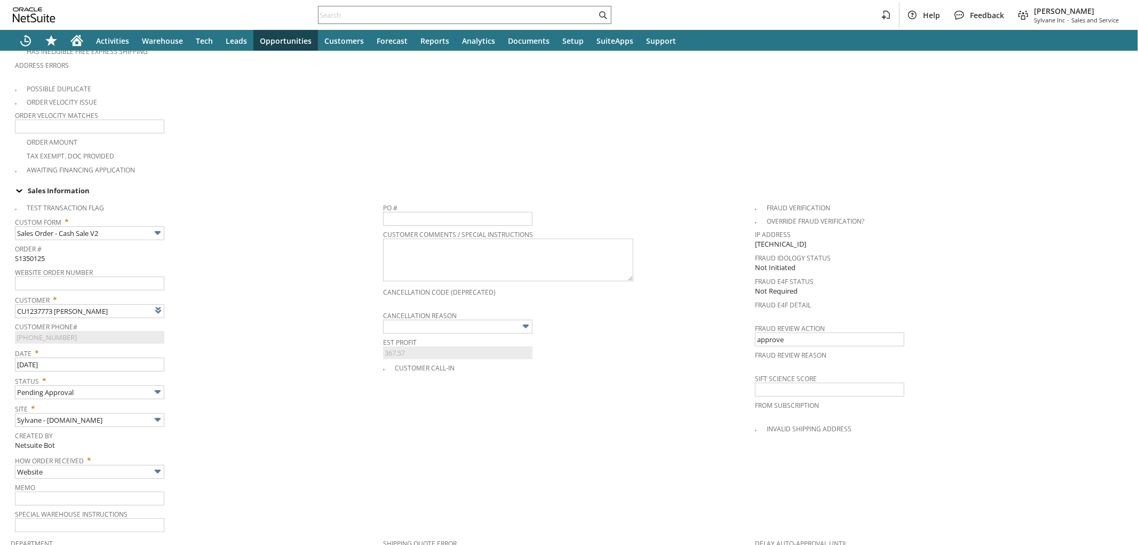
type input "Intelligent Recommendations ⁰"
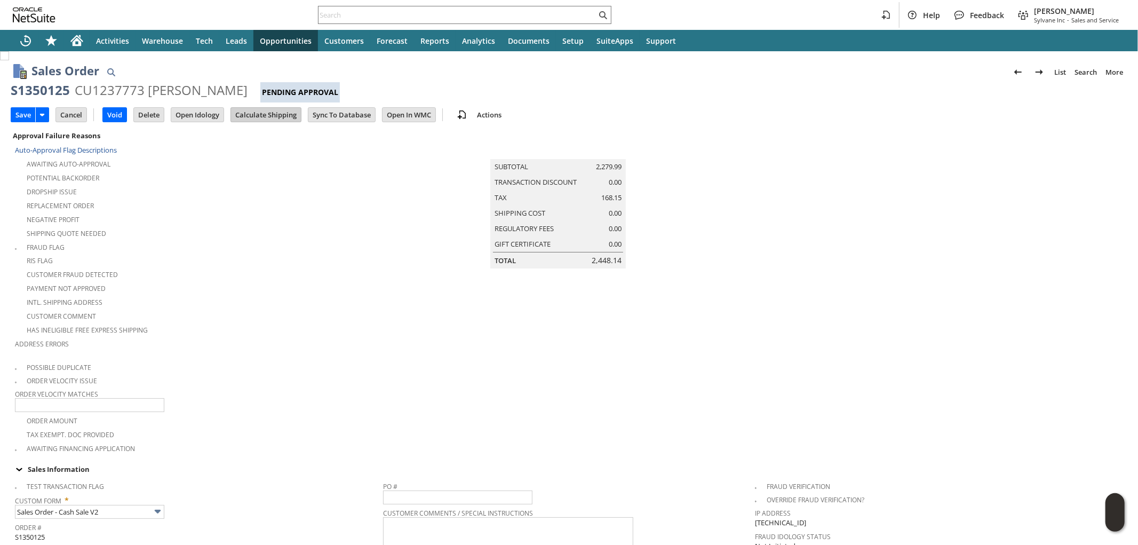
click at [268, 119] on input "Calculate Shipping" at bounding box center [266, 115] width 70 height 14
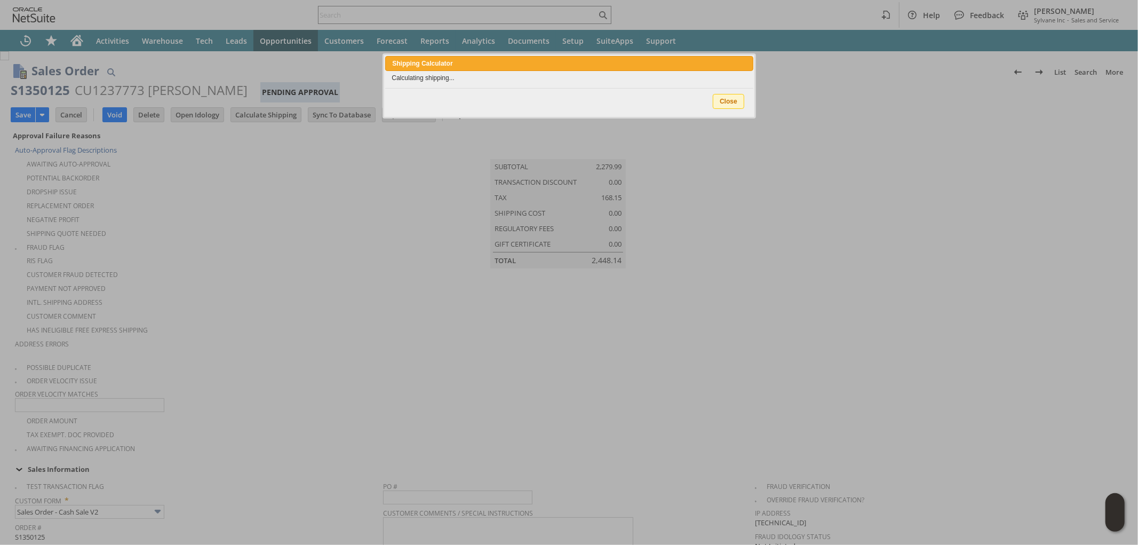
type input "Add"
type input "Copy Previous"
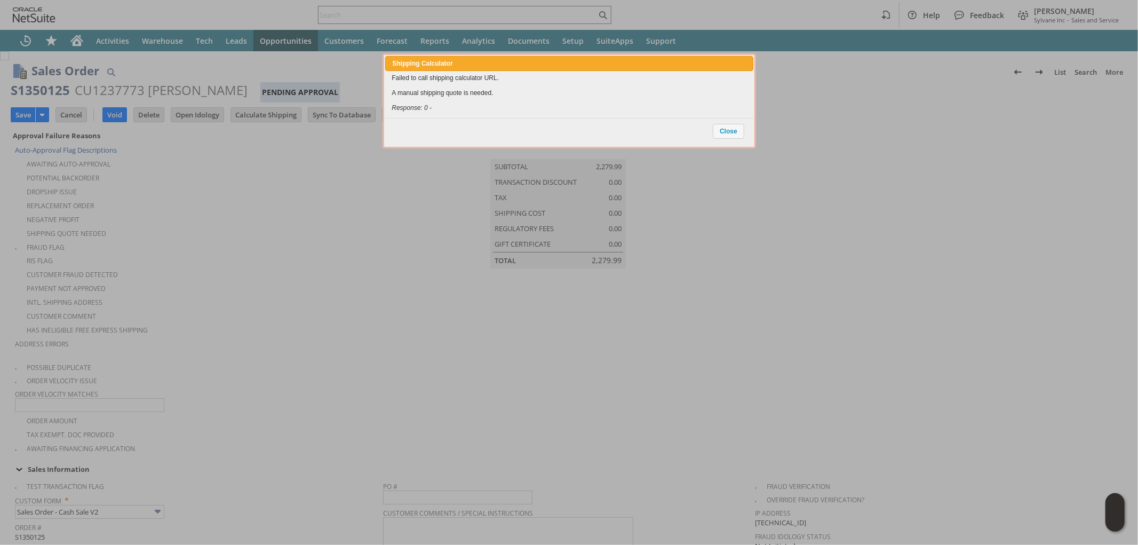
scroll to position [766, 0]
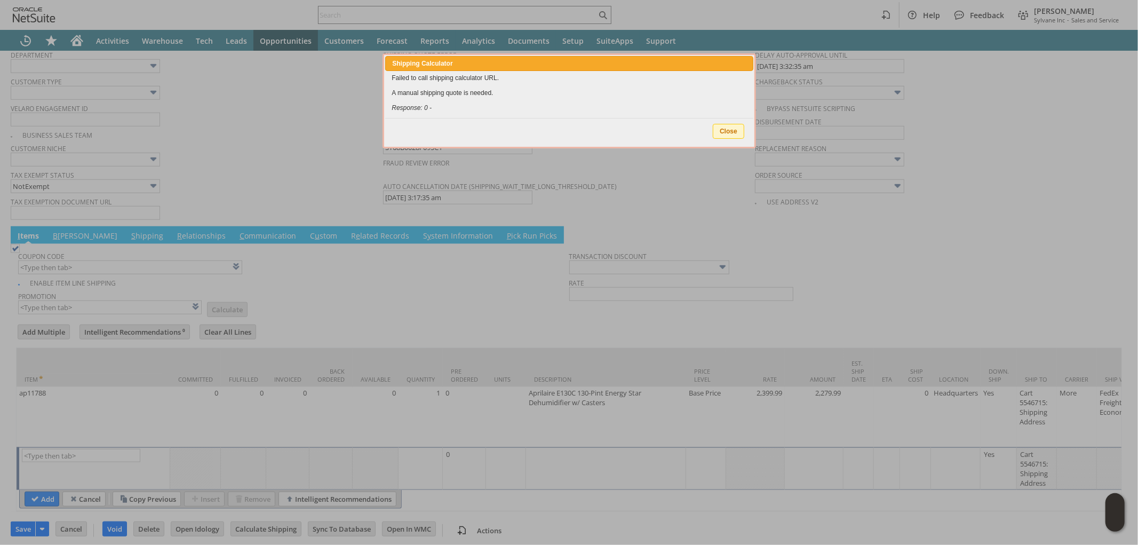
click at [724, 127] on span "Close" at bounding box center [728, 131] width 30 height 14
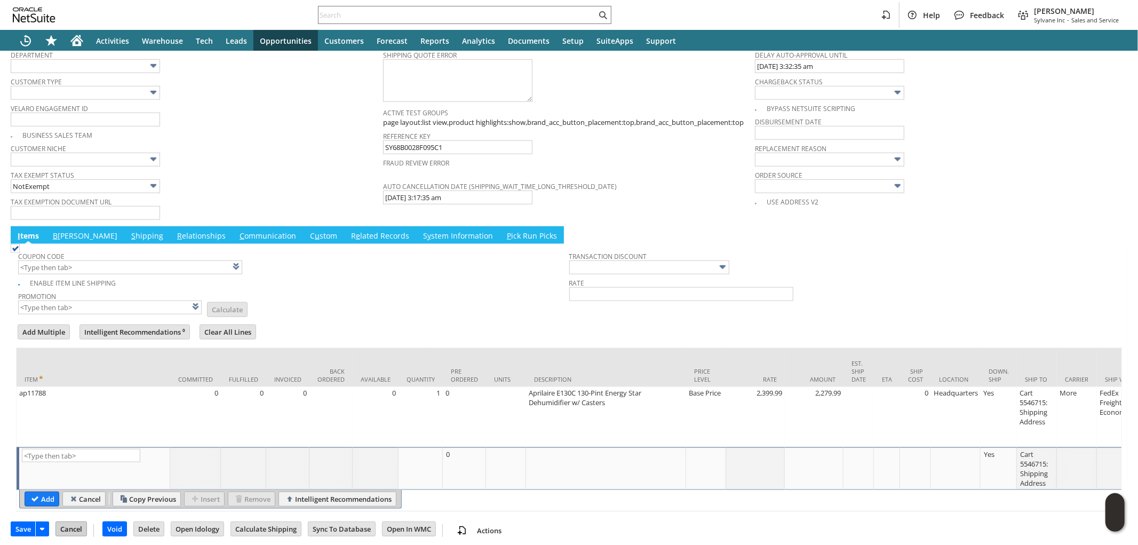
click at [77, 530] on input "Cancel" at bounding box center [71, 529] width 30 height 14
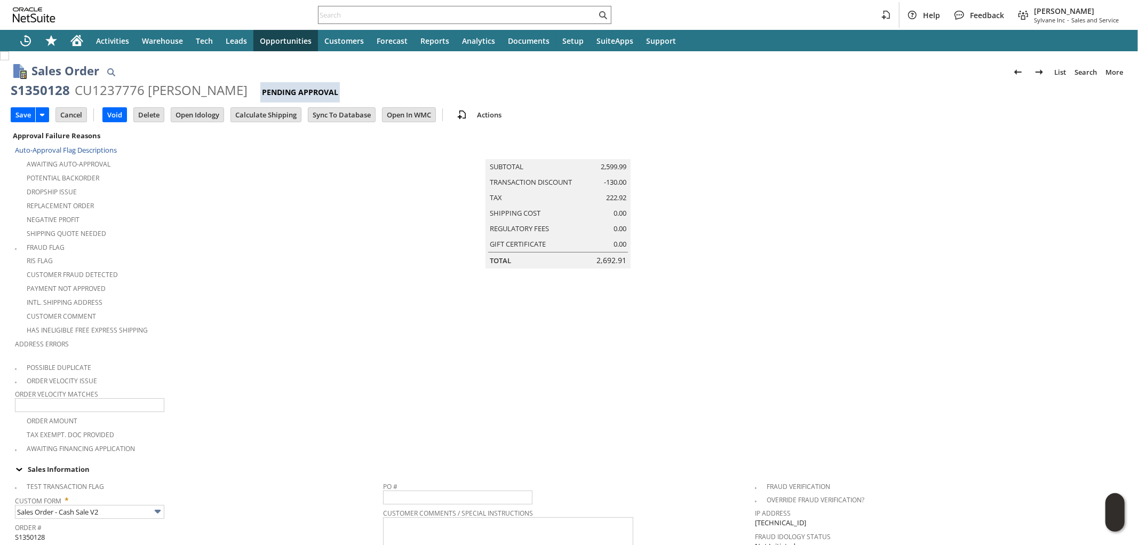
type input "Intelligent Recommendations¹⁰"
click at [283, 119] on input "Calculate Shipping" at bounding box center [266, 115] width 70 height 14
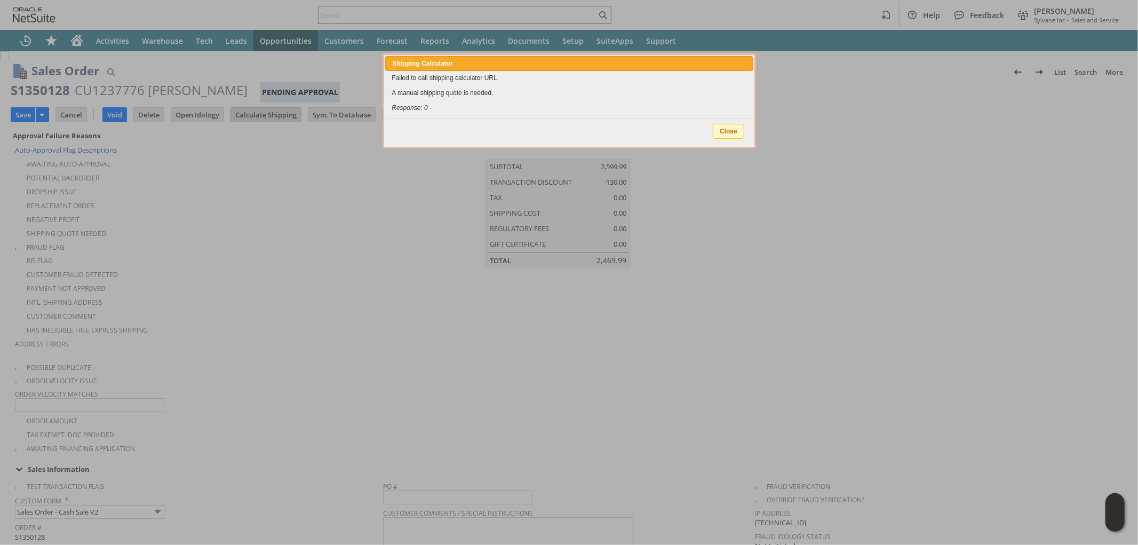
type input "Promo Code"
type input "-5.0%"
type input "Add"
type input "Copy Previous"
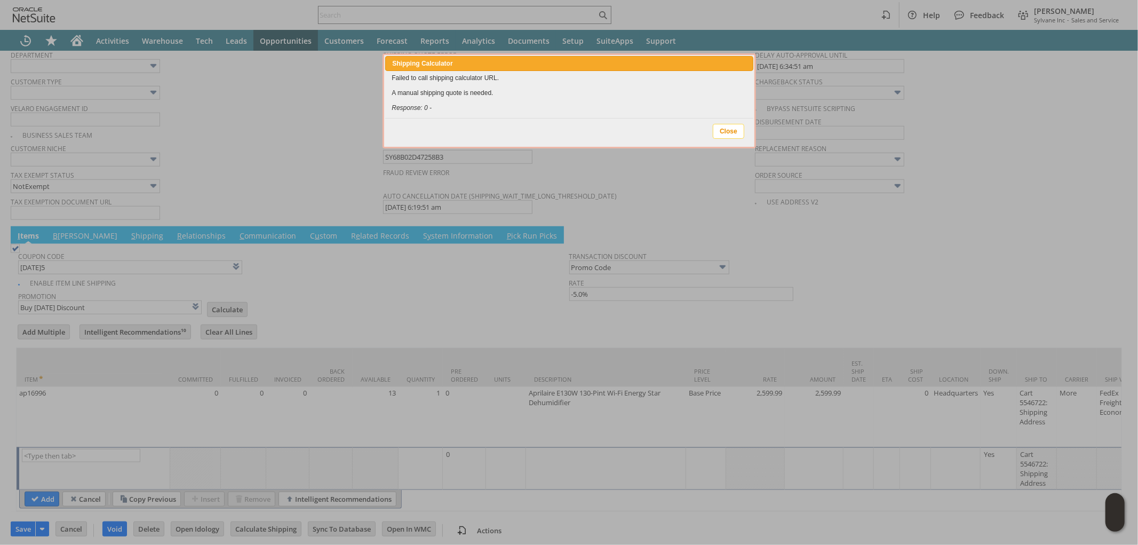
click at [732, 131] on span "Close" at bounding box center [728, 131] width 30 height 14
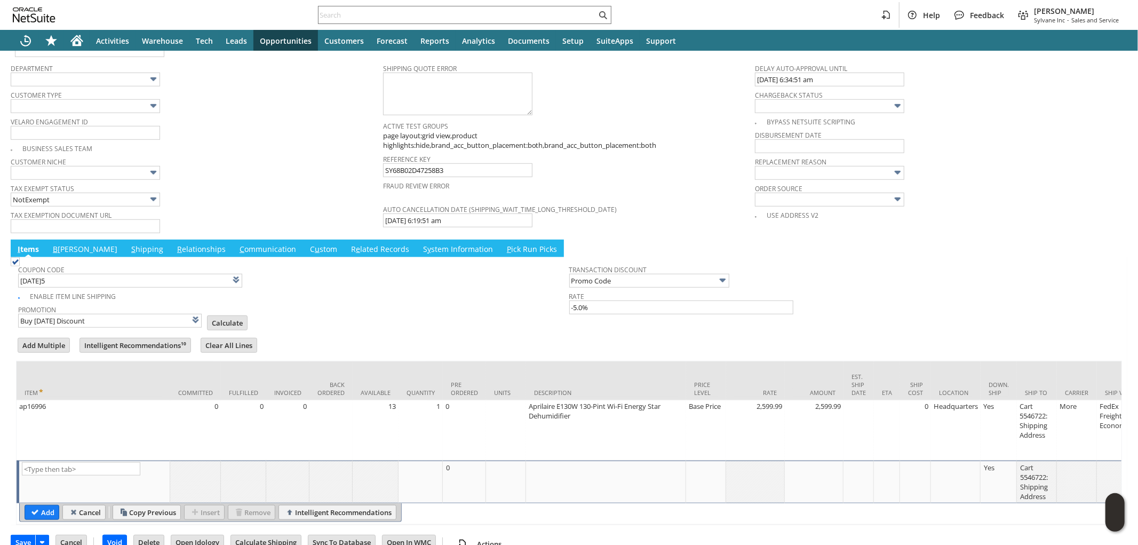
scroll to position [768, 0]
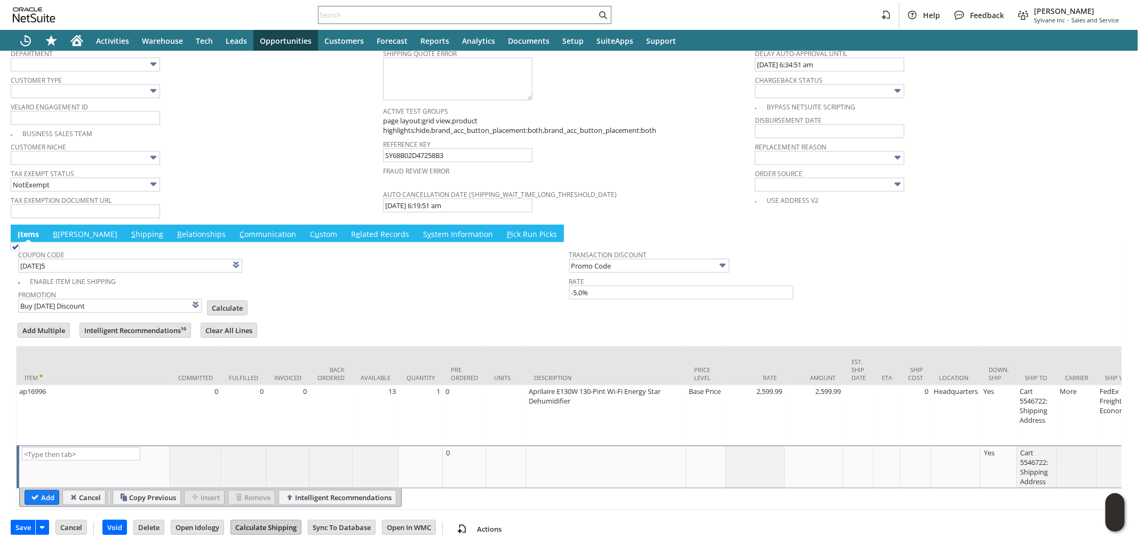
click at [261, 521] on input "Calculate Shipping" at bounding box center [266, 527] width 70 height 14
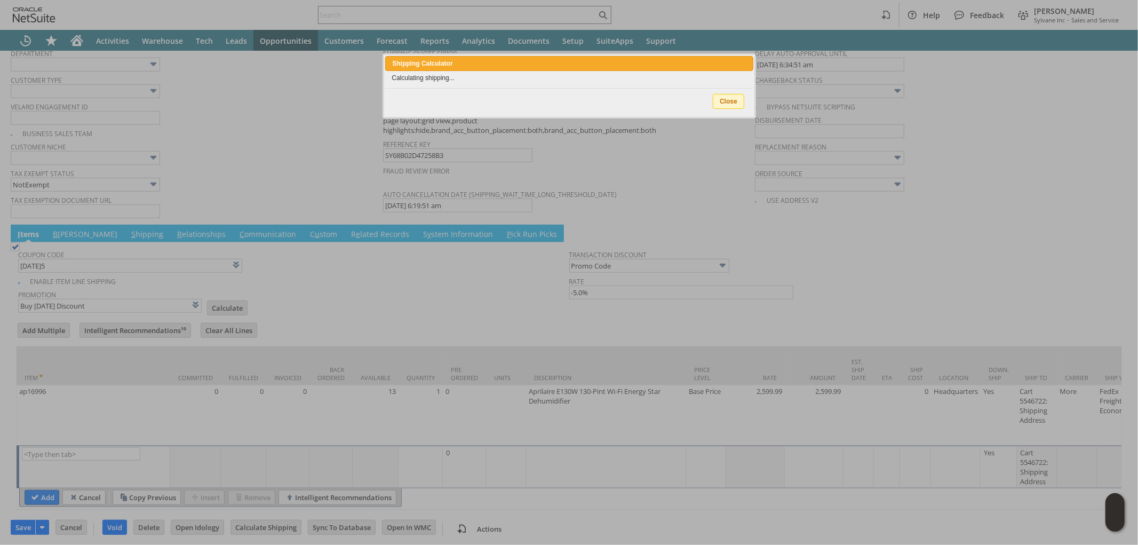
type input "Promo Code"
type input "-5.0%"
type input "Add"
type input "Copy Previous"
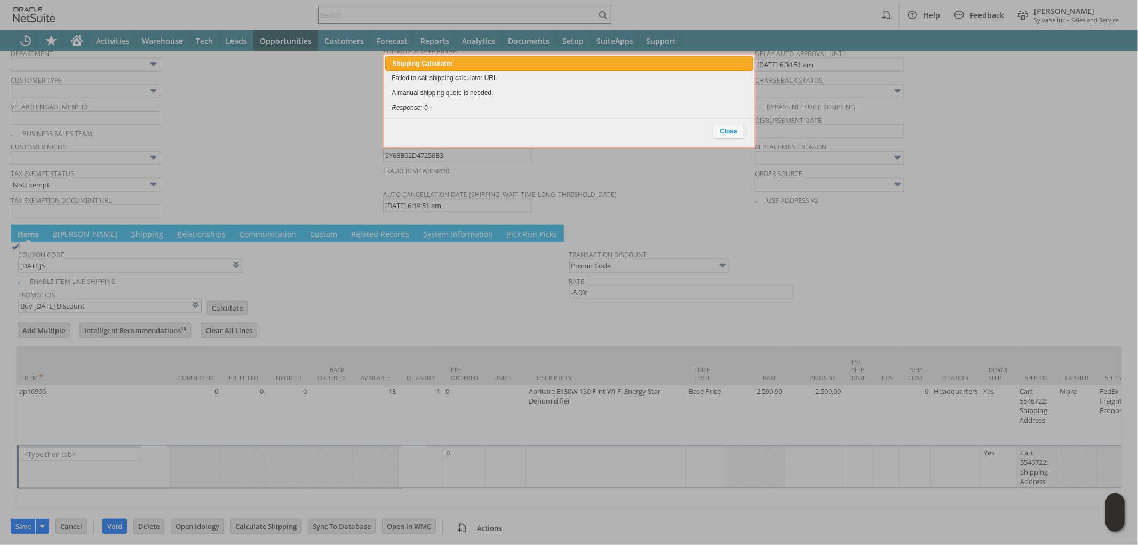
scroll to position [766, 0]
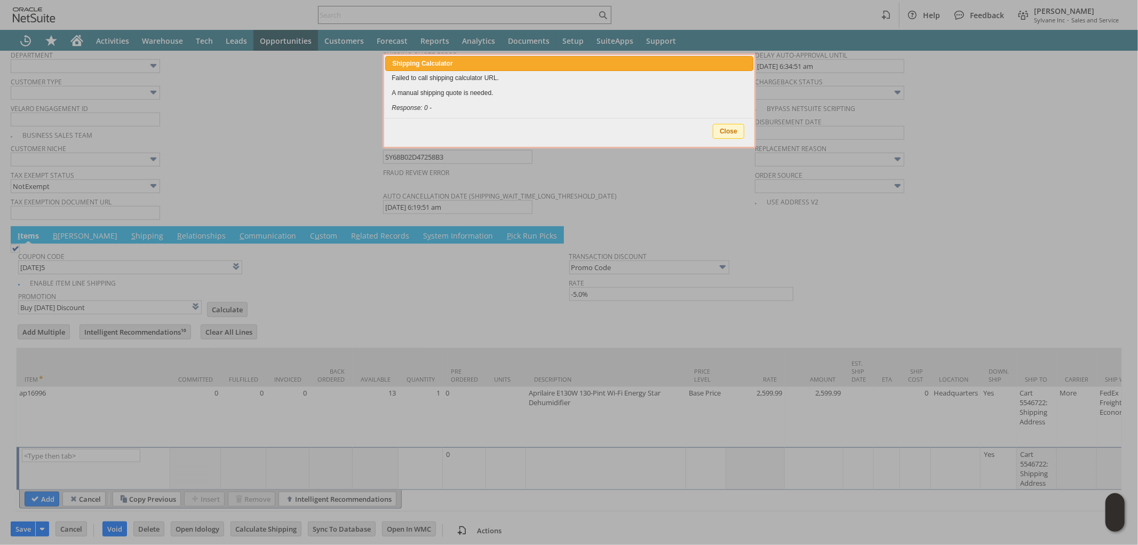
click at [734, 130] on span "Close" at bounding box center [728, 131] width 30 height 14
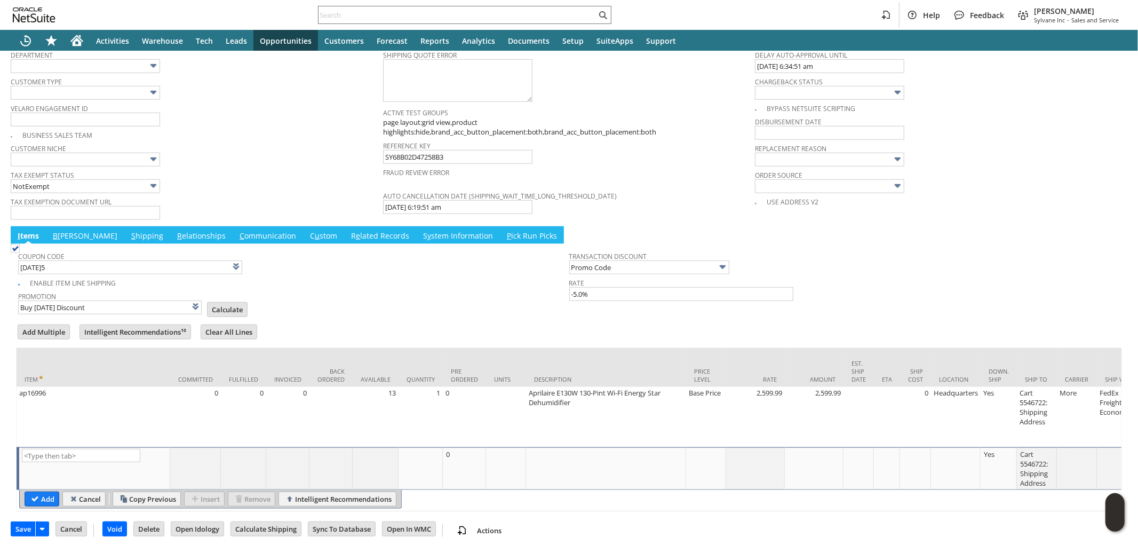
click at [129, 230] on link "S hipping" at bounding box center [147, 236] width 37 height 12
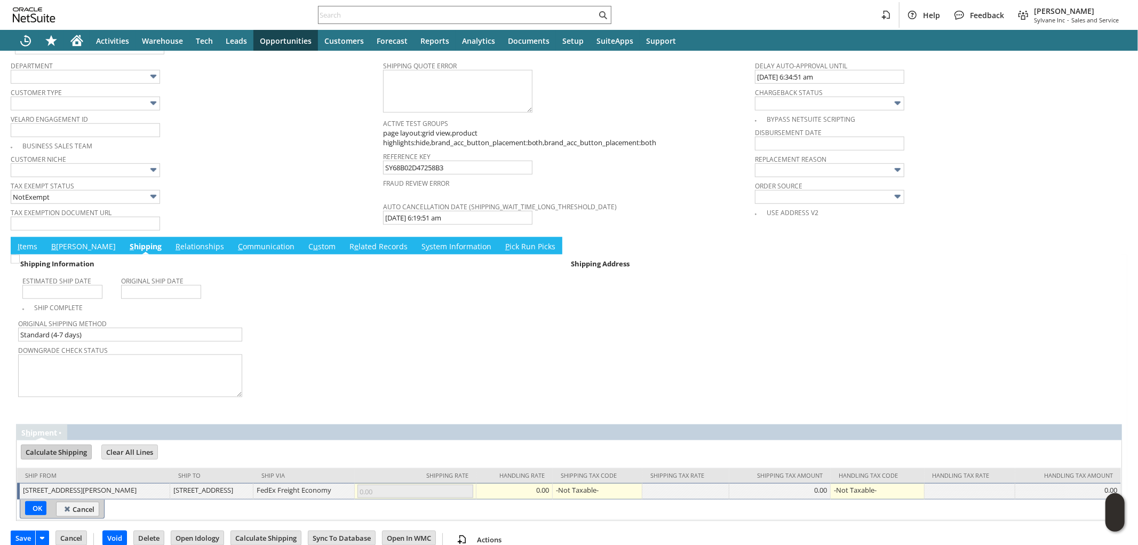
click at [59, 444] on td "Calculate Shipping" at bounding box center [56, 451] width 71 height 15
click at [76, 445] on input "Calculate Shipping" at bounding box center [56, 452] width 70 height 14
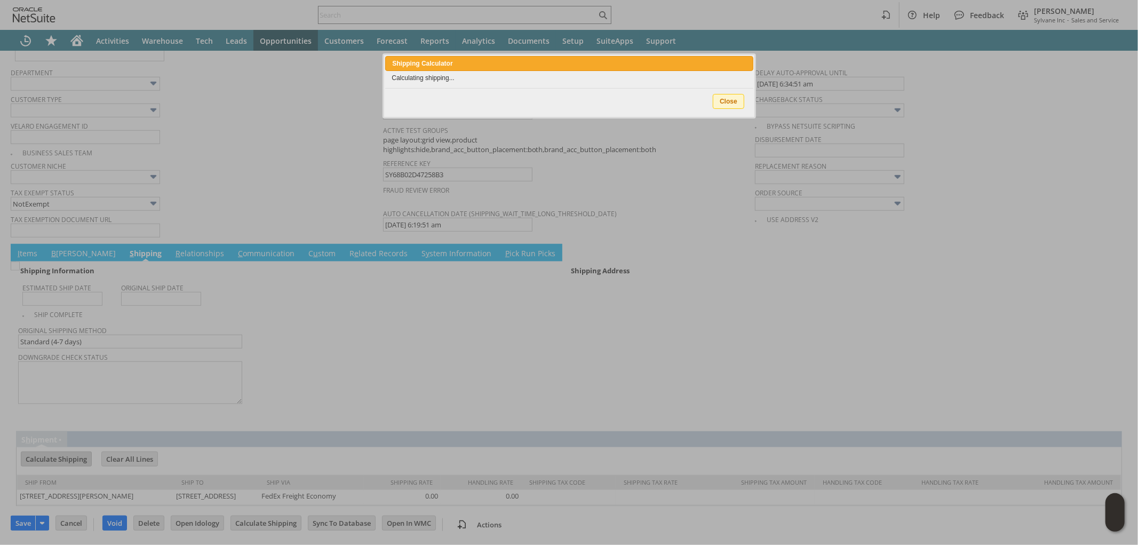
scroll to position [734, 0]
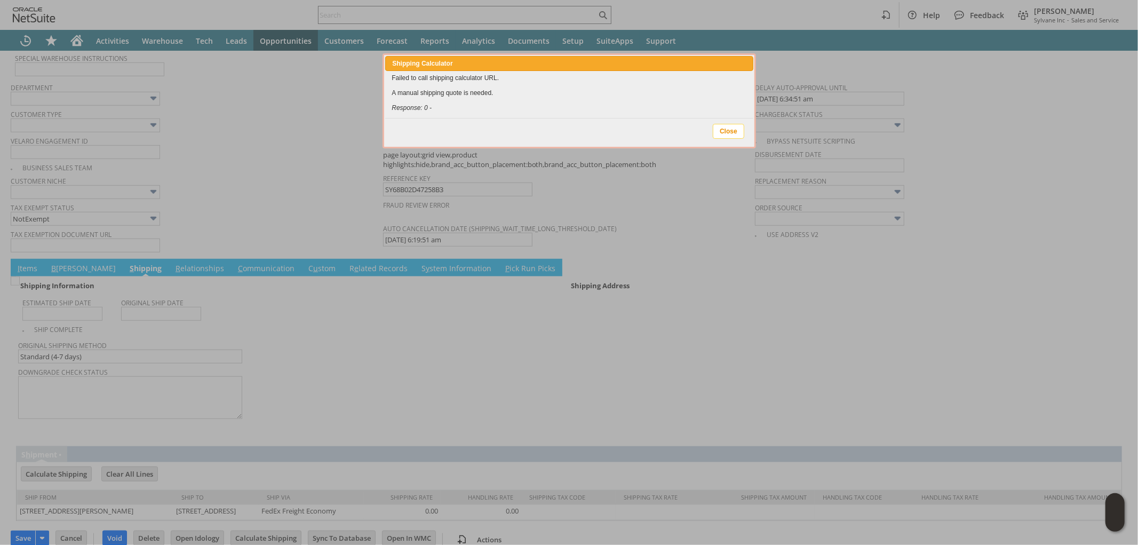
click at [723, 128] on span "Close" at bounding box center [728, 131] width 30 height 14
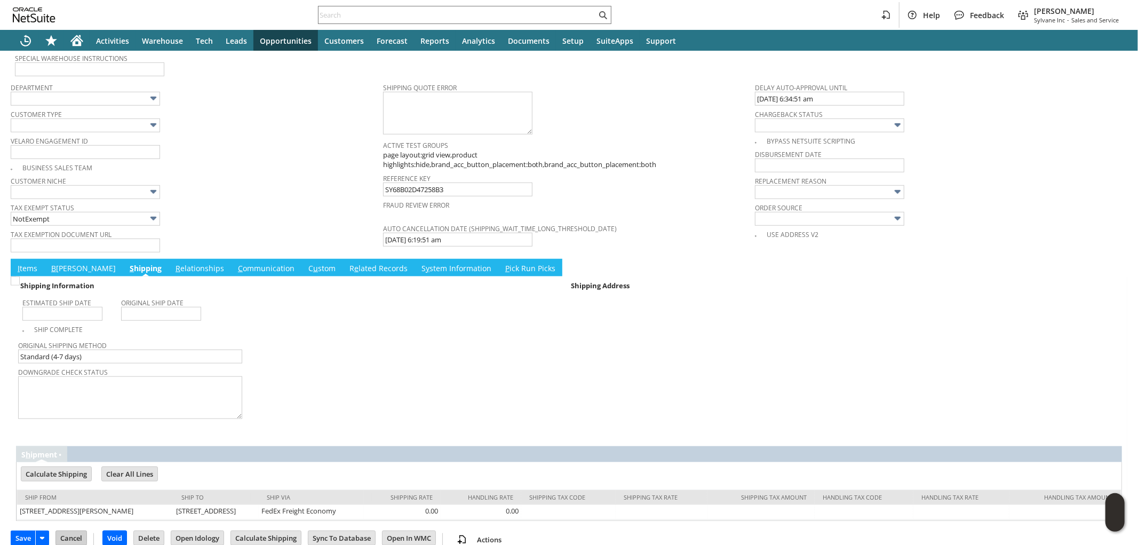
click at [73, 531] on input "Cancel" at bounding box center [71, 538] width 30 height 14
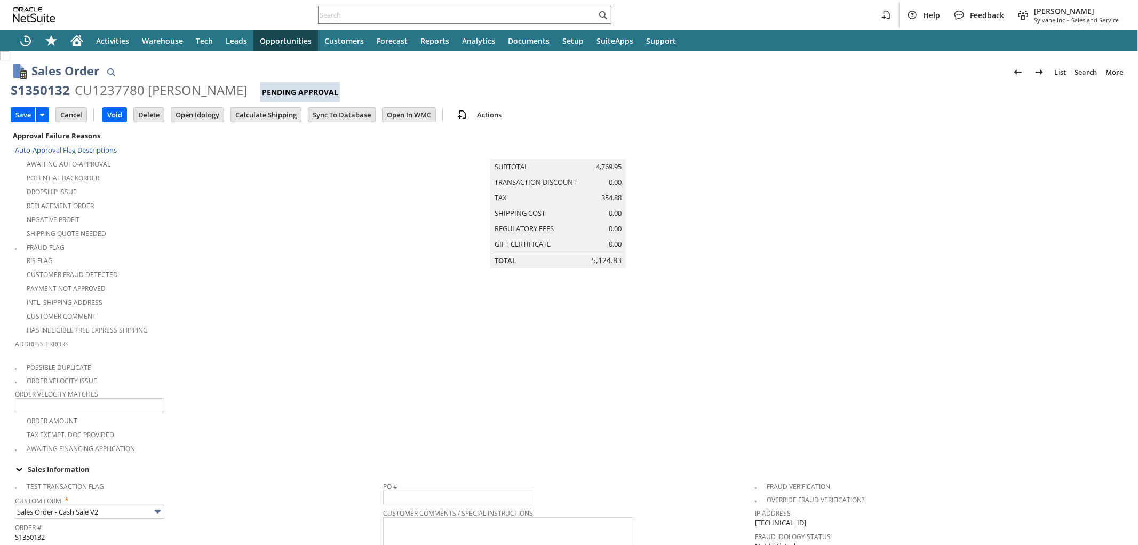
scroll to position [278, 0]
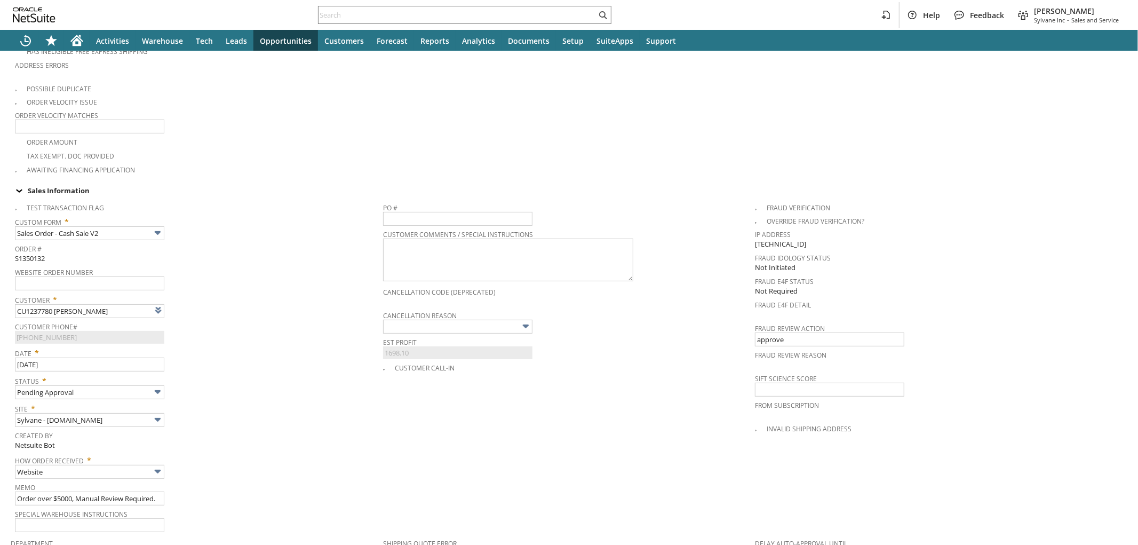
type input "Intelligent Recommendations¹⁰"
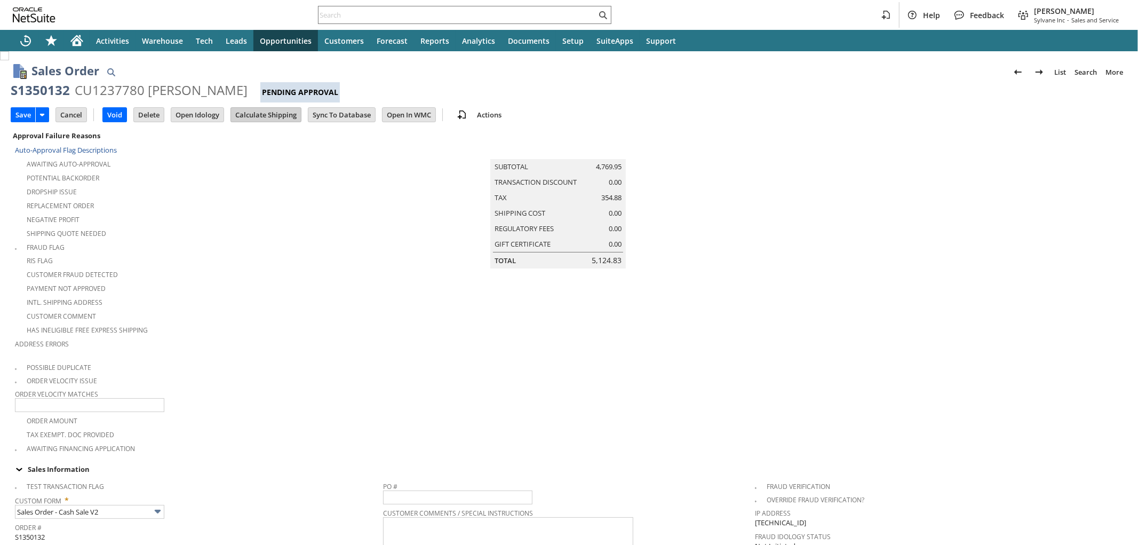
click at [274, 116] on input "Calculate Shipping" at bounding box center [266, 115] width 70 height 14
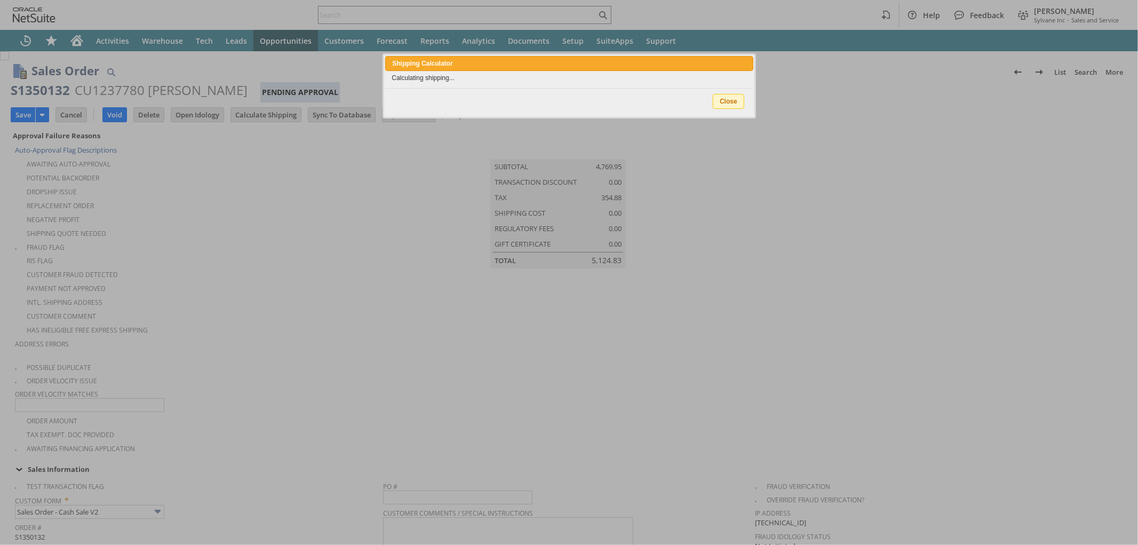
type input "Add"
type input "Copy Previous"
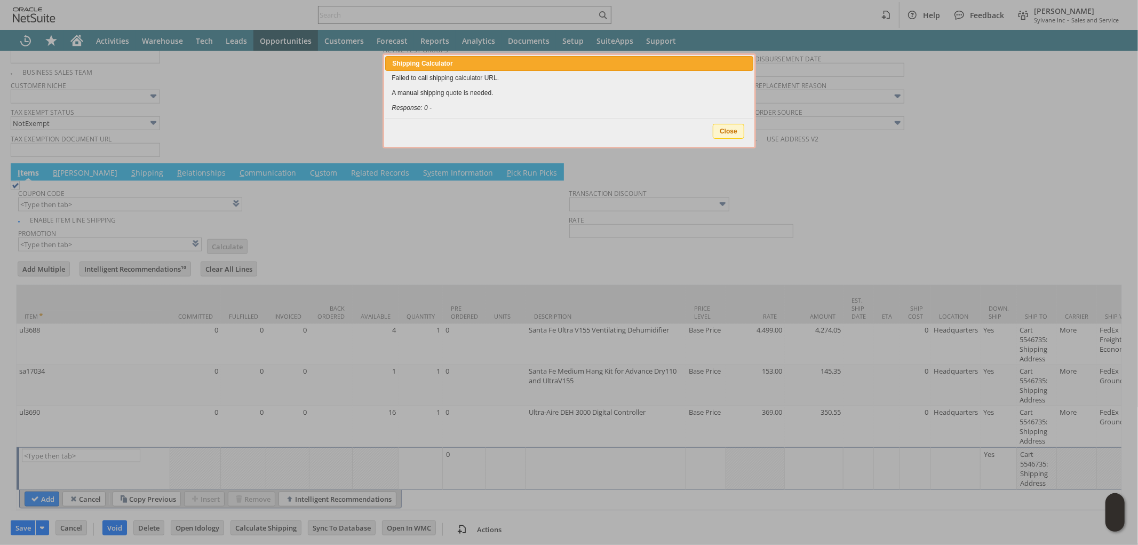
scroll to position [830, 0]
click at [731, 132] on span "Close" at bounding box center [728, 131] width 30 height 14
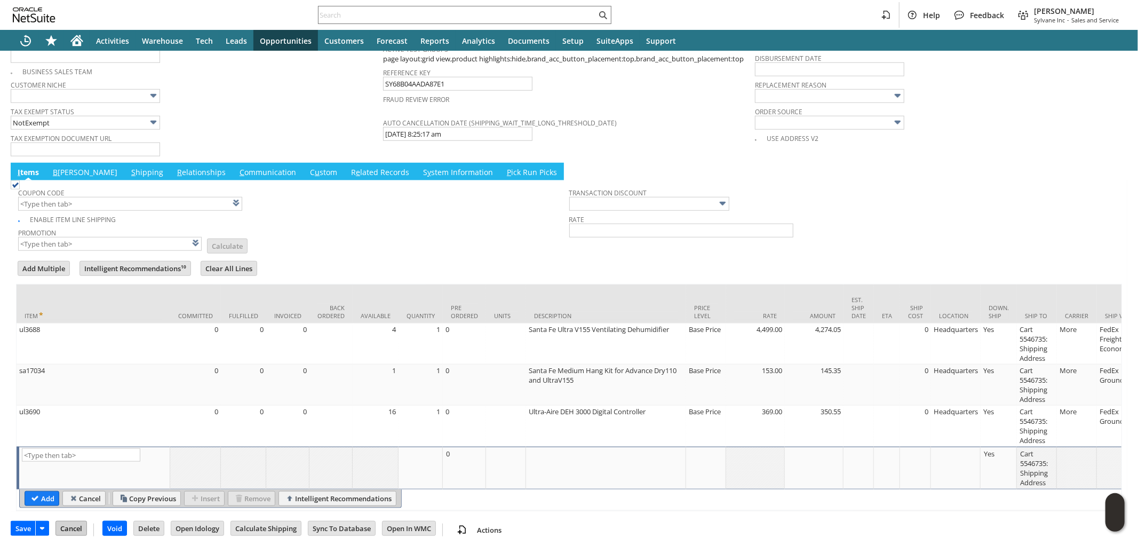
click at [68, 523] on input "Cancel" at bounding box center [71, 528] width 30 height 14
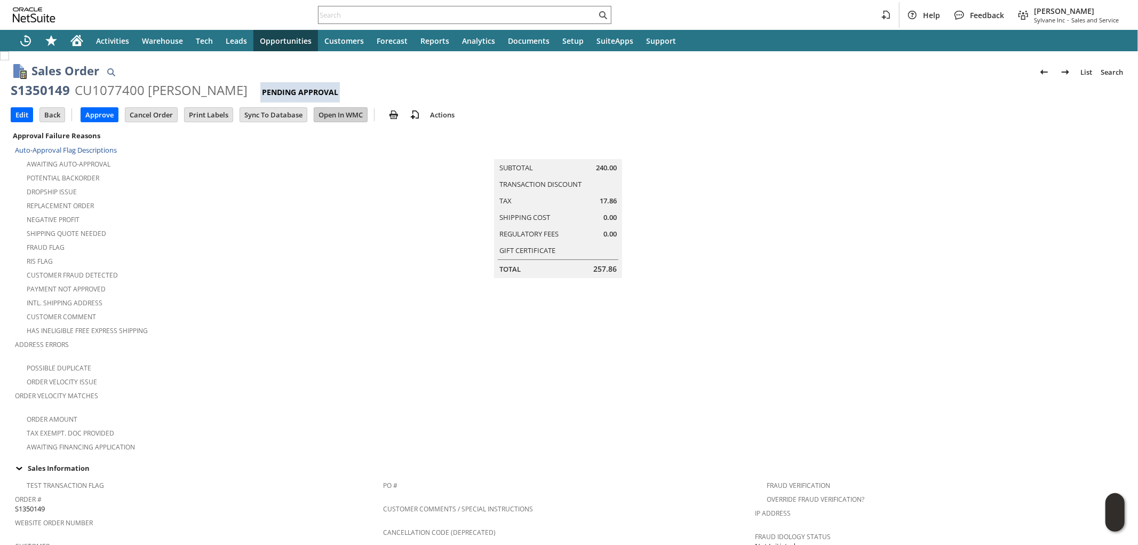
click at [334, 116] on input "Open In WMC" at bounding box center [340, 115] width 53 height 14
click at [22, 116] on input "Edit" at bounding box center [21, 115] width 21 height 14
click at [29, 400] on span "S1350156" at bounding box center [30, 405] width 30 height 10
copy span "S1350156"
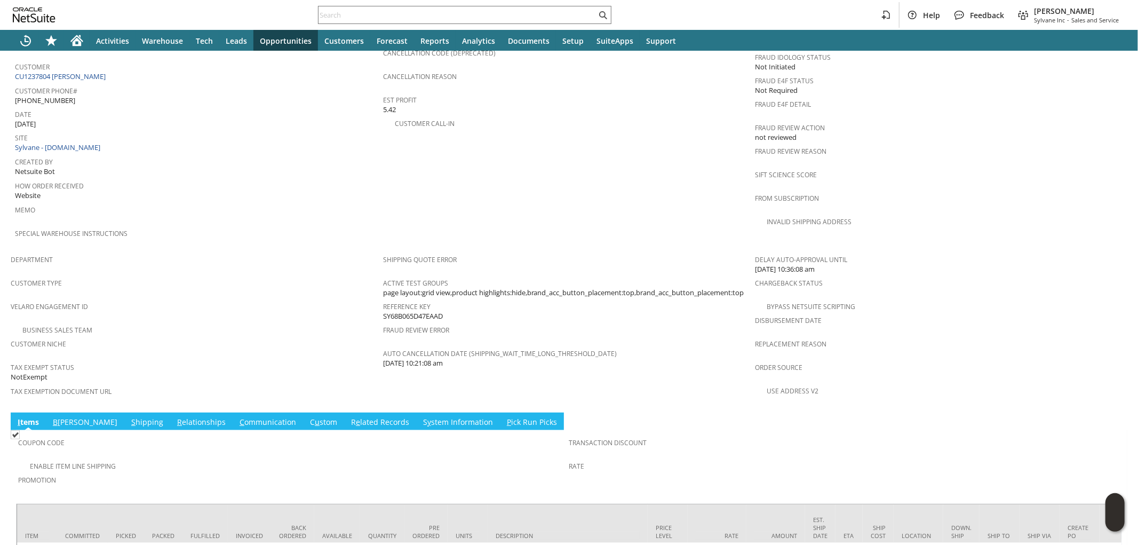
scroll to position [532, 0]
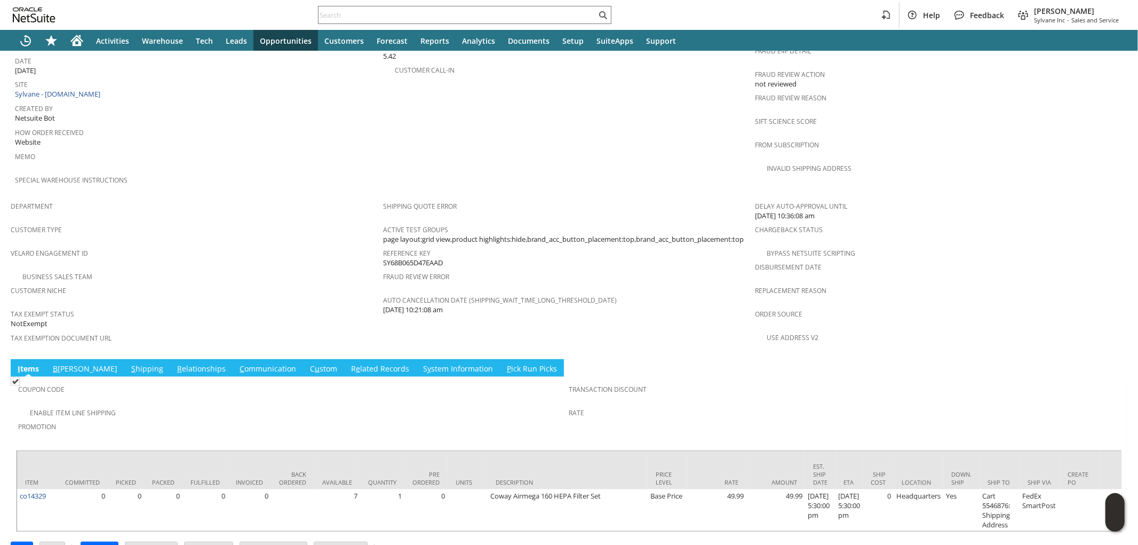
click at [61, 363] on link "B illing" at bounding box center [85, 369] width 70 height 12
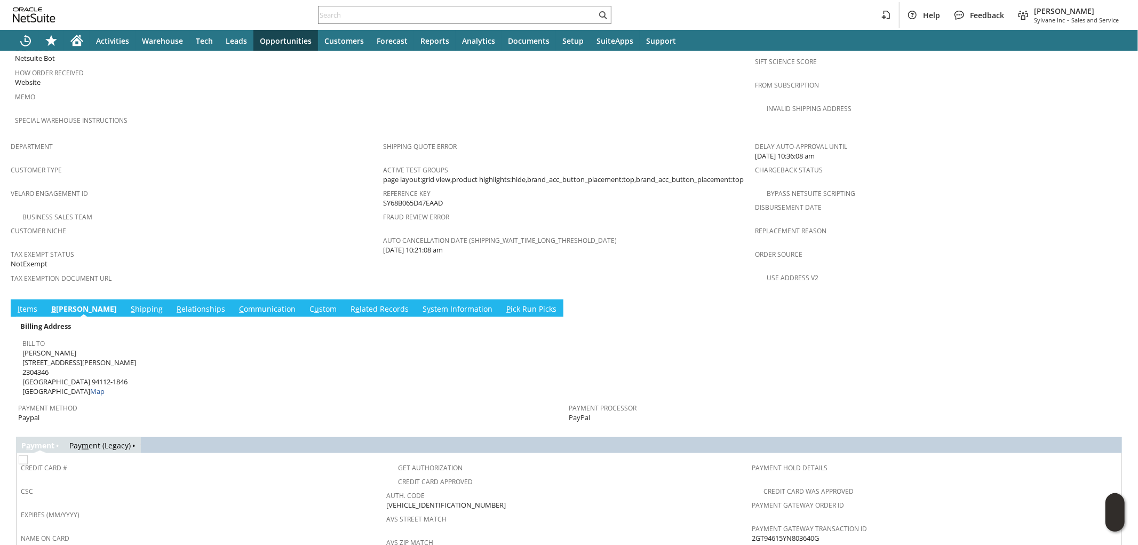
scroll to position [740, 0]
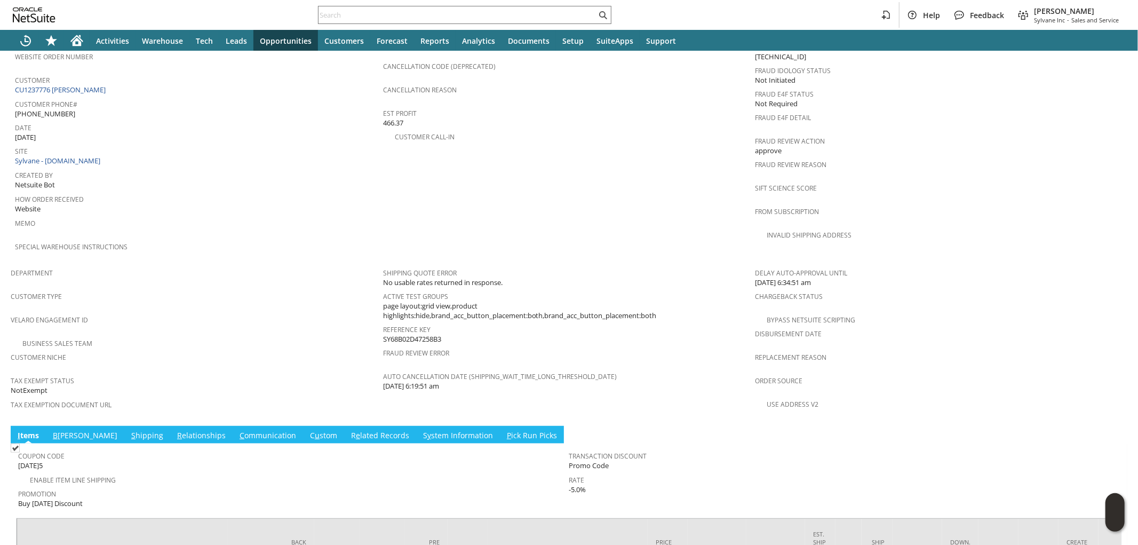
scroll to position [571, 0]
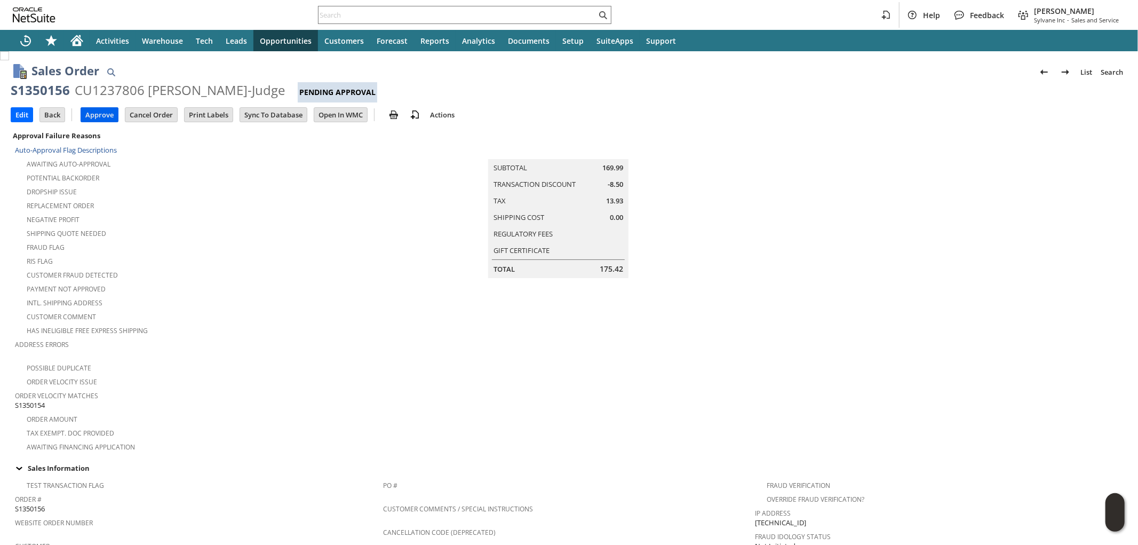
click at [104, 118] on input "Approve" at bounding box center [99, 115] width 37 height 14
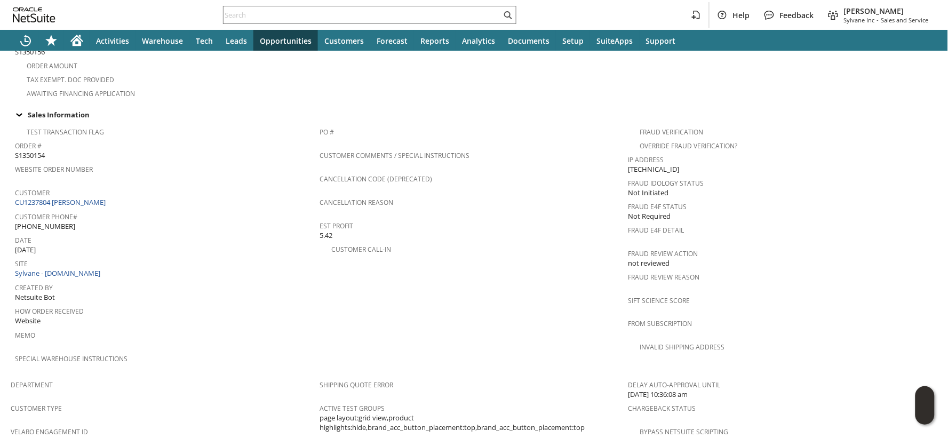
scroll to position [343, 0]
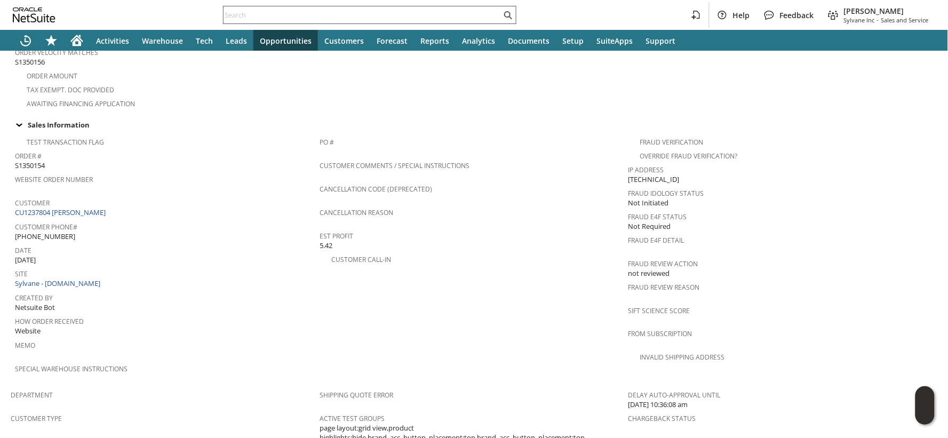
click at [260, 13] on input "text" at bounding box center [362, 15] width 278 height 13
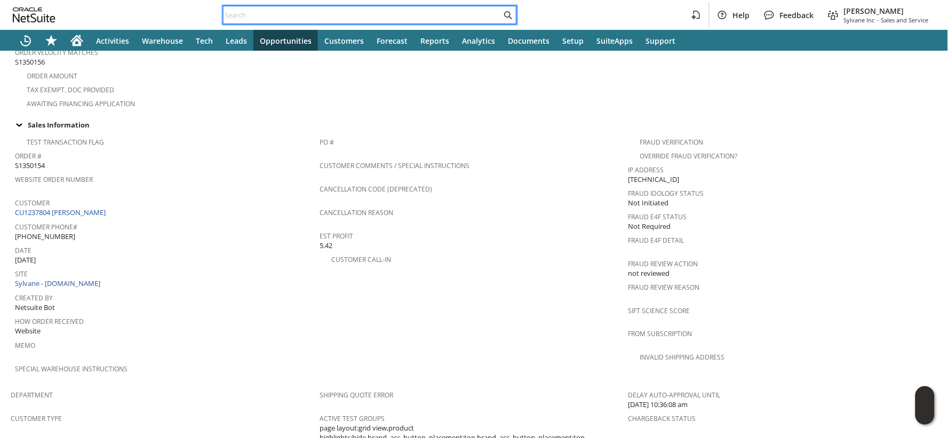
paste input "S1349211"
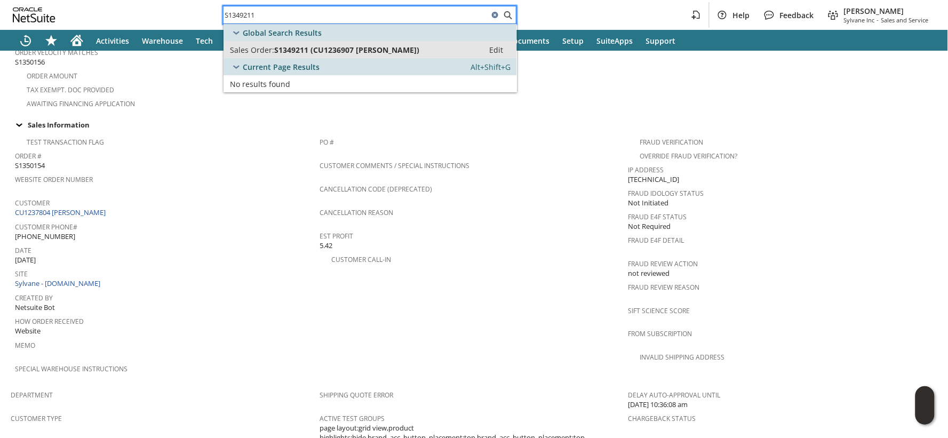
type input "S1349211"
click at [275, 50] on span "S1349211 (CU1236907 Colleen B Hays)" at bounding box center [346, 50] width 145 height 10
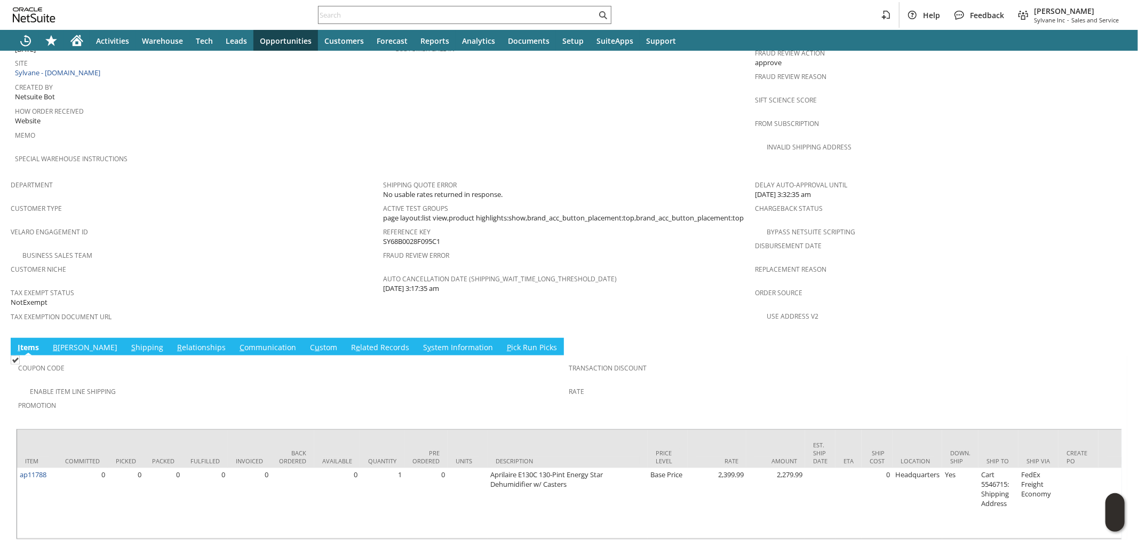
scroll to position [561, 0]
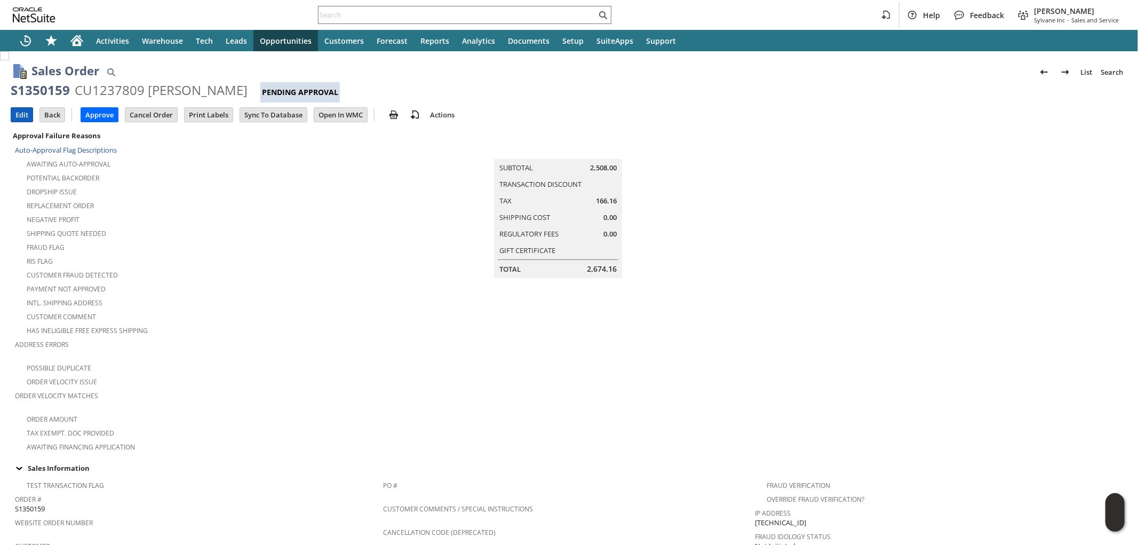
click at [22, 116] on input "Edit" at bounding box center [21, 115] width 21 height 14
click at [82, 113] on input "Approve" at bounding box center [99, 115] width 37 height 14
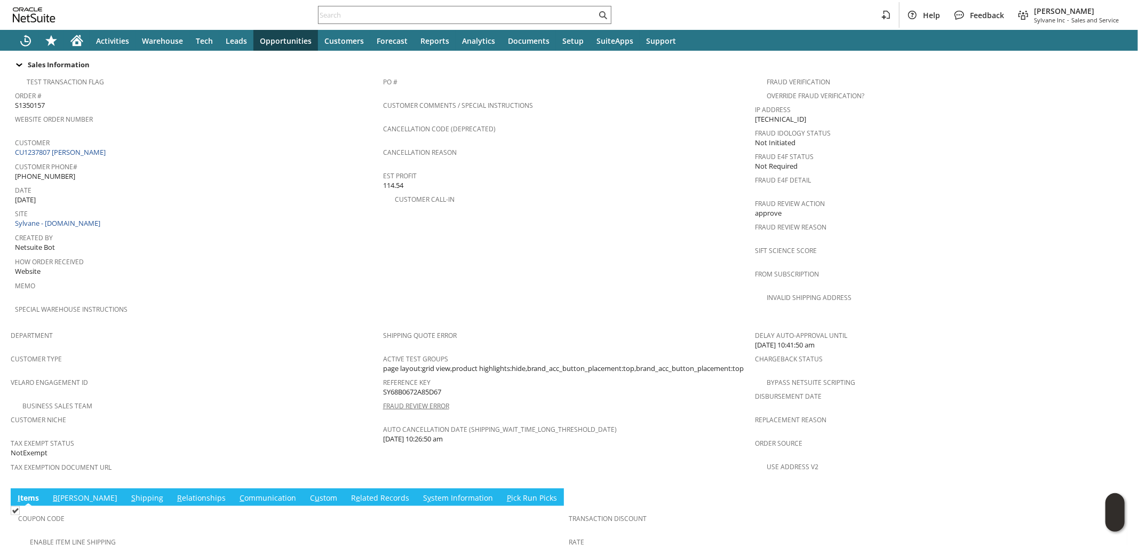
scroll to position [532, 0]
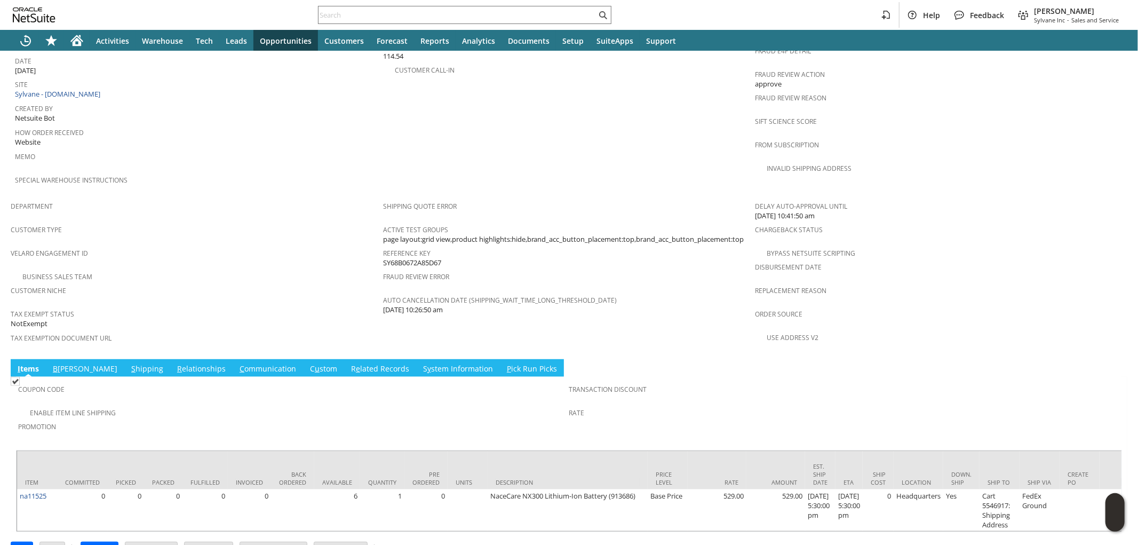
click at [129, 363] on link "S hipping" at bounding box center [147, 369] width 37 height 12
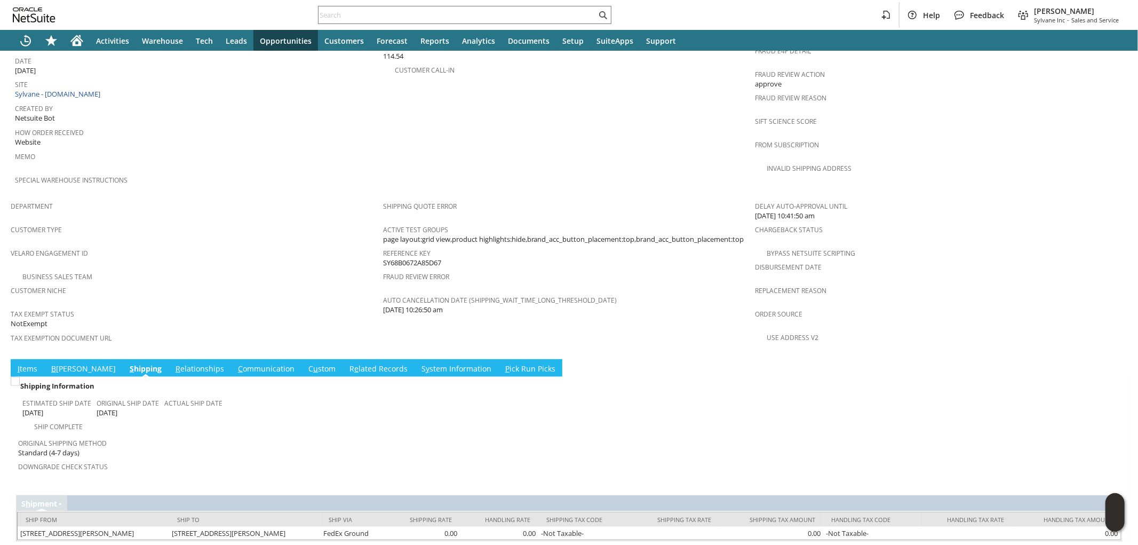
scroll to position [531, 0]
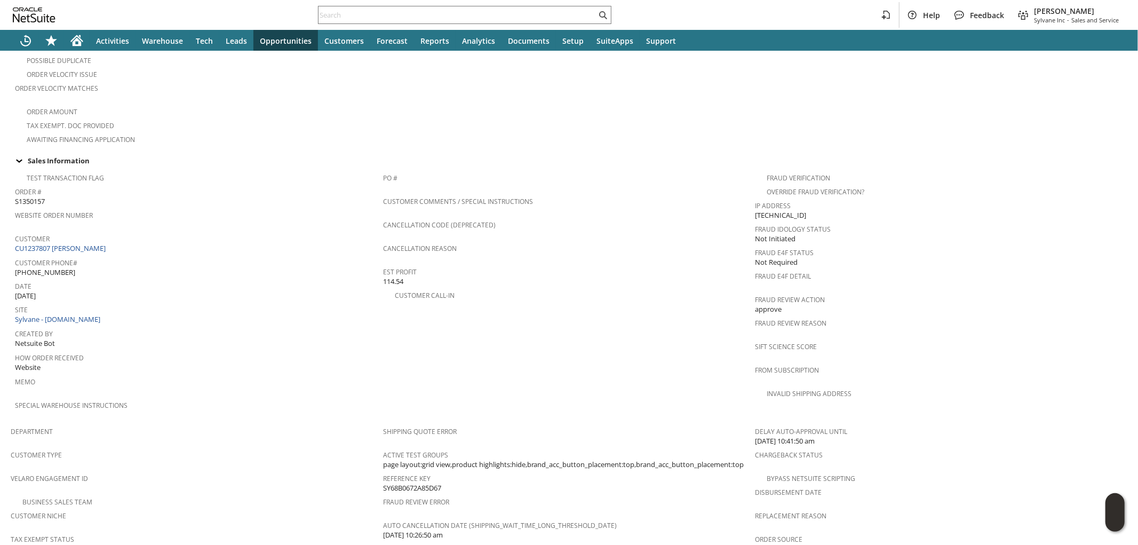
scroll to position [235, 0]
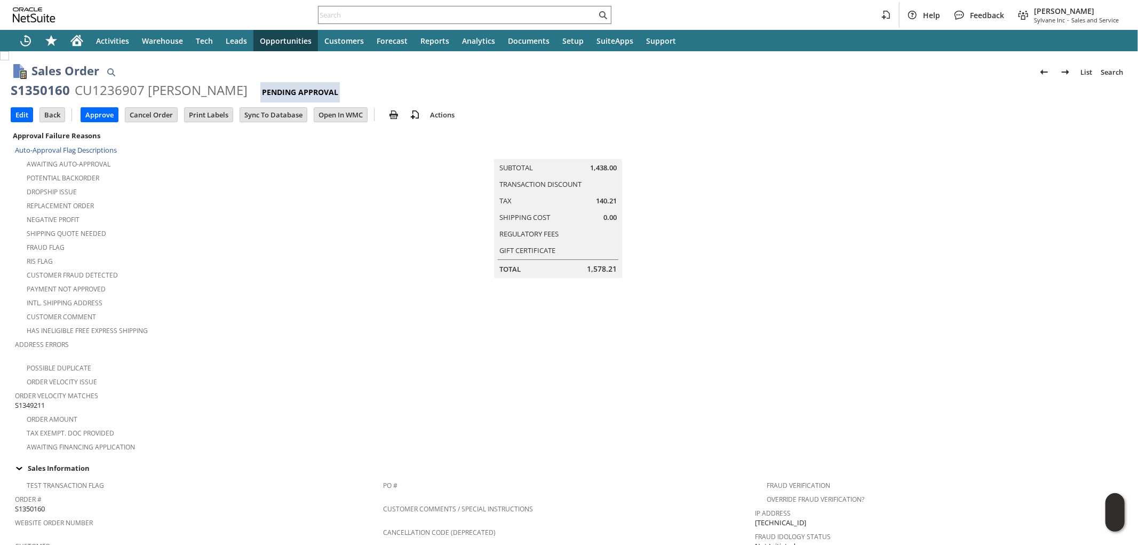
click at [38, 400] on span "S1349211" at bounding box center [30, 405] width 30 height 10
copy span "S1349211"
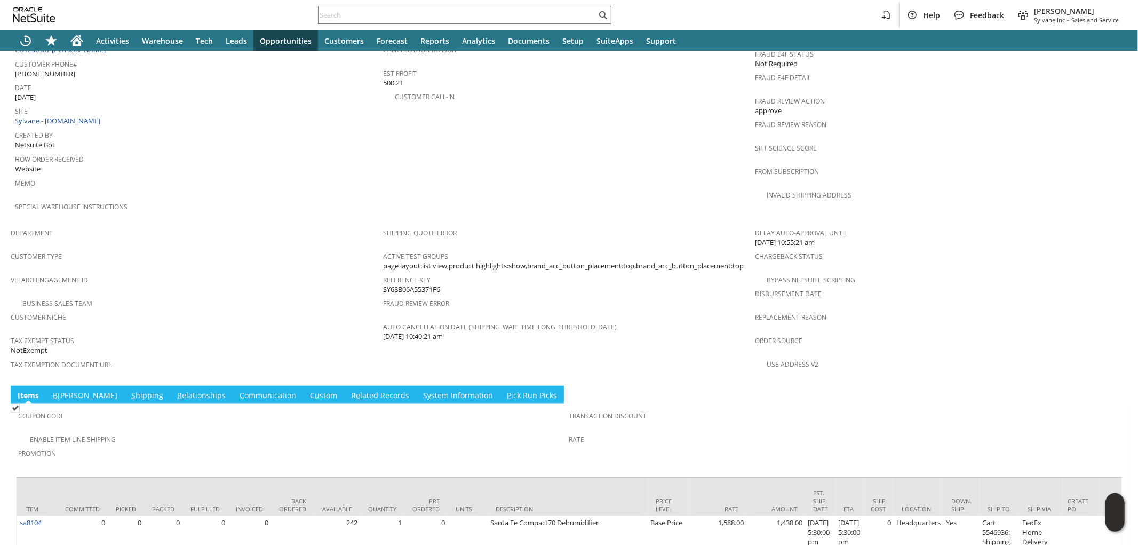
scroll to position [532, 0]
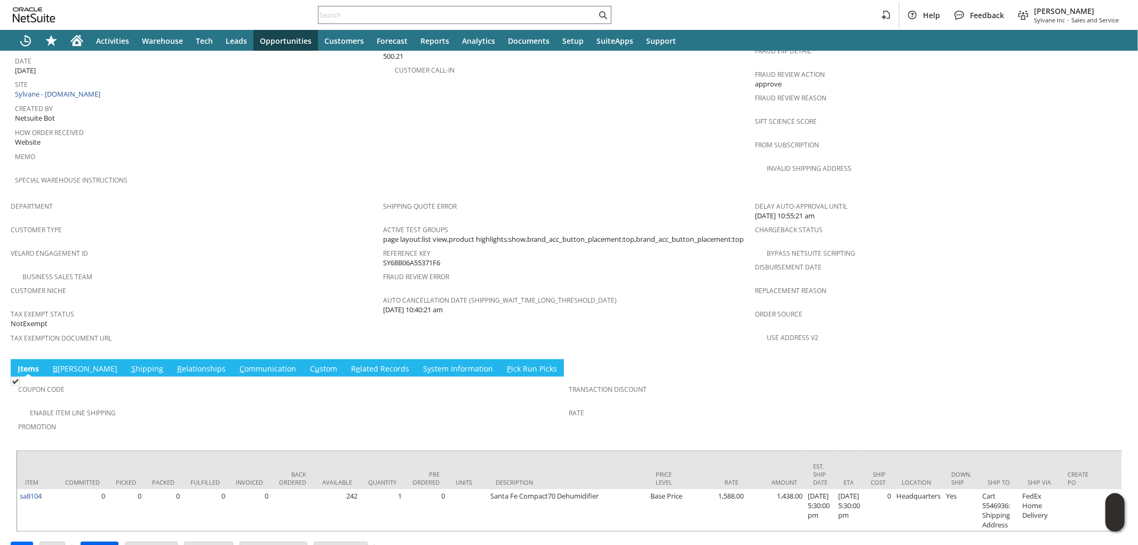
click at [114, 542] on input "Approve" at bounding box center [99, 549] width 37 height 14
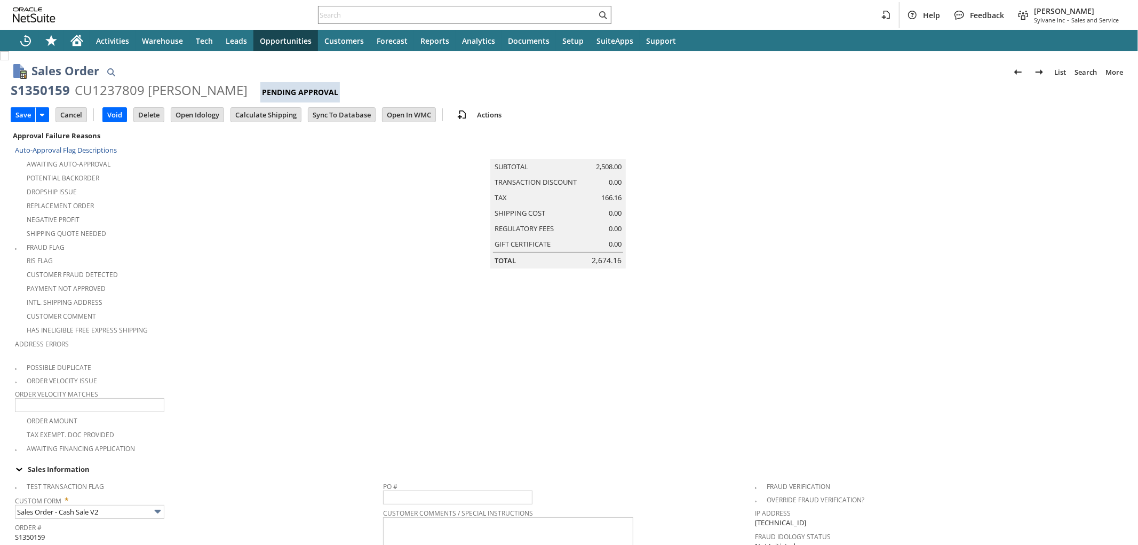
type input "Intelligent Recommendations¹⁰"
click at [259, 114] on input "Calculate Shipping" at bounding box center [266, 115] width 70 height 14
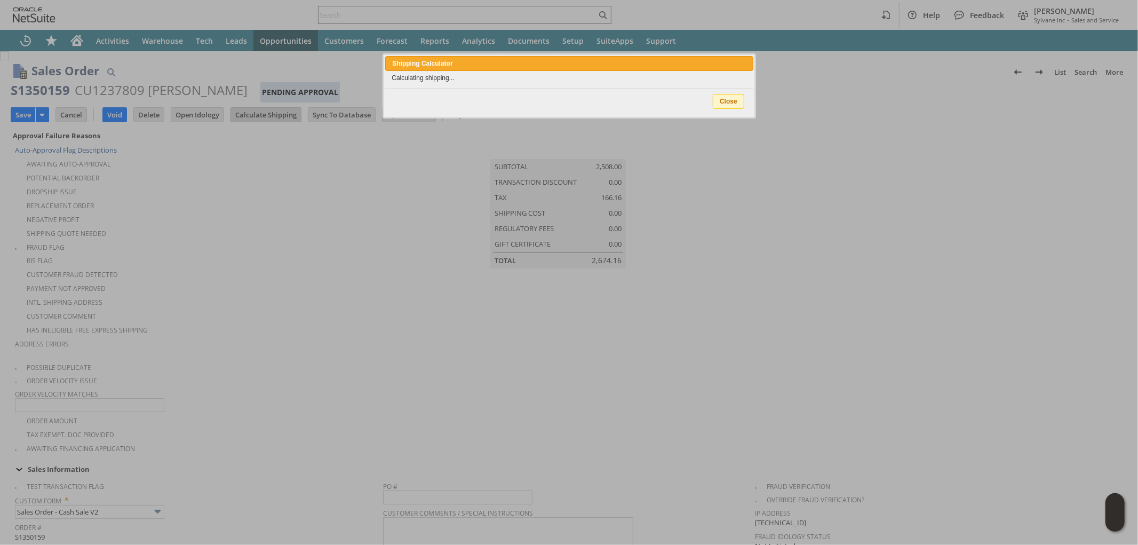
type input "Add"
type input "Copy Previous"
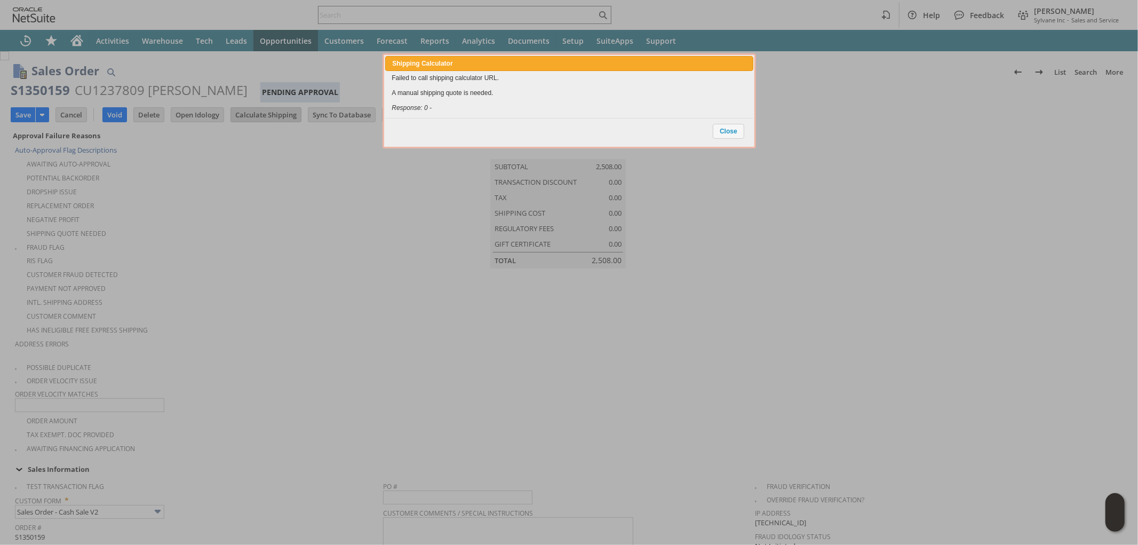
scroll to position [748, 0]
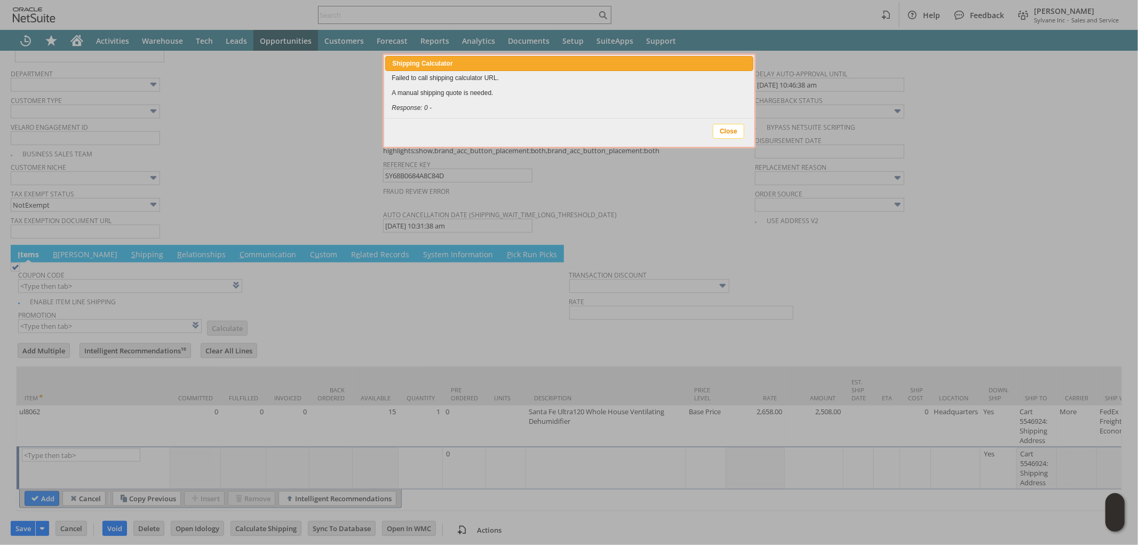
click at [734, 128] on span "Close" at bounding box center [728, 131] width 30 height 14
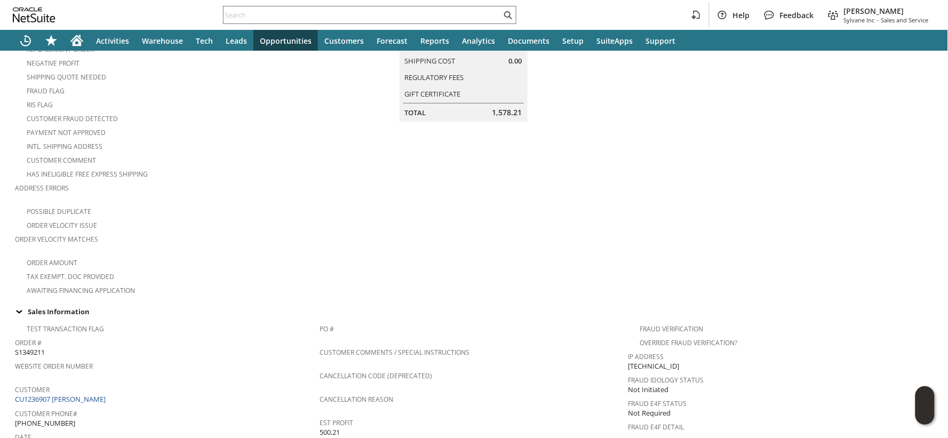
scroll to position [178, 0]
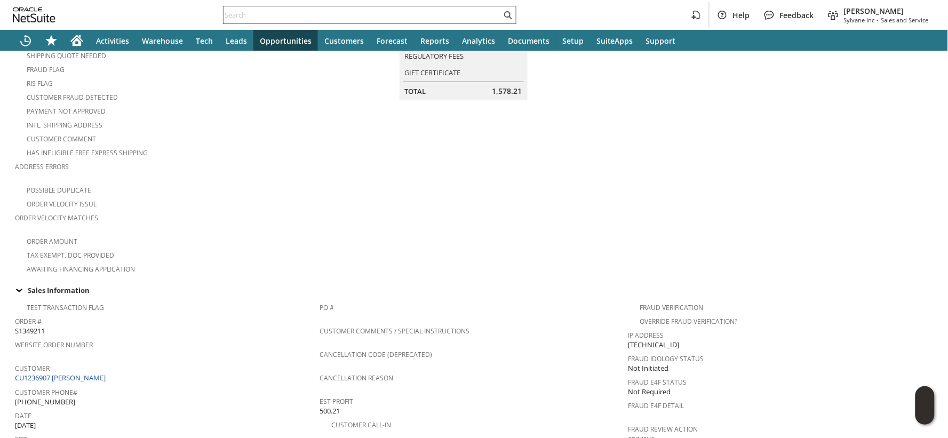
click at [280, 14] on input "text" at bounding box center [362, 15] width 278 height 13
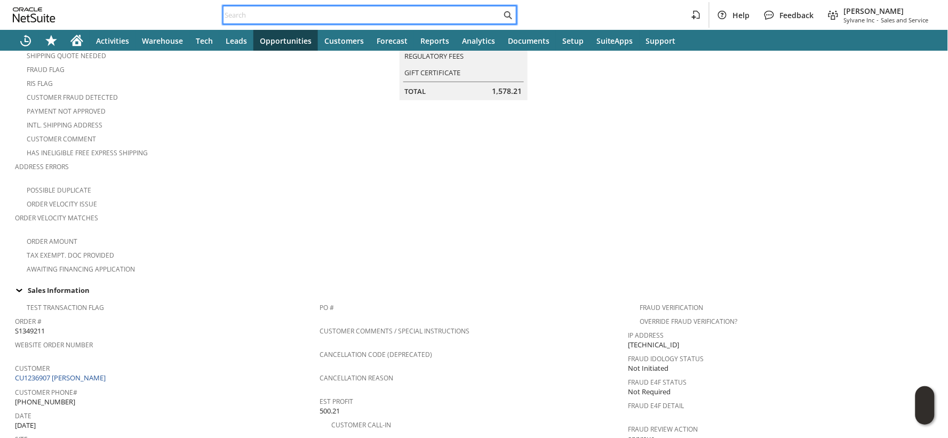
paste input "S1350156"
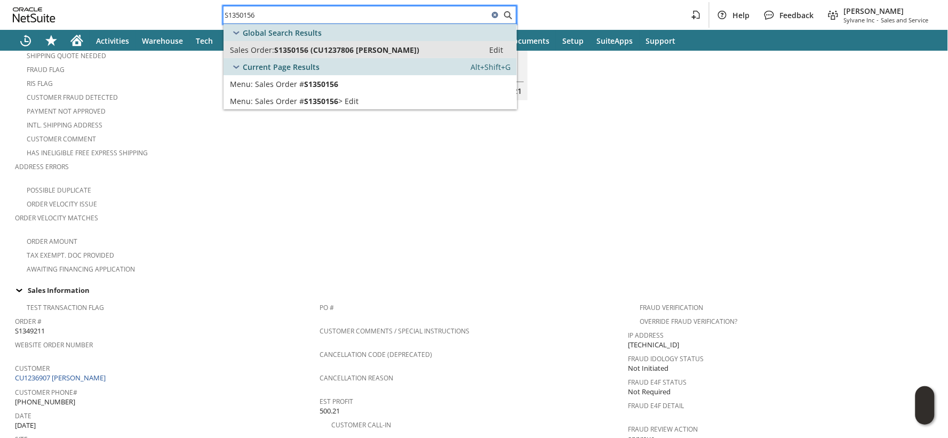
type input "S1350156"
click at [290, 45] on span "S1350156 (CU1237806 Marissa Adonay-Judge)" at bounding box center [346, 50] width 145 height 10
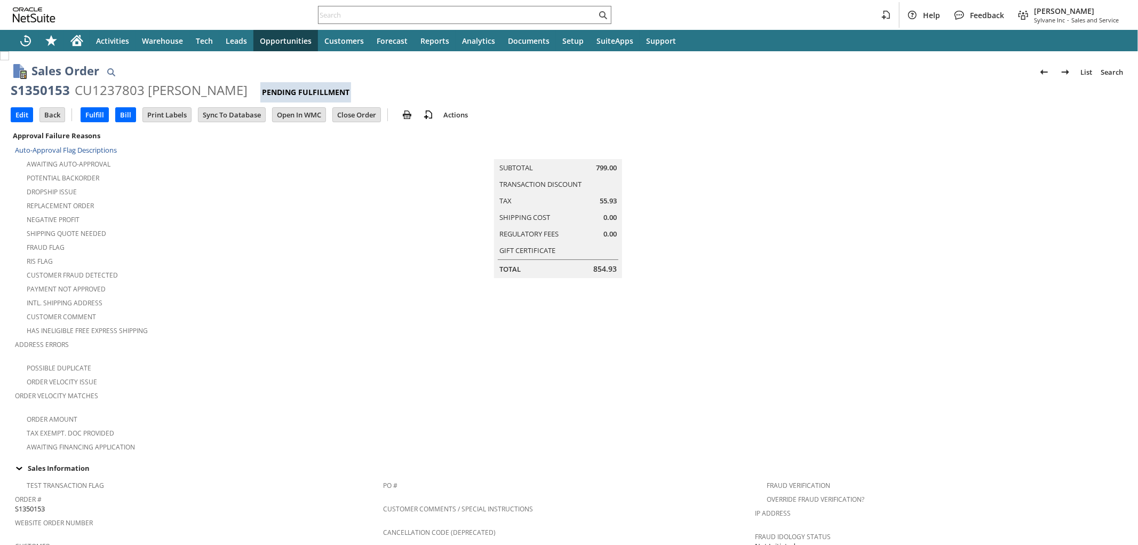
scroll to position [178, 0]
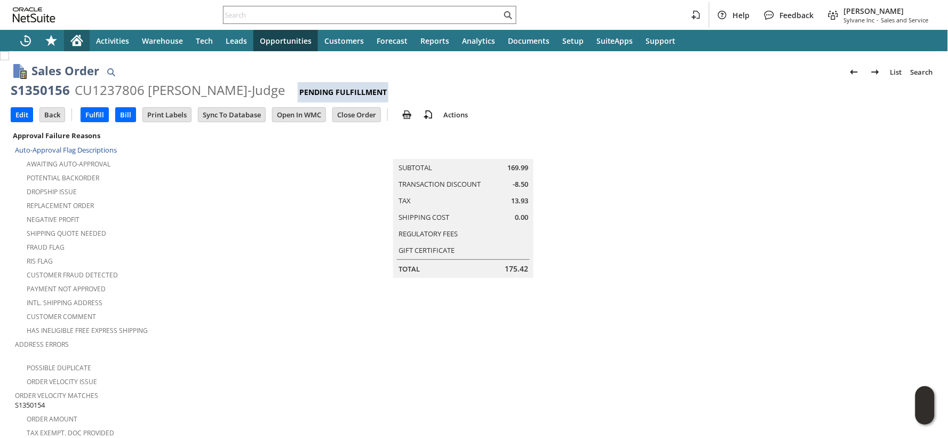
click at [81, 39] on icon "Home" at bounding box center [77, 38] width 12 height 7
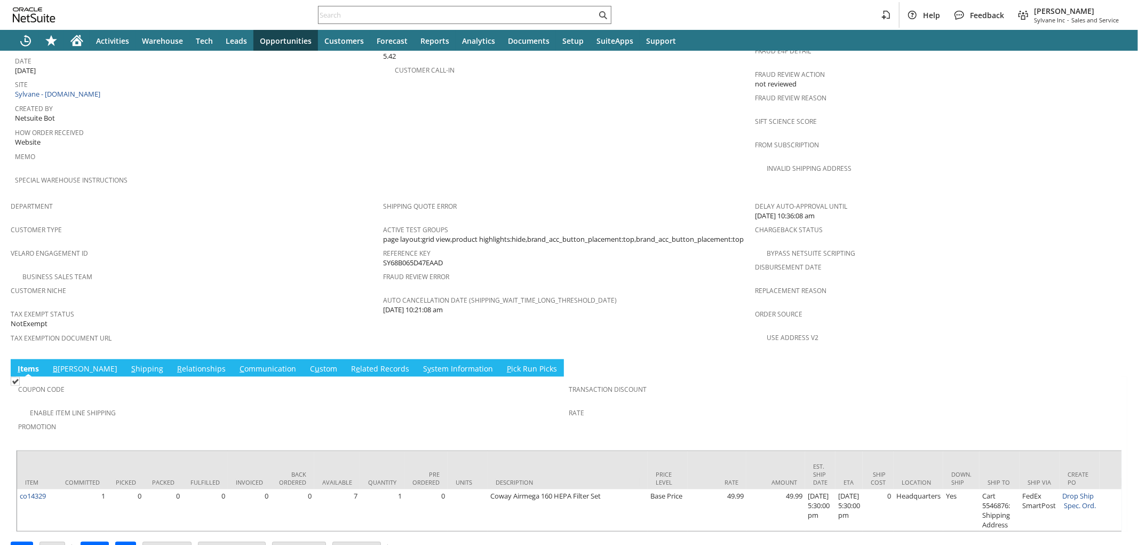
scroll to position [159, 0]
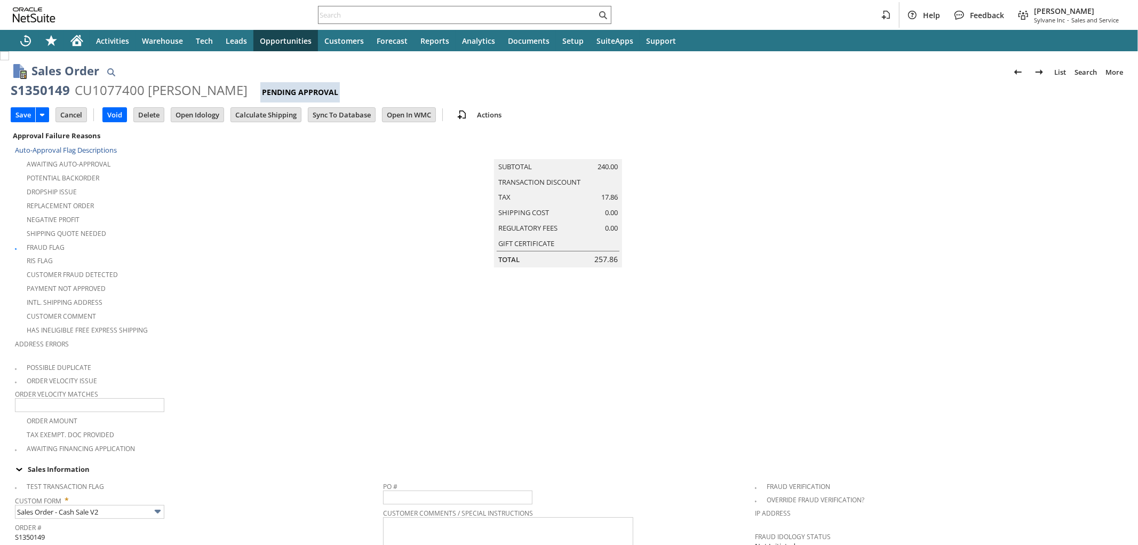
scroll to position [178, 0]
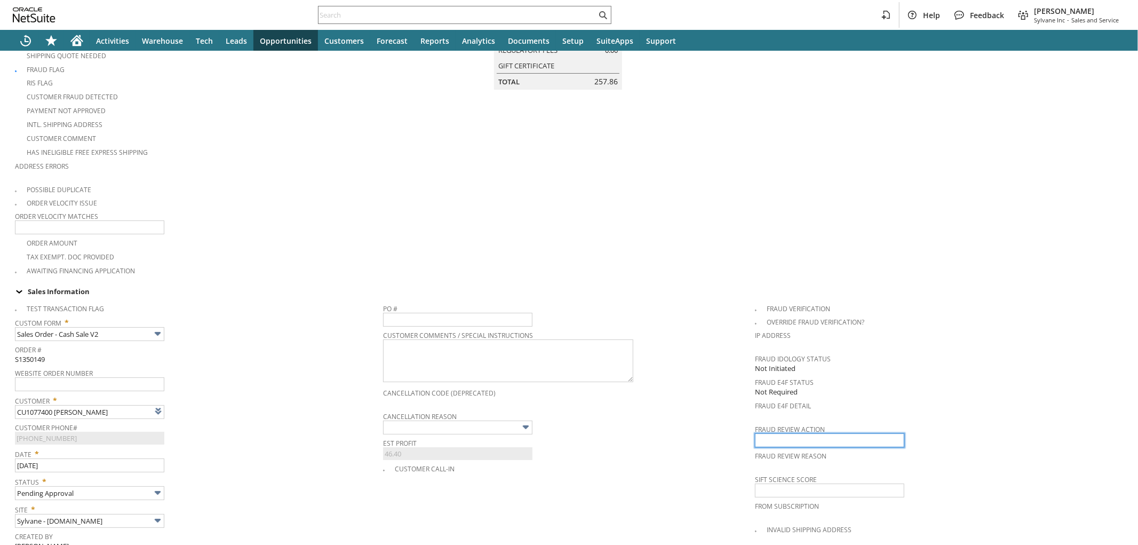
drag, startPoint x: 764, startPoint y: 423, endPoint x: 803, endPoint y: 436, distance: 40.8
click at [764, 433] on input "text" at bounding box center [829, 440] width 149 height 14
click at [796, 433] on input "text" at bounding box center [829, 440] width 149 height 14
type input "Intelligent Recommendations¹⁰"
type input "approve"
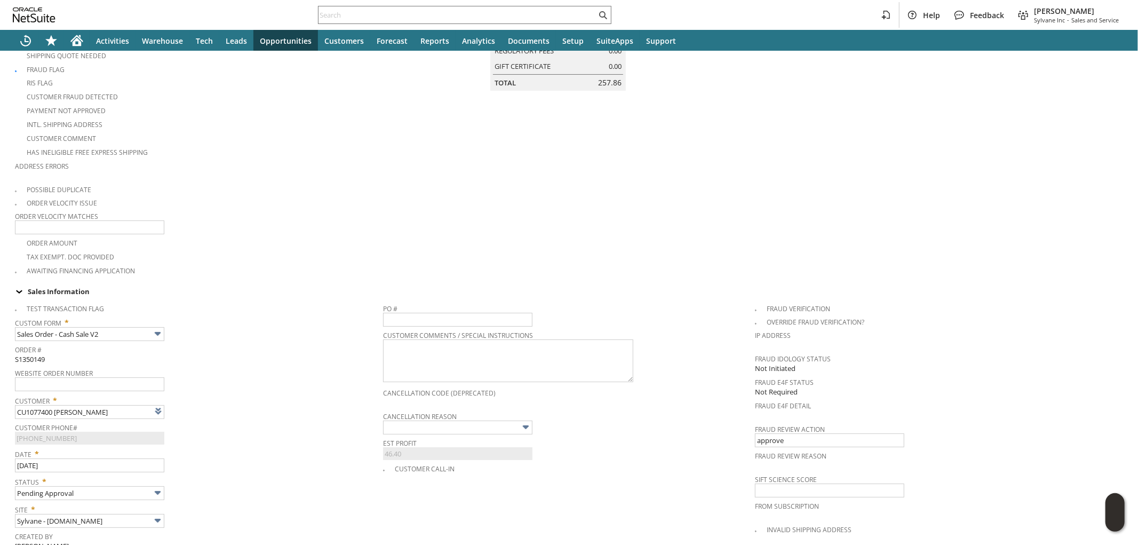
click at [551, 227] on td "Summary Subtotal 240.00 Transaction Discount 0.00 Tax 17.86 Shipping Cost 0.00 …" at bounding box center [569, 113] width 372 height 325
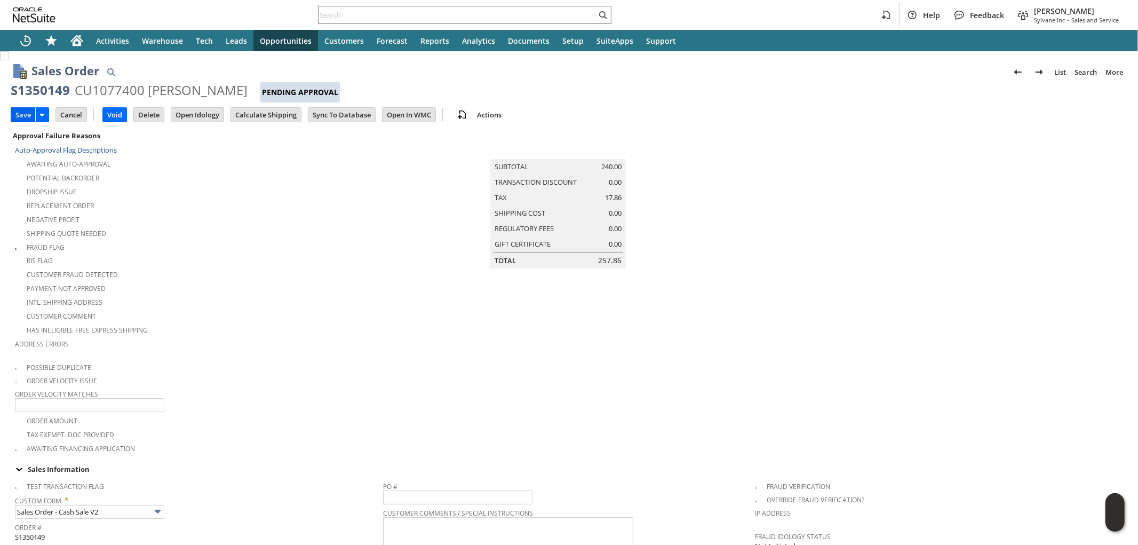
click at [14, 113] on input "Save" at bounding box center [23, 115] width 24 height 14
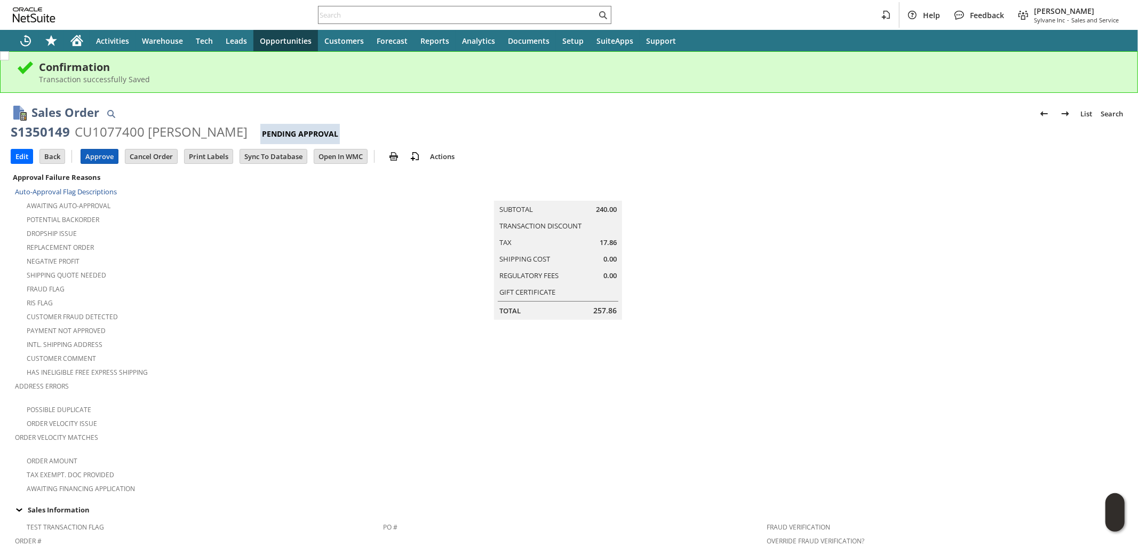
click at [109, 153] on input "Approve" at bounding box center [99, 156] width 37 height 14
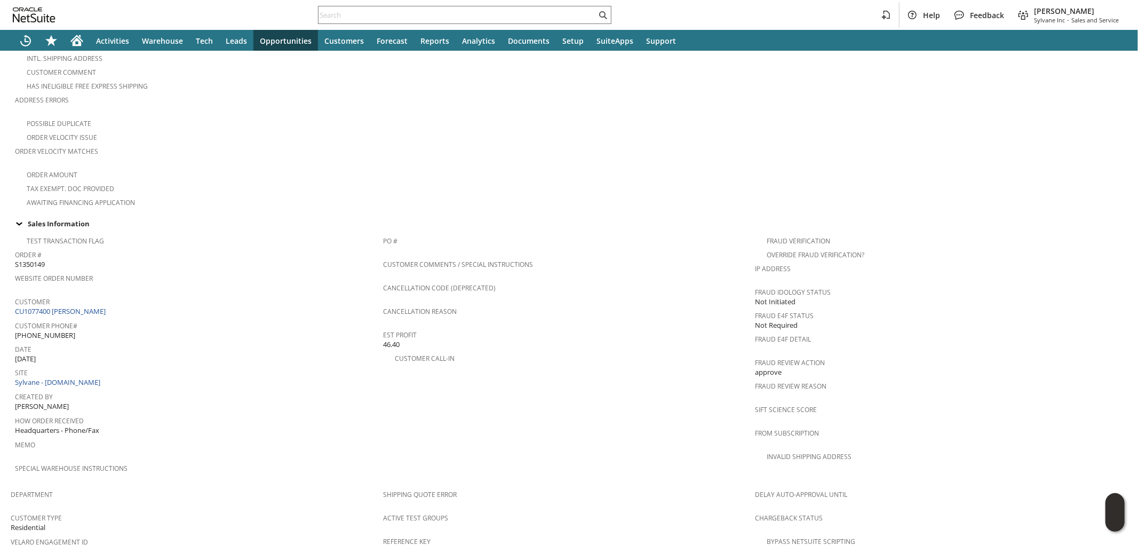
scroll to position [296, 0]
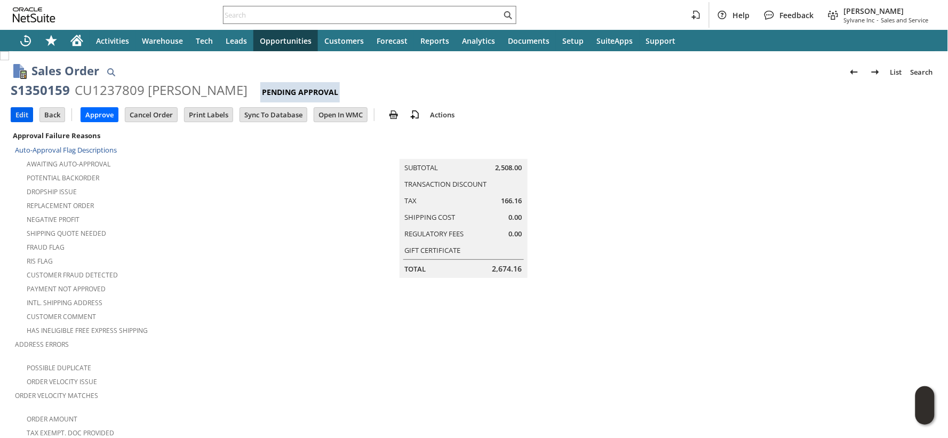
click at [28, 114] on input "Edit" at bounding box center [21, 115] width 21 height 14
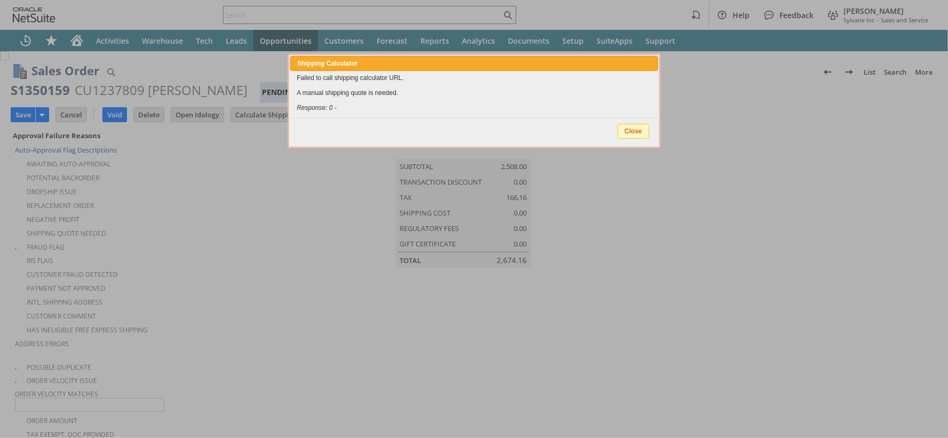
click at [637, 130] on span "Close" at bounding box center [633, 131] width 30 height 14
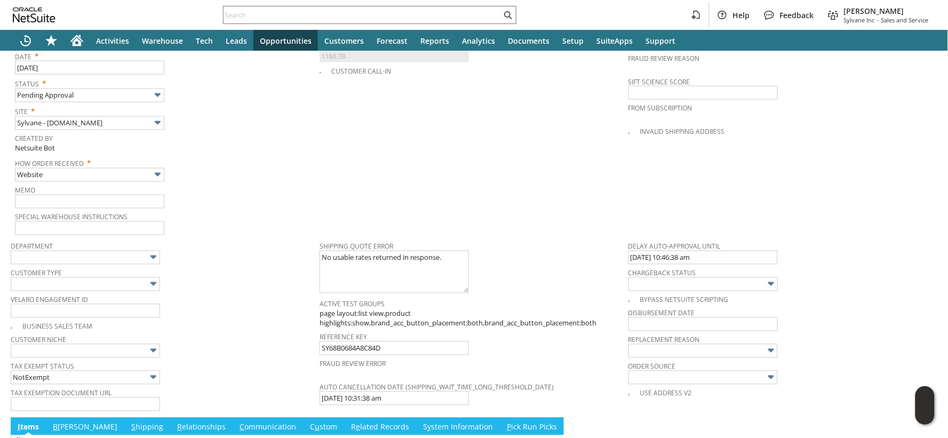
type input "Intelligent Recommendations¹⁰"
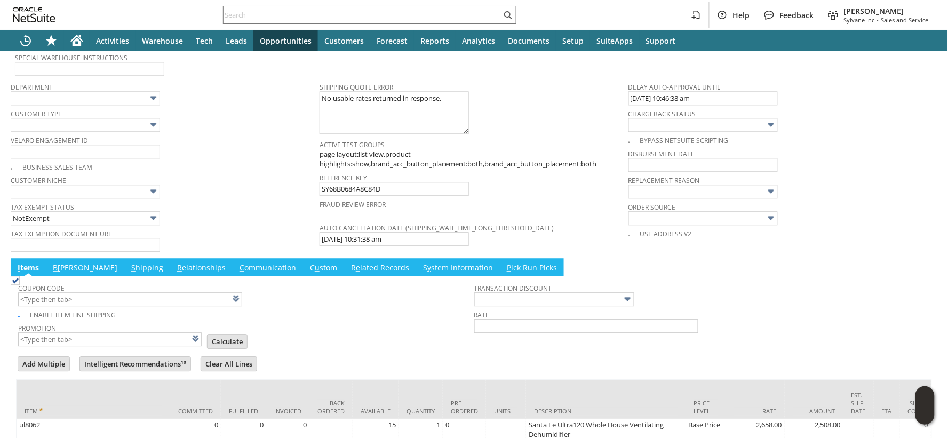
scroll to position [855, 0]
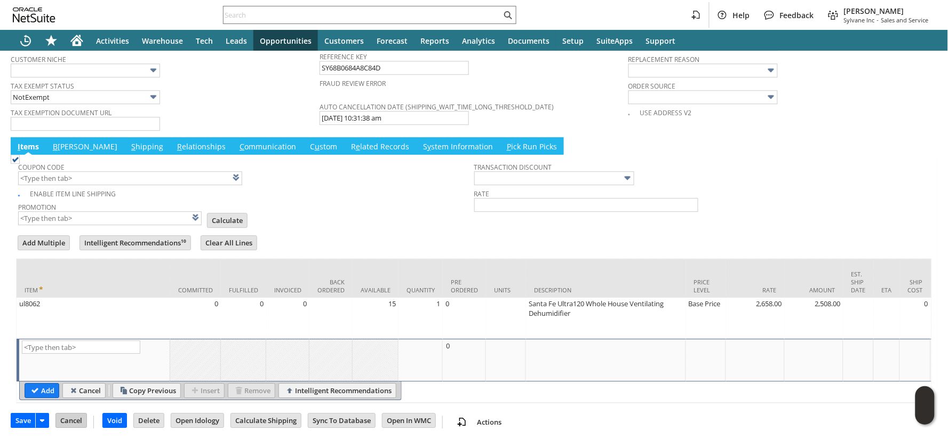
click at [72, 416] on input "Cancel" at bounding box center [71, 420] width 30 height 14
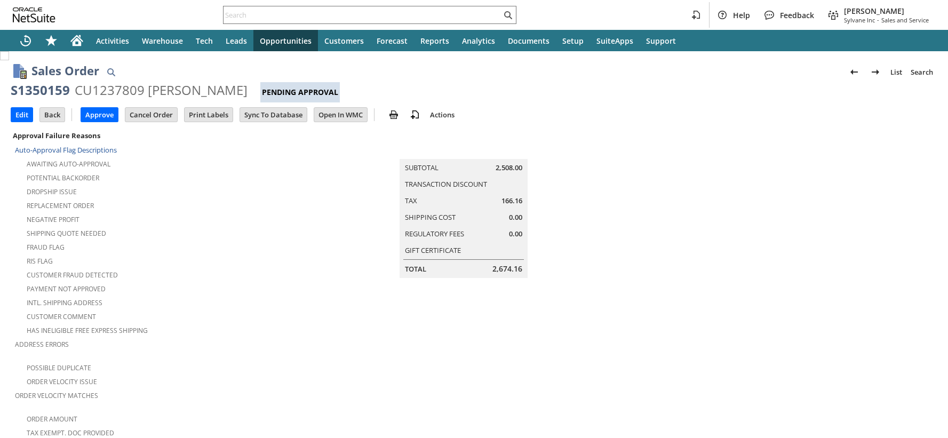
click at [51, 89] on div "S1350159" at bounding box center [40, 90] width 59 height 17
click at [249, 16] on input "text" at bounding box center [362, 15] width 278 height 13
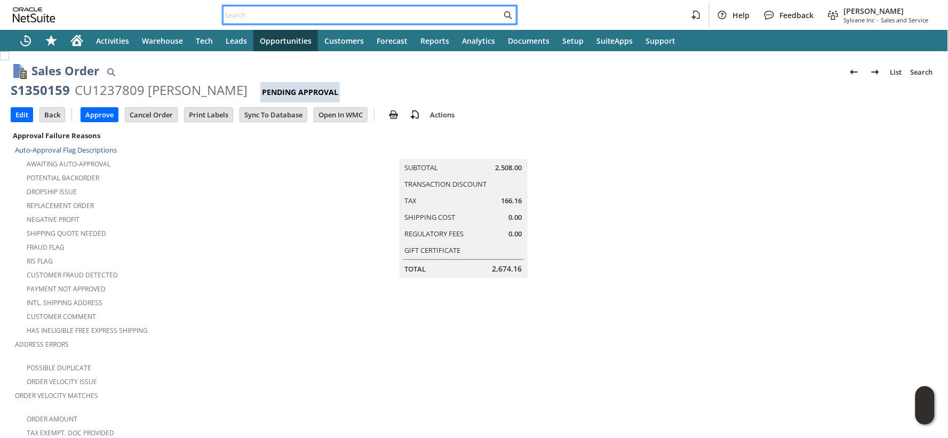
paste input "SY6862AF6833B3B"
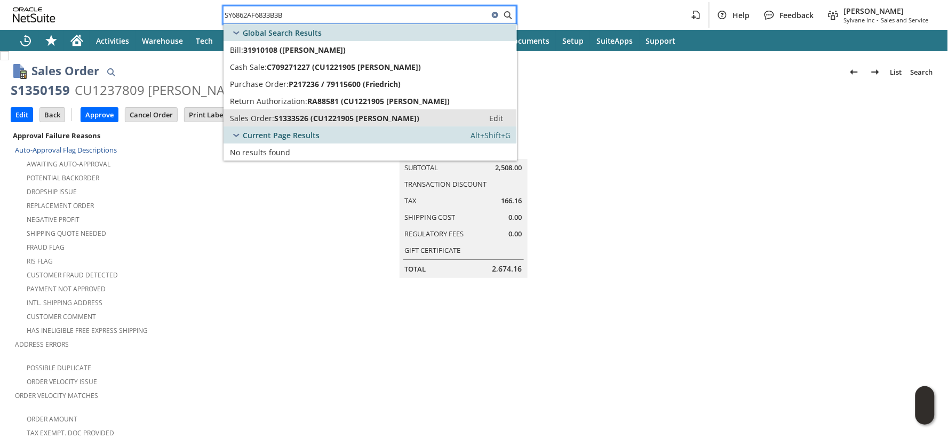
type input "SY6862AF6833B3B"
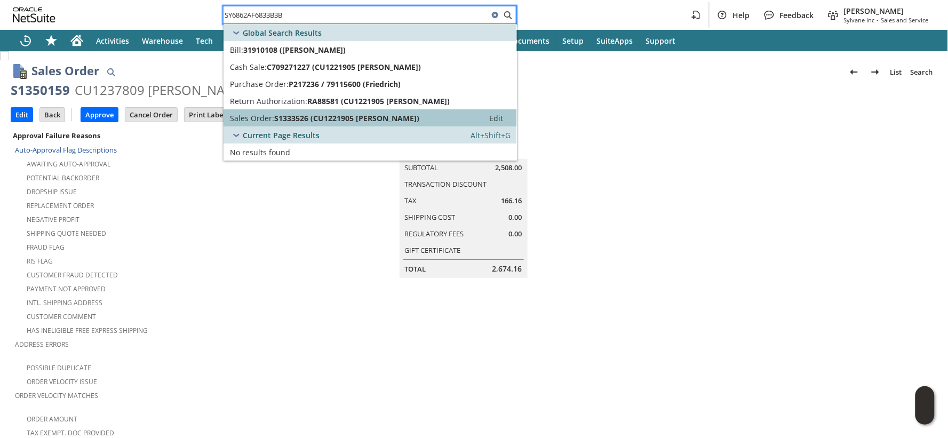
click at [260, 115] on span "Sales Order:" at bounding box center [252, 118] width 44 height 10
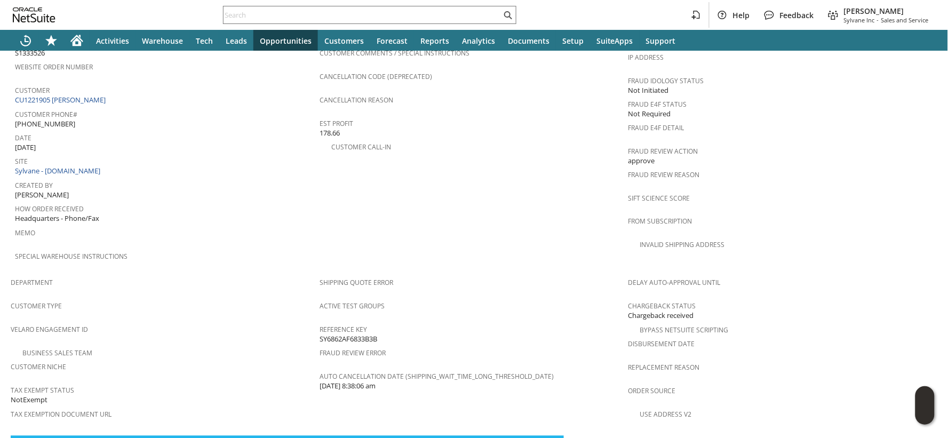
scroll to position [421, 0]
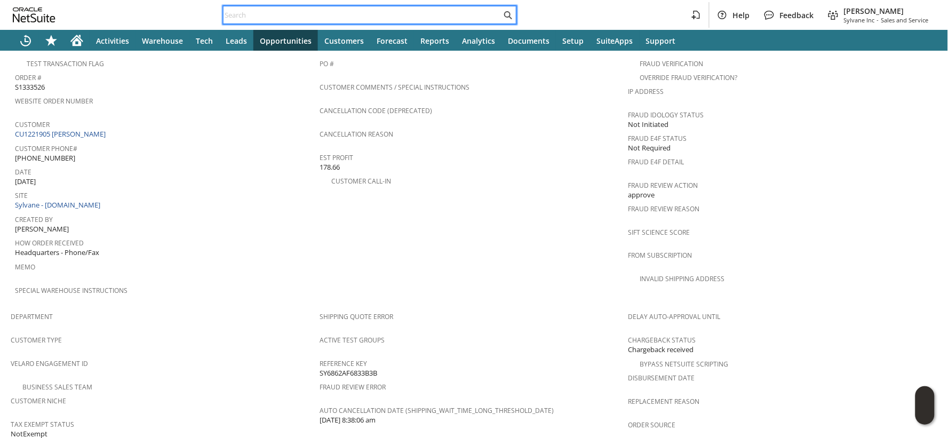
click at [249, 13] on input "text" at bounding box center [362, 15] width 278 height 13
paste input "robert@woodrell.us"
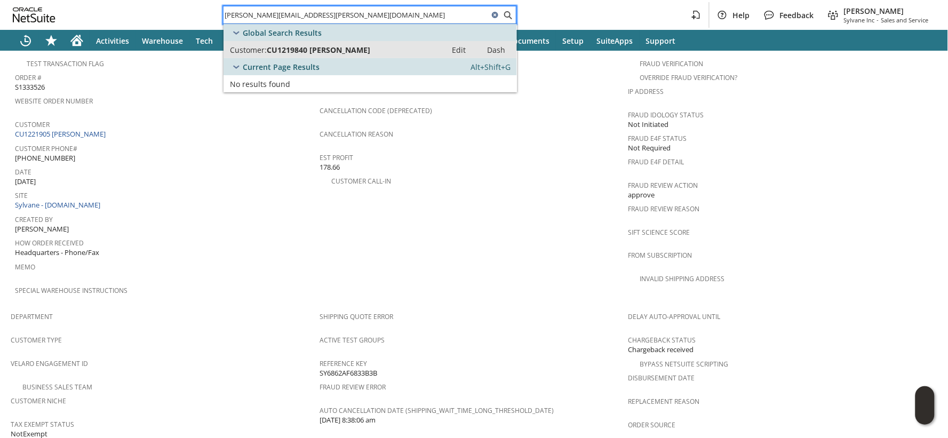
type input "robert@woodrell.us"
click at [277, 51] on span "CU1219840 [PERSON_NAME]" at bounding box center [318, 50] width 103 height 10
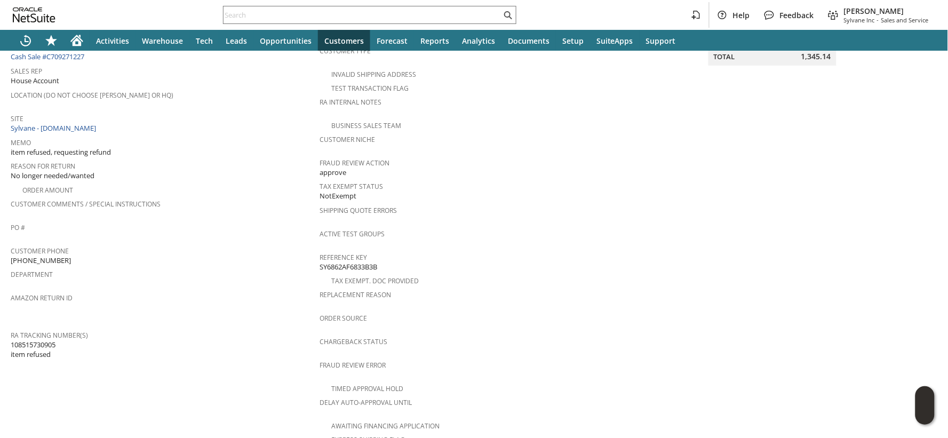
scroll to position [180, 0]
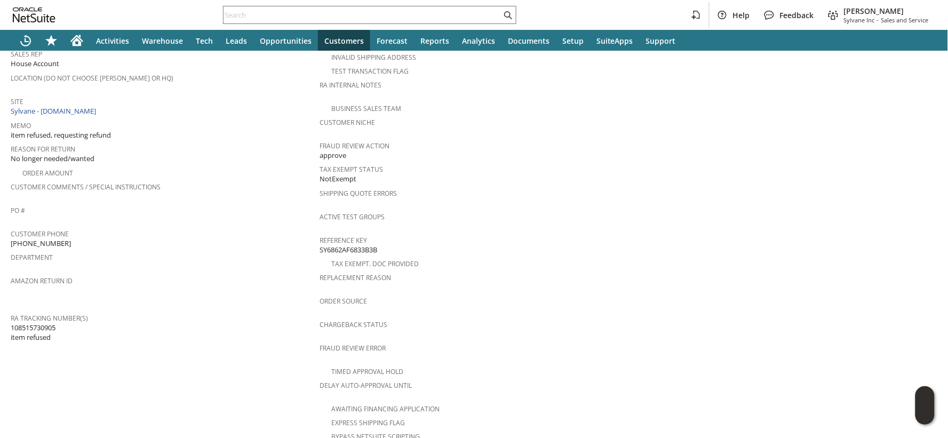
click at [30, 323] on span "108515730905 item refused" at bounding box center [33, 333] width 45 height 20
copy span "108515730905"
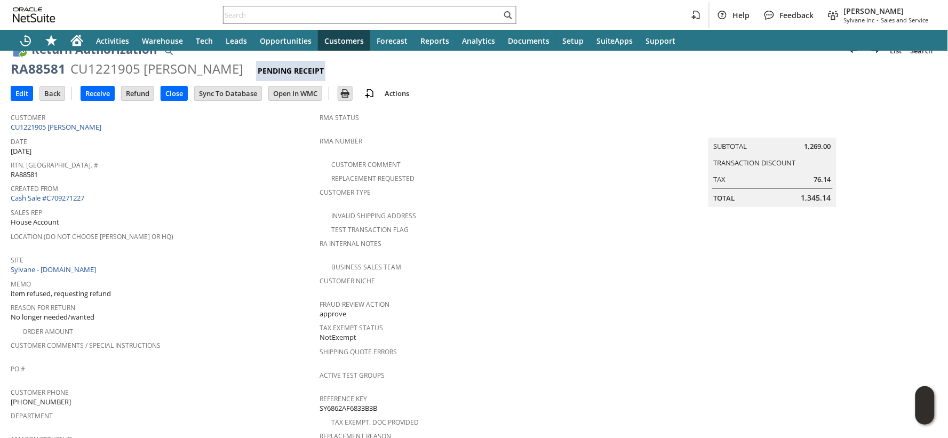
scroll to position [0, 0]
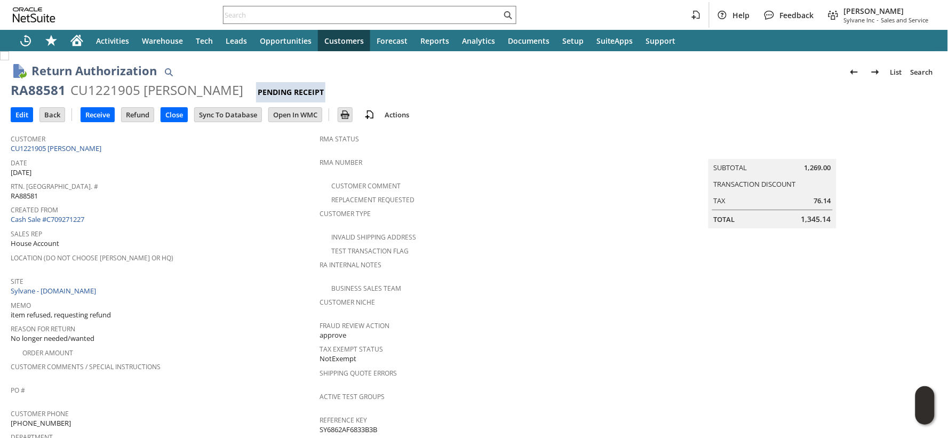
click at [56, 92] on div "RA88581" at bounding box center [38, 90] width 55 height 17
drag, startPoint x: 56, startPoint y: 92, endPoint x: 172, endPoint y: 86, distance: 116.4
click at [172, 86] on div "RA88581 CU1221905 Paul Stroud Pending Receipt" at bounding box center [474, 92] width 926 height 21
copy div "RA88581 CU1221905 Paul Stroud"
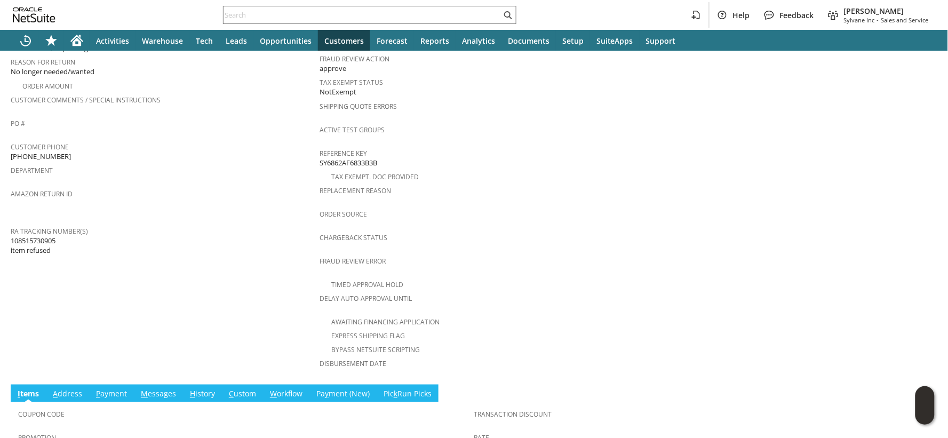
scroll to position [296, 0]
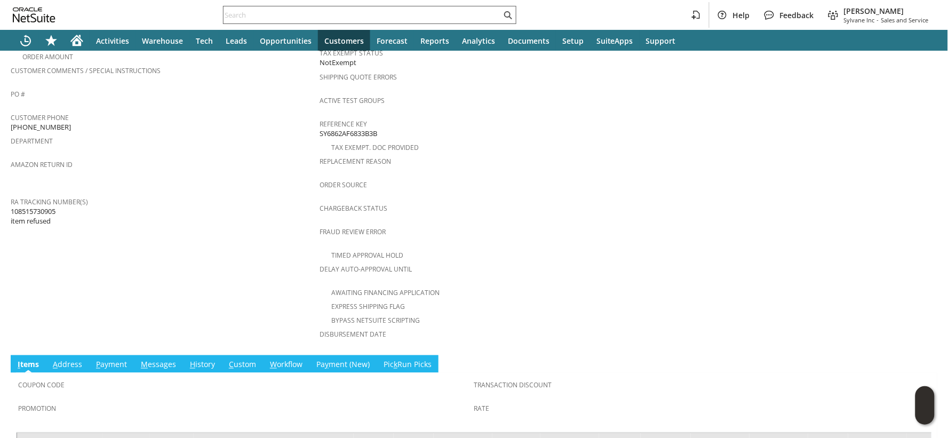
click at [233, 14] on input "text" at bounding box center [362, 15] width 278 height 13
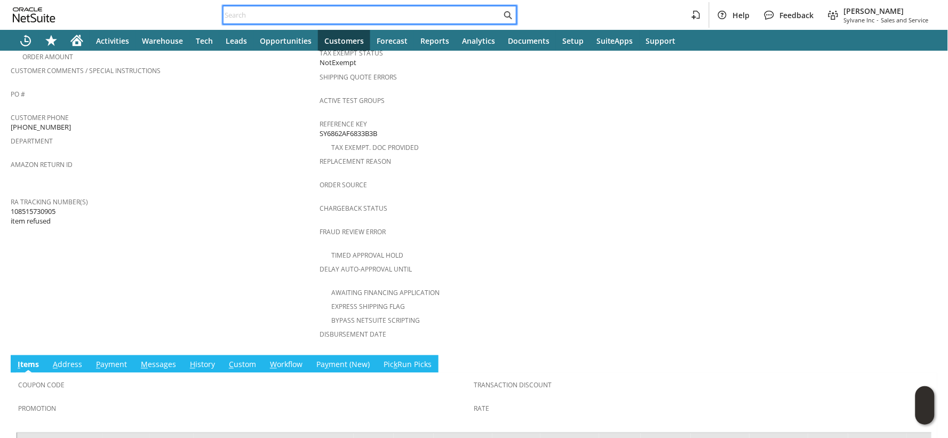
paste input "P218664"
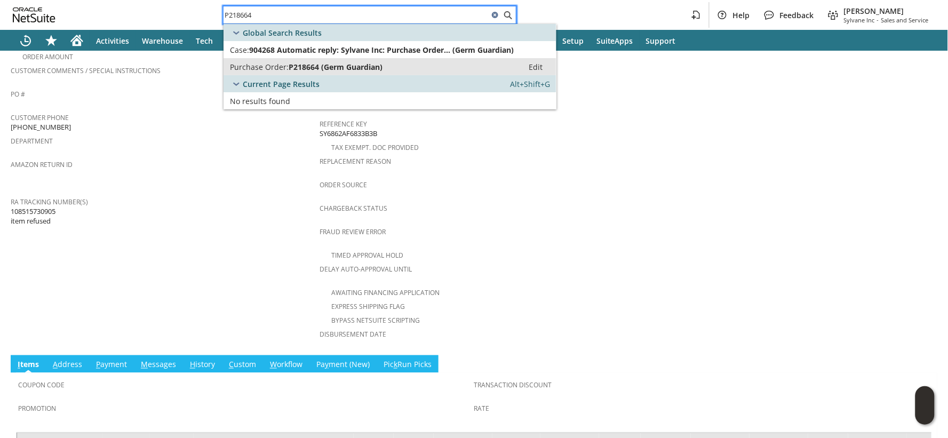
type input "P218664"
click at [270, 67] on span "Purchase Order:" at bounding box center [259, 67] width 59 height 10
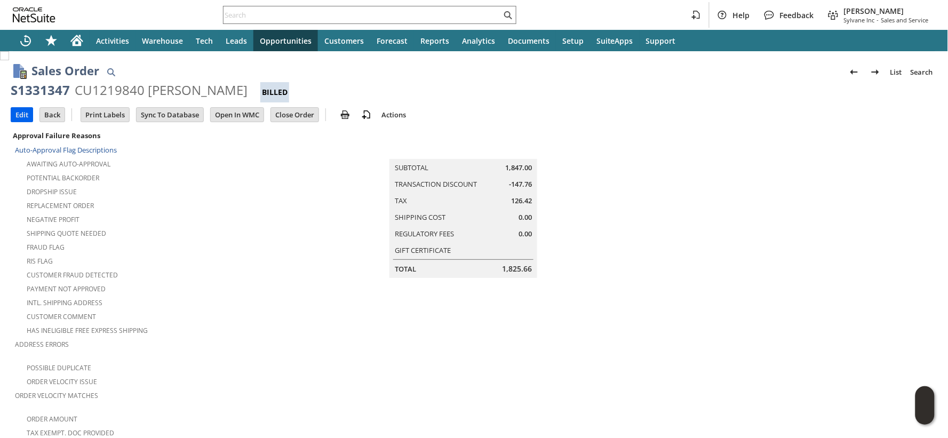
click at [25, 114] on input "Edit" at bounding box center [21, 115] width 21 height 14
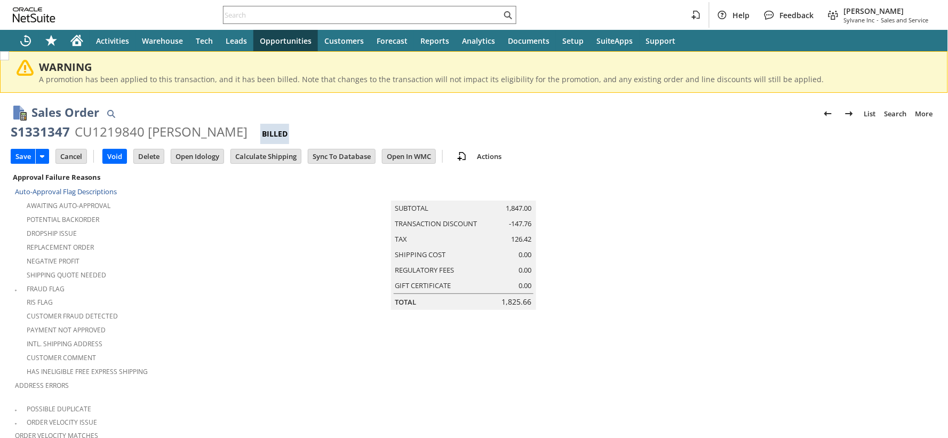
type input "Intelligent Recommendations¹⁰"
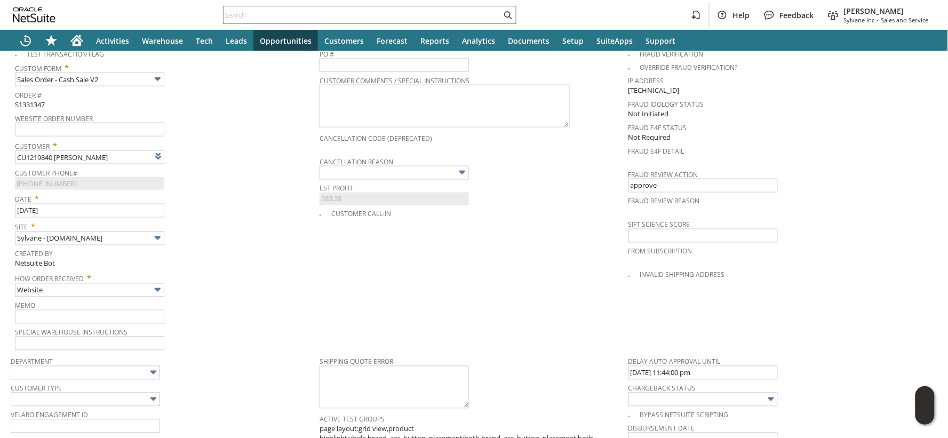
scroll to position [533, 0]
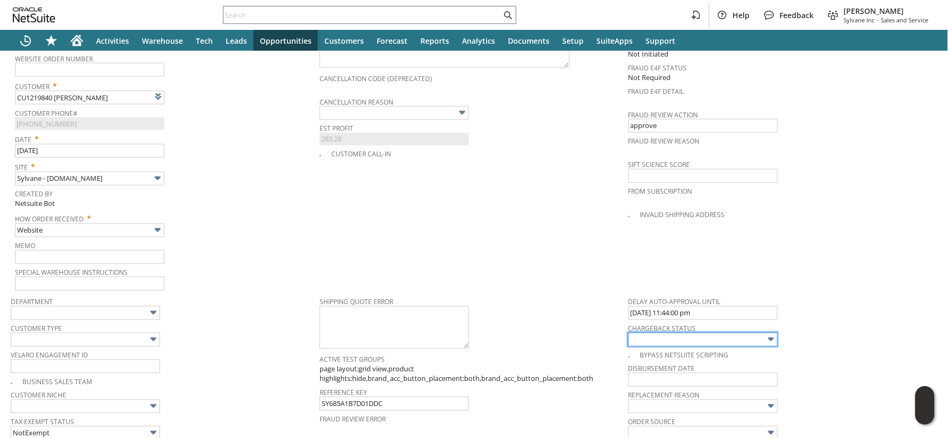
click at [656, 333] on input "text" at bounding box center [702, 340] width 149 height 14
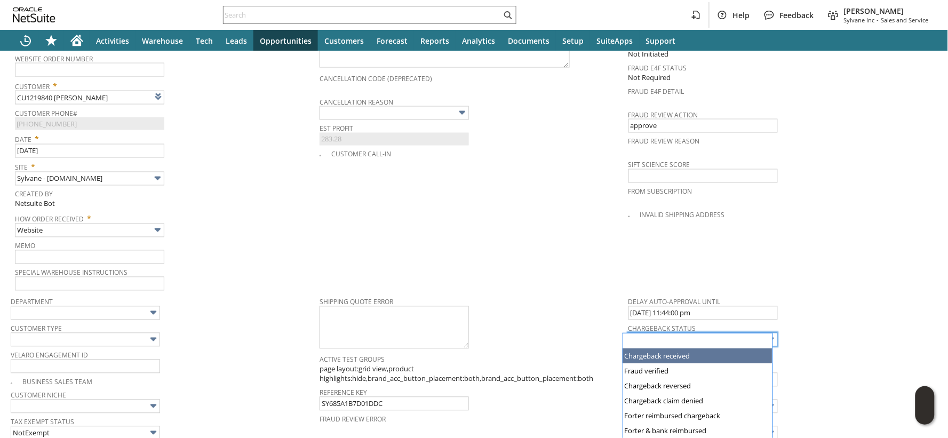
type input "Chargeback received"
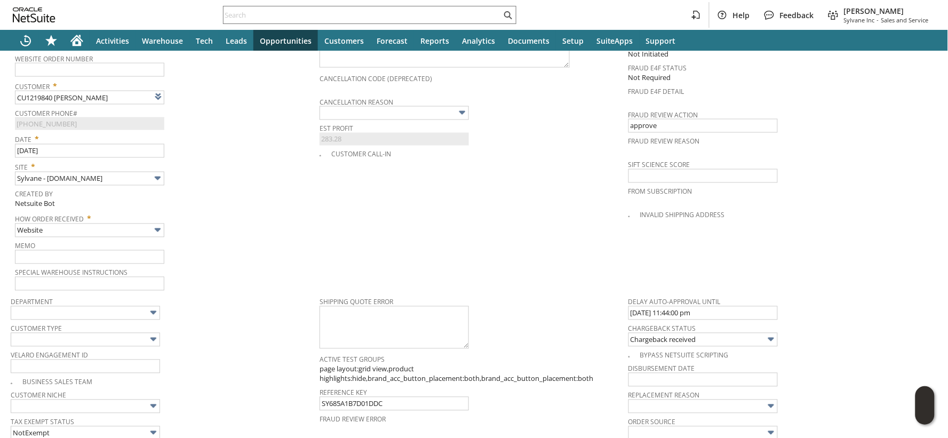
click at [433, 267] on td "PO # Customer Comments / Special Instructions Cancellation Code (deprecated) Ca…" at bounding box center [473, 138] width 309 height 308
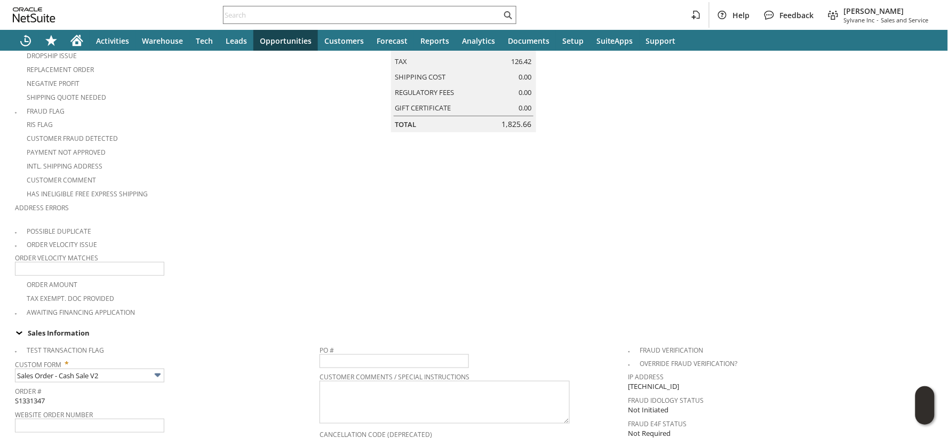
scroll to position [0, 0]
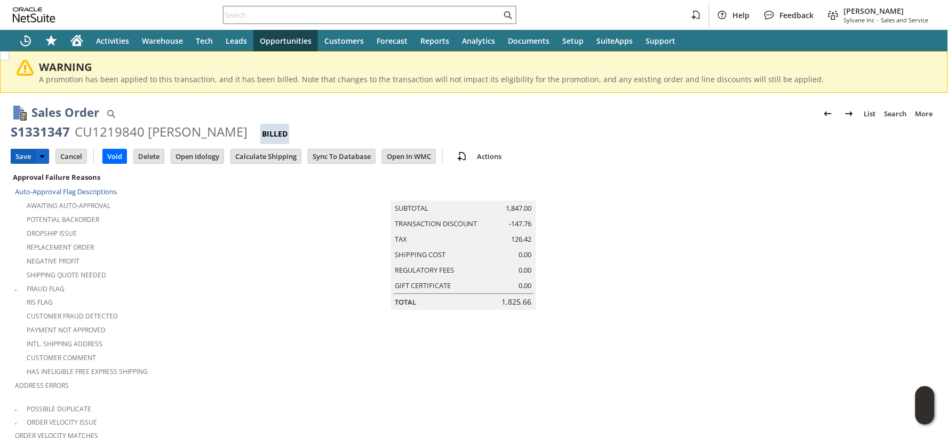
click at [21, 153] on input "Save" at bounding box center [23, 156] width 24 height 14
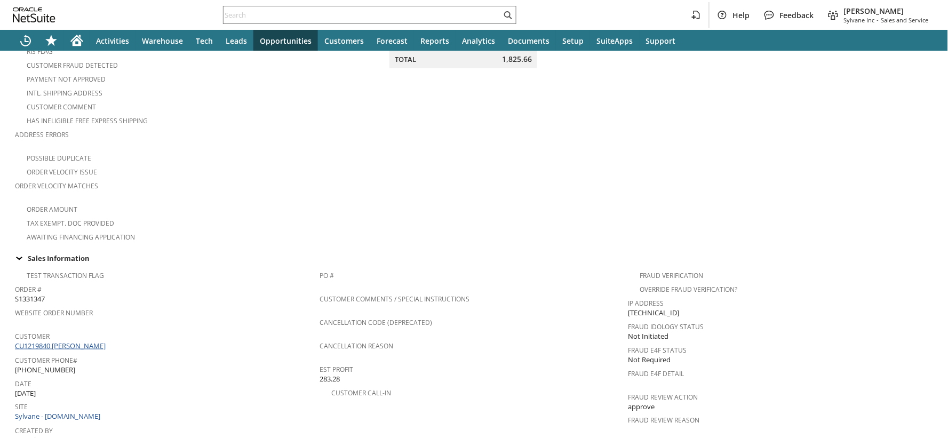
scroll to position [296, 0]
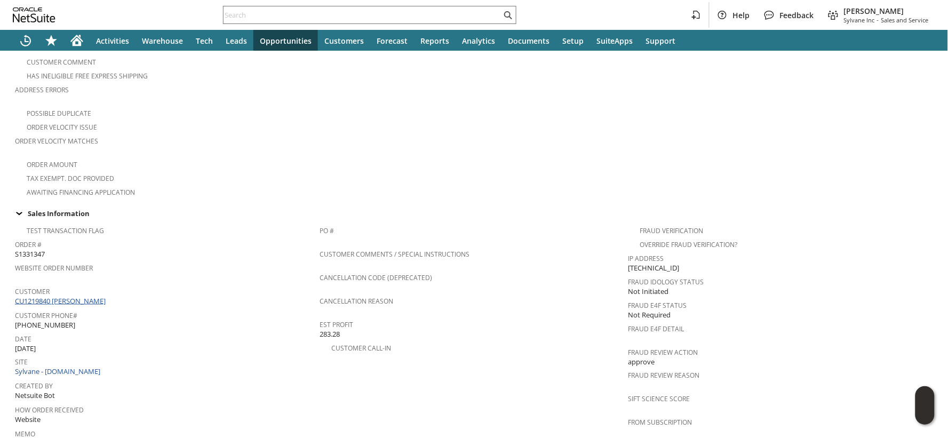
click at [97, 296] on link "CU1219840 [PERSON_NAME]" at bounding box center [61, 301] width 93 height 10
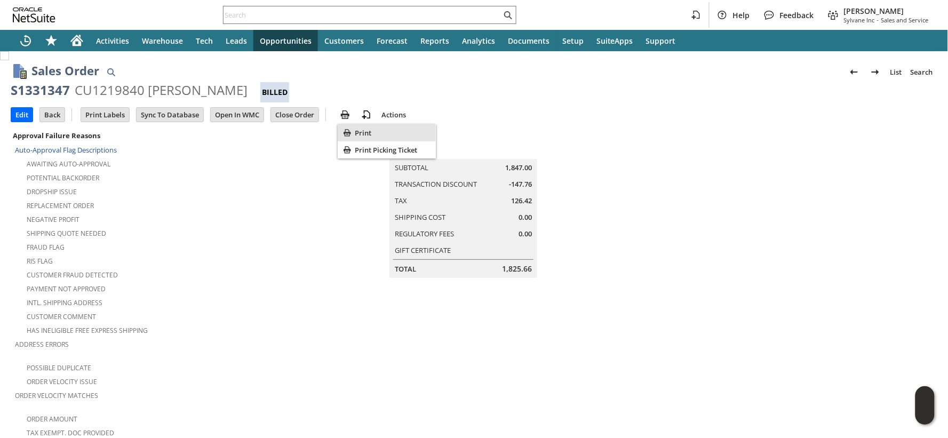
click at [356, 131] on span "Print" at bounding box center [393, 133] width 77 height 10
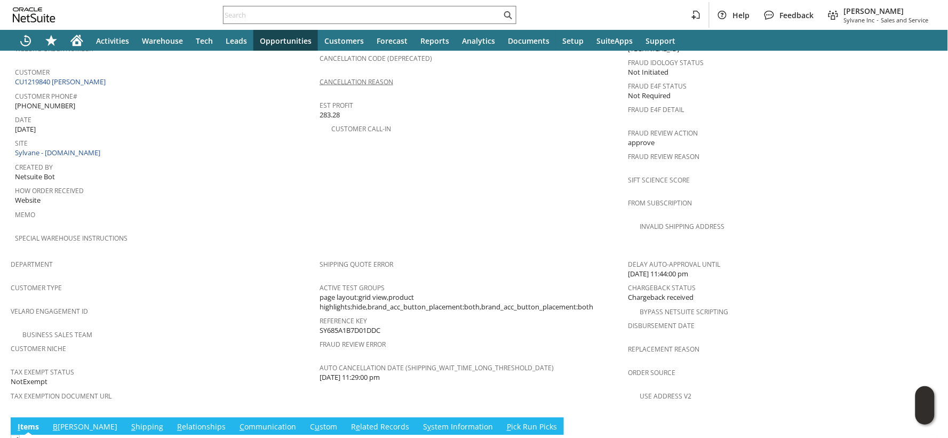
scroll to position [718, 0]
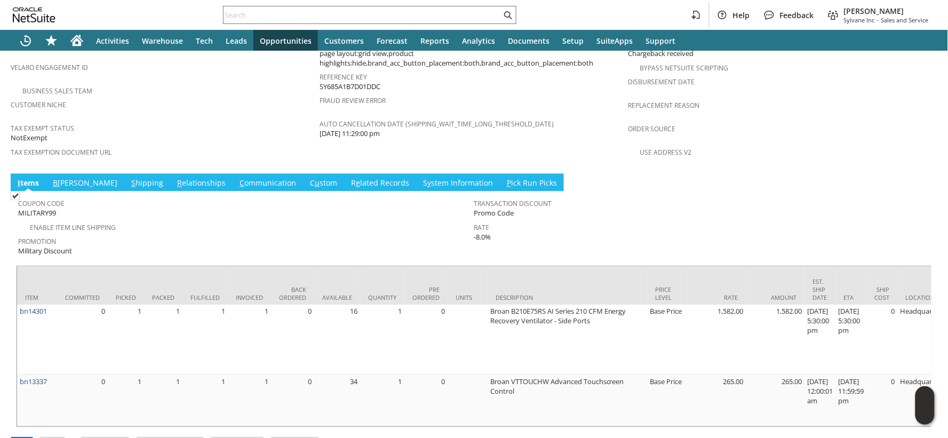
click at [129, 178] on link "S hipping" at bounding box center [147, 184] width 37 height 12
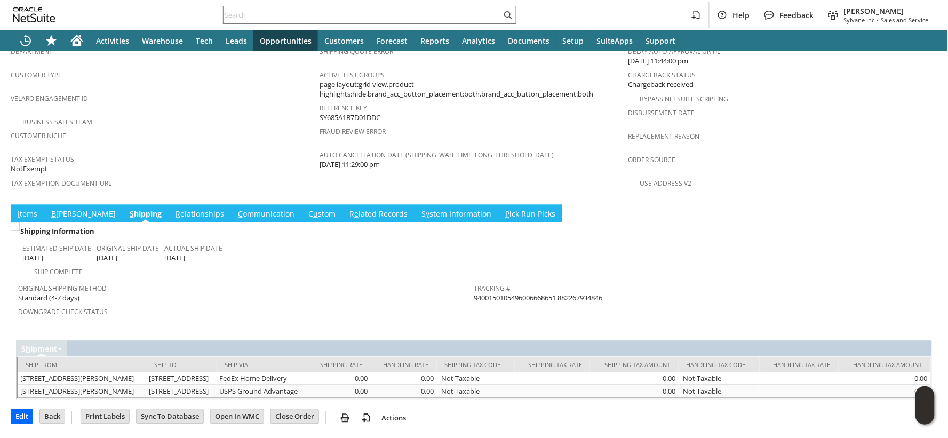
scroll to position [678, 0]
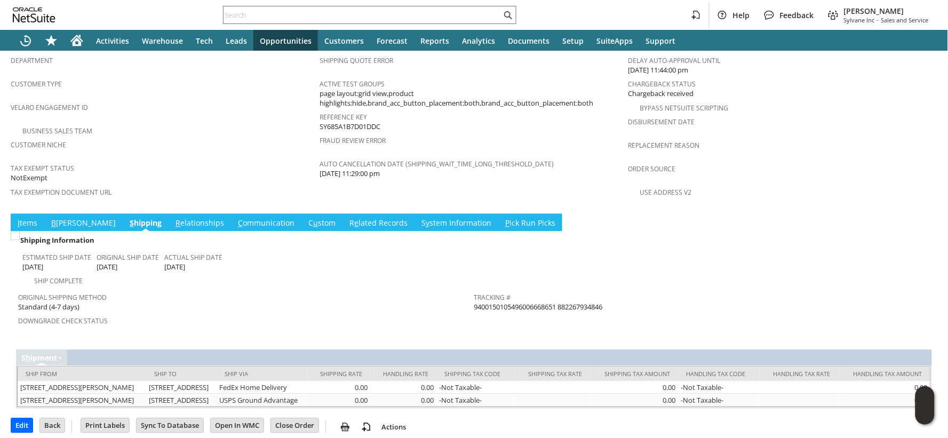
click at [577, 302] on span "9400150105496006668651 882267934846" at bounding box center [538, 307] width 129 height 10
copy span "882267934846"
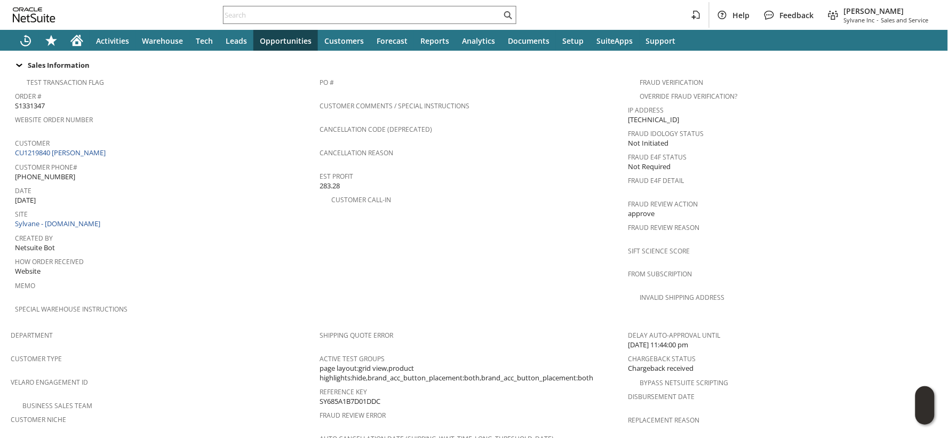
scroll to position [381, 0]
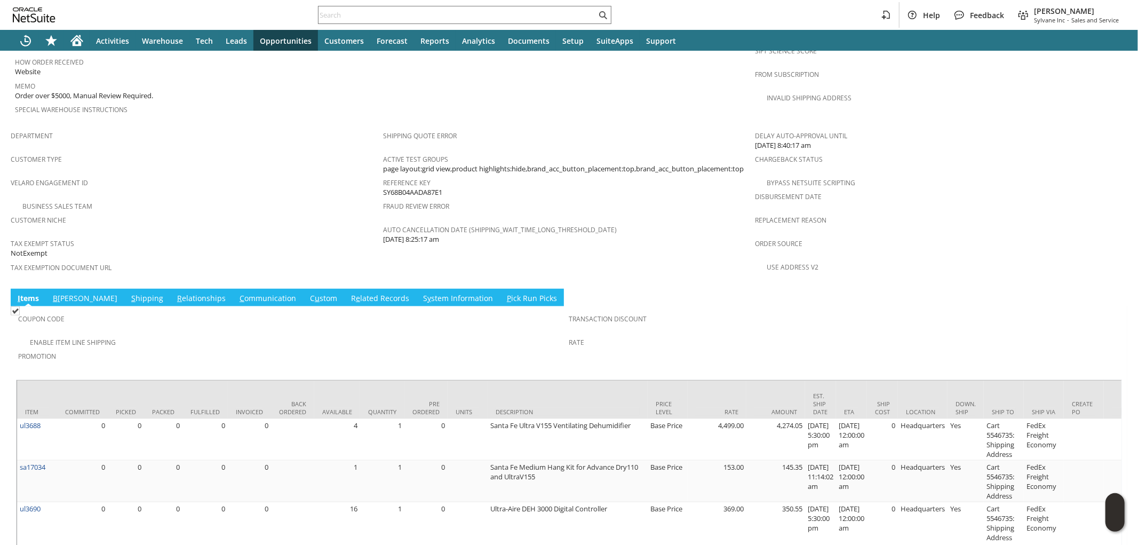
scroll to position [625, 0]
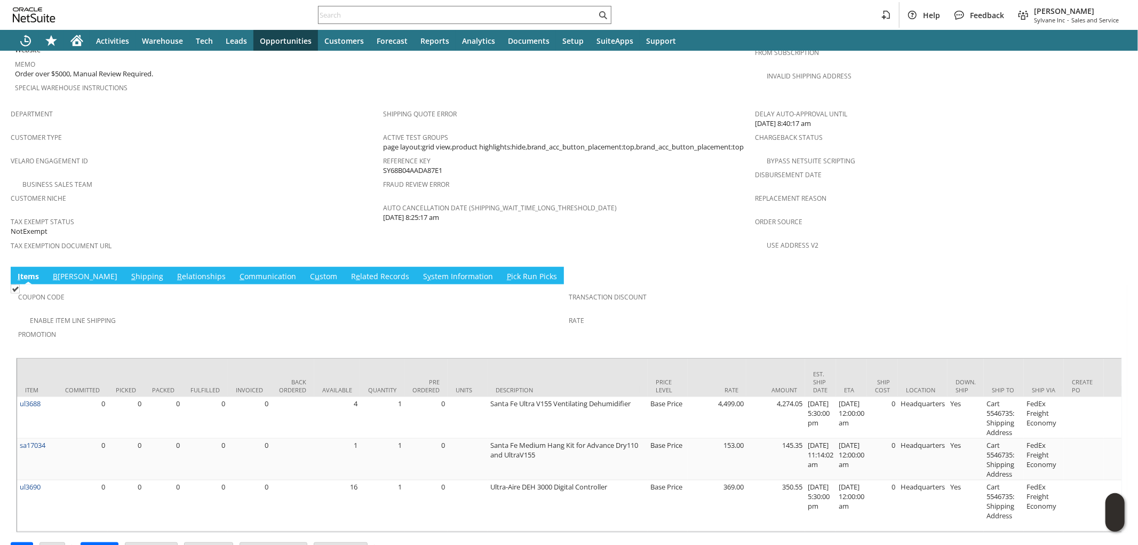
click at [129, 271] on link "S hipping" at bounding box center [147, 277] width 37 height 12
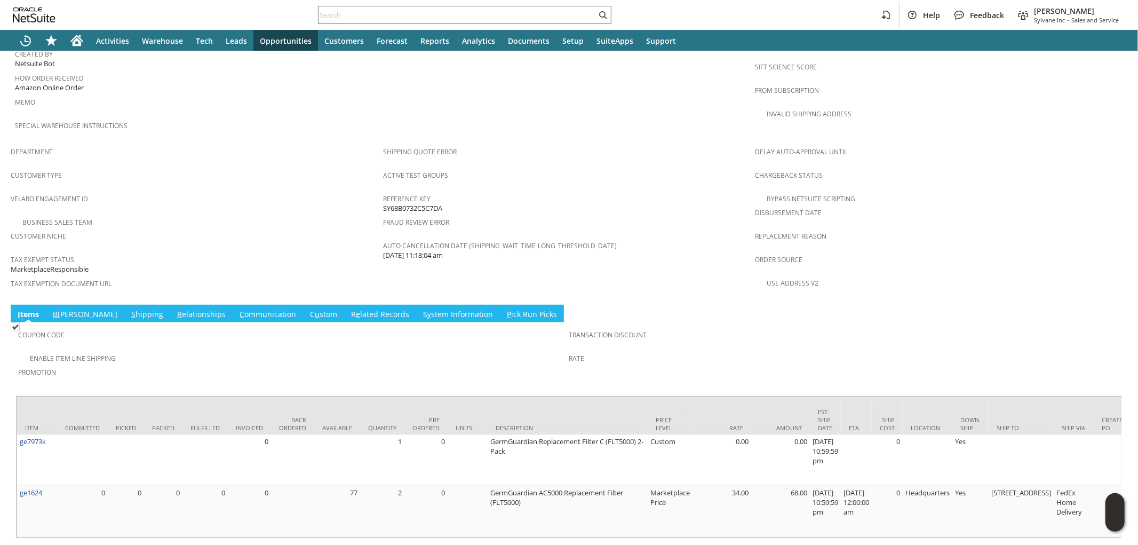
scroll to position [593, 0]
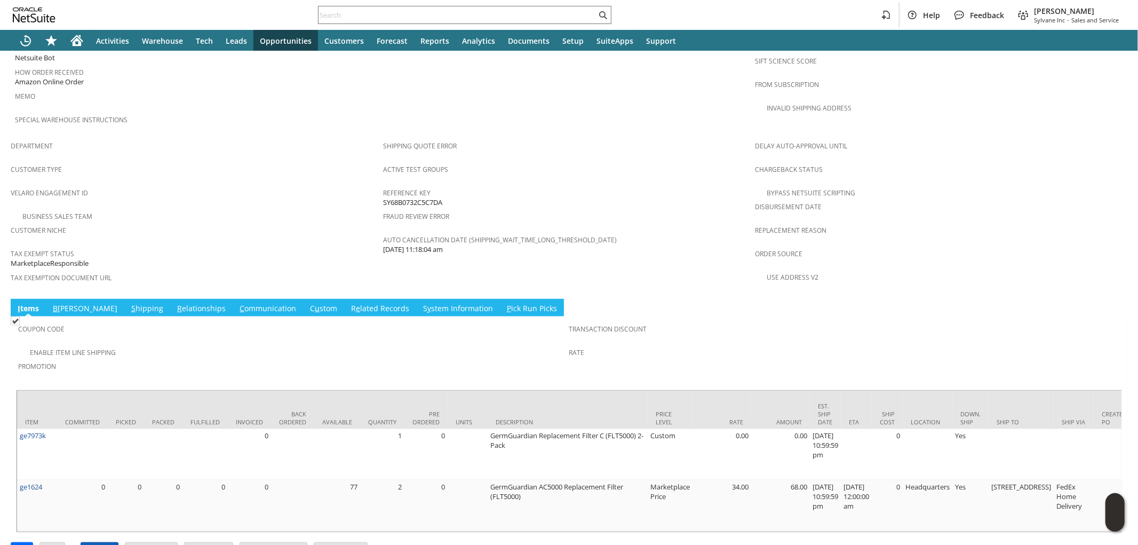
click at [93, 542] on input "Approve" at bounding box center [99, 549] width 37 height 14
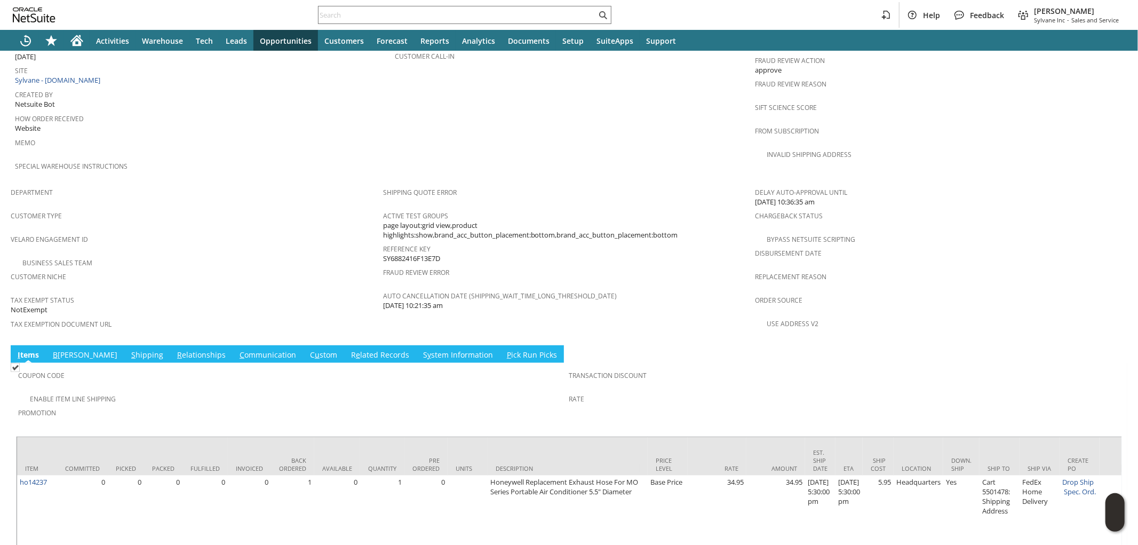
scroll to position [599, 0]
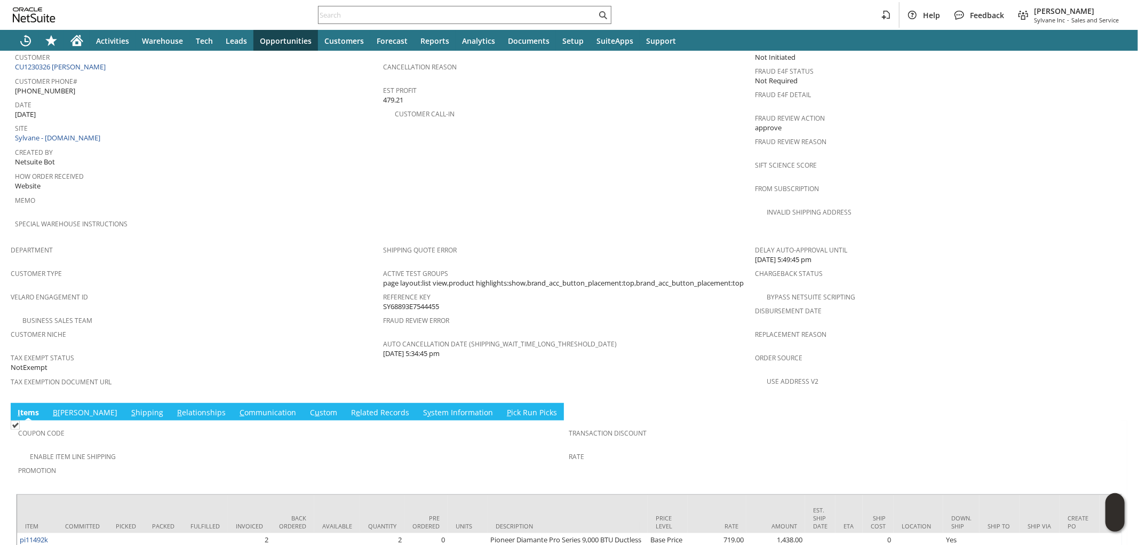
scroll to position [643, 0]
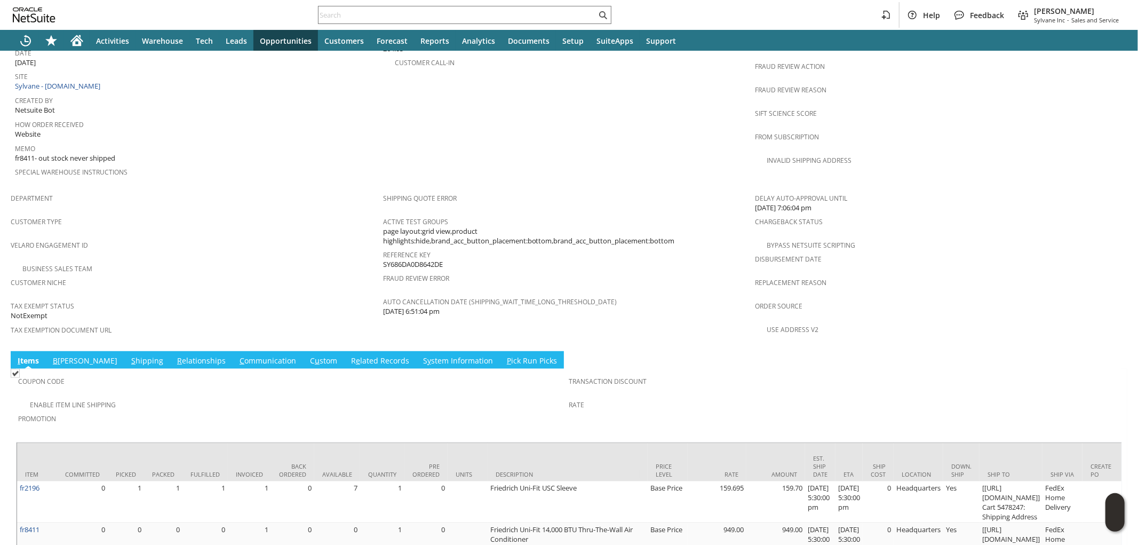
scroll to position [583, 0]
